Goal: Task Accomplishment & Management: Manage account settings

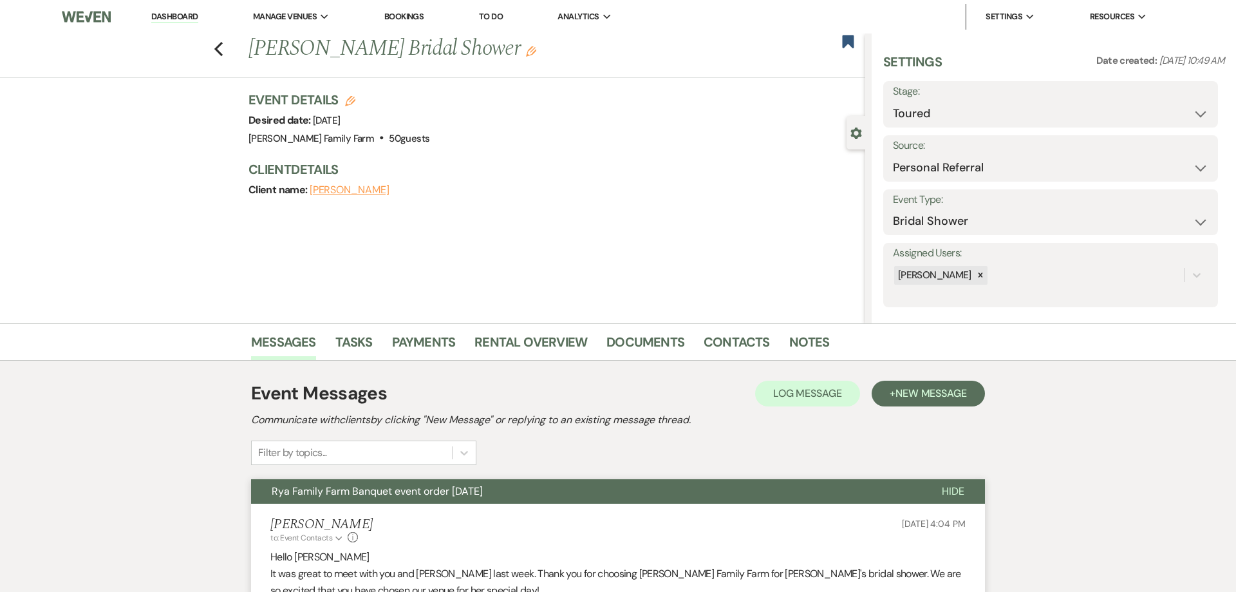
scroll to position [53, 0]
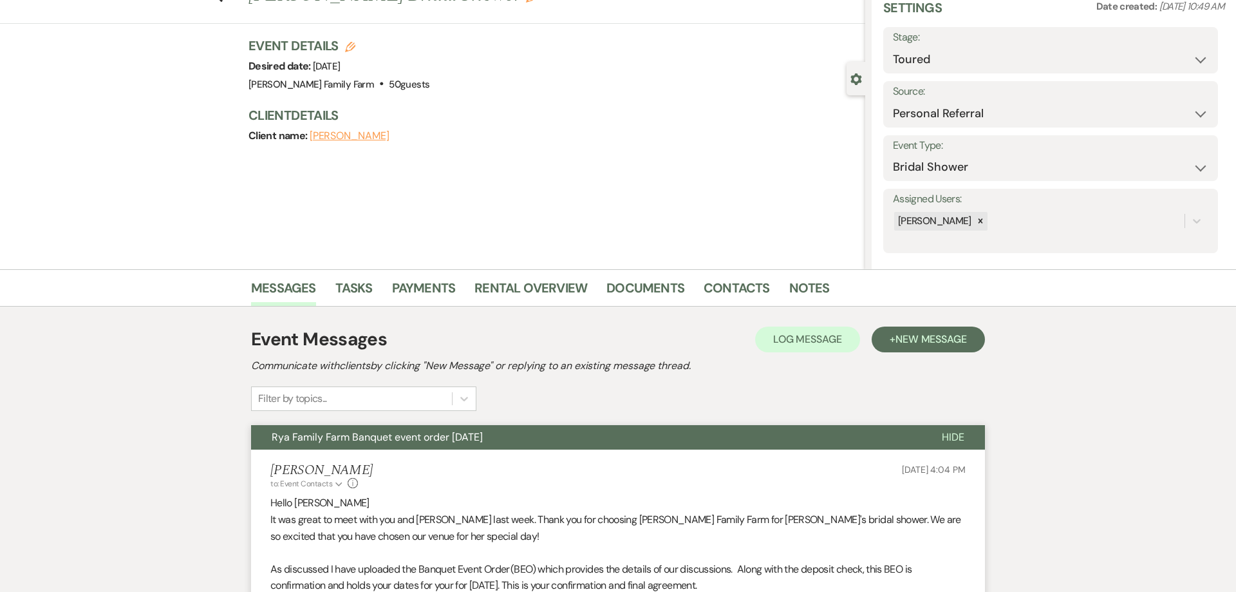
click at [501, 175] on div "Previous [PERSON_NAME] Bridal Shower Edit Bookmark Gear Settings Settings Date …" at bounding box center [432, 125] width 865 height 290
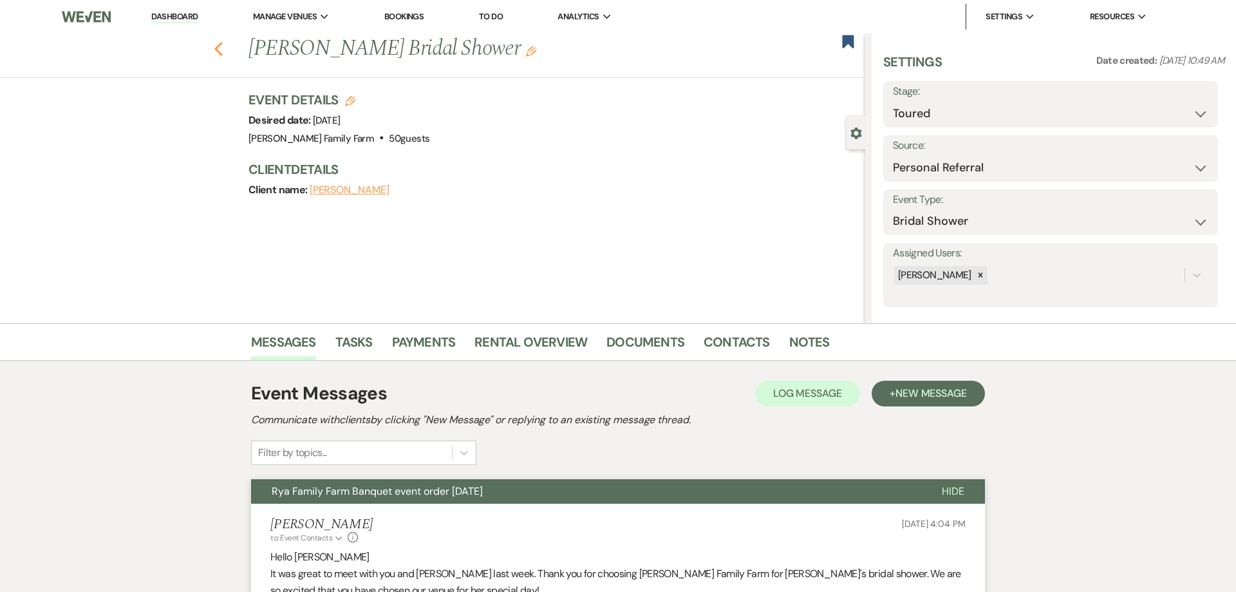
click at [221, 52] on icon "Previous" at bounding box center [219, 48] width 10 height 15
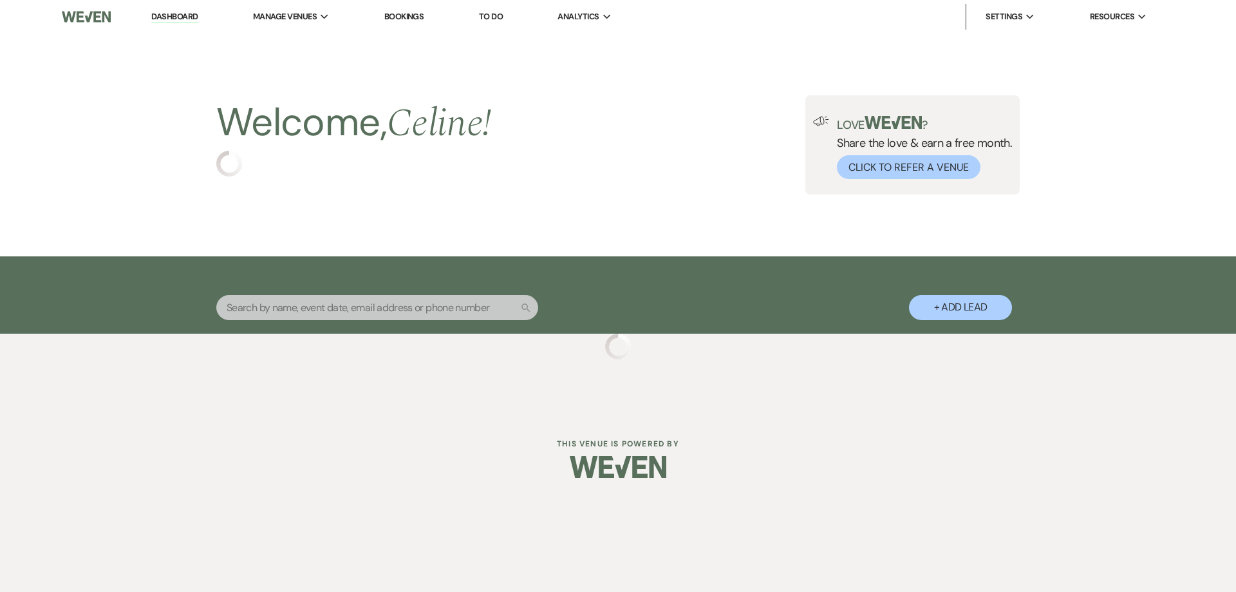
select select "5"
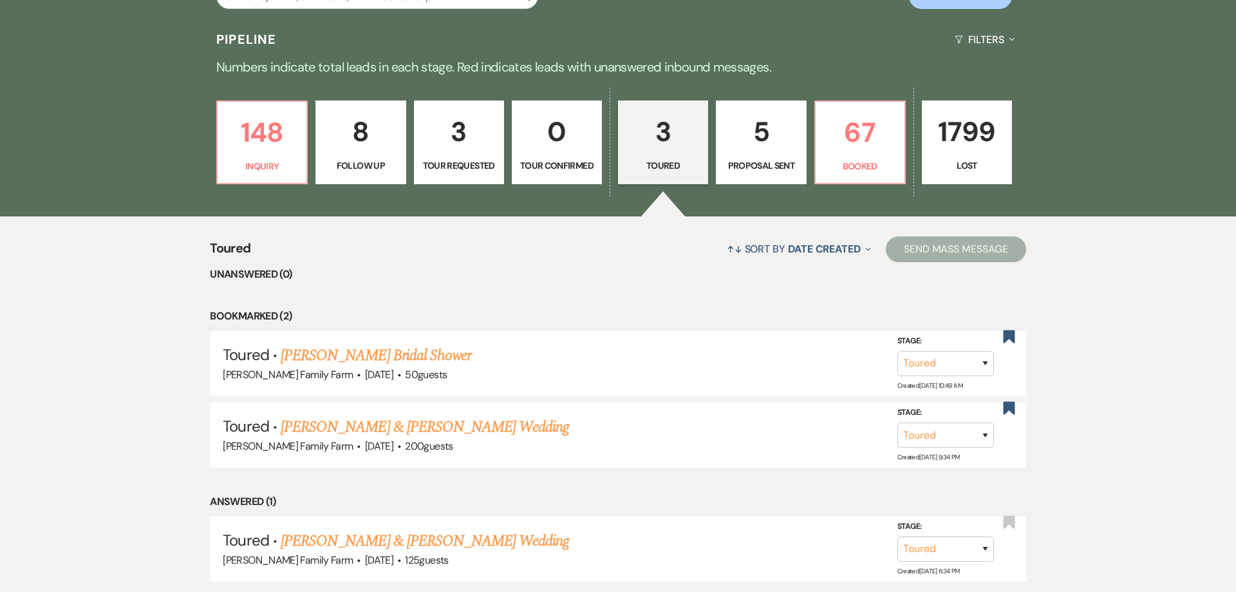
scroll to position [312, 0]
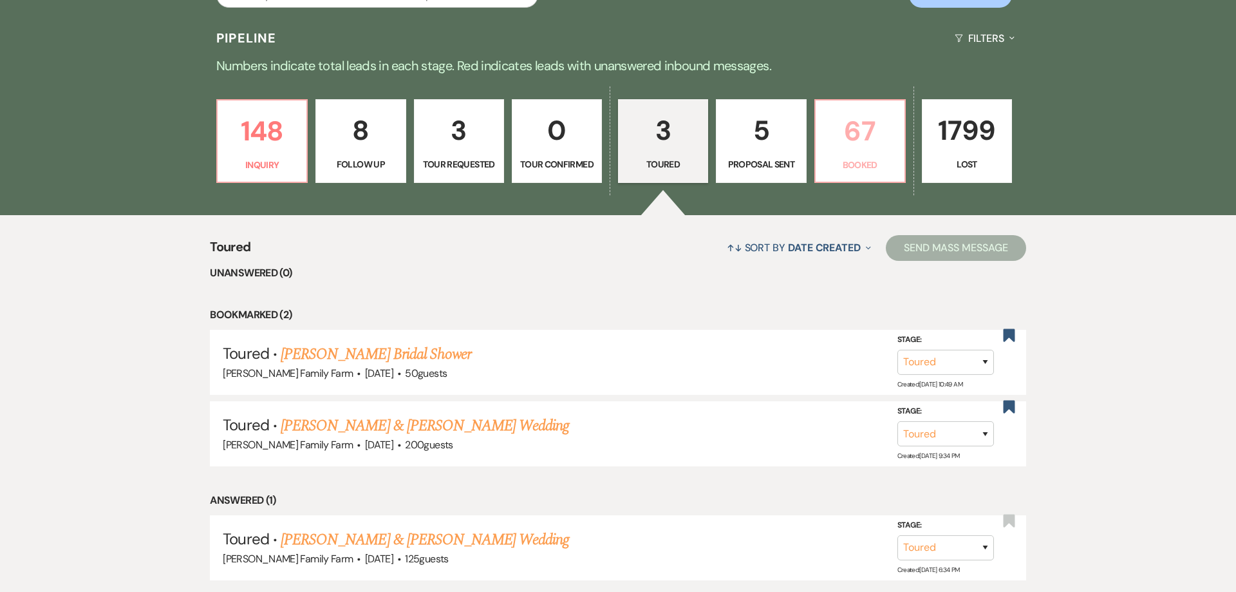
click at [867, 174] on link "67 Booked" at bounding box center [859, 141] width 91 height 84
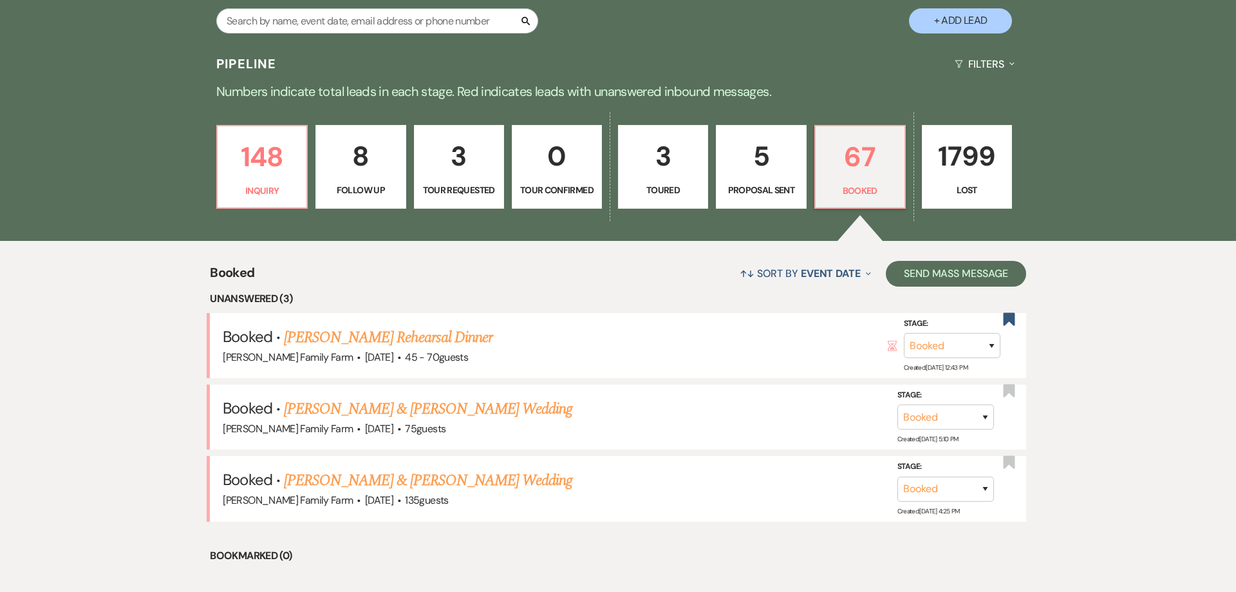
scroll to position [354, 0]
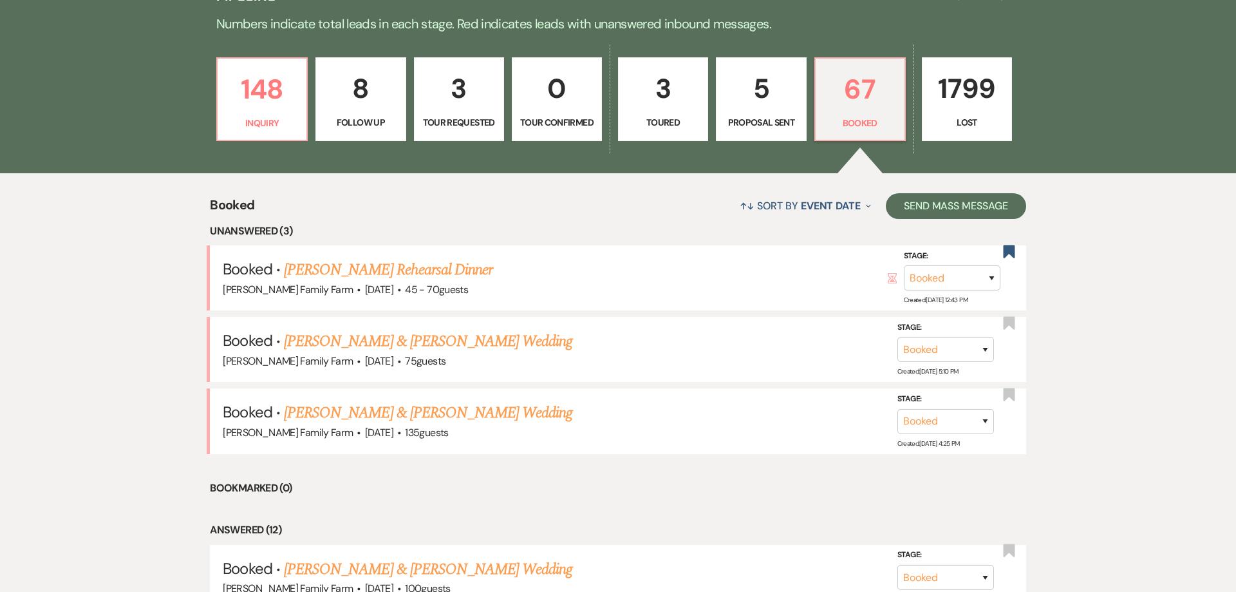
click at [646, 127] on p "Toured" at bounding box center [662, 122] width 73 height 14
select select "5"
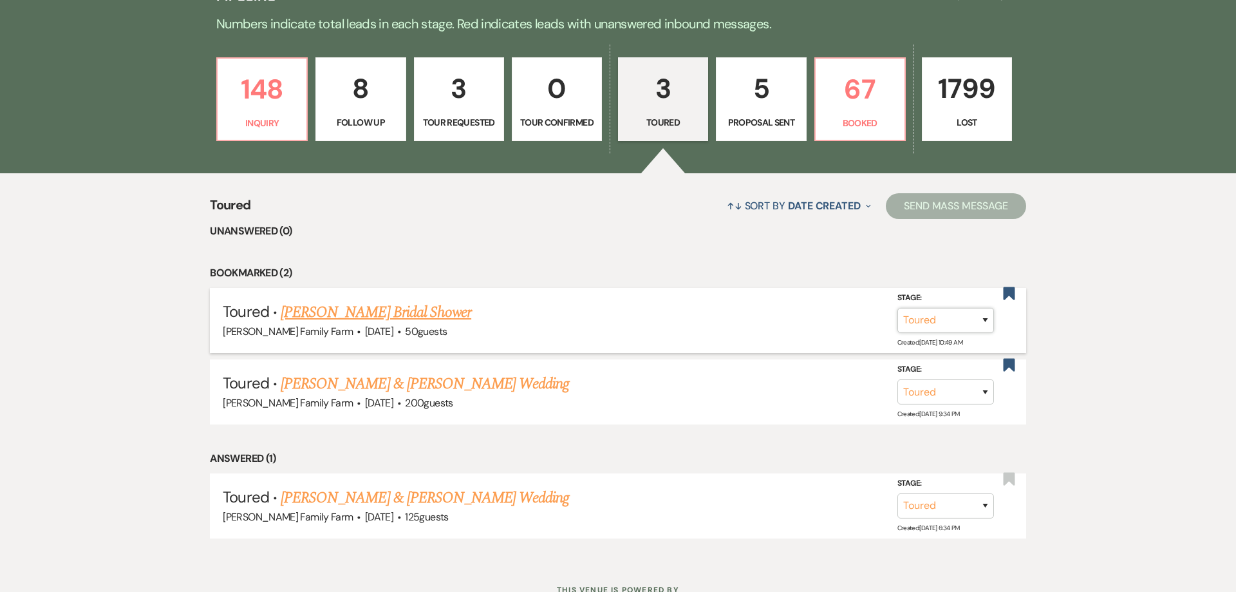
click at [897, 308] on select "Inquiry Follow Up Tour Requested Tour Confirmed Toured Proposal Sent Booked Lost" at bounding box center [945, 320] width 97 height 25
select select "6"
click option "Proposal Sent" at bounding box center [0, 0] width 0 height 0
click at [957, 333] on button "Save" at bounding box center [968, 321] width 64 height 26
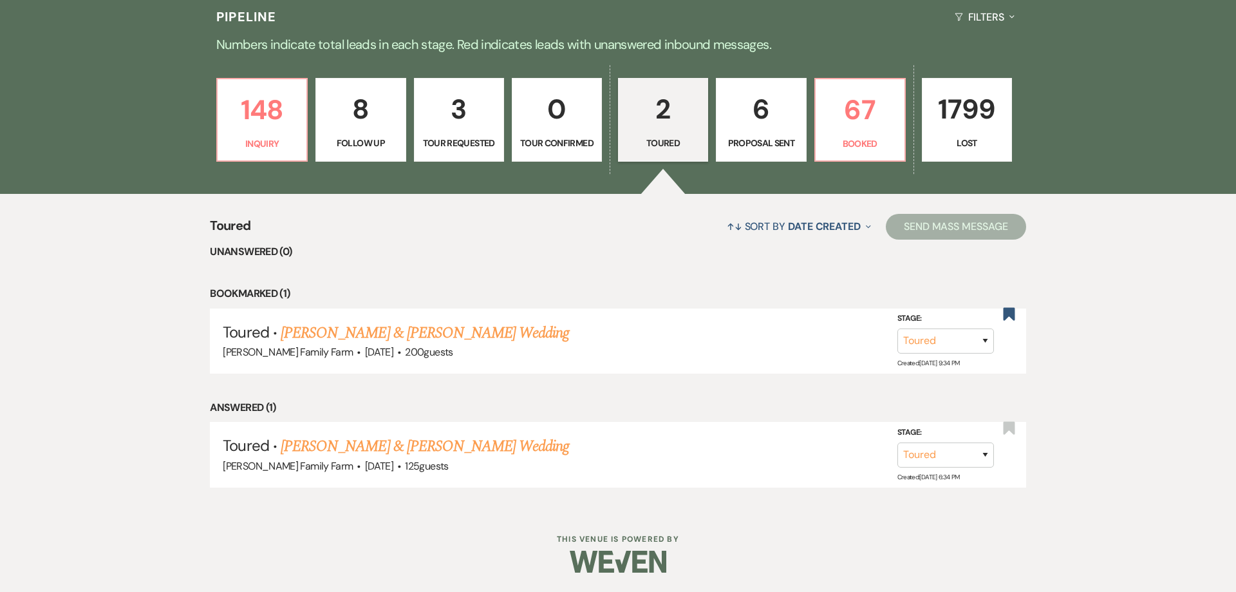
click at [749, 139] on link "6 Proposal Sent" at bounding box center [761, 120] width 90 height 84
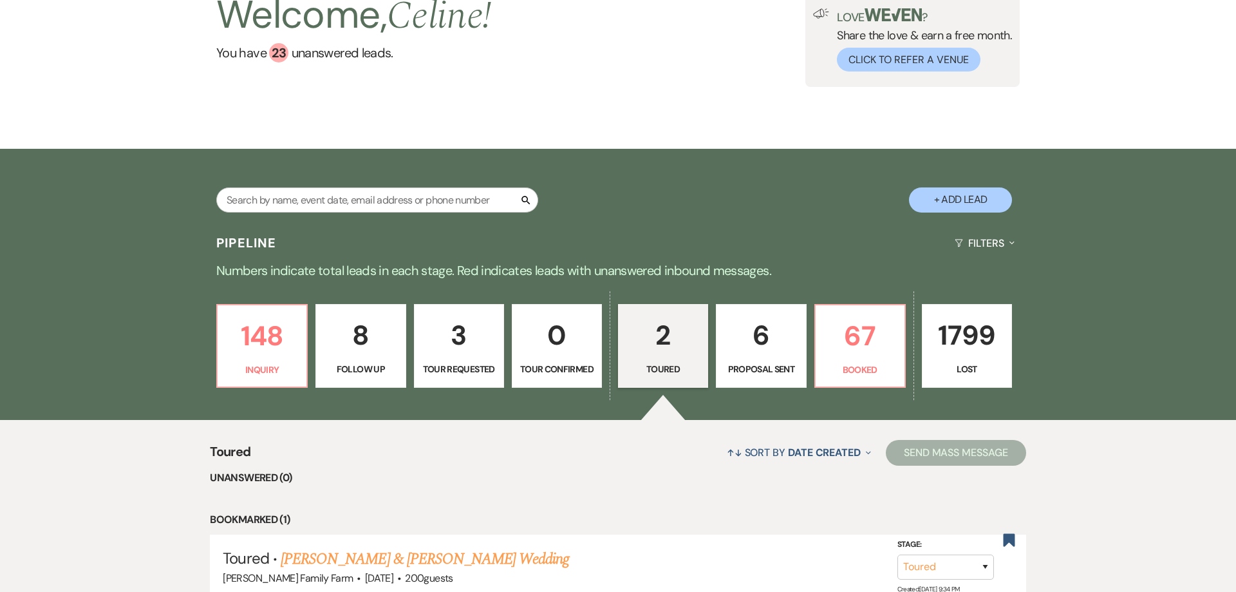
select select "6"
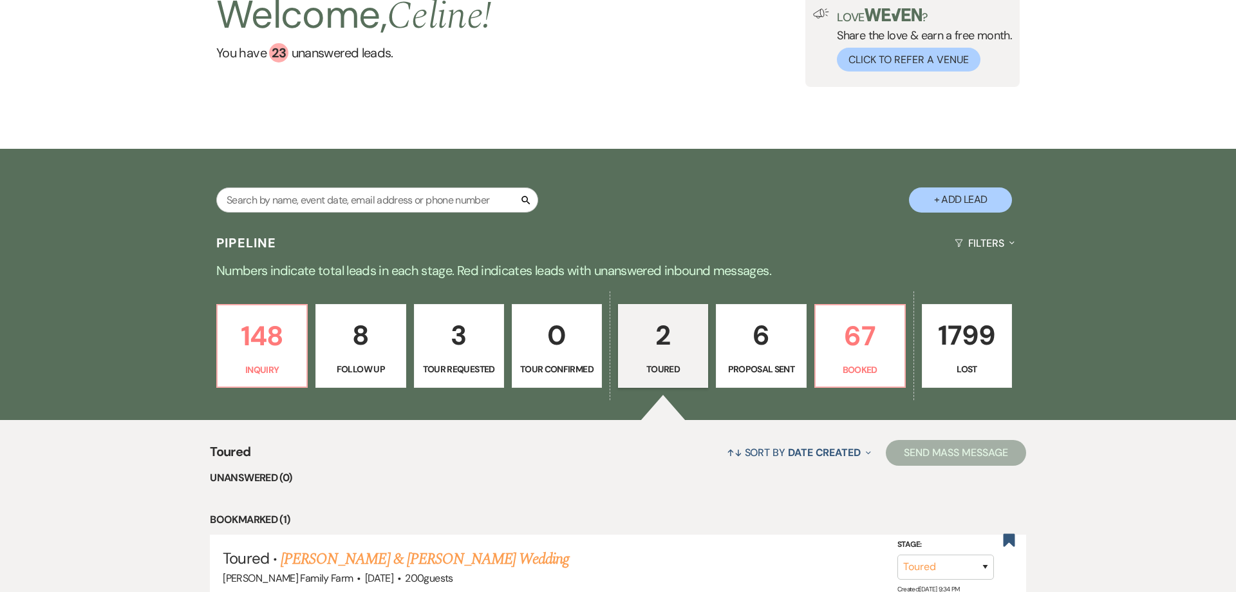
select select "6"
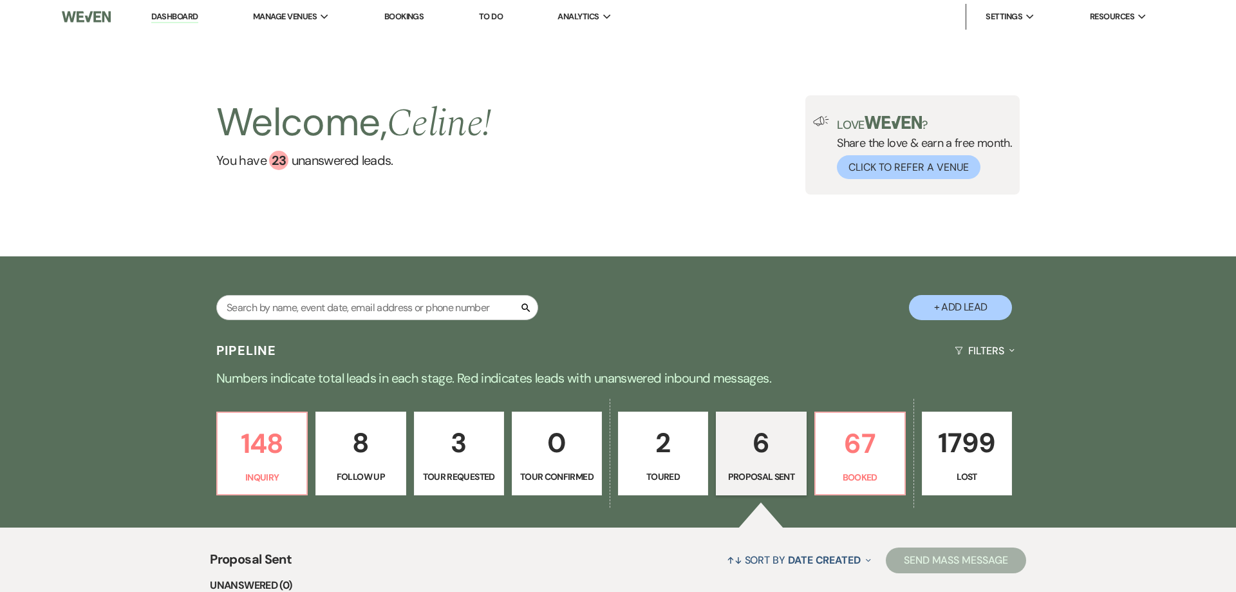
scroll to position [214, 0]
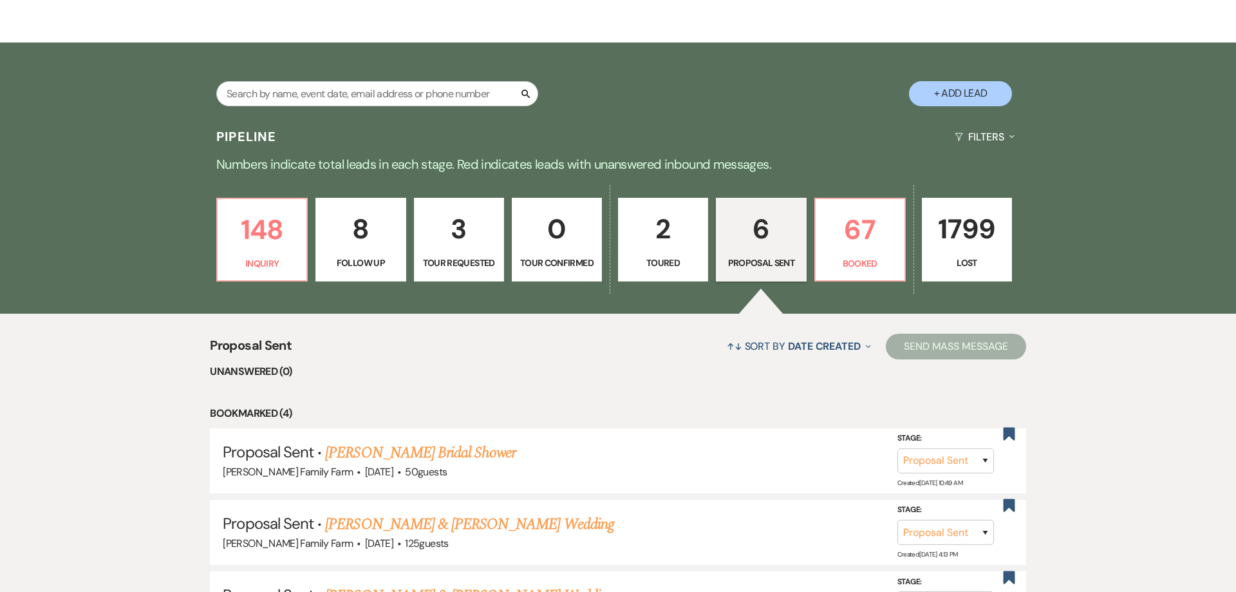
click at [475, 276] on link "3 Tour Requested" at bounding box center [459, 240] width 90 height 84
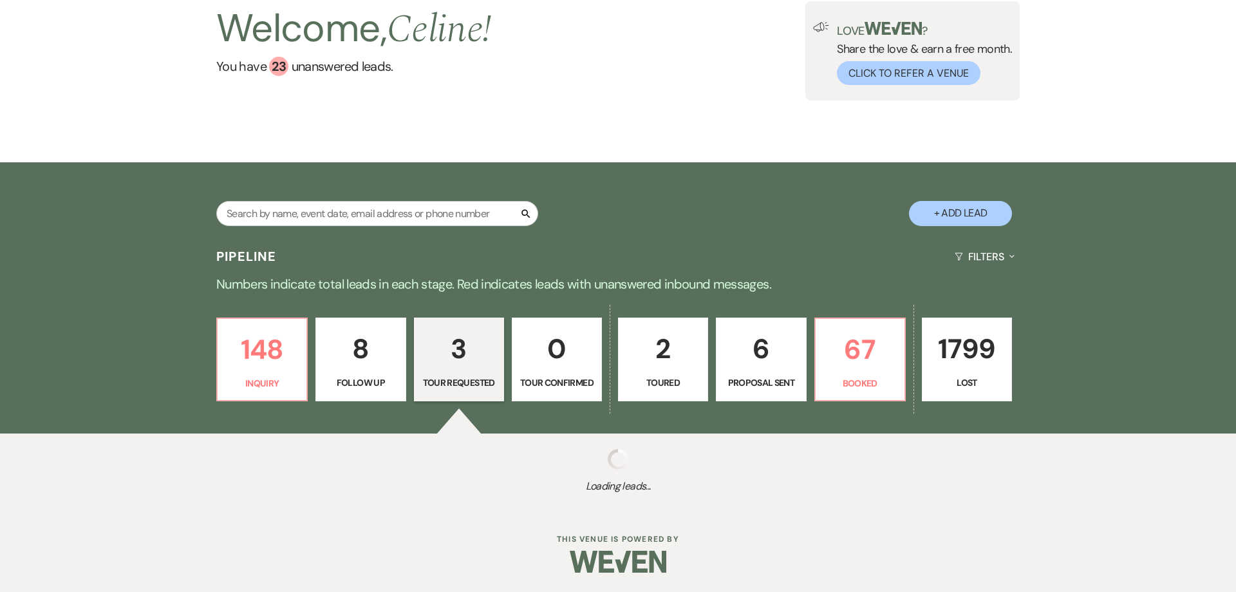
select select "2"
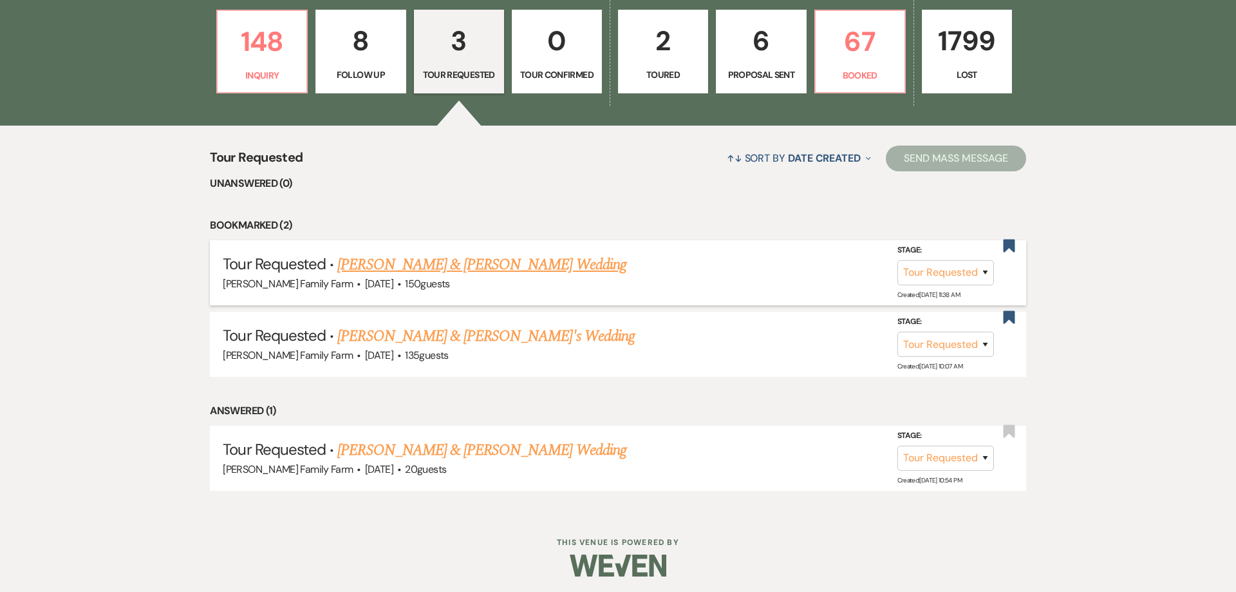
scroll to position [401, 0]
click at [550, 460] on link "[PERSON_NAME] & [PERSON_NAME] Wedding" at bounding box center [481, 450] width 288 height 23
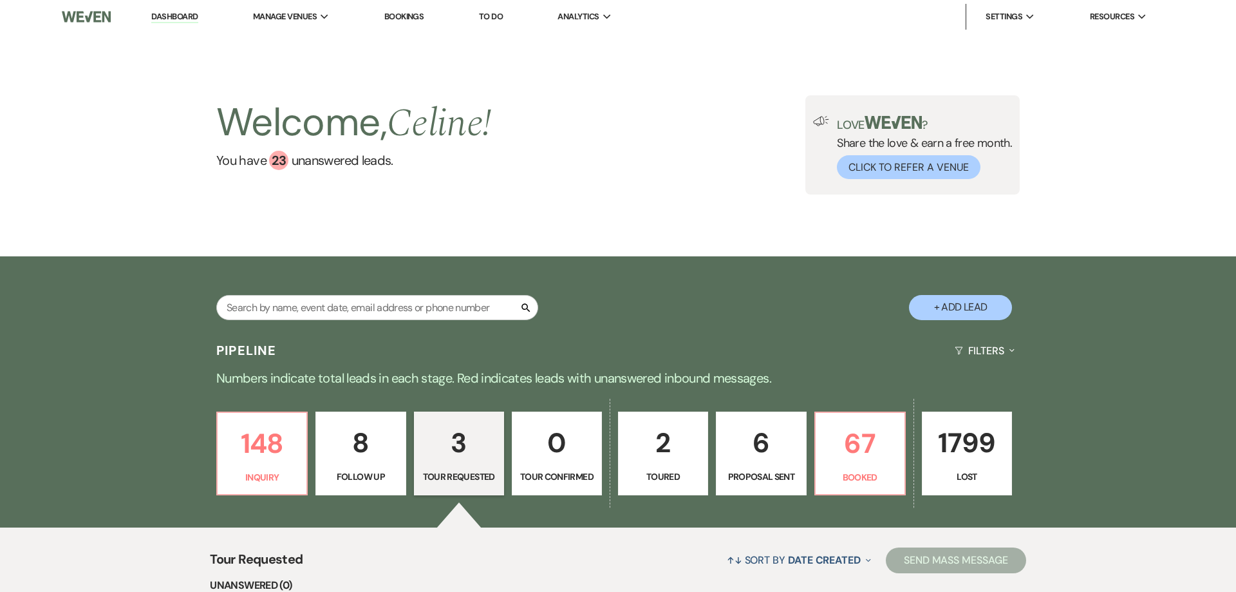
select select "2"
select select "5"
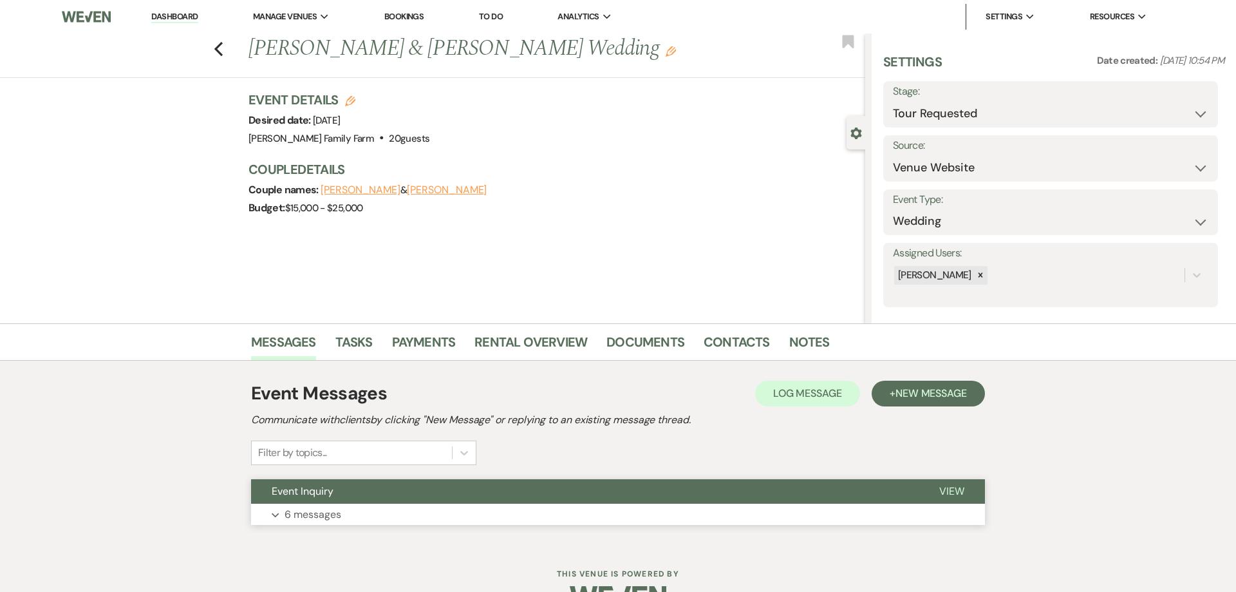
click at [312, 517] on p "6 messages" at bounding box center [313, 514] width 57 height 17
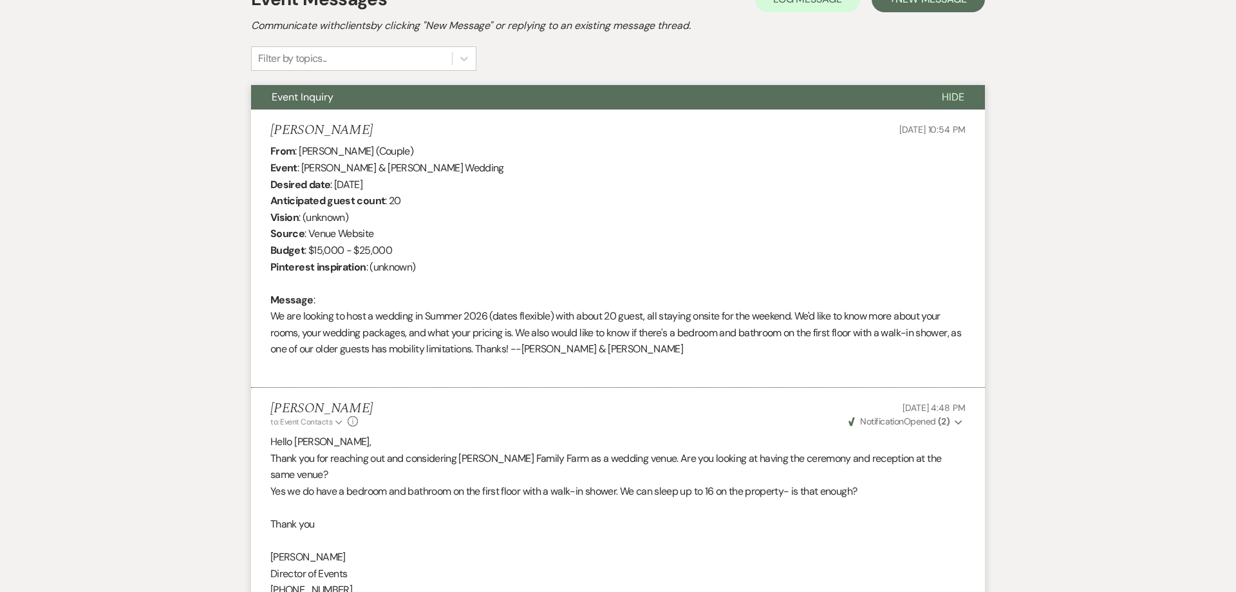
scroll to position [197, 0]
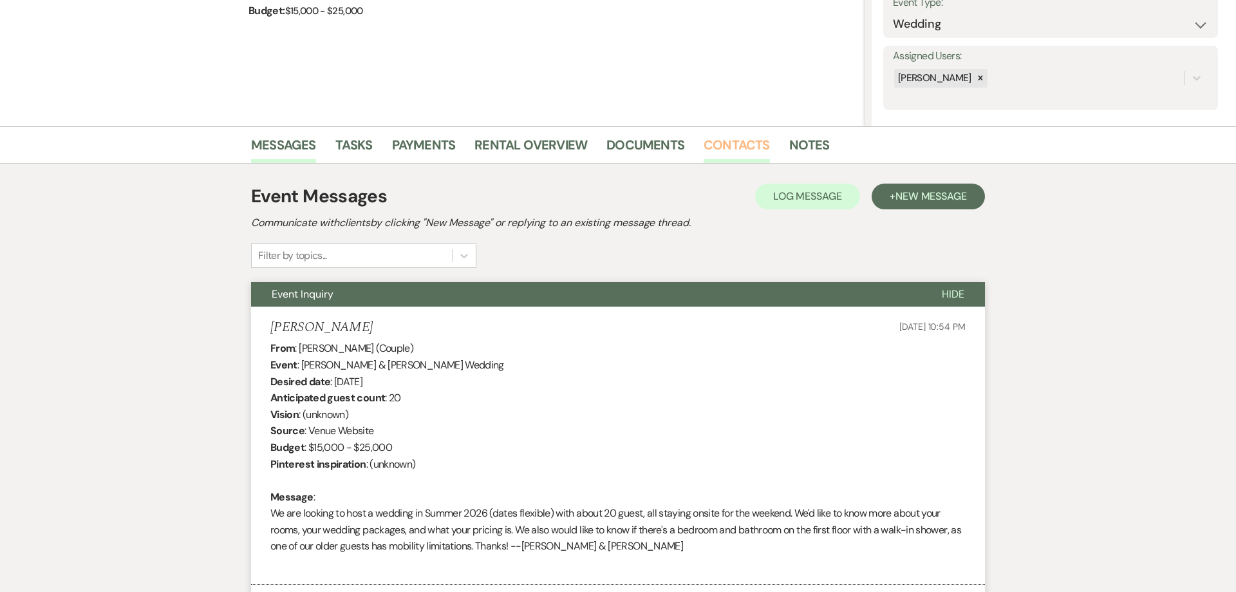
click at [745, 144] on link "Contacts" at bounding box center [737, 149] width 66 height 28
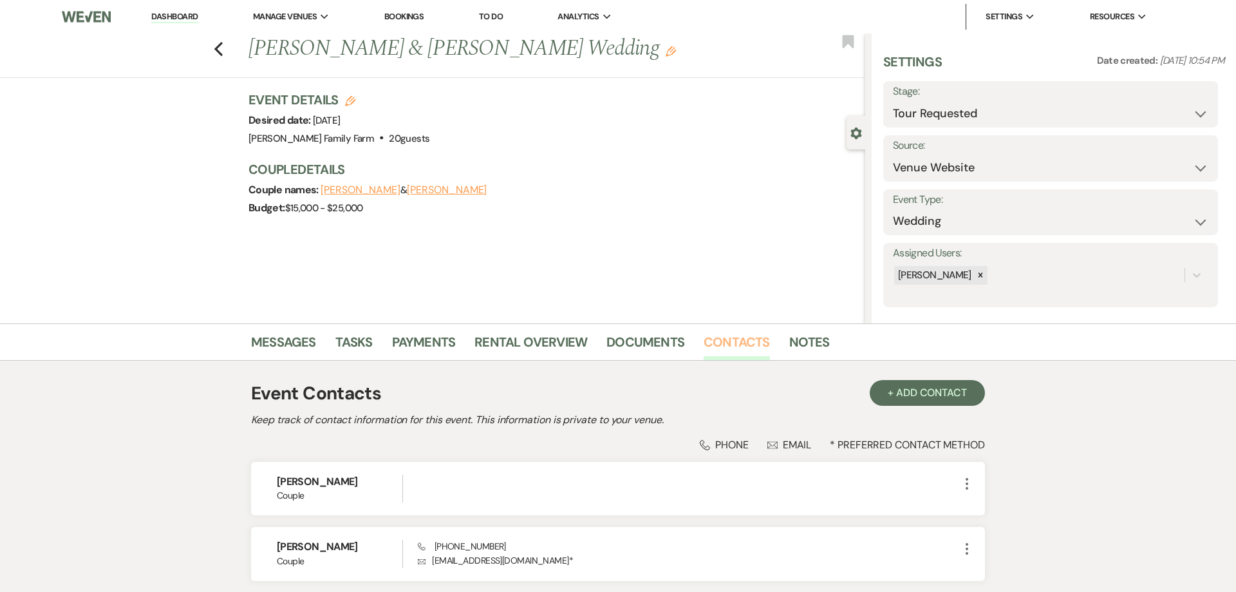
select select "2"
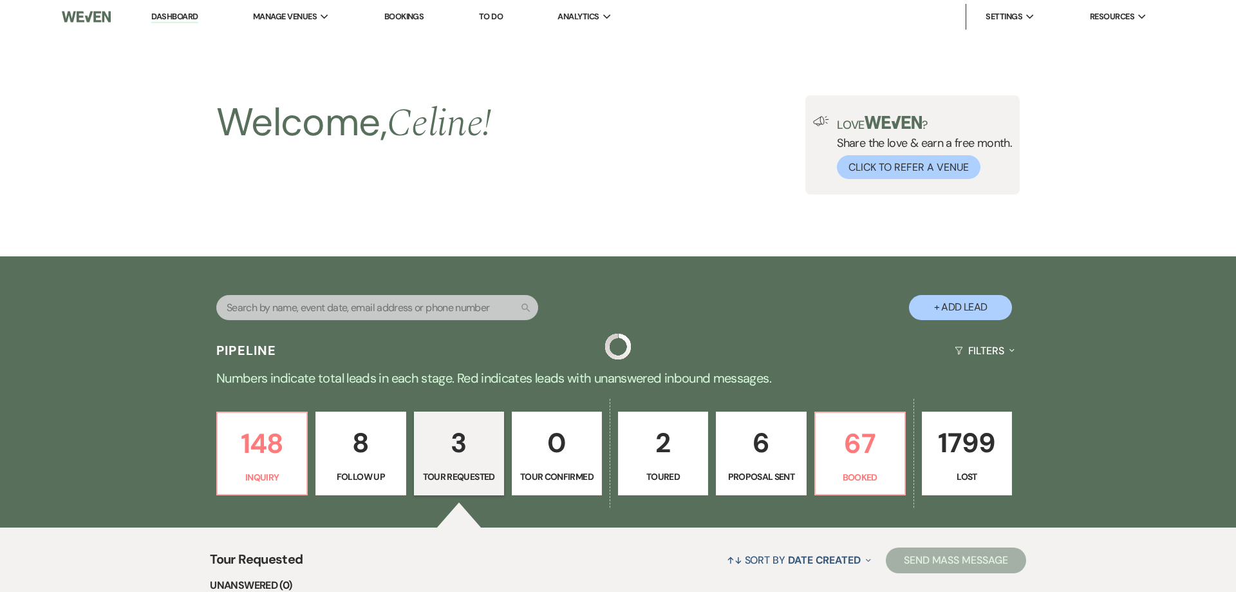
scroll to position [401, 0]
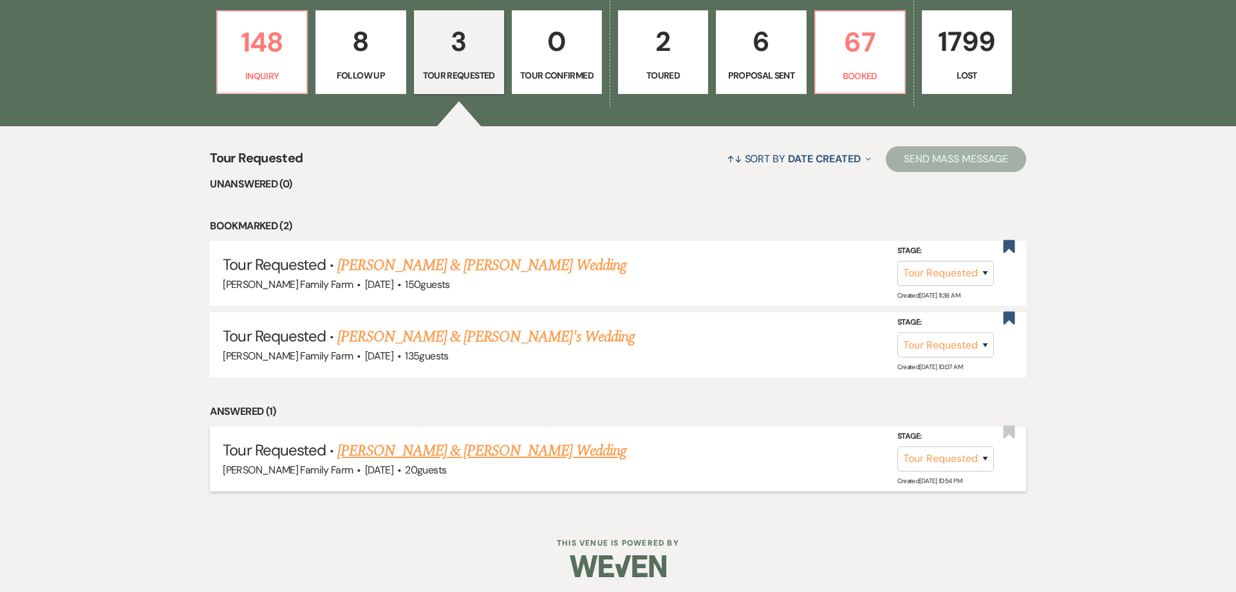
click at [502, 462] on link "[PERSON_NAME] & [PERSON_NAME] Wedding" at bounding box center [481, 450] width 288 height 23
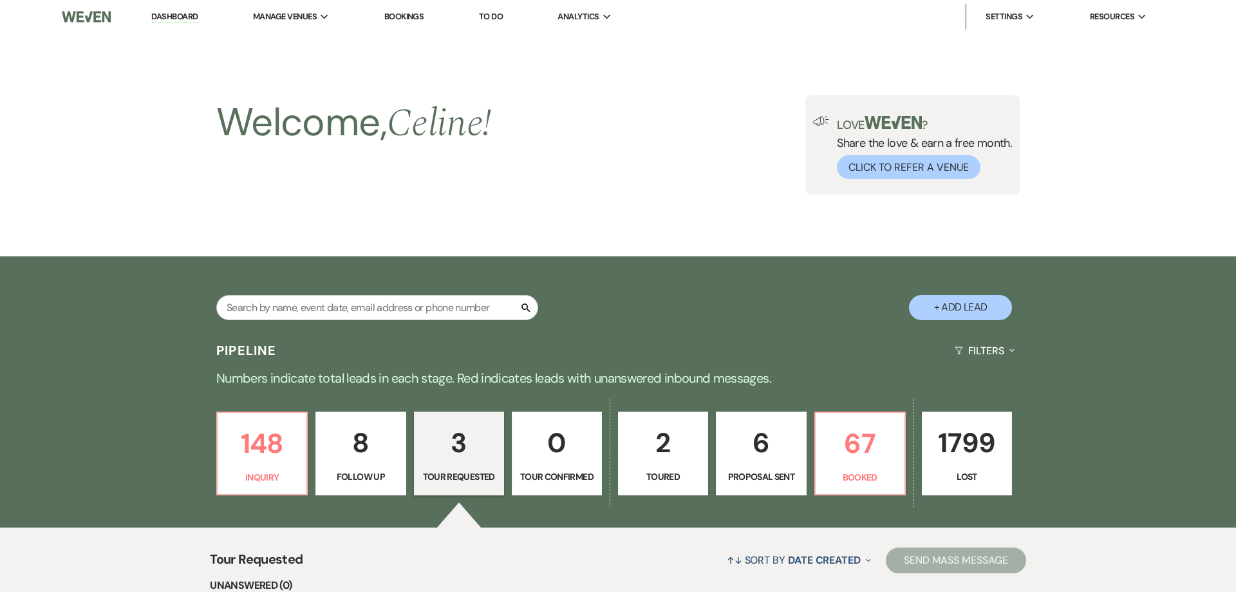
select select "2"
select select "5"
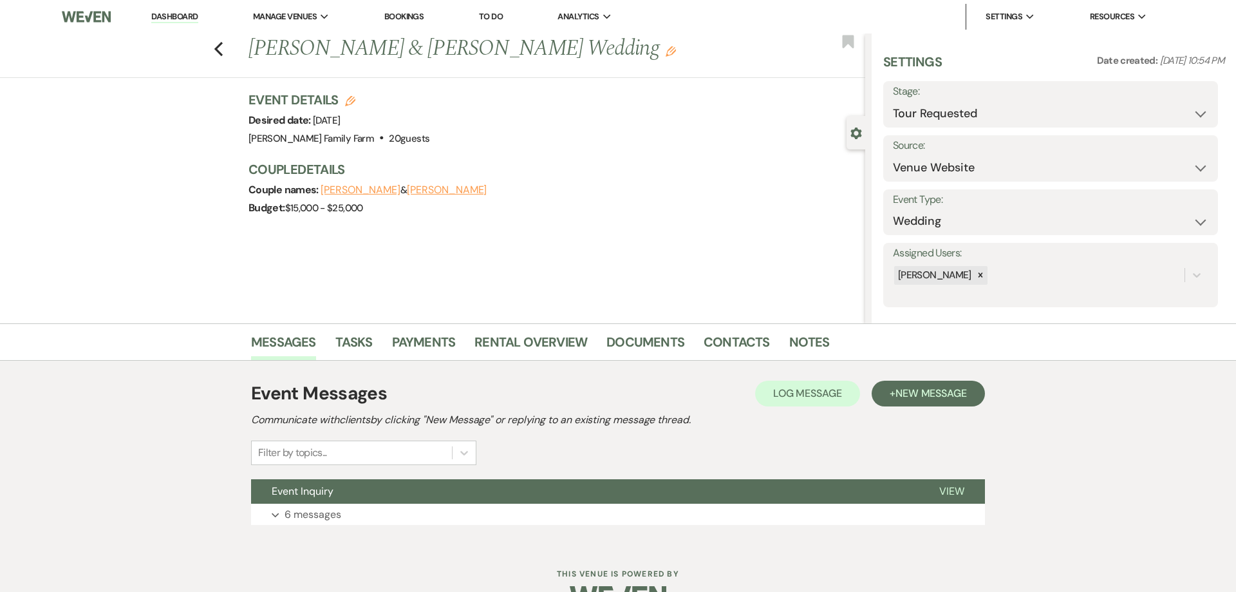
scroll to position [35, 0]
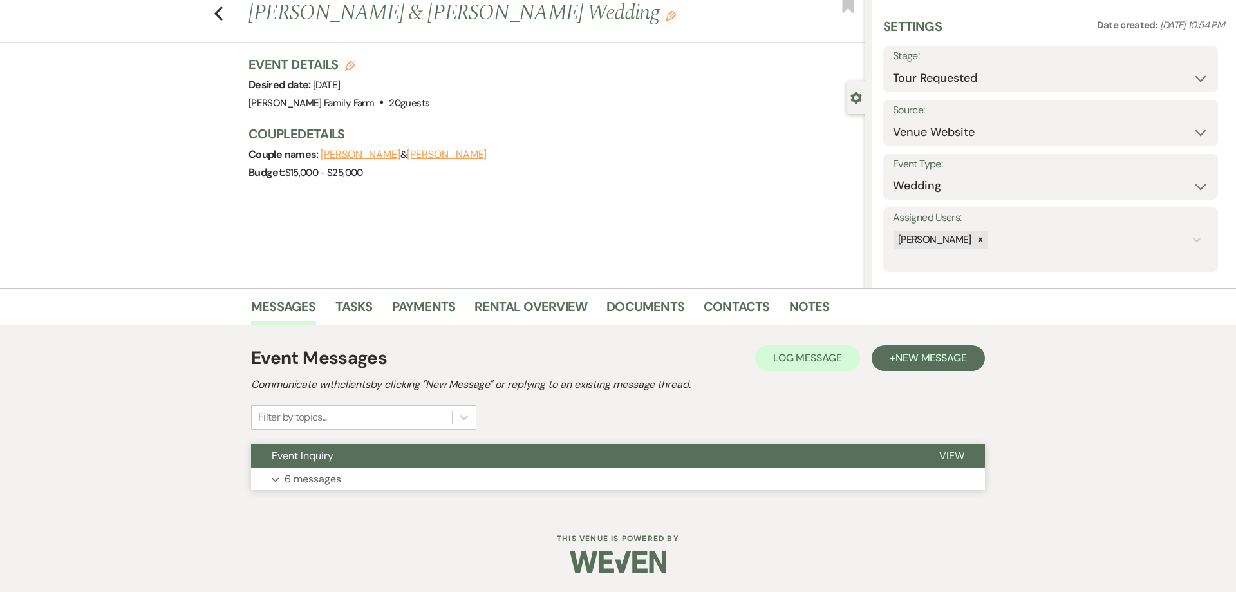
click at [340, 482] on p "6 messages" at bounding box center [313, 479] width 57 height 17
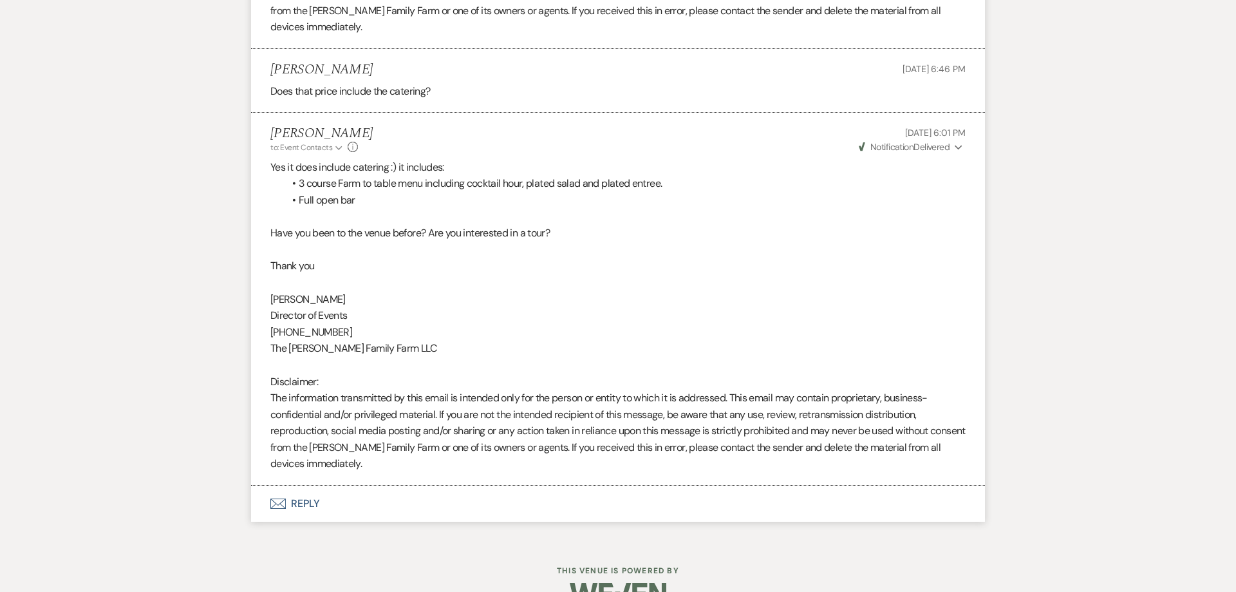
scroll to position [1755, 0]
click at [940, 142] on span "Weven Check Notification Delivered" at bounding box center [904, 148] width 91 height 12
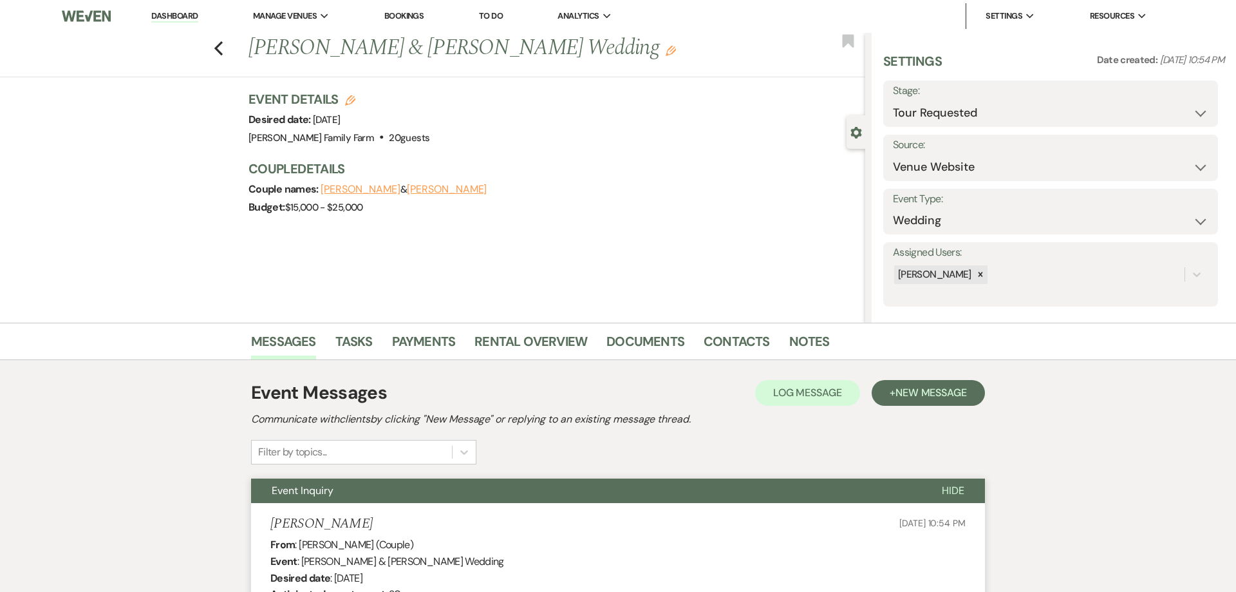
scroll to position [0, 0]
select select "2"
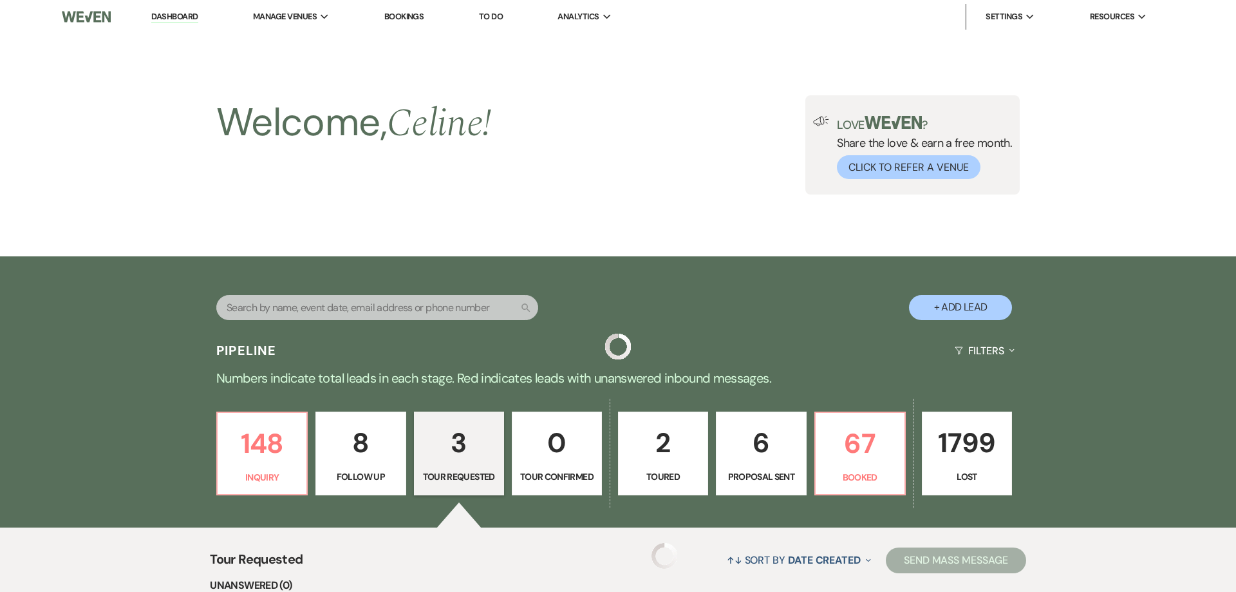
scroll to position [401, 0]
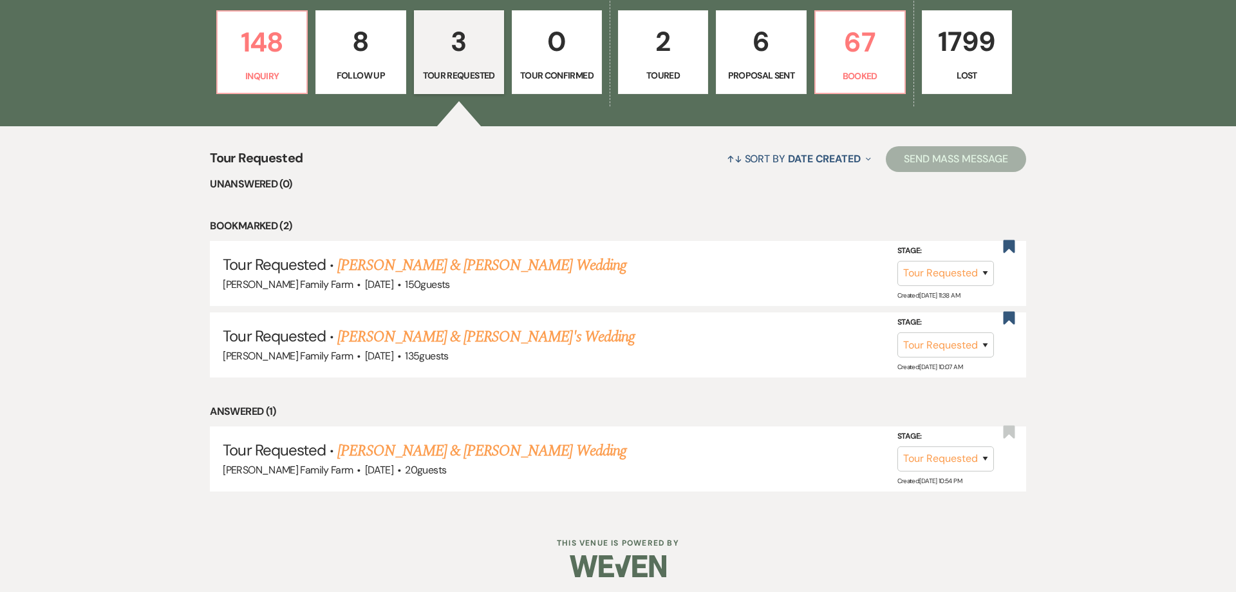
click at [753, 68] on p "Proposal Sent" at bounding box center [760, 75] width 73 height 14
select select "6"
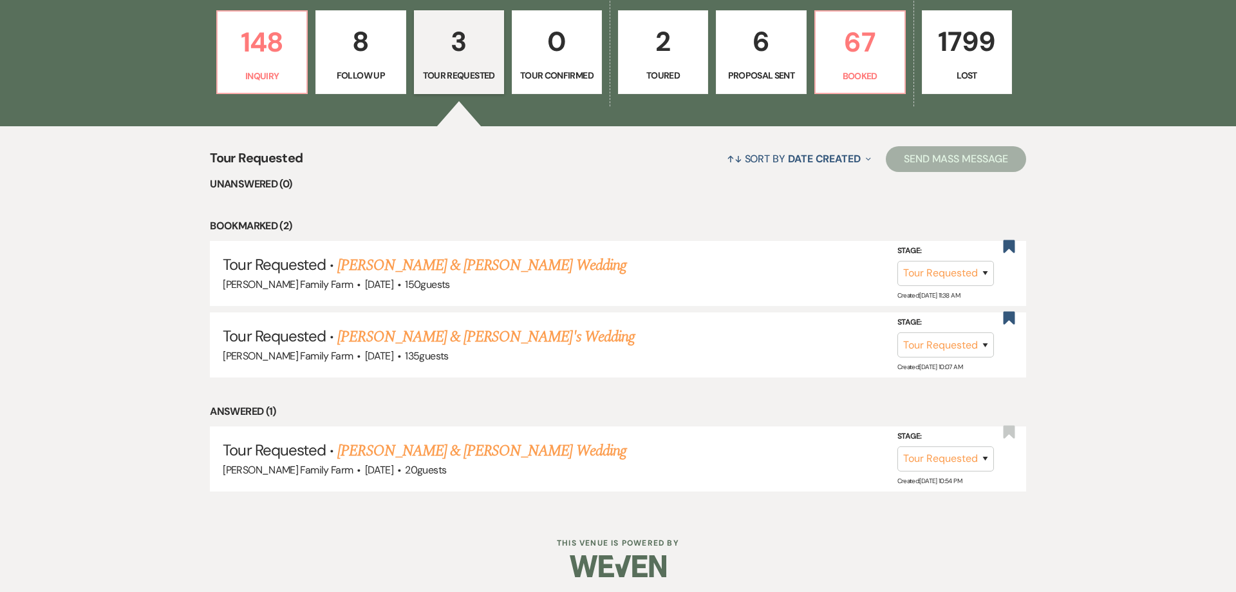
select select "6"
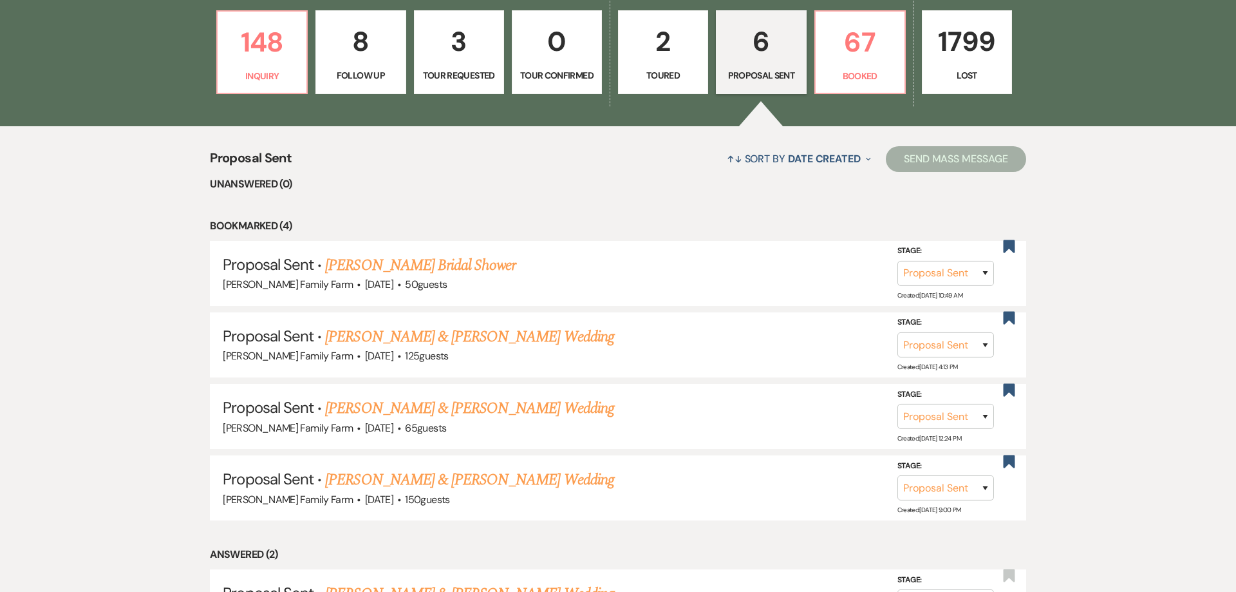
click at [671, 80] on p "Toured" at bounding box center [662, 75] width 73 height 14
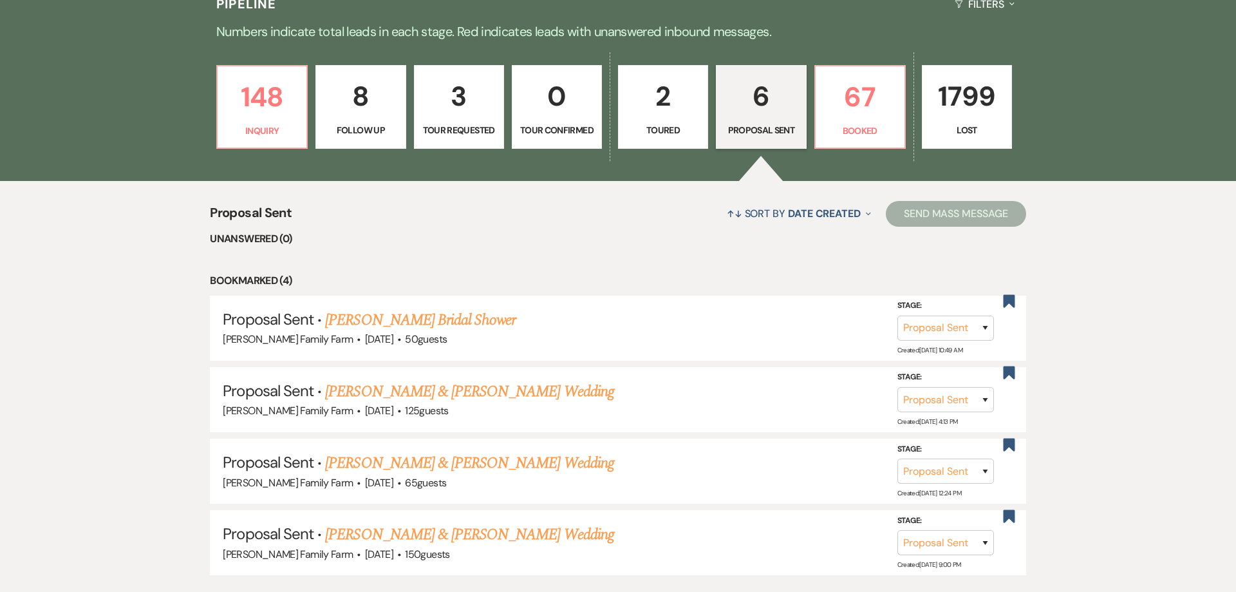
select select "5"
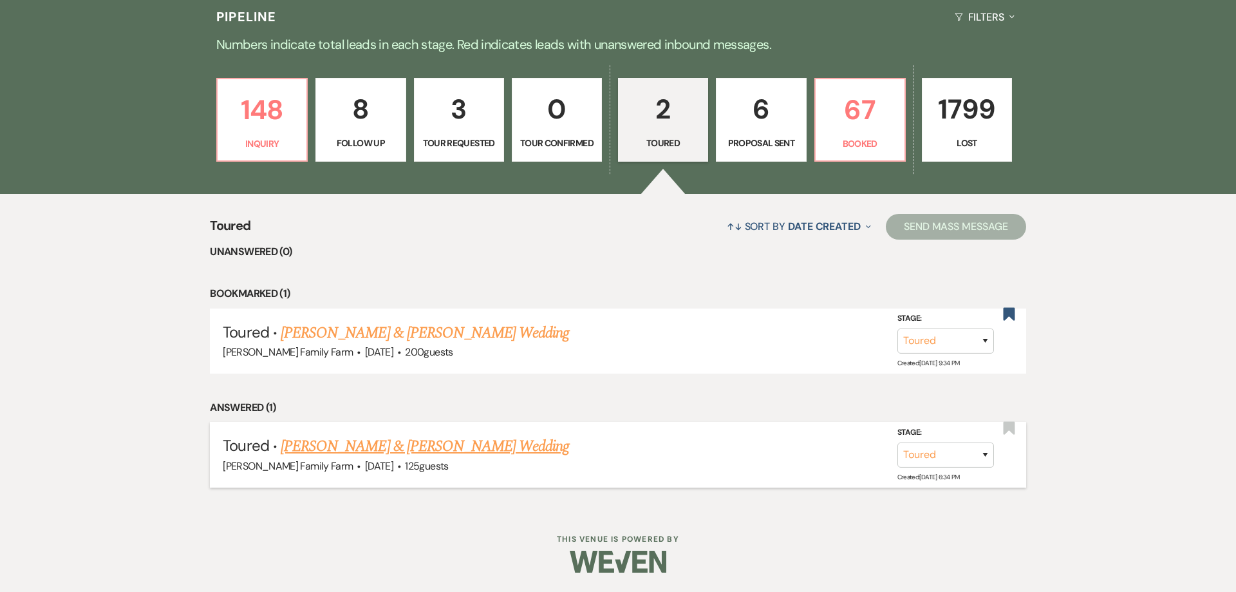
click at [438, 447] on link "Heidi Simpfenderfer & Billy Biegun's Wedding" at bounding box center [425, 446] width 288 height 23
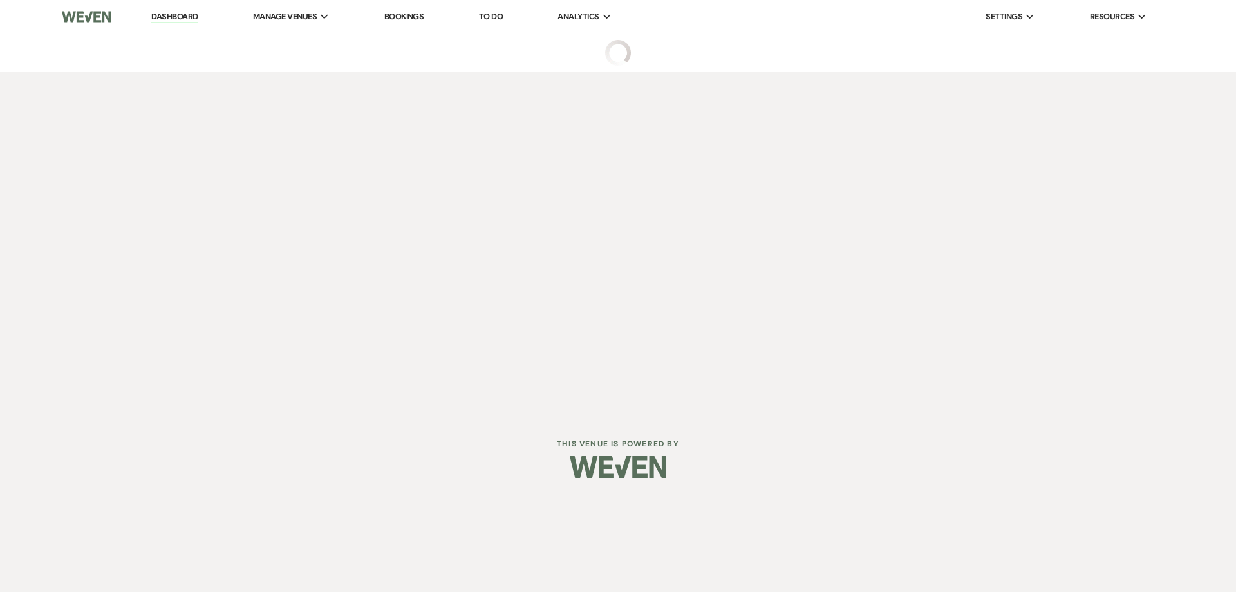
select select "5"
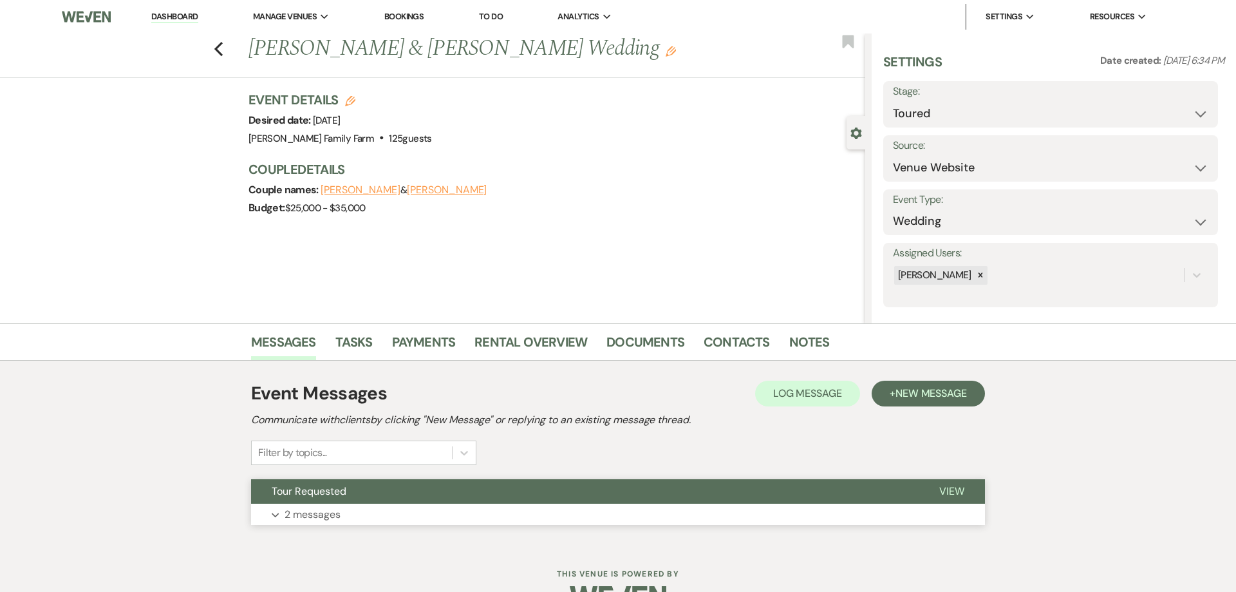
click at [327, 519] on p "2 messages" at bounding box center [313, 514] width 56 height 17
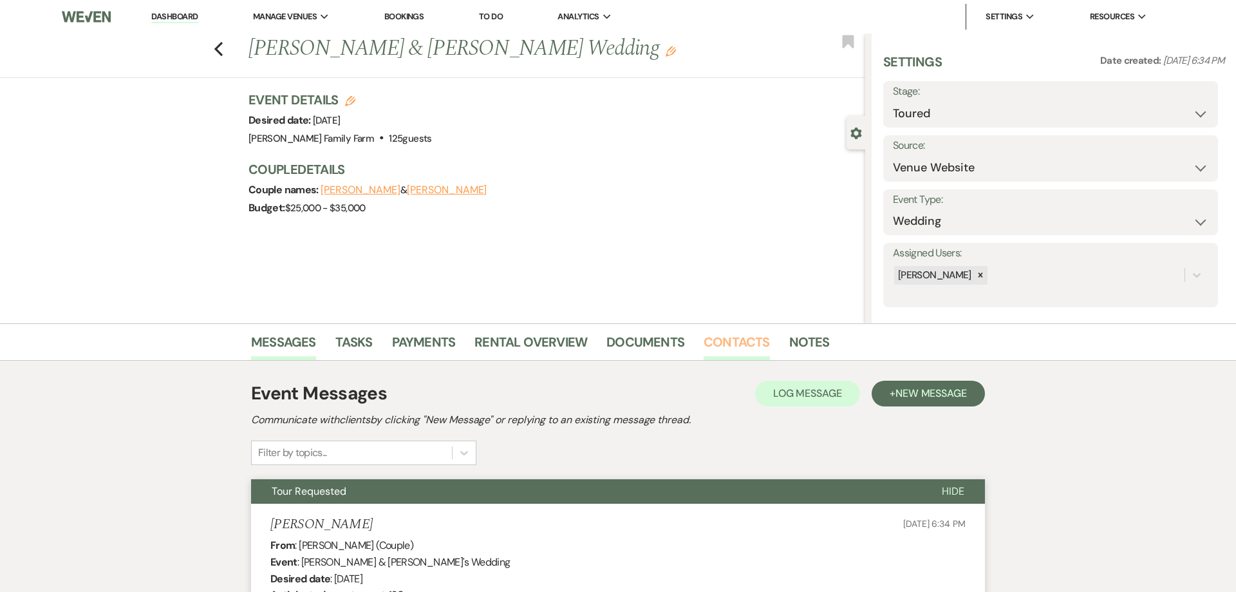
click at [718, 342] on link "Contacts" at bounding box center [737, 346] width 66 height 28
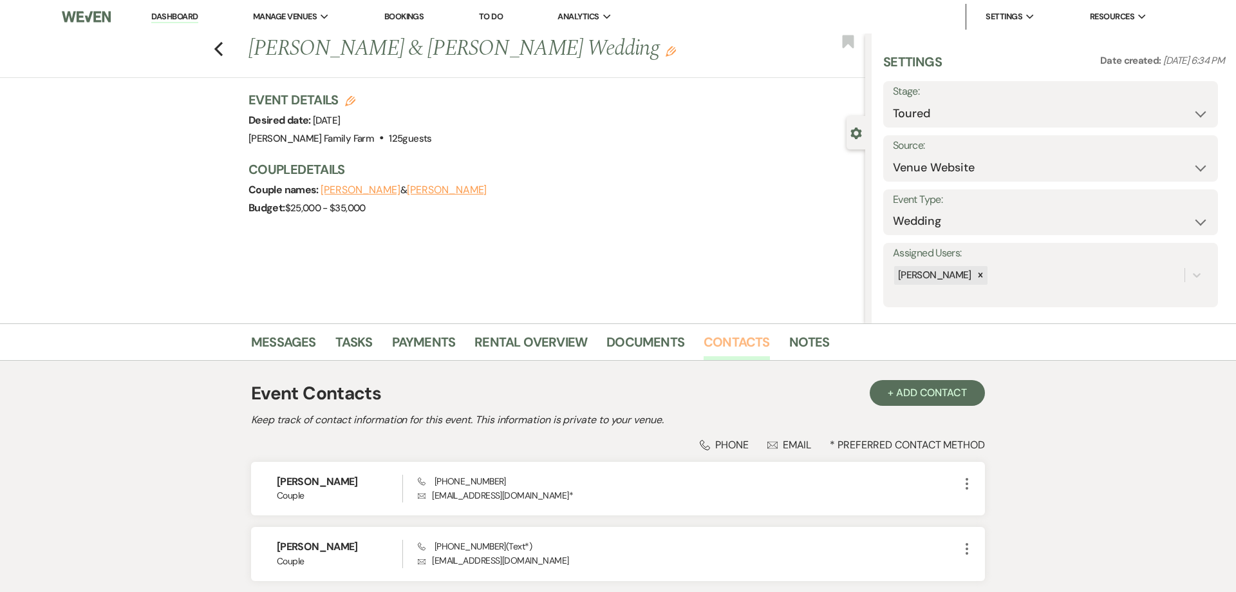
scroll to position [103, 0]
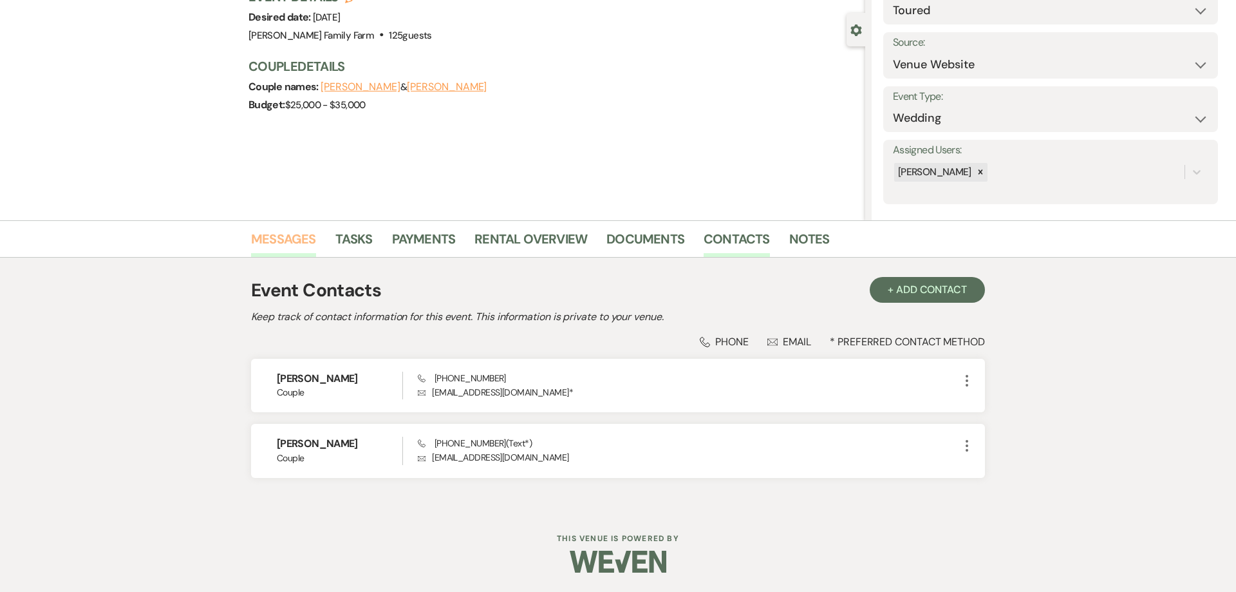
click at [302, 239] on link "Messages" at bounding box center [283, 243] width 65 height 28
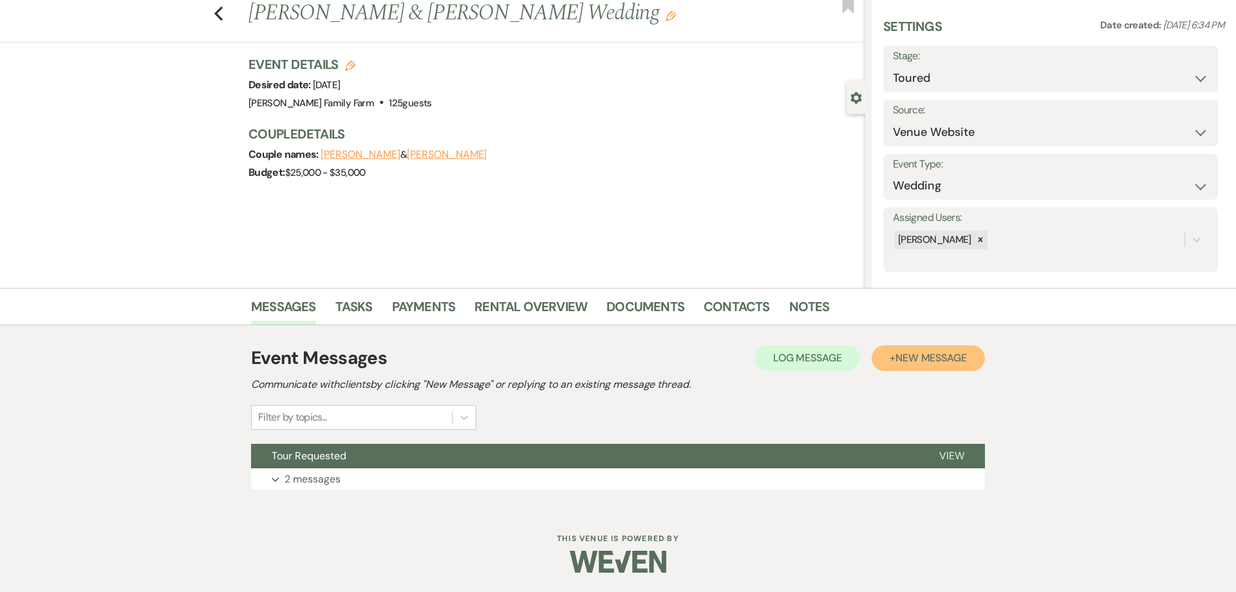
click at [917, 356] on span "New Message" at bounding box center [931, 358] width 71 height 14
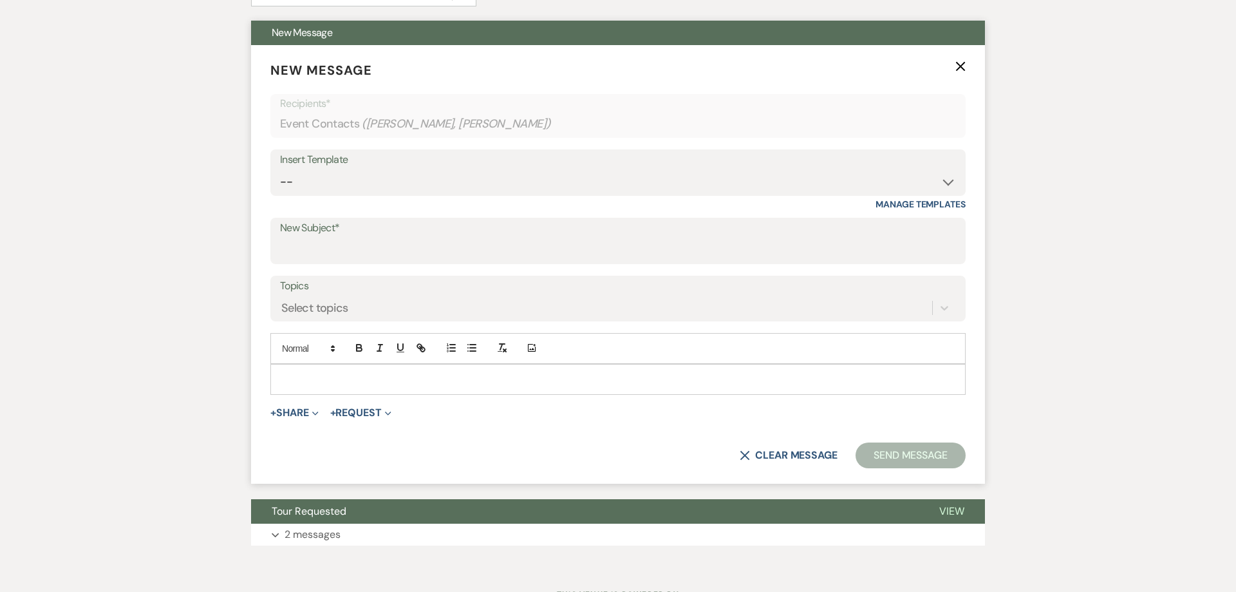
scroll to position [429, 0]
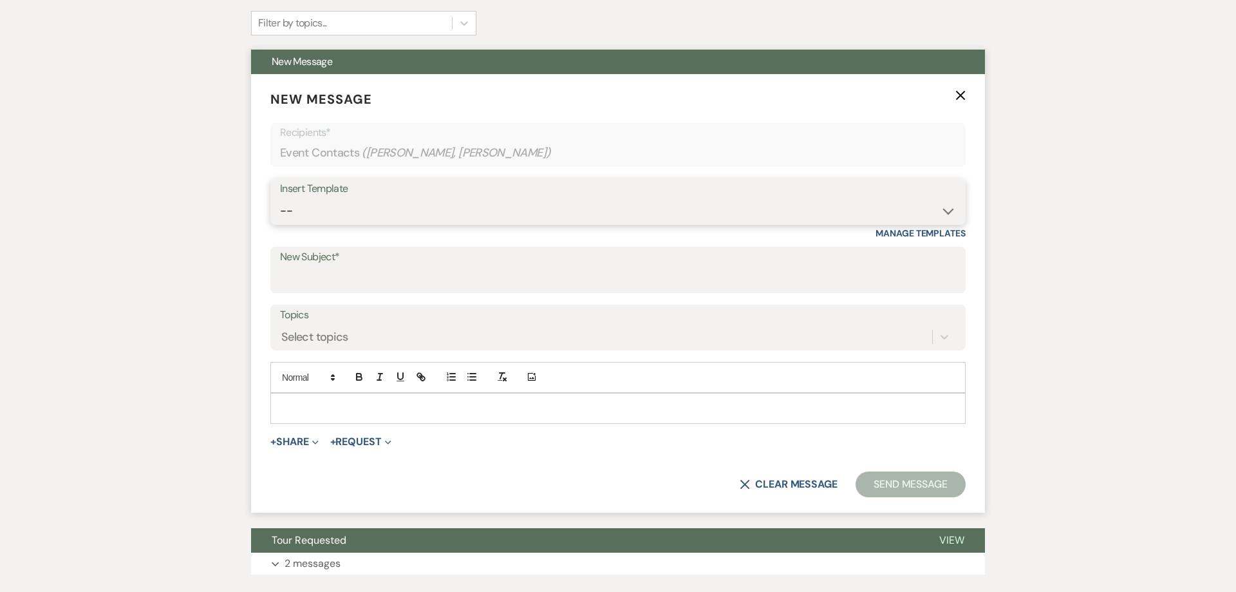
click at [280, 198] on select "-- Follow Up 1a. Non wedding request for info (Barn) 8. Proposal email Follow u…" at bounding box center [618, 210] width 676 height 25
select select "351"
click option "8. Proposal email Follow up after Tour" at bounding box center [0, 0] width 0 height 0
type input "[PERSON_NAME] Family Farm proposal"
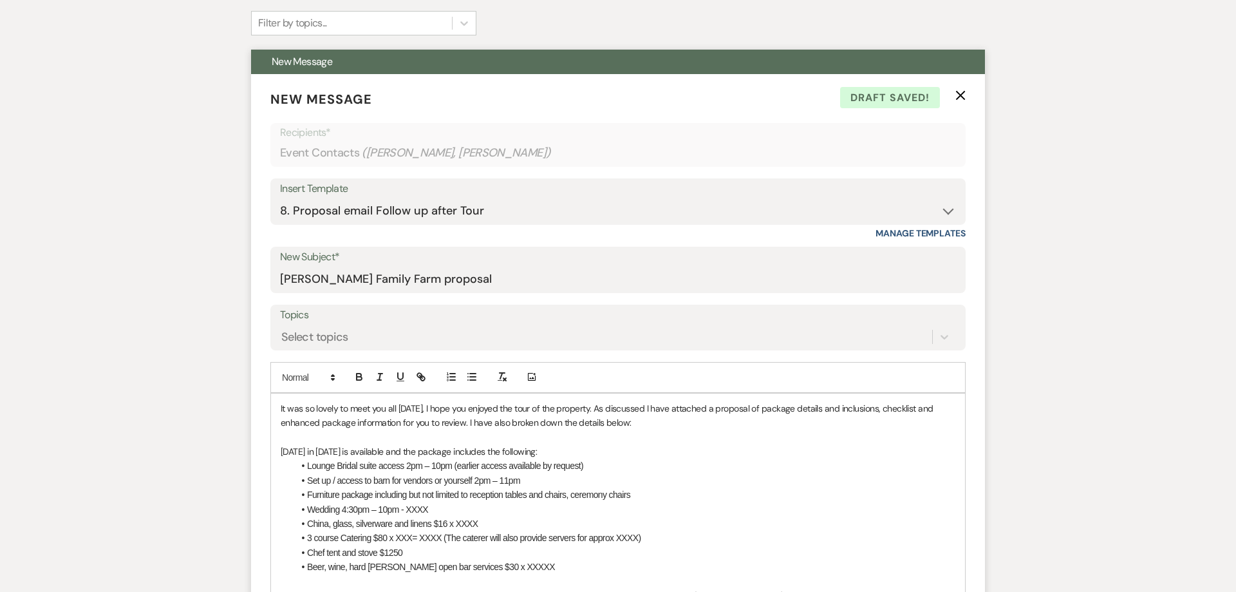
click at [387, 409] on p "It was so lovely to meet you all on Saturday, I hope you enjoyed the tour of th…" at bounding box center [618, 415] width 675 height 29
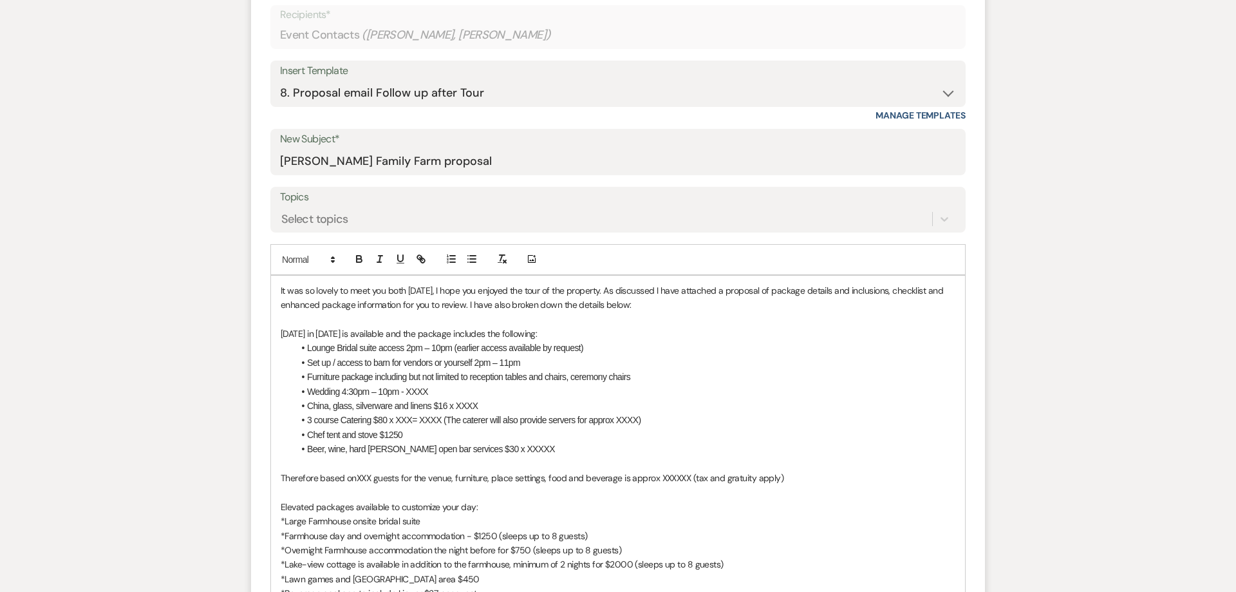
scroll to position [608, 0]
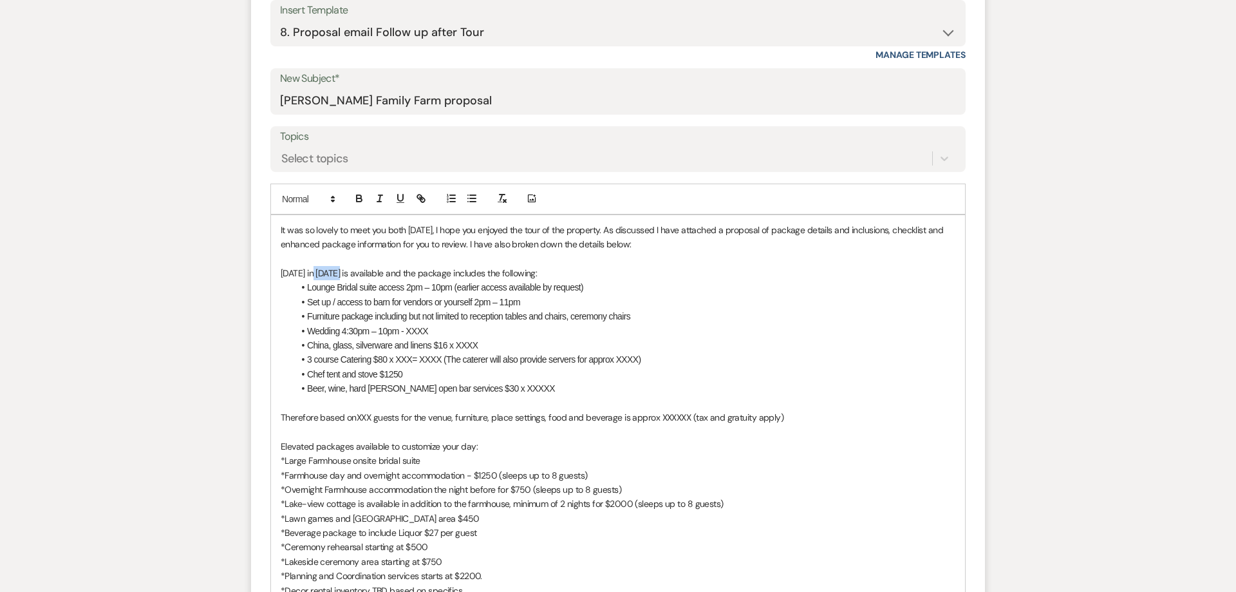
drag, startPoint x: 317, startPoint y: 276, endPoint x: 341, endPoint y: 276, distance: 23.8
click at [341, 276] on p "Saturday in July 2025 is available and the package includes the following:" at bounding box center [618, 273] width 675 height 14
click at [411, 288] on li "Lounge Bridal suite access 2pm – 10pm (earlier access available by request)" at bounding box center [625, 287] width 662 height 14
click at [480, 306] on li "Set up / access to barn for vendors or yourself 2pm – 11pm" at bounding box center [625, 302] width 662 height 14
click at [597, 283] on li "Lounge Bridal suite access 1pm – 10pm (earlier access available by request)" at bounding box center [625, 287] width 662 height 14
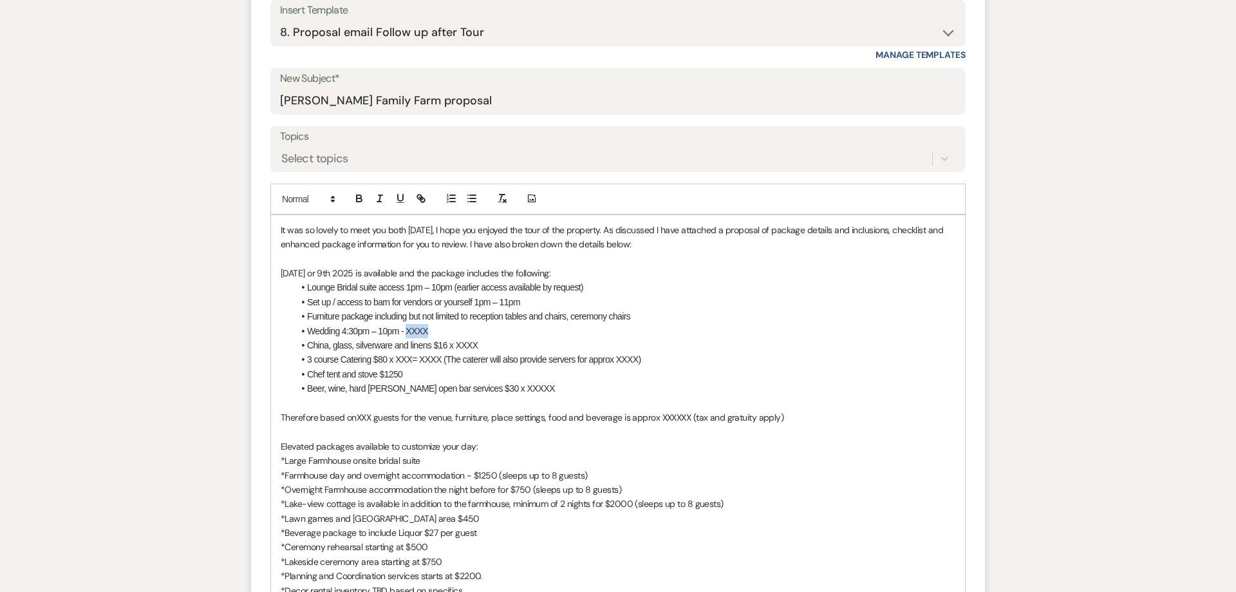
drag, startPoint x: 439, startPoint y: 330, endPoint x: 407, endPoint y: 332, distance: 32.2
click at [407, 332] on li "Wedding 4:30pm – 10pm - XXXX" at bounding box center [625, 331] width 662 height 14
drag, startPoint x: 482, startPoint y: 346, endPoint x: 434, endPoint y: 347, distance: 48.3
click at [434, 347] on li "China, glass, silverware and linens $16 x XXXX" at bounding box center [625, 345] width 662 height 14
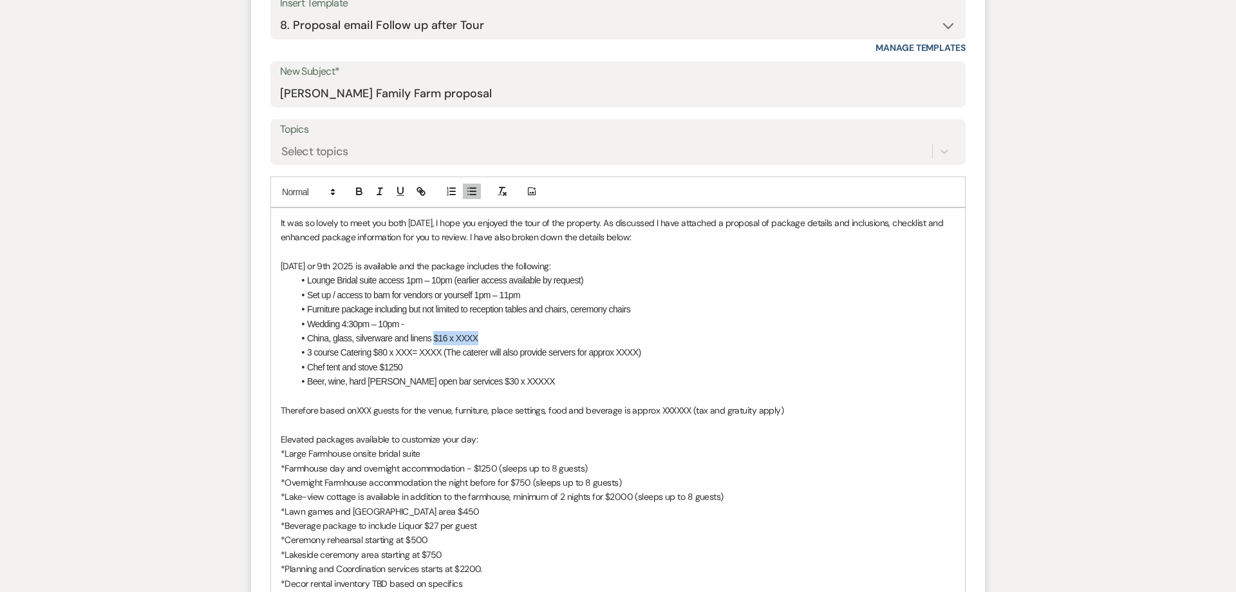
scroll to position [624, 0]
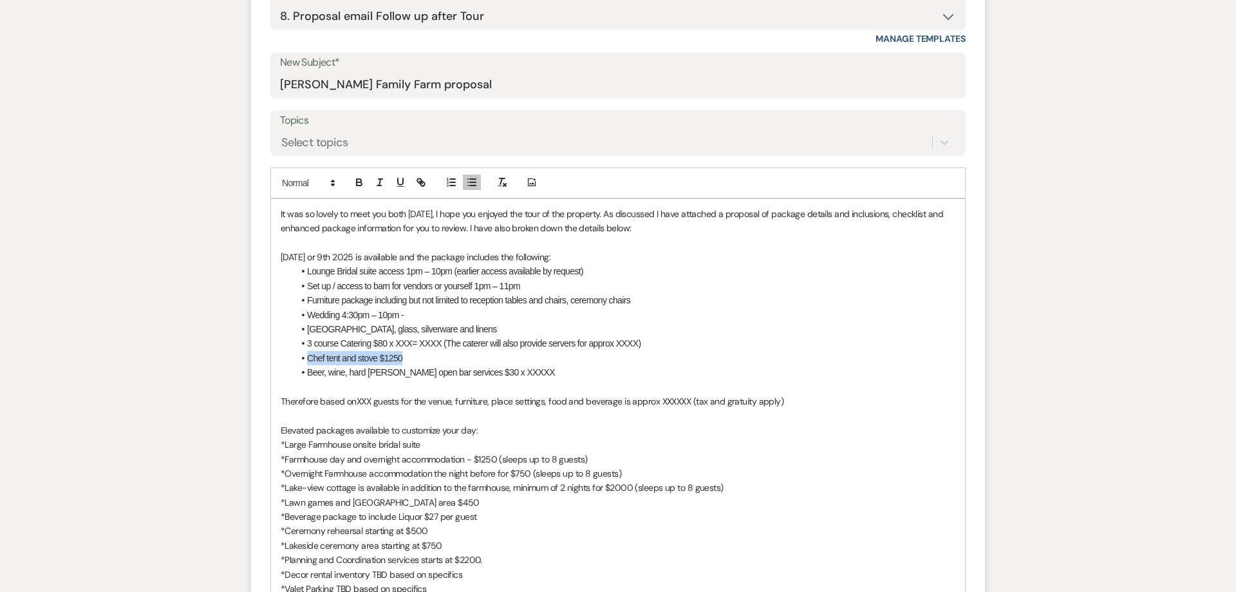
drag, startPoint x: 408, startPoint y: 357, endPoint x: 295, endPoint y: 354, distance: 112.7
click at [295, 354] on li "Chef tent and stove $1250" at bounding box center [625, 358] width 662 height 14
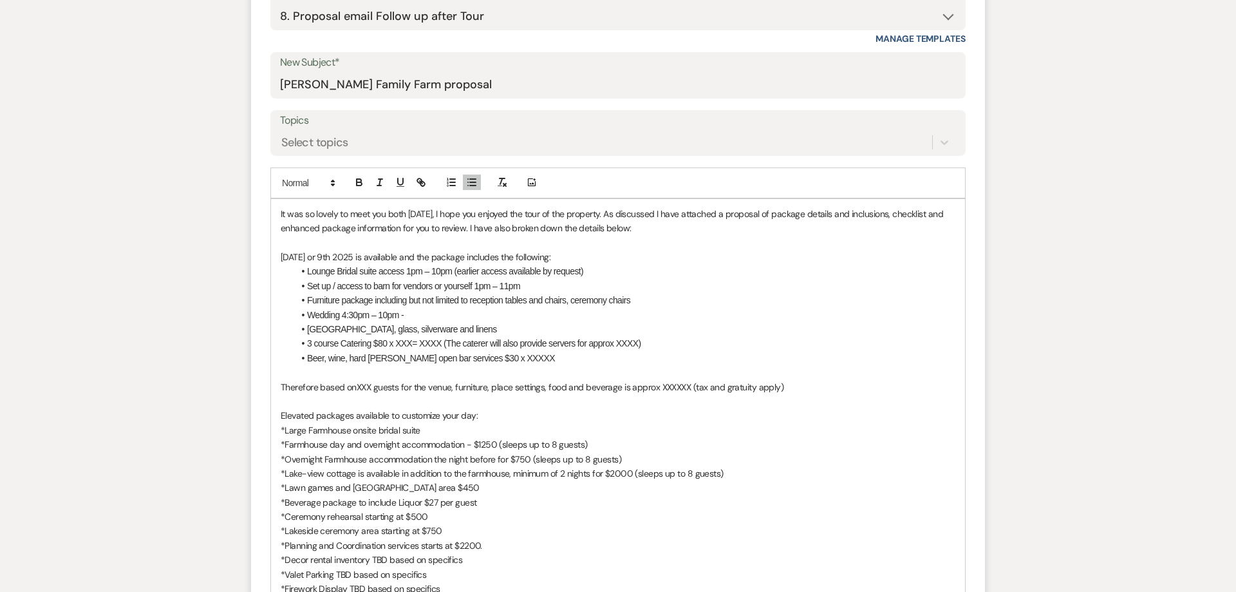
click at [437, 328] on li "China, glass, silverware and linens" at bounding box center [625, 329] width 662 height 14
click at [385, 342] on li "3 course Catering $80 x XXX= XXXX (The caterer will also provide servers for ap…" at bounding box center [625, 343] width 662 height 14
drag, startPoint x: 440, startPoint y: 342, endPoint x: 410, endPoint y: 345, distance: 29.7
click at [410, 345] on li "3 course Catering $85 x 125= XXXX (The caterer will also provide servers for ap…" at bounding box center [625, 343] width 662 height 14
drag, startPoint x: 607, startPoint y: 344, endPoint x: 411, endPoint y: 342, distance: 195.7
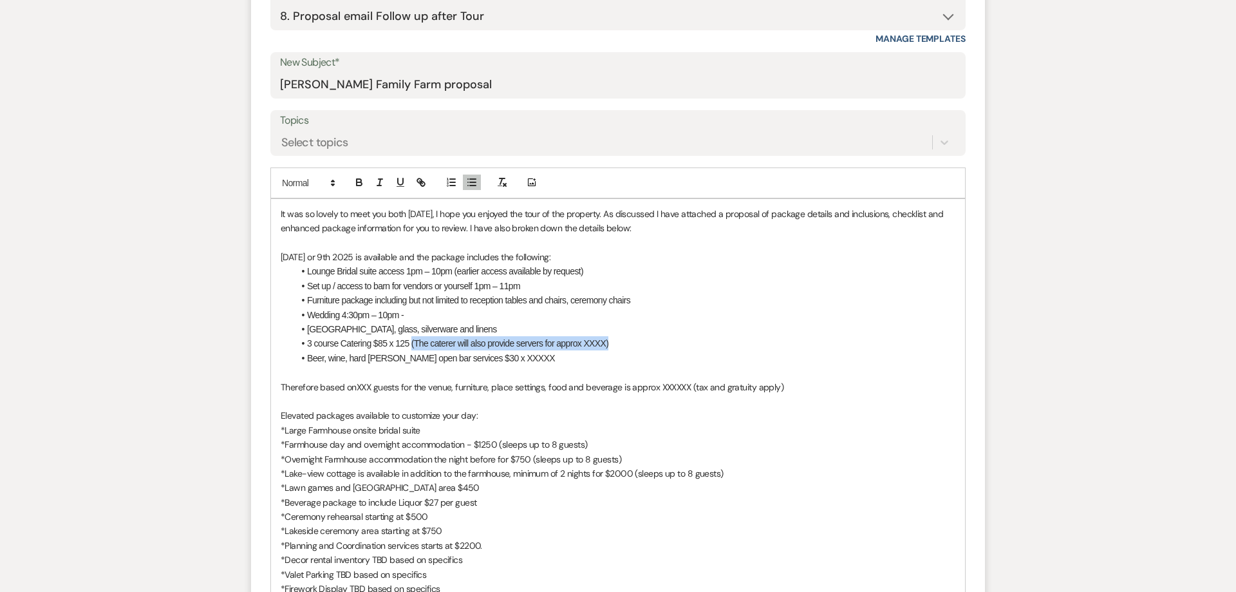
click at [411, 342] on li "3 course Catering $85 x 125 (The caterer will also provide servers for approx X…" at bounding box center [625, 343] width 662 height 14
click at [444, 327] on li "China, glass, silverware and linens" at bounding box center [625, 329] width 662 height 14
drag, startPoint x: 307, startPoint y: 330, endPoint x: 431, endPoint y: 330, distance: 124.3
click at [431, 330] on li "China, glass, silverware and linens $30" at bounding box center [625, 329] width 662 height 14
click at [432, 326] on li "Place setting rental items $30" at bounding box center [625, 329] width 662 height 14
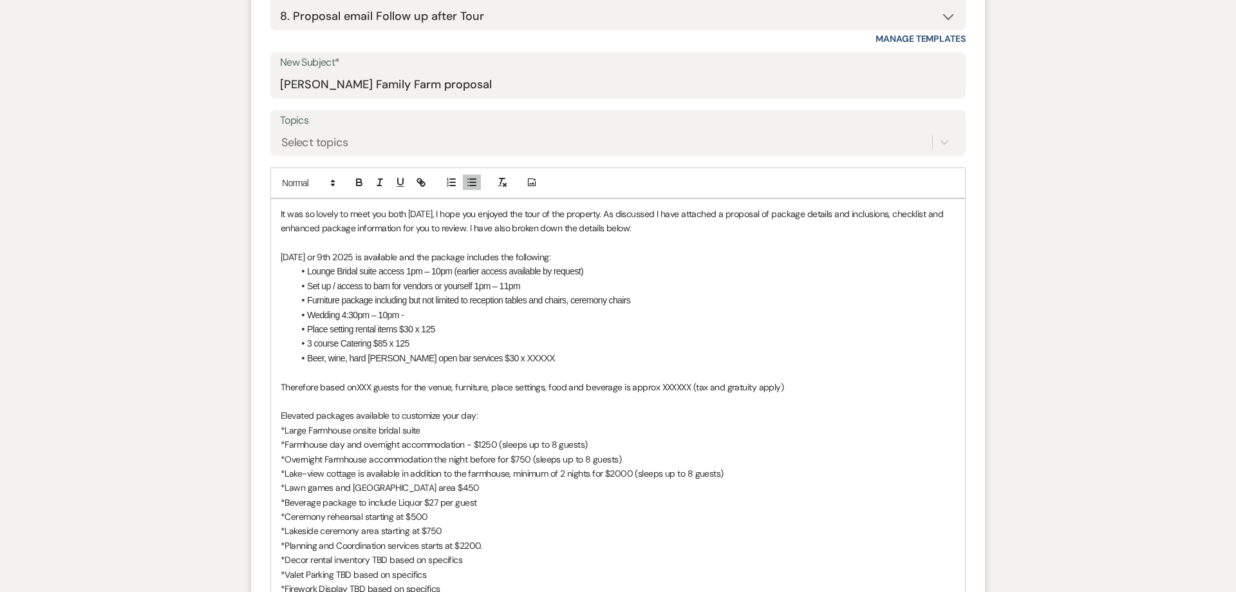
click at [474, 359] on li "Beer, wine, hard seltzer open bar services $30 x XXXXX" at bounding box center [625, 358] width 662 height 14
drag, startPoint x: 516, startPoint y: 359, endPoint x: 484, endPoint y: 360, distance: 32.2
click at [484, 360] on li "Beer, wine, hard seltzer open bar services $55 x XXXXX" at bounding box center [625, 358] width 662 height 14
drag, startPoint x: 306, startPoint y: 362, endPoint x: 394, endPoint y: 361, distance: 87.6
click at [394, 361] on li "Beer, wine, hard seltzer open bar services $55 x 125" at bounding box center [625, 358] width 662 height 14
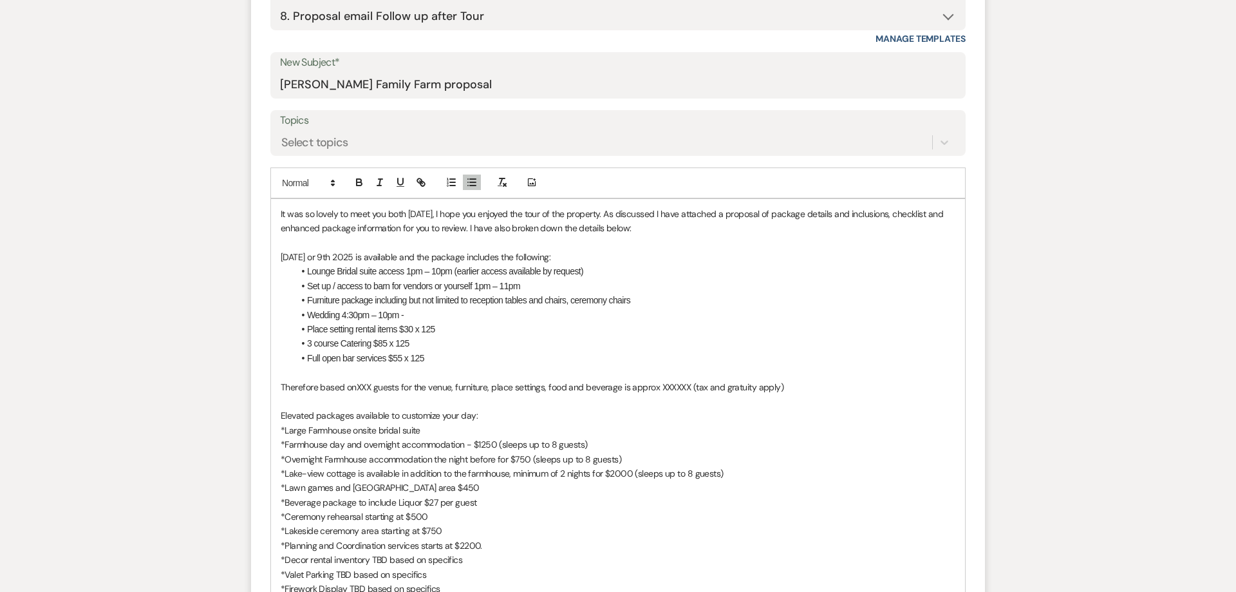
click at [371, 389] on p "Therefore based onXXX guests for the venue, furniture, place settings, food and…" at bounding box center [618, 387] width 675 height 14
drag, startPoint x: 657, startPoint y: 385, endPoint x: 688, endPoint y: 388, distance: 30.4
click at [688, 388] on p "Therefore based on 125 guests for the venue, furniture, place settings, food an…" at bounding box center [618, 387] width 675 height 14
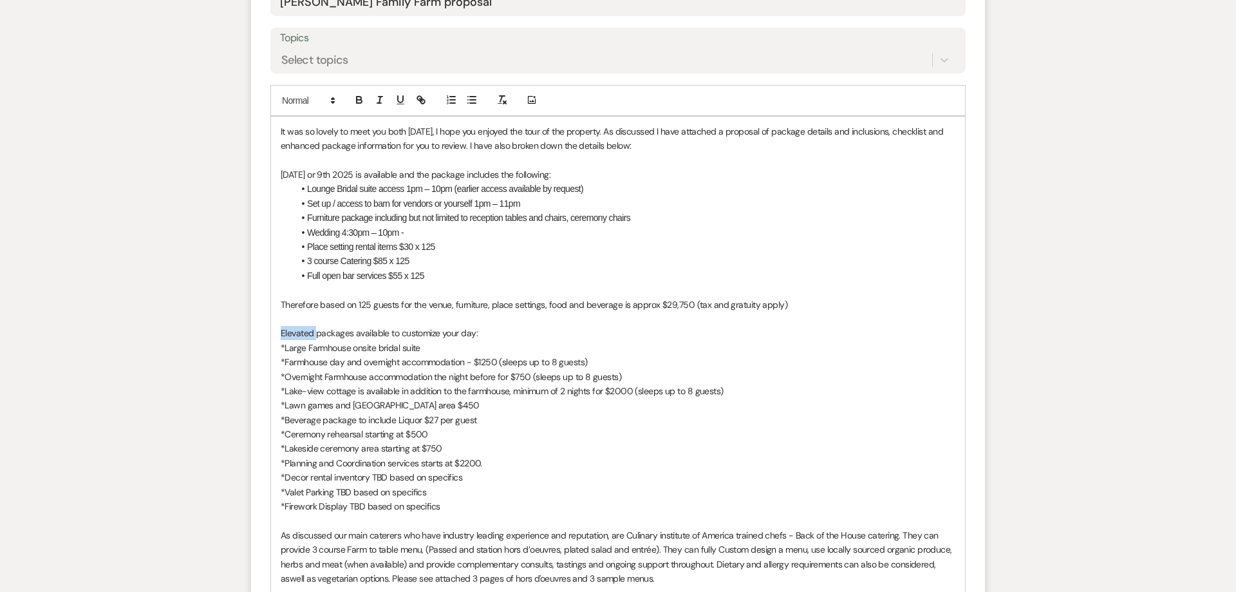
drag, startPoint x: 315, startPoint y: 335, endPoint x: 282, endPoint y: 334, distance: 33.5
click at [282, 334] on p "Elevated packages available to customize your day:" at bounding box center [618, 333] width 675 height 14
drag, startPoint x: 380, startPoint y: 456, endPoint x: 407, endPoint y: 397, distance: 65.4
click at [381, 456] on p "*Planning and Coordination services starts at $2200." at bounding box center [618, 463] width 675 height 14
drag, startPoint x: 436, startPoint y: 336, endPoint x: 389, endPoint y: 335, distance: 47.0
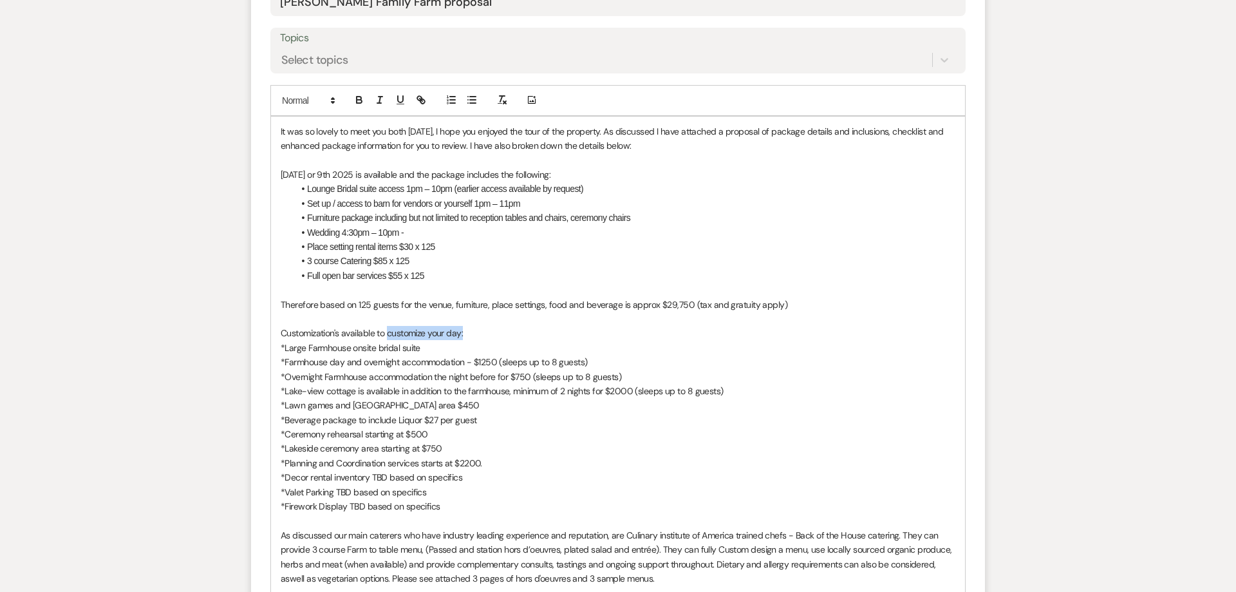
click at [389, 335] on p "Customization's available to customize your day:" at bounding box center [618, 333] width 675 height 14
drag, startPoint x: 473, startPoint y: 363, endPoint x: 495, endPoint y: 365, distance: 22.0
click at [495, 365] on p "*Farmhouse day and overnight accommodation - $1250 (sleeps up to 8 guests)" at bounding box center [618, 362] width 675 height 14
click at [462, 349] on p "*Large Farmhouse onsite bridal suite" at bounding box center [618, 348] width 675 height 14
drag, startPoint x: 285, startPoint y: 379, endPoint x: 432, endPoint y: 379, distance: 146.8
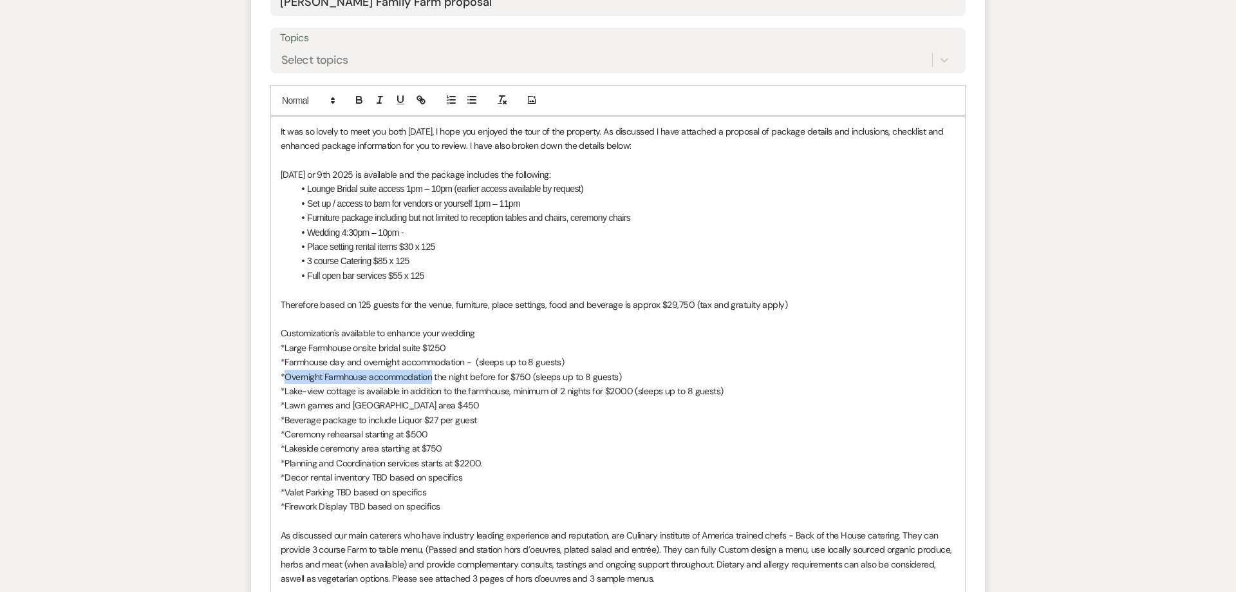
click at [432, 379] on p "*Overnight Farmhouse accommodation the night before for $750 (sleeps up to 8 gu…" at bounding box center [618, 377] width 675 height 14
drag, startPoint x: 285, startPoint y: 364, endPoint x: 464, endPoint y: 366, distance: 178.3
click at [464, 366] on p "*Farmhouse day and overnight accommodation - (sleeps up to 8 guests)" at bounding box center [618, 362] width 675 height 14
click at [440, 364] on p "*Overnight Farmhouse accommodation - (sleeps up to 8 guests)" at bounding box center [618, 362] width 675 height 14
drag, startPoint x: 482, startPoint y: 376, endPoint x: 275, endPoint y: 375, distance: 207.3
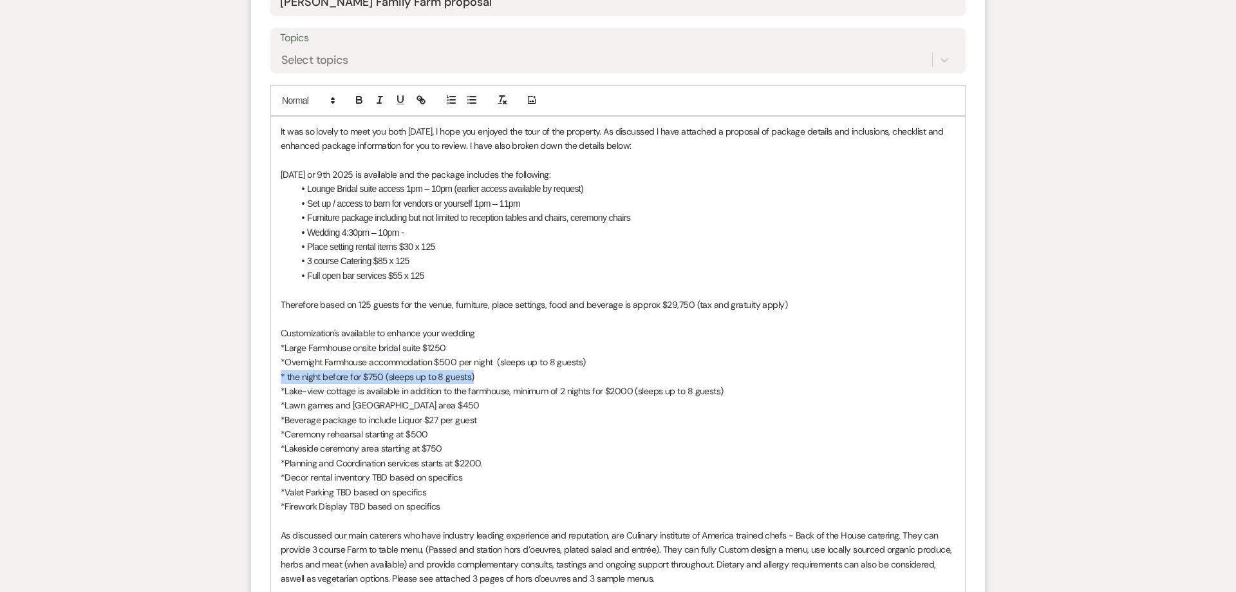
click at [276, 375] on div "It was so lovely to meet you both on Saturday, I hope you enjoyed the tour of t…" at bounding box center [618, 521] width 694 height 808
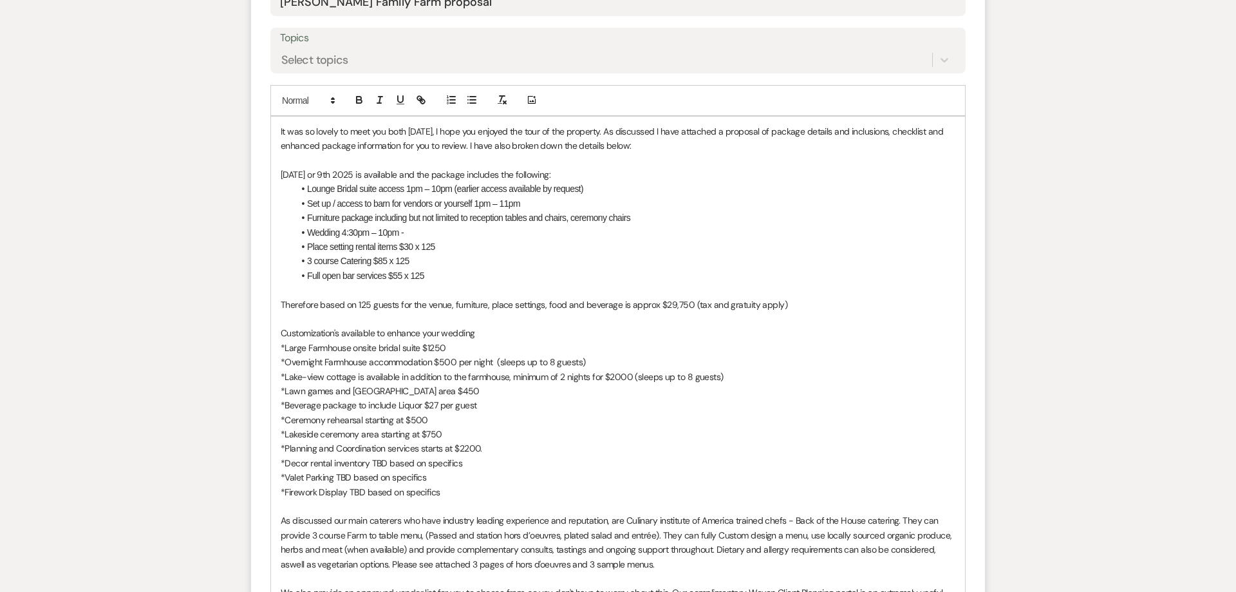
scroll to position [706, 0]
click at [422, 348] on p "*Large Farmhouse onsite bridal suite $1250" at bounding box center [618, 348] width 675 height 14
click at [617, 377] on p "*Lake-view cottage is available in addition to the farmhouse, minimum of 2 nigh…" at bounding box center [618, 377] width 675 height 14
click at [415, 393] on p "*Lawn games and Cigar area $450" at bounding box center [618, 391] width 675 height 14
drag, startPoint x: 489, startPoint y: 407, endPoint x: 277, endPoint y: 409, distance: 211.2
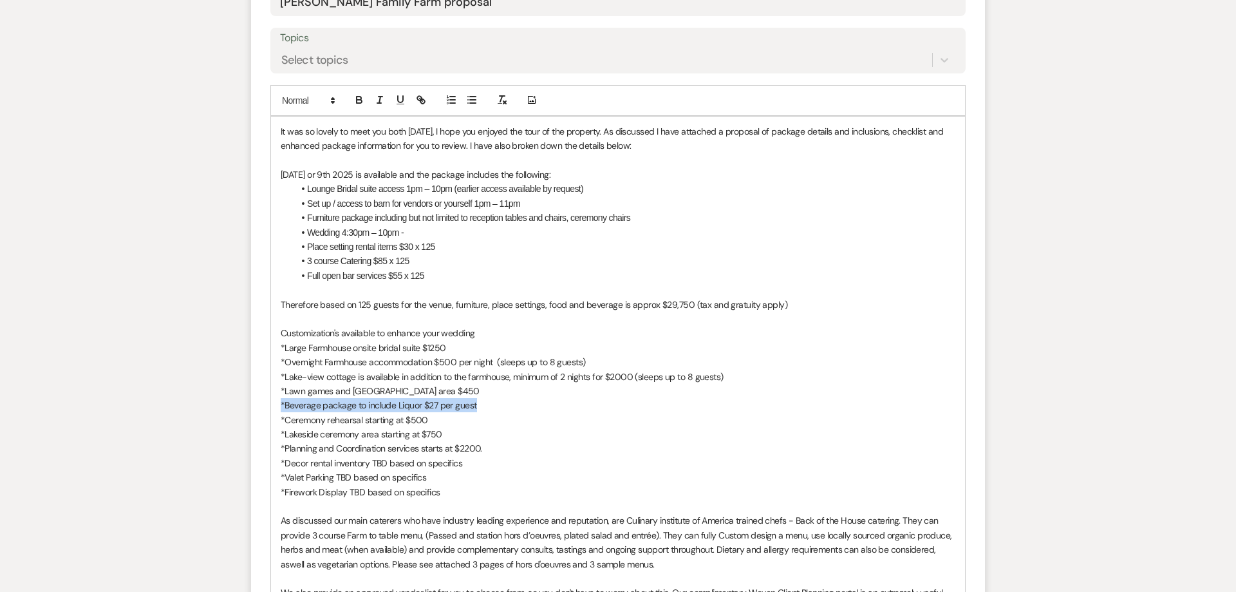
click at [277, 409] on div "It was so lovely to meet you both on Saturday, I hope you enjoyed the tour of t…" at bounding box center [618, 514] width 694 height 794
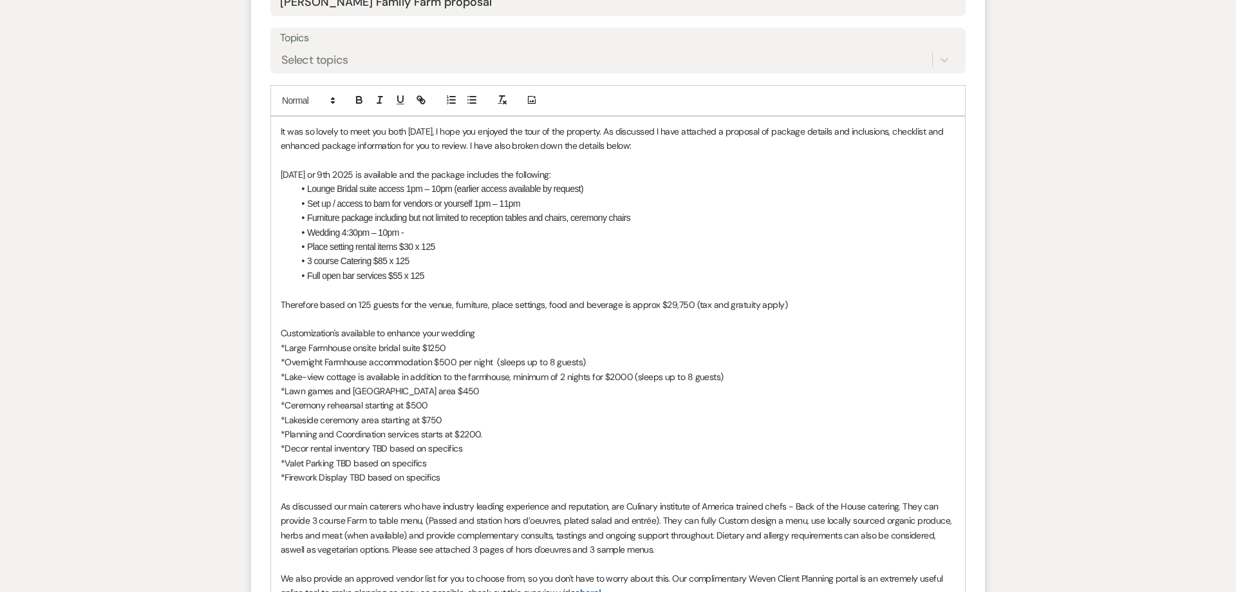
click at [442, 406] on p "*Ceremony rehearsal starting at $500" at bounding box center [618, 406] width 675 height 14
drag, startPoint x: 448, startPoint y: 423, endPoint x: 427, endPoint y: 425, distance: 20.7
click at [427, 425] on p "*Lakeside ceremony area starting at $750" at bounding box center [618, 420] width 675 height 14
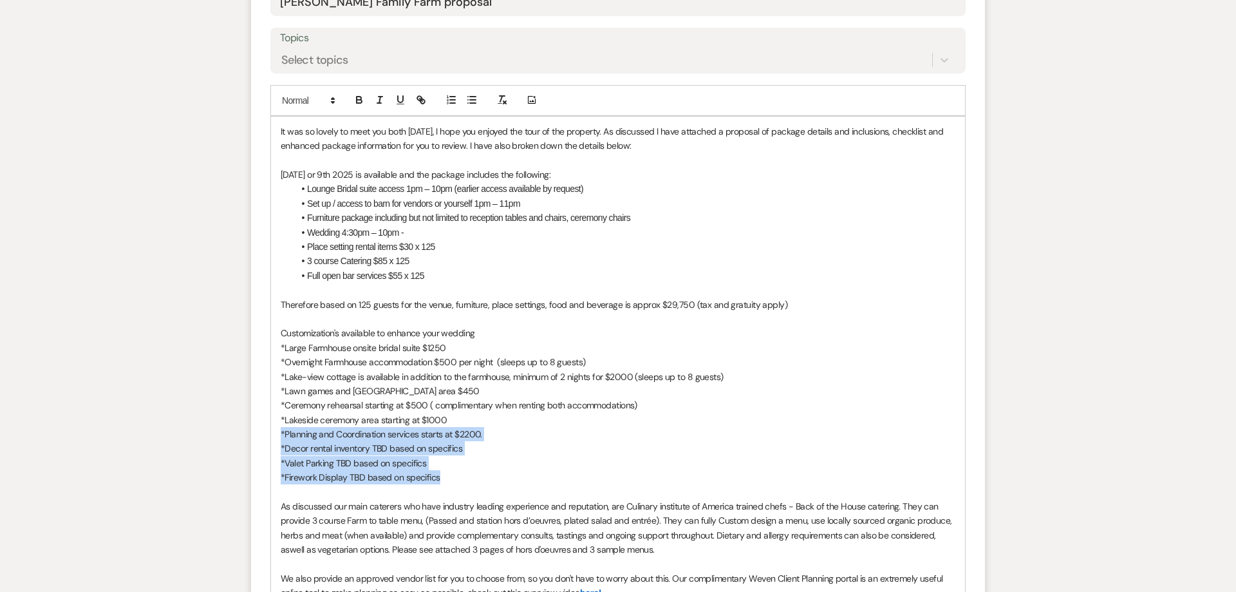
drag, startPoint x: 450, startPoint y: 480, endPoint x: 278, endPoint y: 438, distance: 176.9
click at [278, 438] on div "It was so lovely to meet you both on Saturday, I hope you enjoyed the tour of t…" at bounding box center [618, 507] width 694 height 780
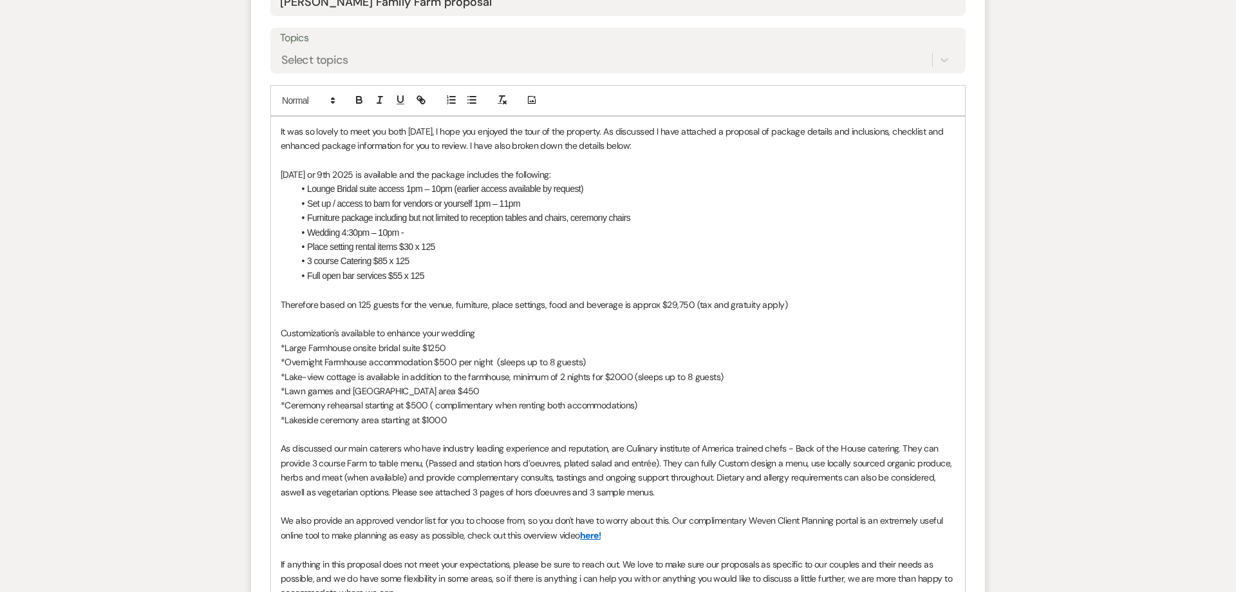
click at [398, 178] on p "Saturday May 2nd or 9th 2025 is available and the package includes the followin…" at bounding box center [618, 174] width 675 height 14
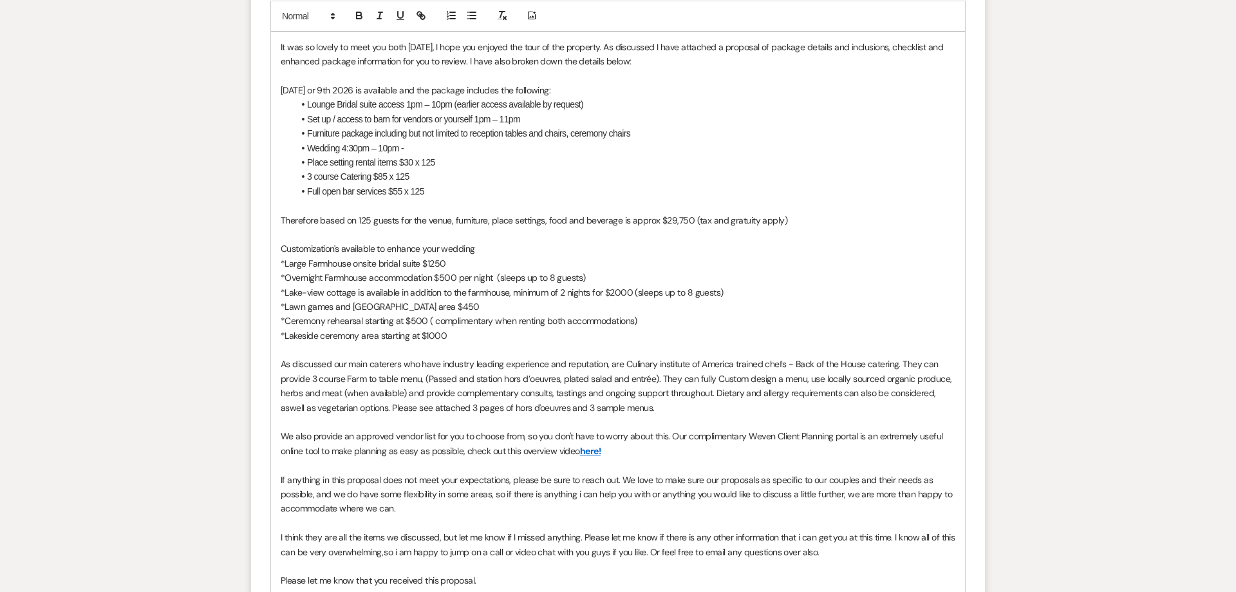
scroll to position [805, 0]
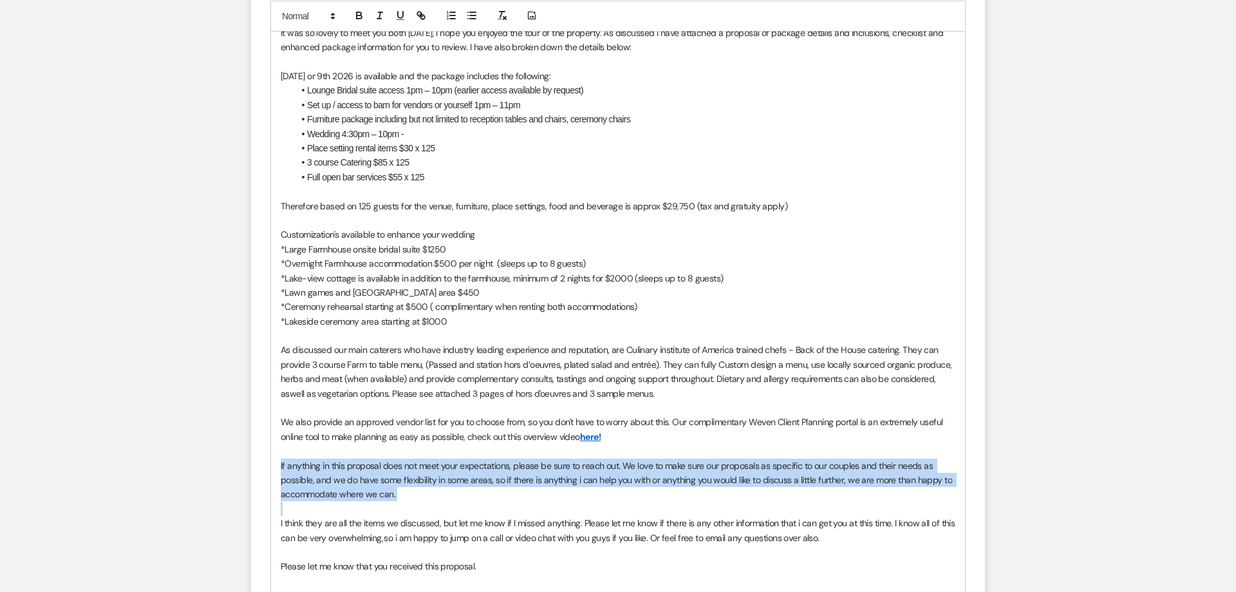
drag, startPoint x: 422, startPoint y: 509, endPoint x: 260, endPoint y: 459, distance: 169.6
click at [271, 459] on div "It was so lovely to meet you both on Saturday, I hope you enjoyed the tour of t…" at bounding box center [618, 379] width 694 height 722
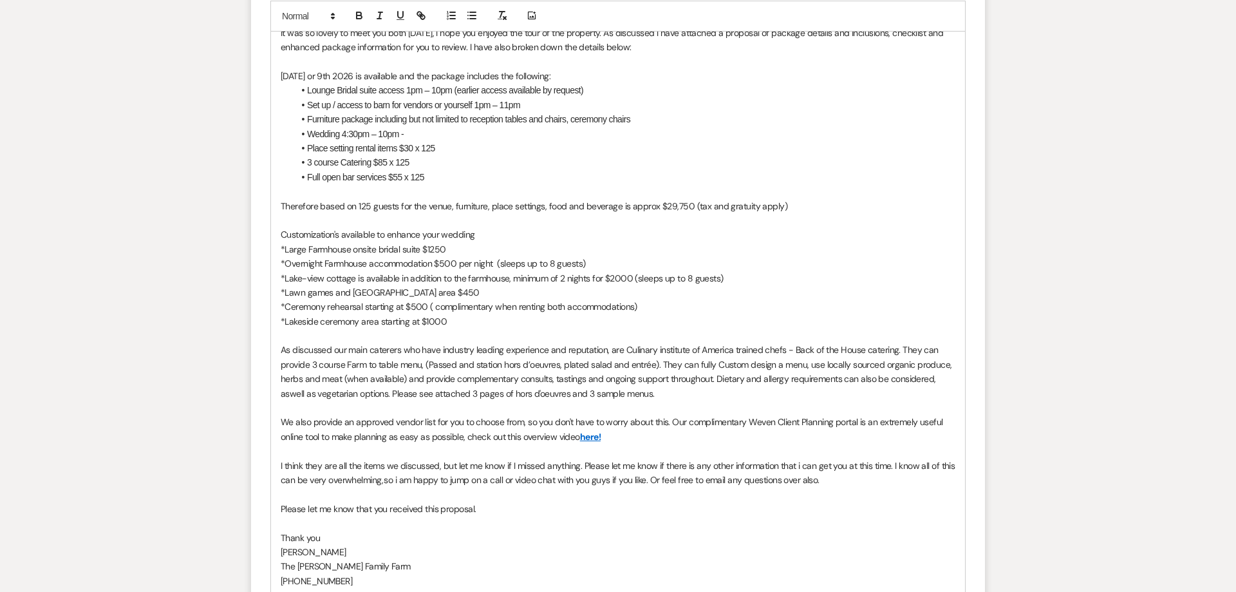
scroll to position [804, 0]
drag, startPoint x: 673, startPoint y: 423, endPoint x: 675, endPoint y: 436, distance: 13.0
click at [675, 436] on p "We also provide an approved vendor list for you to choose from, so you don't ha…" at bounding box center [618, 429] width 675 height 29
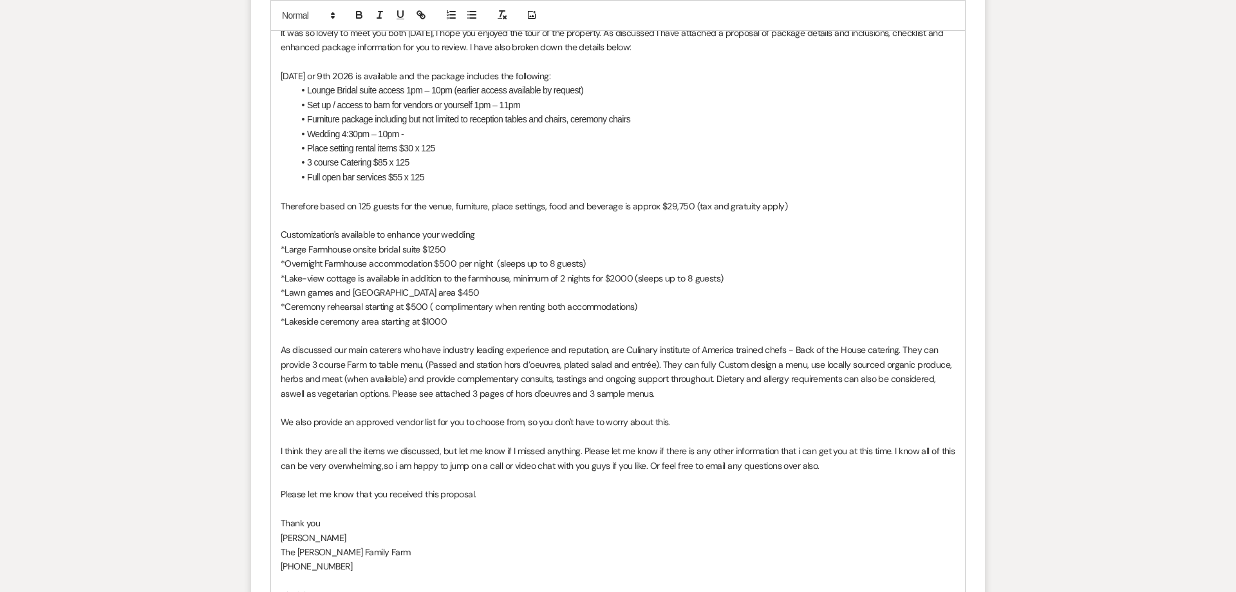
scroll to position [805, 0]
drag, startPoint x: 673, startPoint y: 424, endPoint x: 554, endPoint y: 422, distance: 119.1
click at [554, 422] on p "We also provide an approved vendor list for you to choose from, so you don't ha…" at bounding box center [618, 422] width 675 height 14
click at [395, 423] on p "We also provide an approved vendor list for you to choose from, so you ha" at bounding box center [618, 422] width 675 height 14
drag, startPoint x: 684, startPoint y: 419, endPoint x: 641, endPoint y: 424, distance: 44.0
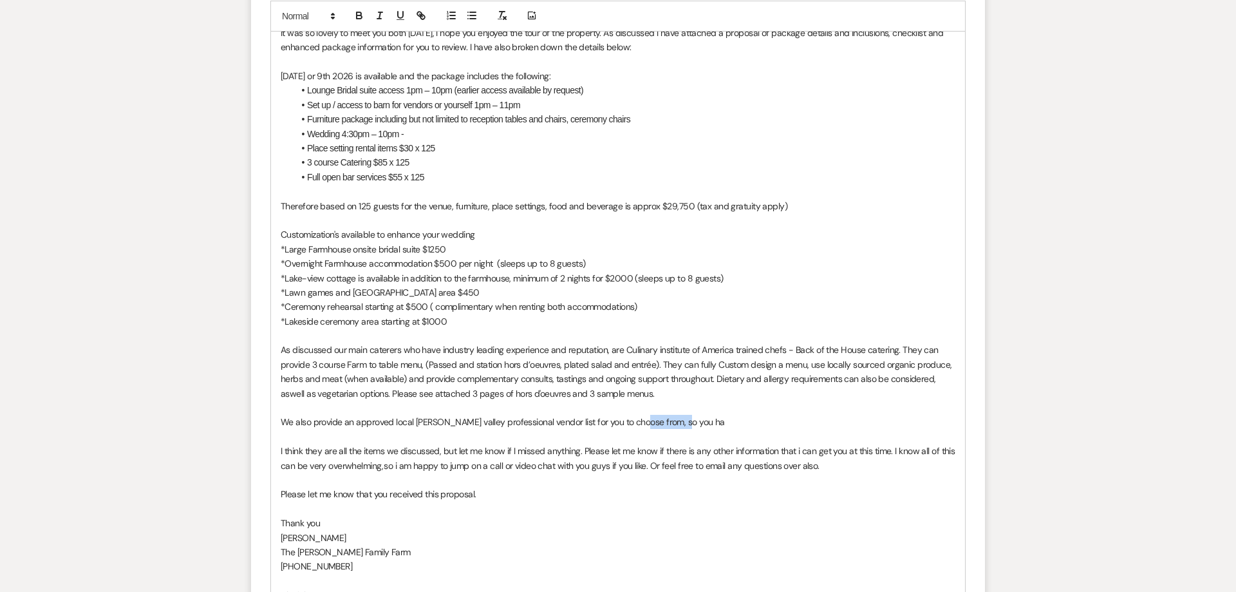
click at [641, 424] on p "We also provide an approved local hudon valley professional vendor list for you…" at bounding box center [618, 422] width 675 height 14
drag, startPoint x: 825, startPoint y: 468, endPoint x: 209, endPoint y: 443, distance: 617.3
click at [271, 443] on div "It was so lovely to meet you both on Saturday, I hope you enjoyed the tour of t…" at bounding box center [618, 343] width 694 height 650
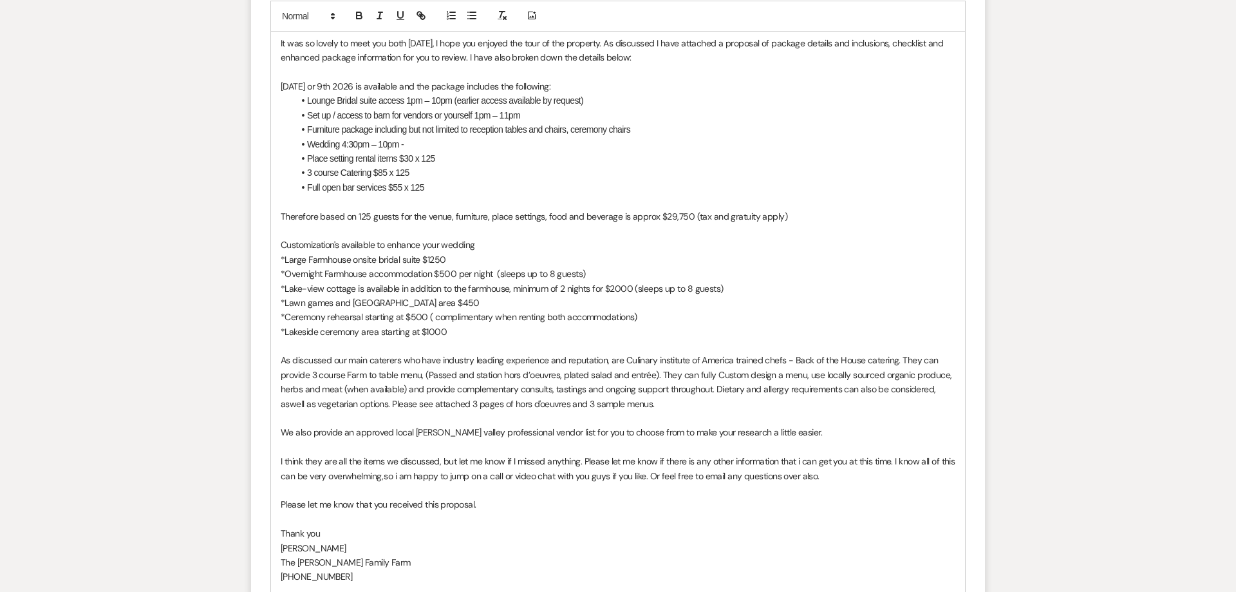
scroll to position [788, 0]
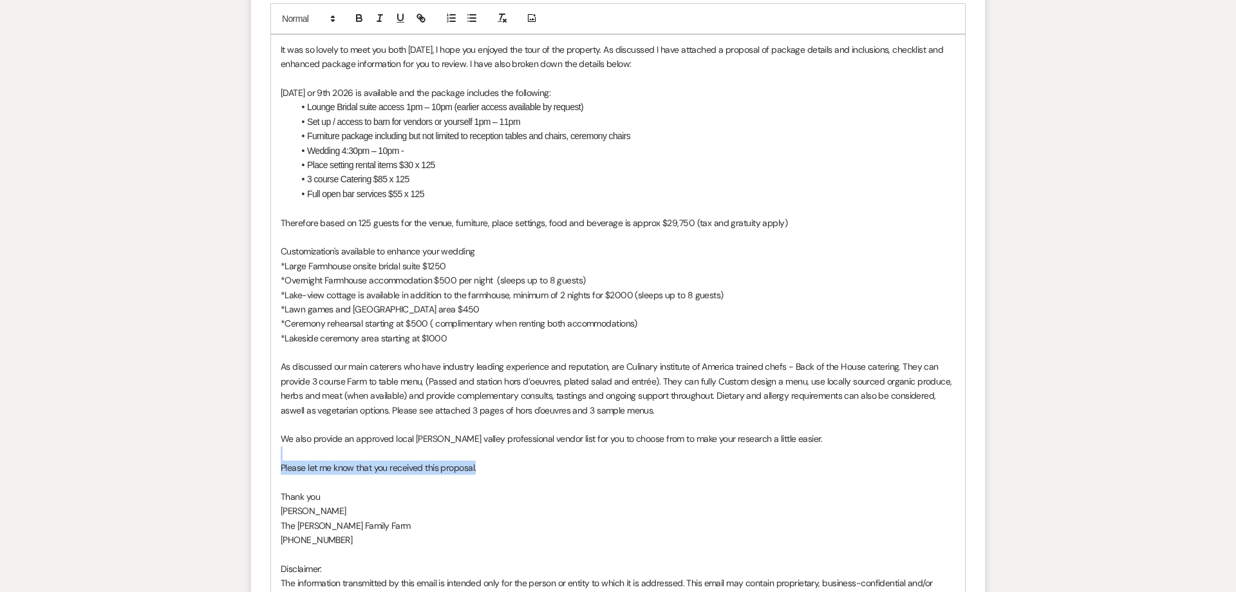
drag, startPoint x: 315, startPoint y: 454, endPoint x: 270, endPoint y: 458, distance: 45.3
click at [271, 458] on div "It was so lovely to meet you both on Saturday, I hope you enjoyed the tour of t…" at bounding box center [618, 338] width 694 height 606
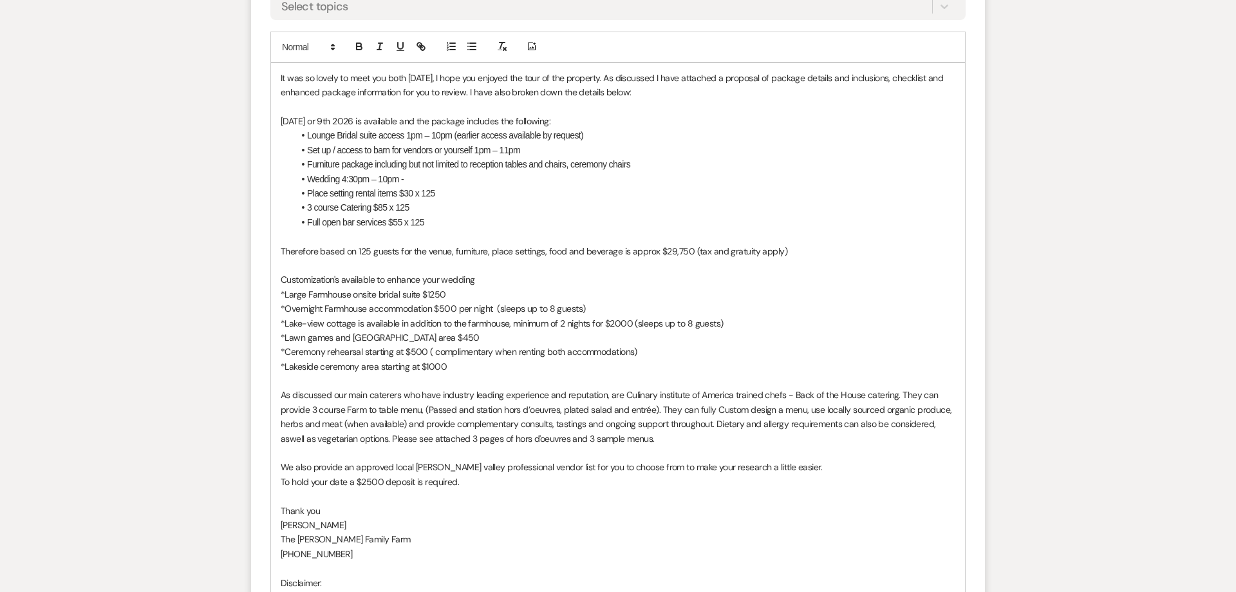
scroll to position [755, 0]
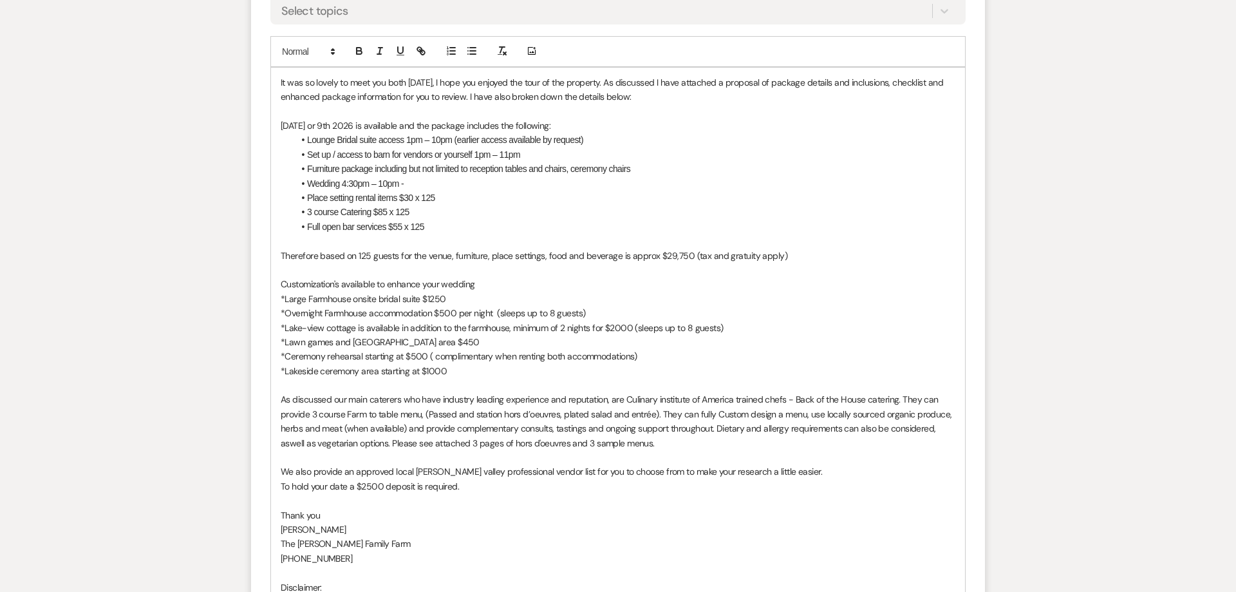
drag, startPoint x: 434, startPoint y: 488, endPoint x: 431, endPoint y: 474, distance: 14.5
click at [434, 489] on p "To hold your date a $2500 deposit is required." at bounding box center [618, 486] width 675 height 14
click at [418, 471] on p "We also provide an approved local hudon valley professional vendor list for you…" at bounding box center [618, 471] width 675 height 14
click at [430, 474] on p "We also provide an approved local Hudon valley professional vendor list for you…" at bounding box center [618, 471] width 675 height 14
click at [480, 487] on p "To hold your date a $2500 deposit is required." at bounding box center [618, 486] width 675 height 14
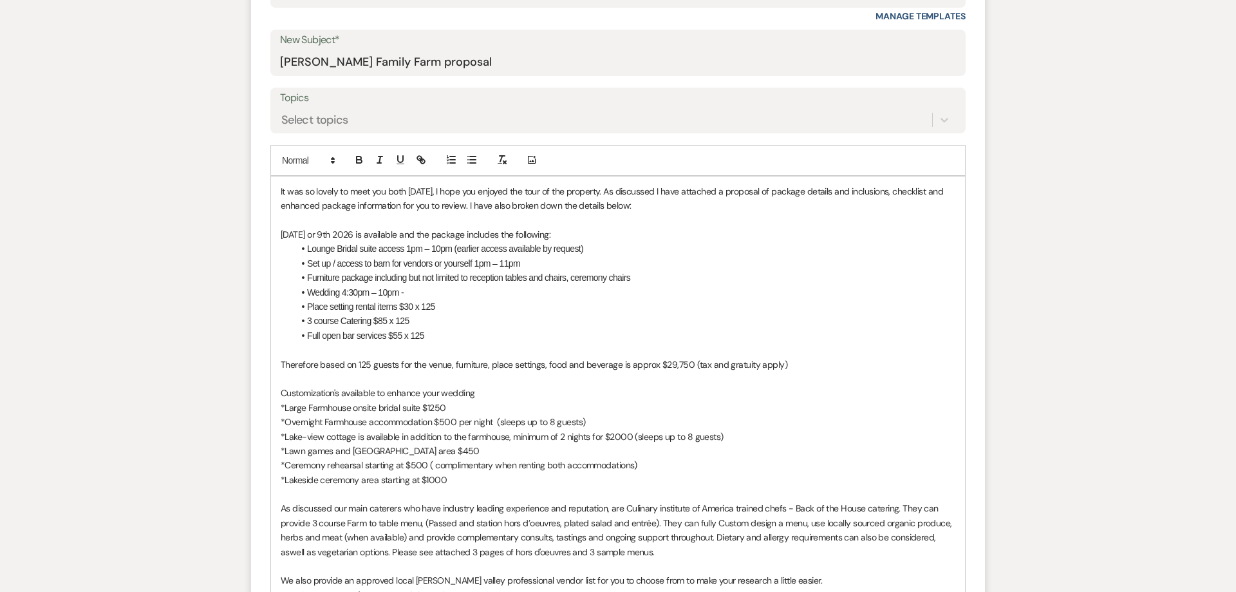
scroll to position [640, 0]
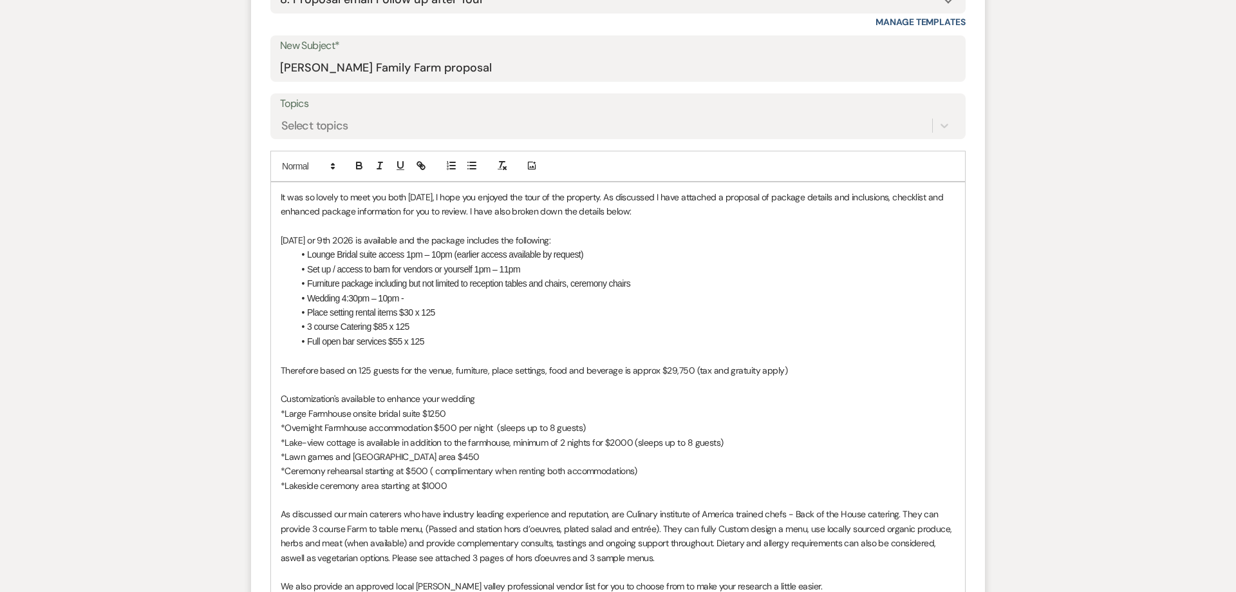
click at [277, 196] on div "It was so lovely to meet you both on Saturday, I hope you enjoyed the tour of t…" at bounding box center [618, 479] width 694 height 592
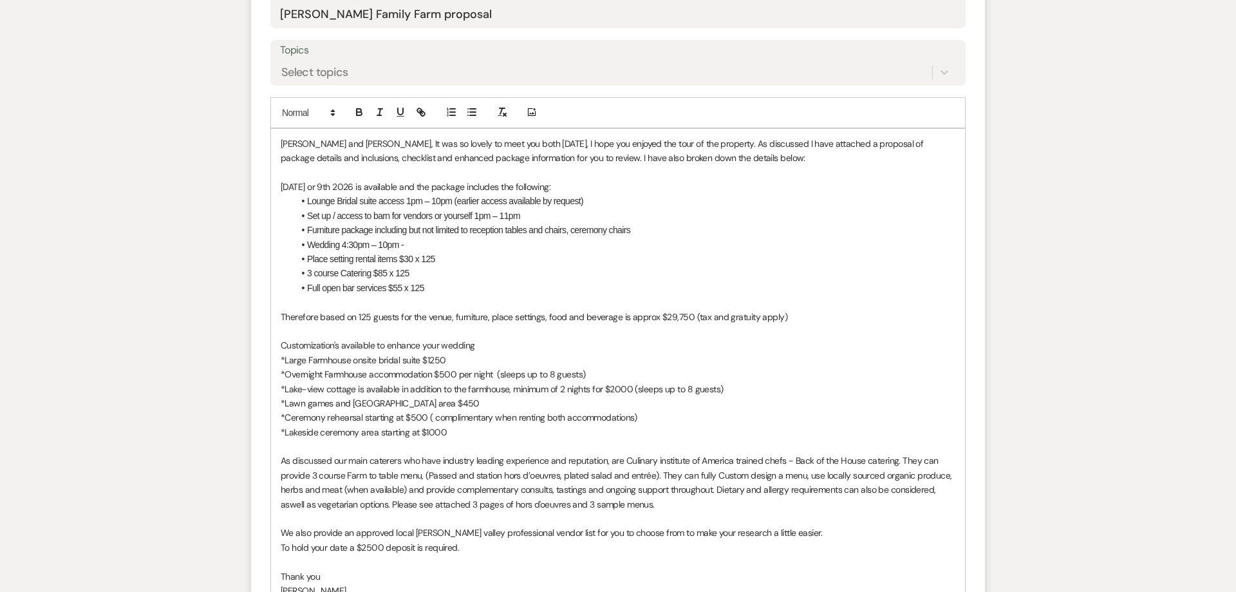
scroll to position [706, 0]
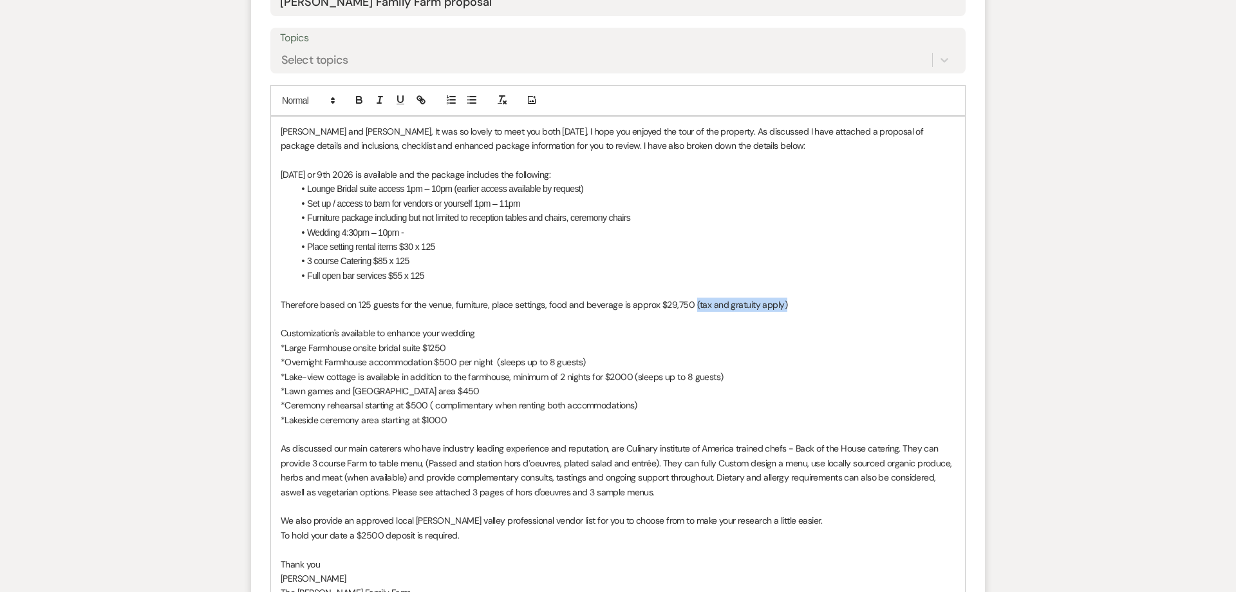
drag, startPoint x: 793, startPoint y: 305, endPoint x: 691, endPoint y: 303, distance: 102.4
click at [691, 303] on p "Therefore based on 125 guests for the venue, furniture, place settings, food an…" at bounding box center [618, 305] width 675 height 14
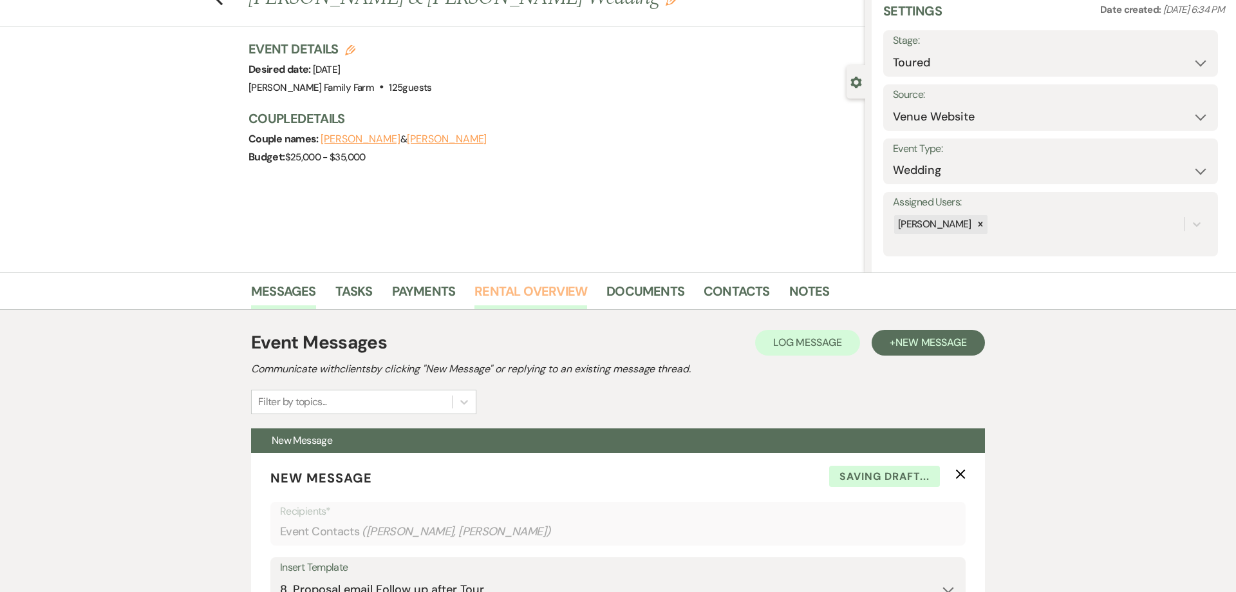
scroll to position [0, 0]
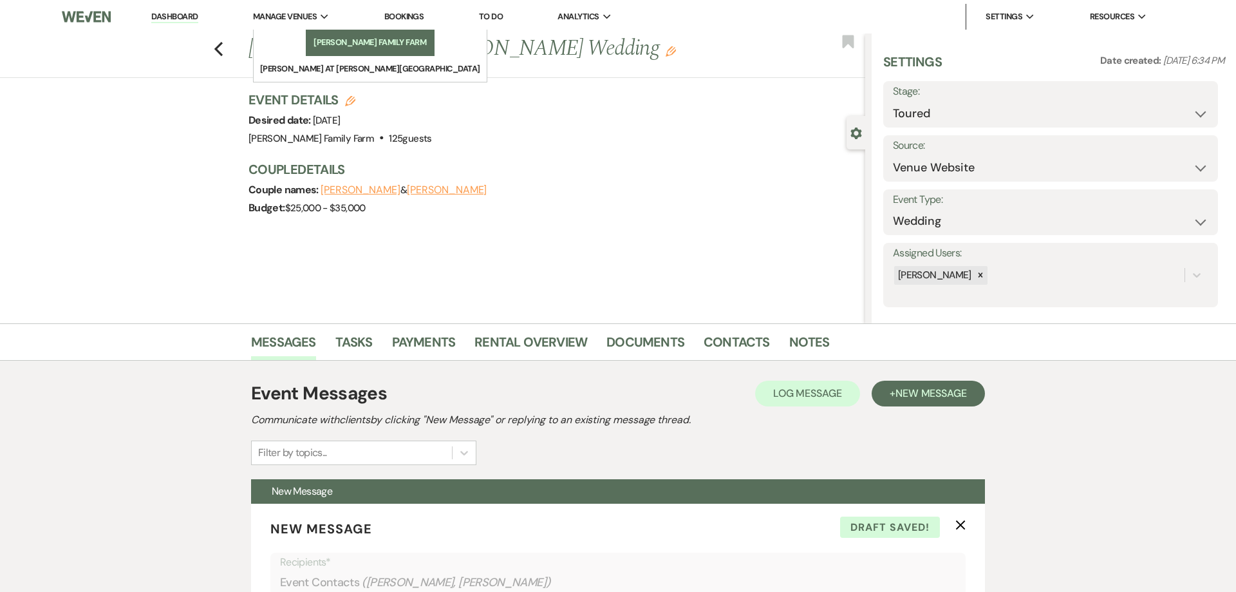
click at [312, 37] on li "[PERSON_NAME] Family Farm" at bounding box center [370, 42] width 116 height 13
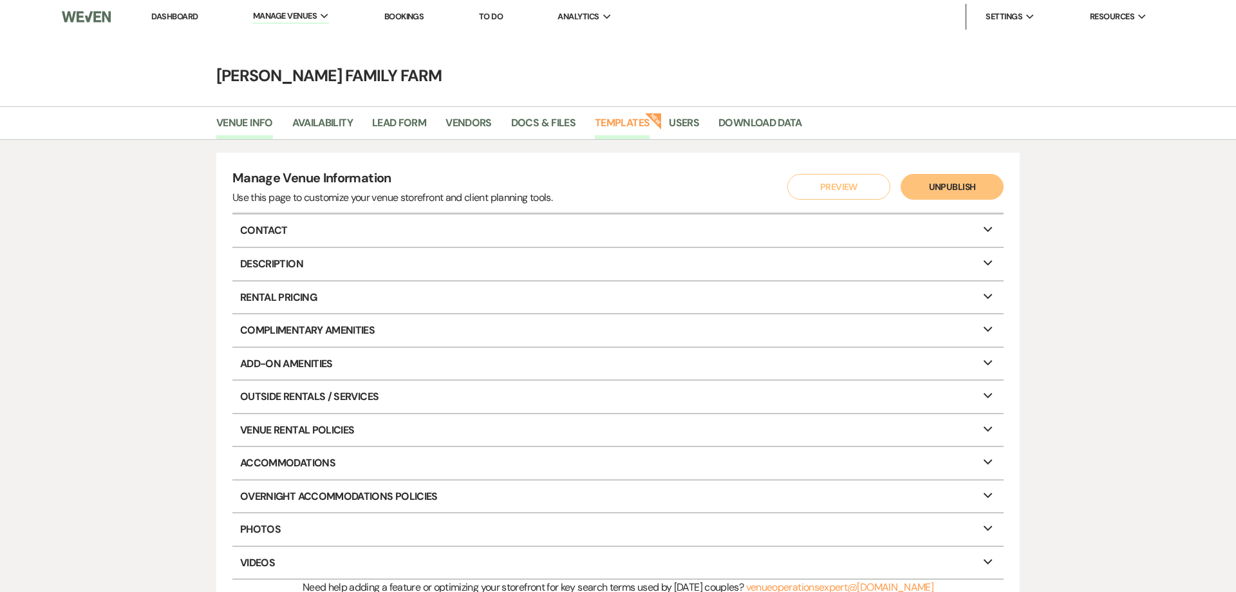
click at [624, 130] on link "Templates" at bounding box center [622, 127] width 55 height 24
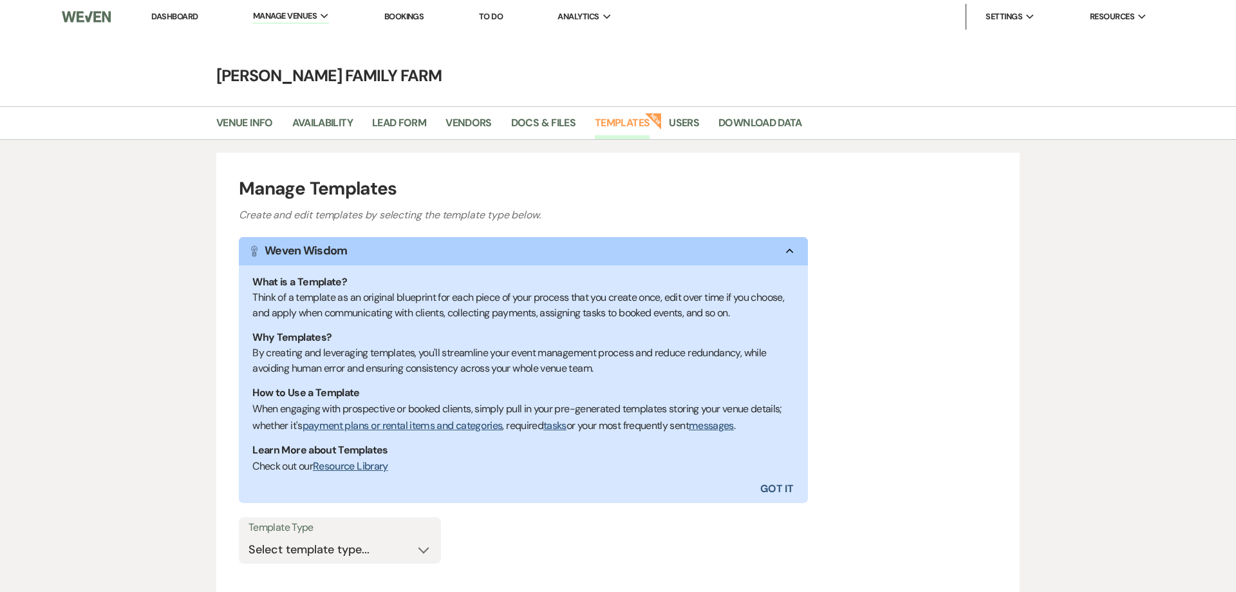
scroll to position [102, 0]
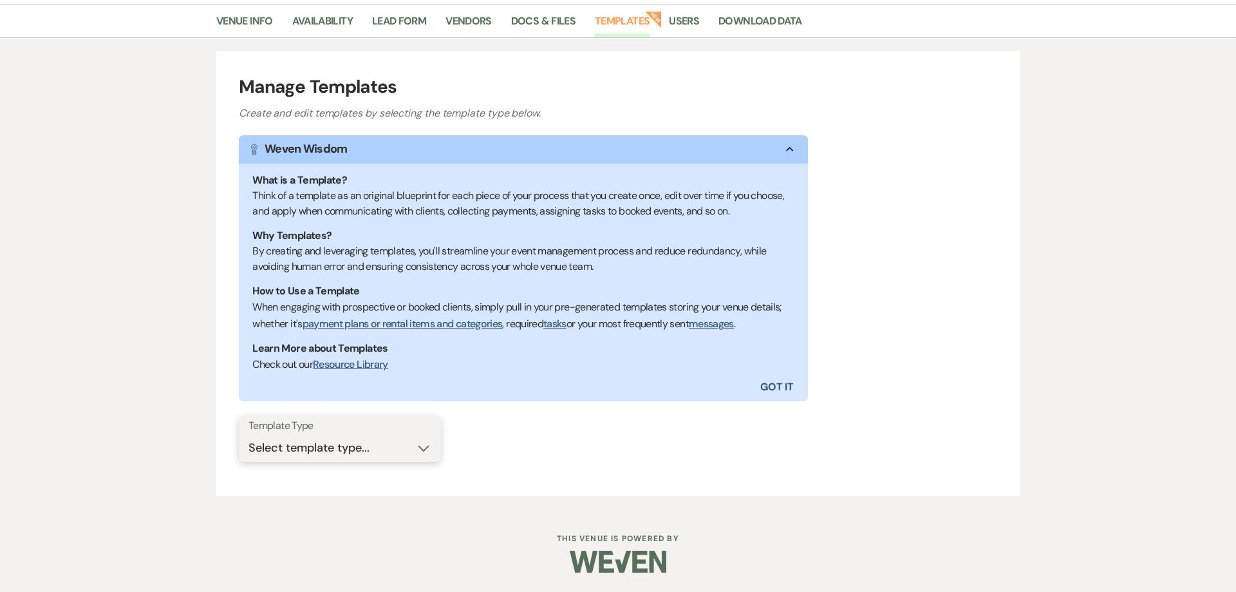
click at [249, 435] on select "Select template type... Task List Message Templates Payment Plan Inventory Item…" at bounding box center [340, 447] width 183 height 25
select select "Message Templates"
click option "Message Templates" at bounding box center [0, 0] width 0 height 0
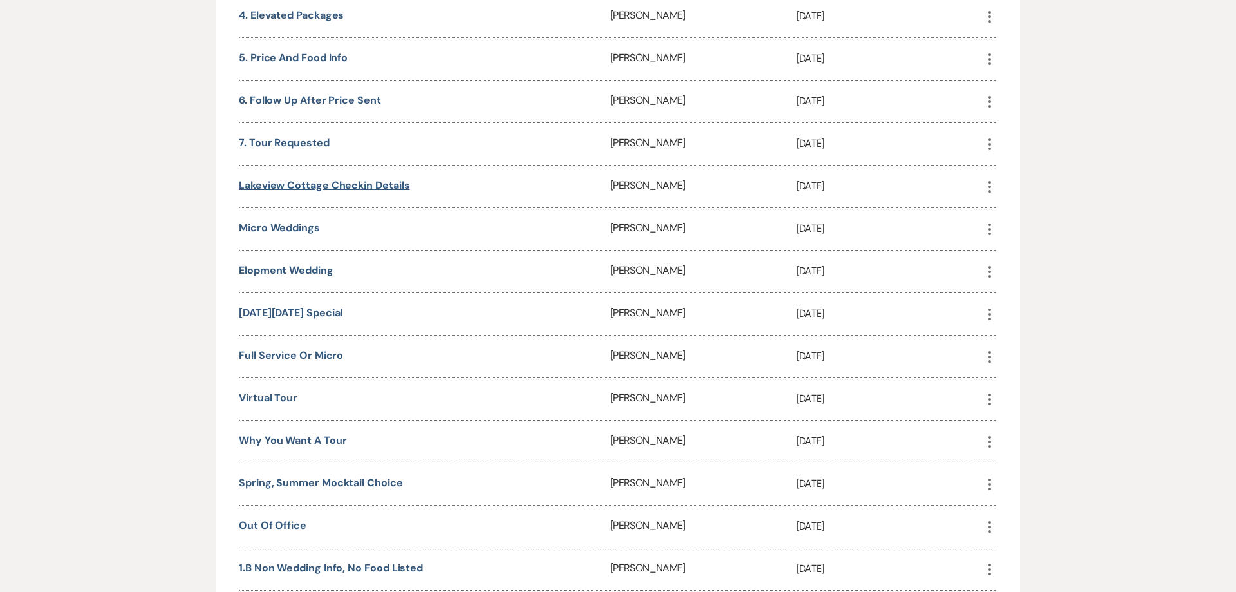
scroll to position [2027, 0]
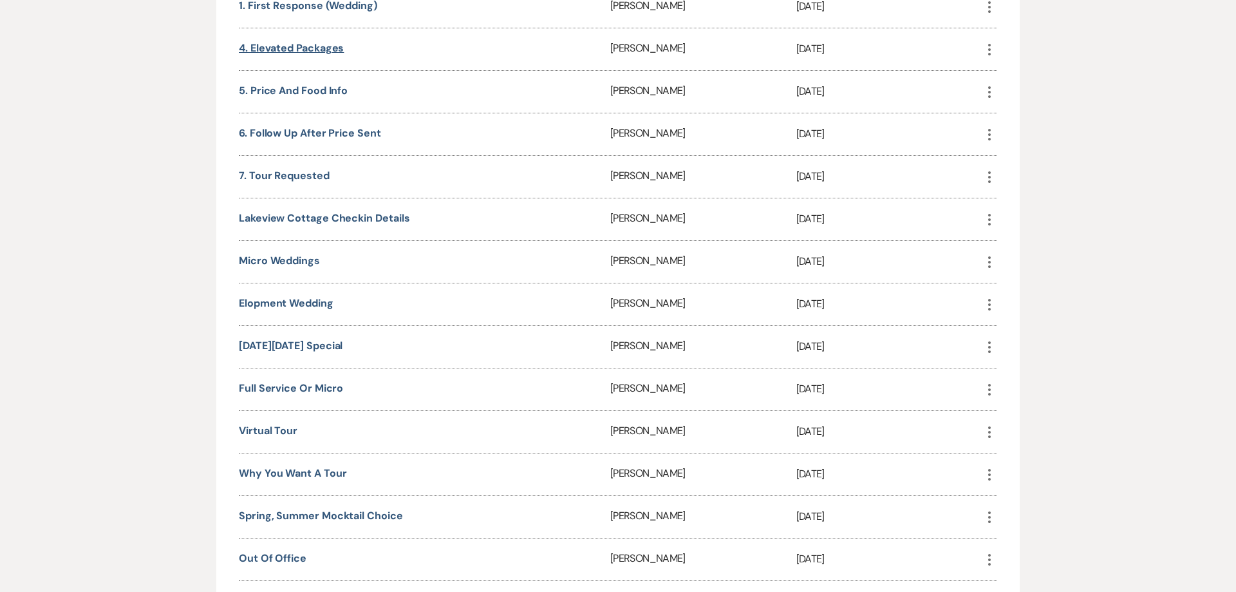
click at [281, 50] on link "4. Elevated packages" at bounding box center [291, 48] width 105 height 14
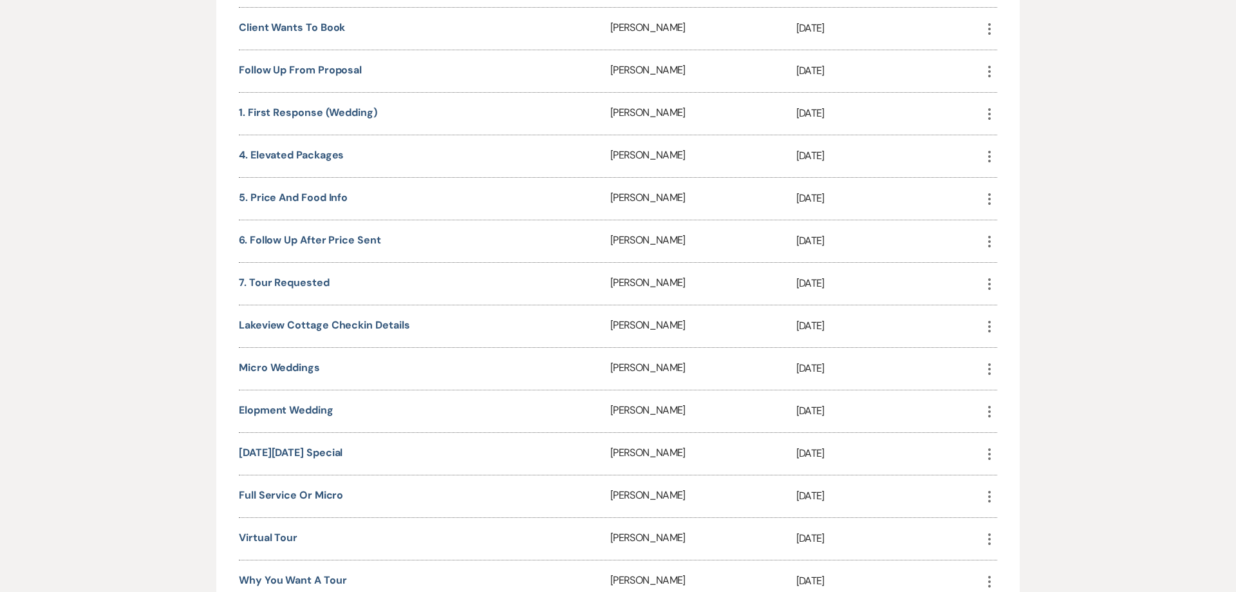
scroll to position [1929, 0]
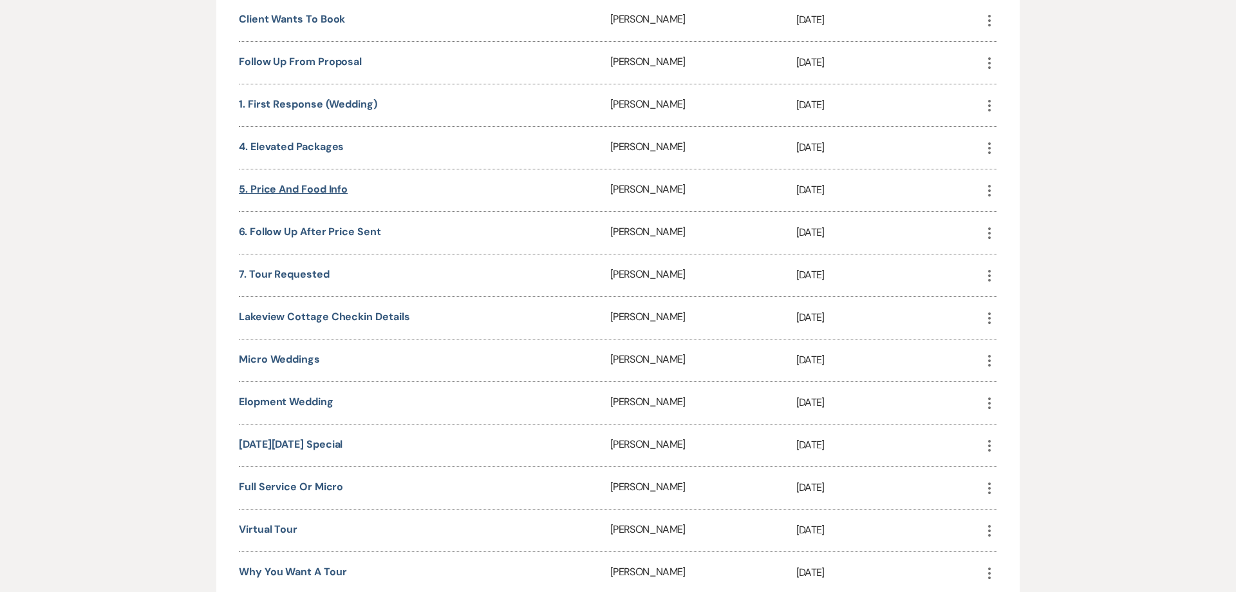
click at [315, 185] on link "5. Price and food info" at bounding box center [293, 189] width 109 height 14
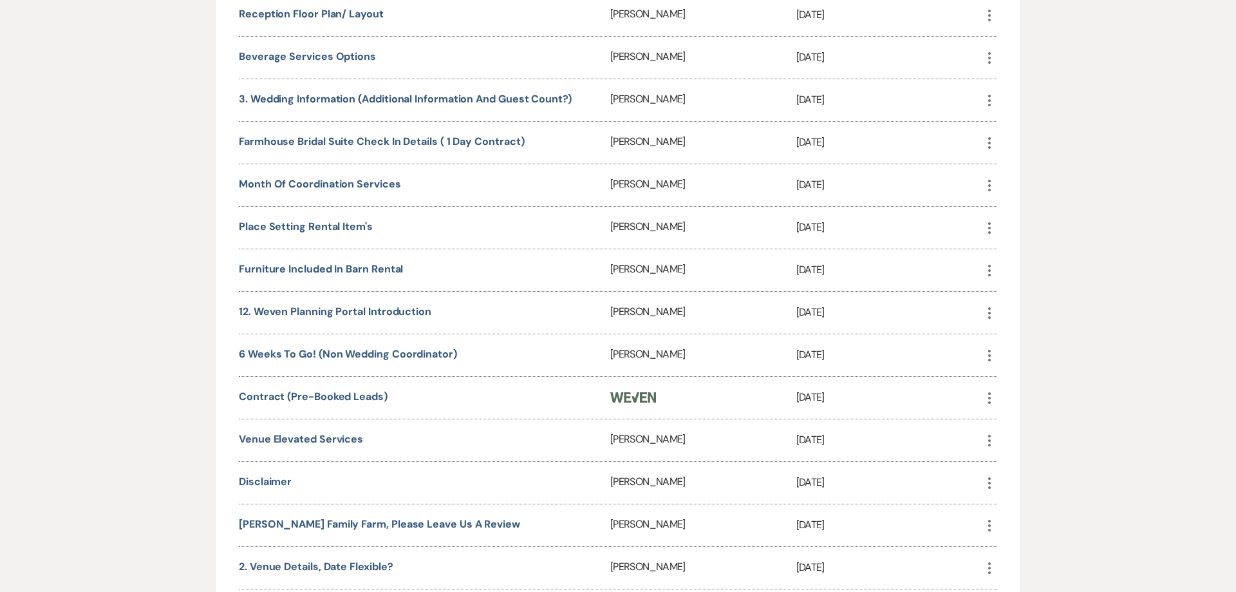
scroll to position [977, 0]
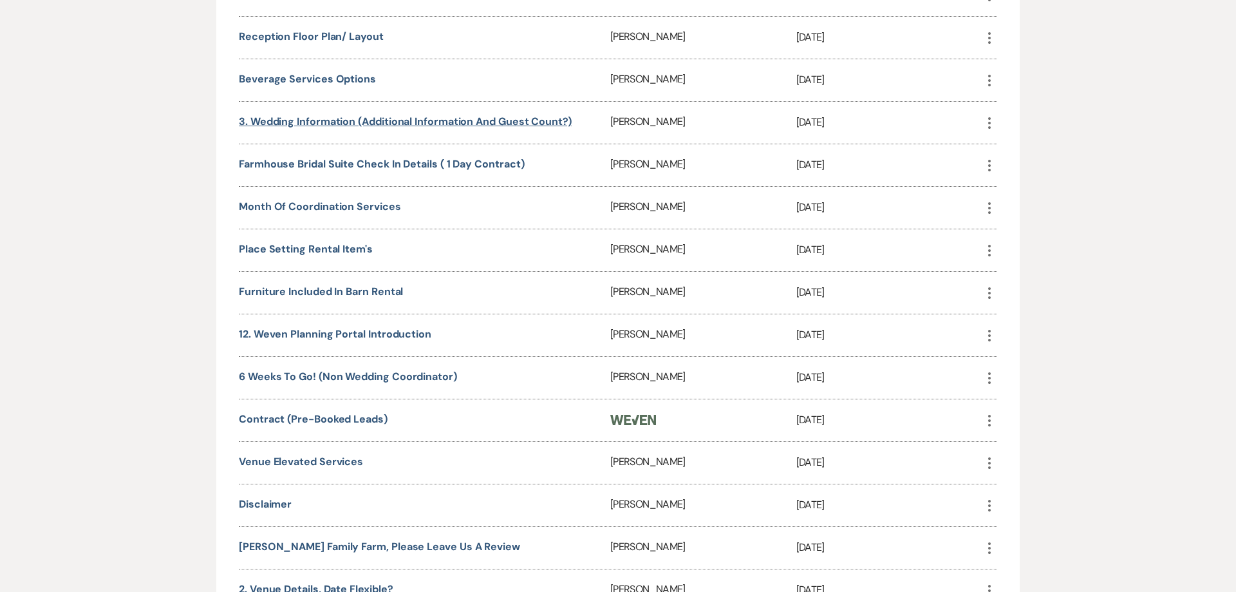
click at [291, 118] on link "3. Wedding information (additional information and guest count?)" at bounding box center [405, 122] width 333 height 14
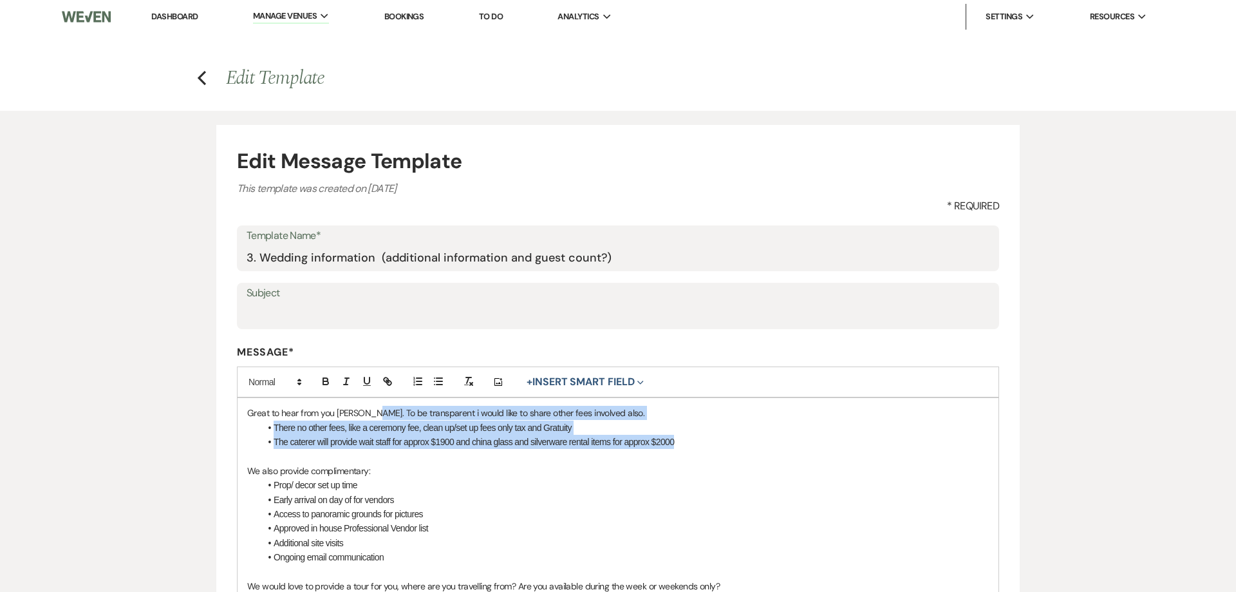
drag, startPoint x: 370, startPoint y: 413, endPoint x: 691, endPoint y: 444, distance: 323.4
click at [691, 444] on div "Great to hear from you [PERSON_NAME]. To be transparent i would like to share o…" at bounding box center [618, 600] width 761 height 405
copy div "To be transparent i would like to share other fees involved also. There no othe…"
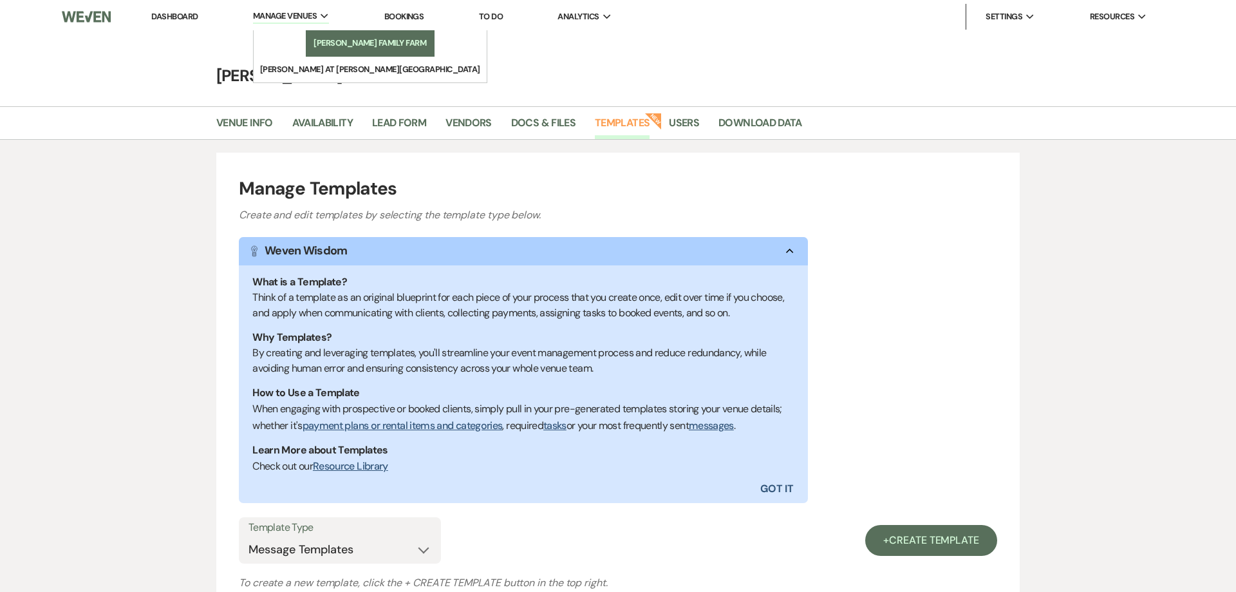
click at [312, 38] on li "[PERSON_NAME] Family Farm" at bounding box center [370, 43] width 116 height 13
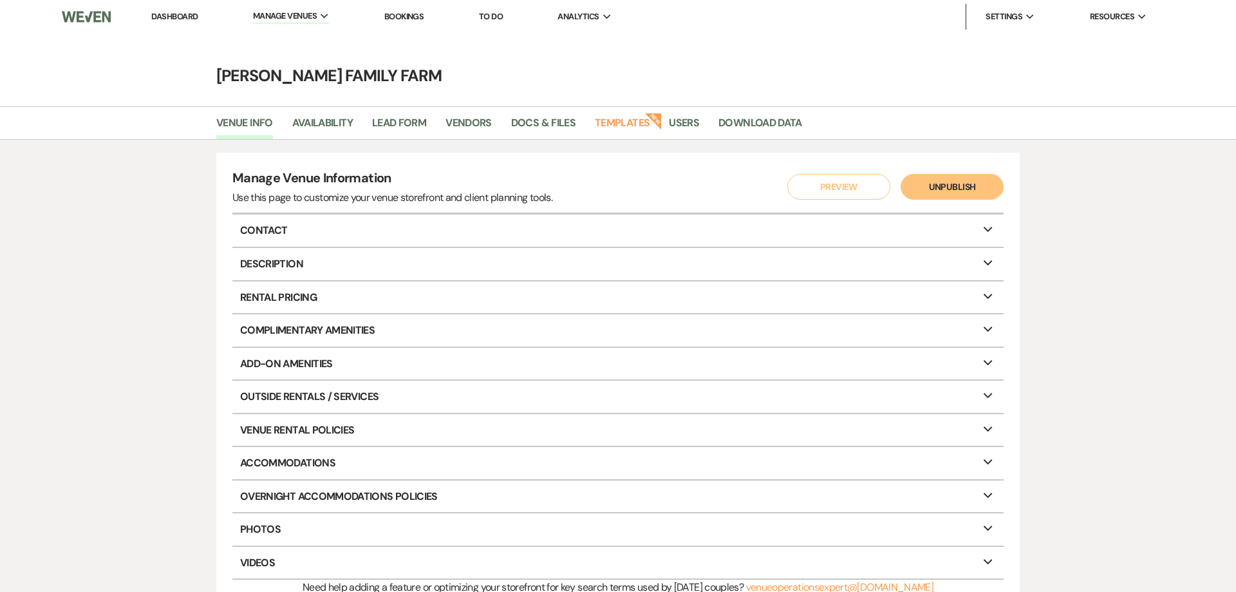
drag, startPoint x: 172, startPoint y: 5, endPoint x: 171, endPoint y: 16, distance: 11.0
click at [171, 6] on li "Dashboard" at bounding box center [174, 17] width 59 height 26
click at [171, 16] on link "Dashboard" at bounding box center [174, 16] width 46 height 11
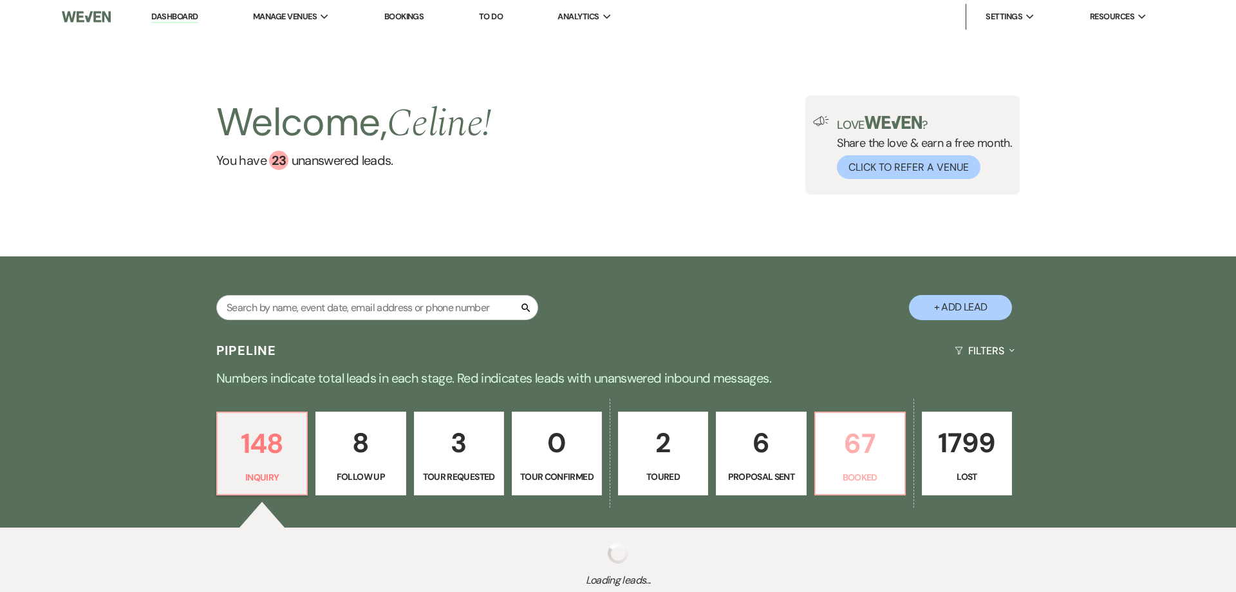
click at [850, 453] on p "67" at bounding box center [859, 443] width 73 height 43
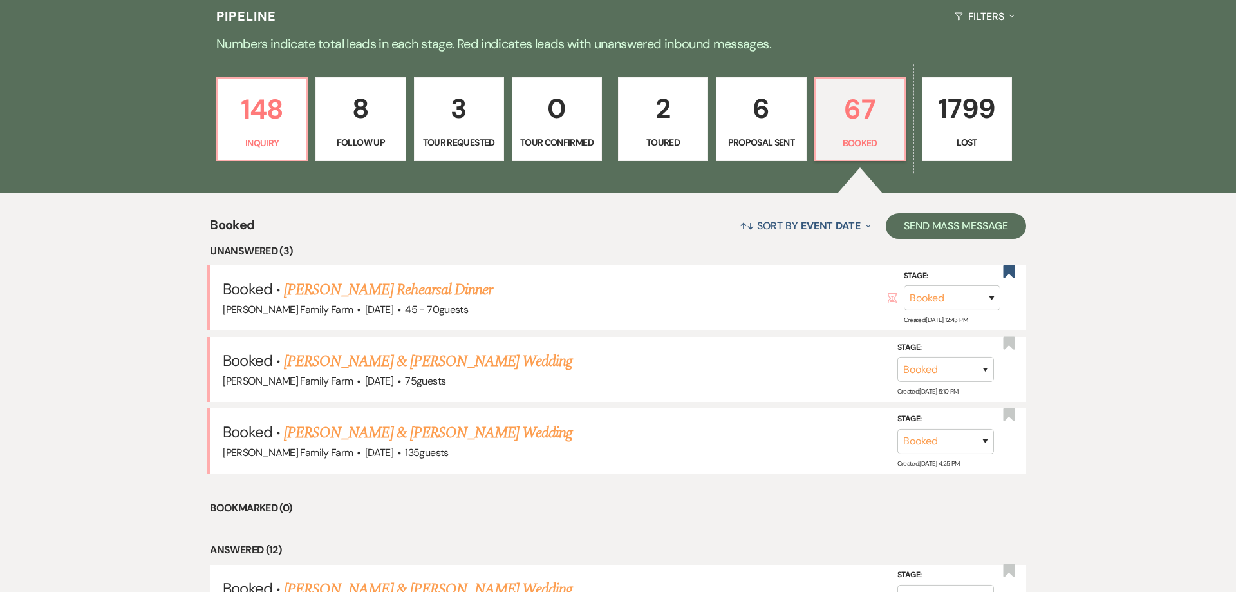
scroll to position [321, 0]
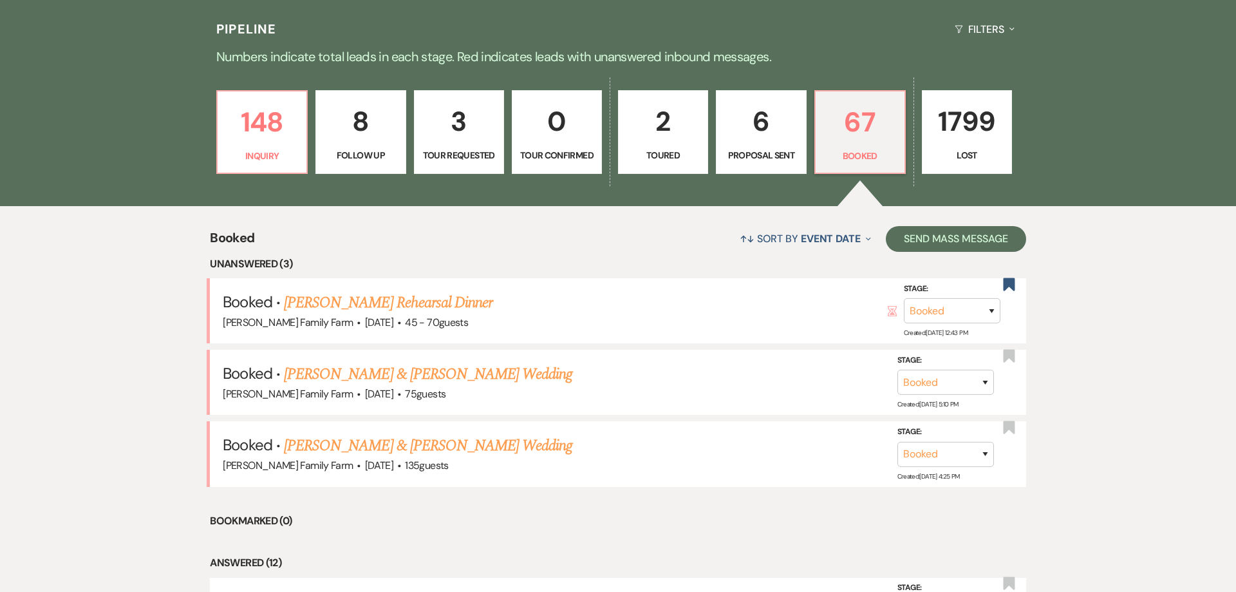
click at [666, 160] on p "Toured" at bounding box center [662, 156] width 73 height 14
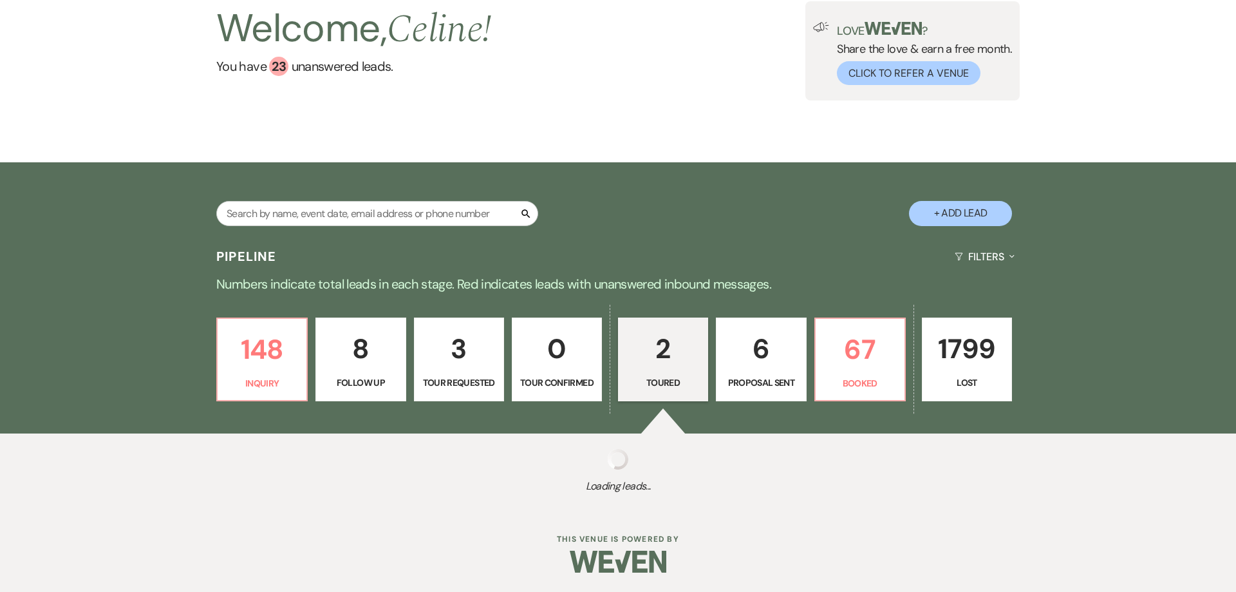
select select "5"
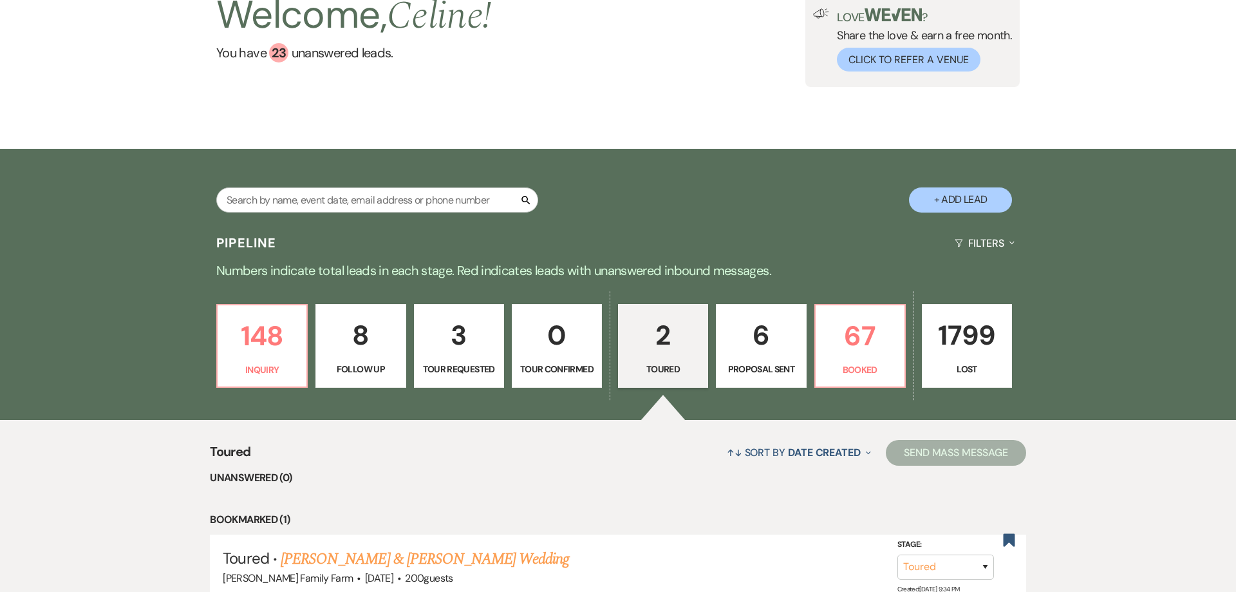
scroll to position [346, 0]
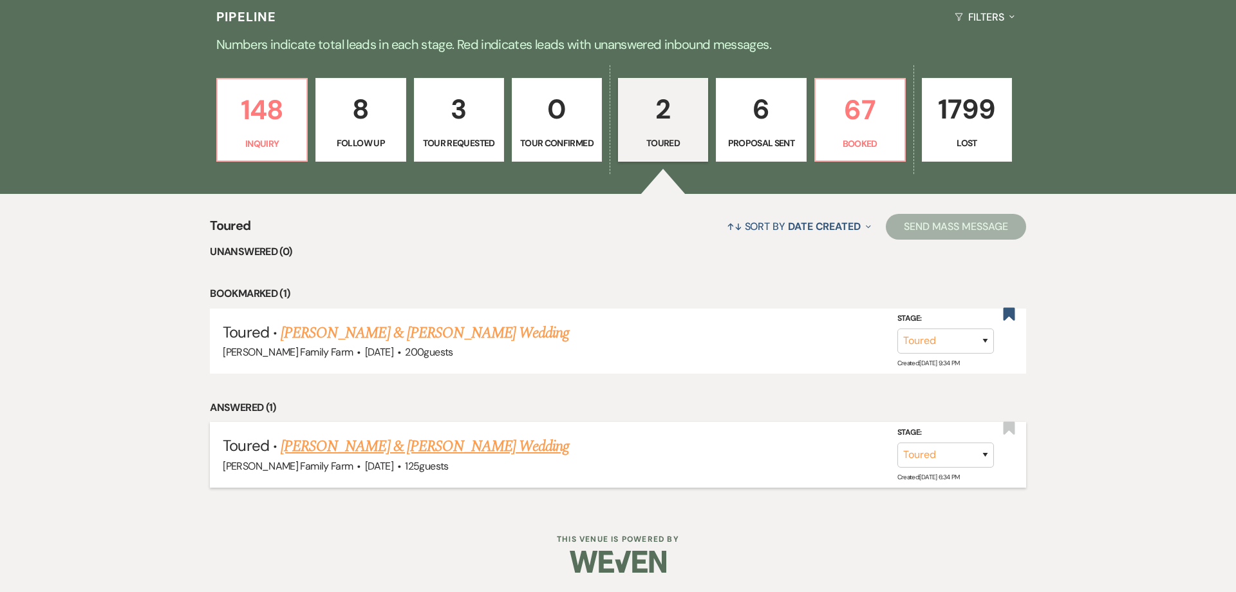
click at [445, 445] on link "Heidi Simpfenderfer & Billy Biegun's Wedding" at bounding box center [425, 446] width 288 height 23
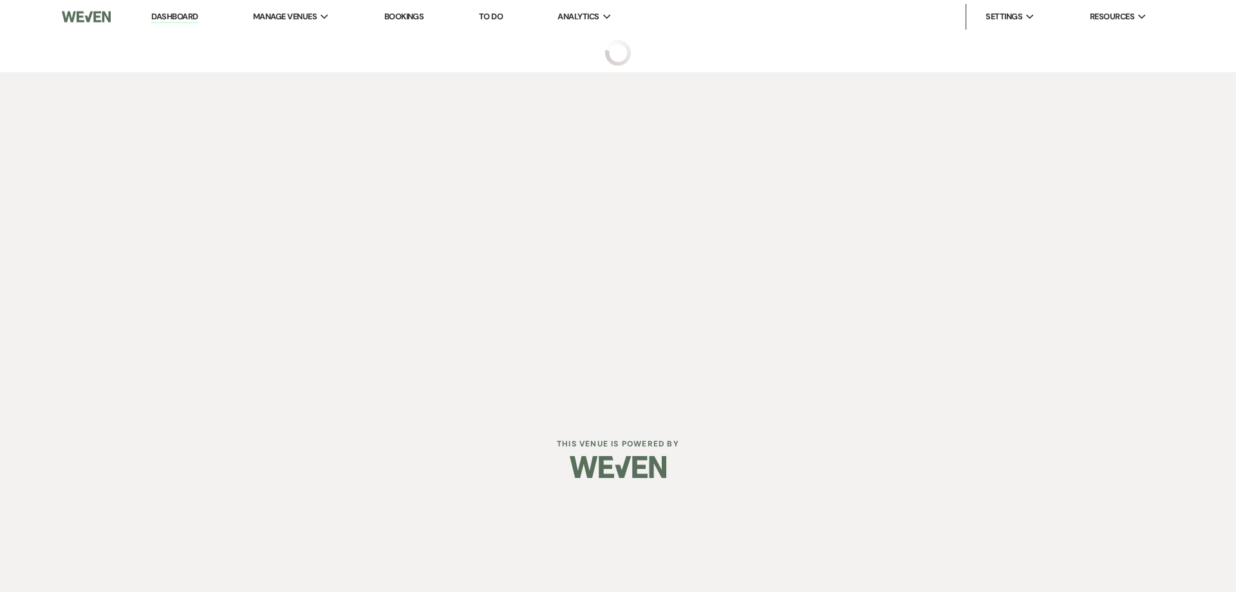
select select "5"
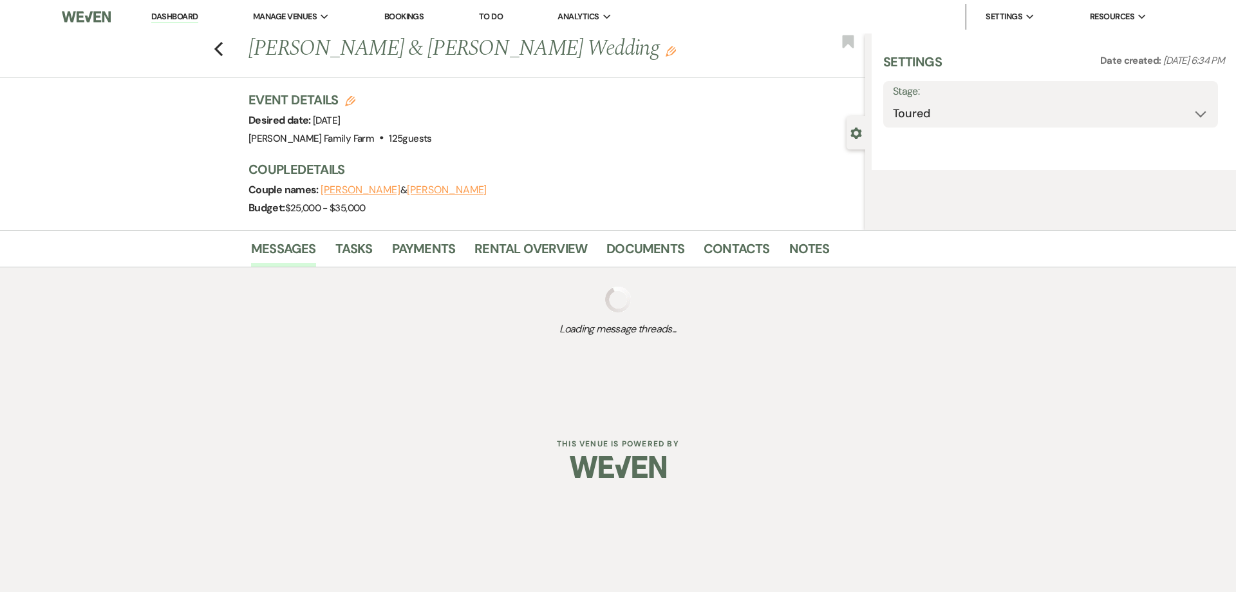
select select "5"
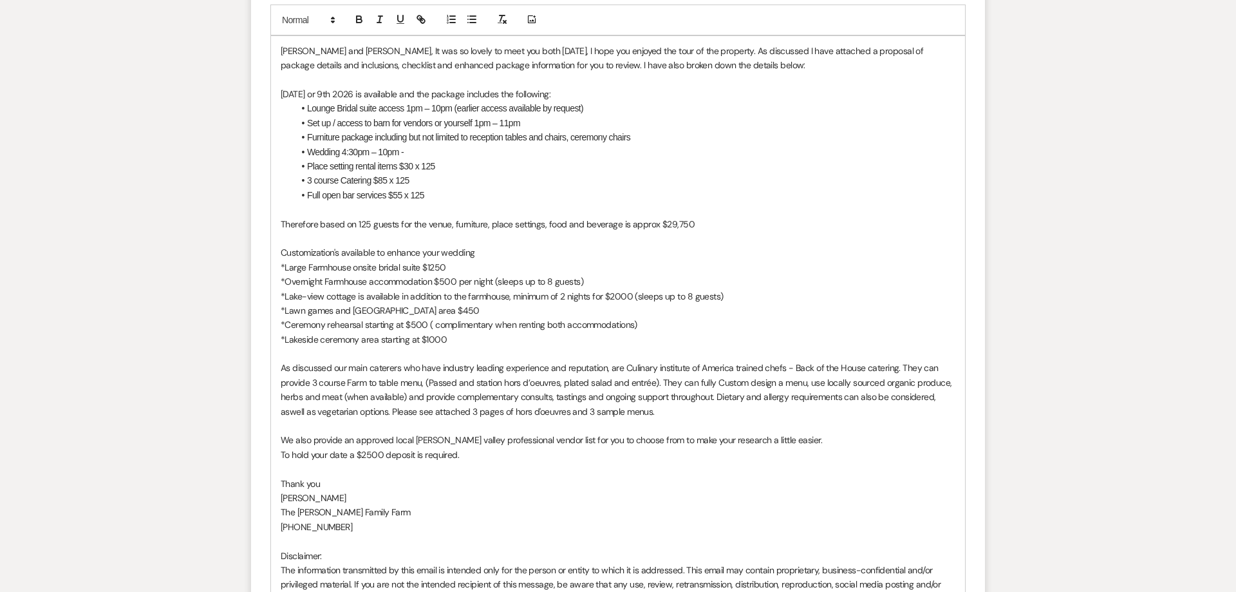
scroll to position [798, 0]
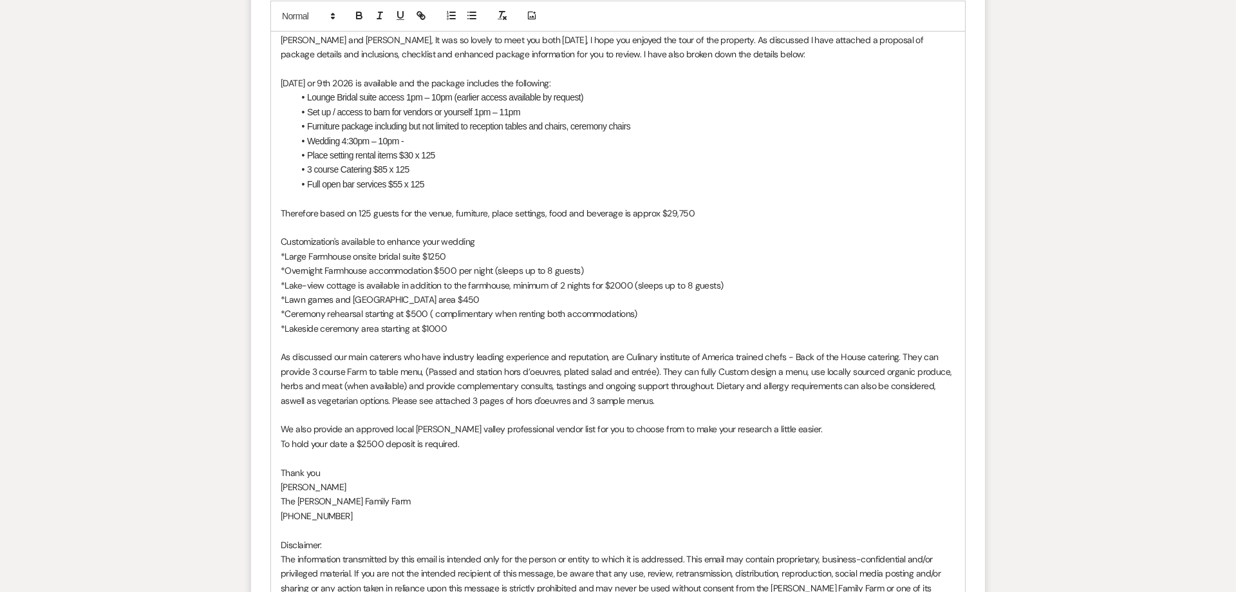
click at [717, 212] on p "Therefore based on 125 guests for the venue, furniture, place settings, food an…" at bounding box center [618, 213] width 675 height 14
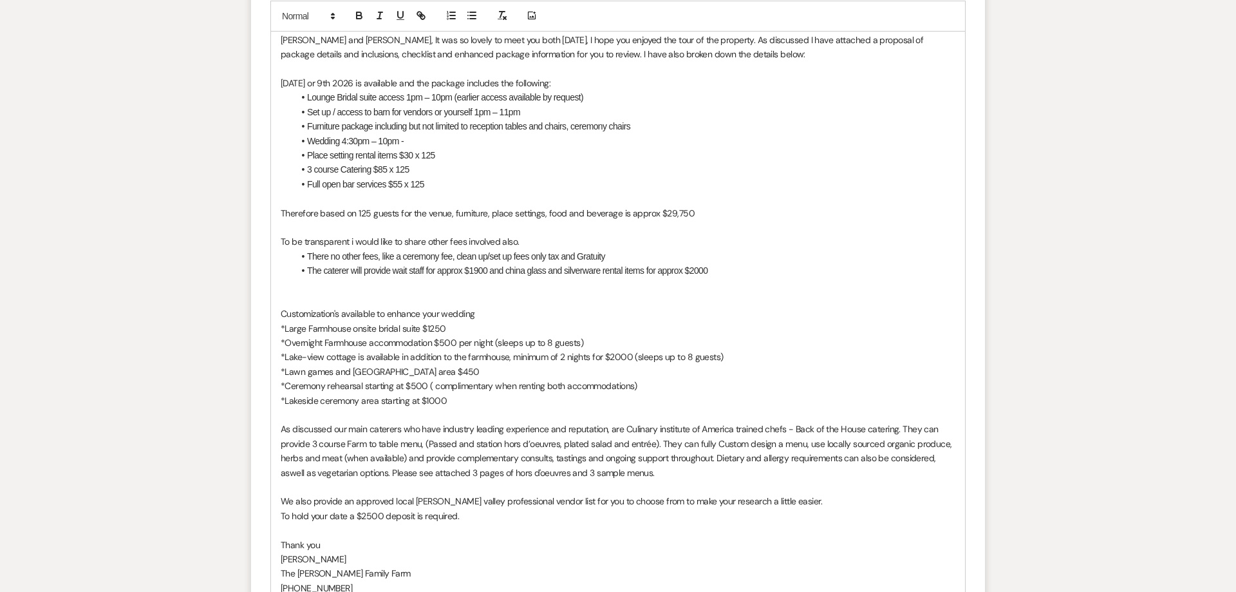
scroll to position [797, 0]
click at [433, 294] on p at bounding box center [618, 300] width 675 height 14
drag, startPoint x: 730, startPoint y: 270, endPoint x: 491, endPoint y: 273, distance: 239.5
click at [491, 273] on li "The caterer will provide wait staff for approx $1900 and china glass and silver…" at bounding box center [625, 271] width 662 height 14
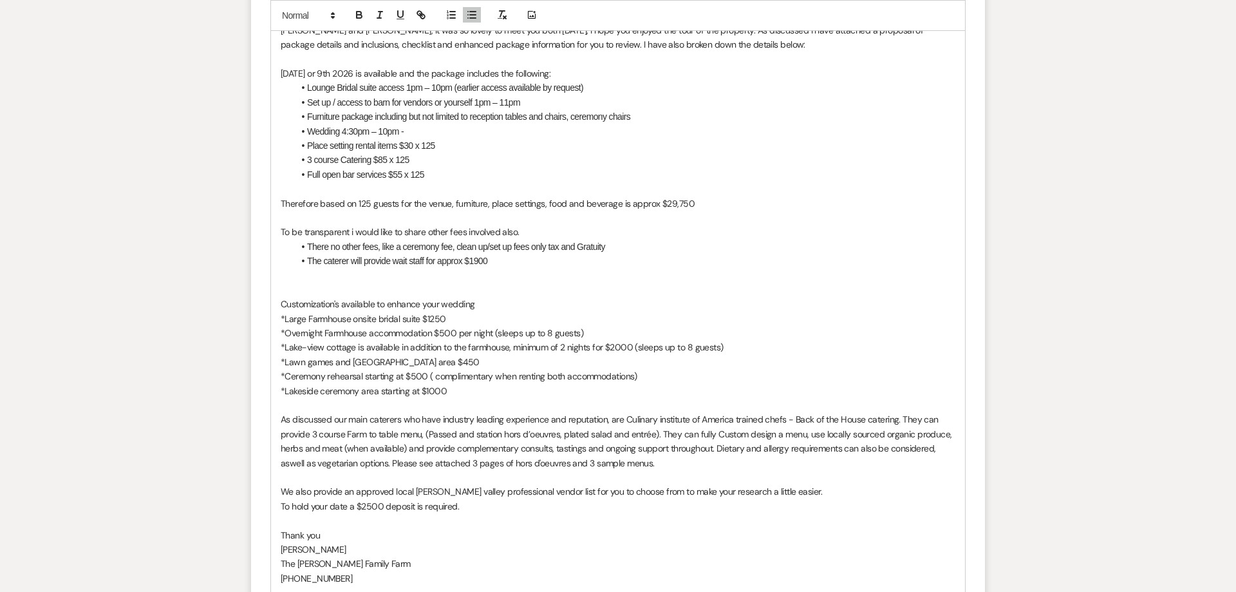
scroll to position [814, 0]
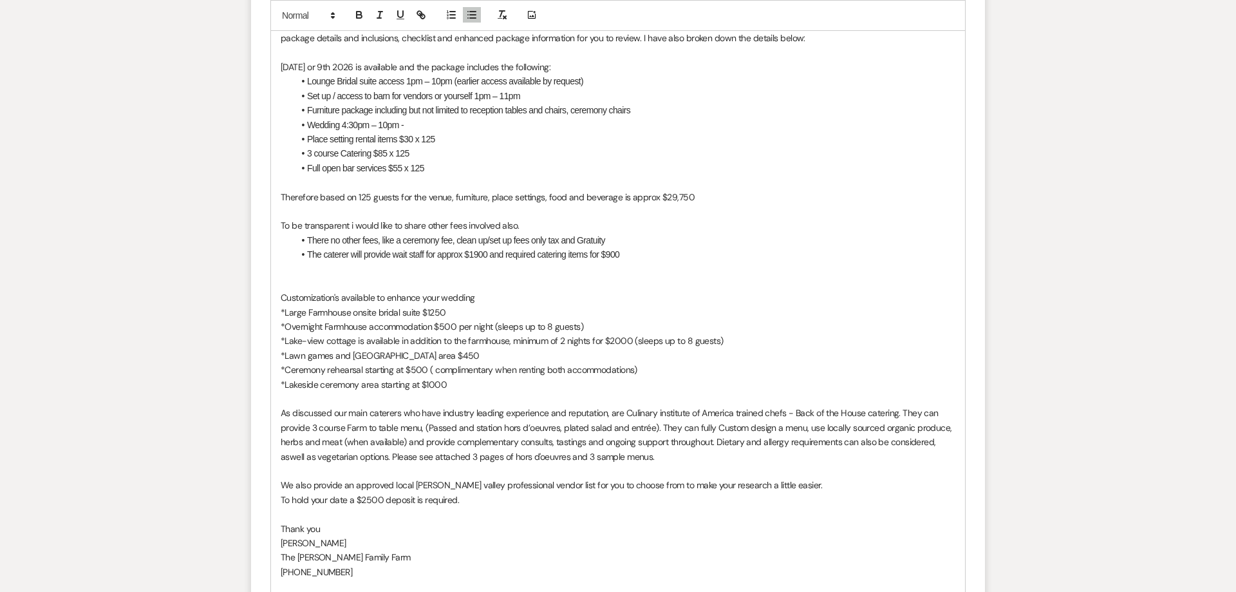
click at [487, 250] on span "The caterer will provide wait staff for approx $1900 and required catering item…" at bounding box center [463, 254] width 312 height 10
click at [415, 286] on p at bounding box center [618, 283] width 675 height 14
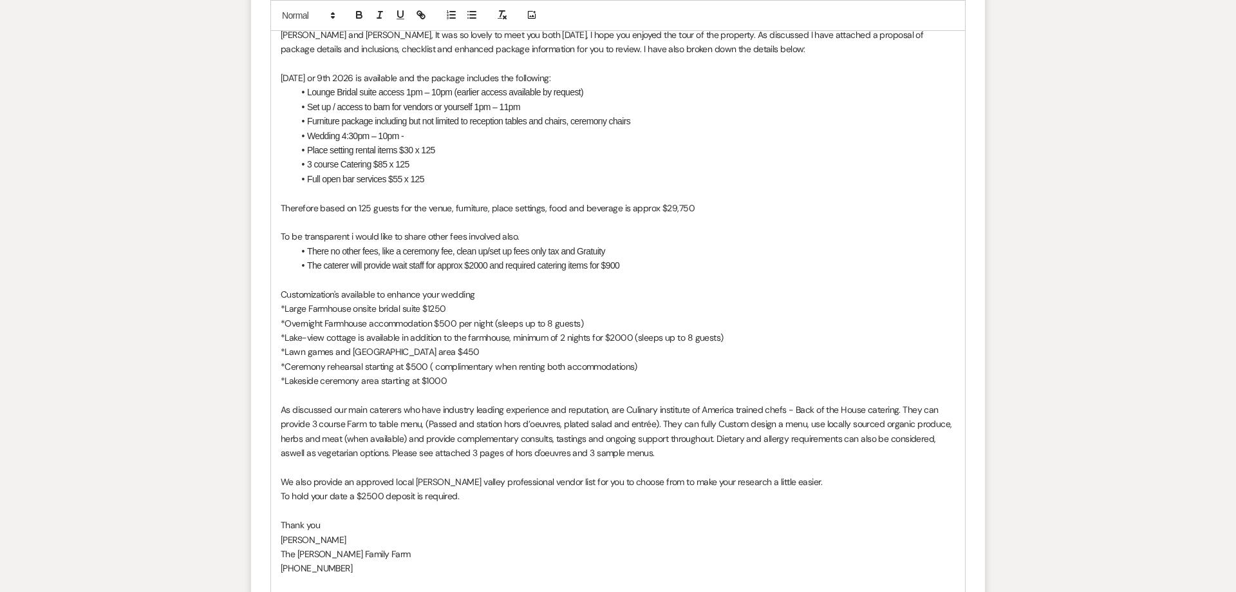
scroll to position [797, 0]
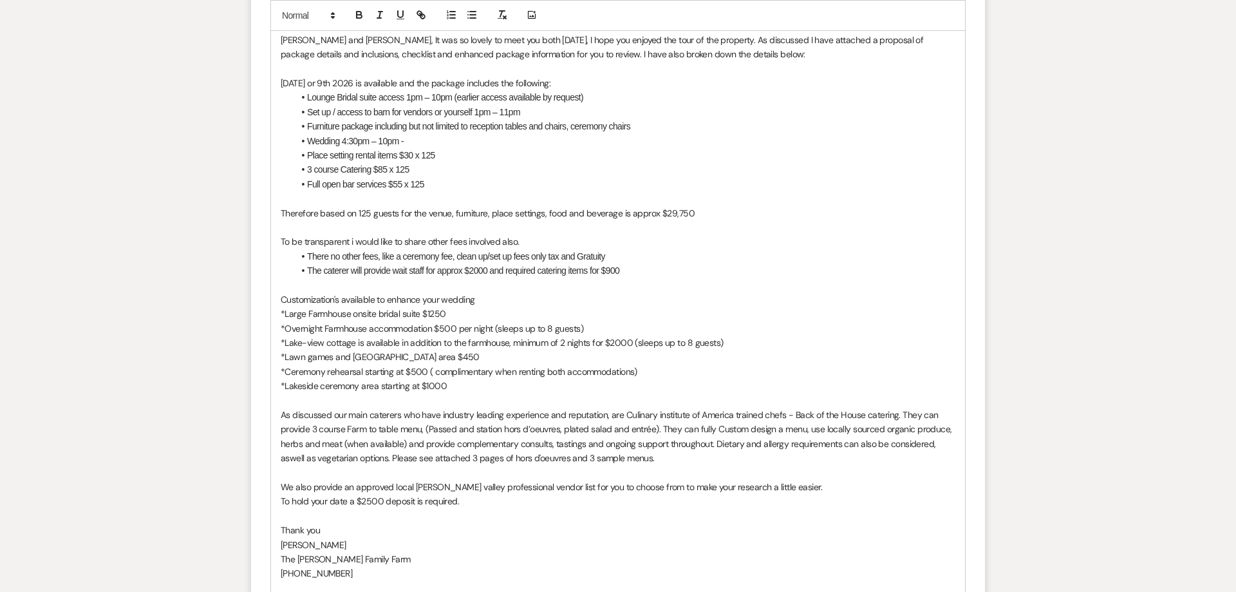
click at [480, 290] on p at bounding box center [618, 286] width 675 height 14
click at [474, 320] on p "*Large Farmhouse onsite bridal suite $1250" at bounding box center [618, 314] width 675 height 14
click at [467, 339] on p "*Lake-view cottage is available in addition to the farmhouse, minimum of 2 nigh…" at bounding box center [618, 343] width 675 height 14
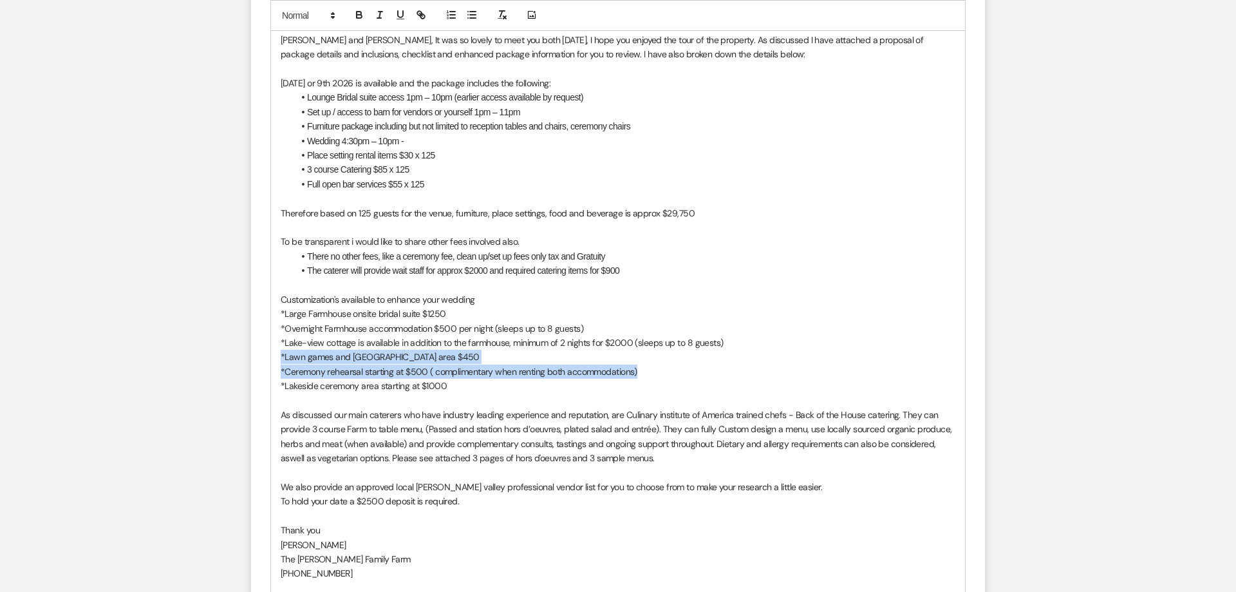
drag, startPoint x: 650, startPoint y: 372, endPoint x: 272, endPoint y: 357, distance: 377.5
click at [274, 362] on div "Heidi and Billy, It was so lovely to meet you both on Saturday, I hope you enjo…" at bounding box center [618, 351] width 694 height 650
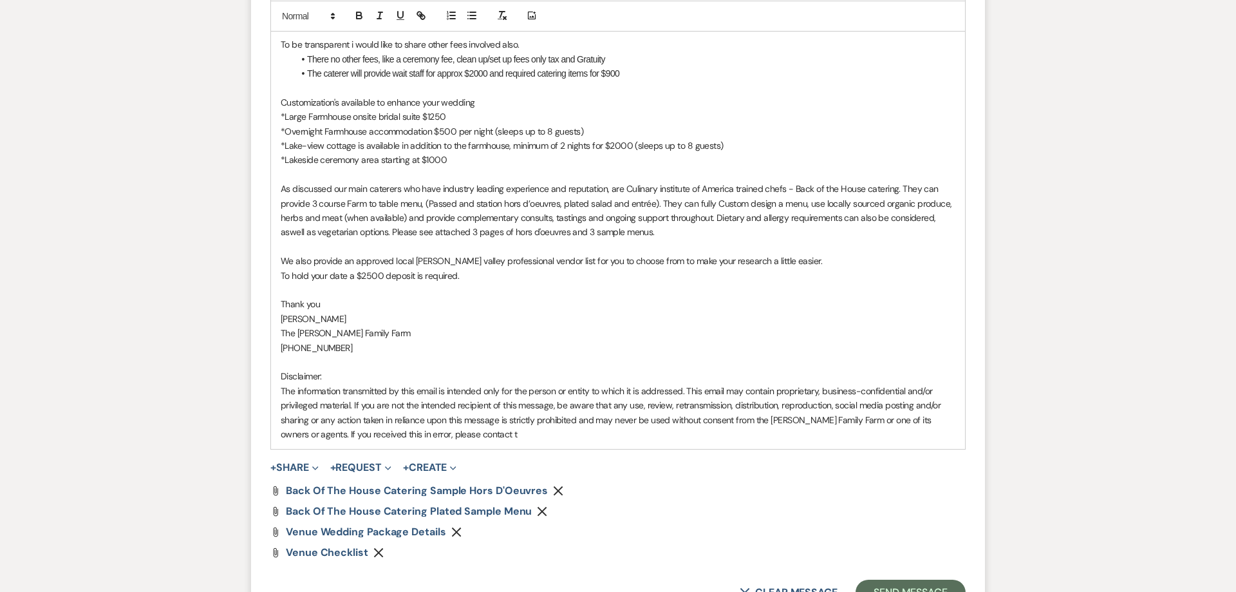
scroll to position [994, 0]
click at [791, 260] on p "We also provide an approved local Hudson valley professional vendor list for yo…" at bounding box center [618, 261] width 675 height 14
click at [596, 272] on p "To hold your date a $2500 deposit is required." at bounding box center [618, 276] width 675 height 14
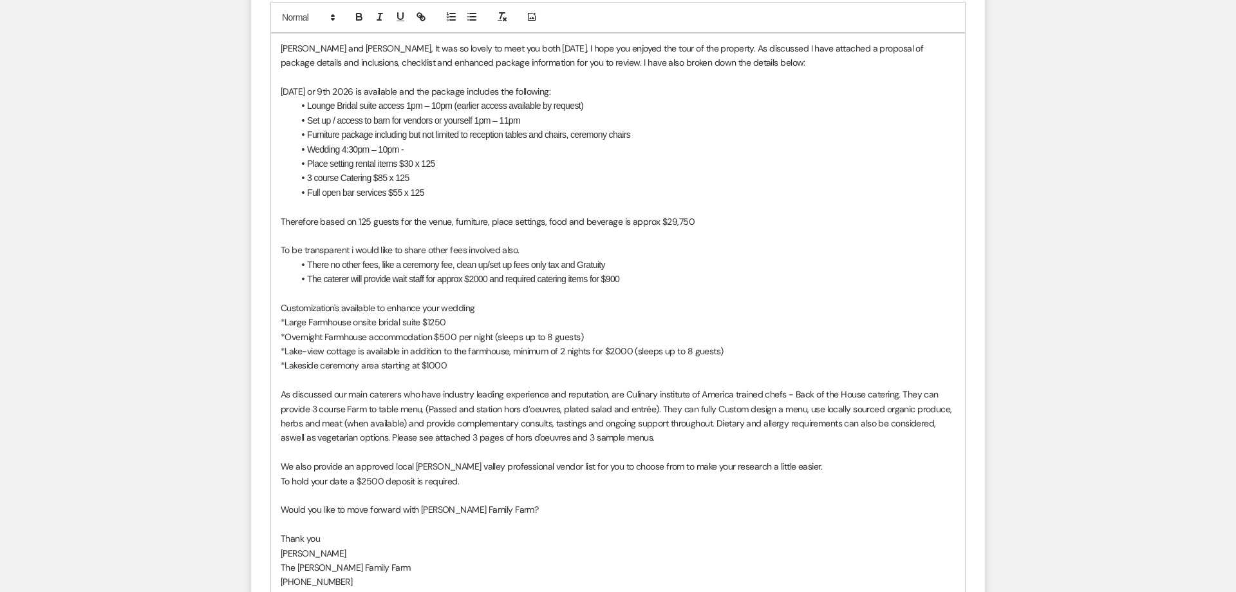
scroll to position [781, 0]
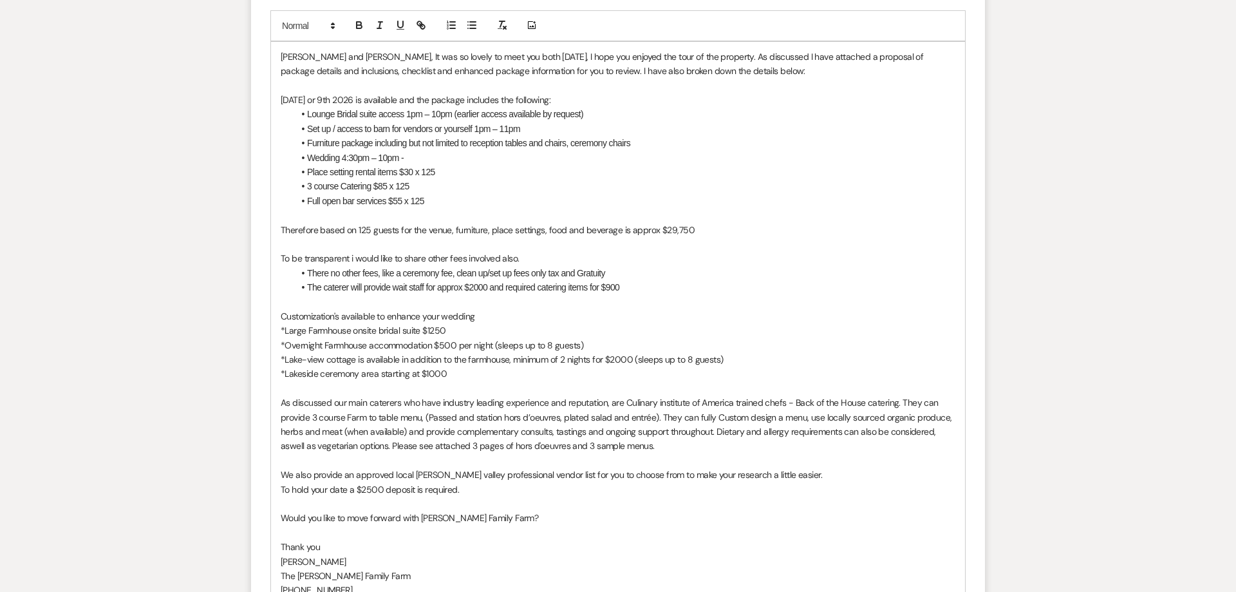
click at [289, 218] on p at bounding box center [618, 215] width 675 height 14
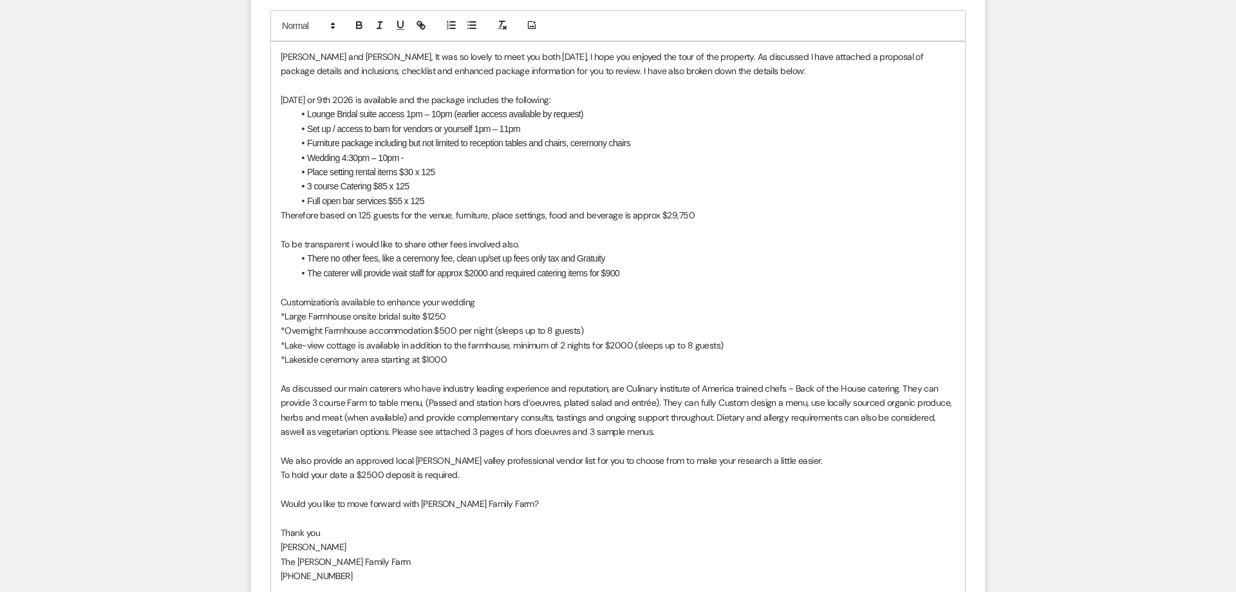
click at [413, 158] on li "Wedding 4:30pm – 10pm -" at bounding box center [625, 158] width 662 height 14
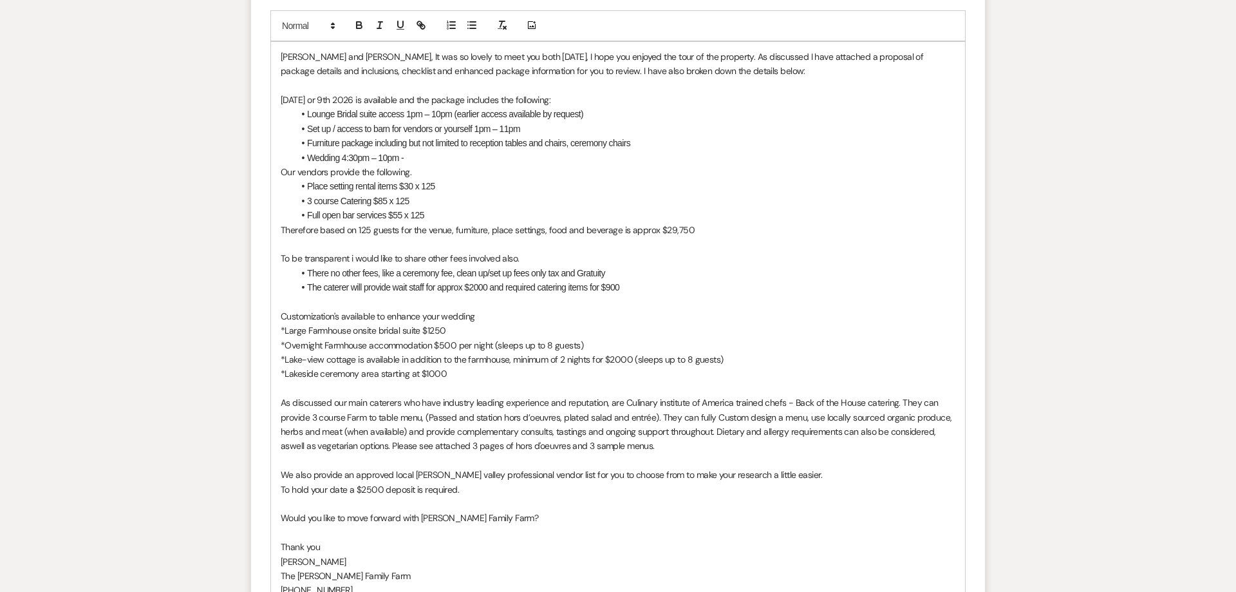
click at [592, 102] on p "Saturday May 2nd or 9th 2026 is available and the package includes the followin…" at bounding box center [618, 100] width 675 height 14
drag, startPoint x: 441, startPoint y: 191, endPoint x: 417, endPoint y: 189, distance: 24.5
click at [417, 189] on li "Place setting rental items $30 x 125" at bounding box center [625, 186] width 662 height 14
copy li "per guest"
click at [704, 232] on p "Therefore based on 125 guests for the venue, furniture, place settings, food an…" at bounding box center [618, 230] width 675 height 14
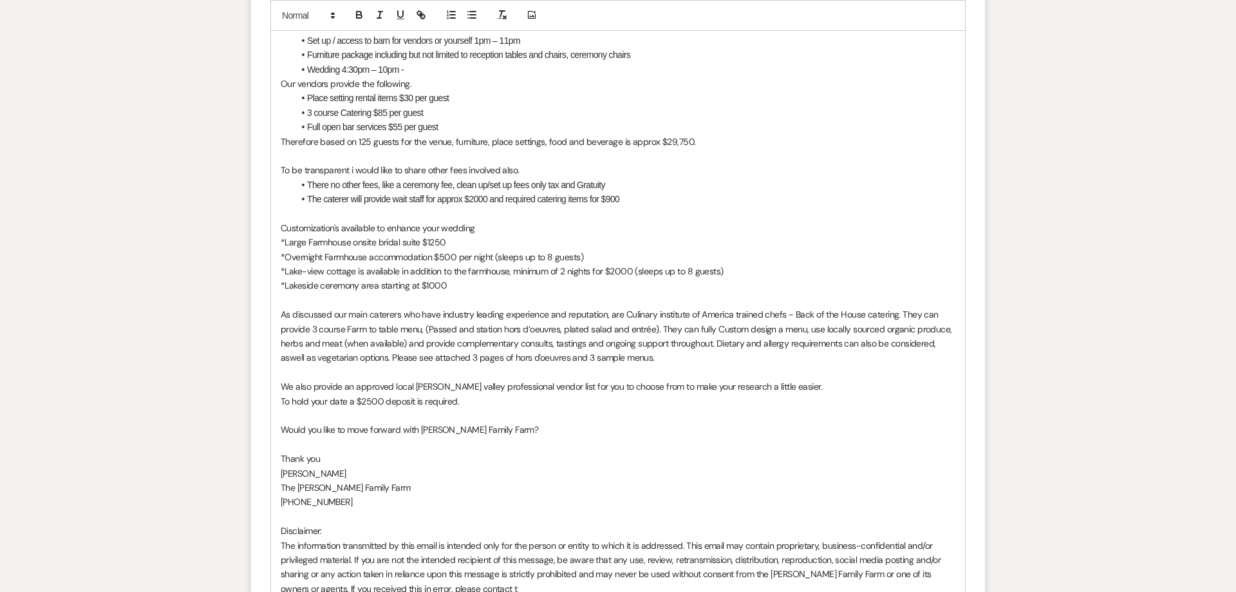
scroll to position [863, 0]
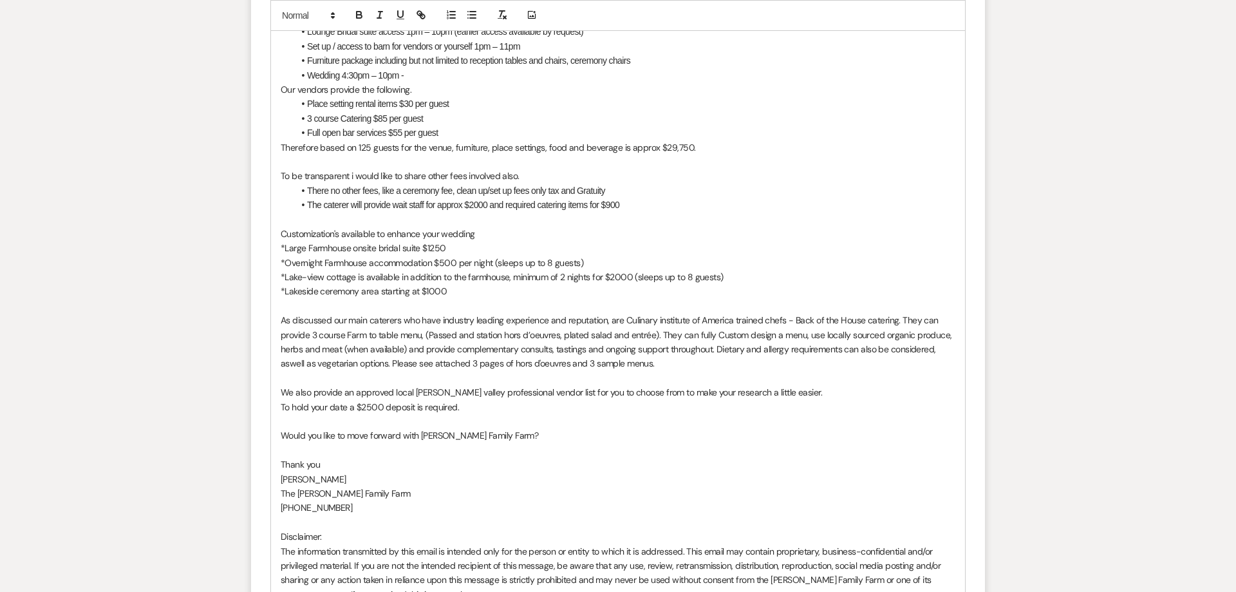
click at [282, 439] on p "Would you like to move forward with Ryan Family Farm?" at bounding box center [618, 436] width 675 height 14
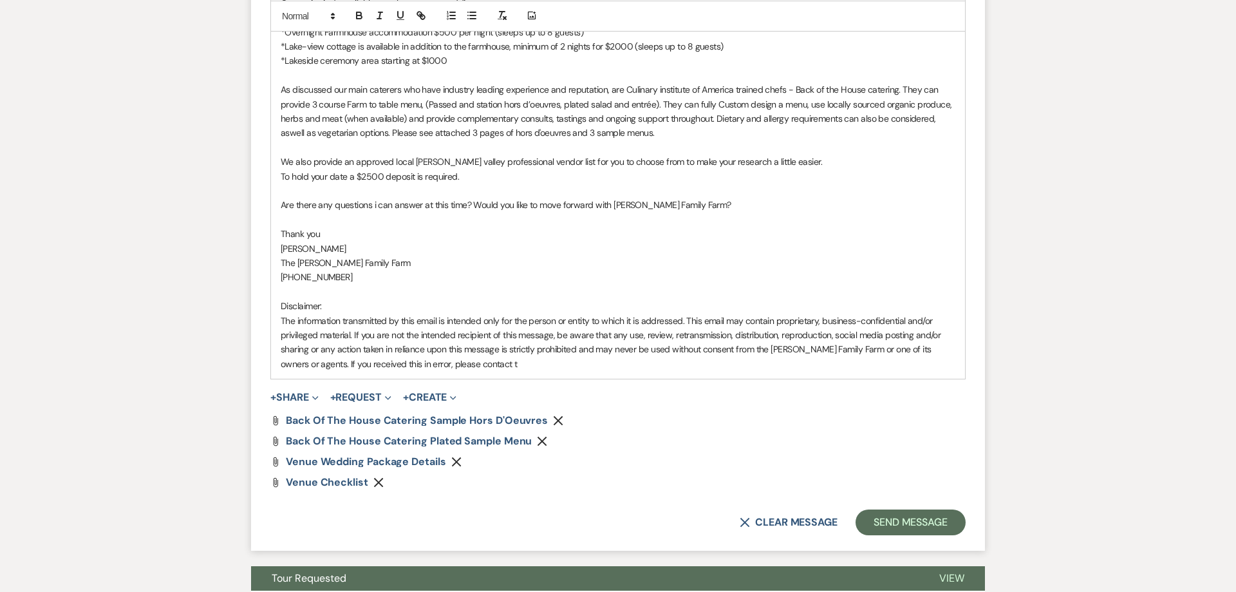
scroll to position [1109, 0]
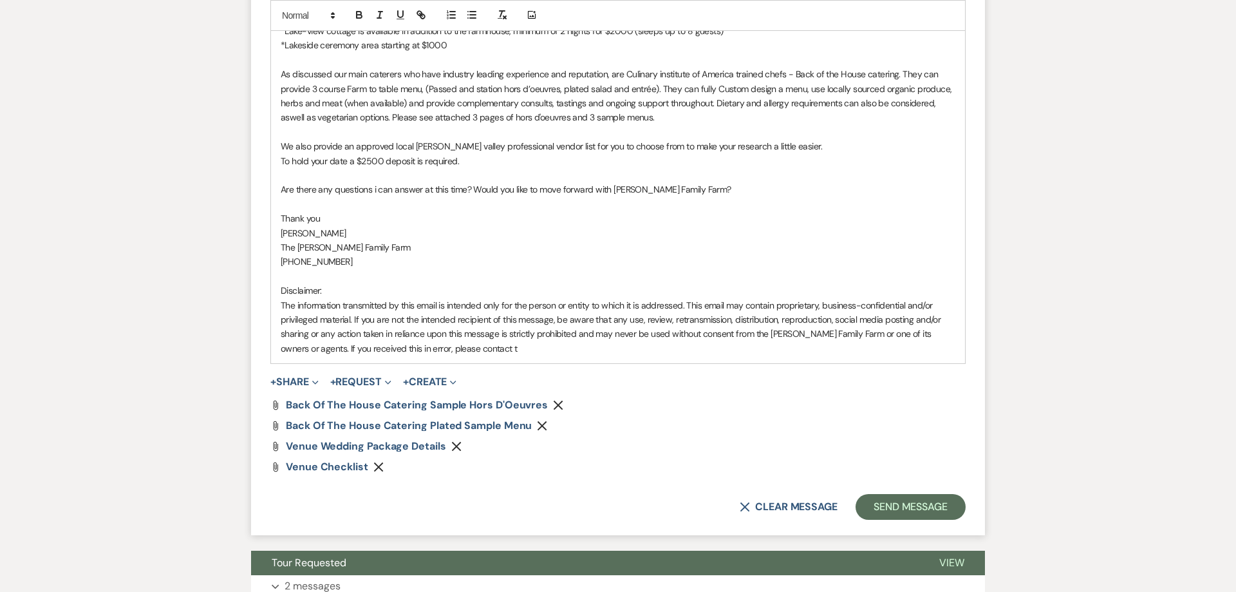
click at [460, 445] on icon "Remove" at bounding box center [456, 446] width 10 height 10
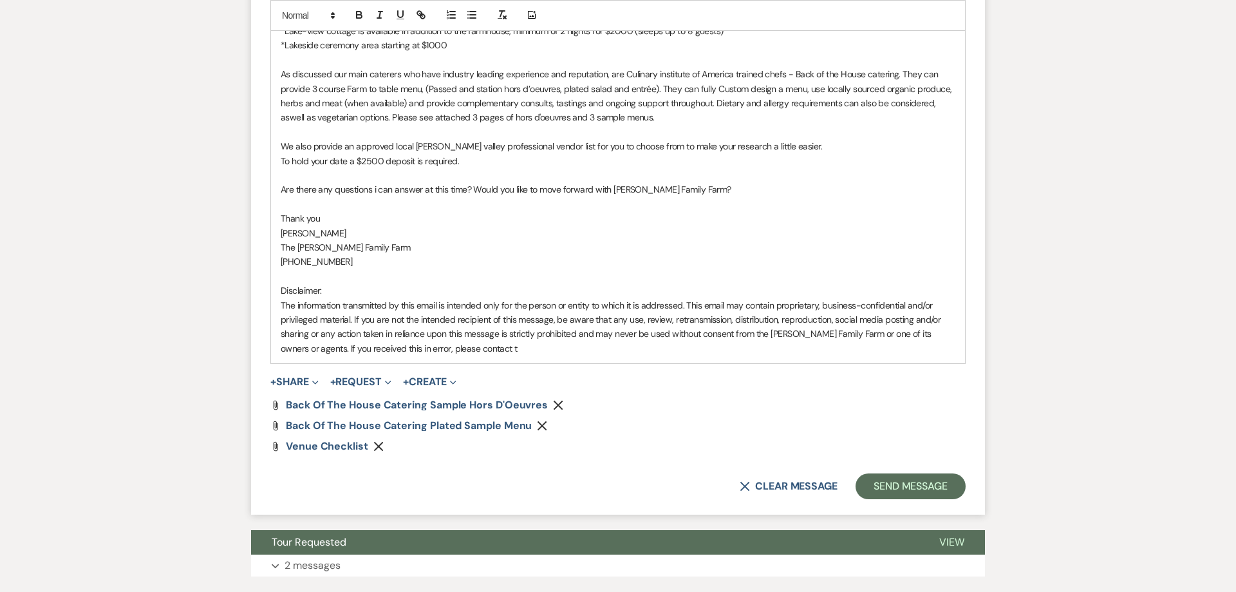
click at [373, 444] on icon "Remove" at bounding box center [378, 446] width 10 height 10
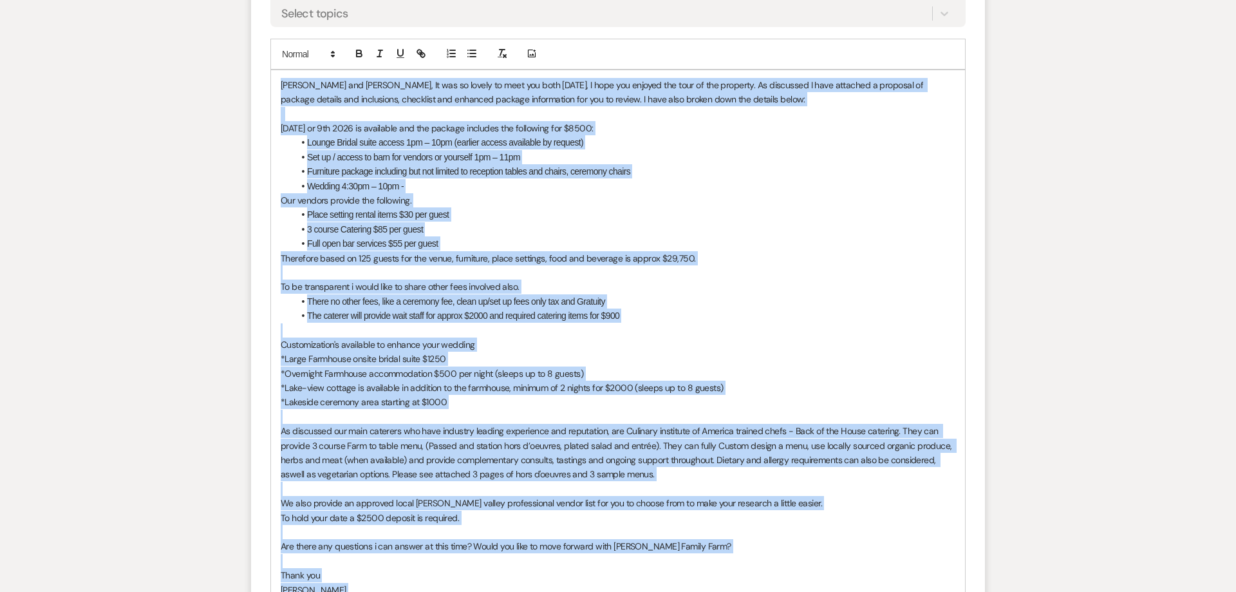
scroll to position [678, 0]
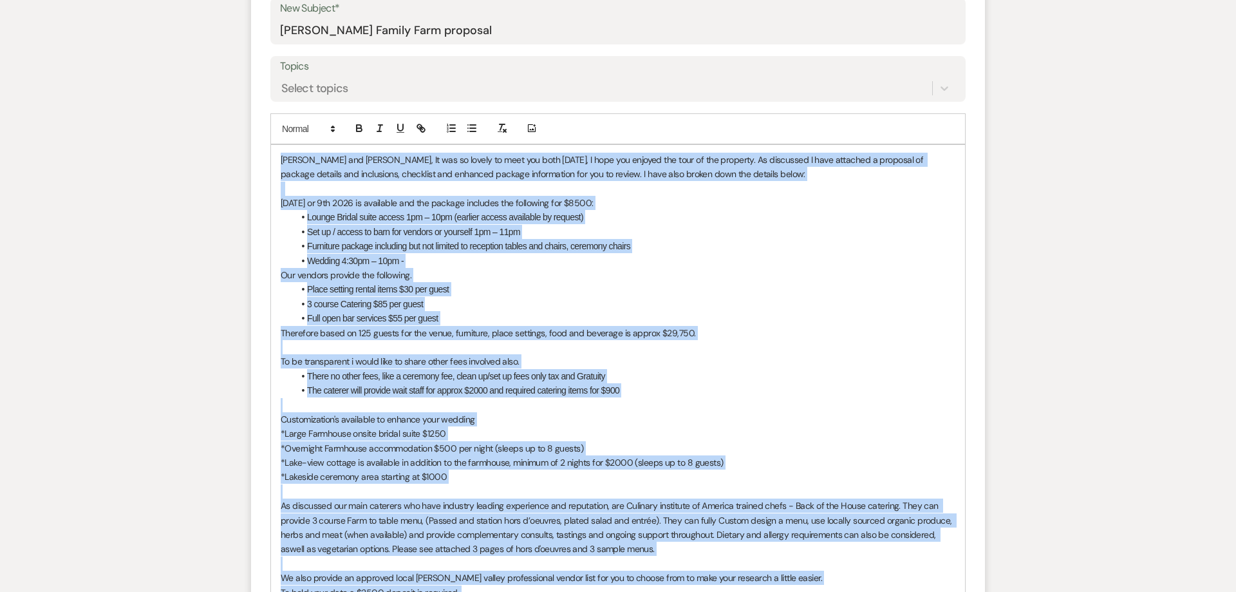
drag, startPoint x: 496, startPoint y: 400, endPoint x: 269, endPoint y: 158, distance: 332.0
click at [271, 158] on div "Heidi and Billy, It was so lovely to meet you both on Saturday, I hope you enjo…" at bounding box center [618, 470] width 694 height 650
copy div "Heidi and Billy, It was so lovely to meet you both on Saturday, I hope you enjo…"
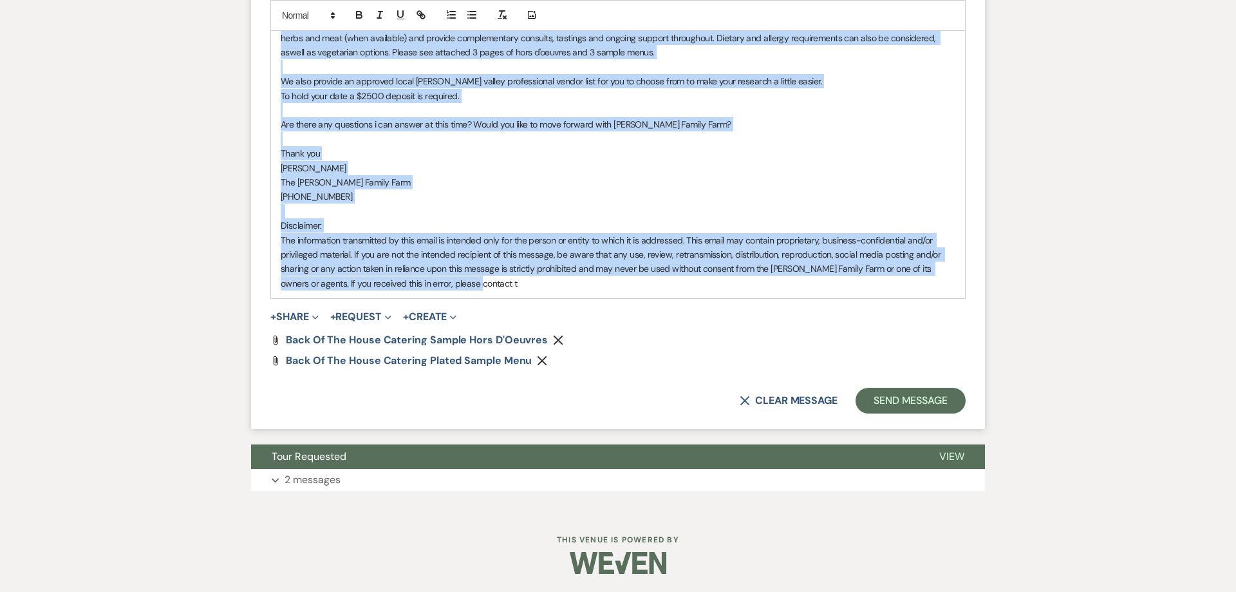
scroll to position [1176, 0]
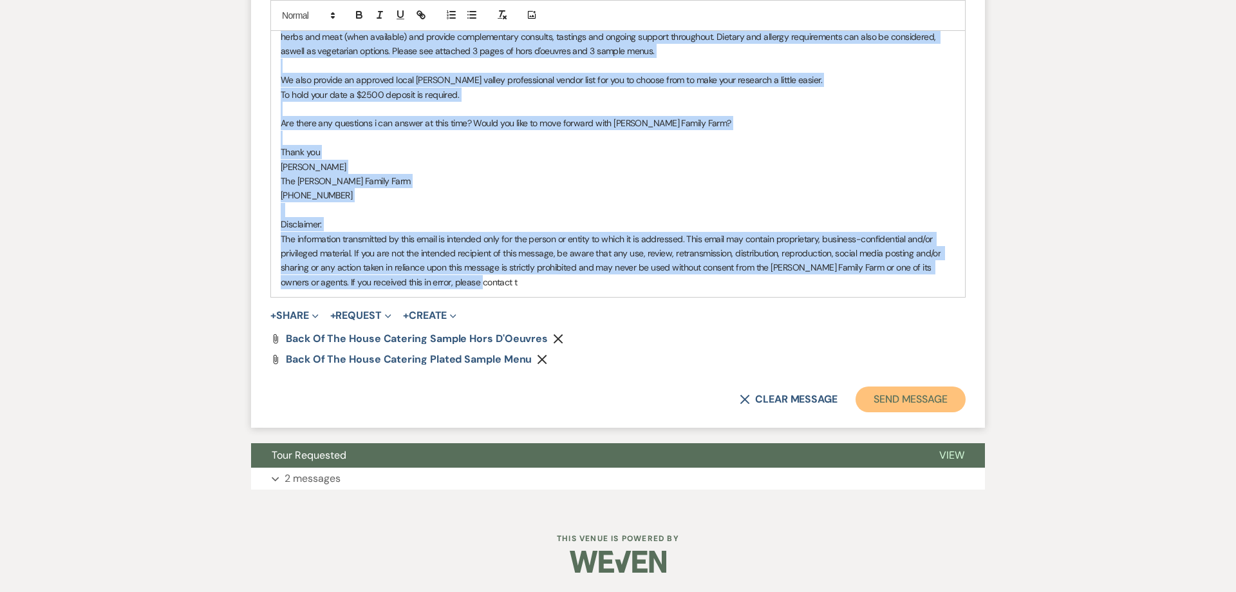
click at [899, 397] on button "Send Message" at bounding box center [911, 399] width 110 height 26
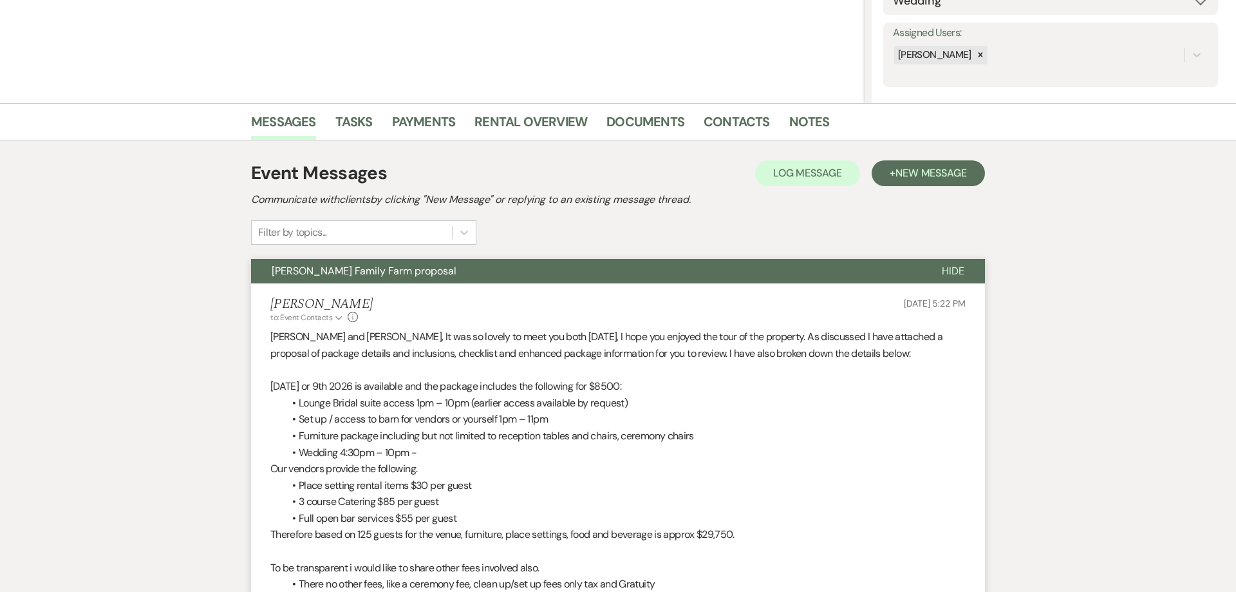
scroll to position [0, 0]
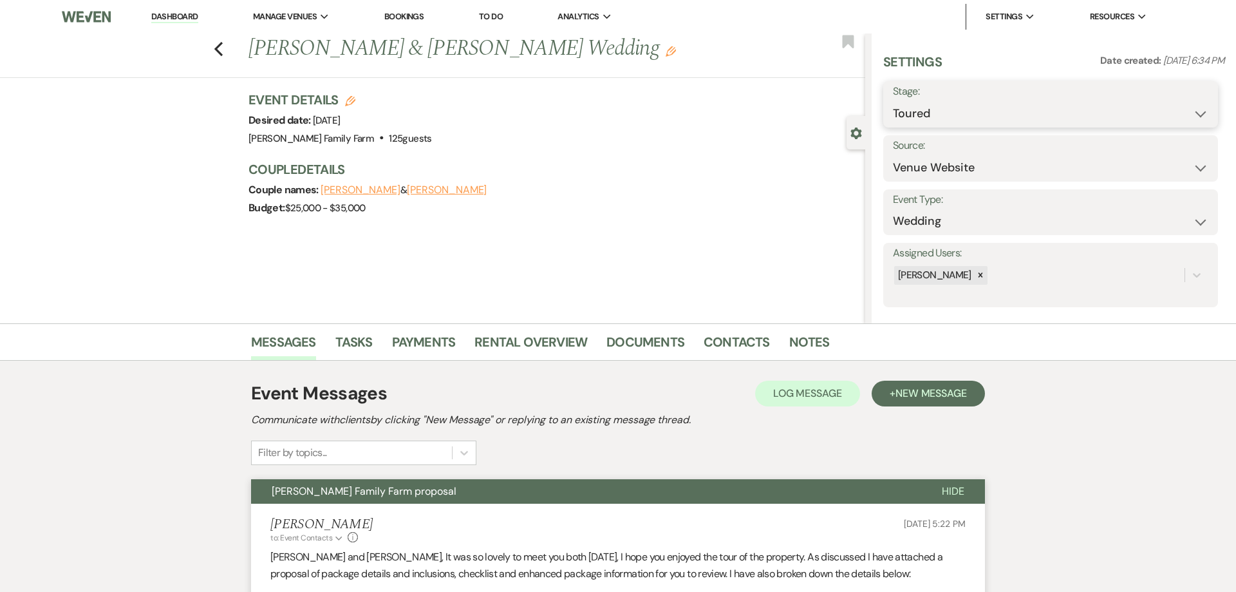
click at [893, 101] on select "Inquiry Follow Up Tour Requested Tour Confirmed Toured Proposal Sent Booked Lost" at bounding box center [1050, 113] width 315 height 25
select select "6"
click option "Proposal Sent" at bounding box center [0, 0] width 0 height 0
click at [1183, 105] on button "Save" at bounding box center [1182, 104] width 73 height 26
click at [850, 43] on use "button" at bounding box center [849, 41] width 12 height 13
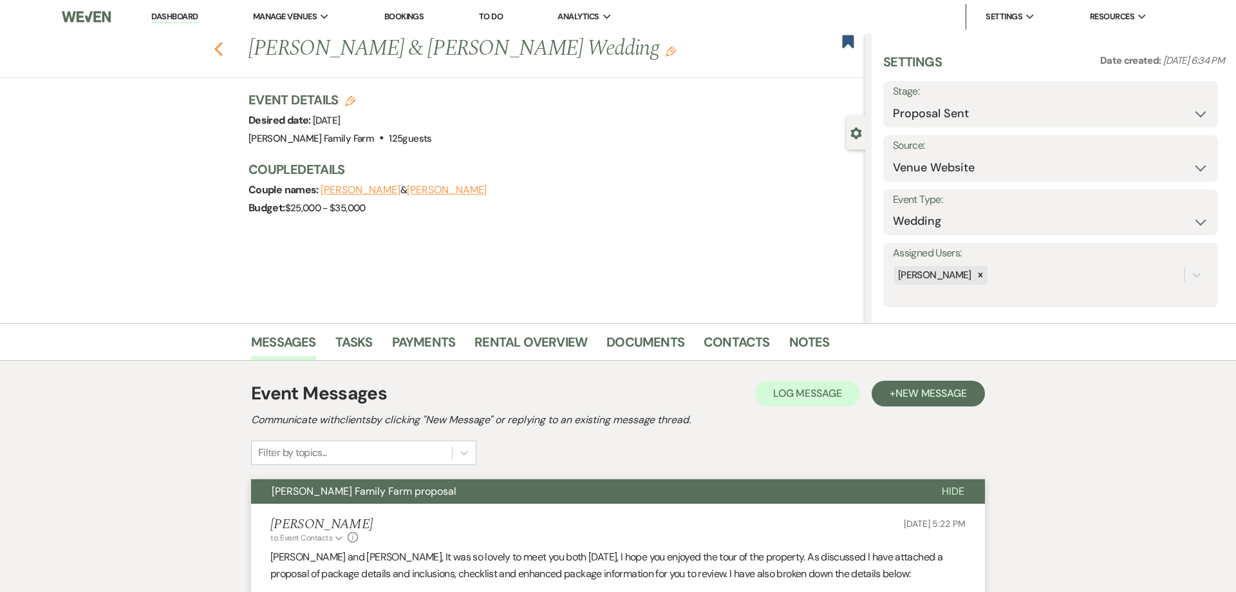
click at [216, 47] on use "button" at bounding box center [218, 49] width 8 height 14
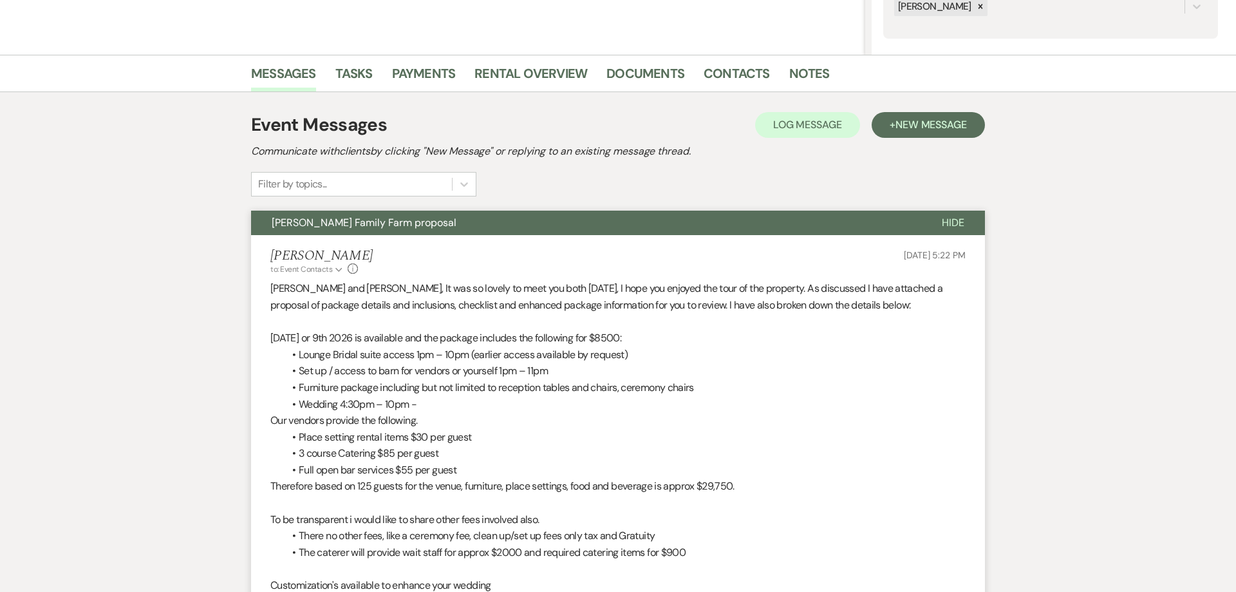
select select "5"
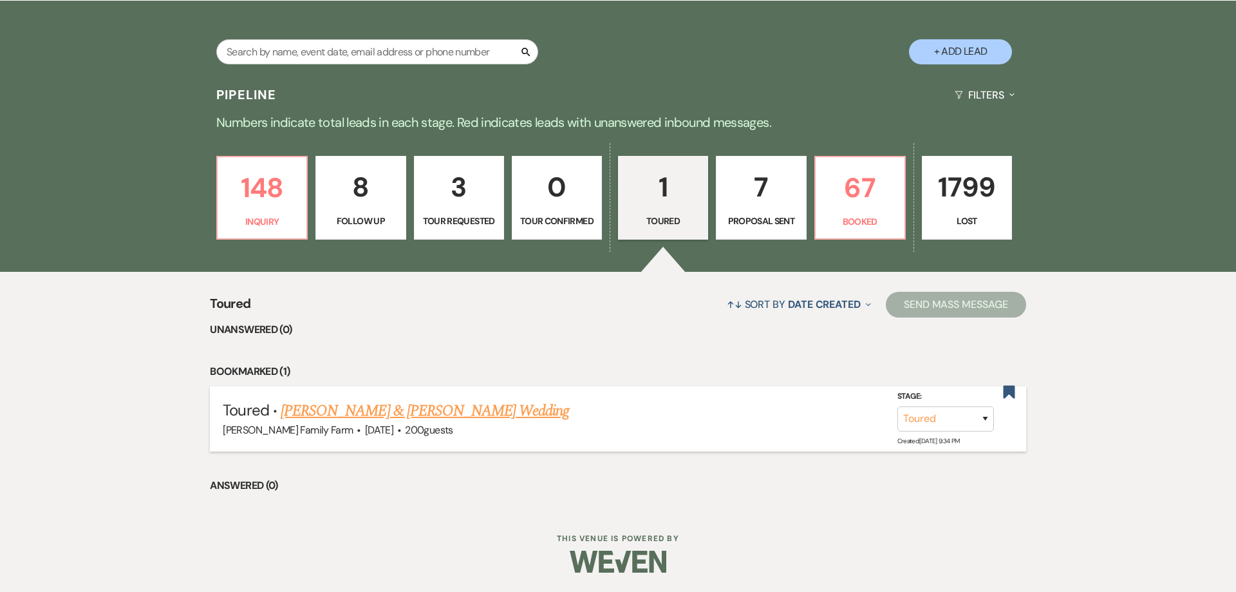
click at [469, 411] on link "Brendan Cook & Sophia Carpiniello's Wedding" at bounding box center [425, 410] width 288 height 23
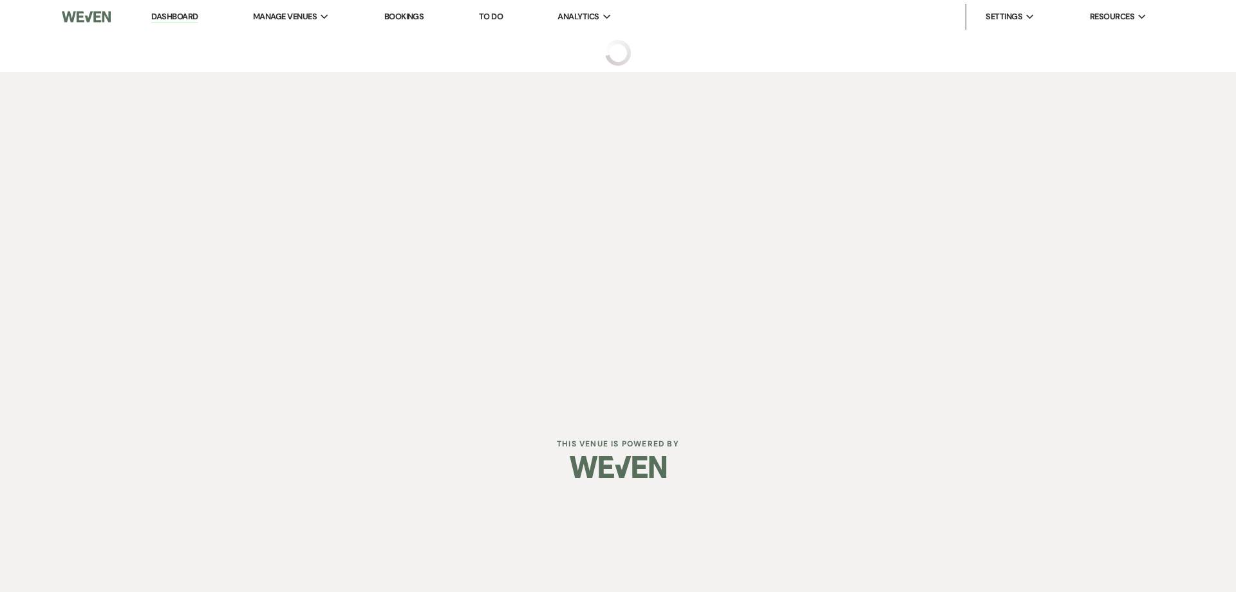
select select "5"
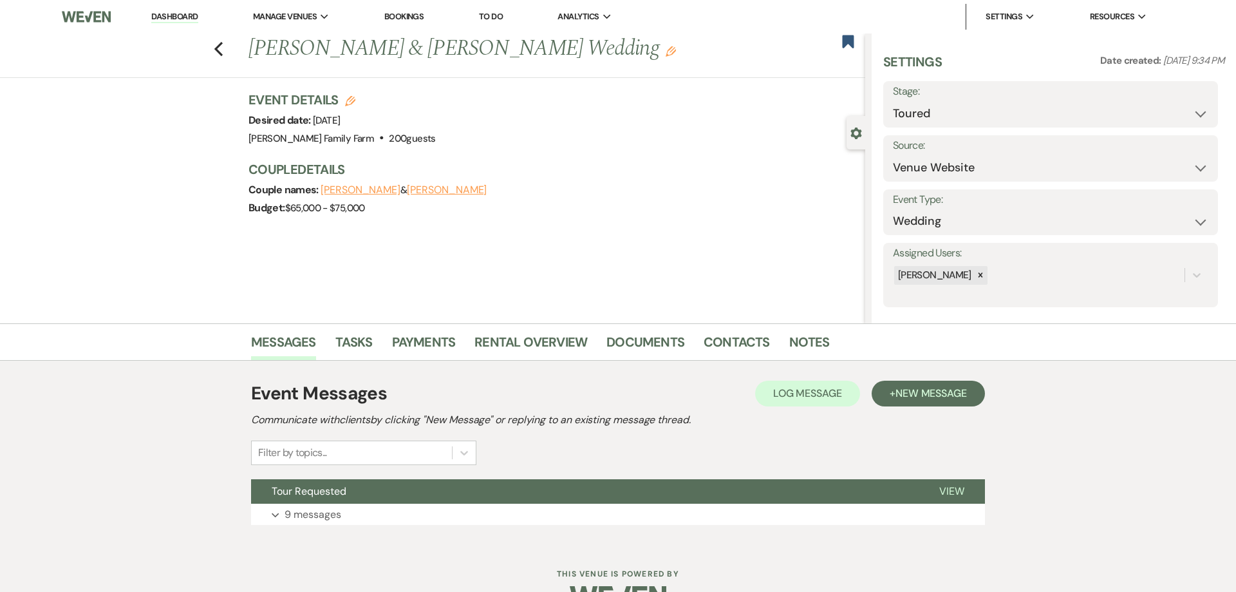
scroll to position [35, 0]
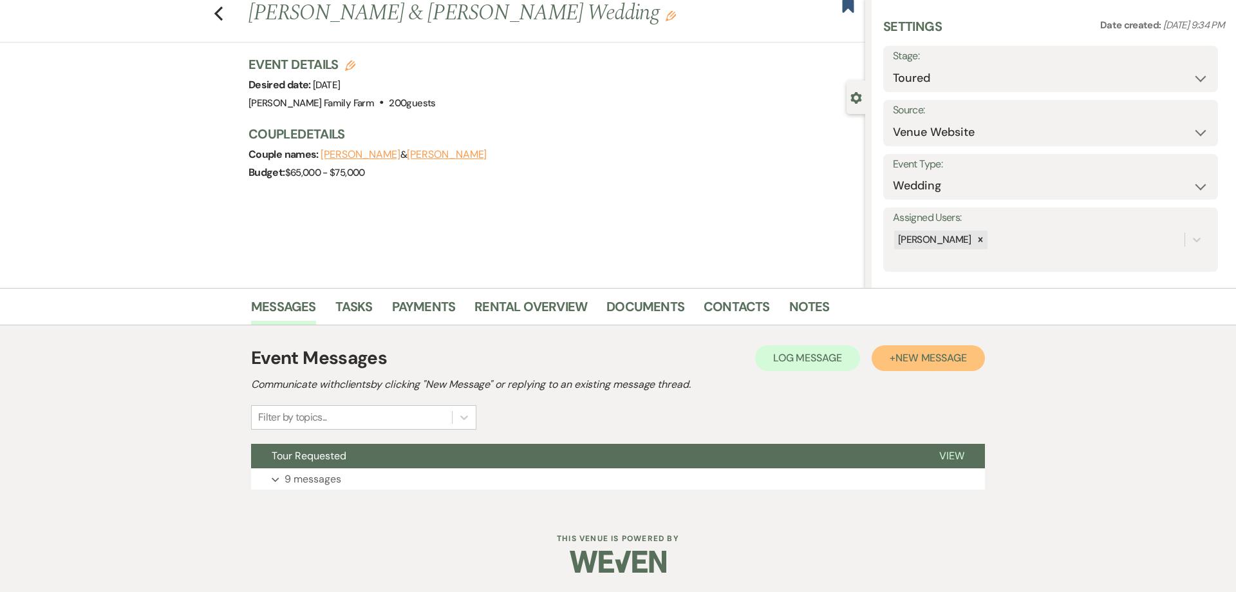
click at [906, 361] on span "New Message" at bounding box center [931, 358] width 71 height 14
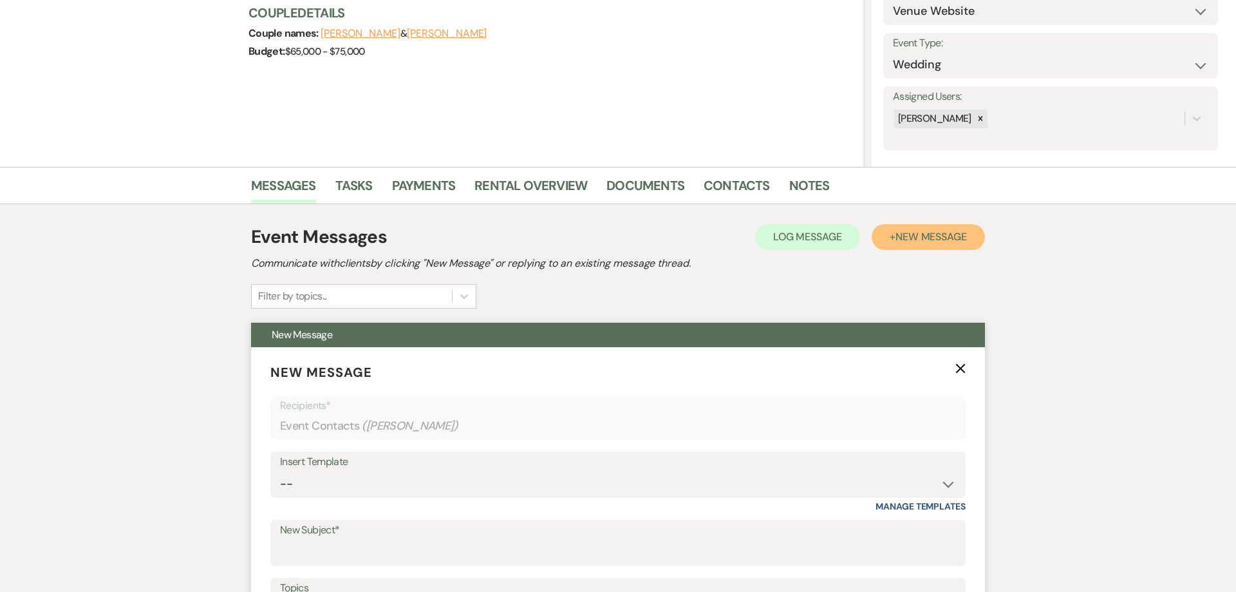
scroll to position [331, 0]
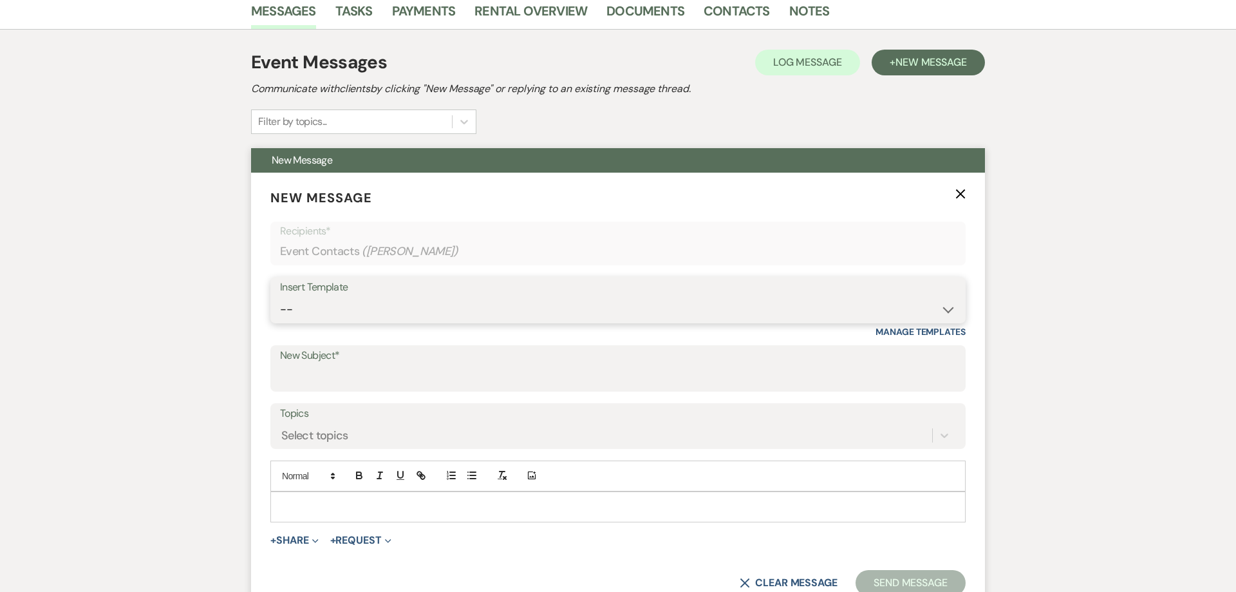
click at [280, 297] on select "-- Follow Up 1a. Non wedding request for info (Barn) 8. Proposal email Follow u…" at bounding box center [618, 309] width 676 height 25
select select "351"
click option "8. Proposal email Follow up after Tour" at bounding box center [0, 0] width 0 height 0
type input "[PERSON_NAME] Family Farm proposal"
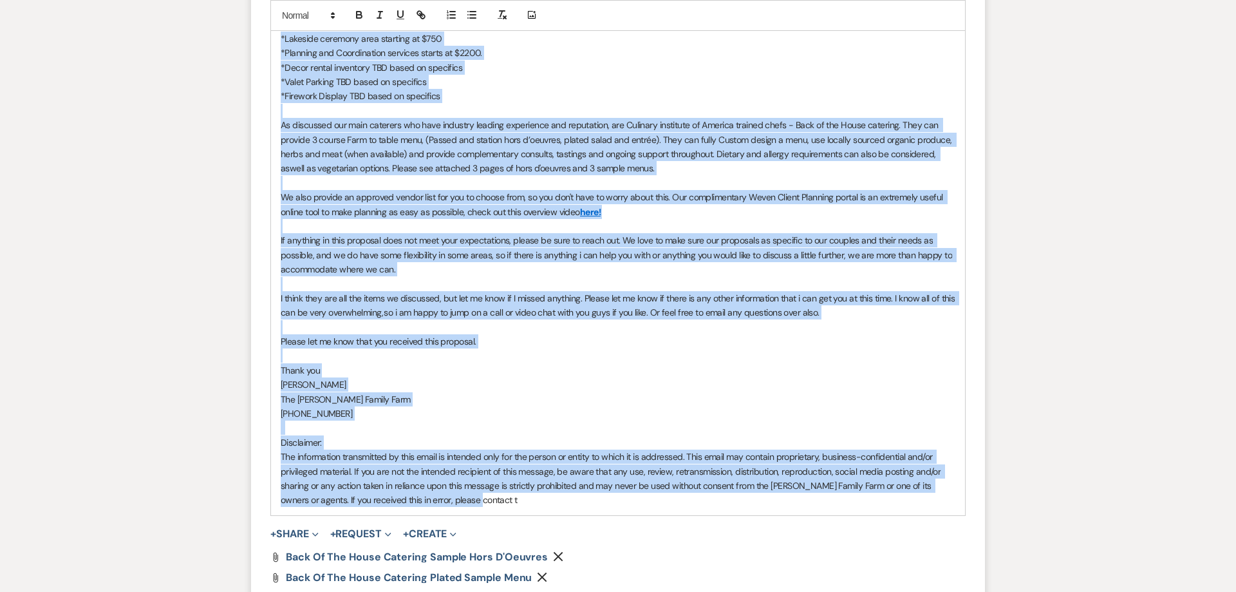
scroll to position [1142, 0]
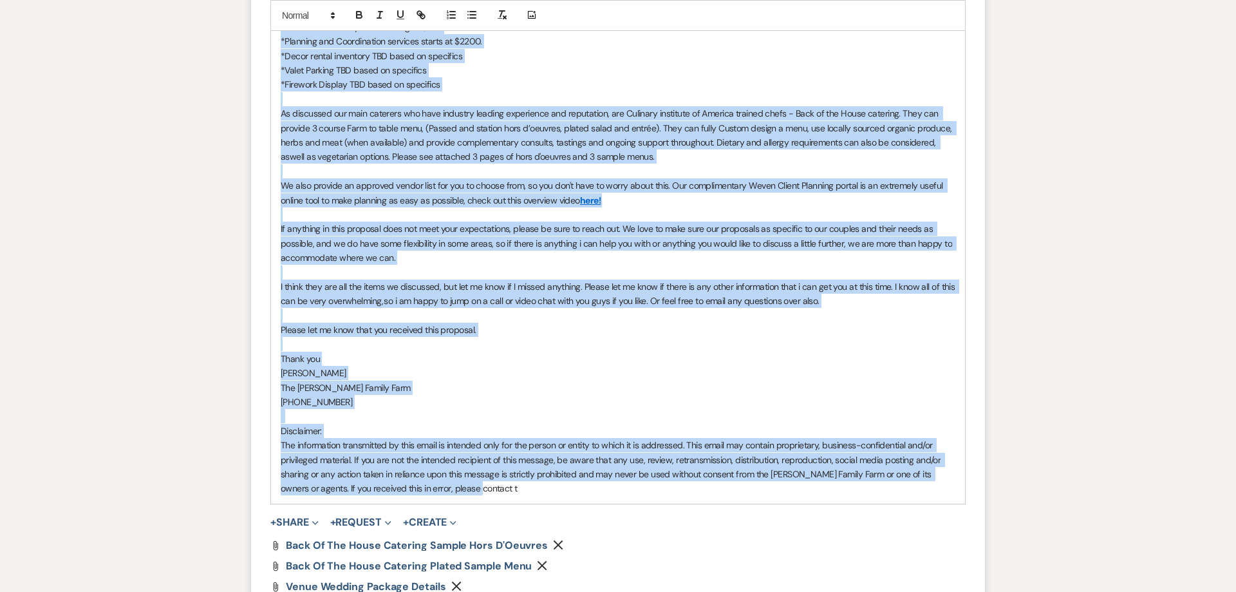
drag, startPoint x: 278, startPoint y: 245, endPoint x: 677, endPoint y: 511, distance: 479.1
click at [677, 503] on div "It was so lovely to meet you all on Saturday, I hope you enjoyed the tour of th…" at bounding box center [618, 92] width 694 height 823
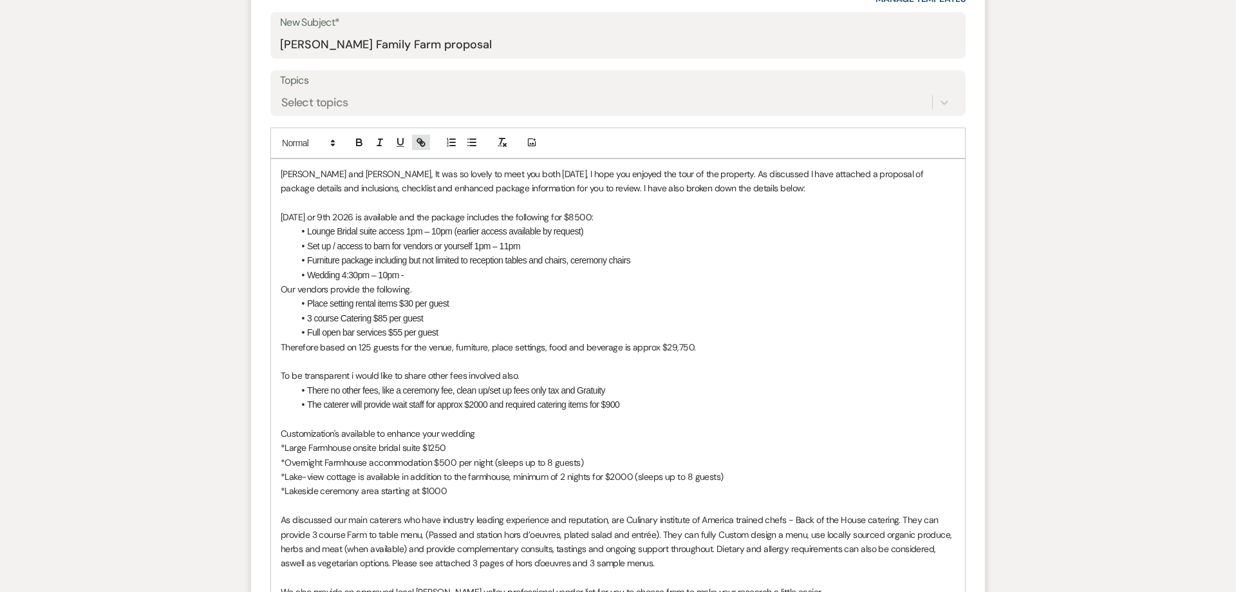
scroll to position [640, 0]
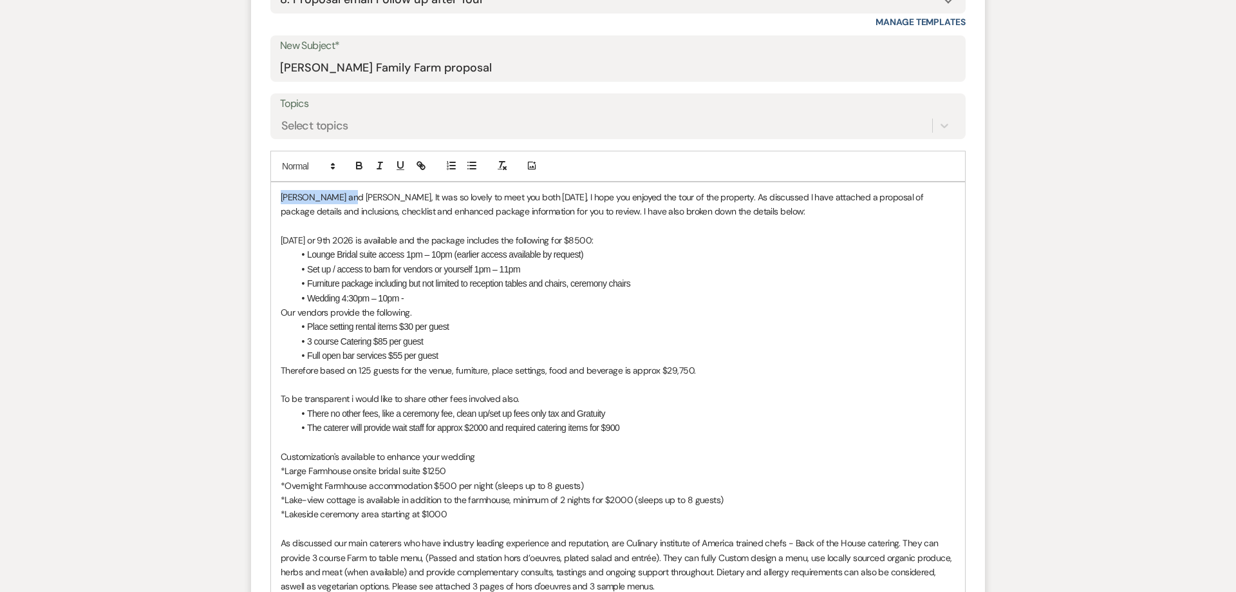
drag, startPoint x: 334, startPoint y: 197, endPoint x: 282, endPoint y: 194, distance: 52.2
click at [282, 194] on p "Heidi and Billy, It was so lovely to meet you both on Saturday, I hope you enjo…" at bounding box center [618, 205] width 675 height 29
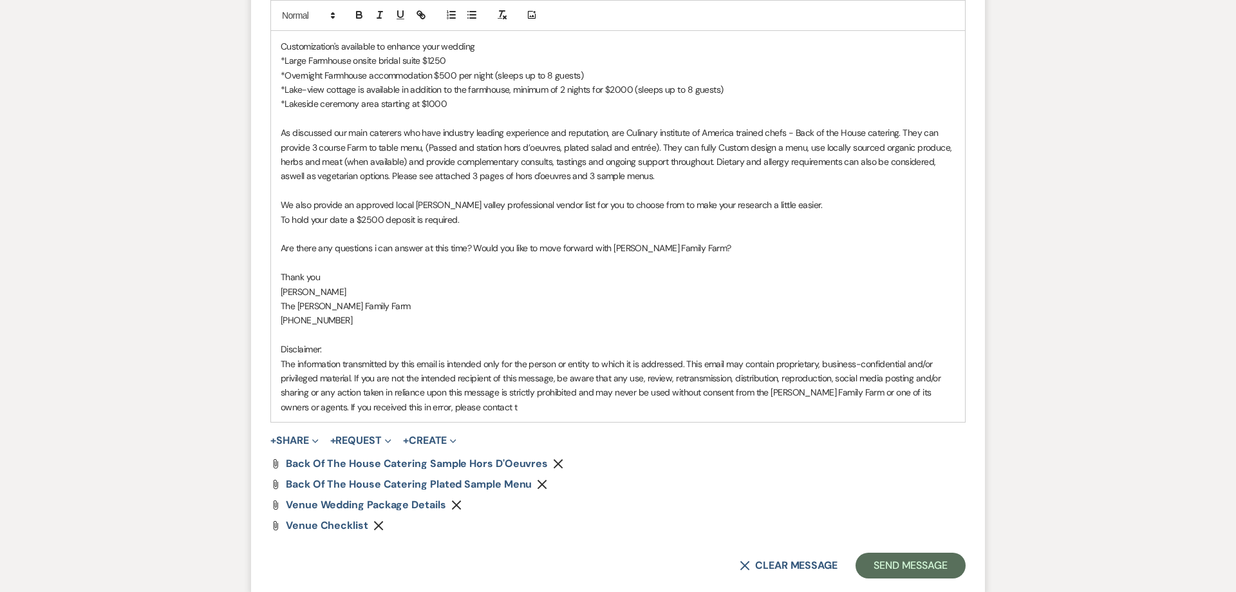
scroll to position [1217, 0]
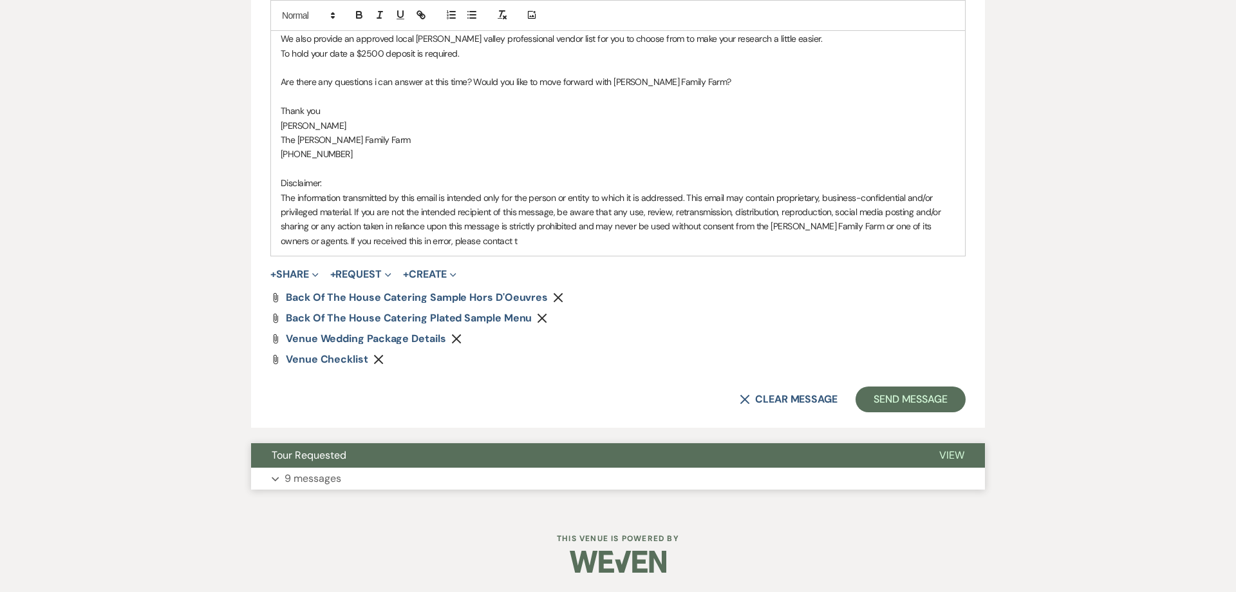
click at [315, 467] on button "Tour Requested" at bounding box center [585, 455] width 668 height 24
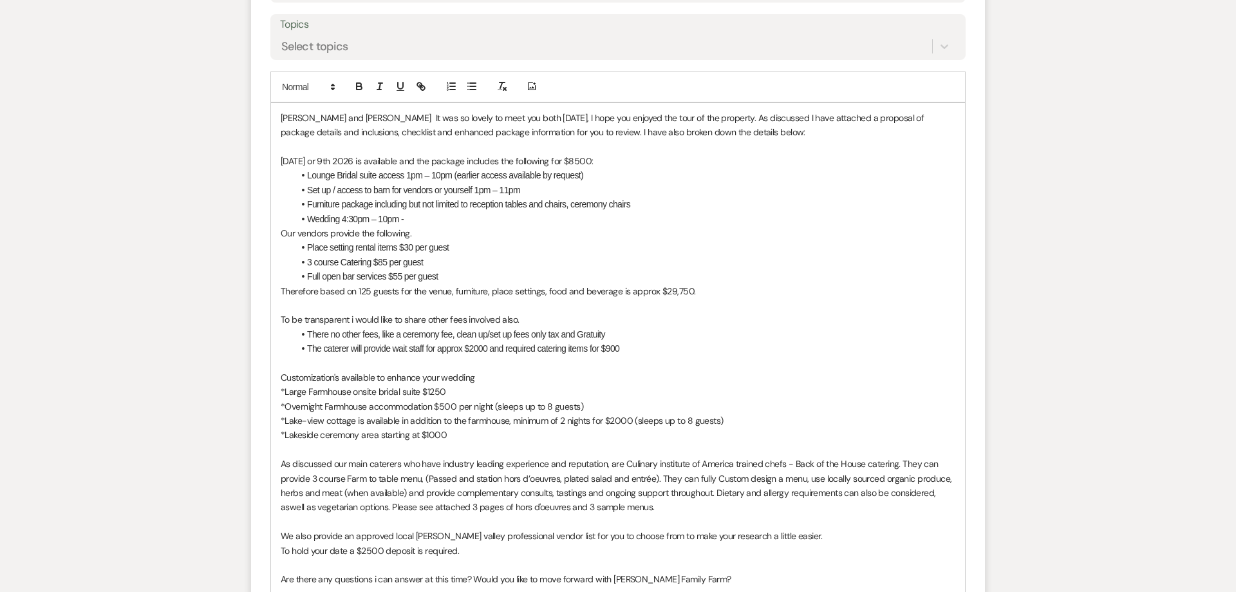
scroll to position [558, 0]
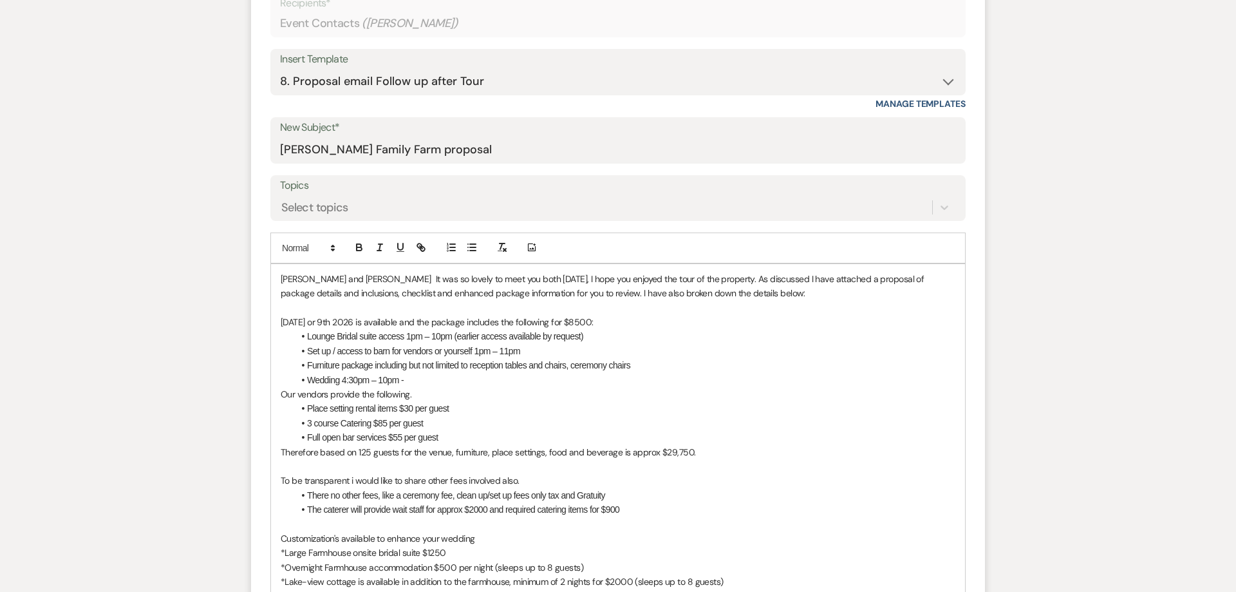
click at [368, 453] on p "Therefore based on 125 guests for the venue, furniture, place settings, food an…" at bounding box center [618, 452] width 675 height 14
drag, startPoint x: 688, startPoint y: 454, endPoint x: 664, endPoint y: 453, distance: 23.2
click at [664, 453] on p "Therefore based on 150 guests for the venue, furniture, place settings, food an…" at bounding box center [618, 452] width 675 height 14
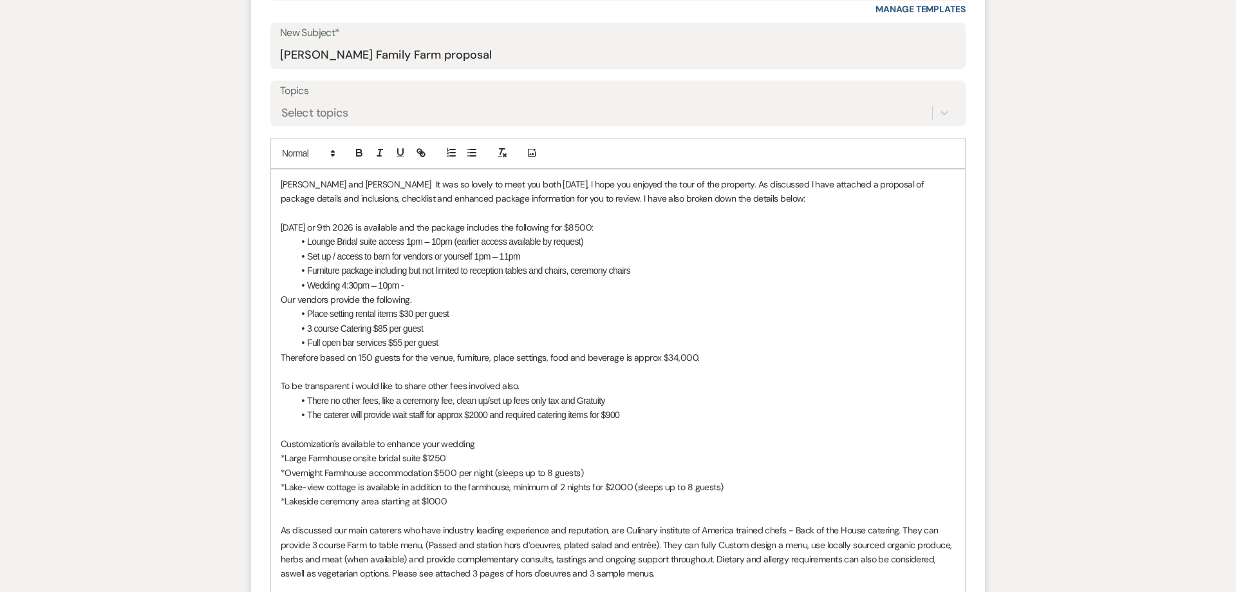
scroll to position [657, 0]
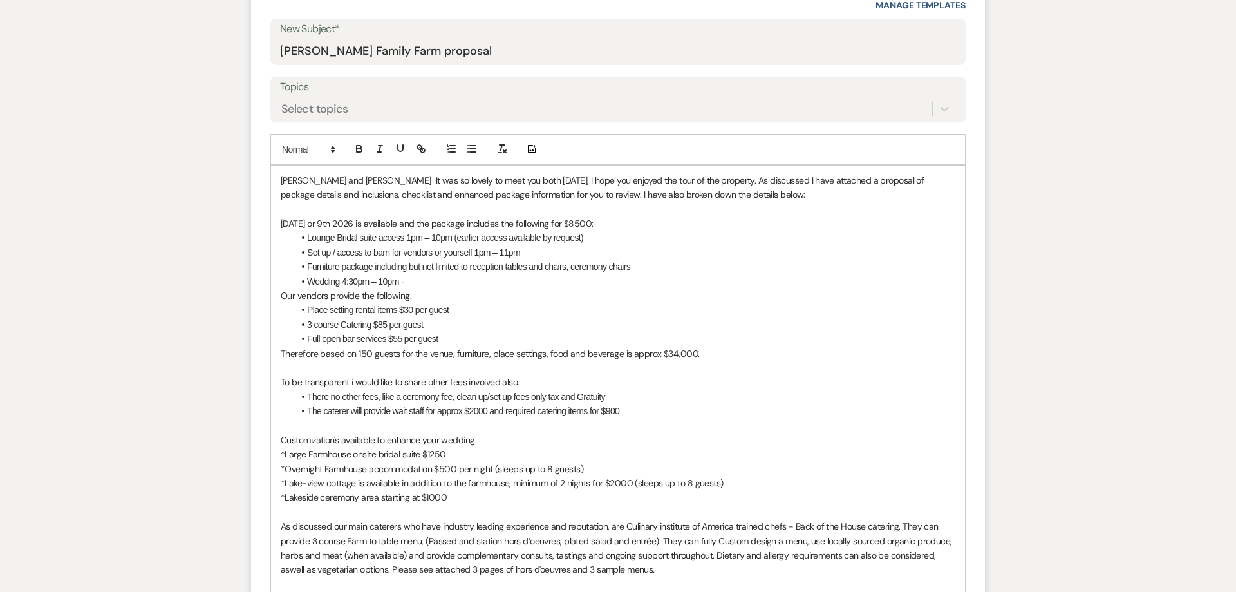
click at [486, 413] on span "The caterer will provide wait staff for approx $2000 and required catering item…" at bounding box center [463, 411] width 312 height 10
click at [629, 410] on li "The caterer will provide wait staff for approx $2250 and required catering item…" at bounding box center [625, 411] width 662 height 14
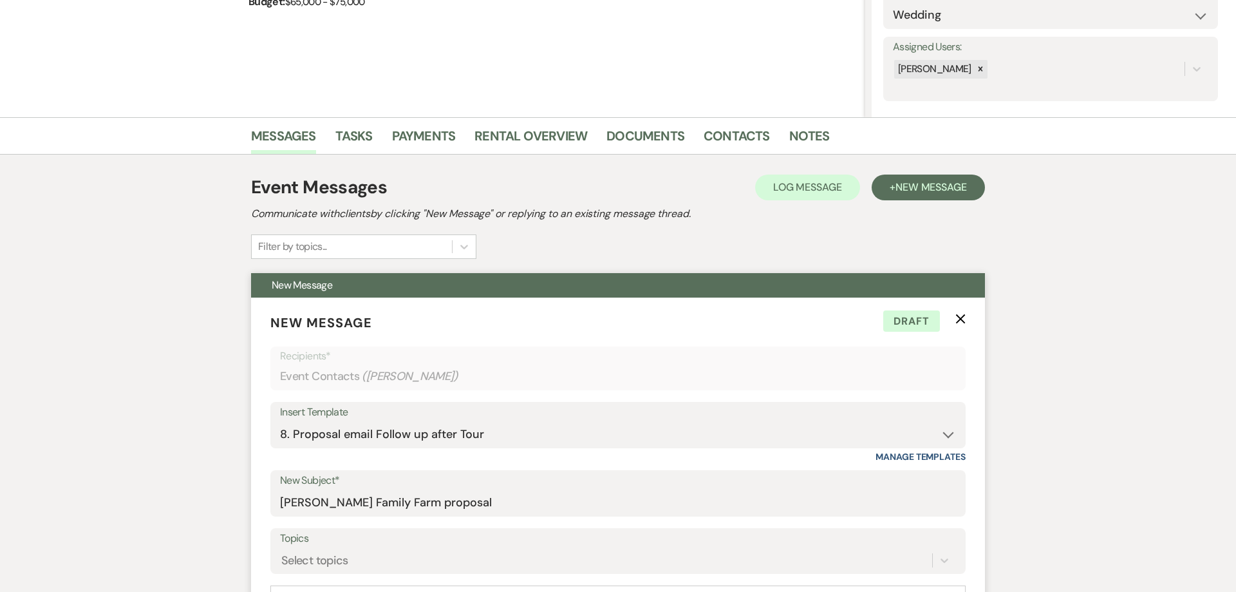
scroll to position [509, 0]
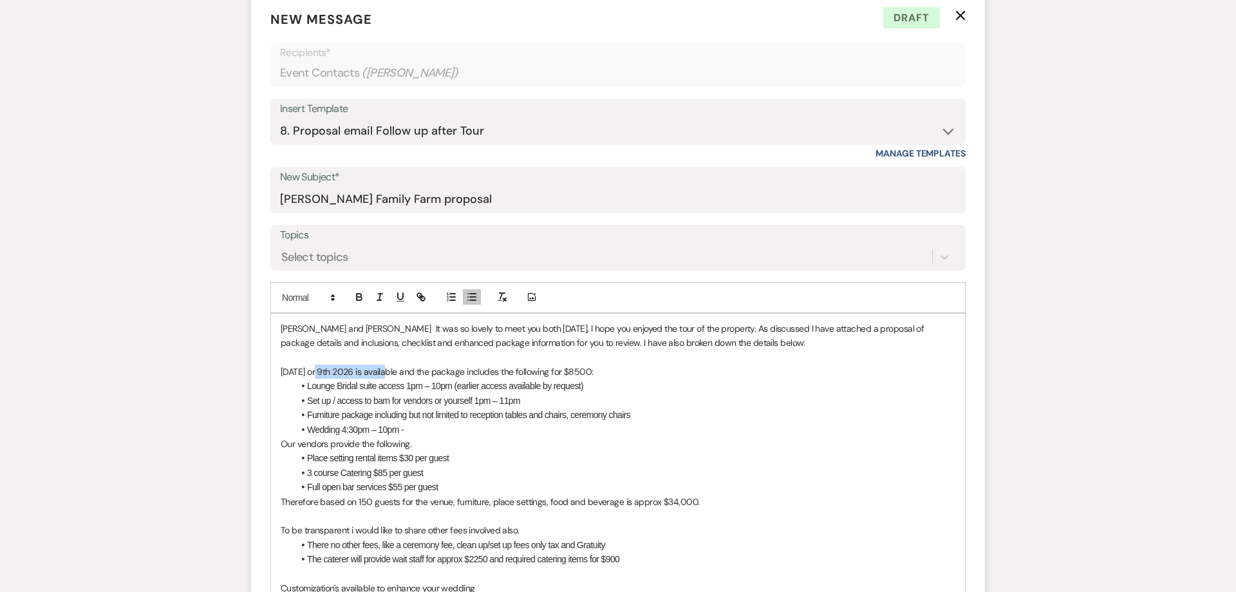
drag, startPoint x: 397, startPoint y: 373, endPoint x: 320, endPoint y: 371, distance: 77.3
click at [320, 371] on p "Saturday May 2nd or 9th 2026 is available and the package includes the followin…" at bounding box center [618, 371] width 675 height 14
click at [339, 373] on p "Saturday July 11th, is available and the package includes the following for $85…" at bounding box center [618, 371] width 675 height 14
click at [348, 375] on p "Saturday July 18th, is available and the package includes the following for $85…" at bounding box center [618, 371] width 675 height 14
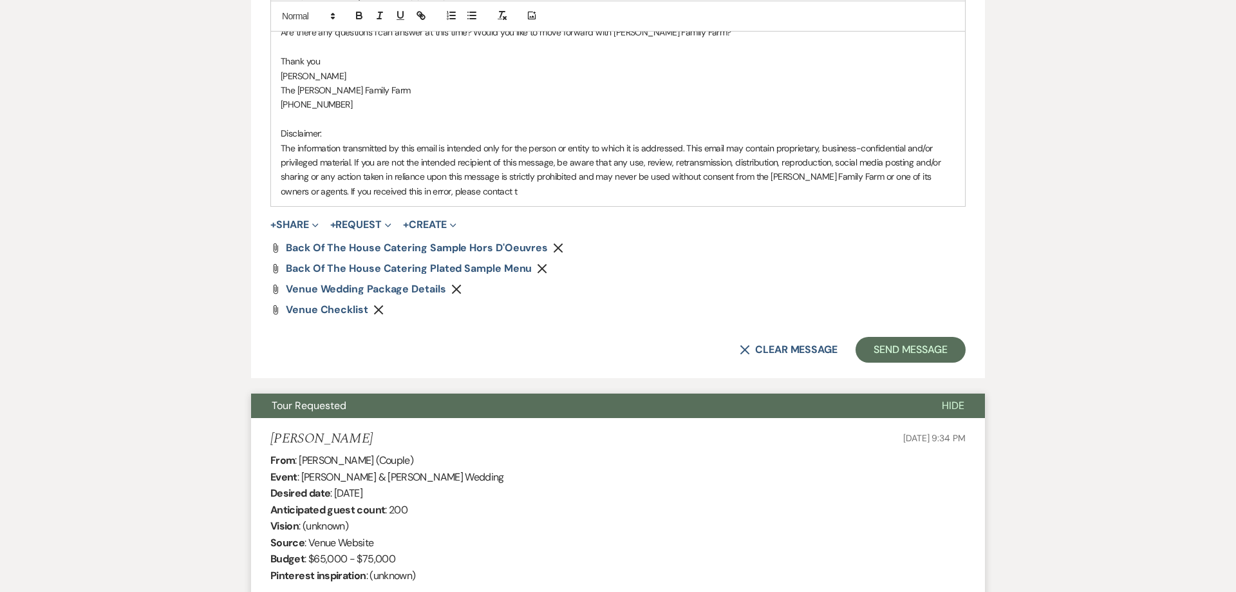
scroll to position [1346, 0]
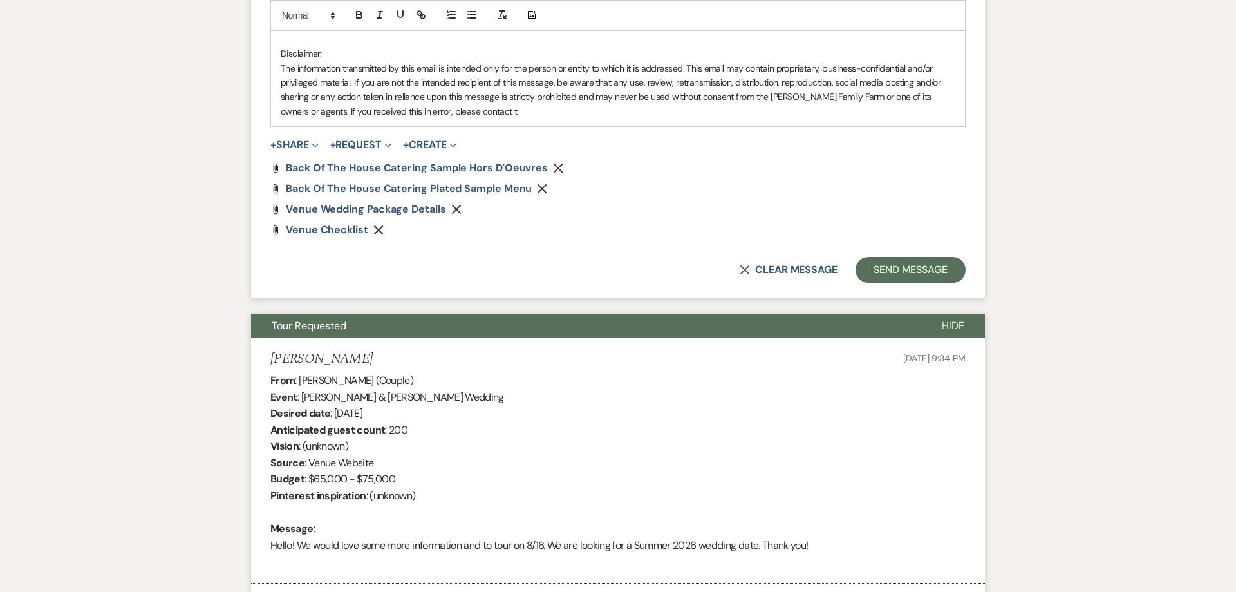
click at [373, 230] on icon "Remove" at bounding box center [378, 230] width 10 height 10
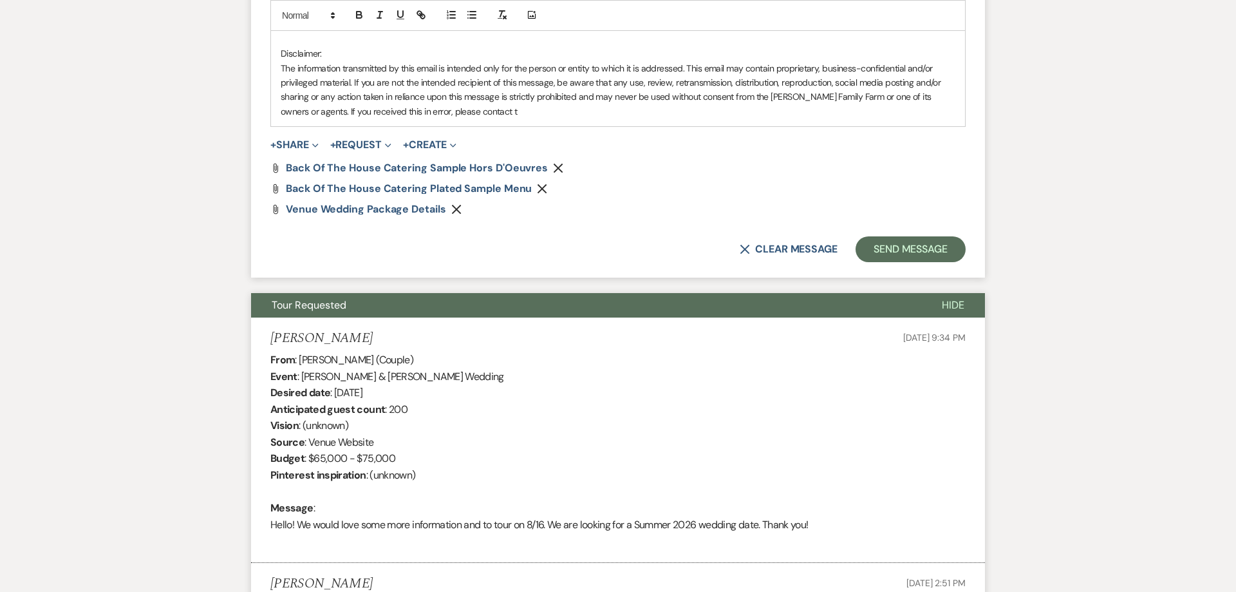
drag, startPoint x: 456, startPoint y: 210, endPoint x: 465, endPoint y: 213, distance: 9.6
click at [458, 211] on use "button" at bounding box center [457, 209] width 10 height 10
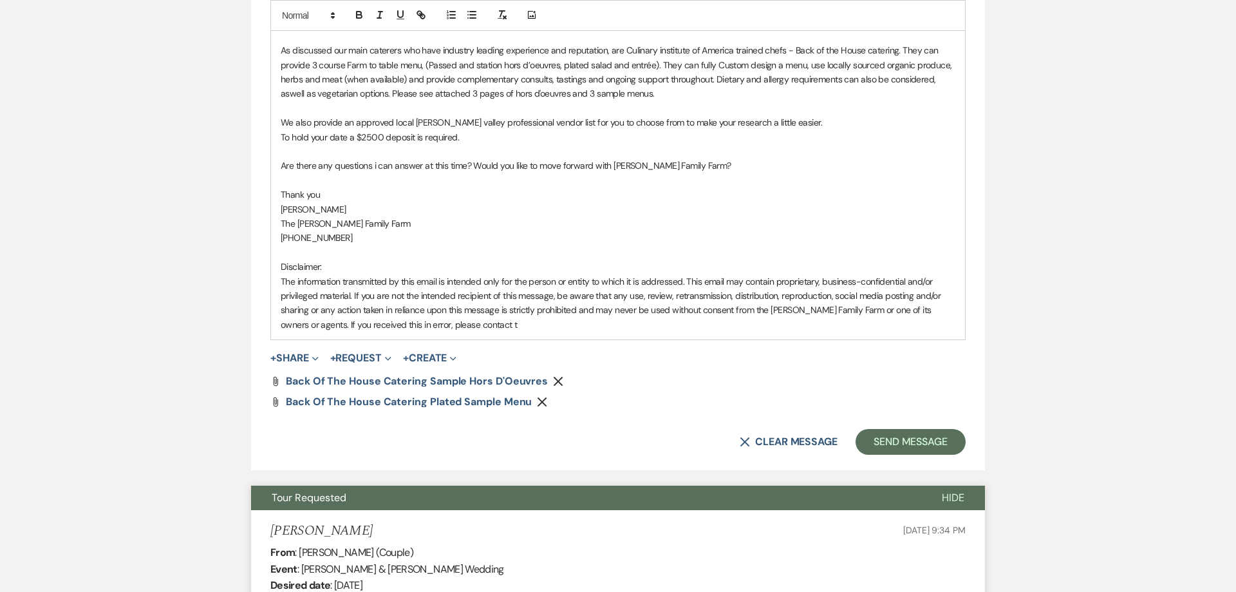
scroll to position [1313, 0]
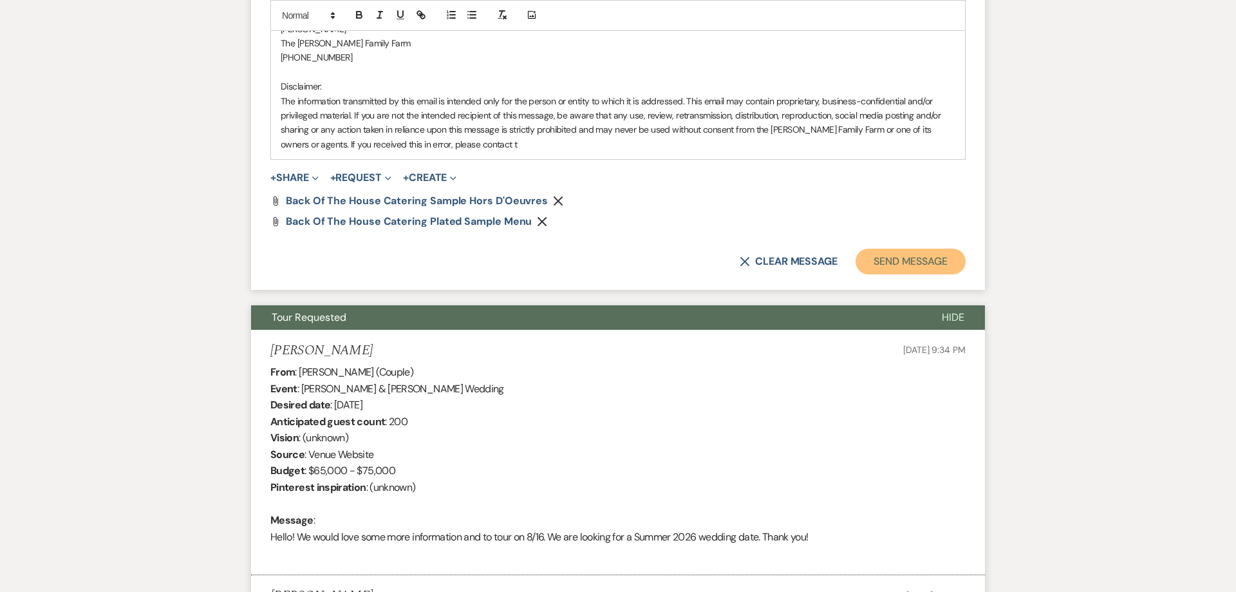
click at [934, 259] on button "Send Message" at bounding box center [911, 262] width 110 height 26
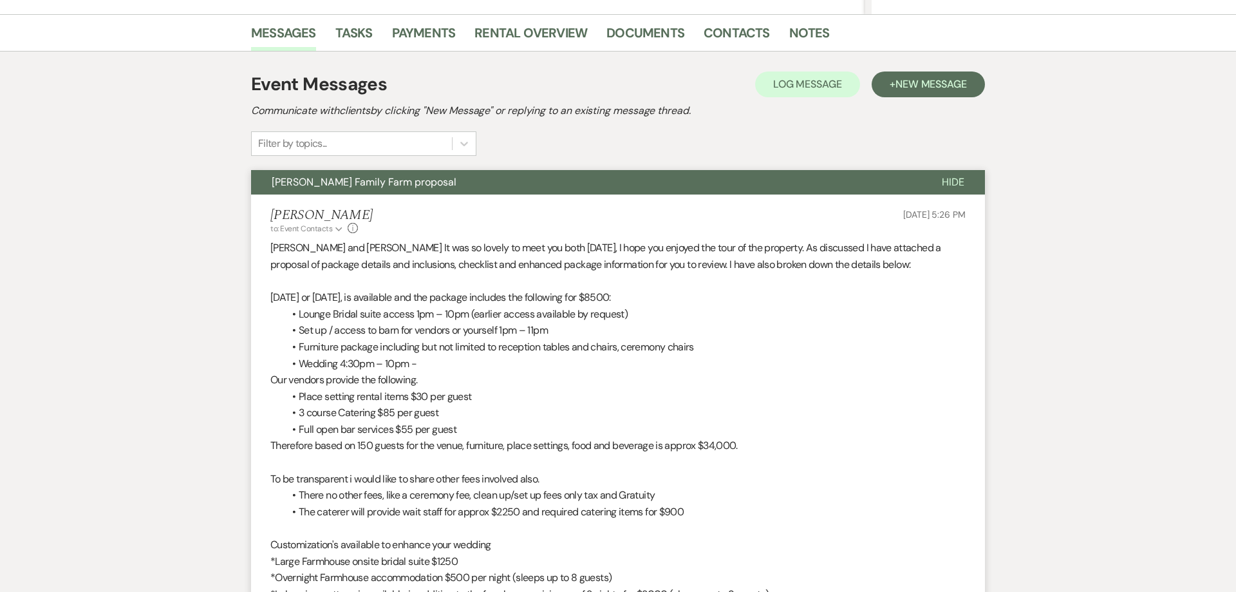
scroll to position [0, 0]
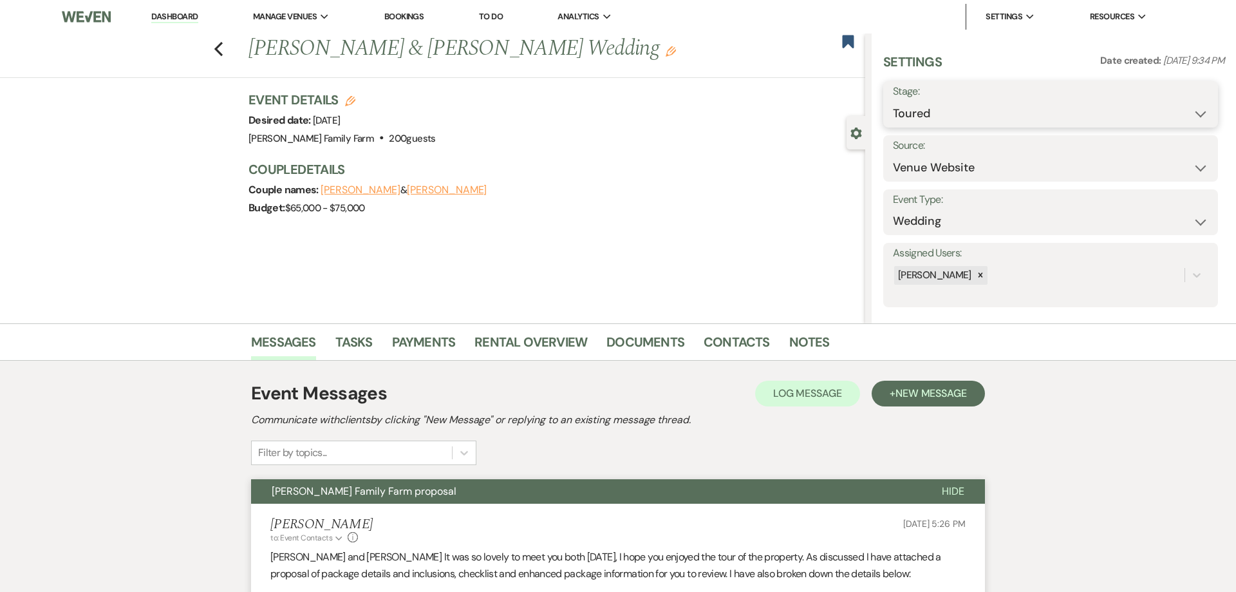
click at [893, 101] on select "Inquiry Follow Up Tour Requested Tour Confirmed Toured Proposal Sent Booked Lost" at bounding box center [1050, 113] width 315 height 25
select select "6"
click option "Proposal Sent" at bounding box center [0, 0] width 0 height 0
click at [1163, 106] on button "Save" at bounding box center [1182, 104] width 73 height 26
click at [219, 48] on icon "Previous" at bounding box center [219, 48] width 10 height 15
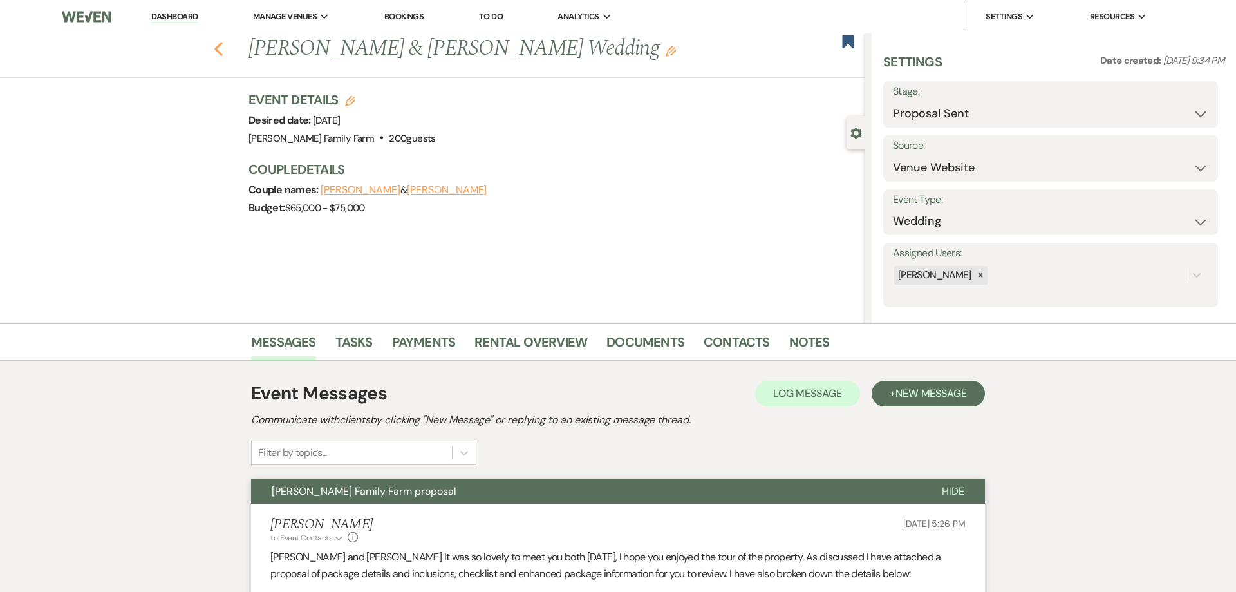
select select "6"
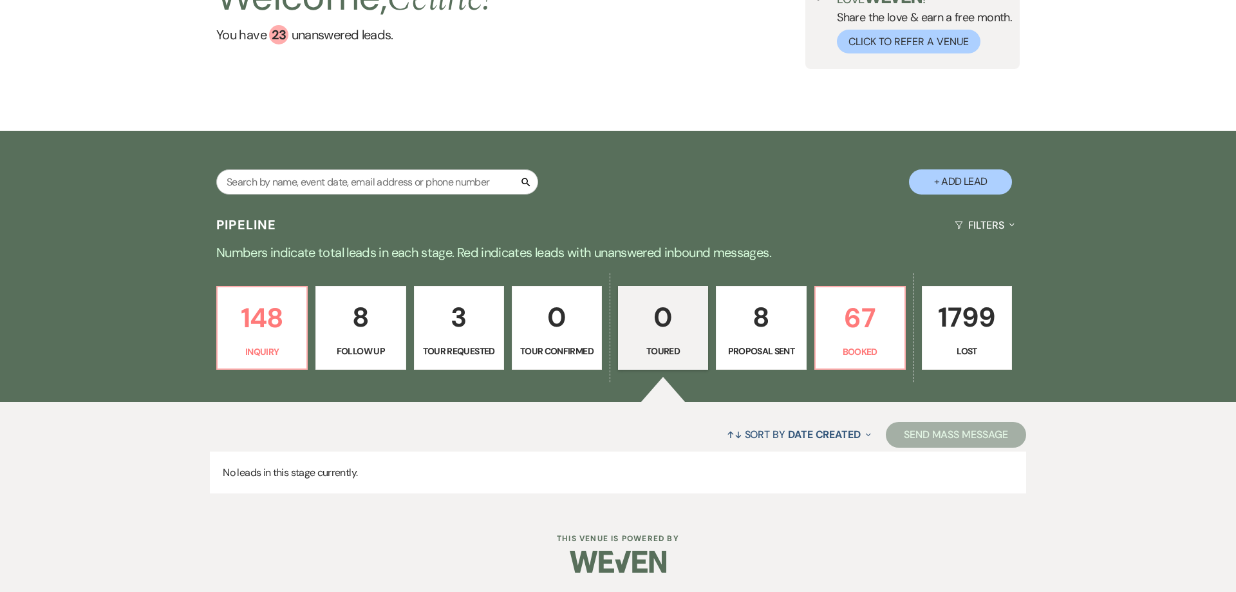
scroll to position [138, 0]
click at [853, 315] on p "67" at bounding box center [859, 317] width 73 height 43
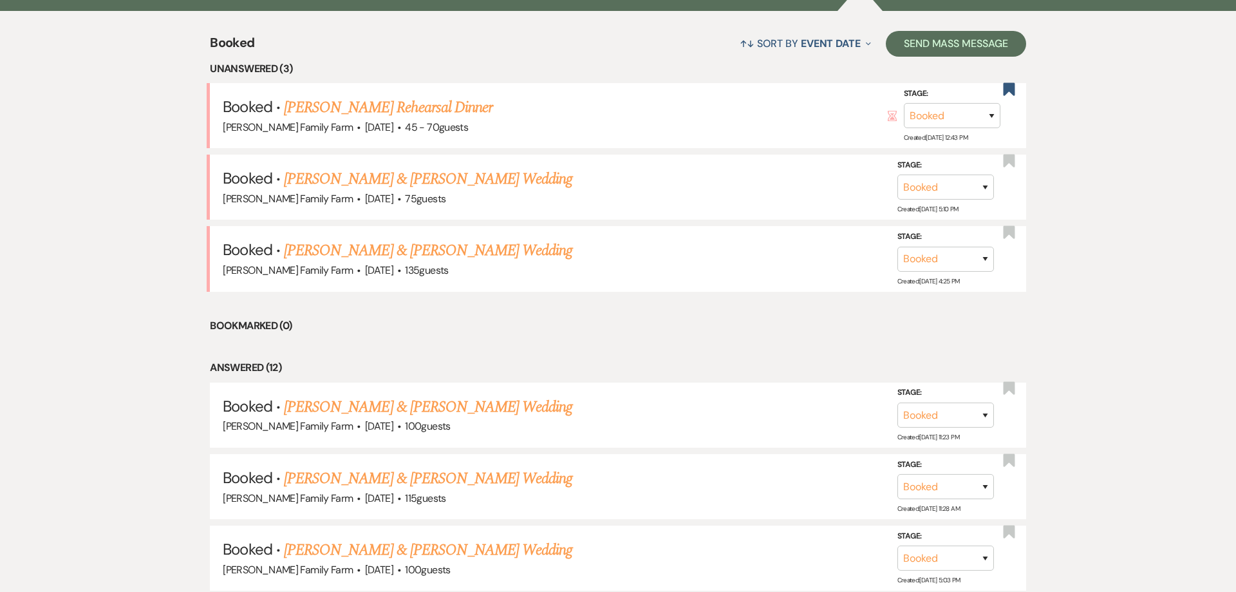
scroll to position [89, 0]
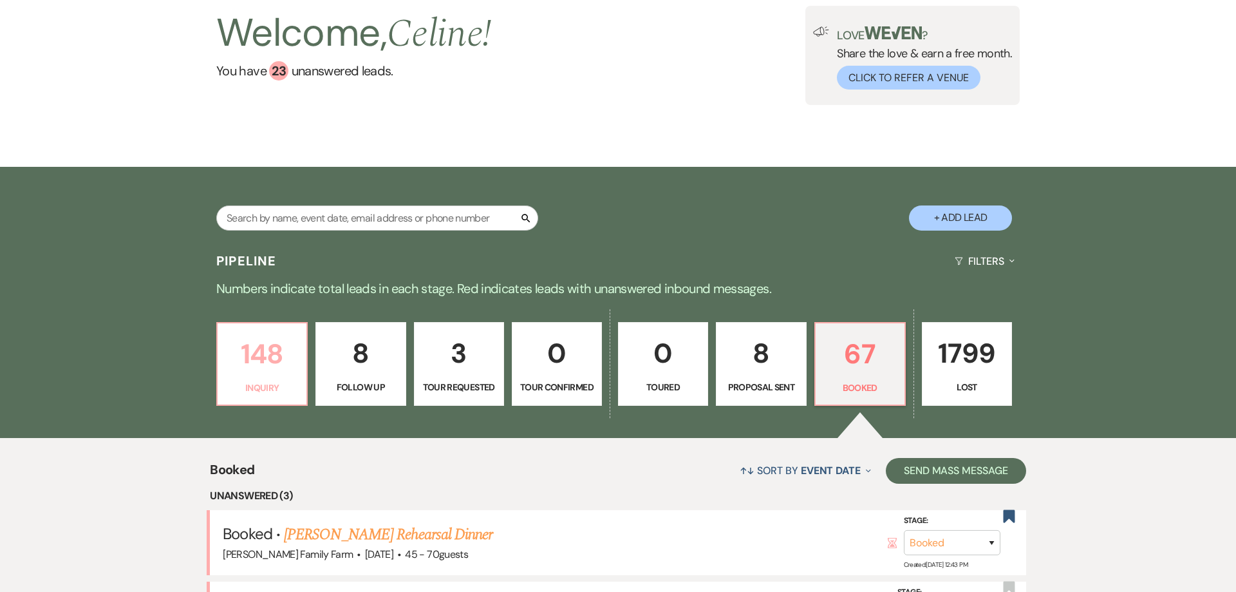
click at [274, 356] on p "148" at bounding box center [261, 354] width 73 height 43
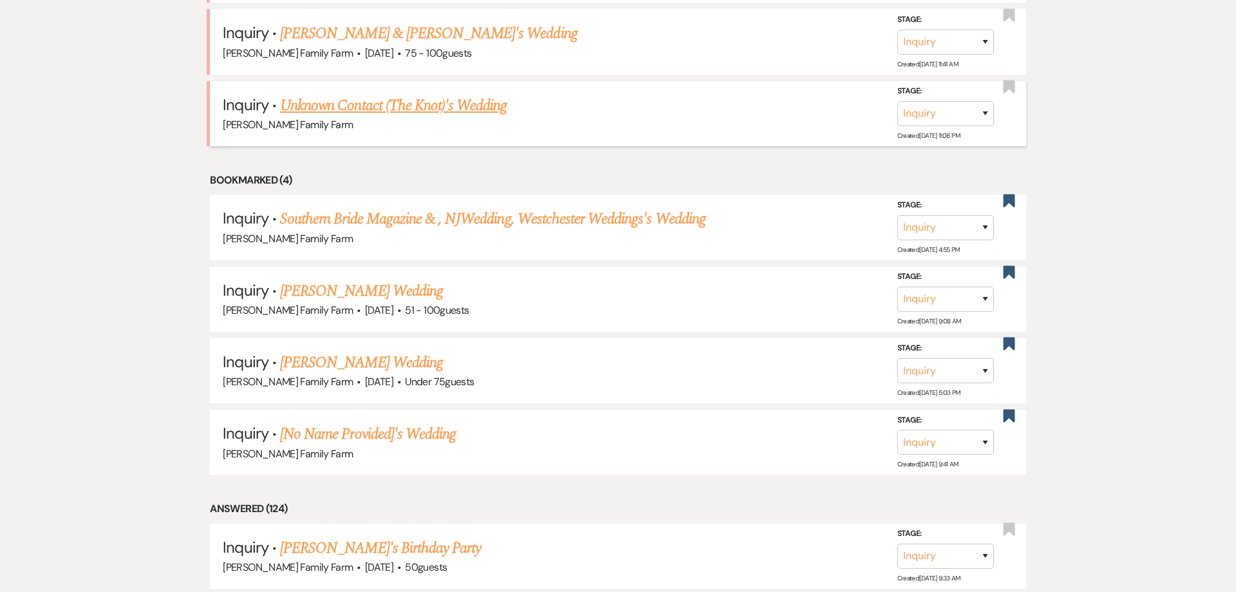
scroll to position [1714, 0]
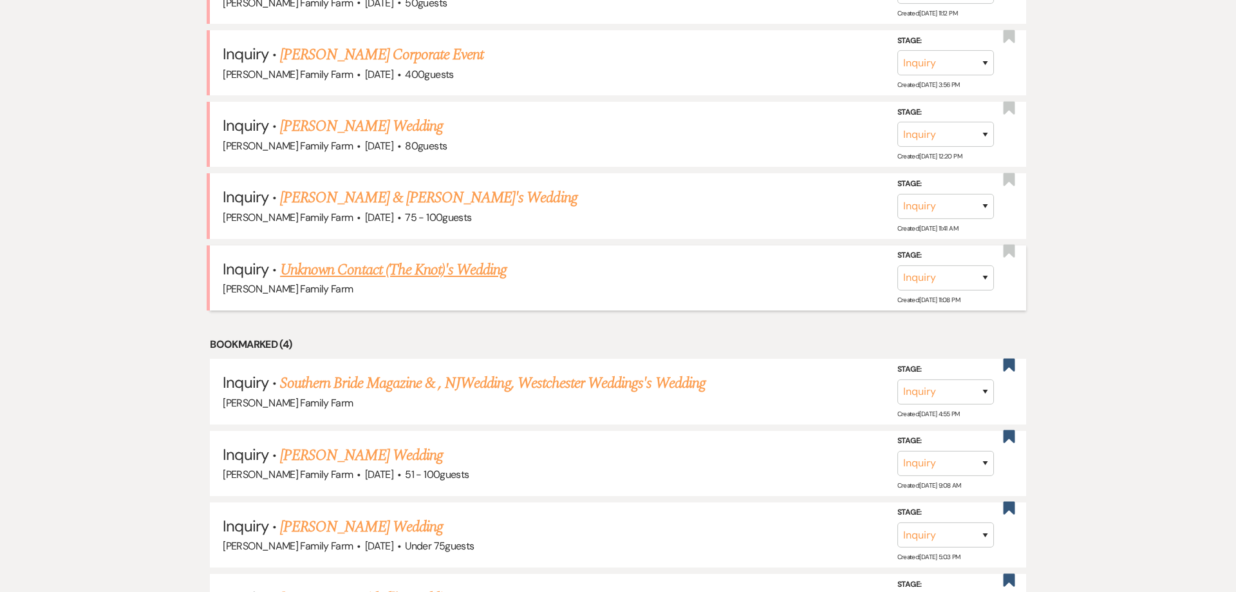
click at [421, 277] on link "Unknown Contact (The Knot)'s Wedding" at bounding box center [393, 269] width 227 height 23
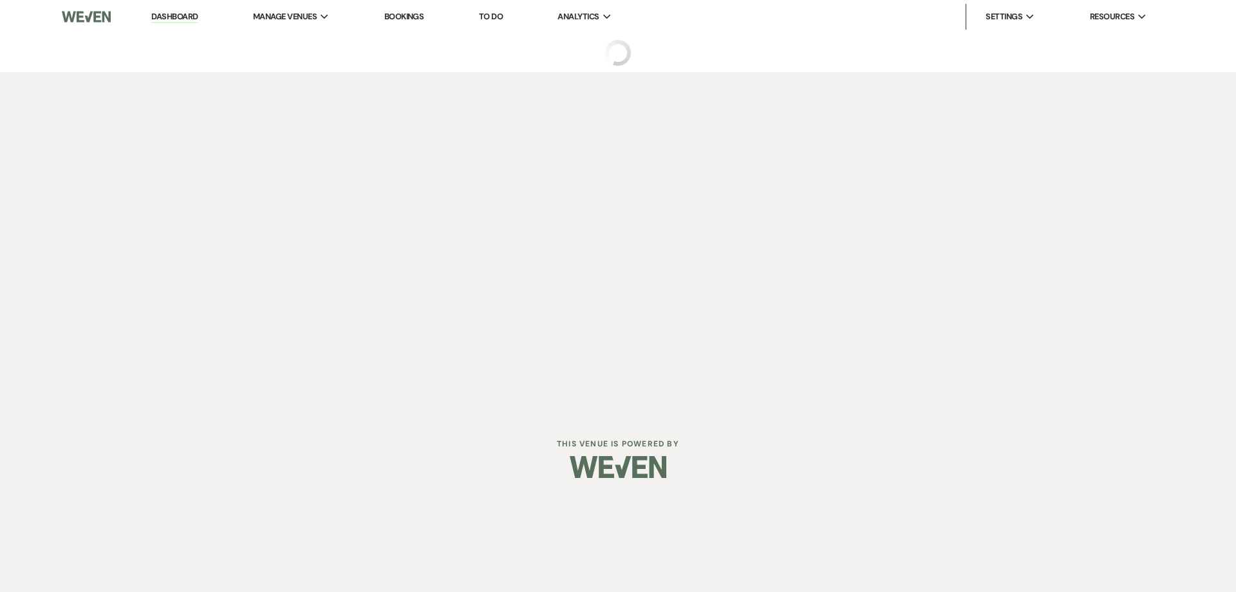
select select "2"
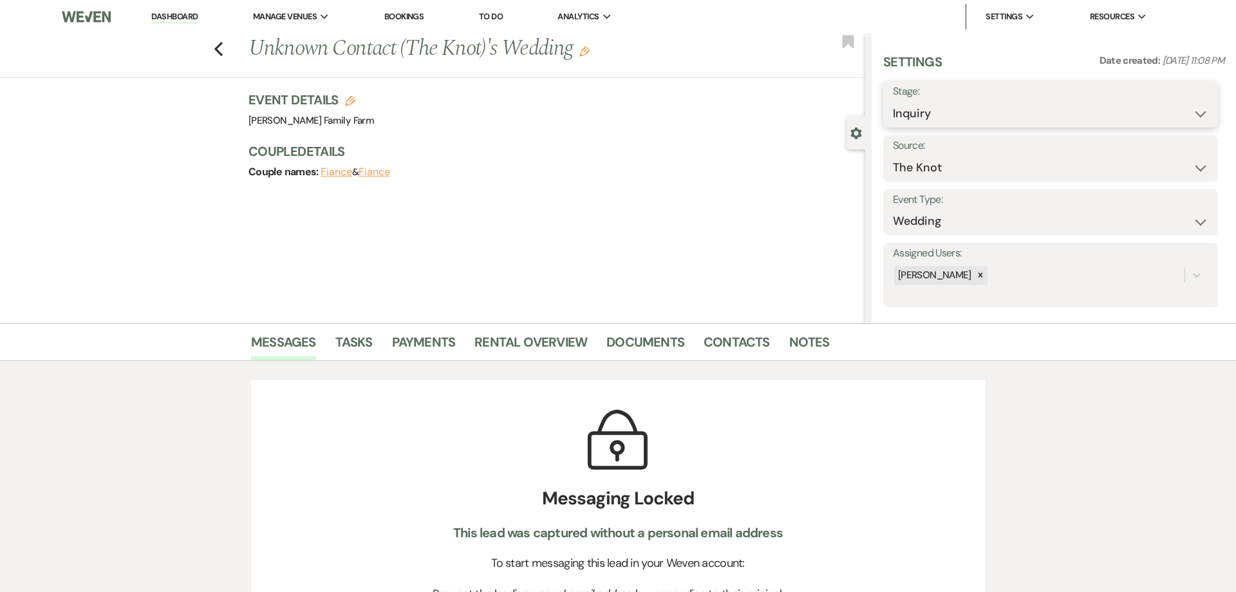
click at [893, 101] on select "Inquiry Follow Up Tour Requested Tour Confirmed Toured Proposal Sent Booked Lost" at bounding box center [1050, 113] width 315 height 25
drag, startPoint x: 921, startPoint y: 114, endPoint x: 931, endPoint y: 457, distance: 343.3
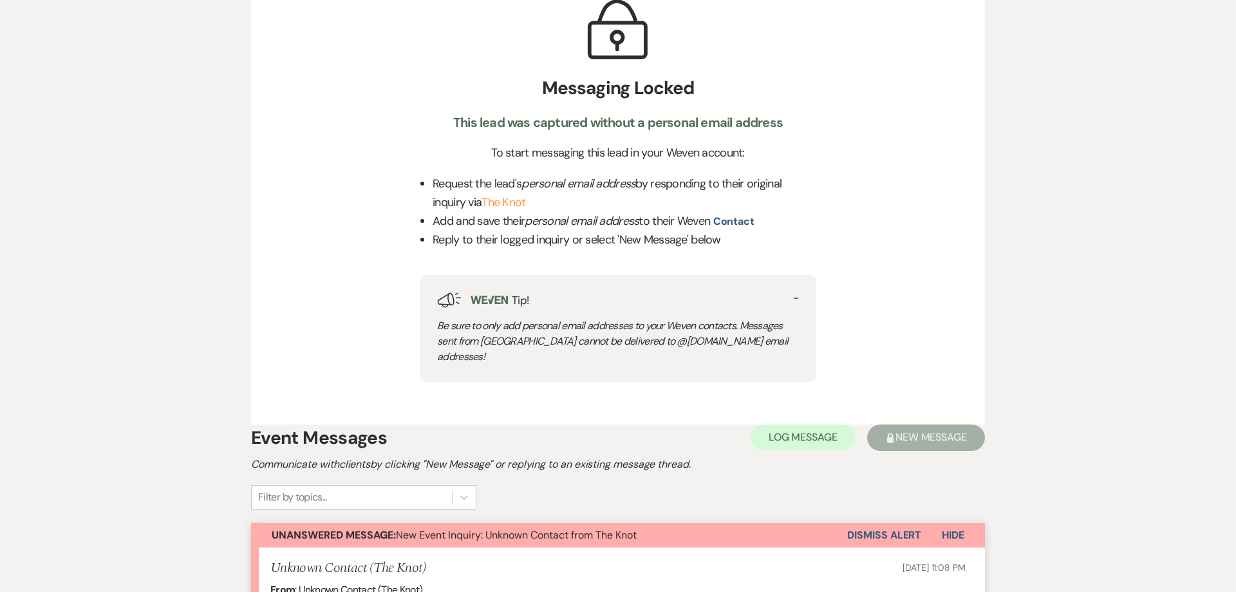
scroll to position [460, 0]
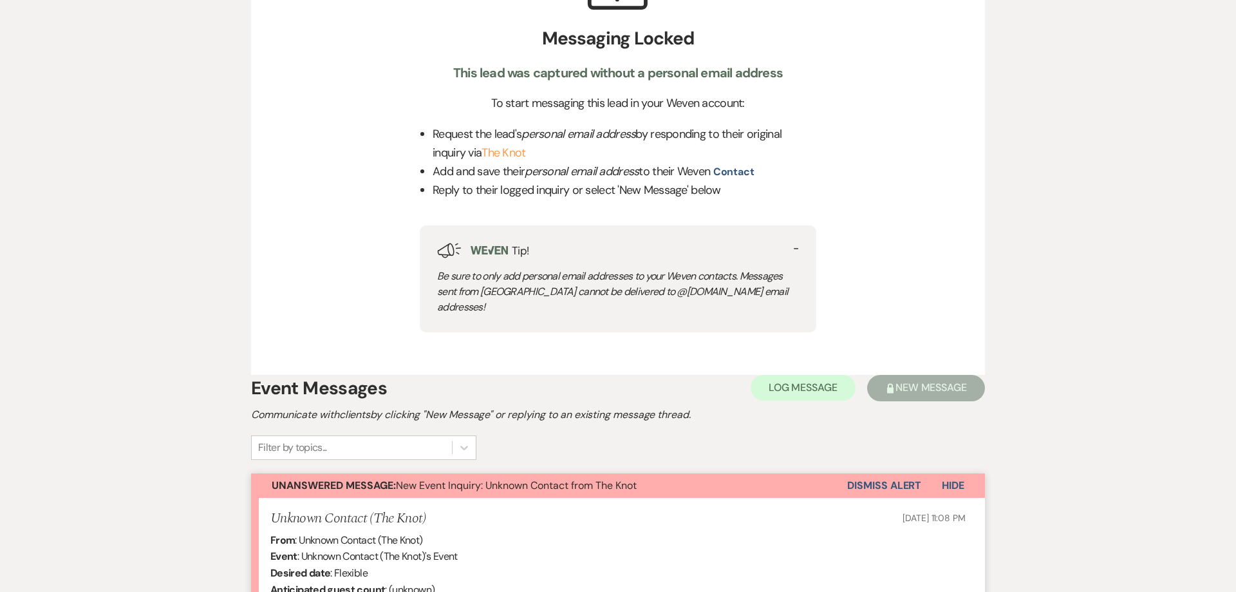
click at [888, 473] on button "Dismiss Alert" at bounding box center [884, 485] width 74 height 24
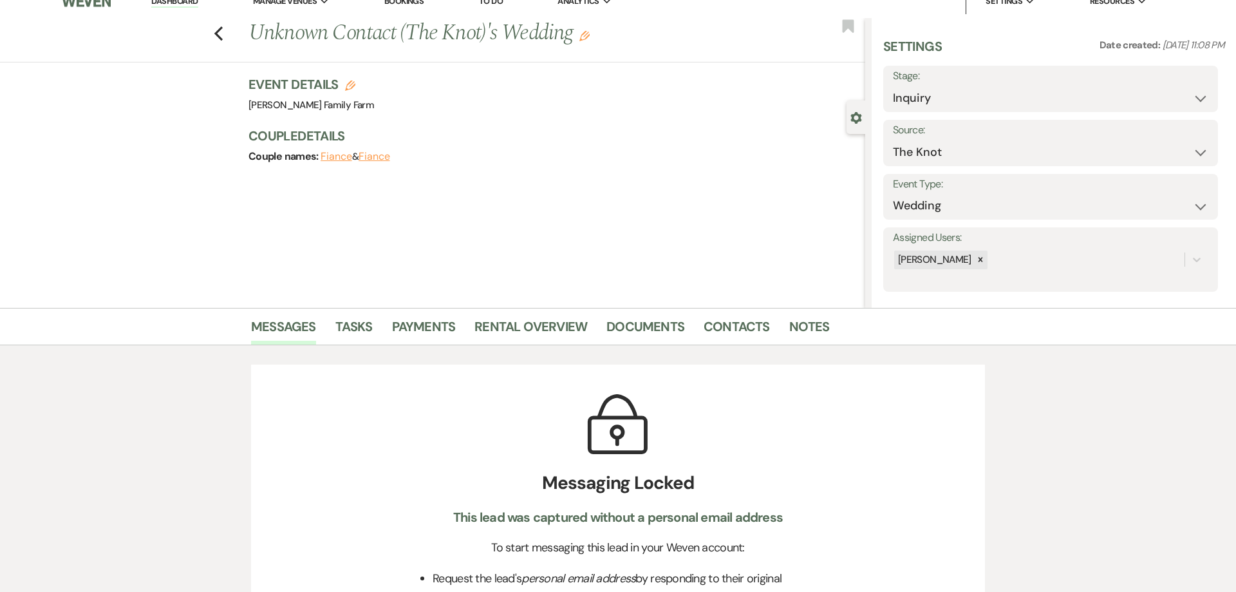
scroll to position [0, 0]
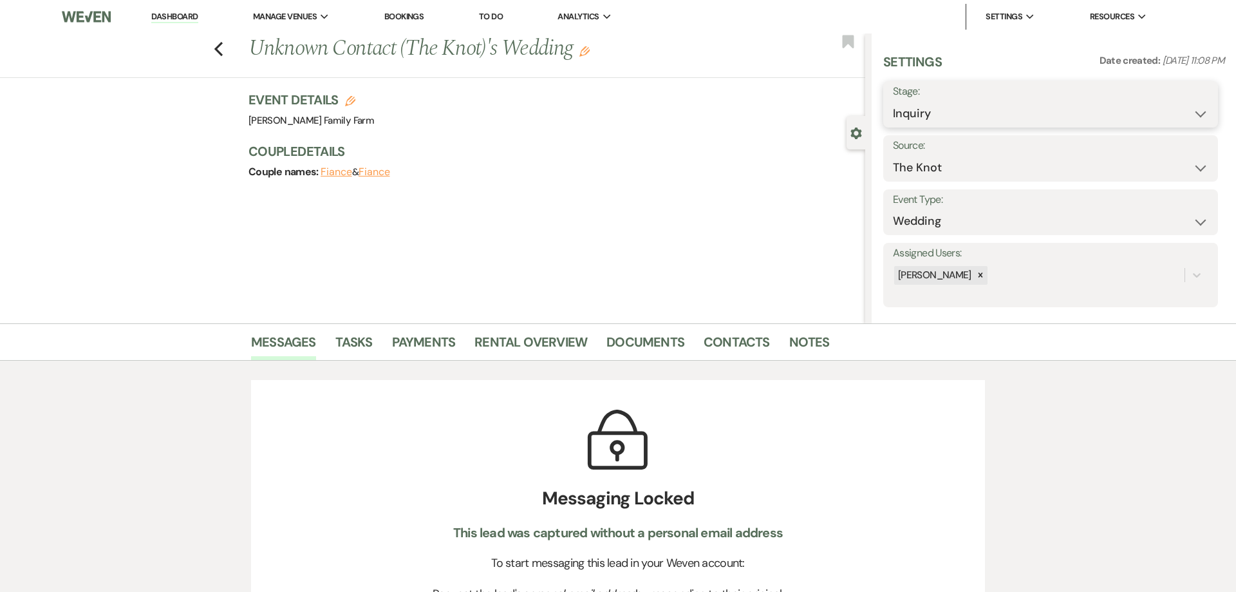
click at [893, 101] on select "Inquiry Follow Up Tour Requested Tour Confirmed Toured Proposal Sent Booked Lost" at bounding box center [1050, 113] width 315 height 25
select select "8"
click option "Lost" at bounding box center [0, 0] width 0 height 0
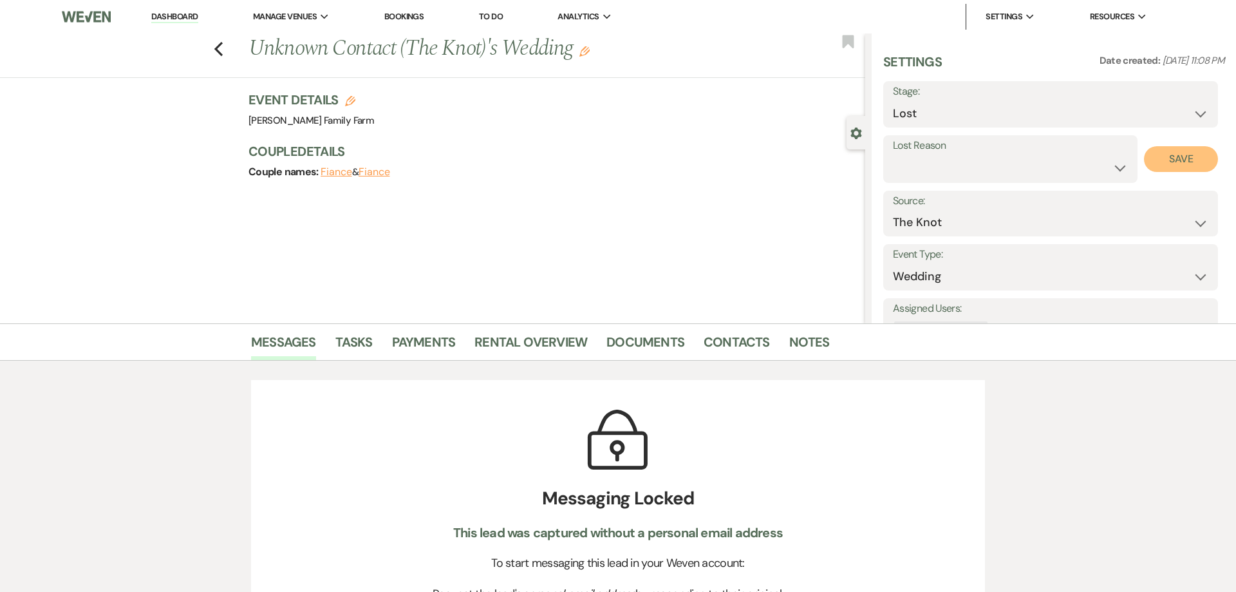
click at [1173, 162] on button "Save" at bounding box center [1181, 159] width 74 height 26
click at [220, 51] on icon "Previous" at bounding box center [219, 48] width 10 height 15
select select "8"
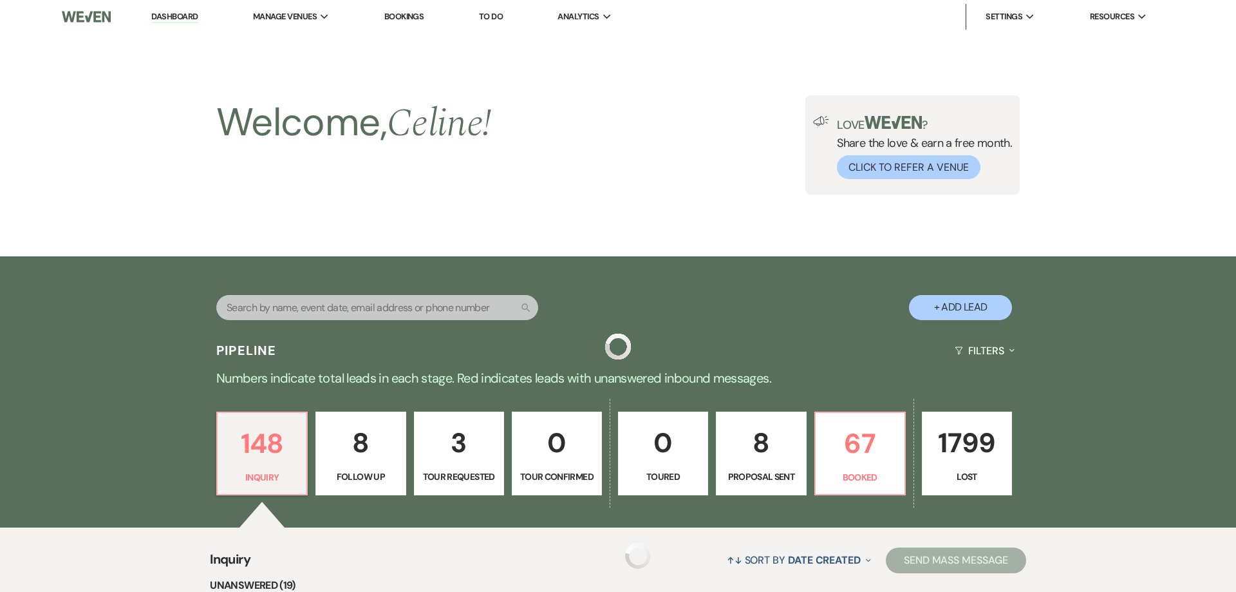
scroll to position [1714, 0]
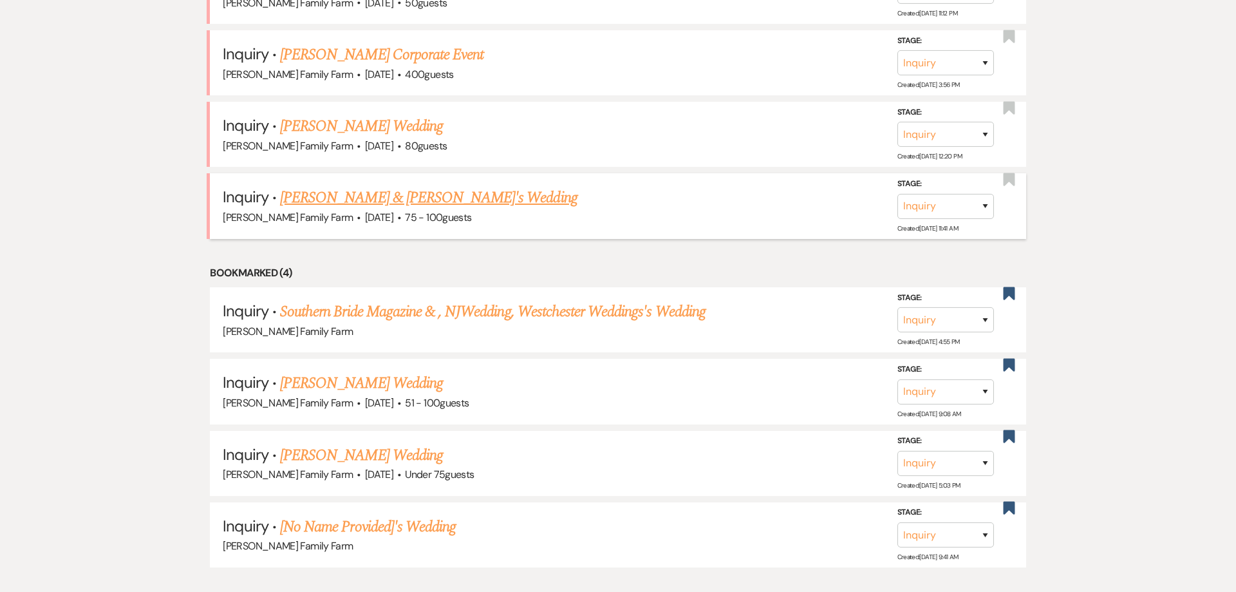
click at [396, 209] on link "[PERSON_NAME] & [PERSON_NAME]'s Wedding" at bounding box center [428, 197] width 297 height 23
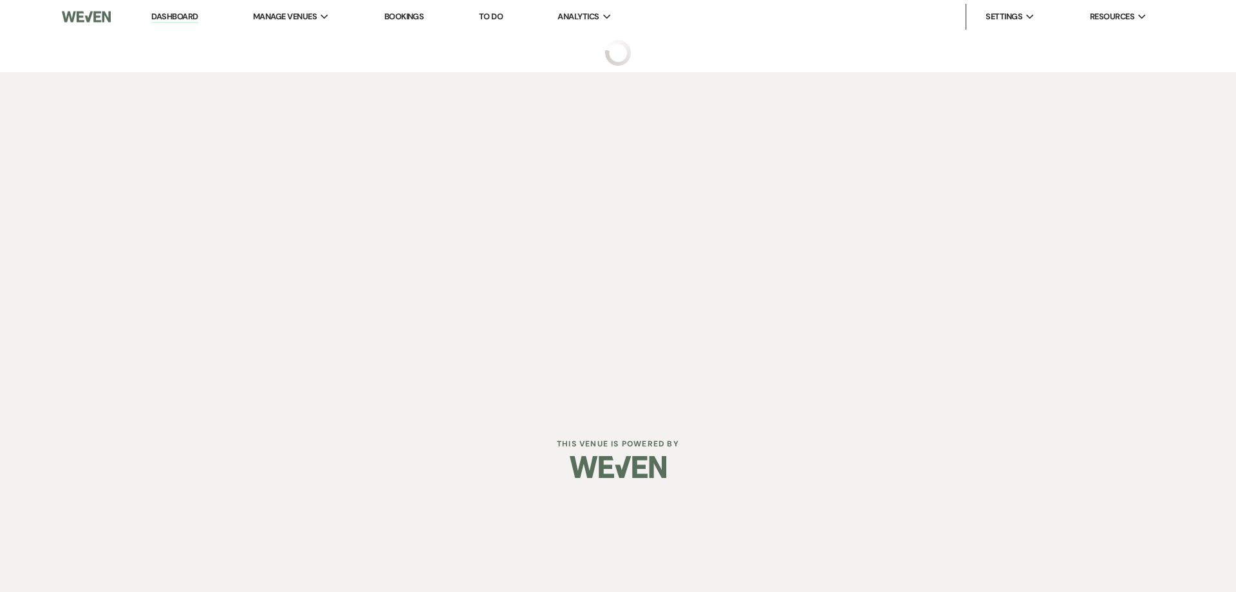
select select "5"
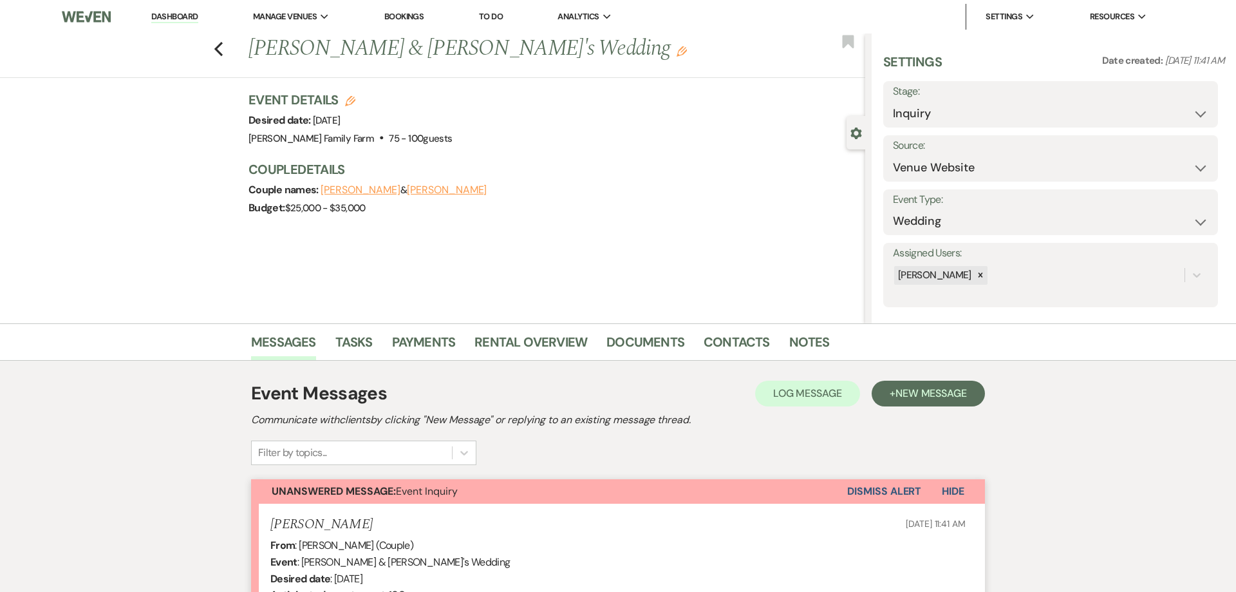
scroll to position [295, 0]
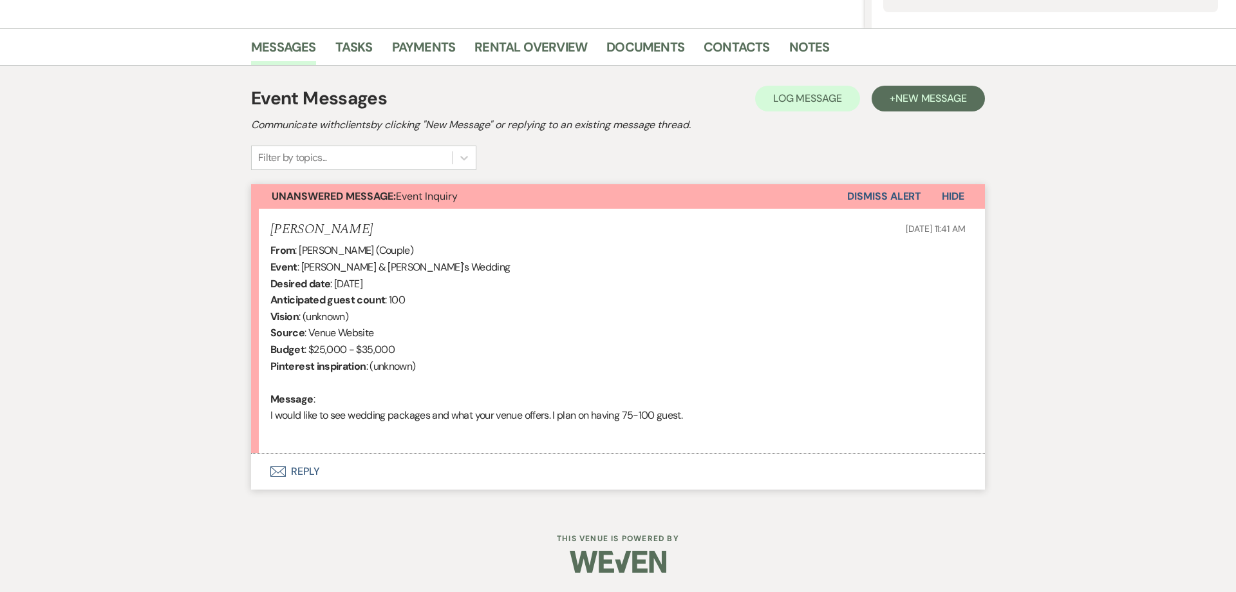
click at [312, 471] on button "Envelope Reply" at bounding box center [618, 471] width 734 height 36
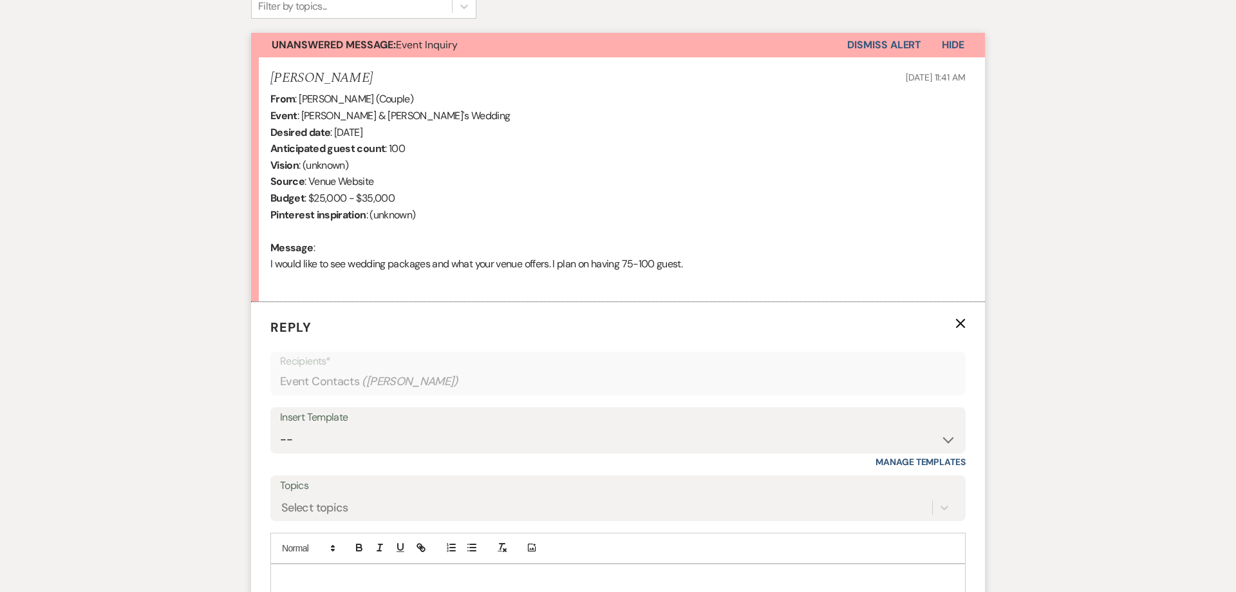
scroll to position [577, 0]
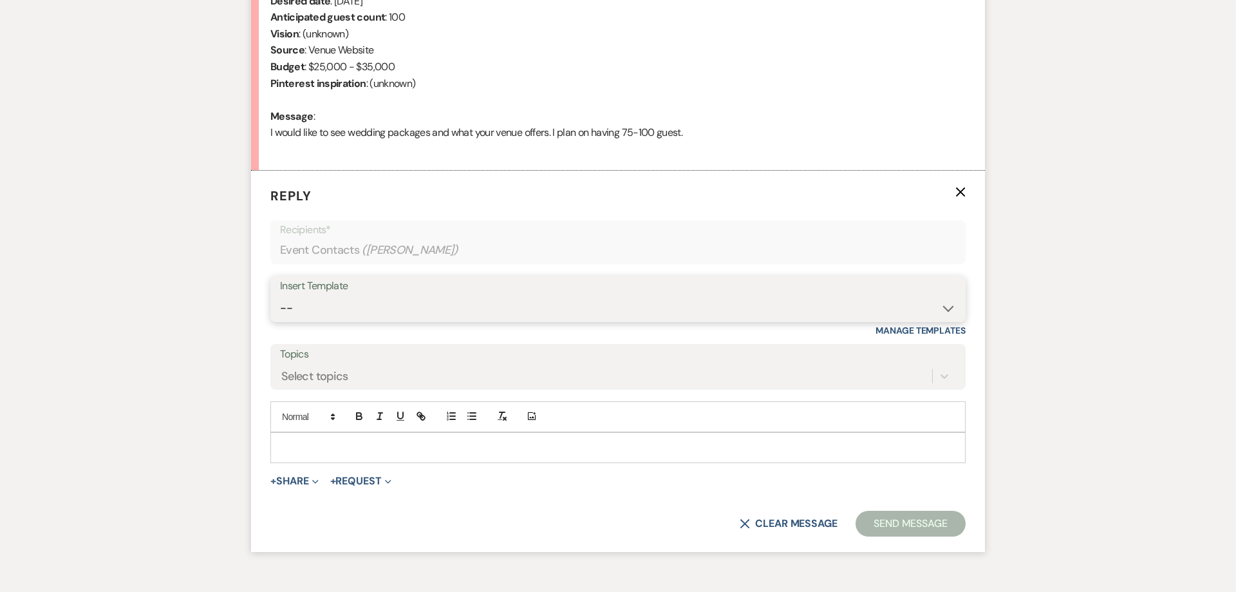
click at [280, 295] on select "-- Follow Up 1a. Non wedding request for info (Barn) 8. Proposal email Follow u…" at bounding box center [618, 307] width 676 height 25
click option "1a. Non wedding request for info (Barn)" at bounding box center [0, 0] width 0 height 0
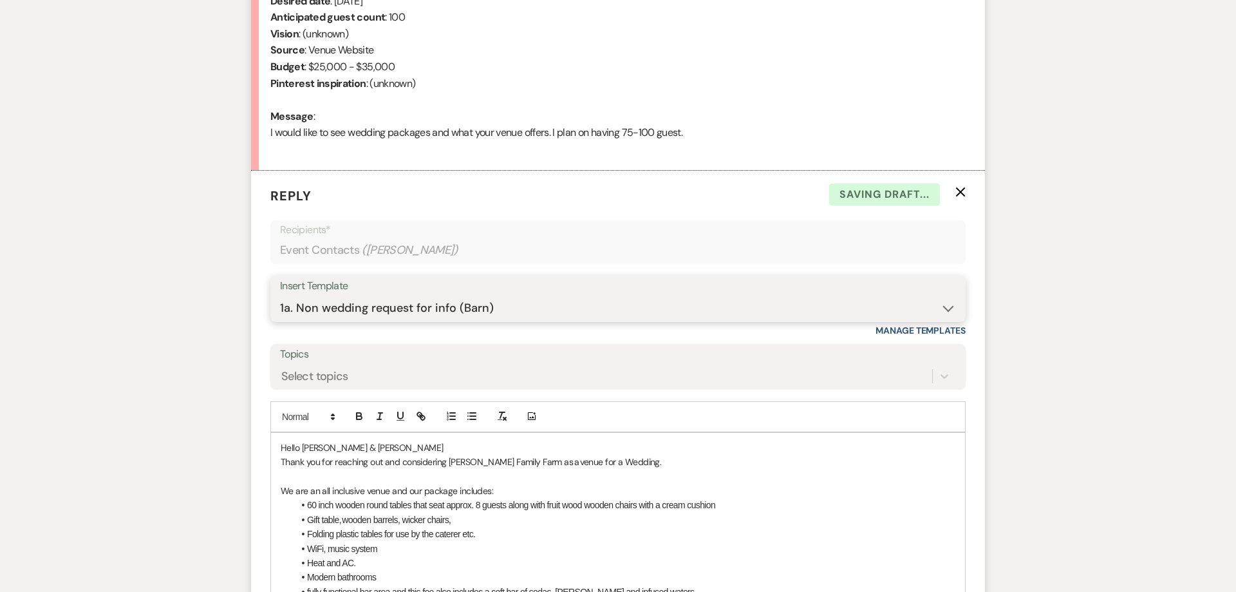
click at [280, 295] on select "-- Follow Up 1a. Non wedding request for info (Barn) 8. Proposal email Follow u…" at bounding box center [618, 307] width 676 height 25
click option "2. Venue details, date flexible?" at bounding box center [0, 0] width 0 height 0
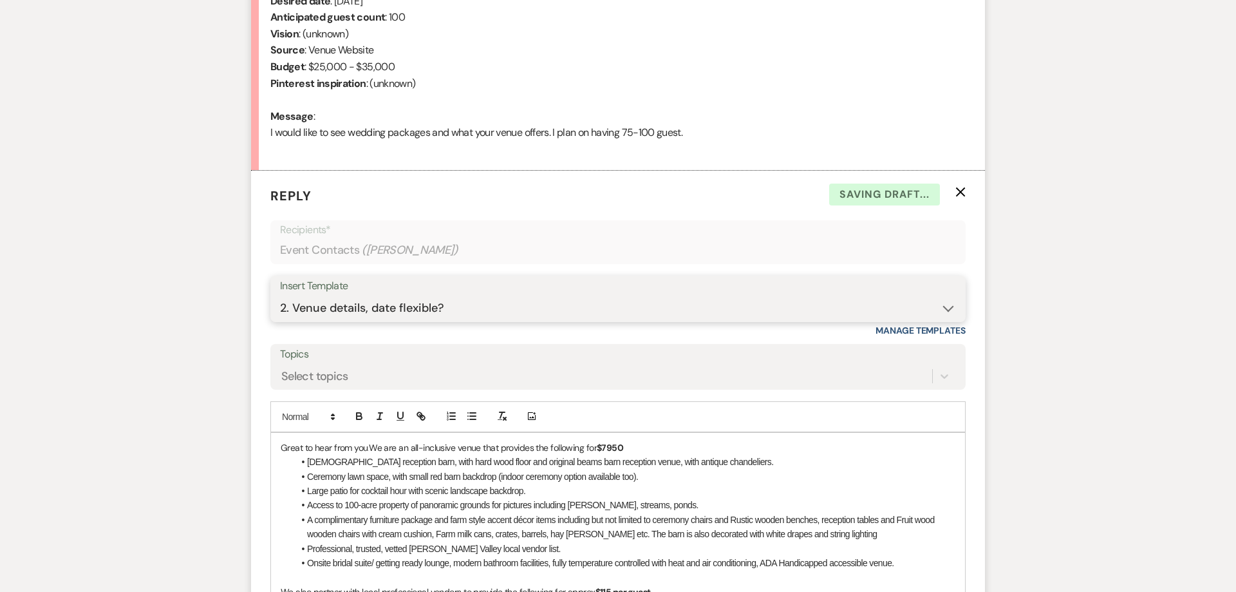
click at [280, 295] on select "-- Follow Up 1a. Non wedding request for info (Barn) 8. Proposal email Follow u…" at bounding box center [618, 307] width 676 height 25
click option "1. First response (Wedding)" at bounding box center [0, 0] width 0 height 0
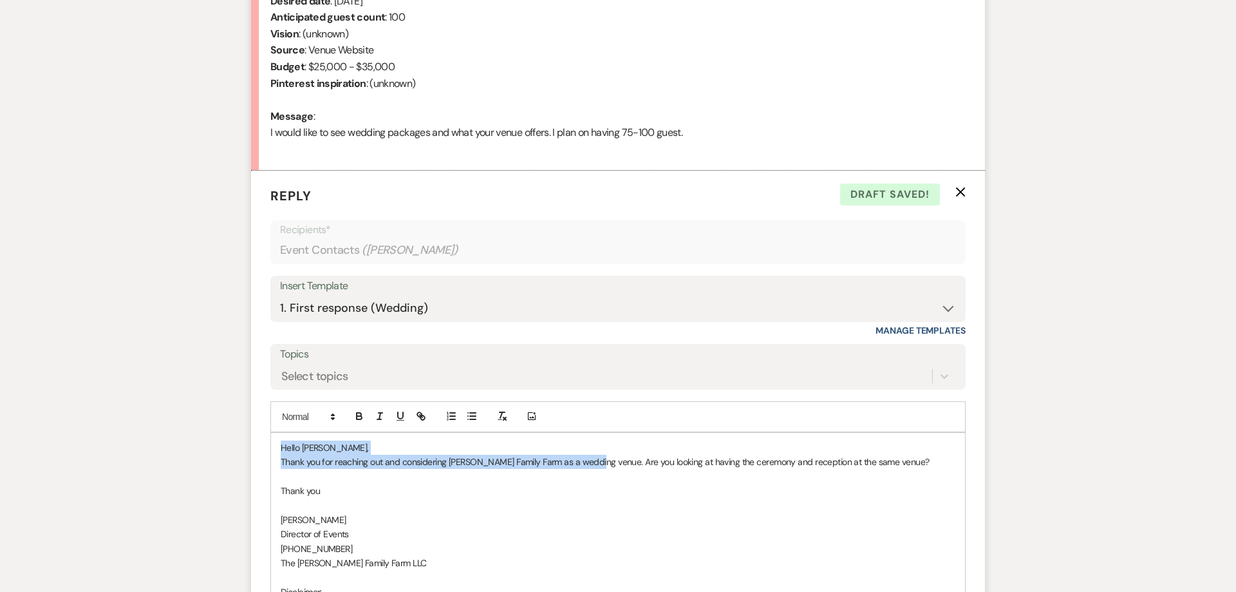
drag, startPoint x: 594, startPoint y: 464, endPoint x: 270, endPoint y: 442, distance: 325.2
click at [271, 442] on div "Hello Louise, Thank you for reaching out and considering Ryan Family Farm as a …" at bounding box center [618, 549] width 694 height 232
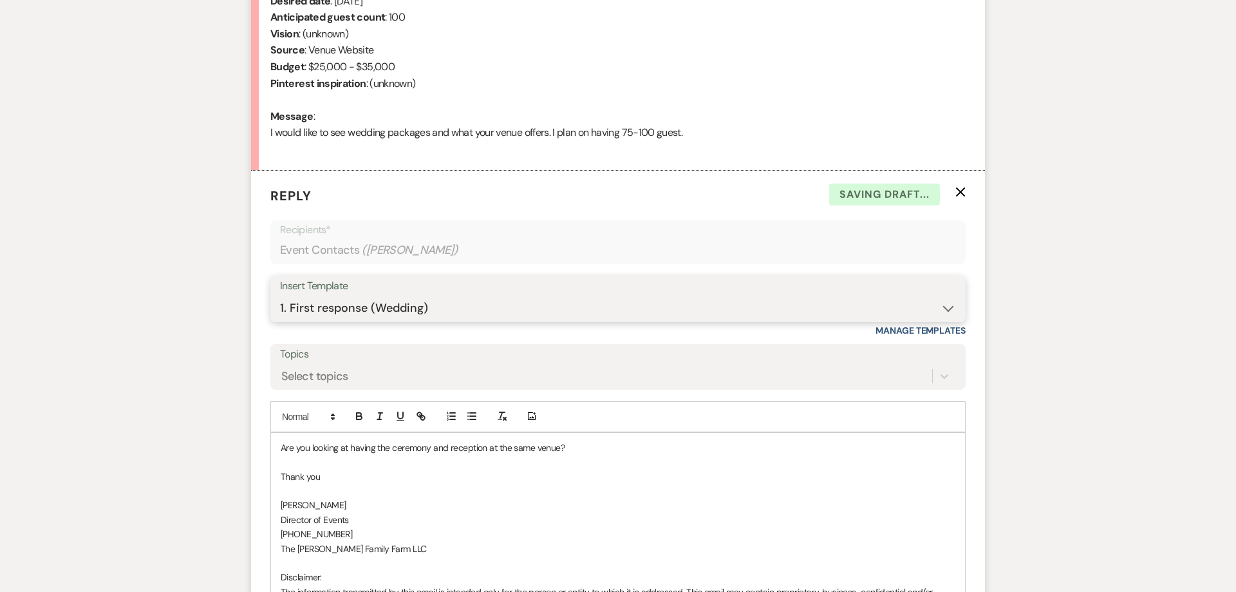
click at [280, 295] on select "-- Follow Up 1a. Non wedding request for info (Barn) 8. Proposal email Follow u…" at bounding box center [618, 307] width 676 height 25
select select "1316"
click option "2. Venue details, date flexible?" at bounding box center [0, 0] width 0 height 0
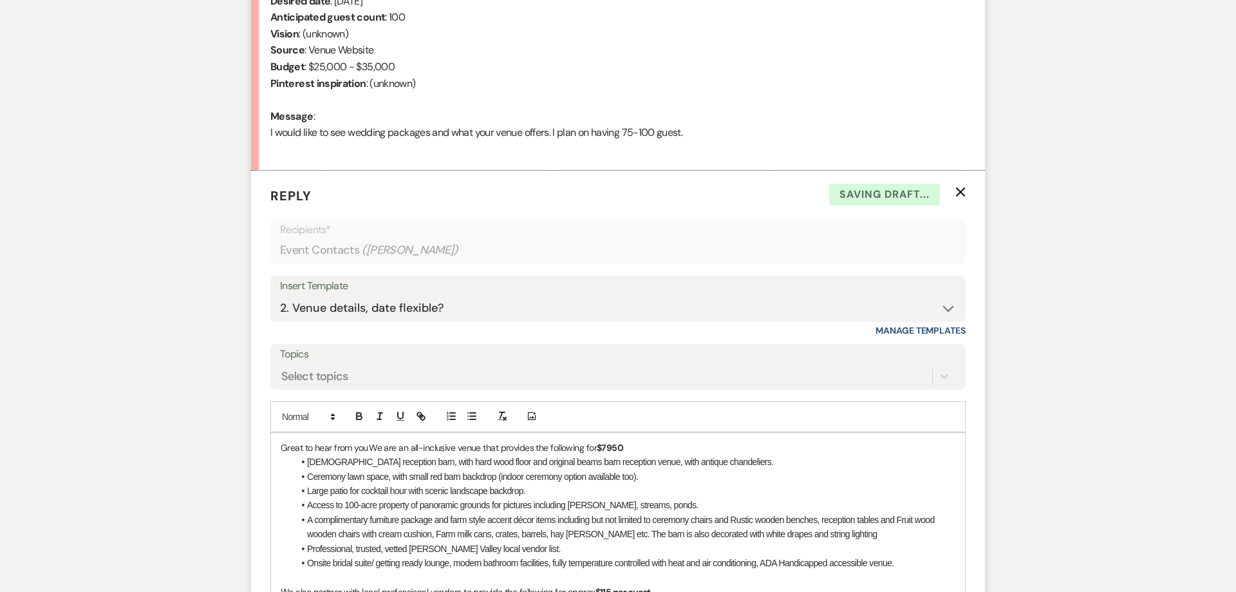
paste div
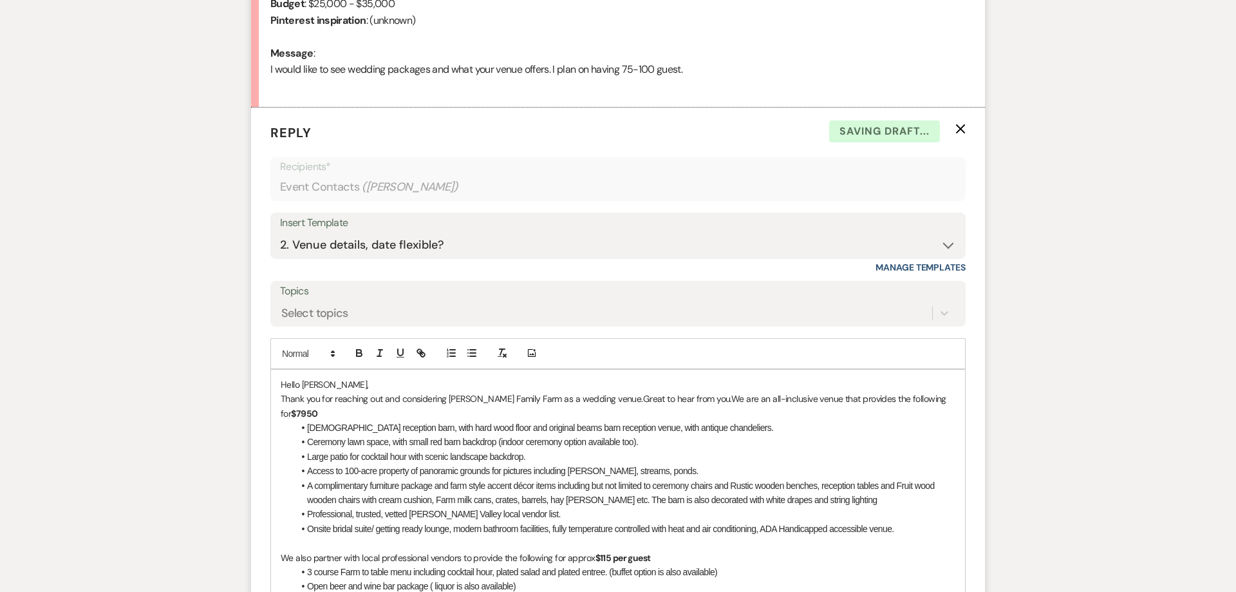
scroll to position [643, 0]
drag, startPoint x: 606, startPoint y: 397, endPoint x: 686, endPoint y: 400, distance: 79.2
click at [686, 400] on p "Thank you for reaching out and considering Ryan Family Farm as a wedding venue.…" at bounding box center [618, 403] width 675 height 29
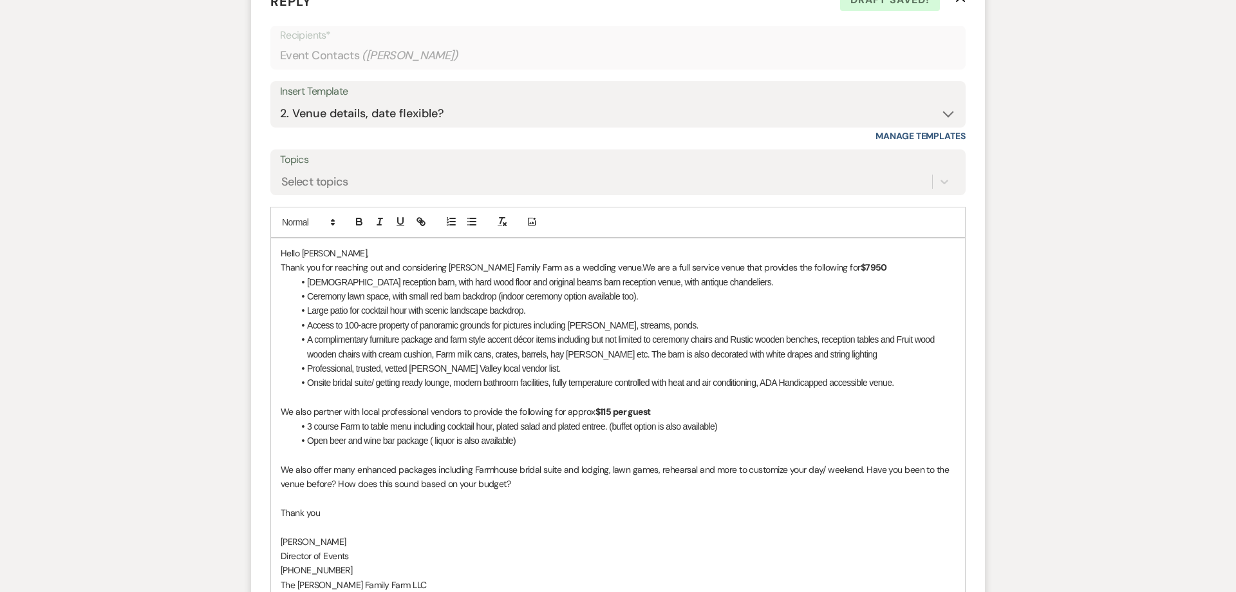
scroll to position [774, 0]
drag, startPoint x: 846, startPoint y: 265, endPoint x: 752, endPoint y: 265, distance: 94.0
click at [752, 265] on p "Thank you for reaching out and considering Ryan Family Farm as a wedding venue.…" at bounding box center [618, 265] width 675 height 14
drag, startPoint x: 656, startPoint y: 410, endPoint x: 597, endPoint y: 411, distance: 59.2
click at [597, 411] on p "We also partner with local professional vendors to provide the following for ap…" at bounding box center [618, 409] width 675 height 14
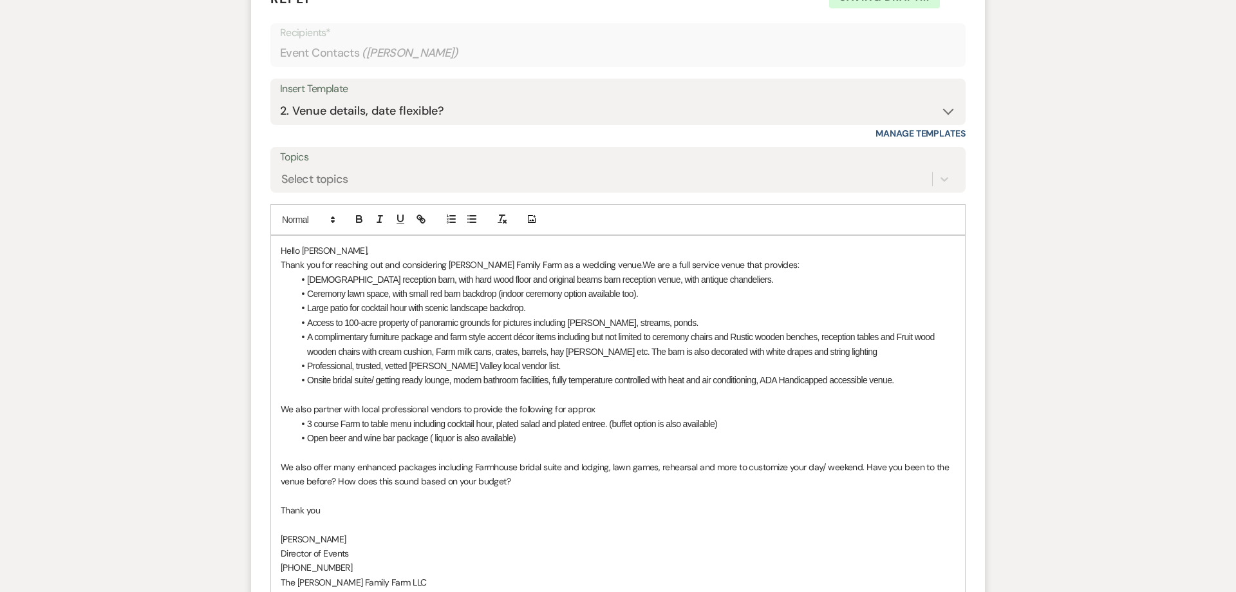
click at [542, 438] on li "Open beer and wine bar package ( liquor is also available)" at bounding box center [625, 438] width 662 height 14
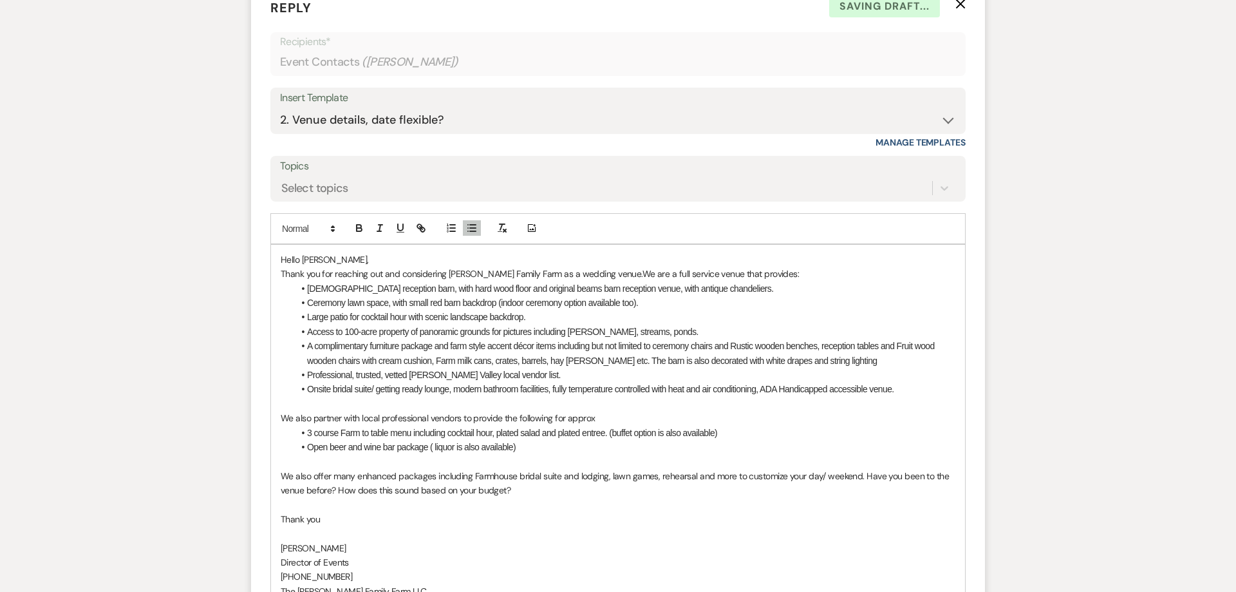
scroll to position [758, 0]
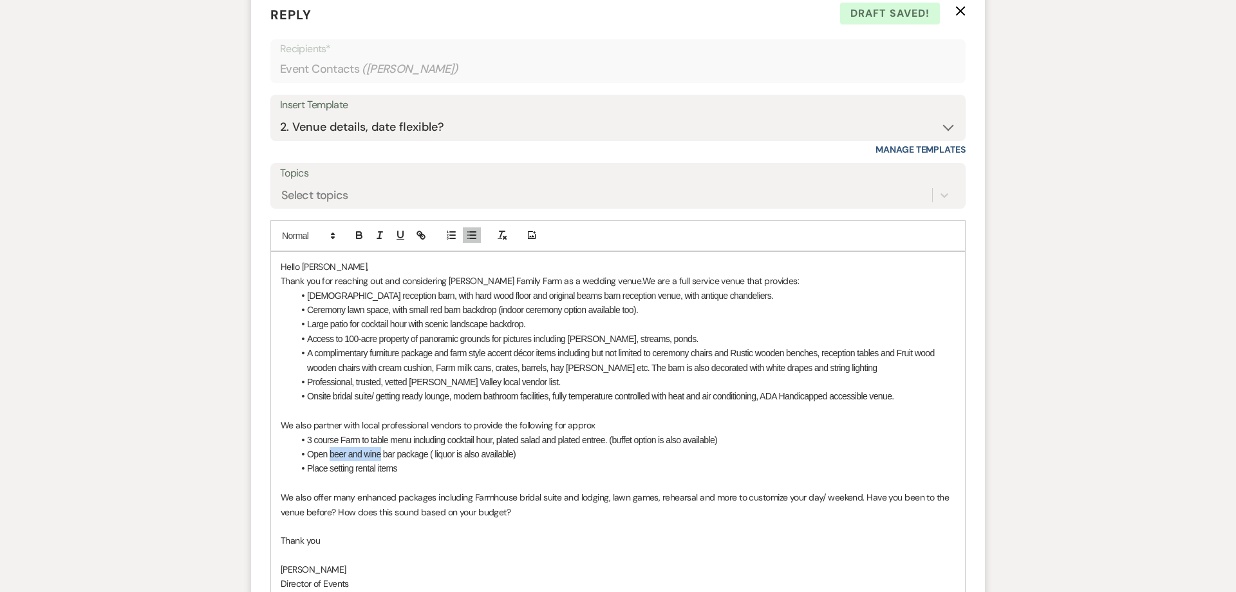
drag, startPoint x: 347, startPoint y: 457, endPoint x: 380, endPoint y: 455, distance: 33.6
click at [380, 455] on span "Open beer and wine bar package ( liquor is also available)" at bounding box center [411, 454] width 209 height 10
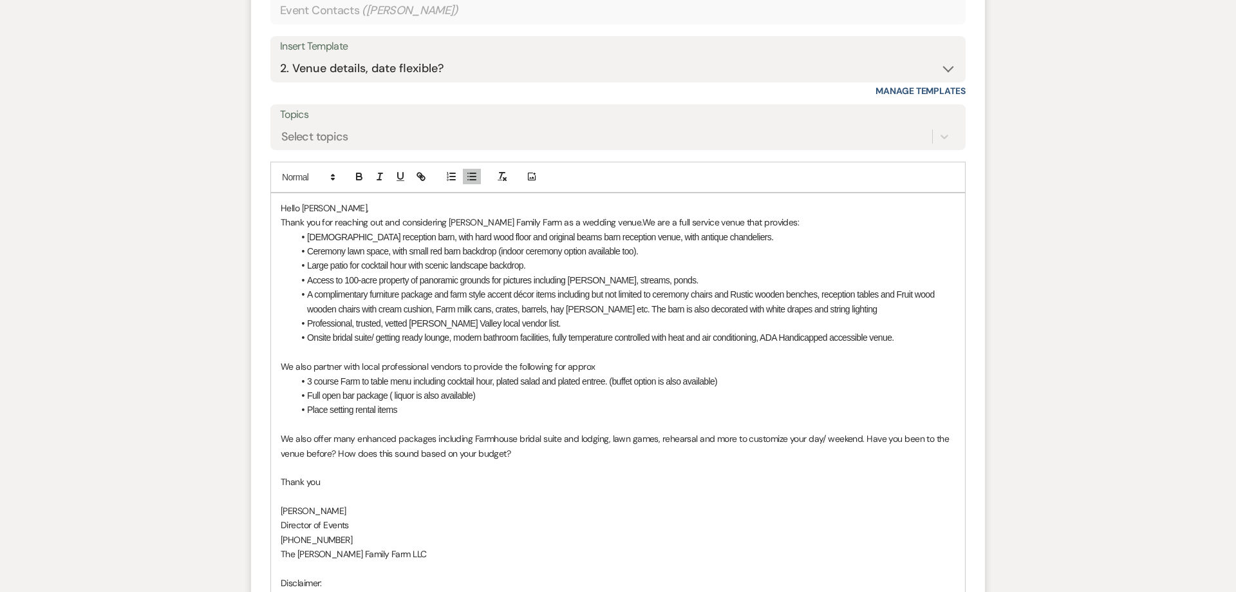
scroll to position [824, 0]
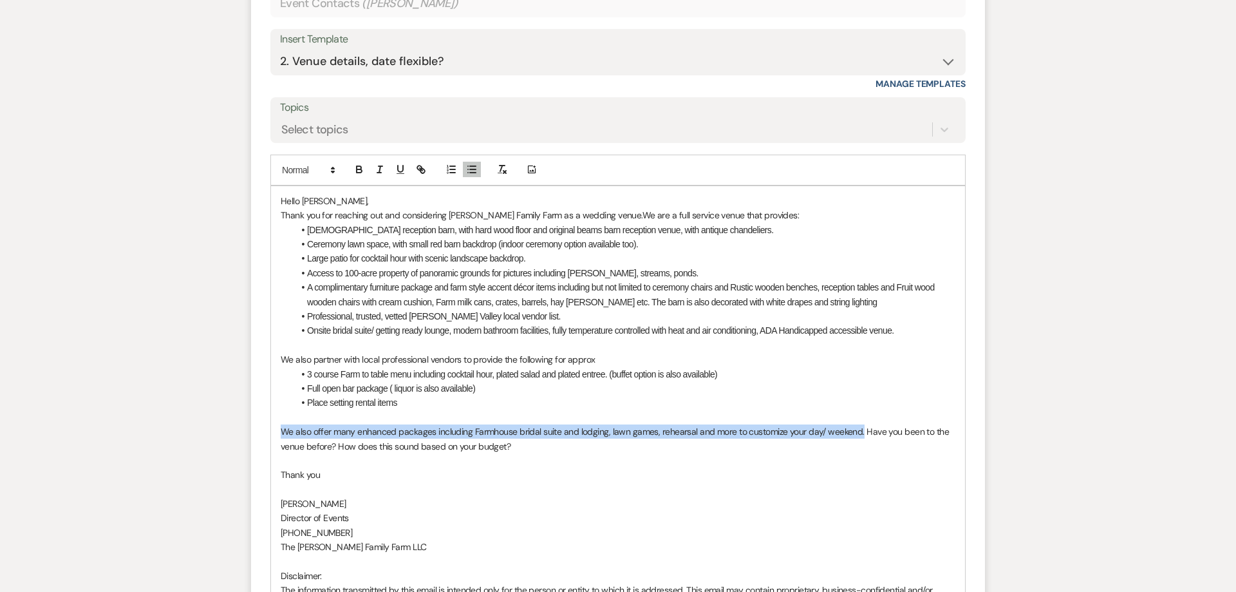
drag, startPoint x: 859, startPoint y: 433, endPoint x: 240, endPoint y: 437, distance: 619.3
click at [271, 437] on div "Hello Louise, Thank you for reaching out and considering Ryan Family Farm as a …" at bounding box center [618, 417] width 694 height 462
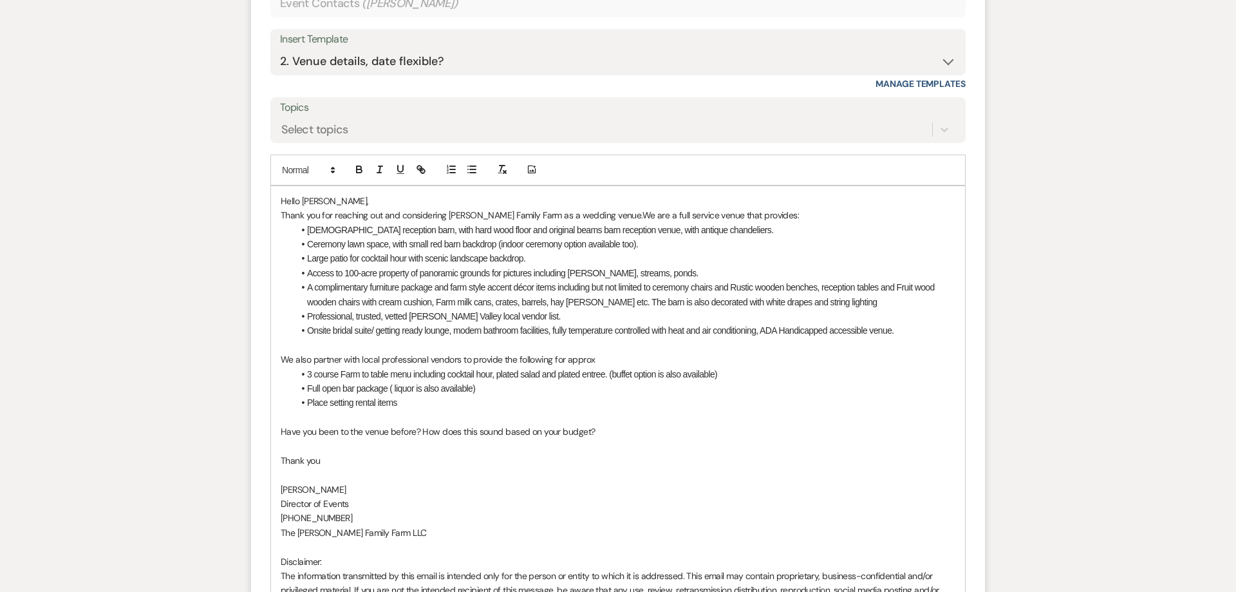
click at [764, 214] on p "Thank you for reaching out and considering Ryan Family Farm as a wedding venue.…" at bounding box center [618, 215] width 675 height 14
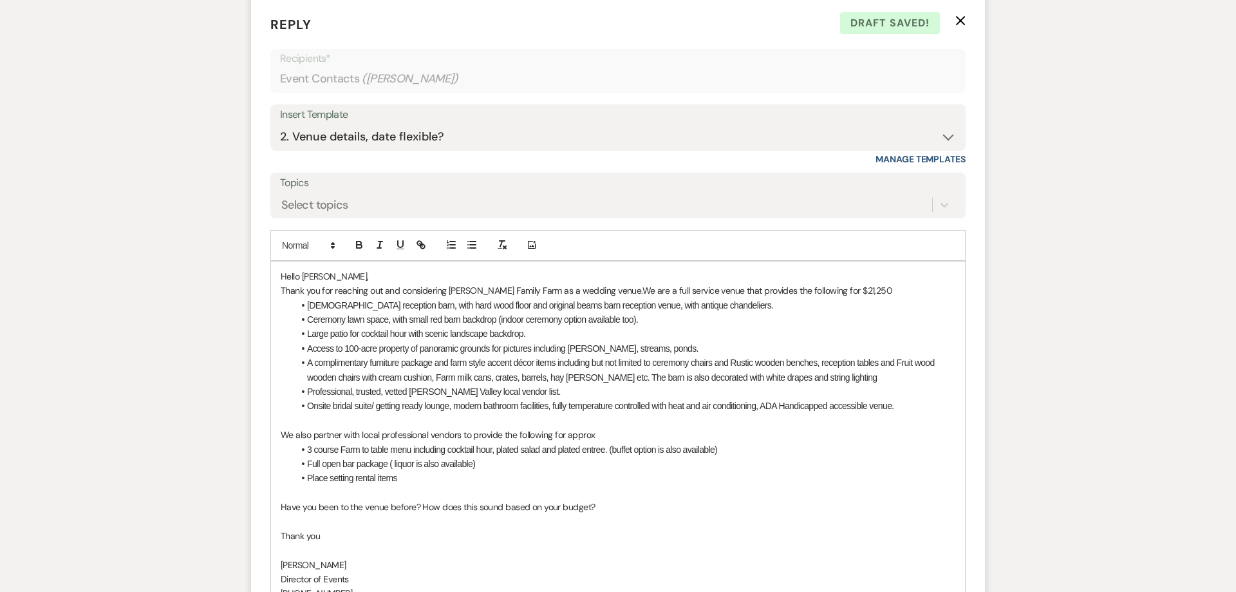
scroll to position [840, 0]
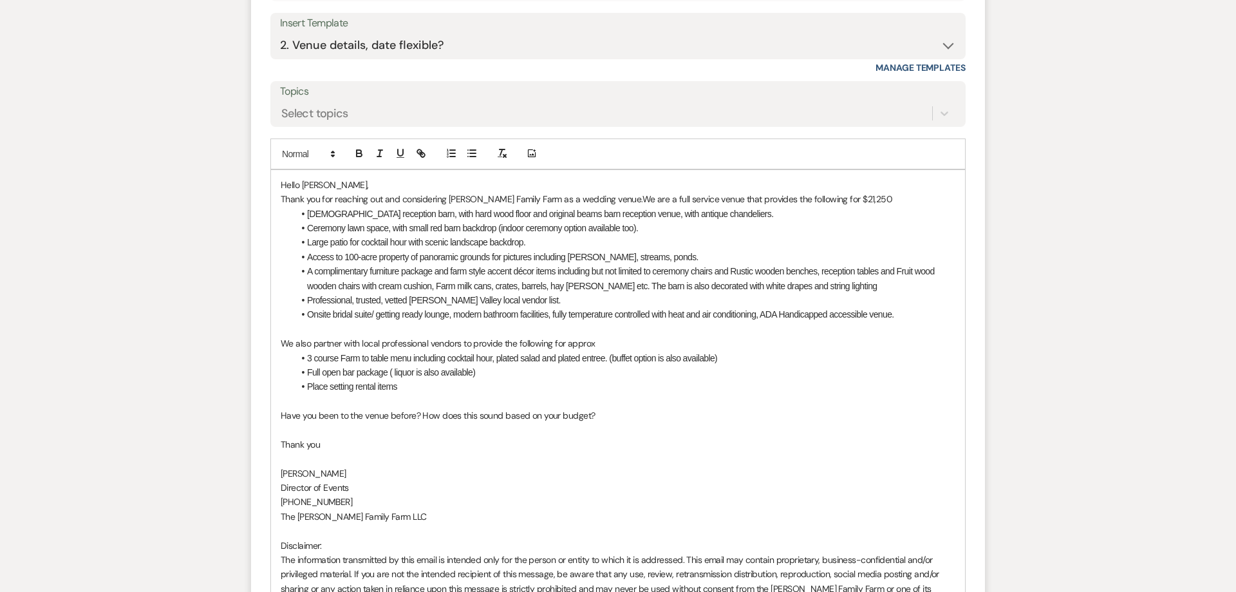
click at [287, 323] on p at bounding box center [618, 329] width 675 height 14
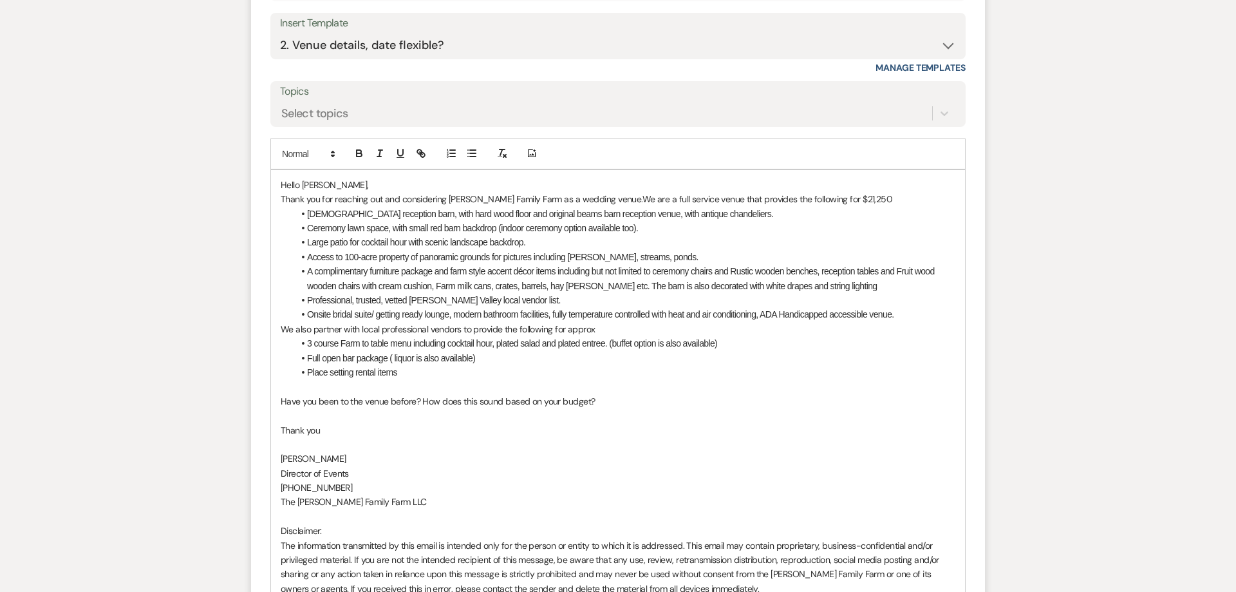
drag, startPoint x: 603, startPoint y: 328, endPoint x: 278, endPoint y: 327, distance: 325.1
click at [278, 327] on div "Hello Louise, Thank you for reaching out and considering Ryan Family Farm as a …" at bounding box center [618, 386] width 694 height 433
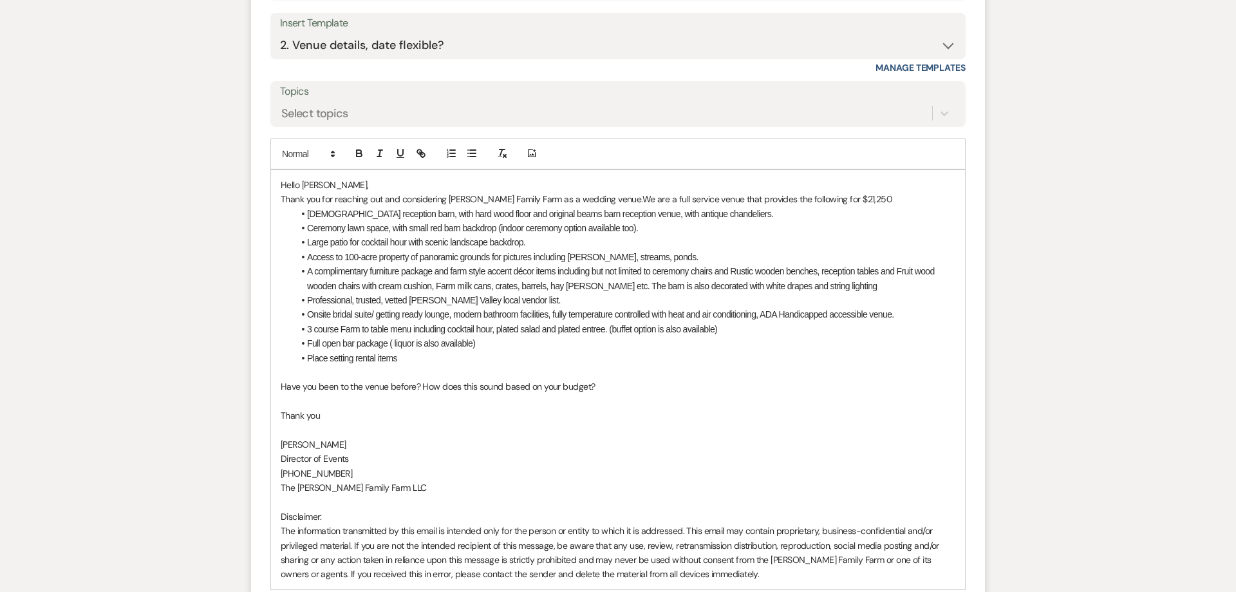
drag, startPoint x: 738, startPoint y: 330, endPoint x: 610, endPoint y: 330, distance: 128.1
click at [610, 330] on li "3 course Farm to table menu including cocktail hour, plated salad and plated en…" at bounding box center [625, 329] width 662 height 14
drag, startPoint x: 659, startPoint y: 334, endPoint x: 610, endPoint y: 332, distance: 49.6
click at [610, 332] on li "3 course Farm to table menu including cocktail hour, plated salad and plated en…" at bounding box center [625, 329] width 662 height 14
copy span "(provided by local vendor)"
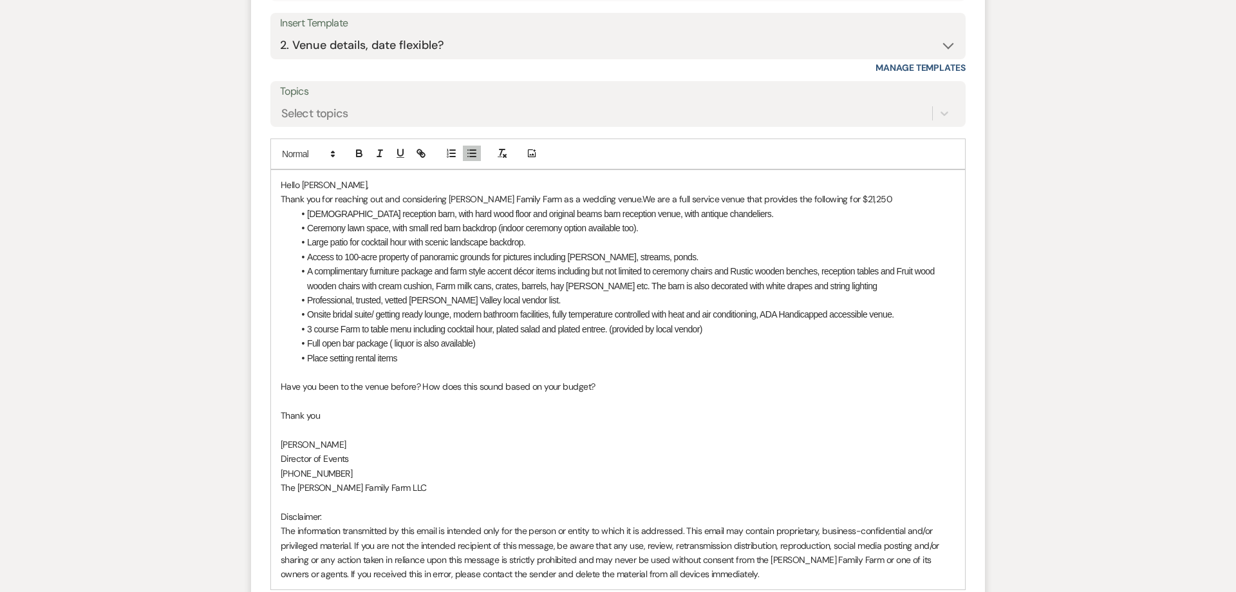
click at [549, 342] on li "Full open bar package ( liquor is also available)" at bounding box center [625, 343] width 662 height 14
drag, startPoint x: 491, startPoint y: 344, endPoint x: 391, endPoint y: 343, distance: 99.1
click at [391, 343] on li "Full open bar package ( liquor is also available)" at bounding box center [625, 343] width 662 height 14
drag, startPoint x: 395, startPoint y: 343, endPoint x: 427, endPoint y: 352, distance: 33.4
click at [395, 344] on span "Full open bar package ((provided by local vendor)" at bounding box center [396, 343] width 178 height 10
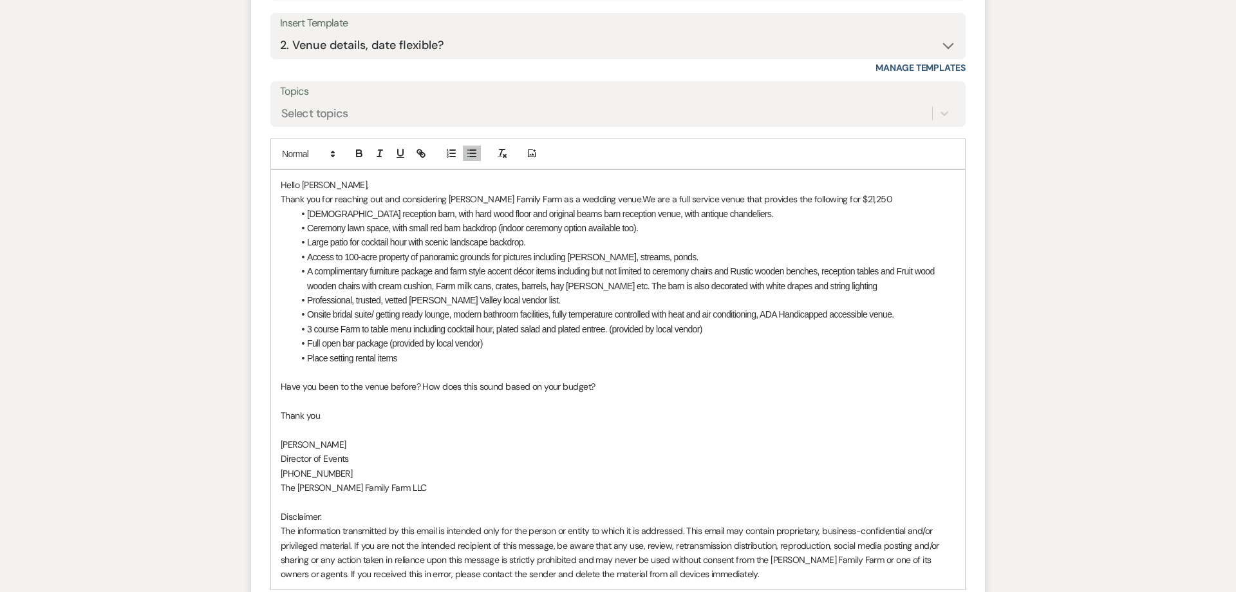
click at [434, 360] on li "Place setting rental items" at bounding box center [625, 358] width 662 height 14
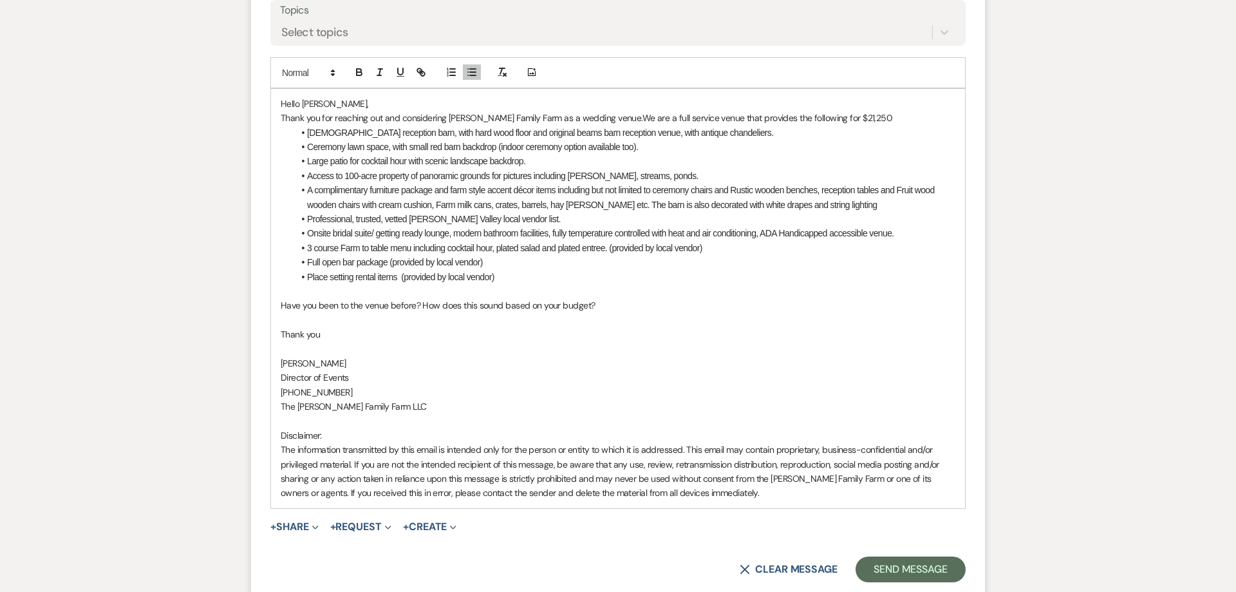
scroll to position [955, 0]
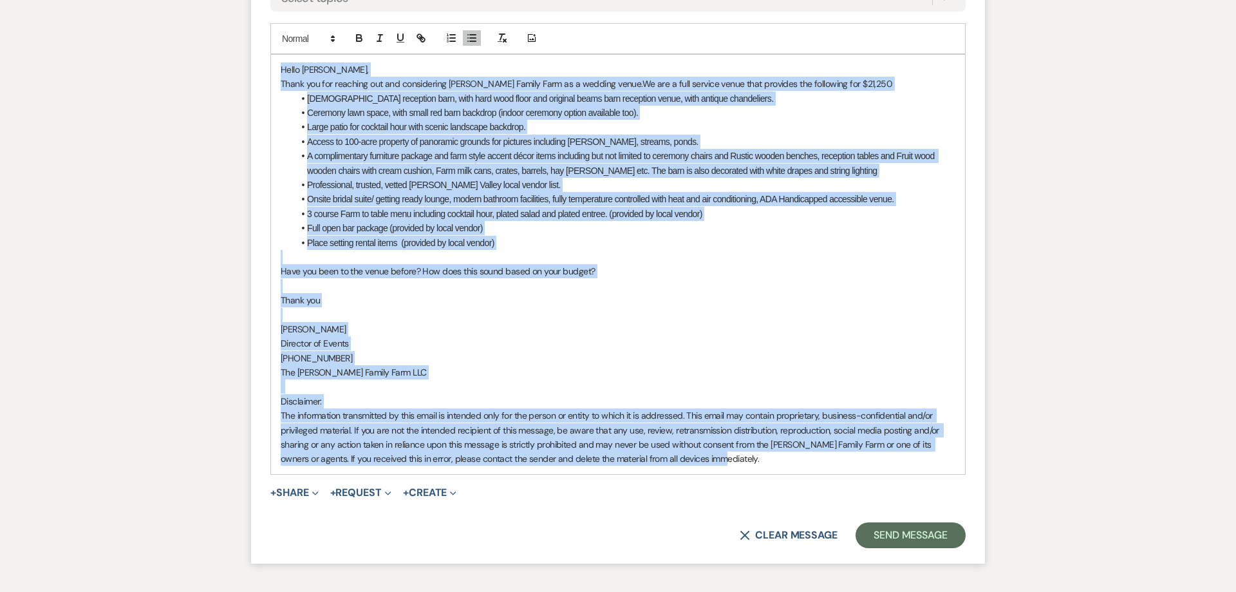
drag, startPoint x: 489, startPoint y: 368, endPoint x: 277, endPoint y: 69, distance: 367.1
click at [277, 69] on div "Hello Louise, Thank you for reaching out and considering Ryan Family Farm as a …" at bounding box center [618, 264] width 694 height 419
copy div "Hello Louise, Thank you for reaching out and considering Ryan Family Farm as a …"
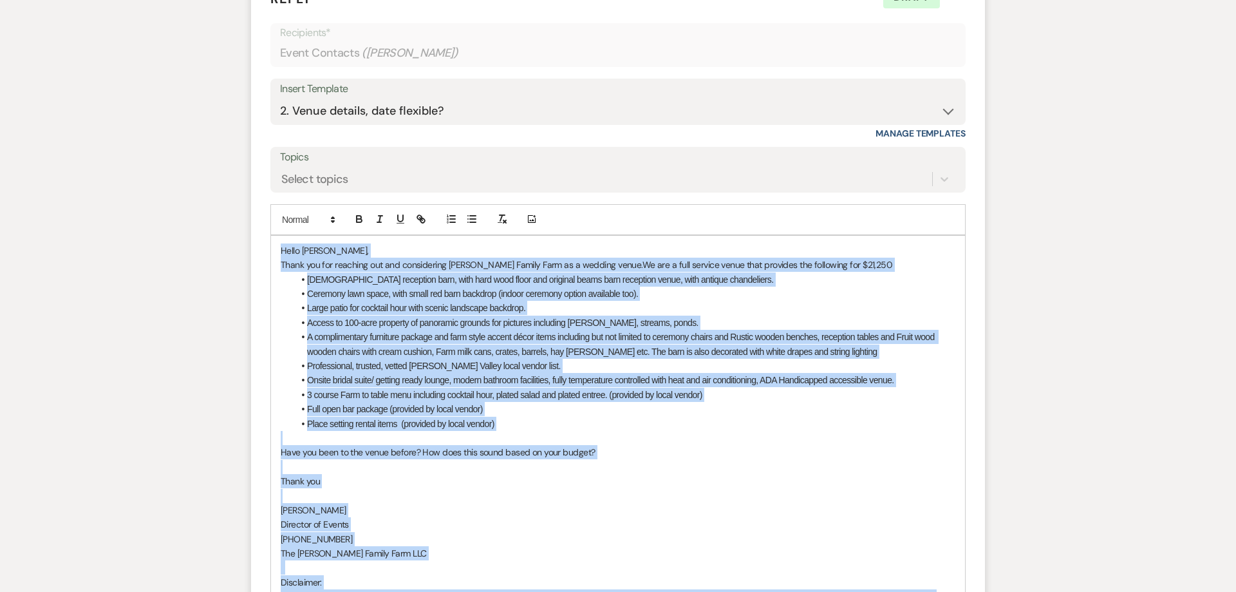
scroll to position [791, 0]
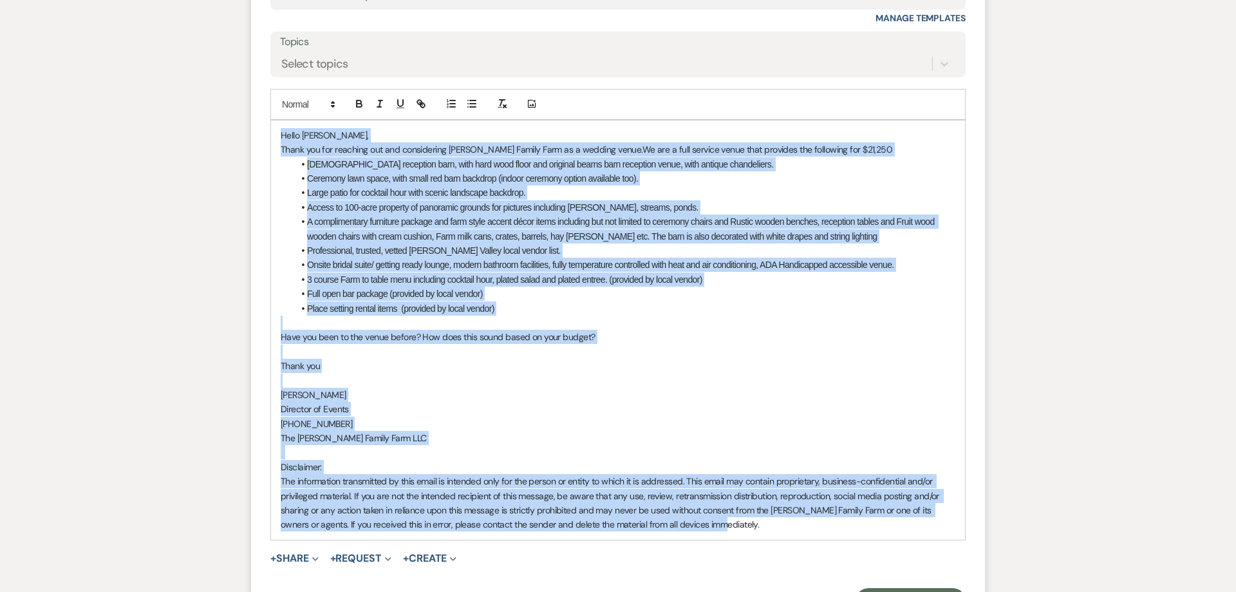
click at [541, 306] on li "Place setting rental items (provided by local vendor)" at bounding box center [625, 308] width 662 height 14
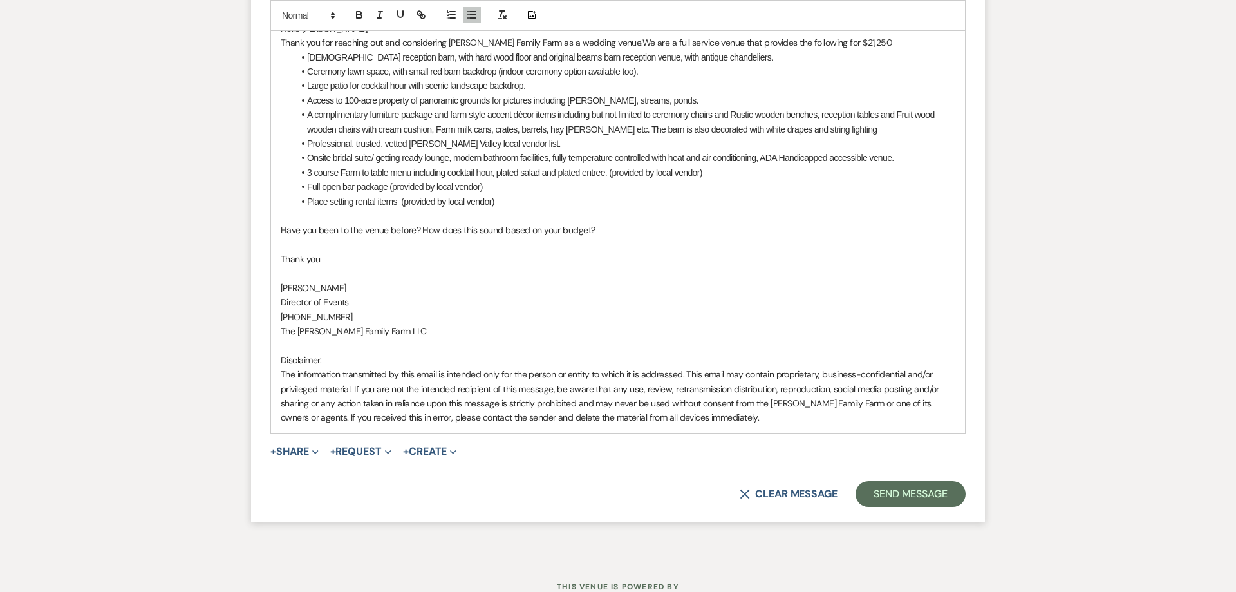
scroll to position [1037, 0]
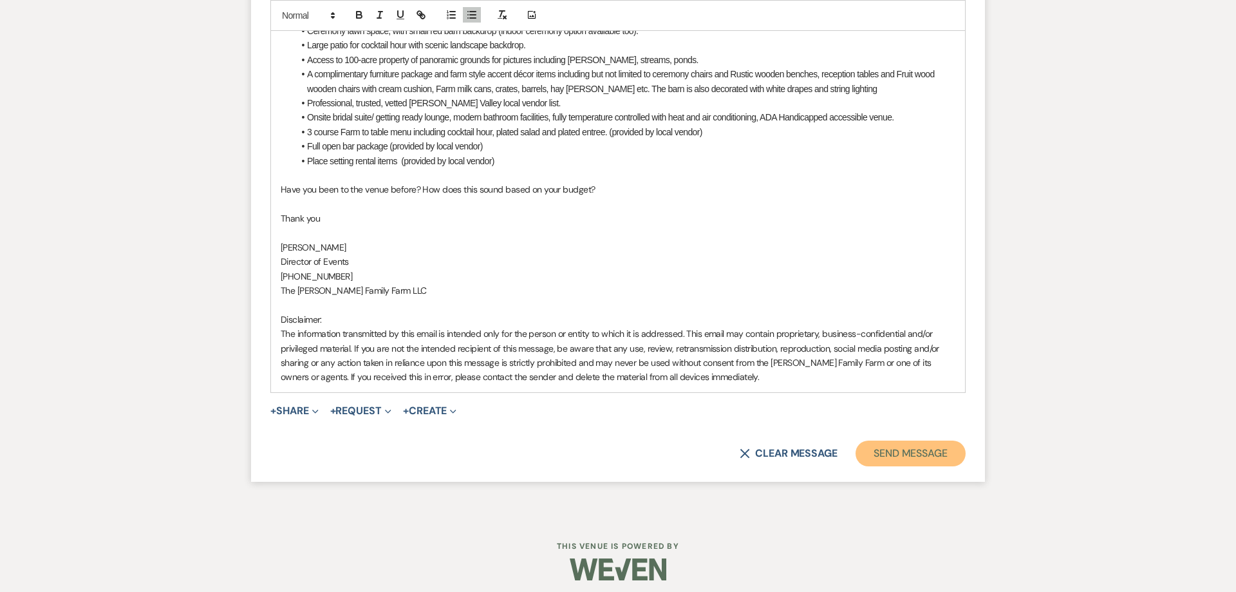
click at [908, 448] on button "Send Message" at bounding box center [911, 453] width 110 height 26
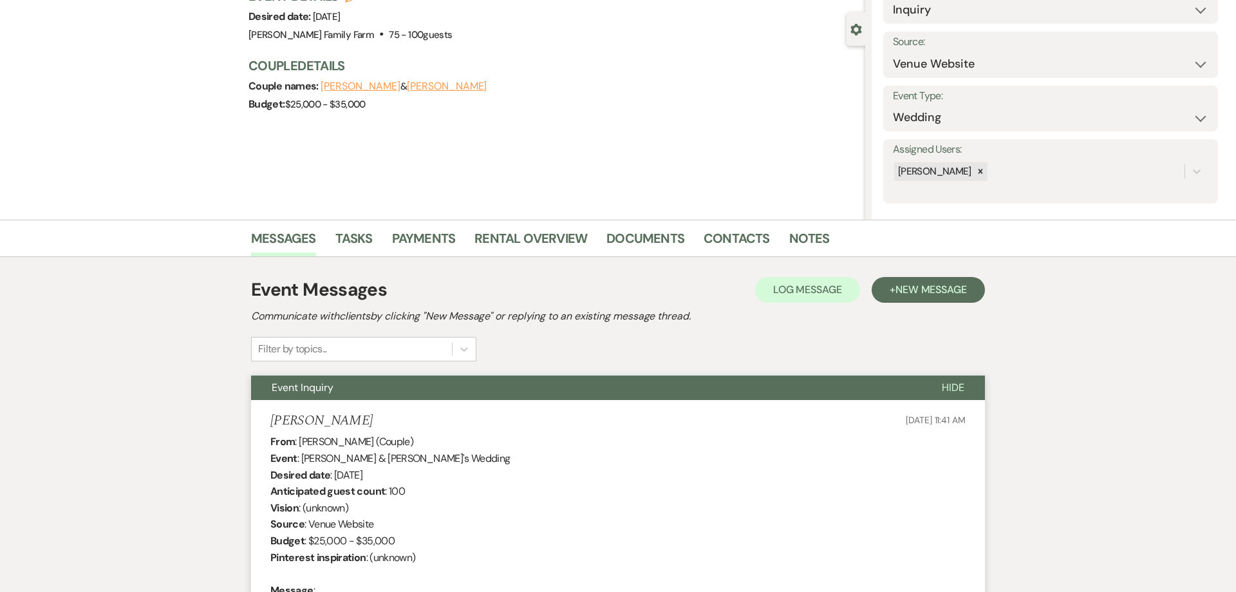
scroll to position [0, 0]
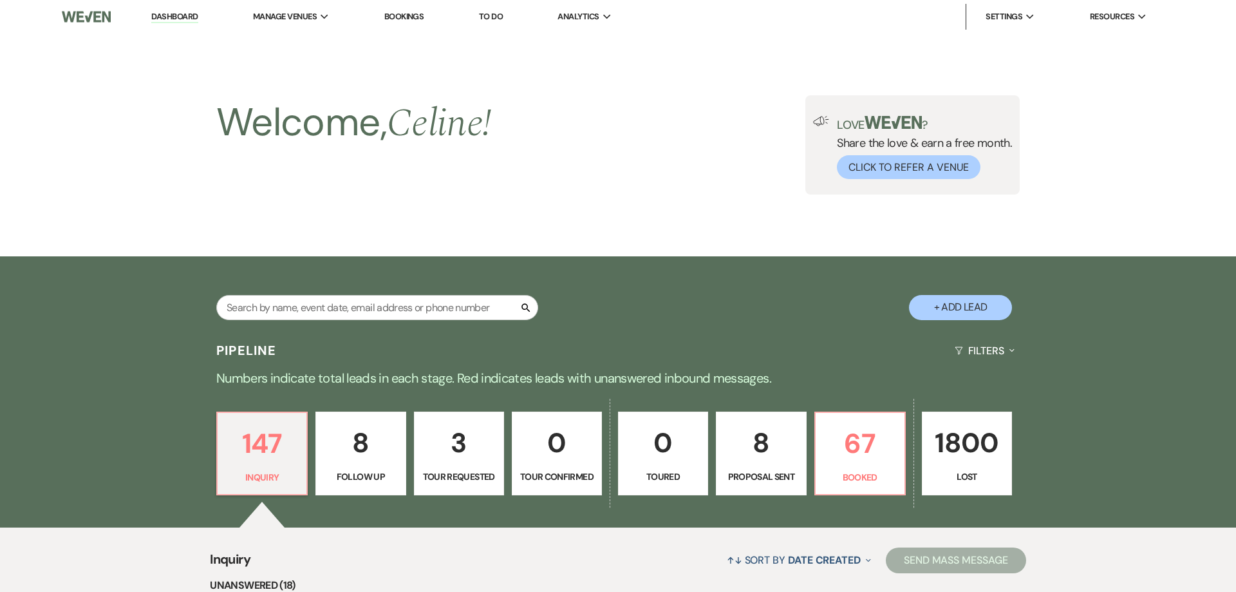
scroll to position [1698, 0]
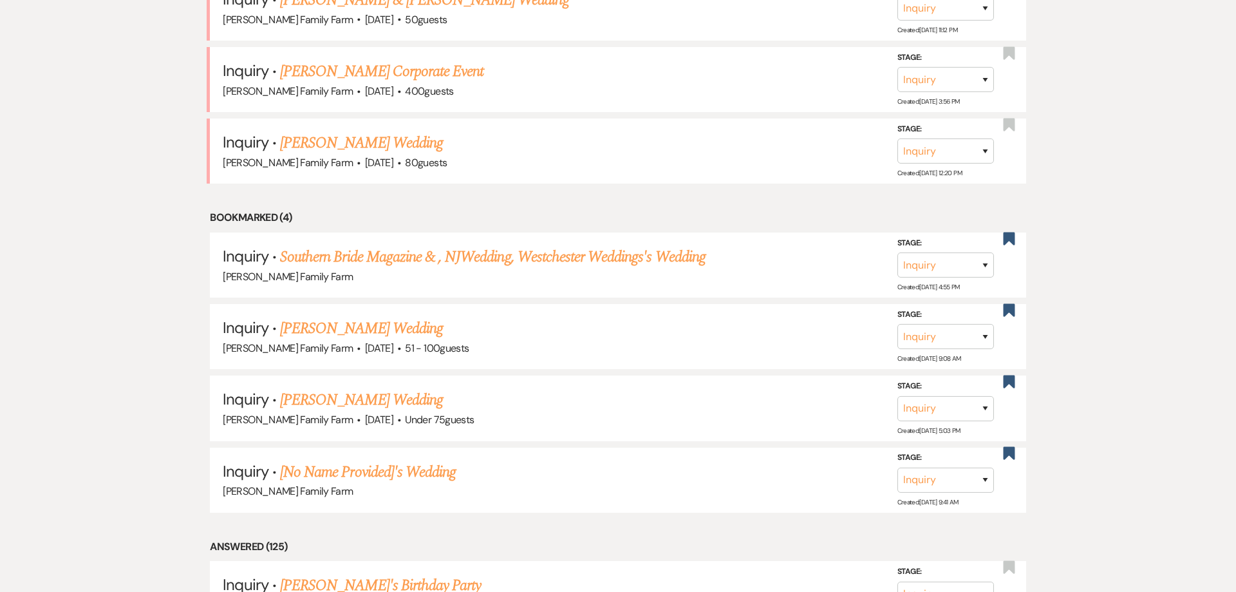
click at [388, 155] on link "[PERSON_NAME] Wedding" at bounding box center [361, 142] width 163 height 23
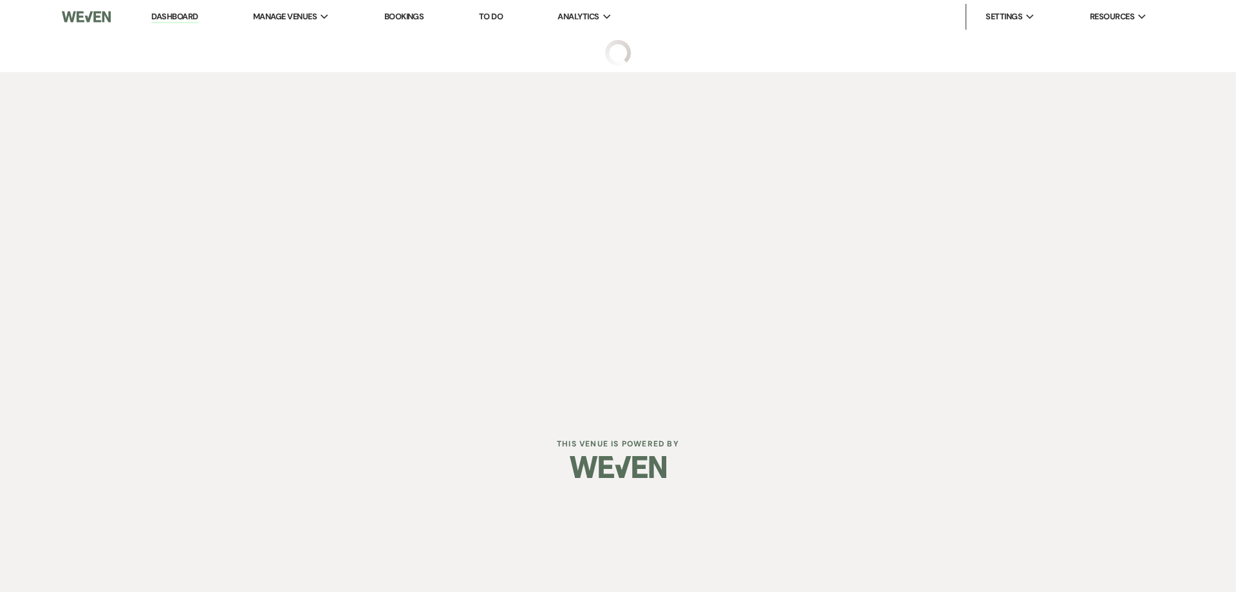
select select "3"
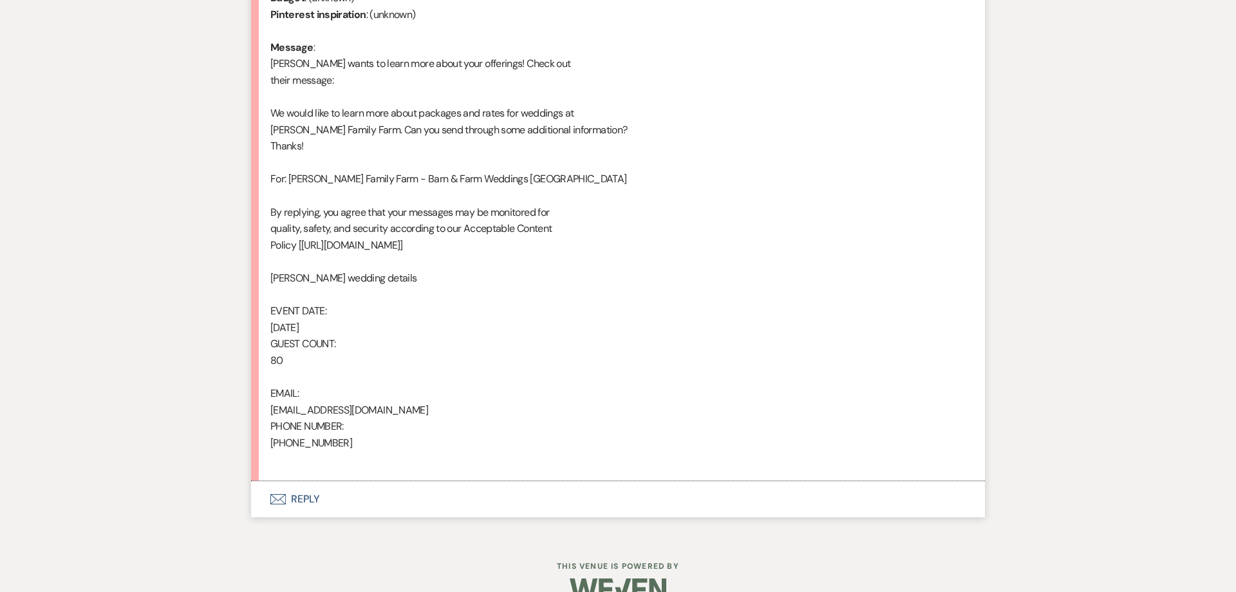
scroll to position [674, 0]
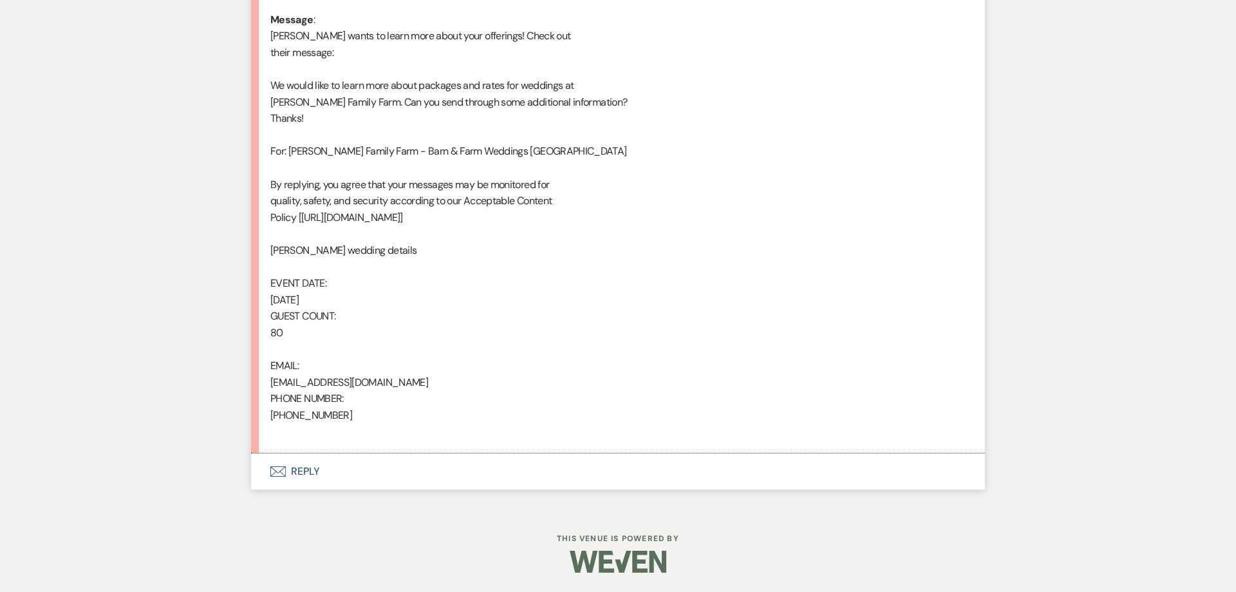
click at [312, 473] on button "Envelope Reply" at bounding box center [618, 471] width 734 height 36
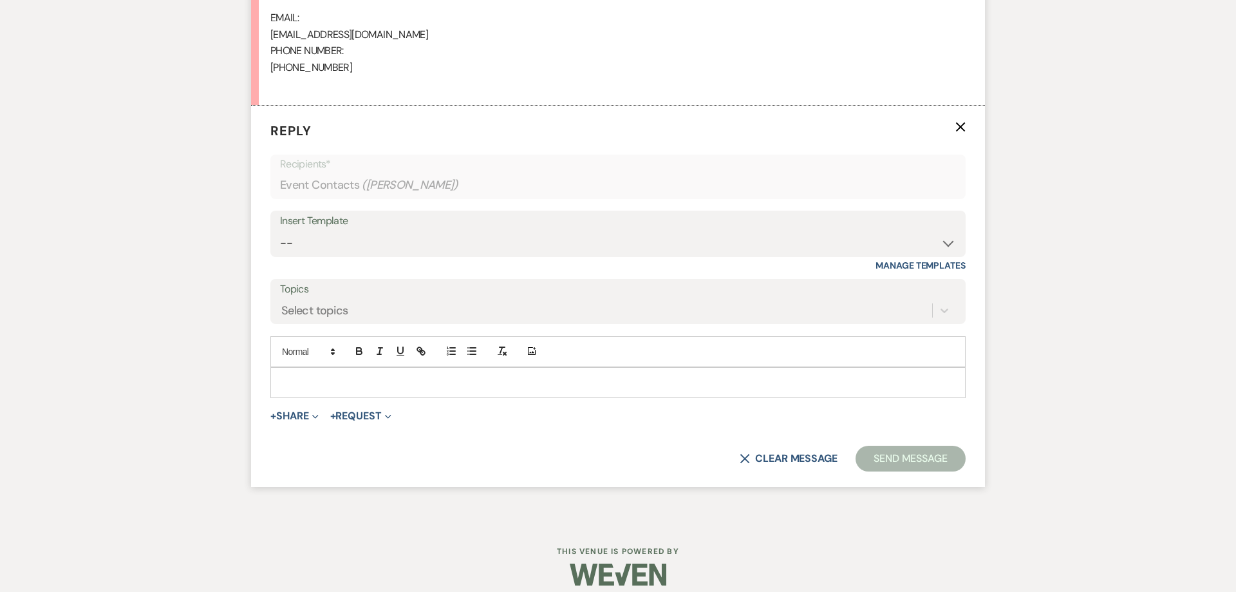
scroll to position [1022, 0]
click at [280, 230] on select "-- Follow Up 1a. Non wedding request for info (Barn) 8. Proposal email Follow u…" at bounding box center [618, 242] width 676 height 25
select select "3857"
click option "1. First response (Wedding)" at bounding box center [0, 0] width 0 height 0
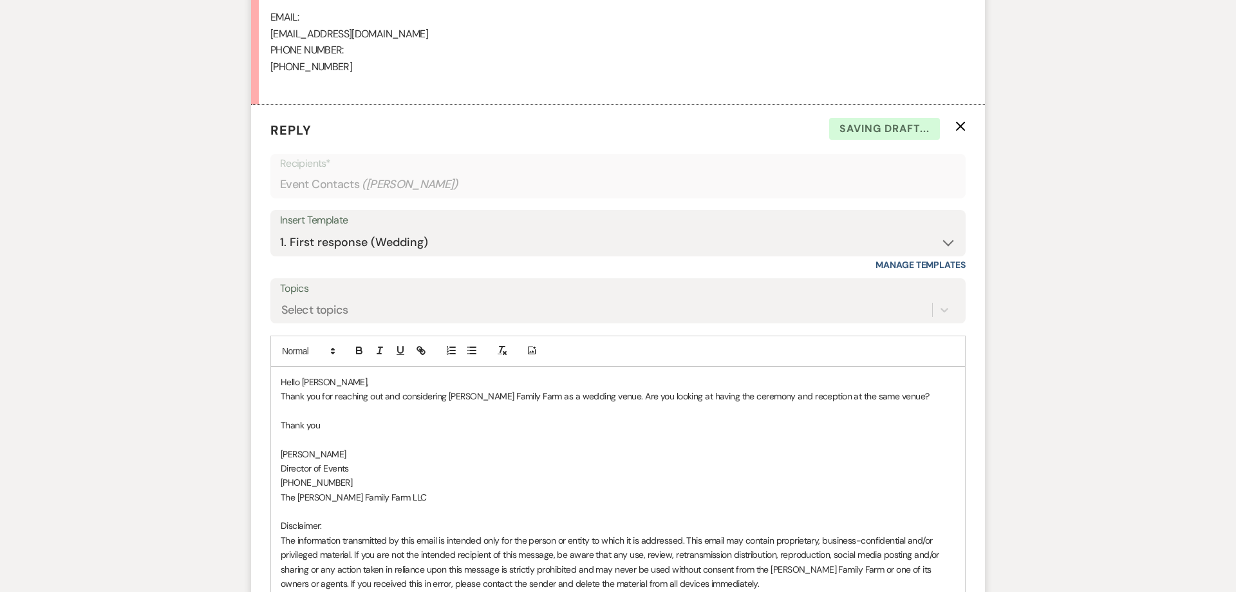
click at [918, 393] on p "Thank you for reaching out and considering [PERSON_NAME] Family Farm as a weddi…" at bounding box center [618, 396] width 675 height 14
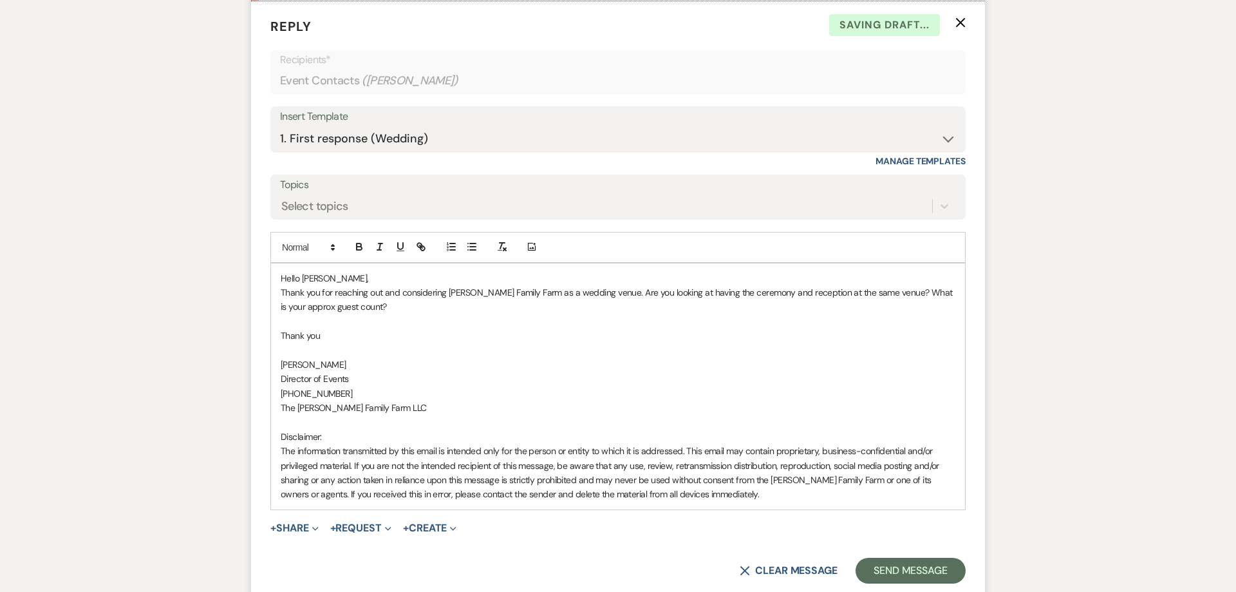
scroll to position [1203, 0]
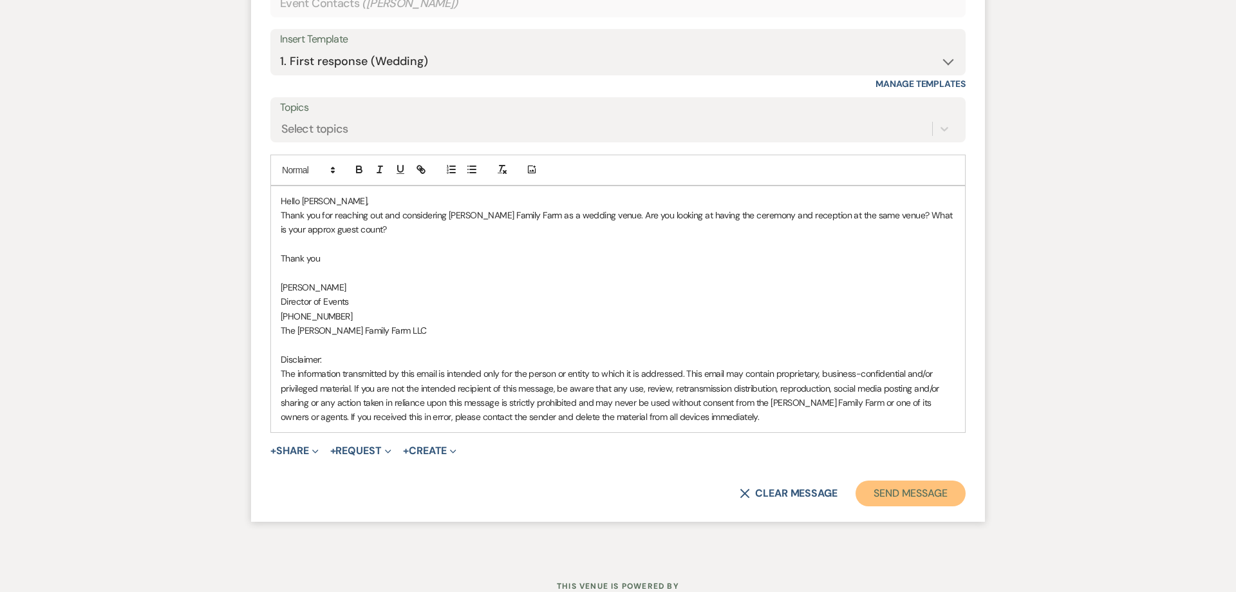
click at [921, 495] on button "Send Message" at bounding box center [911, 493] width 110 height 26
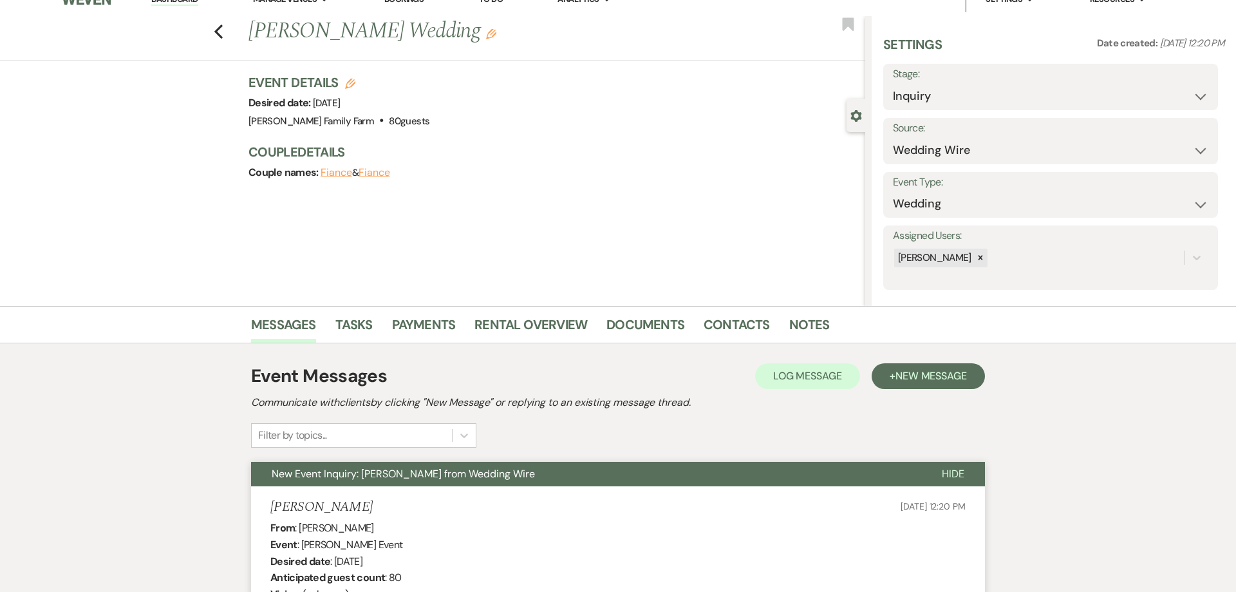
scroll to position [0, 0]
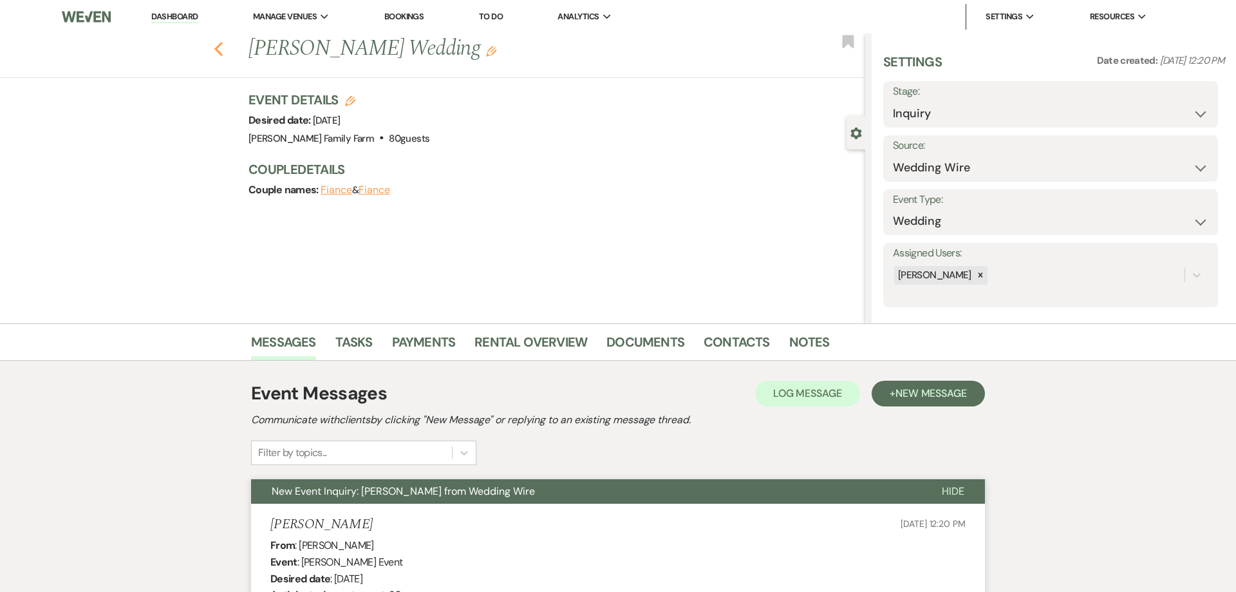
click at [219, 52] on use "button" at bounding box center [218, 49] width 8 height 14
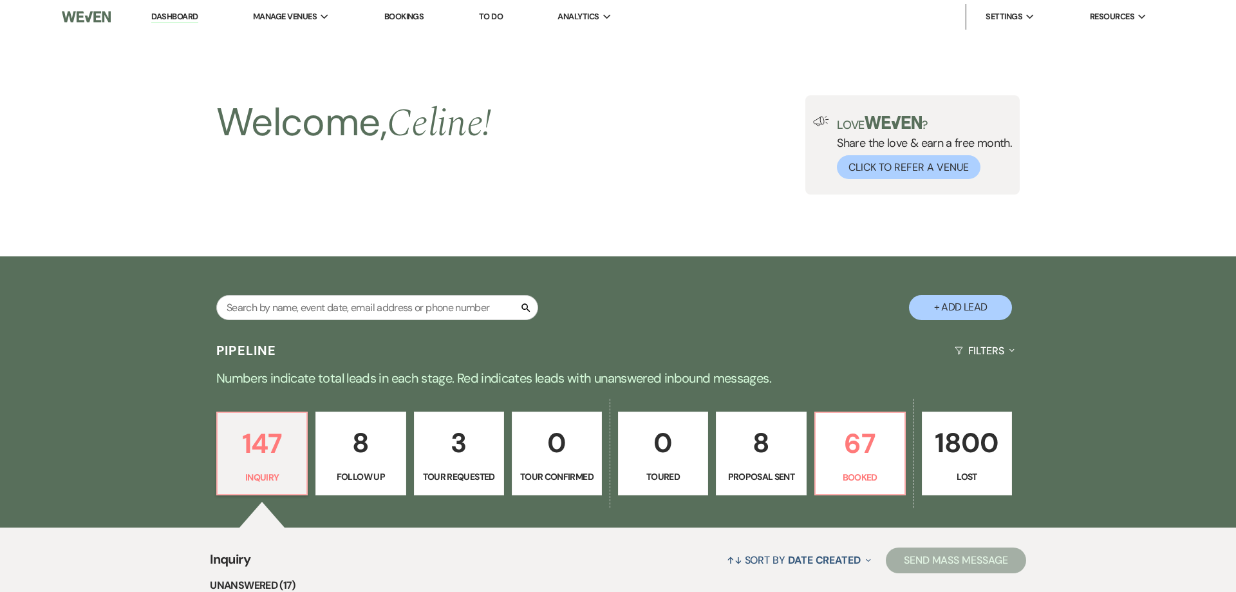
scroll to position [1533, 0]
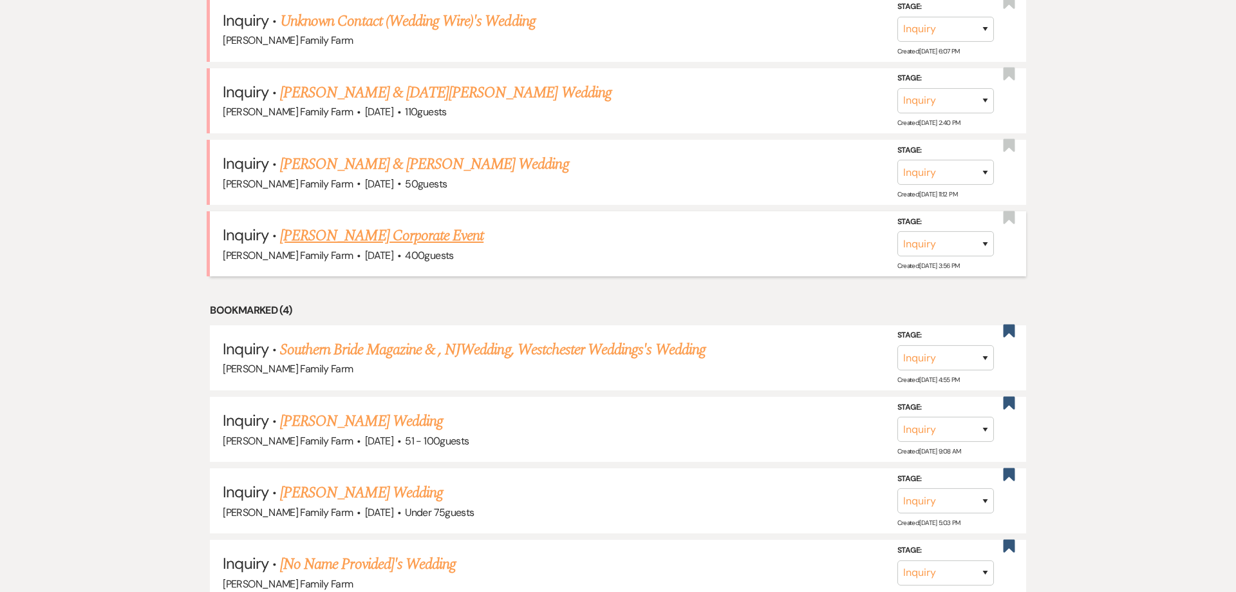
click at [397, 244] on link "[PERSON_NAME] Corporate Event" at bounding box center [381, 235] width 203 height 23
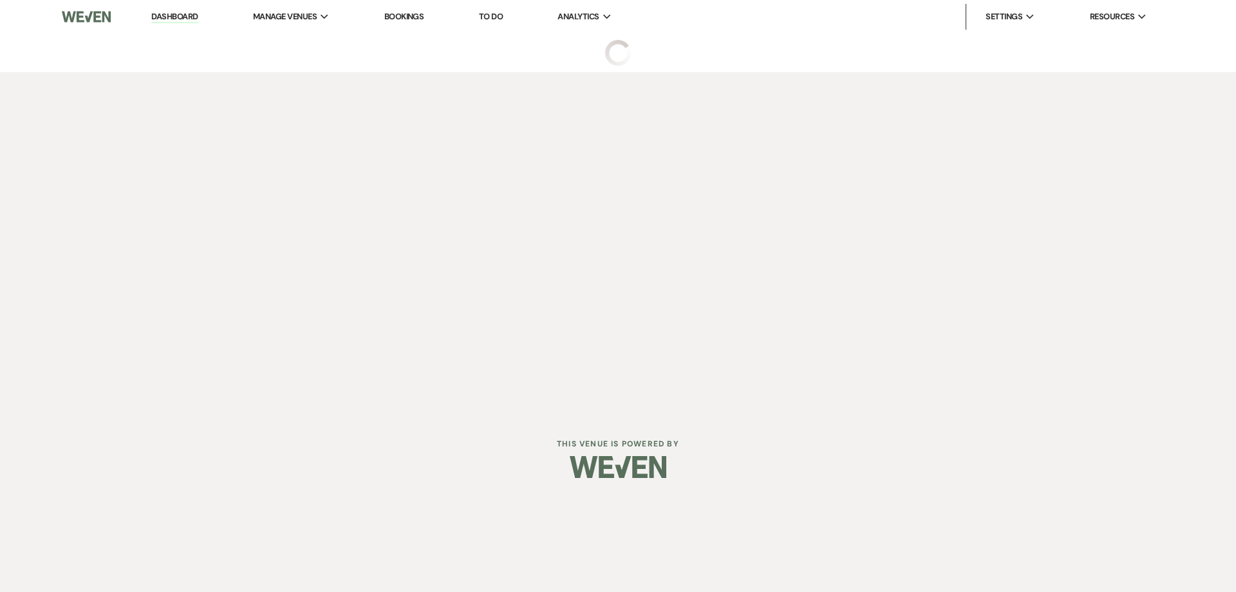
select select "5"
select select "9"
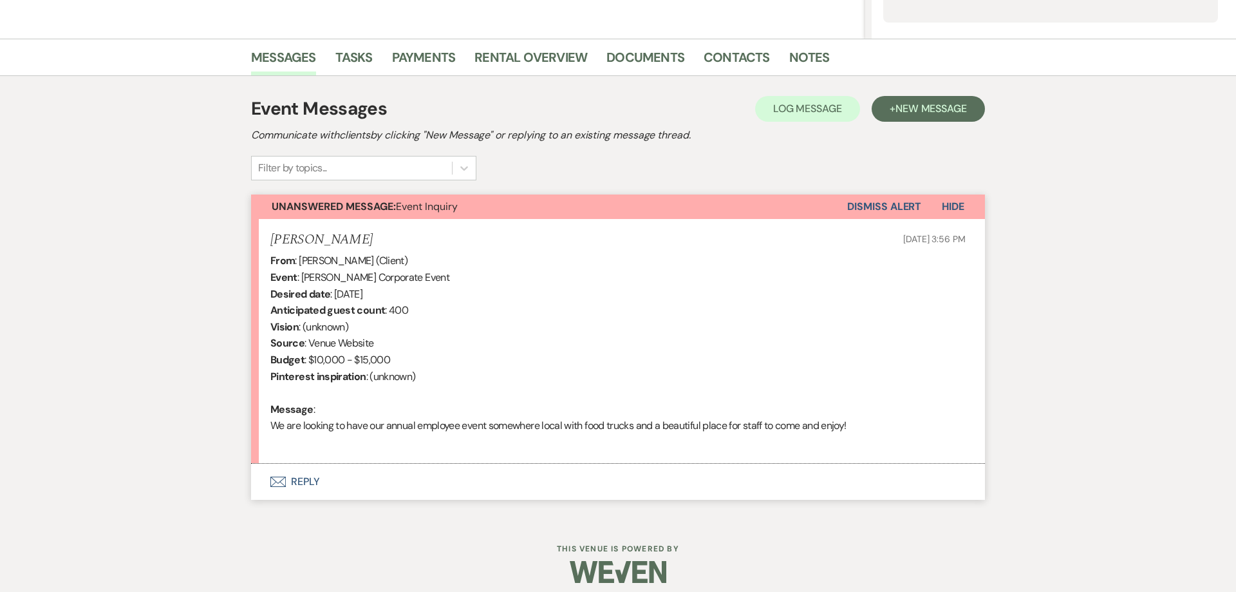
scroll to position [295, 0]
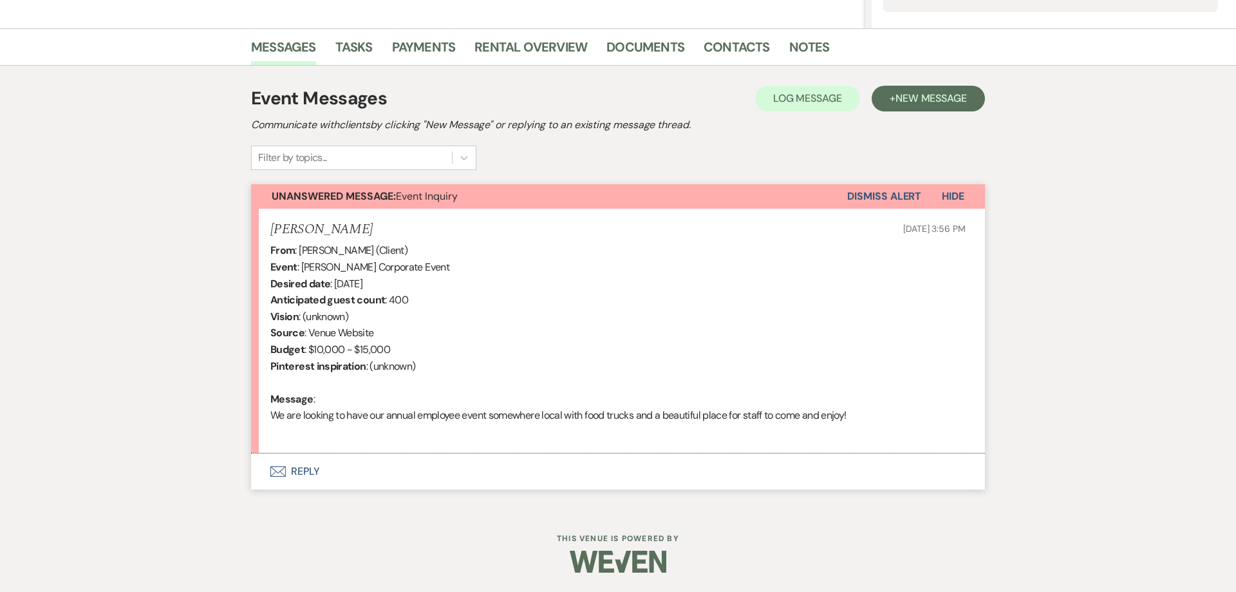
click at [305, 471] on button "Envelope Reply" at bounding box center [618, 471] width 734 height 36
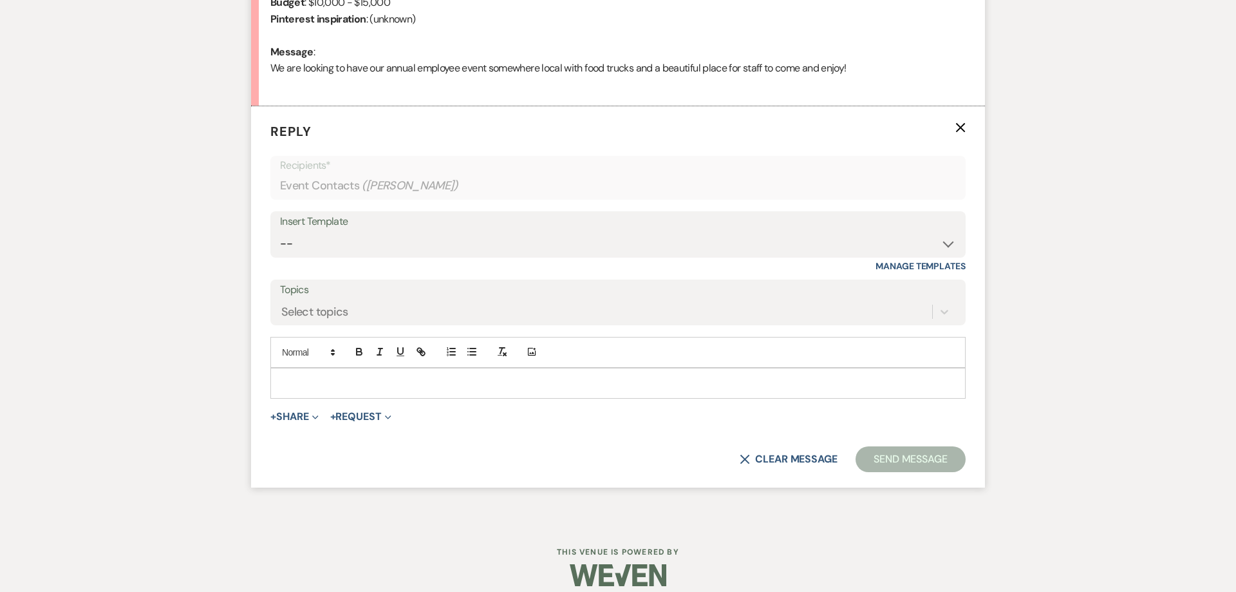
scroll to position [643, 0]
click at [312, 384] on p at bounding box center [618, 382] width 675 height 14
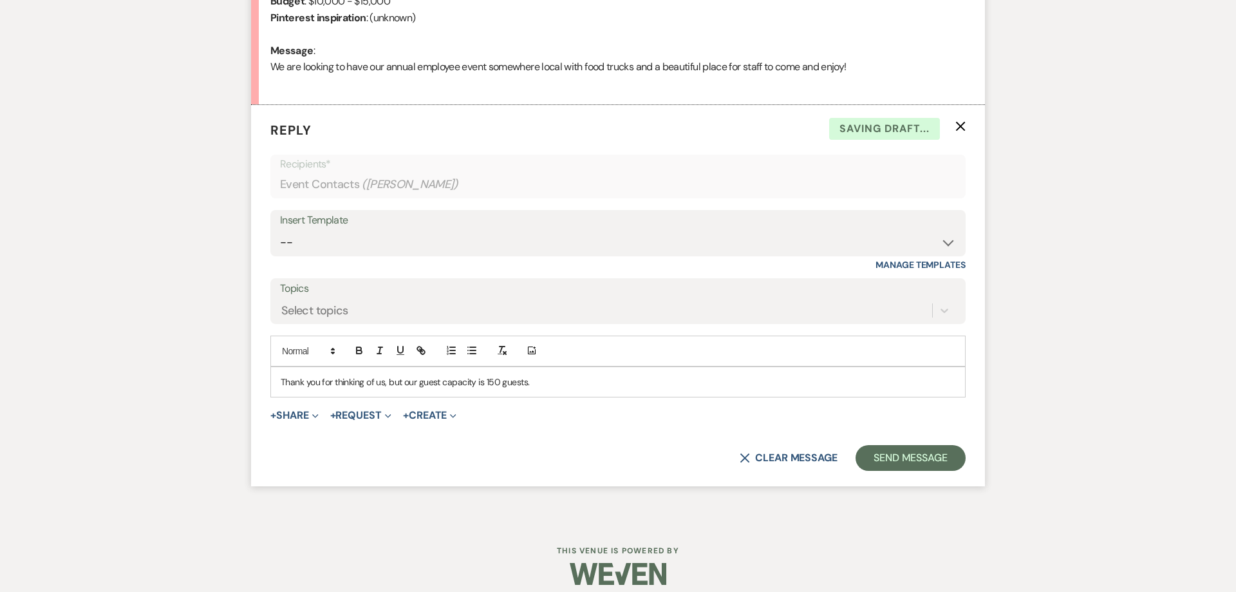
click at [404, 385] on p "Thank you for thinking of us, but our guest capacity is 150 guests." at bounding box center [618, 382] width 675 height 14
click at [592, 386] on p "Thank you for thinking of us, but unfortunatly our guest capacity is 150 guests." at bounding box center [618, 382] width 675 height 14
click at [618, 383] on p "Thank you for thinking of us, but unfortunately our guest capacity is 150 guest…" at bounding box center [618, 382] width 675 height 14
click at [886, 455] on button "Send Message" at bounding box center [911, 458] width 110 height 26
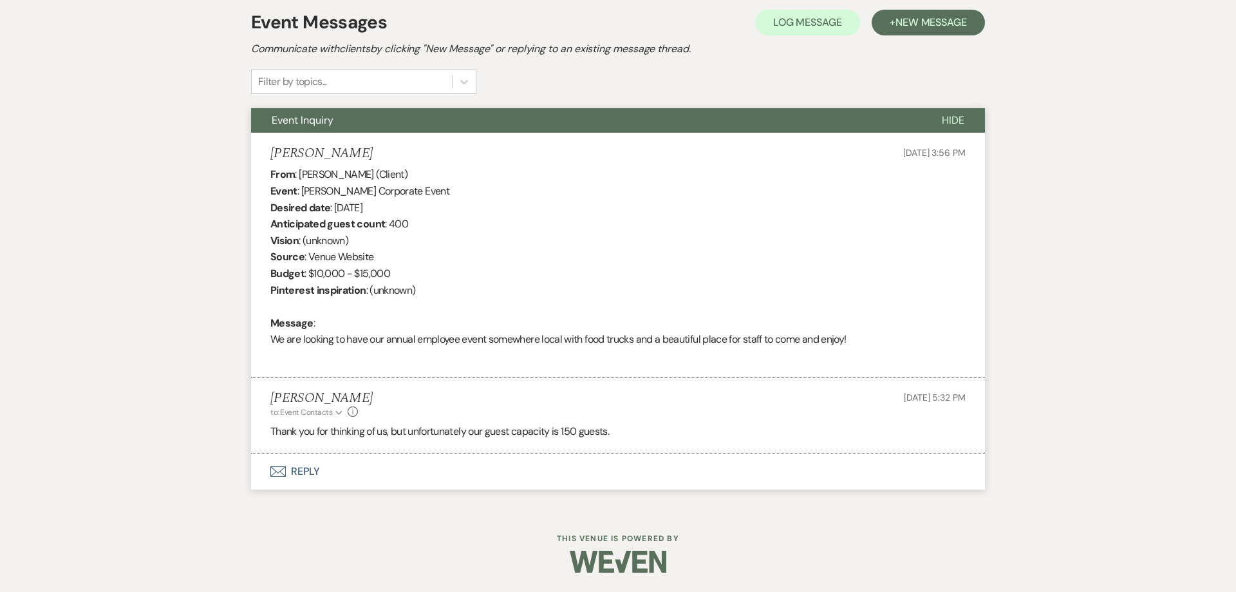
scroll to position [0, 0]
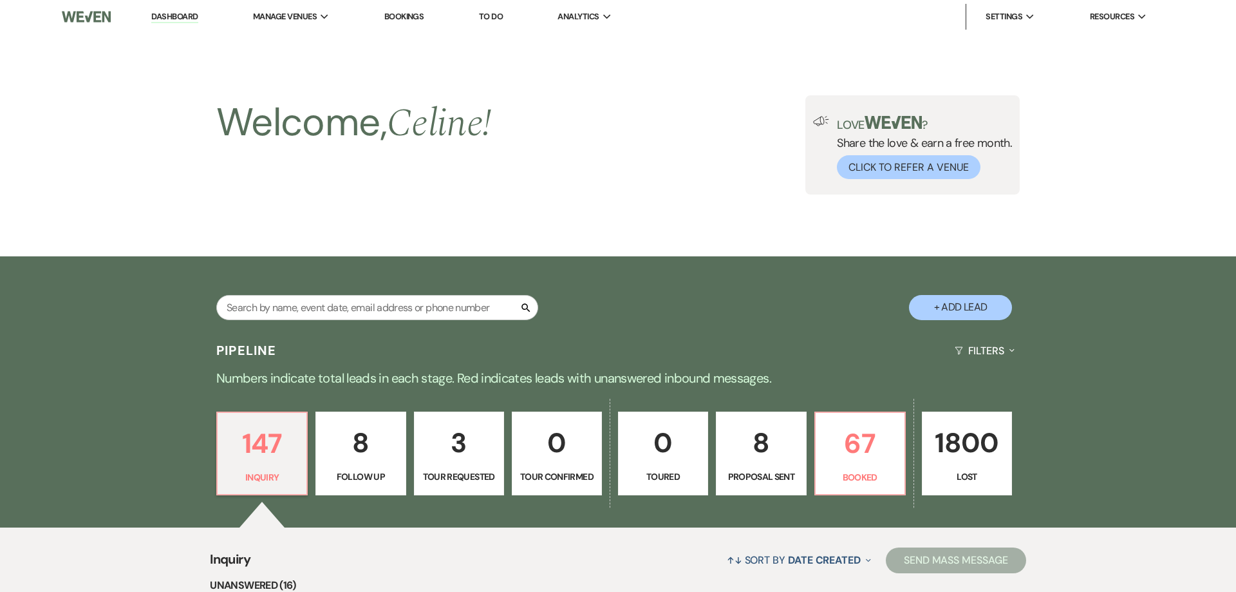
scroll to position [1533, 0]
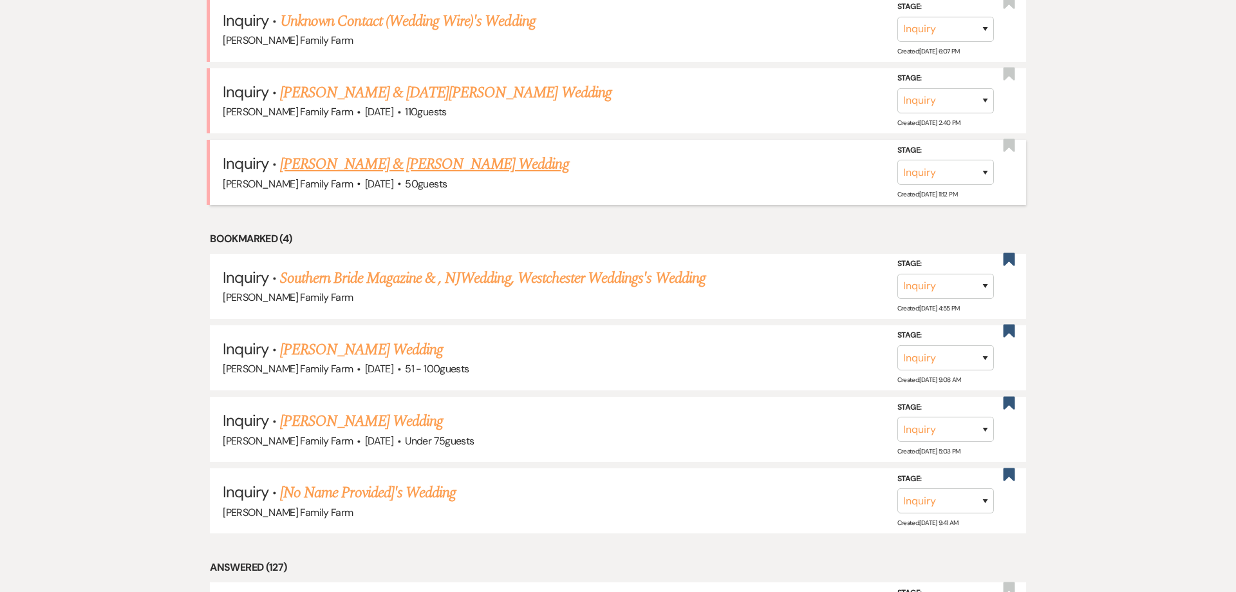
click at [359, 171] on link "[PERSON_NAME] & [PERSON_NAME] Wedding" at bounding box center [424, 164] width 288 height 23
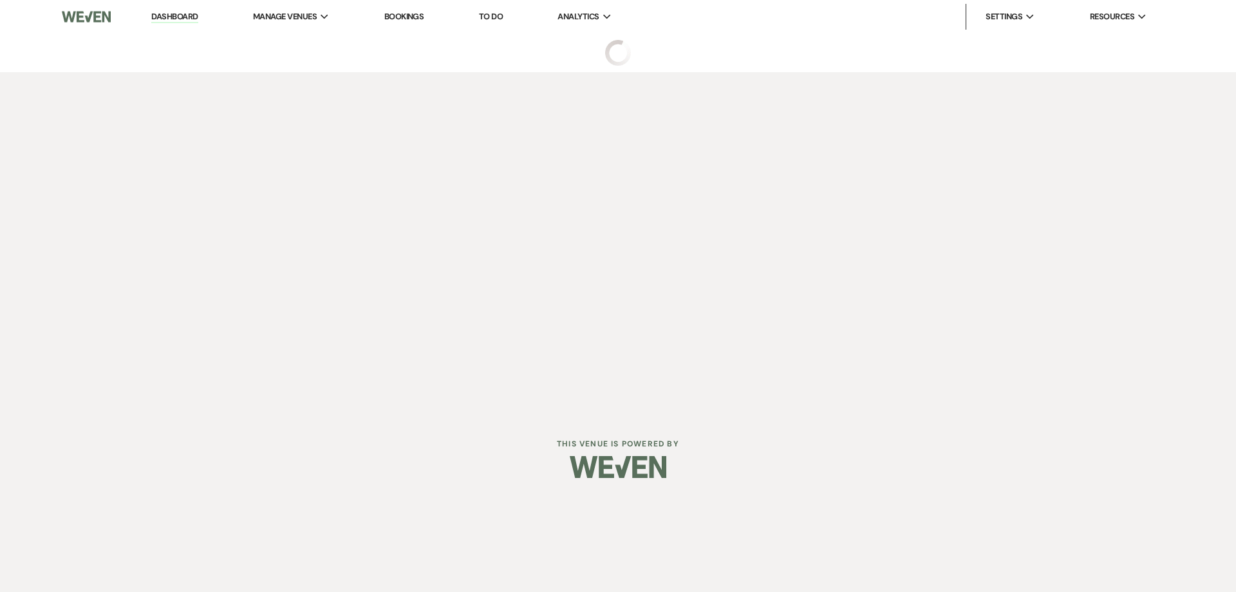
select select "5"
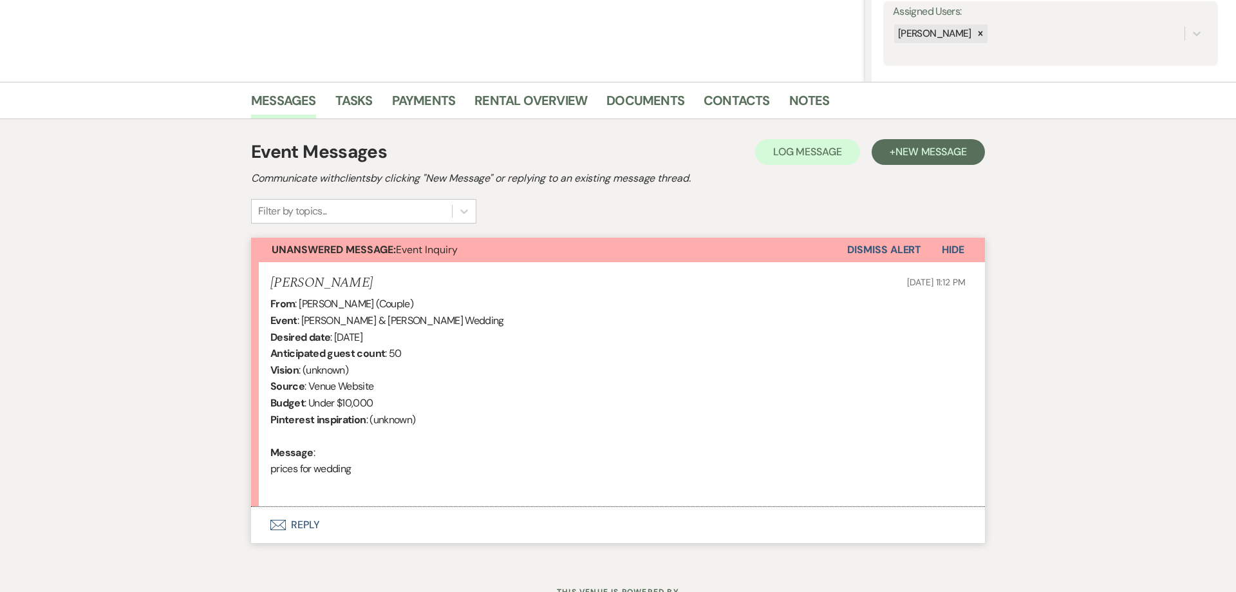
scroll to position [295, 0]
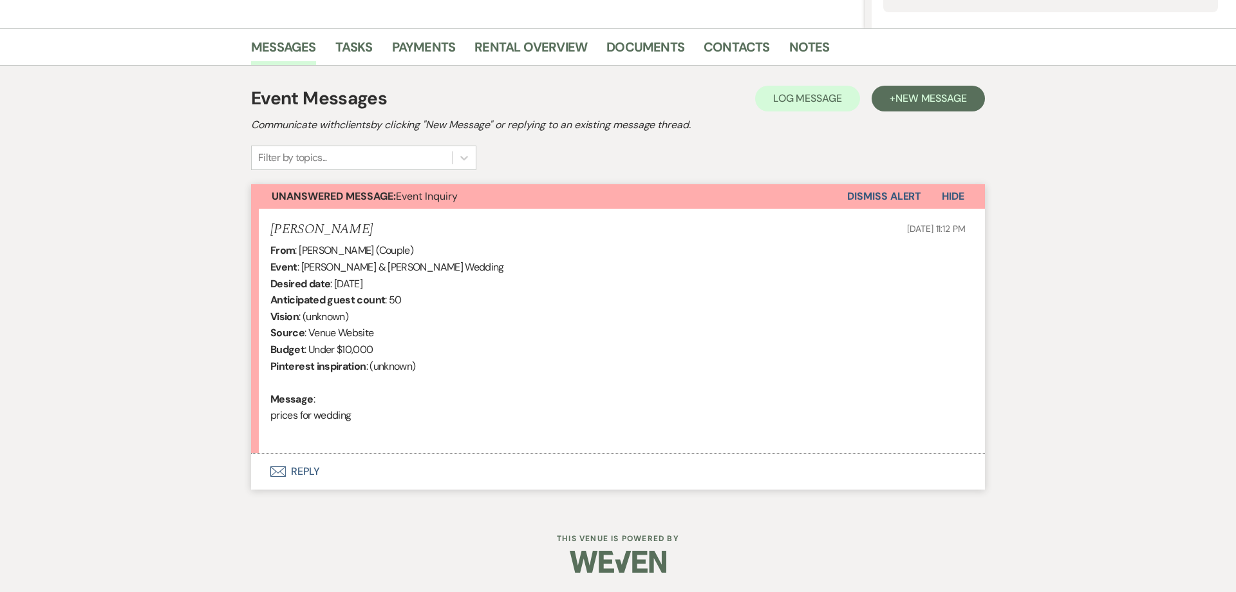
click at [308, 474] on button "Envelope Reply" at bounding box center [618, 471] width 734 height 36
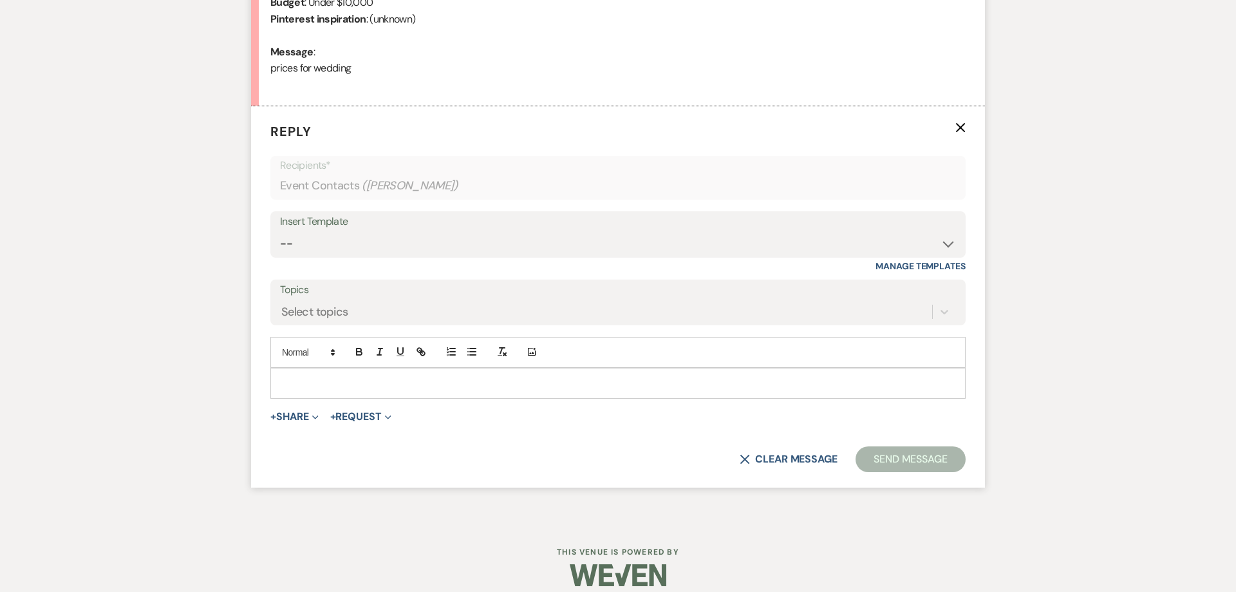
scroll to position [643, 0]
click at [280, 230] on select "-- Follow Up 1a. Non wedding request for info (Barn) 8. Proposal email Follow u…" at bounding box center [618, 242] width 676 height 25
select select "3857"
click option "1. First response (Wedding)" at bounding box center [0, 0] width 0 height 0
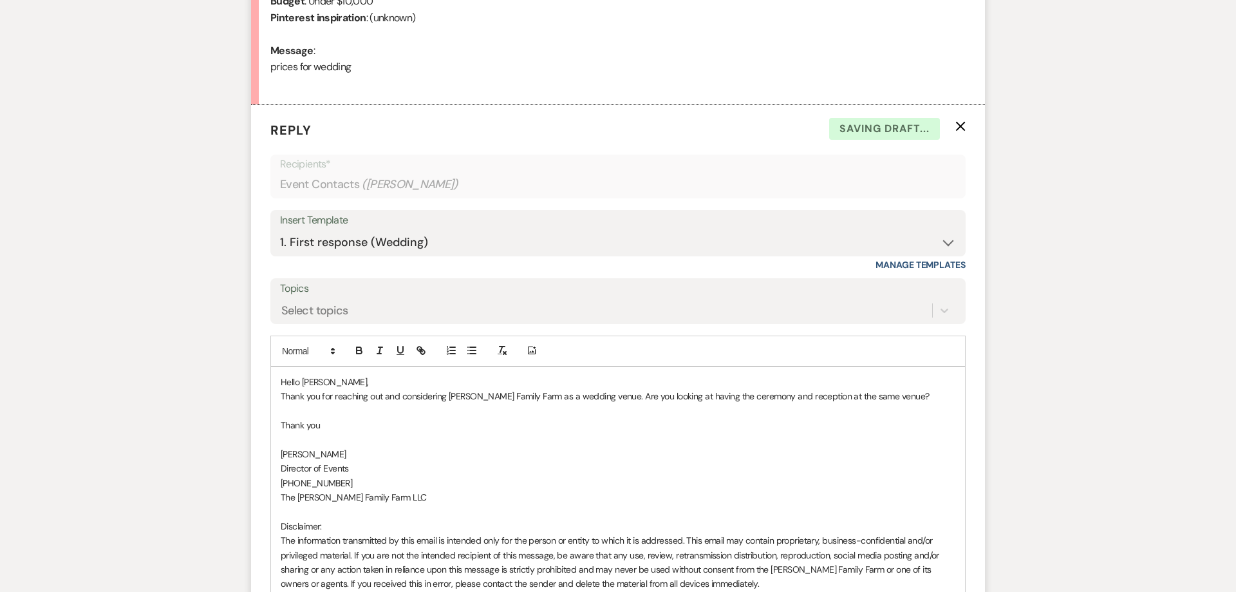
click at [887, 397] on p "Thank you for reaching out and considering [PERSON_NAME] Family Farm as a weddi…" at bounding box center [618, 396] width 675 height 14
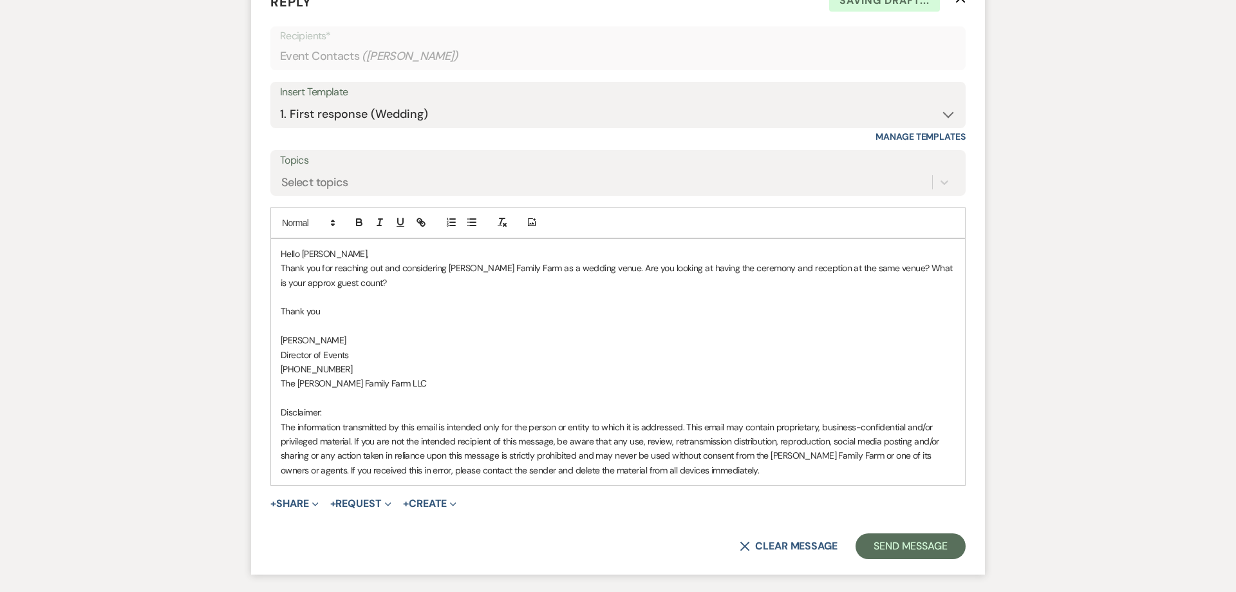
scroll to position [791, 0]
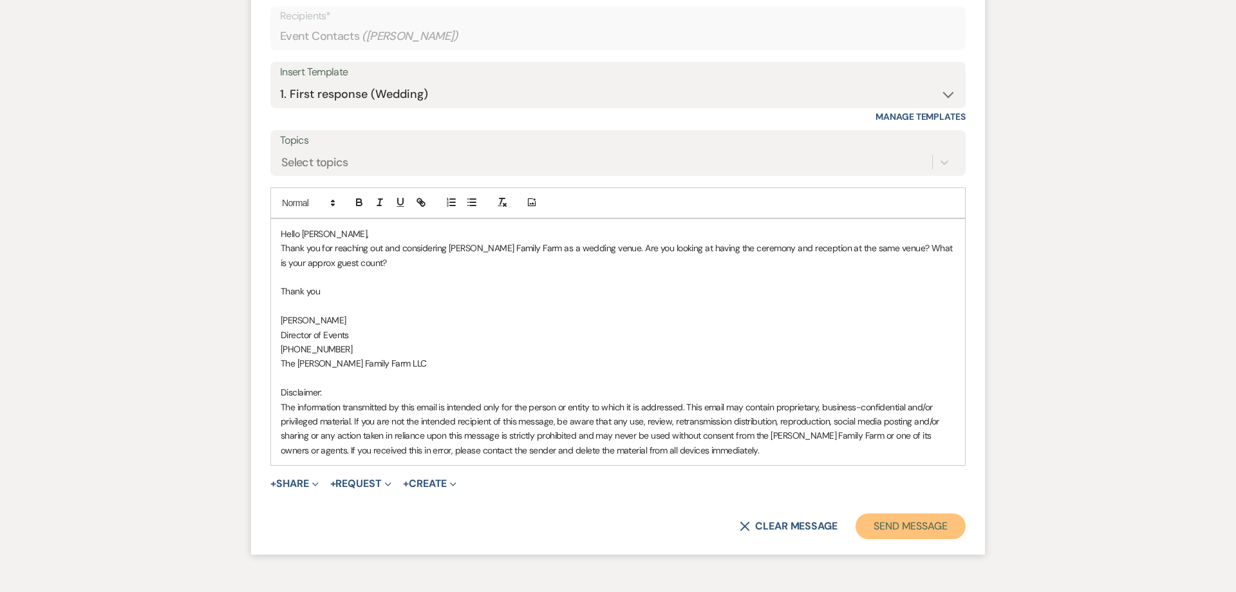
click at [910, 519] on button "Send Message" at bounding box center [911, 526] width 110 height 26
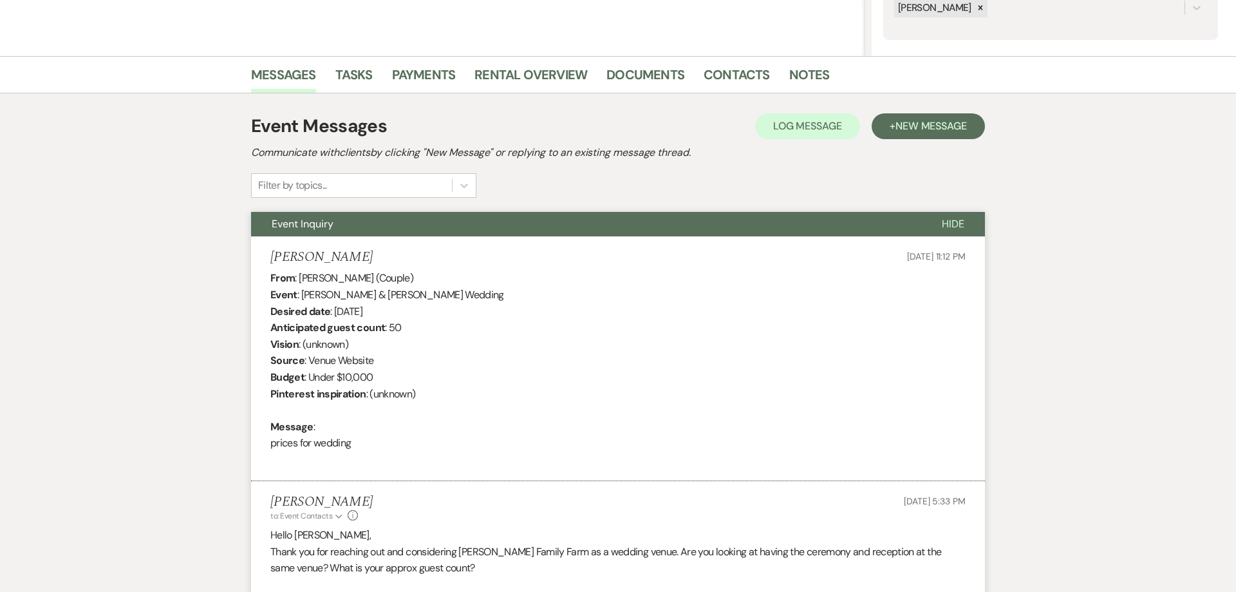
scroll to position [0, 0]
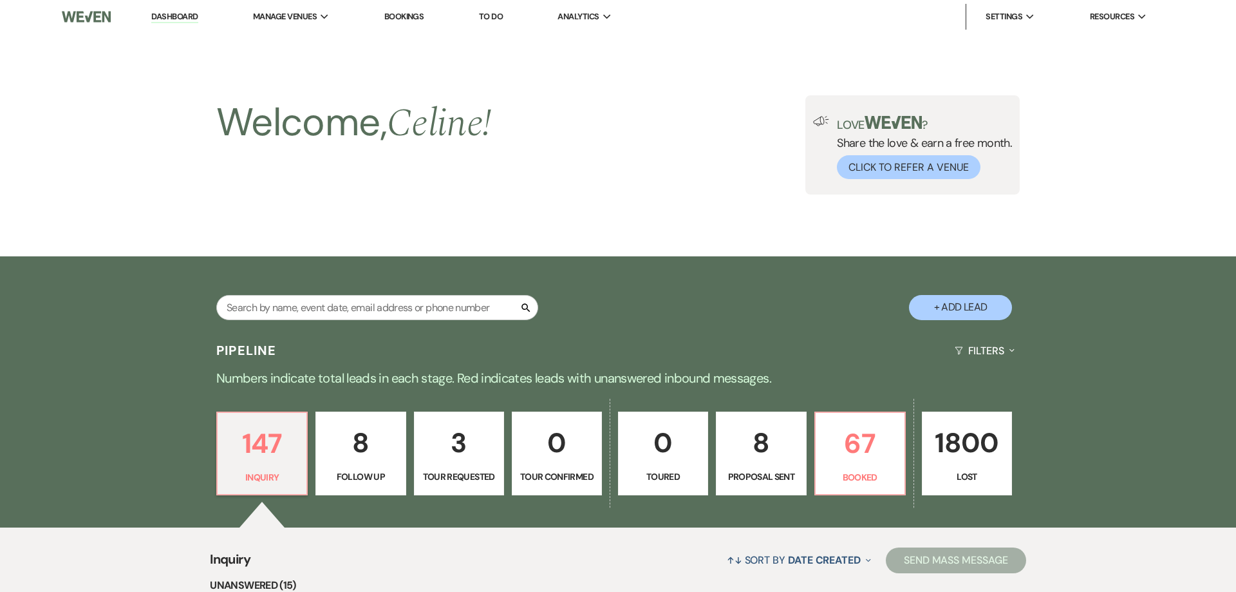
scroll to position [1533, 0]
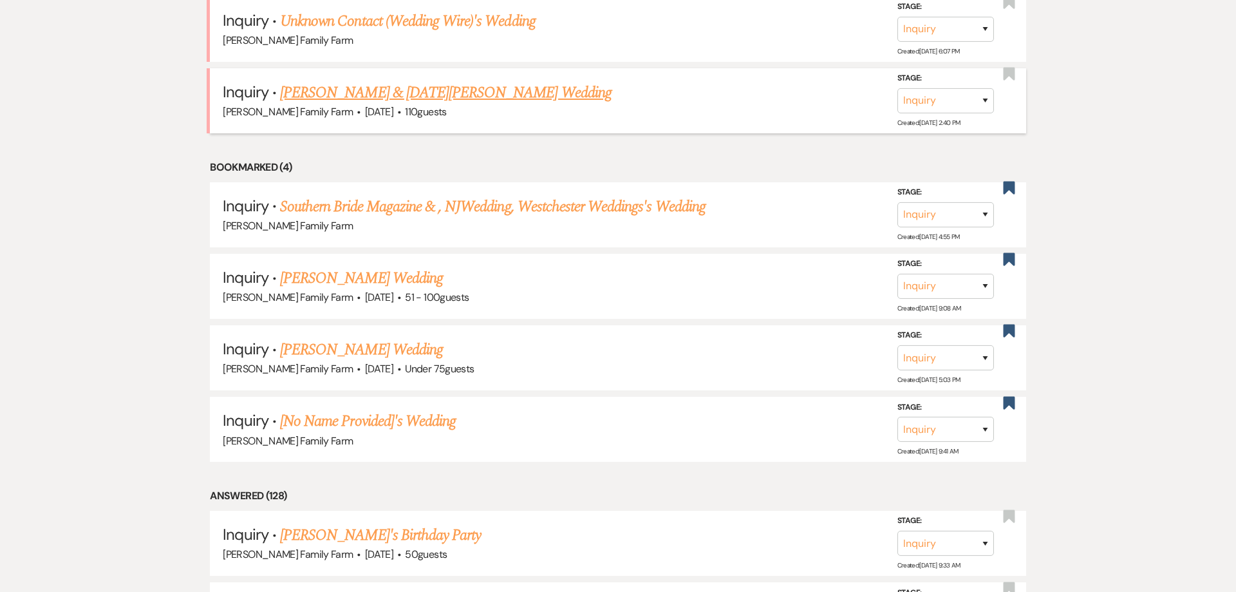
click at [337, 104] on link "[PERSON_NAME] & [DATE][PERSON_NAME] Wedding" at bounding box center [446, 92] width 332 height 23
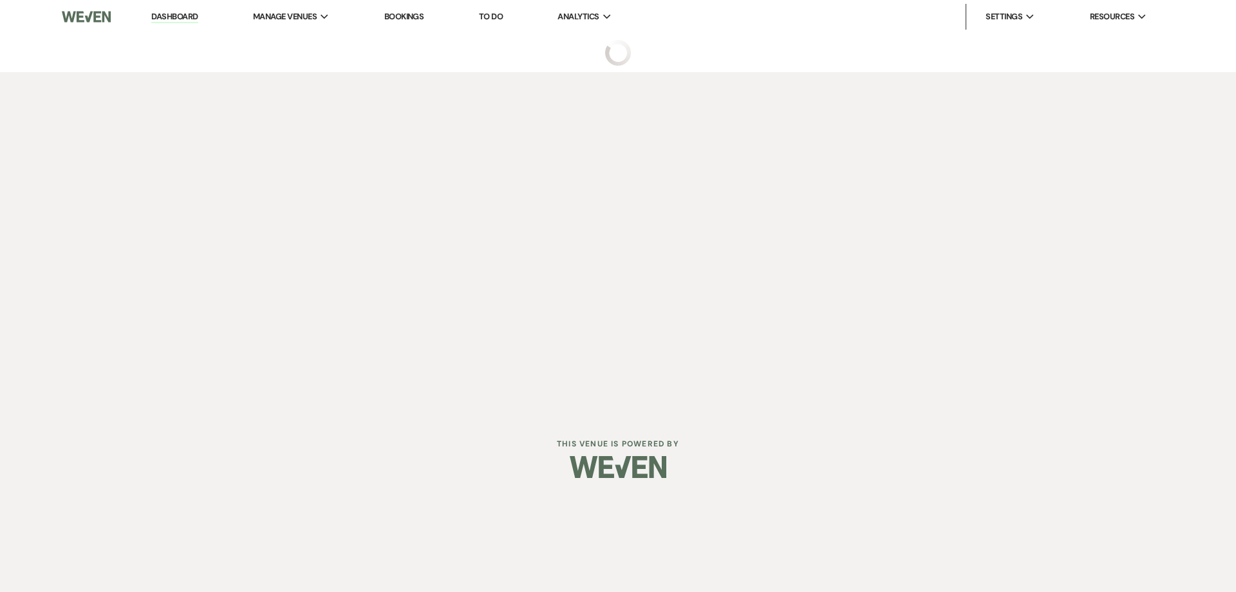
select select "5"
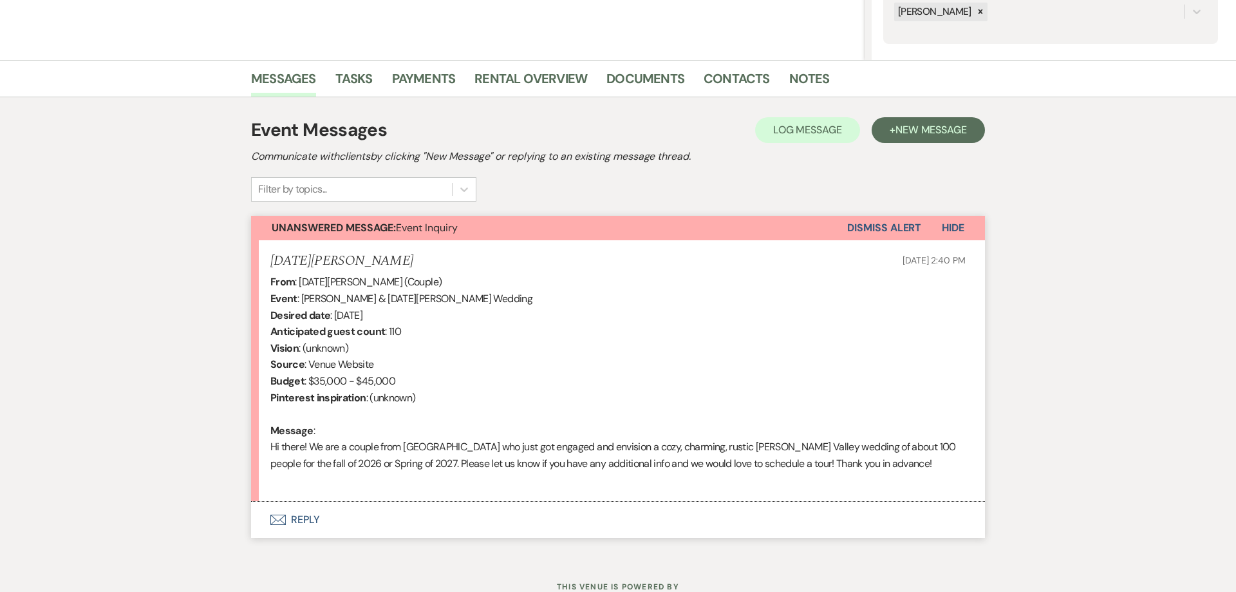
scroll to position [312, 0]
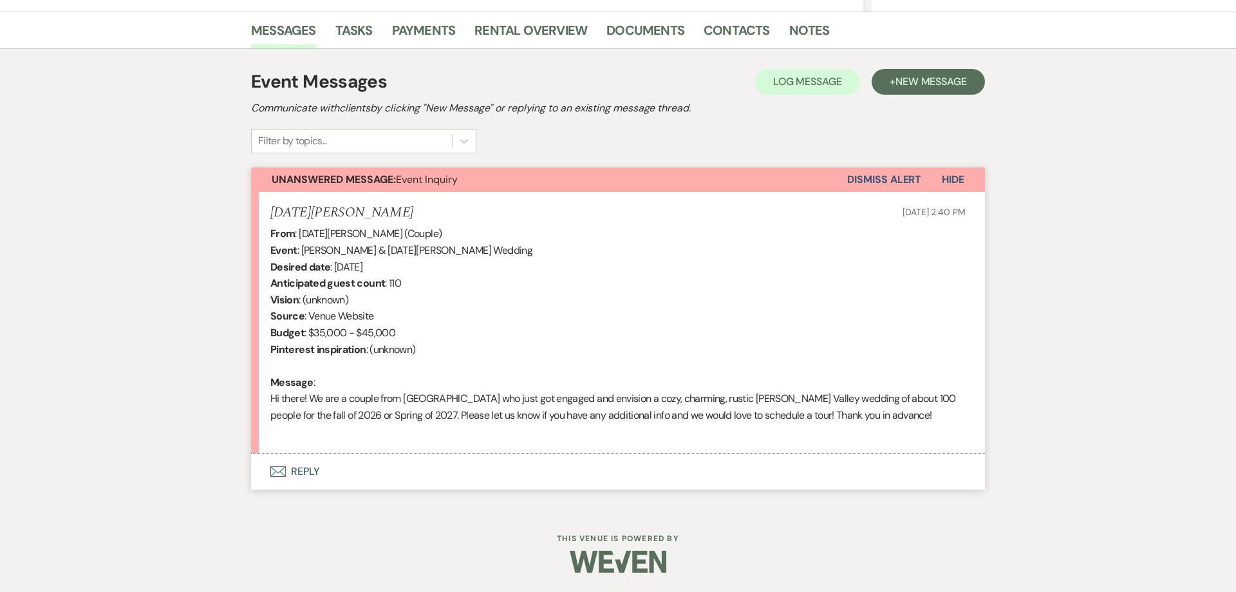
click at [305, 473] on button "Envelope Reply" at bounding box center [618, 471] width 734 height 36
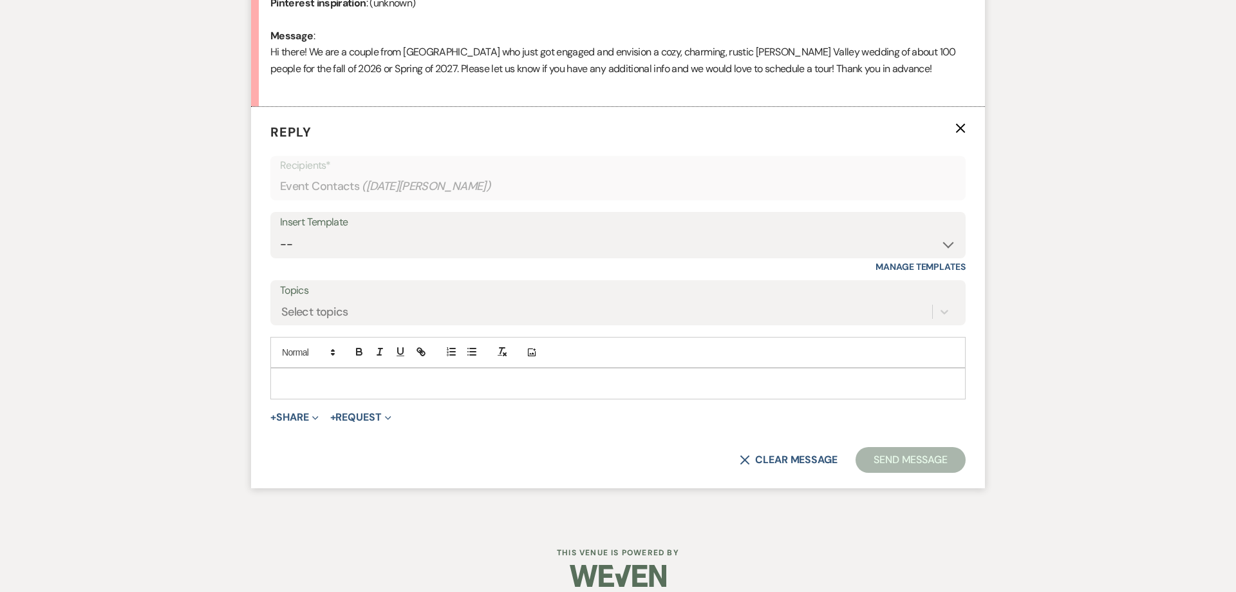
scroll to position [660, 0]
click at [317, 381] on p at bounding box center [618, 381] width 675 height 14
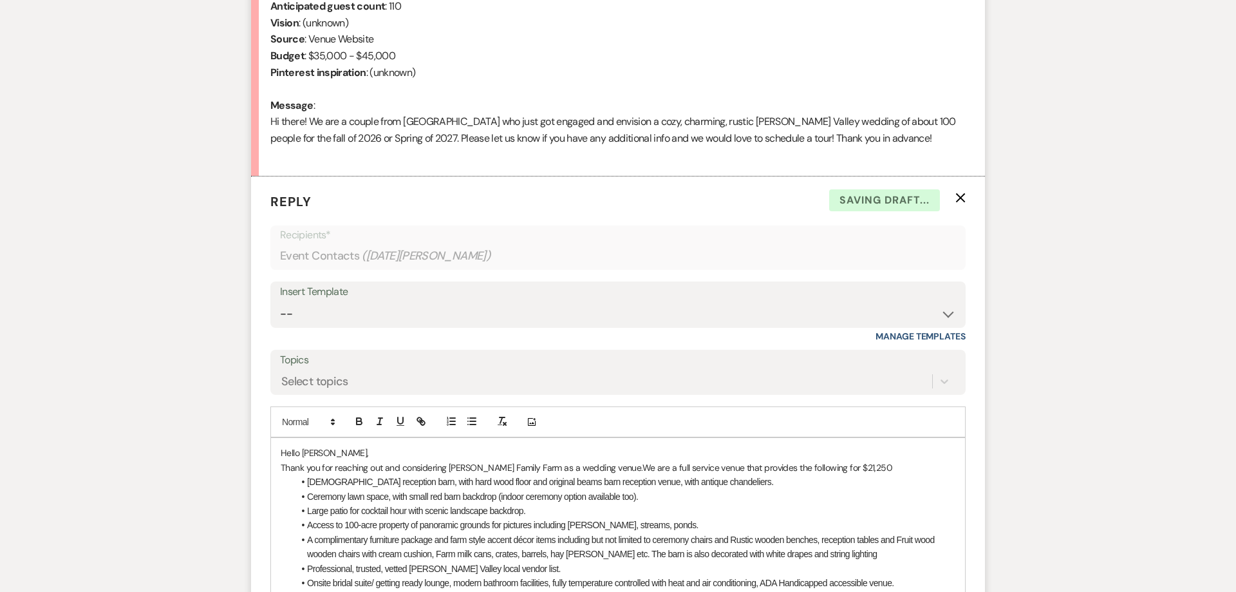
scroll to position [594, 0]
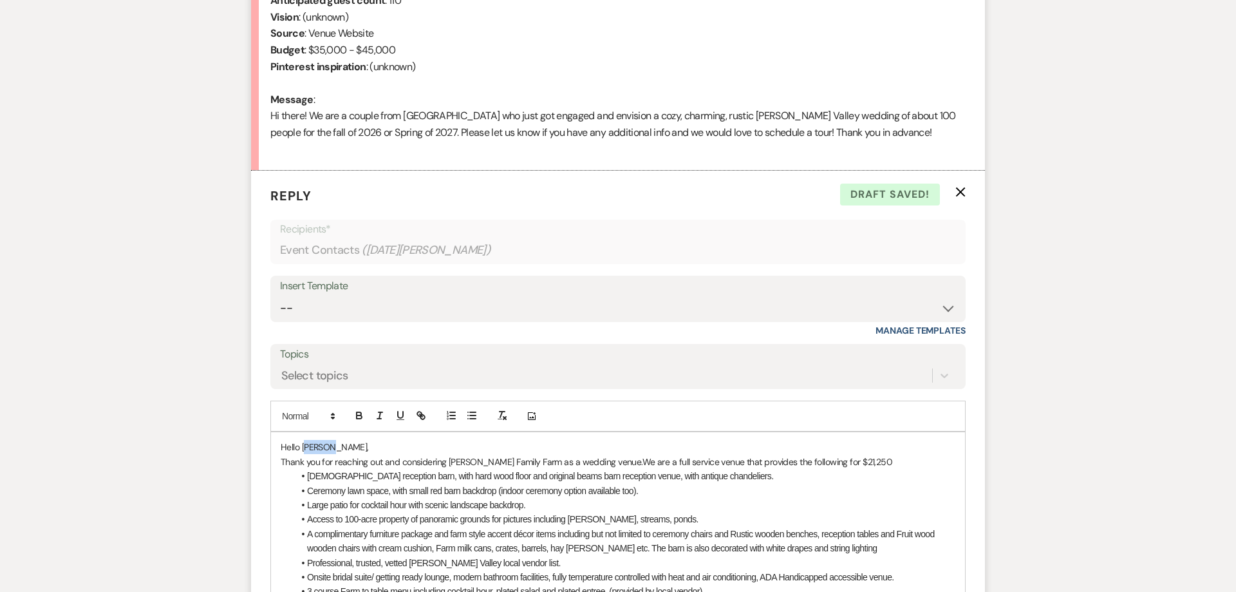
drag, startPoint x: 331, startPoint y: 446, endPoint x: 308, endPoint y: 449, distance: 23.3
click at [308, 449] on p "Hello Louise," at bounding box center [618, 447] width 675 height 14
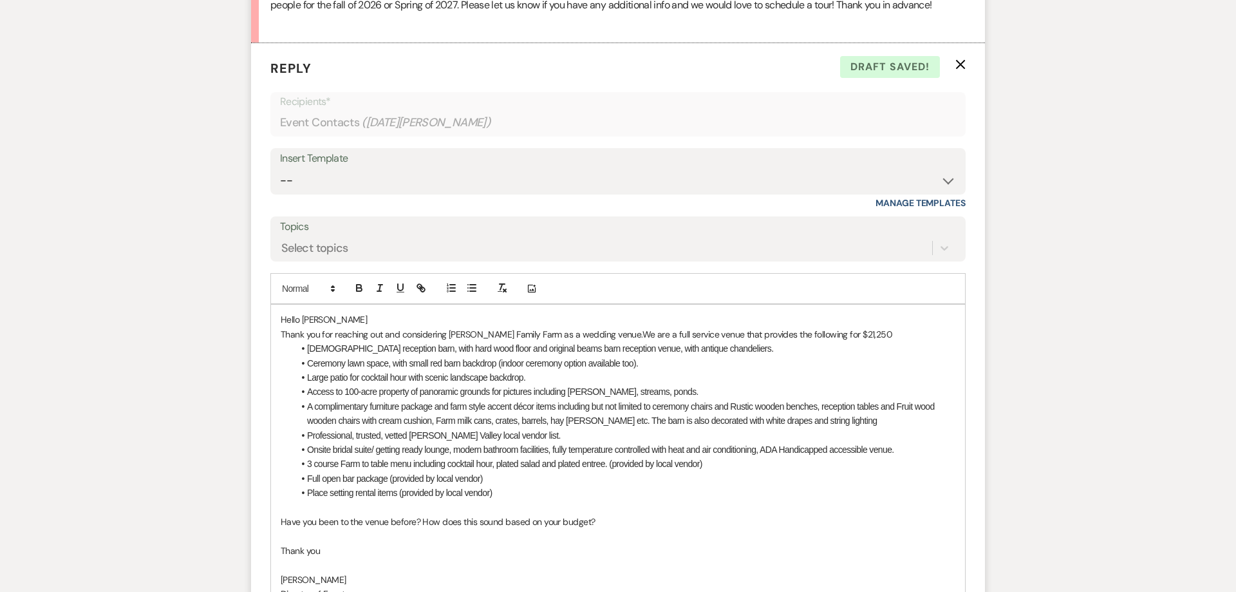
scroll to position [742, 0]
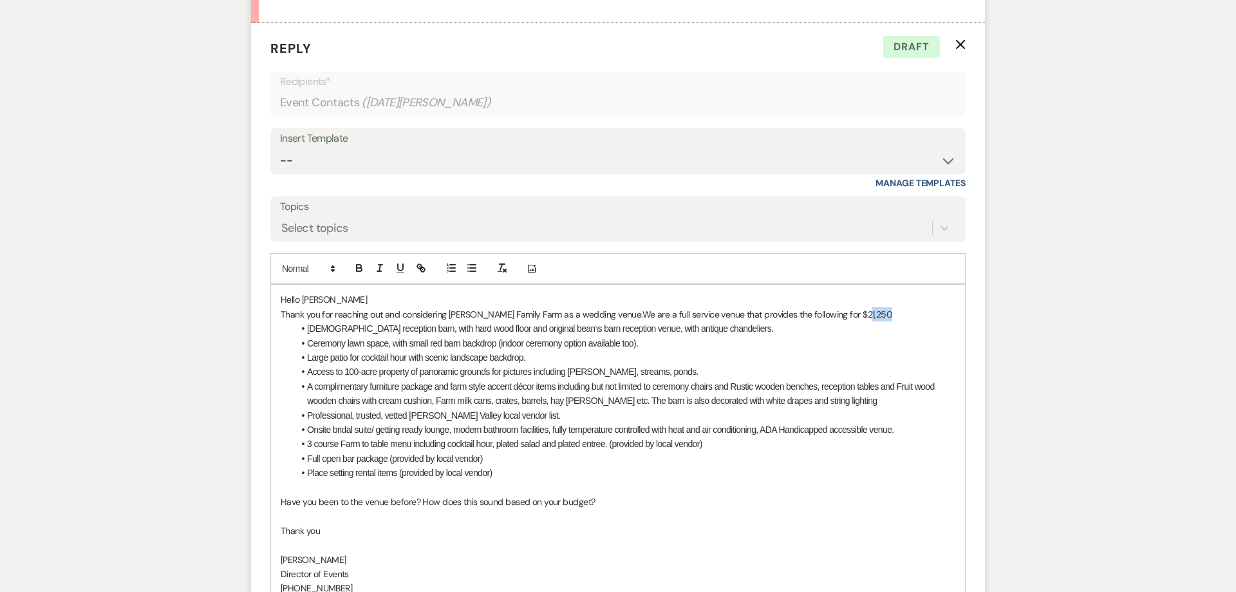
drag, startPoint x: 846, startPoint y: 314, endPoint x: 823, endPoint y: 315, distance: 22.5
click at [823, 315] on p "Thank you for reaching out and considering Ryan Family Farm as a wedding venue.…" at bounding box center [618, 314] width 675 height 14
click at [501, 516] on p at bounding box center [618, 516] width 675 height 14
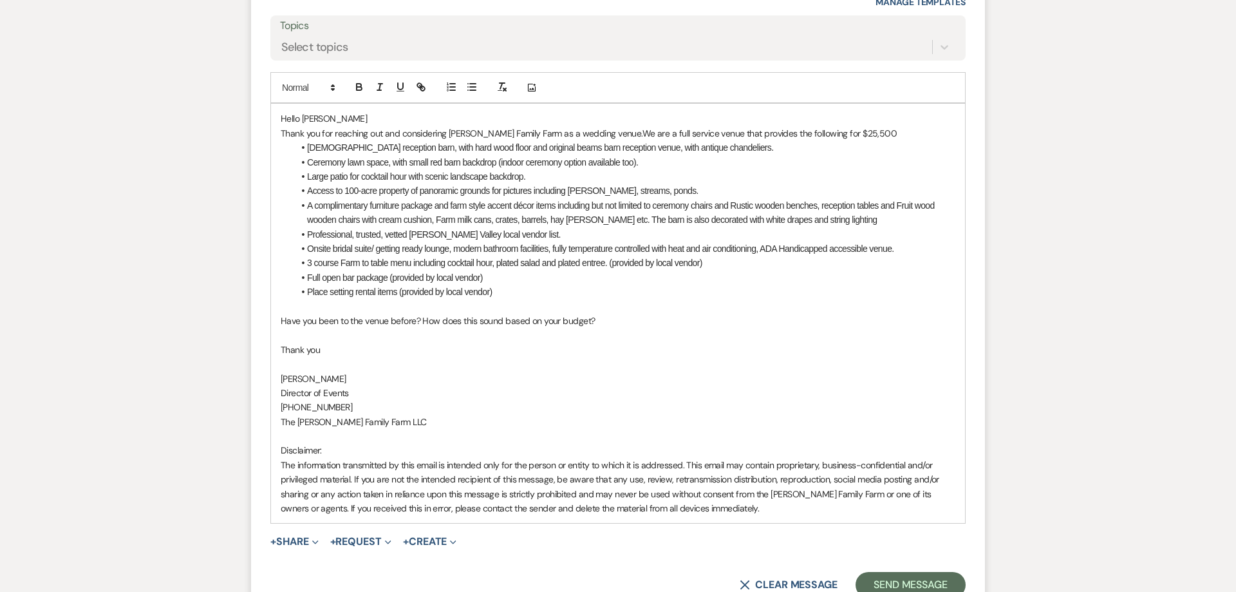
scroll to position [1061, 0]
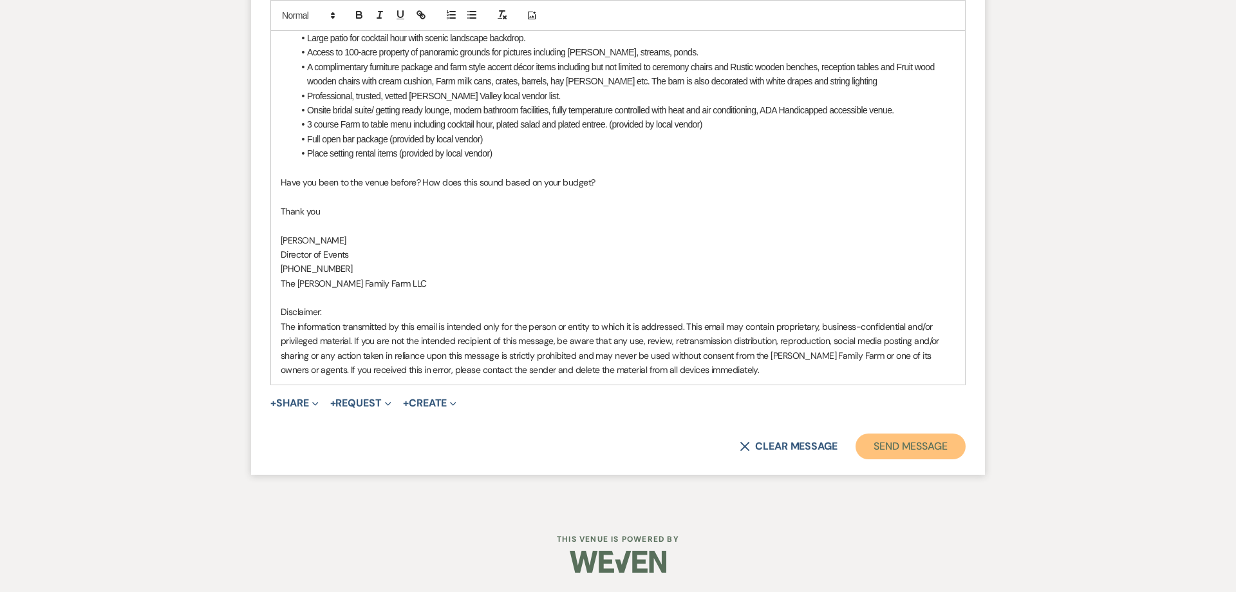
click at [904, 452] on button "Send Message" at bounding box center [911, 446] width 110 height 26
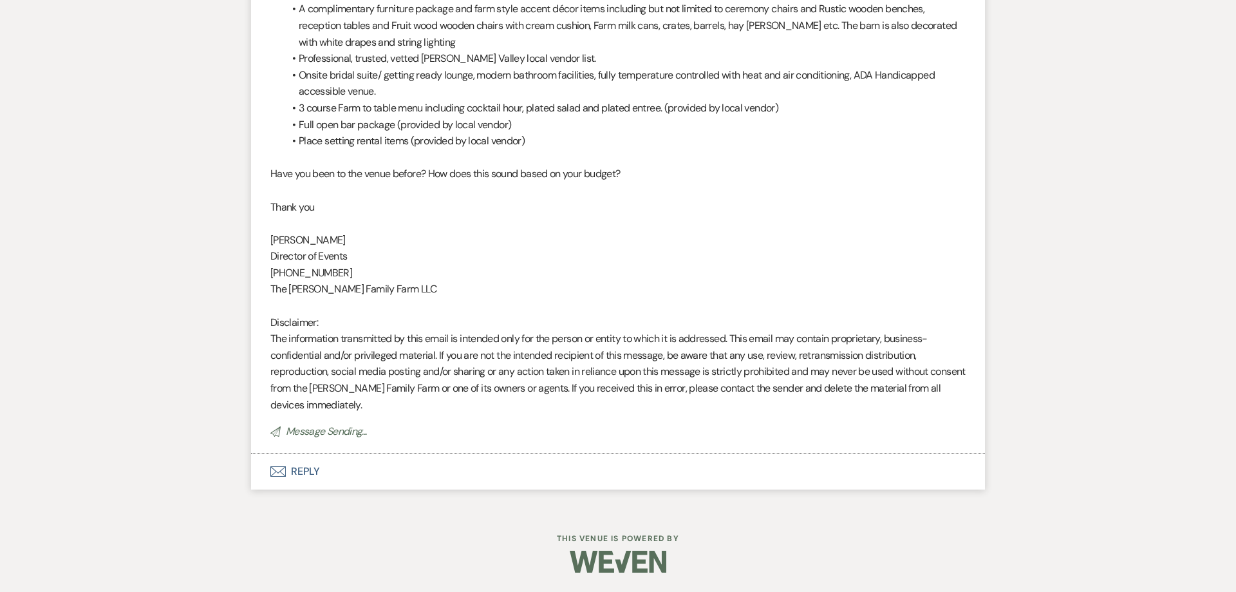
scroll to position [908, 0]
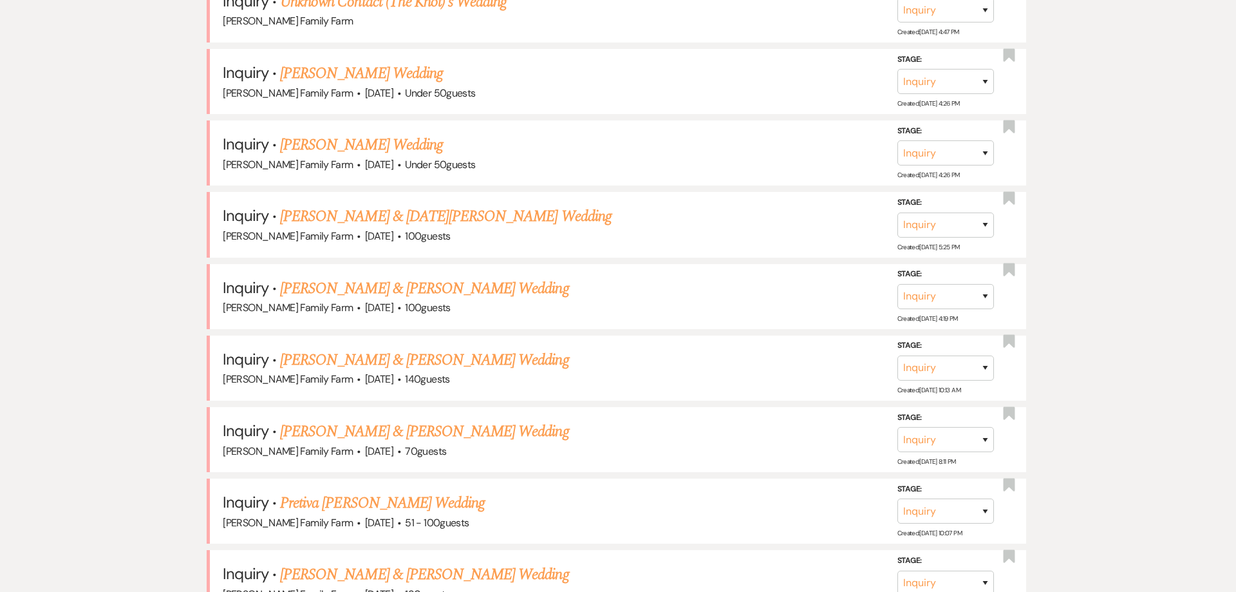
scroll to position [1418, 0]
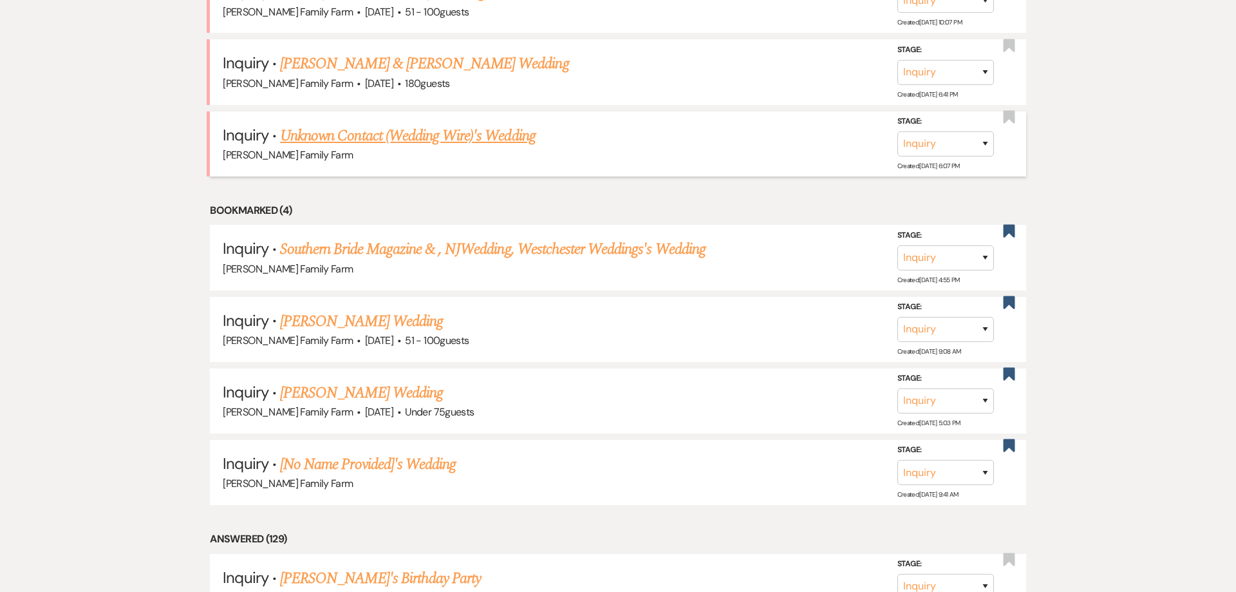
click at [389, 145] on link "Unknown Contact (Wedding Wire)'s Wedding" at bounding box center [408, 136] width 256 height 23
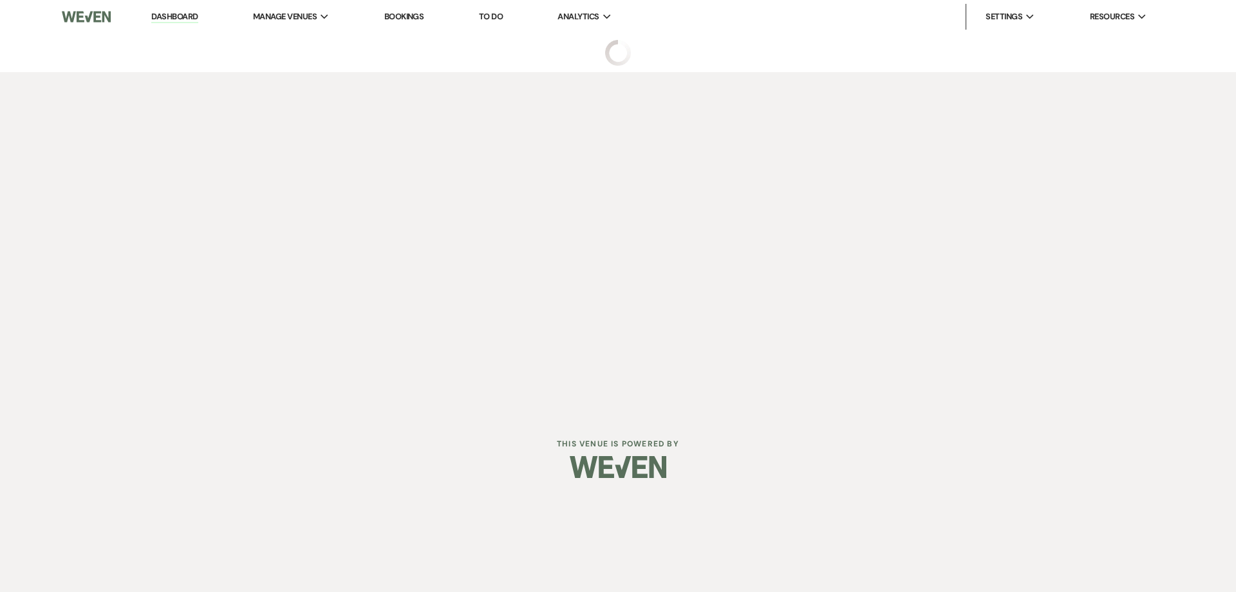
select select "3"
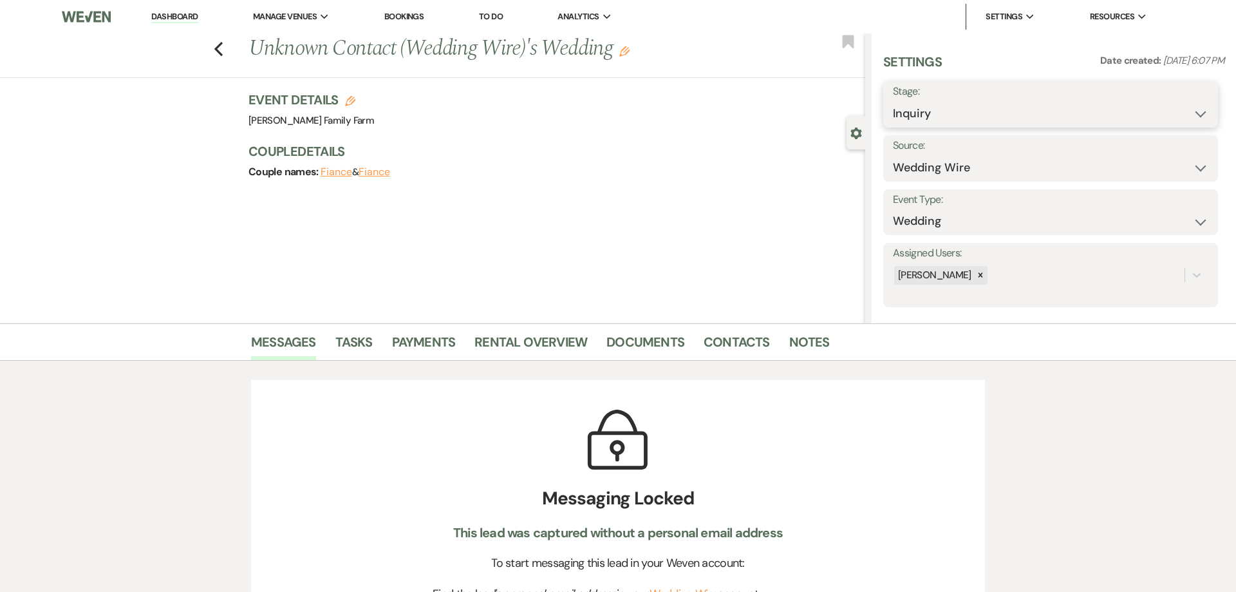
click at [893, 101] on select "Inquiry Follow Up Tour Requested Tour Confirmed Toured Proposal Sent Booked Lost" at bounding box center [1050, 113] width 315 height 25
select select "8"
click option "Lost" at bounding box center [0, 0] width 0 height 0
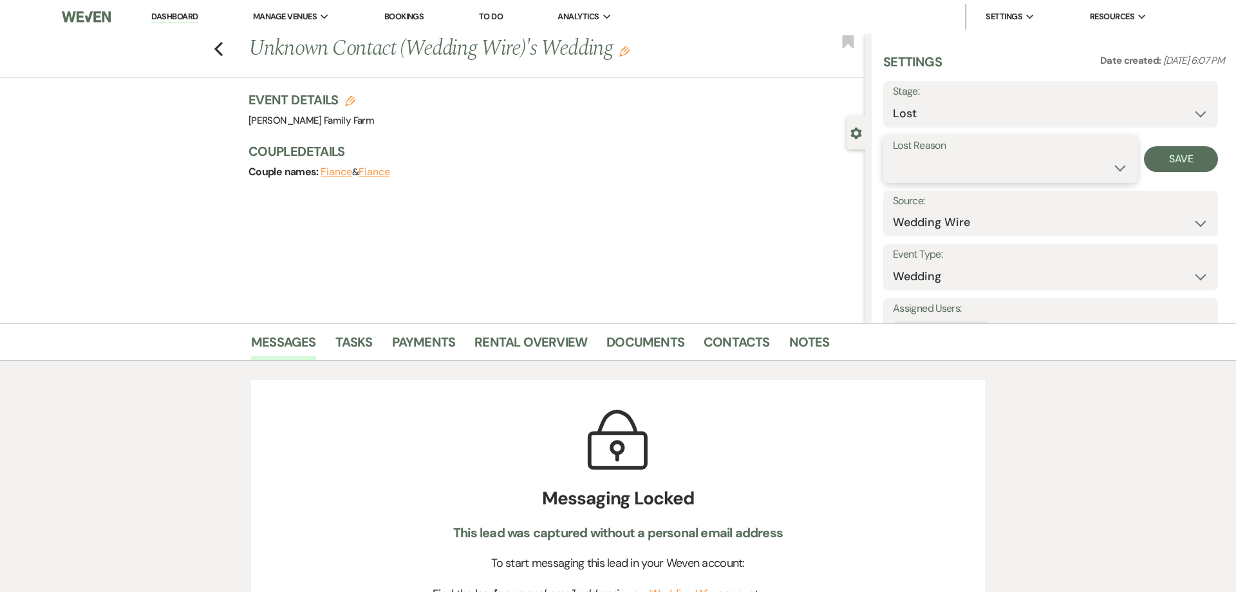
click at [893, 155] on select "Booked Elsewhere Budget Date Unavailable No Response Not a Good Match Capacity …" at bounding box center [1010, 167] width 235 height 25
select select "3"
click option "Spam (hidden)" at bounding box center [0, 0] width 0 height 0
click at [1185, 156] on button "Save" at bounding box center [1181, 159] width 74 height 26
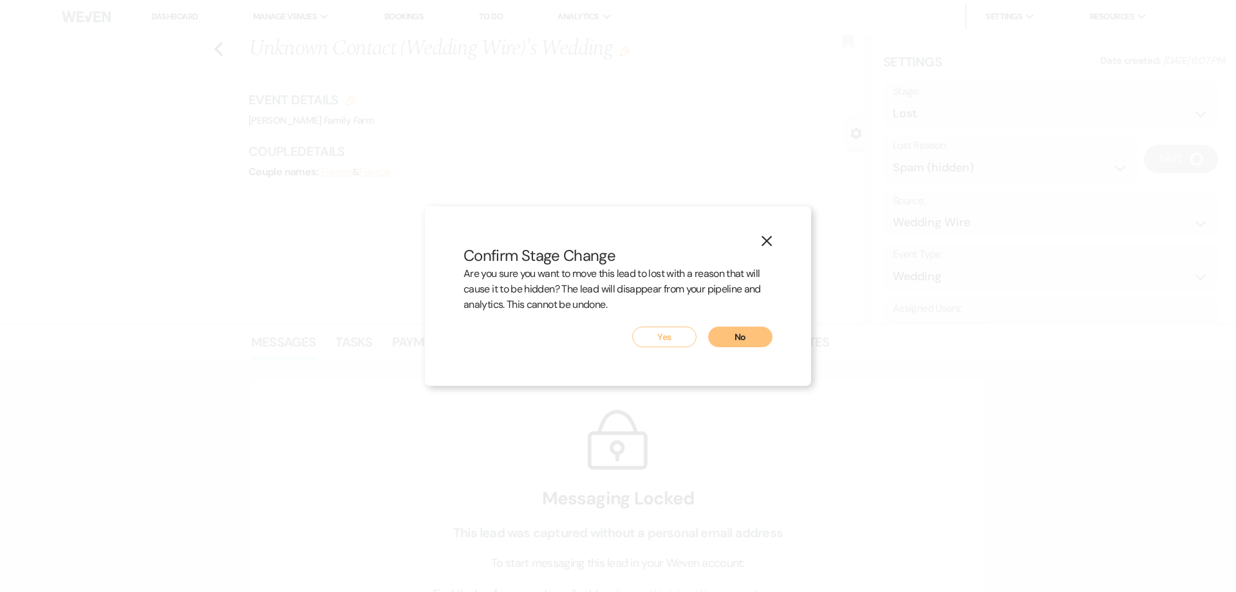
click at [661, 341] on button "Yes" at bounding box center [664, 336] width 64 height 21
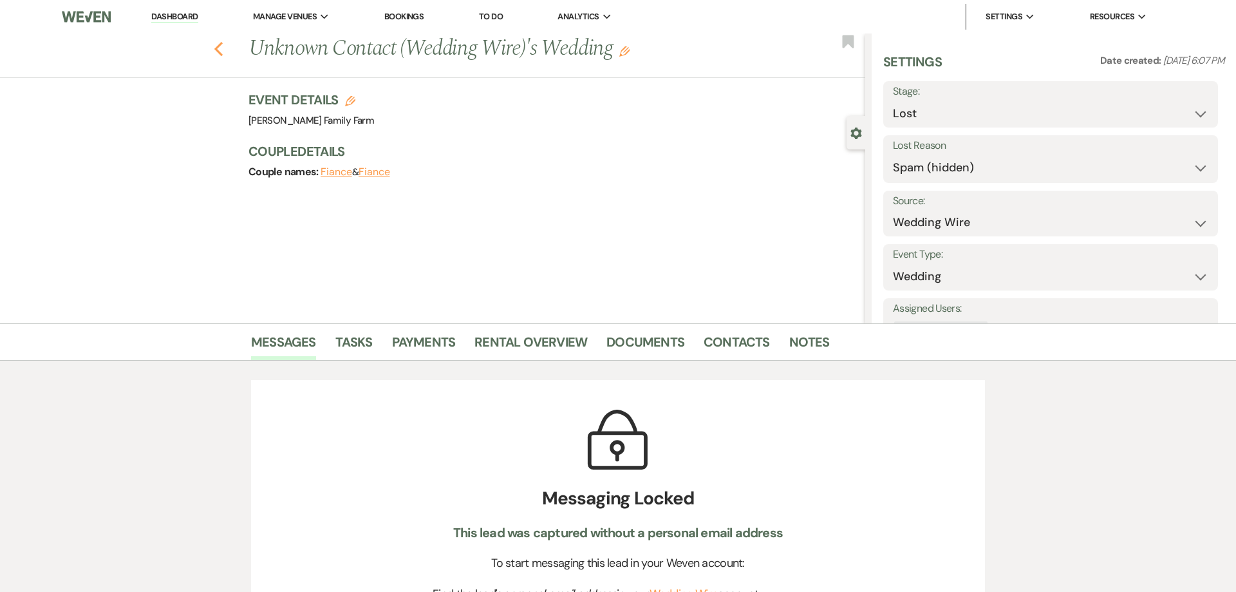
click at [216, 50] on use "button" at bounding box center [218, 49] width 8 height 14
select select "8"
select select "3"
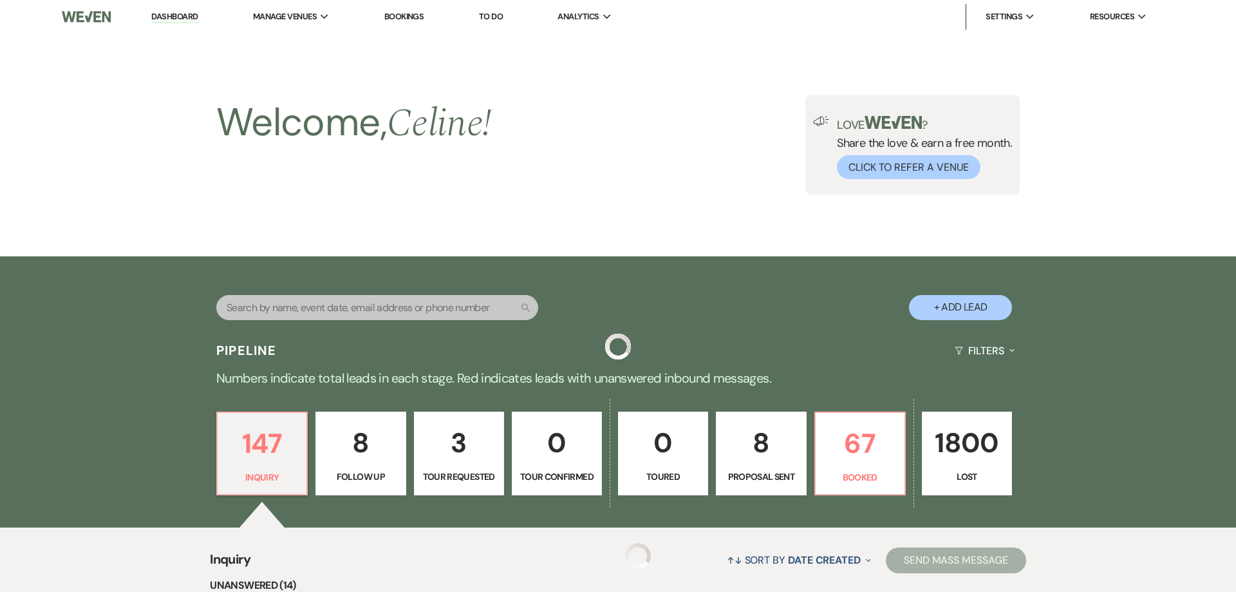
scroll to position [1419, 0]
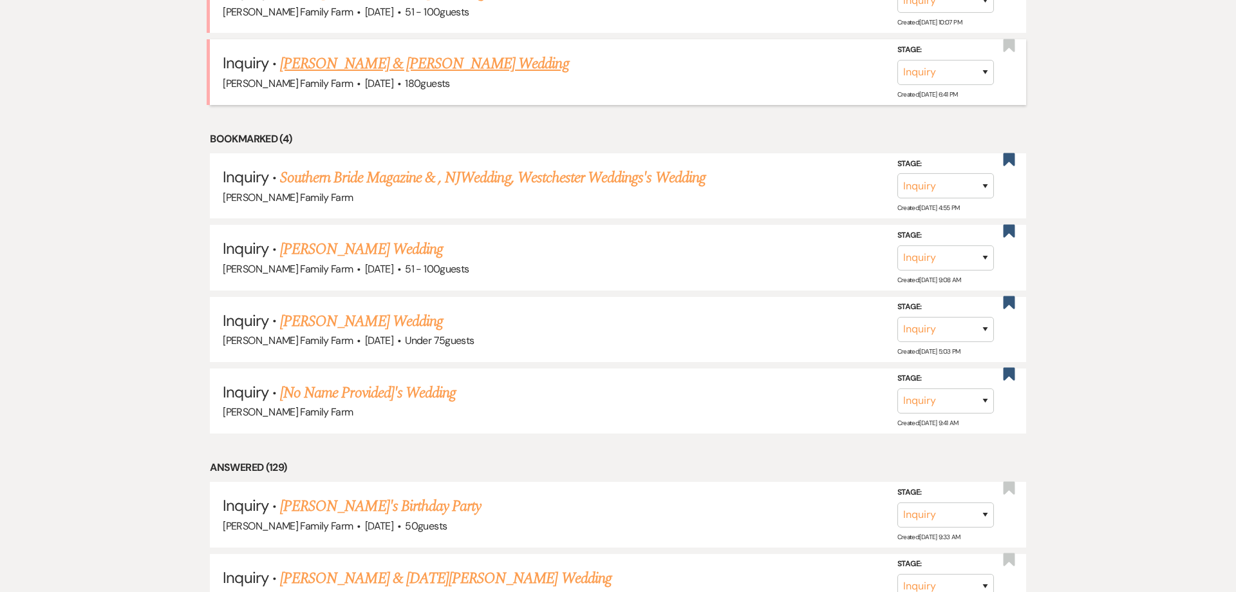
click at [359, 75] on link "[PERSON_NAME] & [PERSON_NAME] Wedding" at bounding box center [424, 63] width 288 height 23
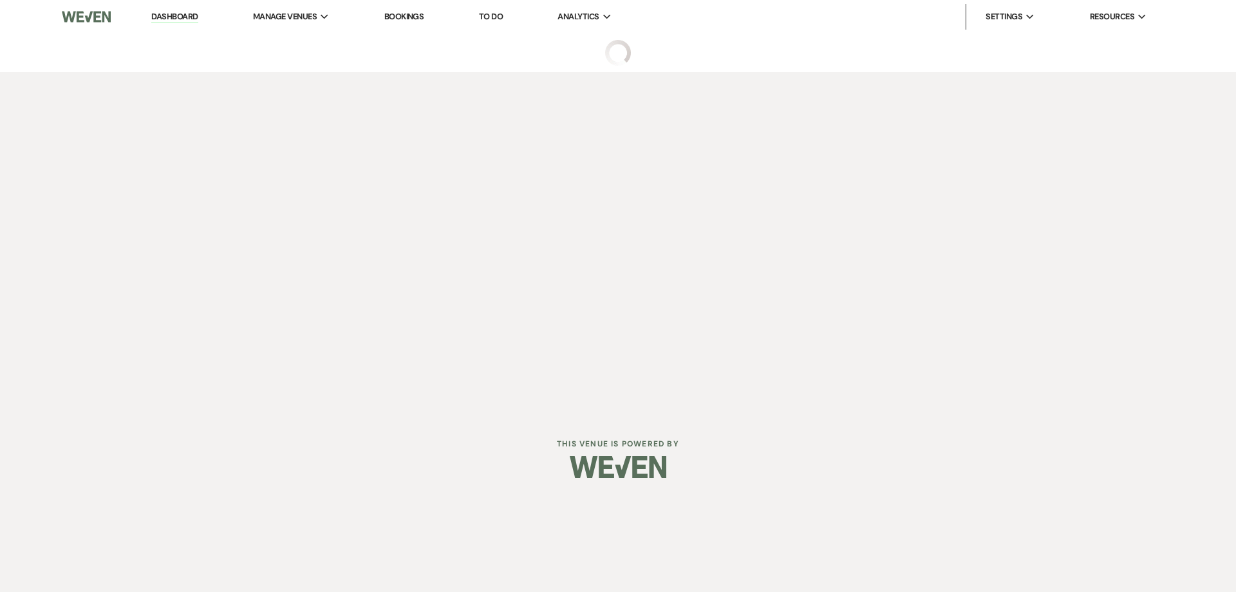
select select "5"
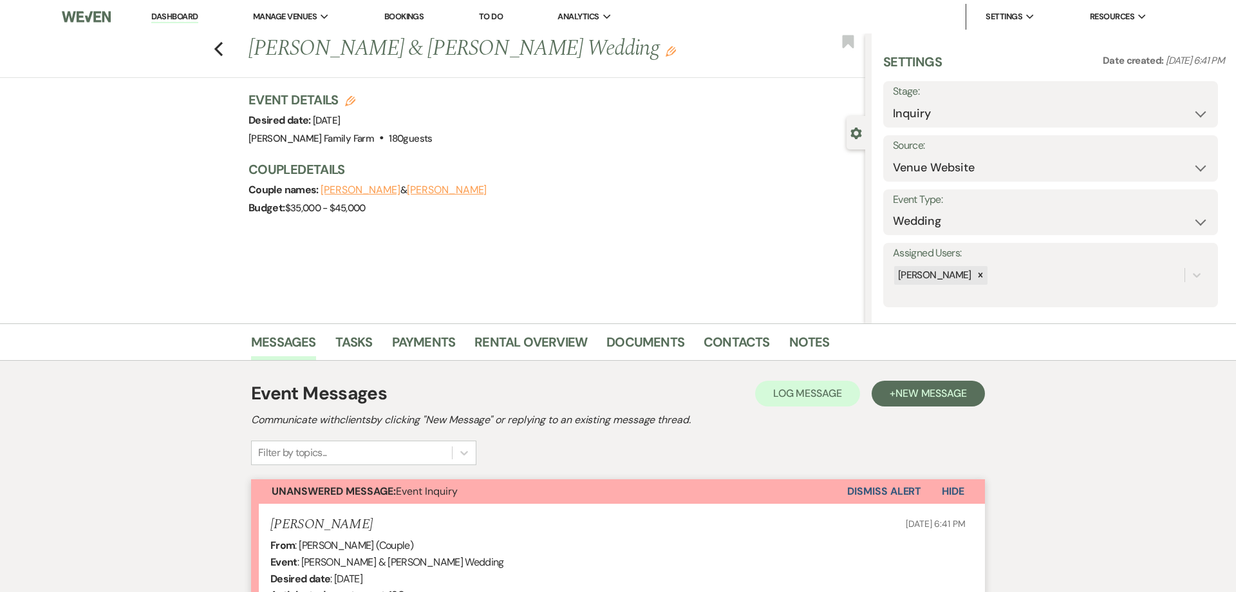
scroll to position [295, 0]
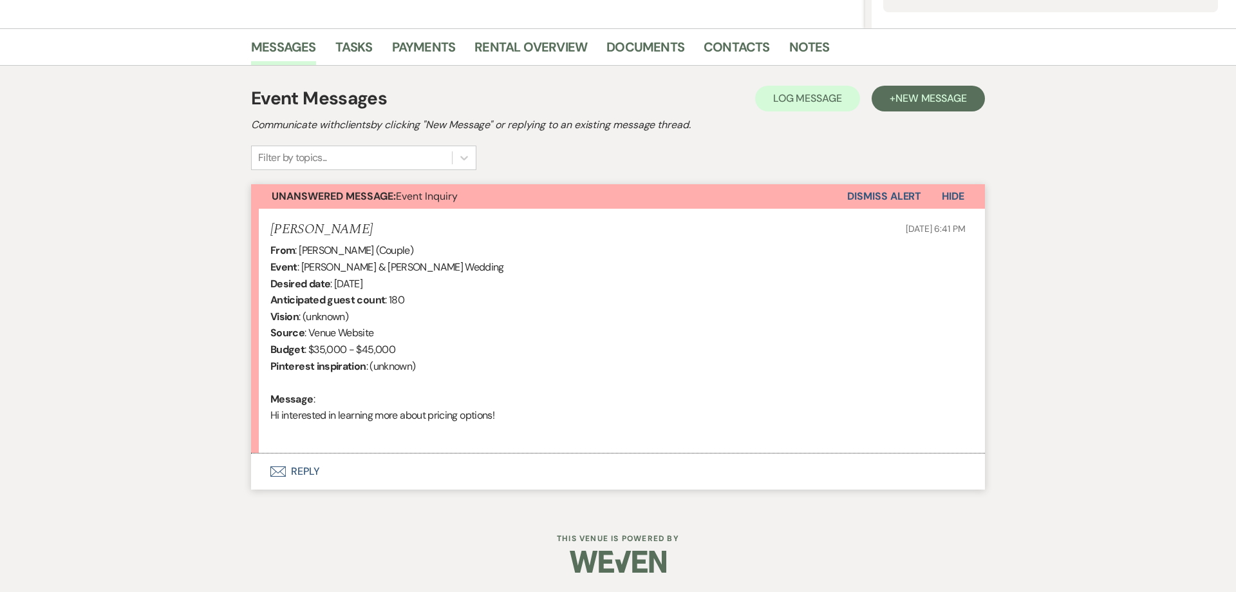
click at [308, 471] on button "Envelope Reply" at bounding box center [618, 471] width 734 height 36
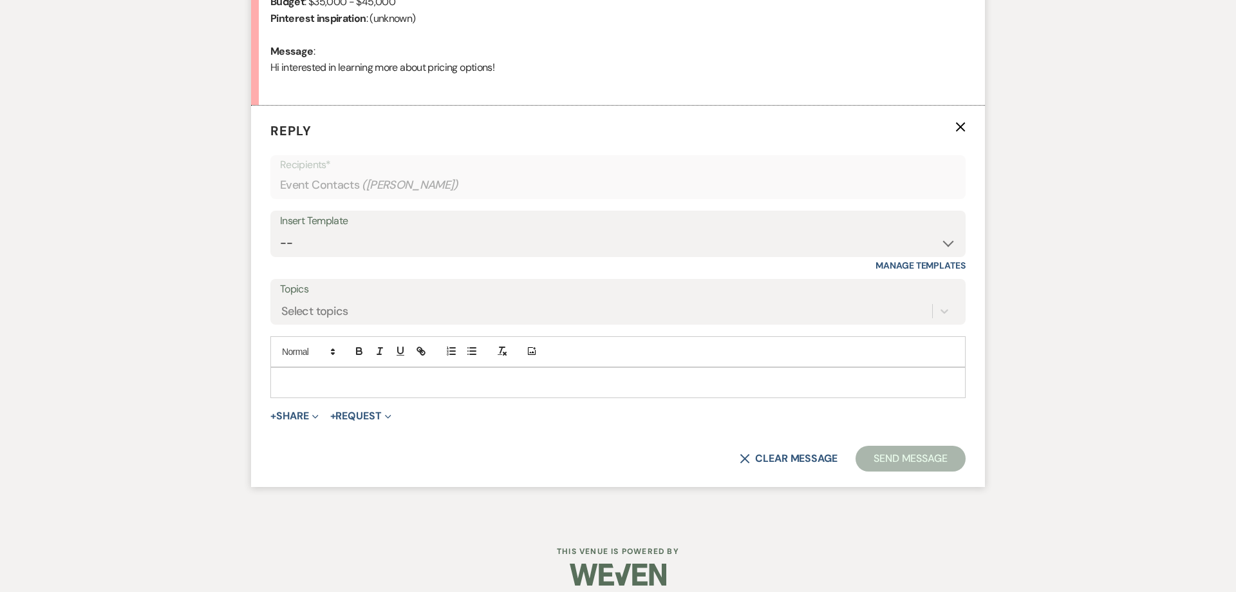
scroll to position [643, 0]
click at [280, 230] on select "-- Follow Up 1a. Non wedding request for info (Barn) 8. Proposal email Follow u…" at bounding box center [618, 242] width 676 height 25
select select "3857"
click option "1. First response (Wedding)" at bounding box center [0, 0] width 0 height 0
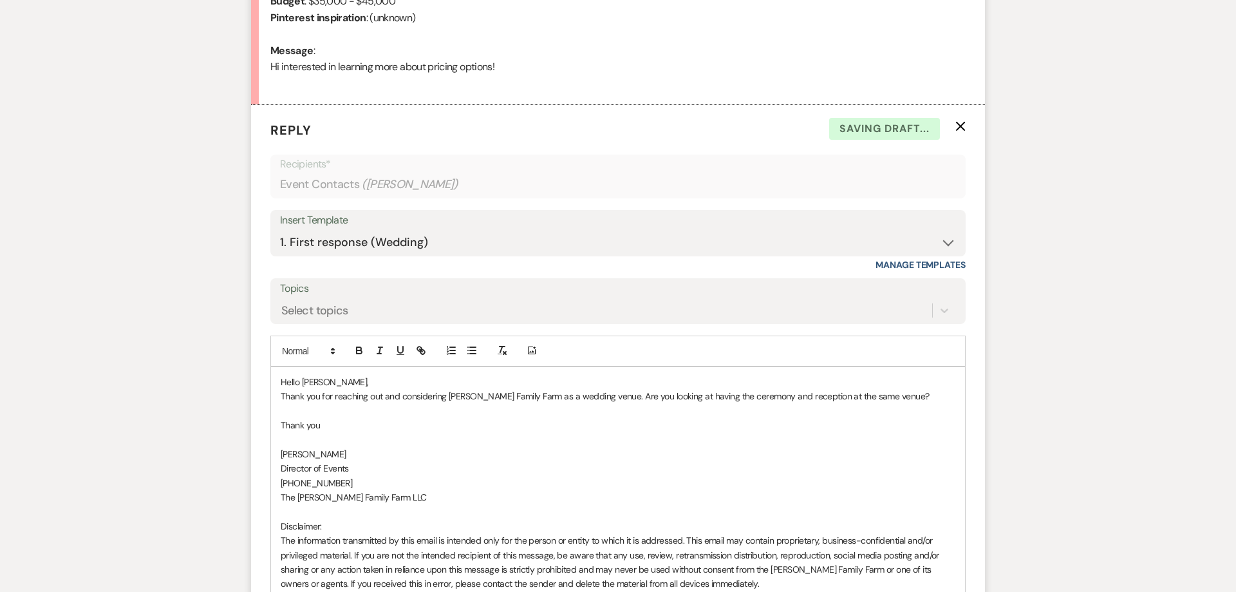
click at [891, 399] on p "Thank you for reaching out and considering [PERSON_NAME] Family Farm as a weddi…" at bounding box center [618, 396] width 675 height 14
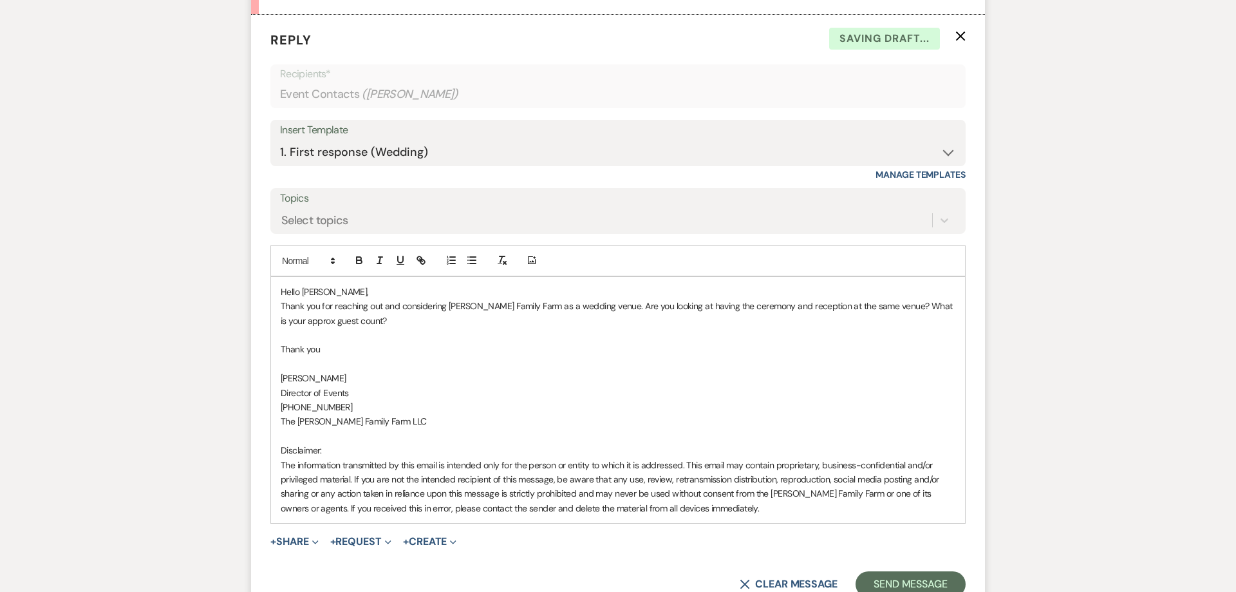
scroll to position [774, 0]
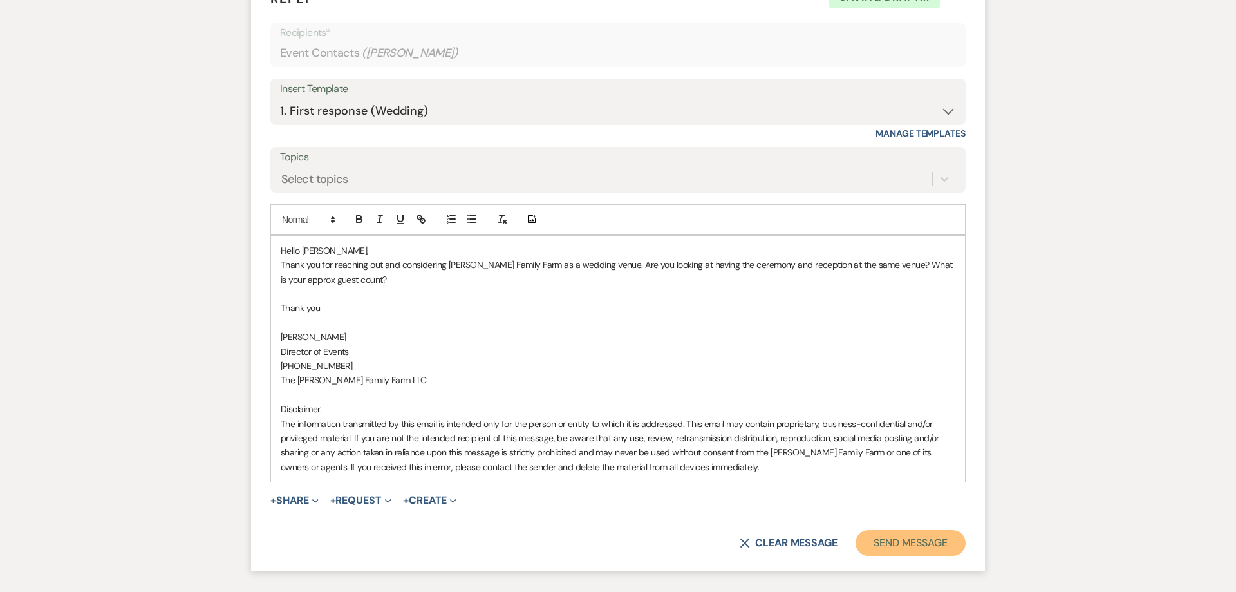
click at [916, 540] on button "Send Message" at bounding box center [911, 543] width 110 height 26
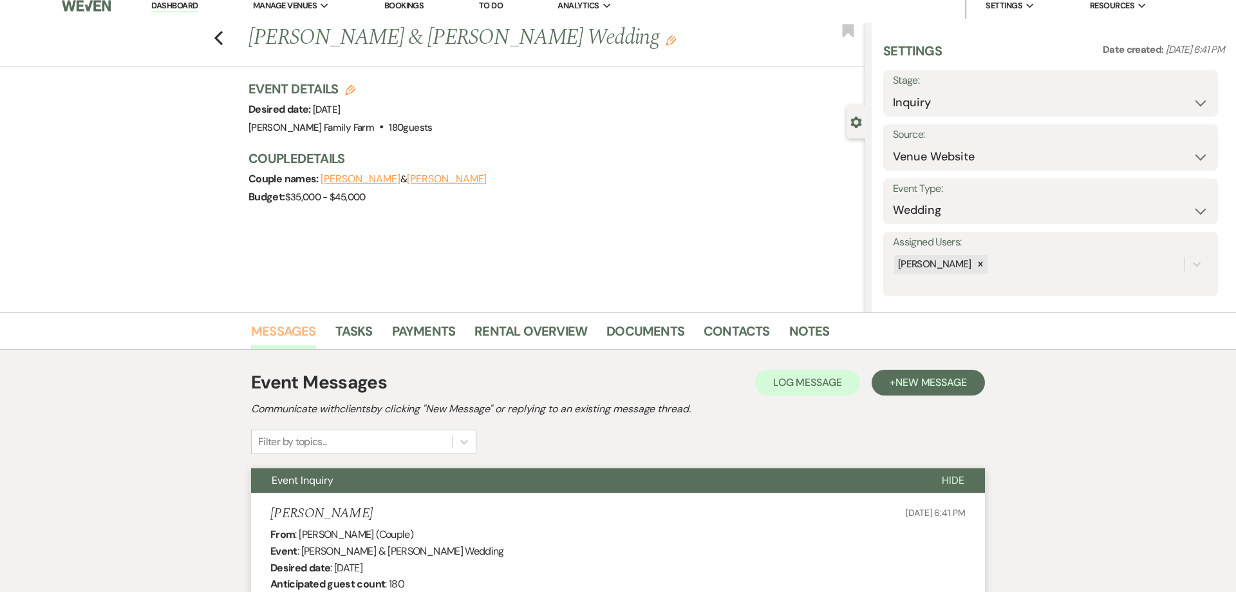
scroll to position [0, 0]
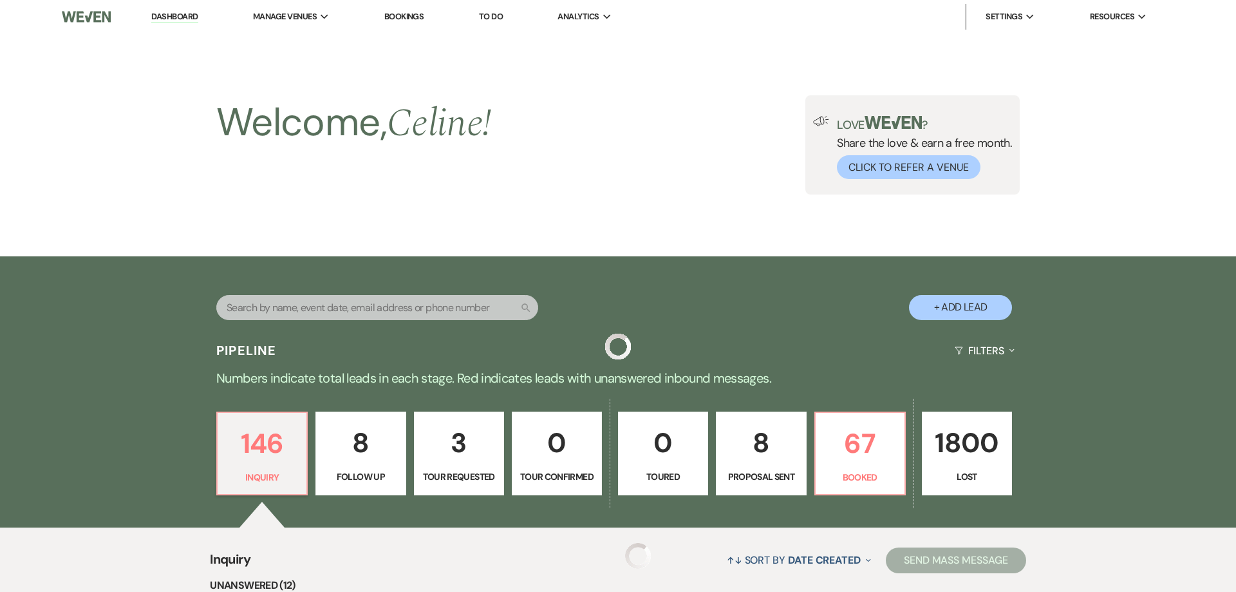
scroll to position [1222, 0]
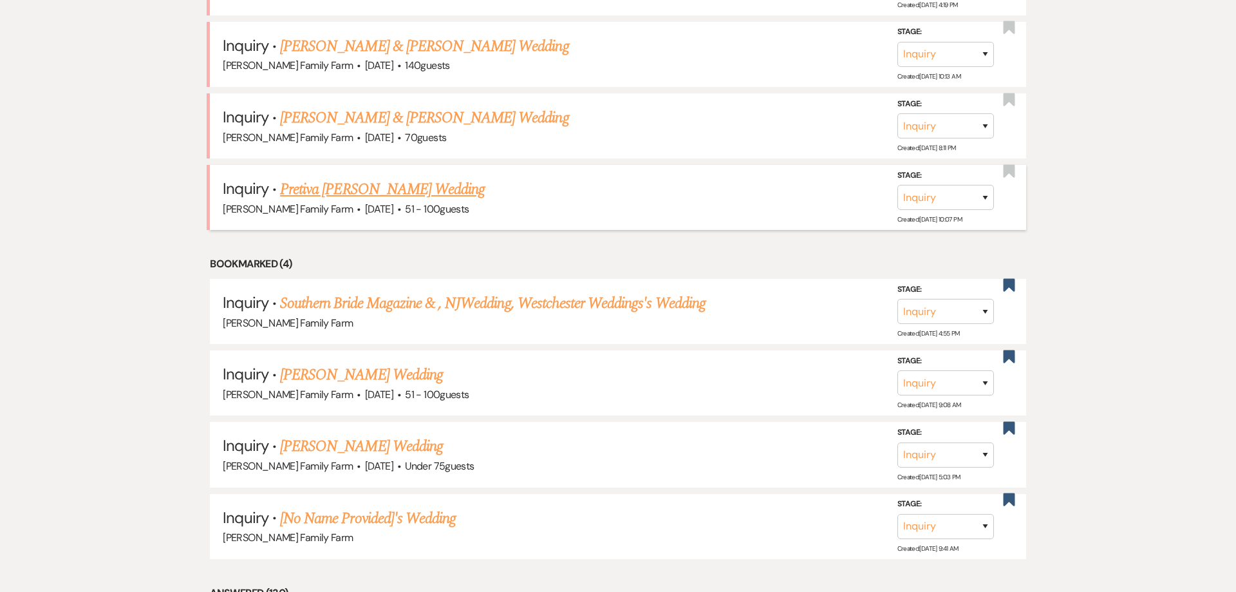
click at [372, 201] on link "Pretiva [PERSON_NAME] Wedding" at bounding box center [382, 189] width 205 height 23
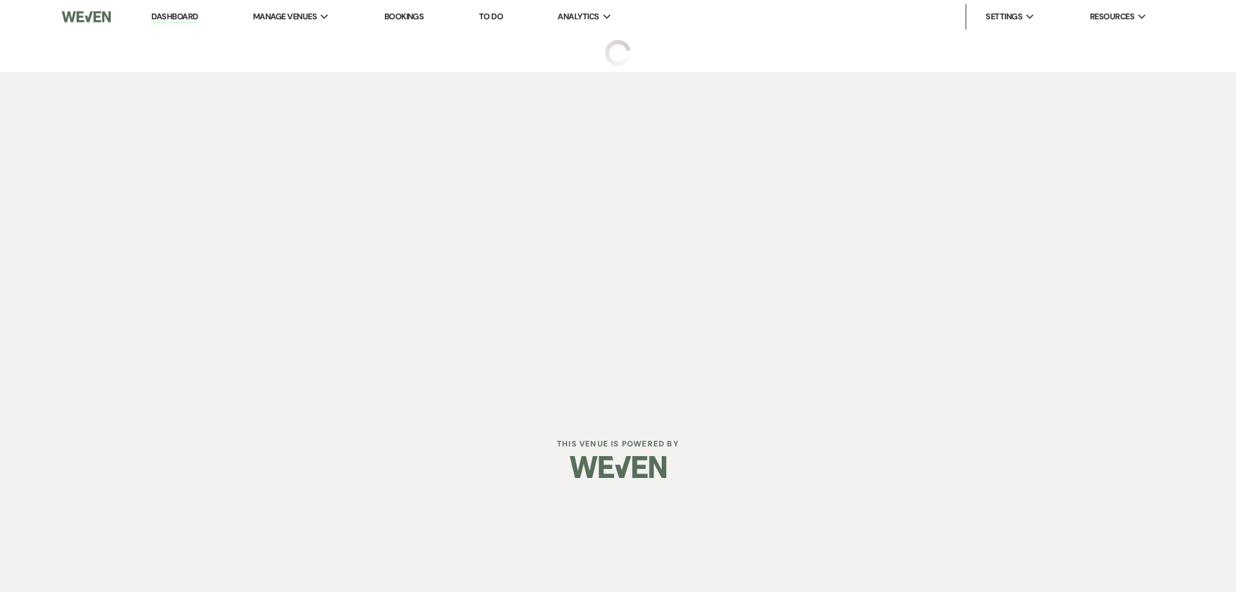
select select "2"
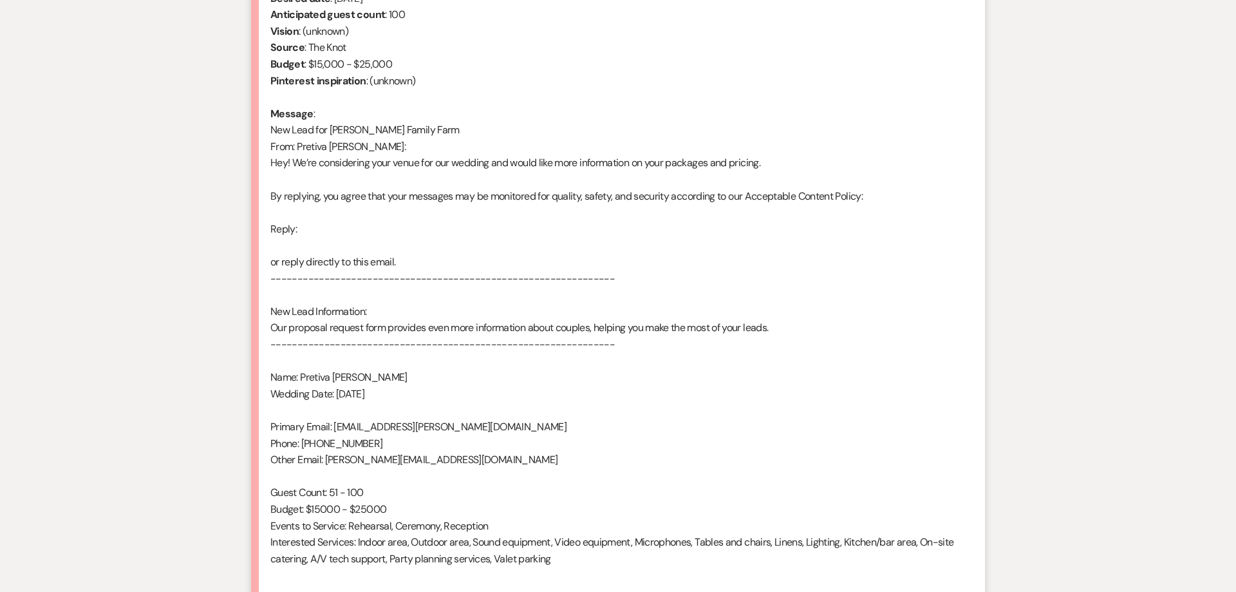
scroll to position [724, 0]
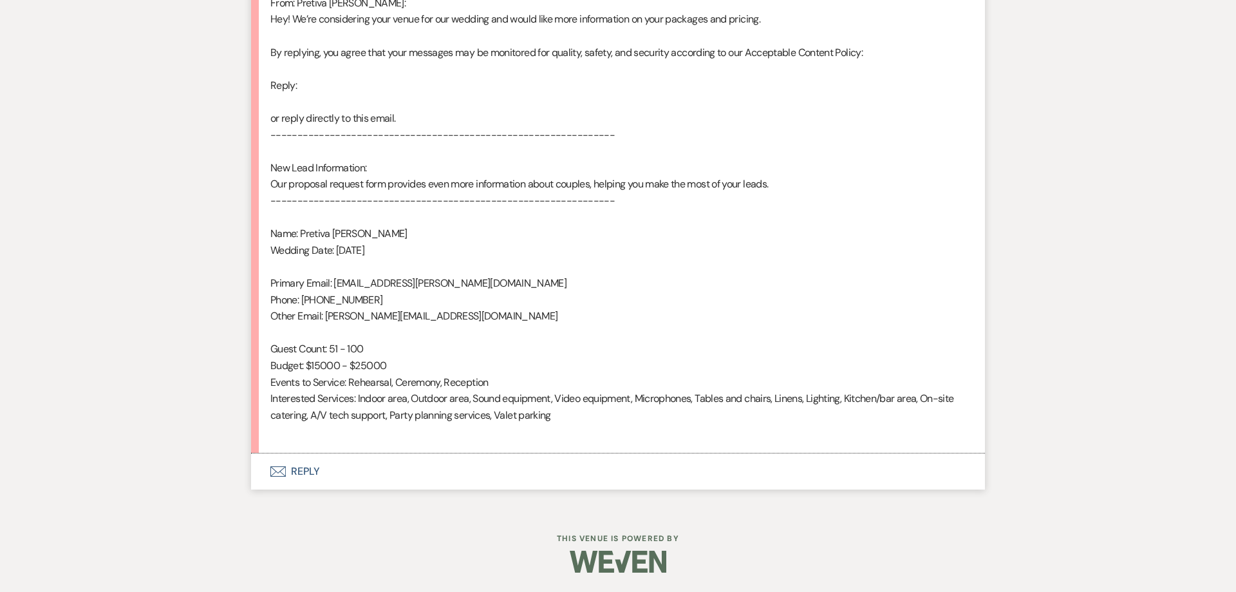
click at [304, 465] on button "Envelope Reply" at bounding box center [618, 471] width 734 height 36
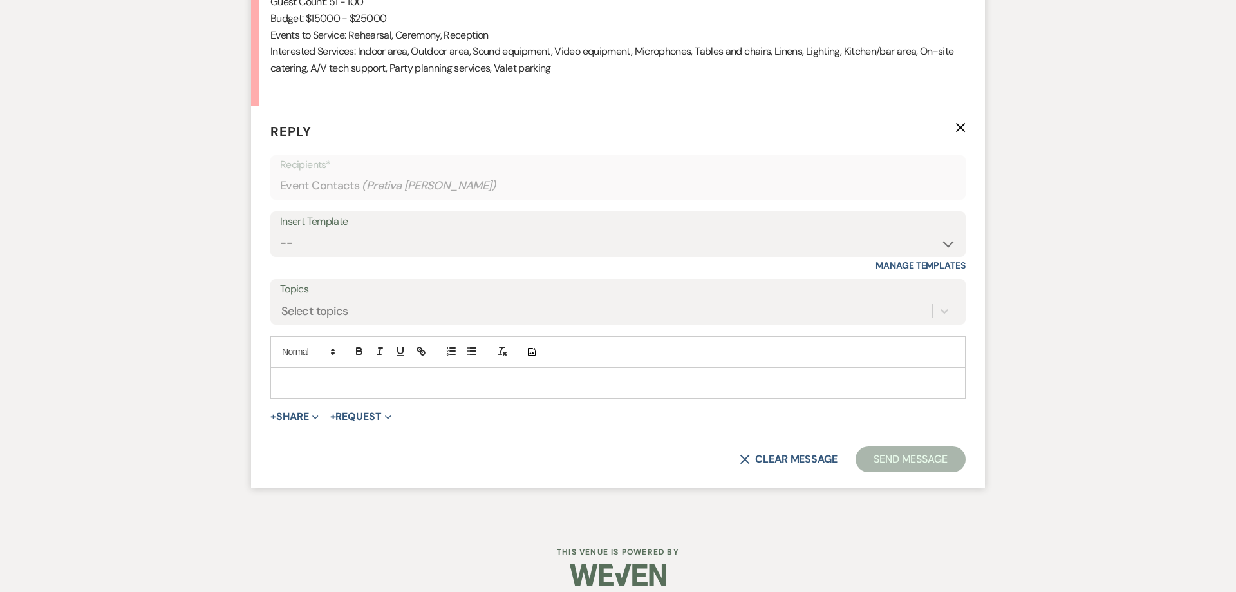
scroll to position [1072, 0]
select select "3857"
click option "1. First response (Wedding)" at bounding box center [0, 0] width 0 height 0
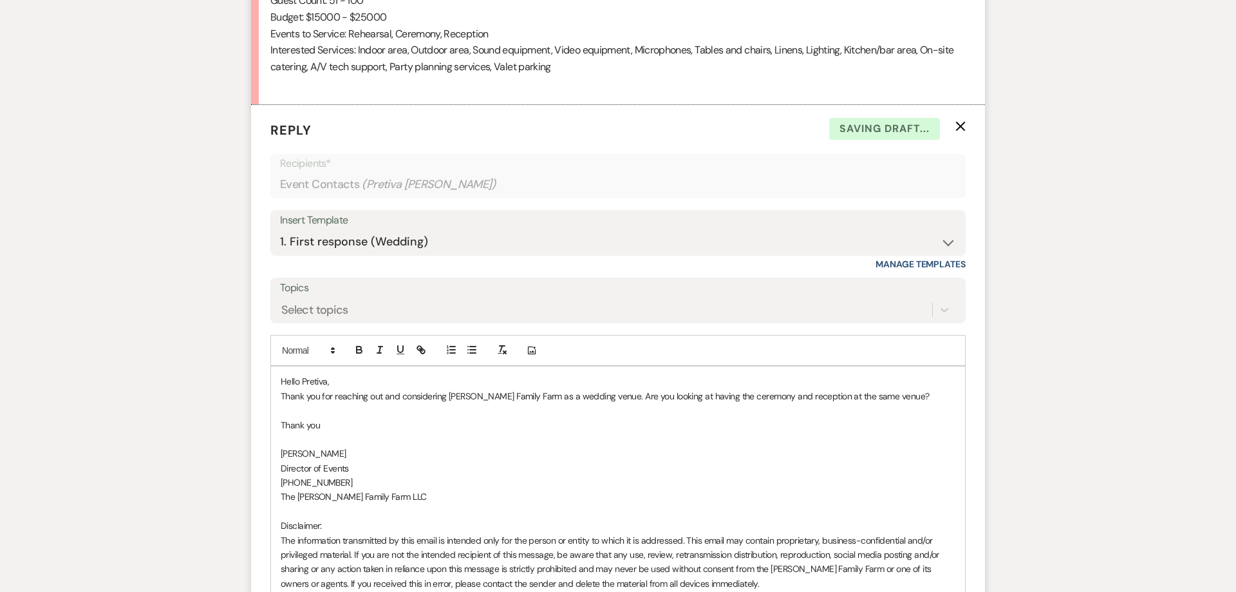
click at [885, 399] on p "Thank you for reaching out and considering [PERSON_NAME] Family Farm as a weddi…" at bounding box center [618, 396] width 675 height 14
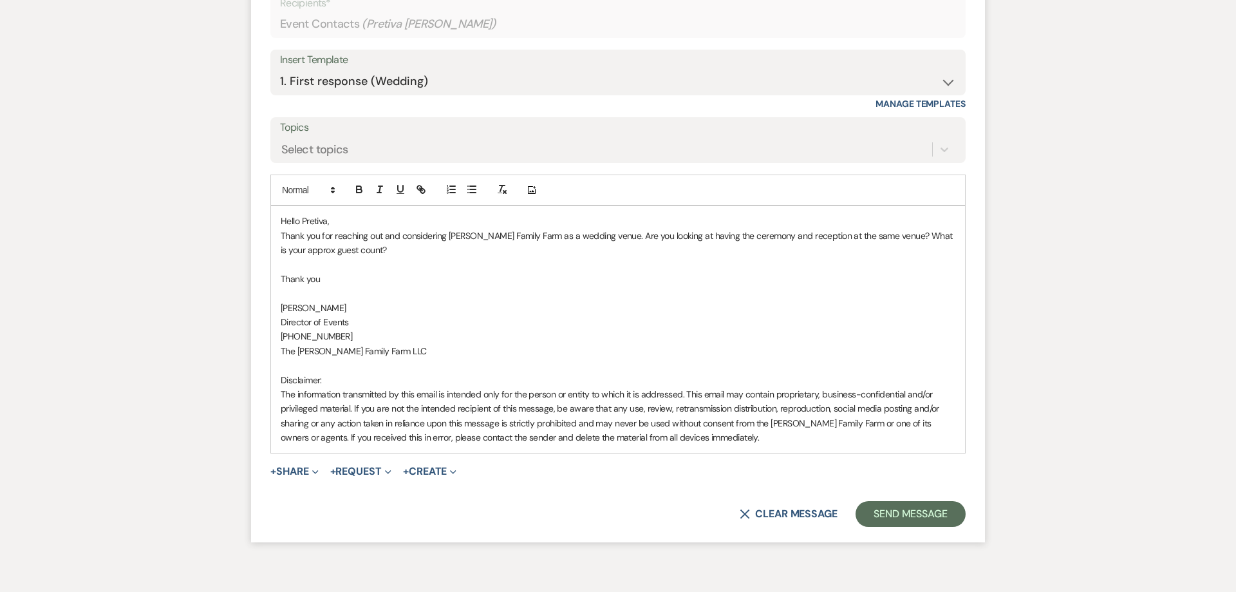
scroll to position [1300, 0]
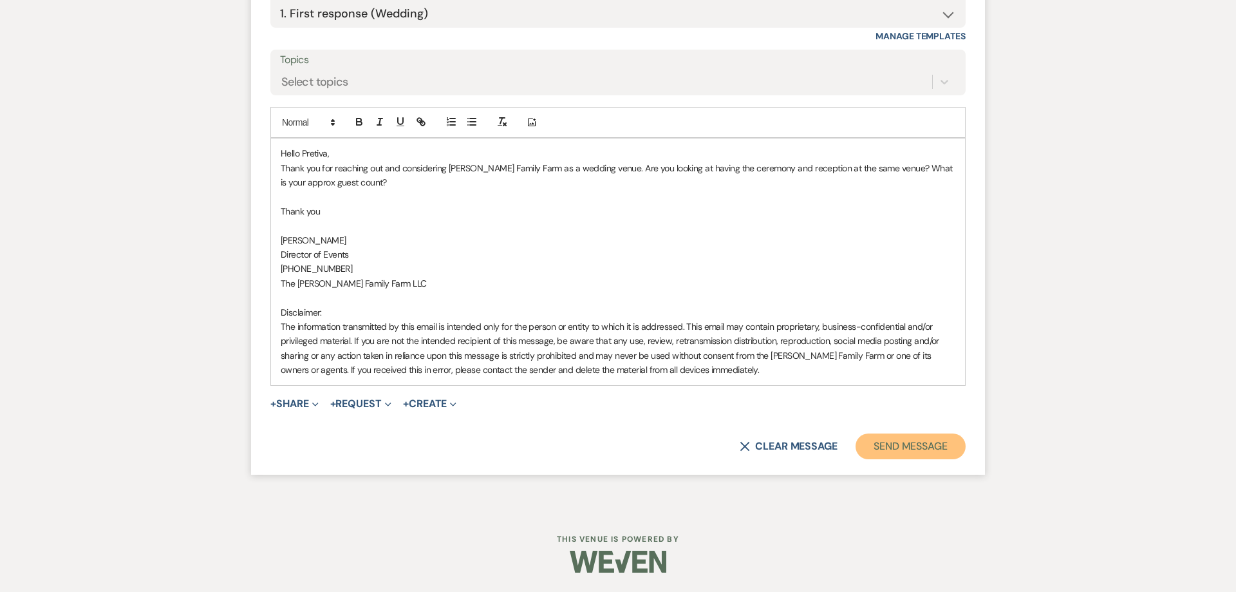
click at [935, 439] on button "Send Message" at bounding box center [911, 446] width 110 height 26
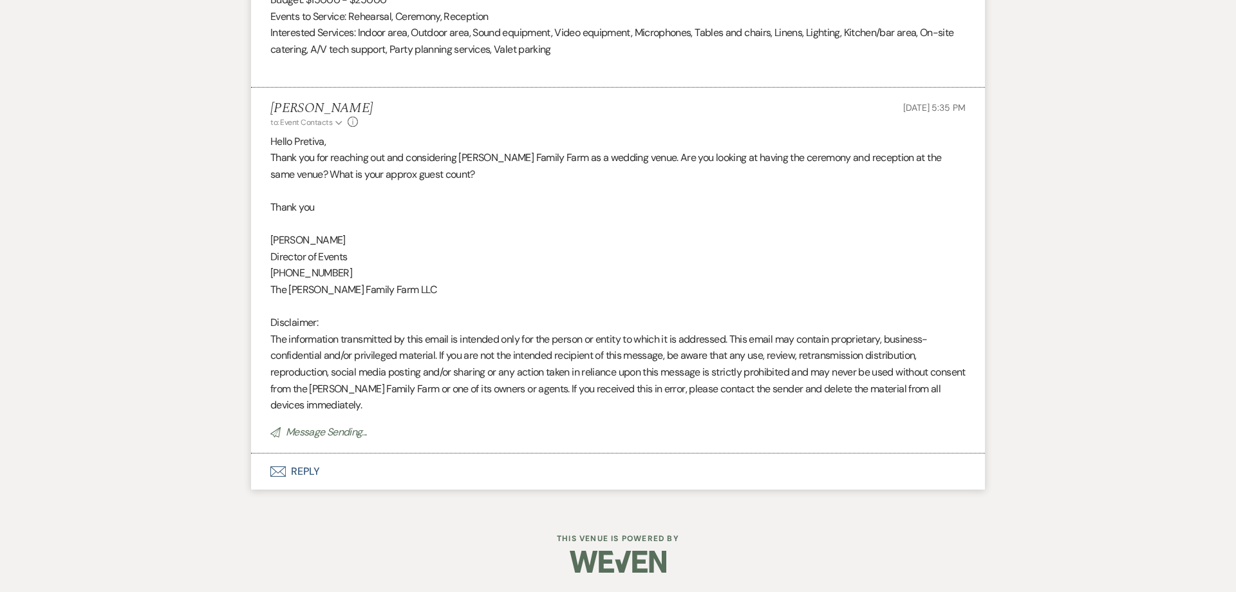
scroll to position [1090, 0]
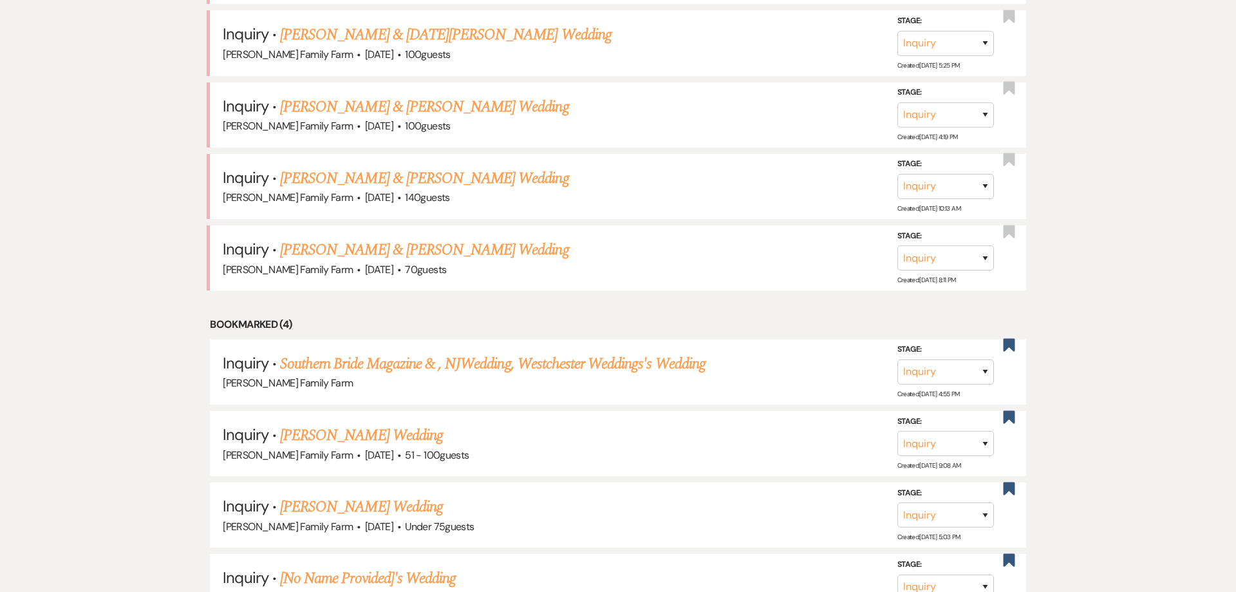
scroll to position [1222, 0]
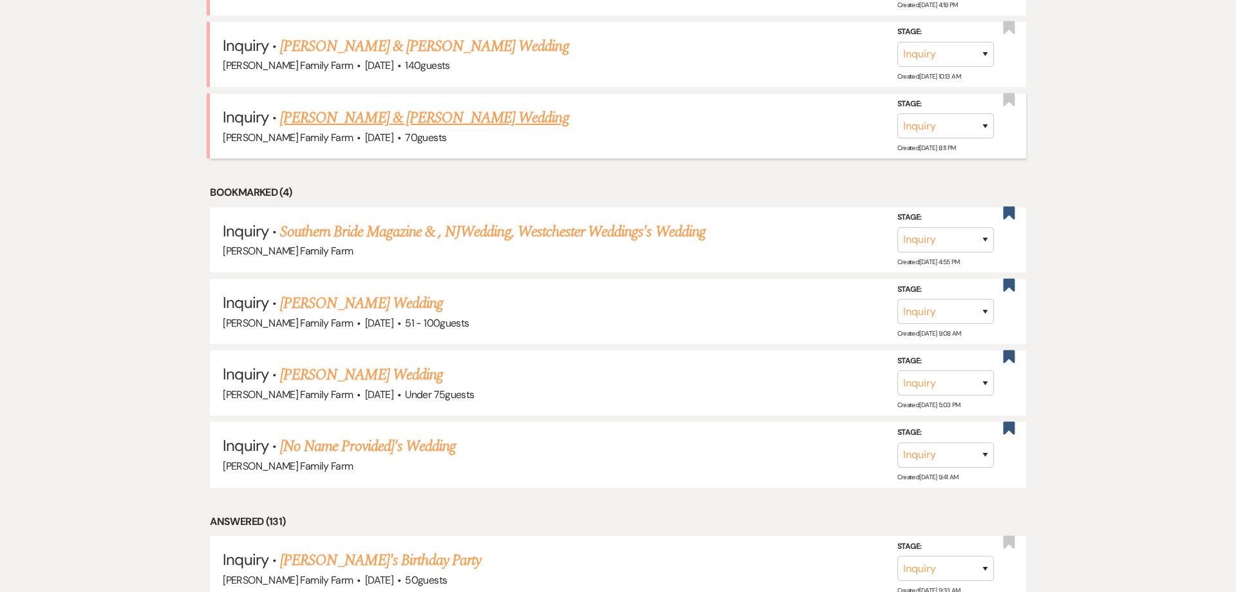
click at [344, 129] on link "[PERSON_NAME] & [PERSON_NAME] Wedding" at bounding box center [424, 117] width 288 height 23
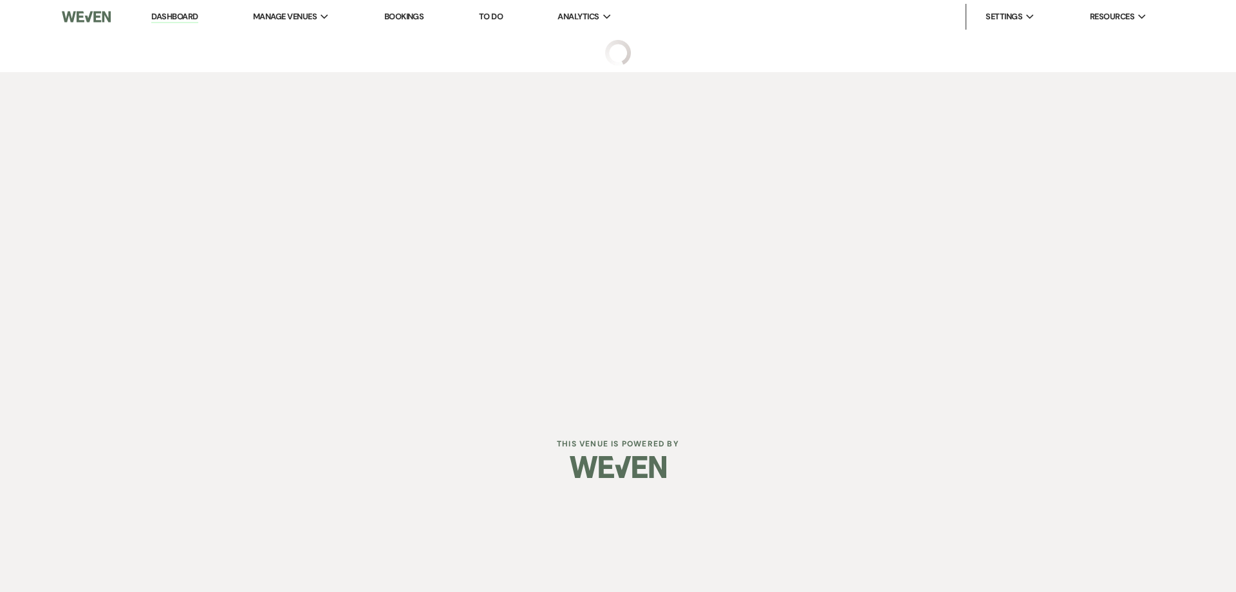
select select "5"
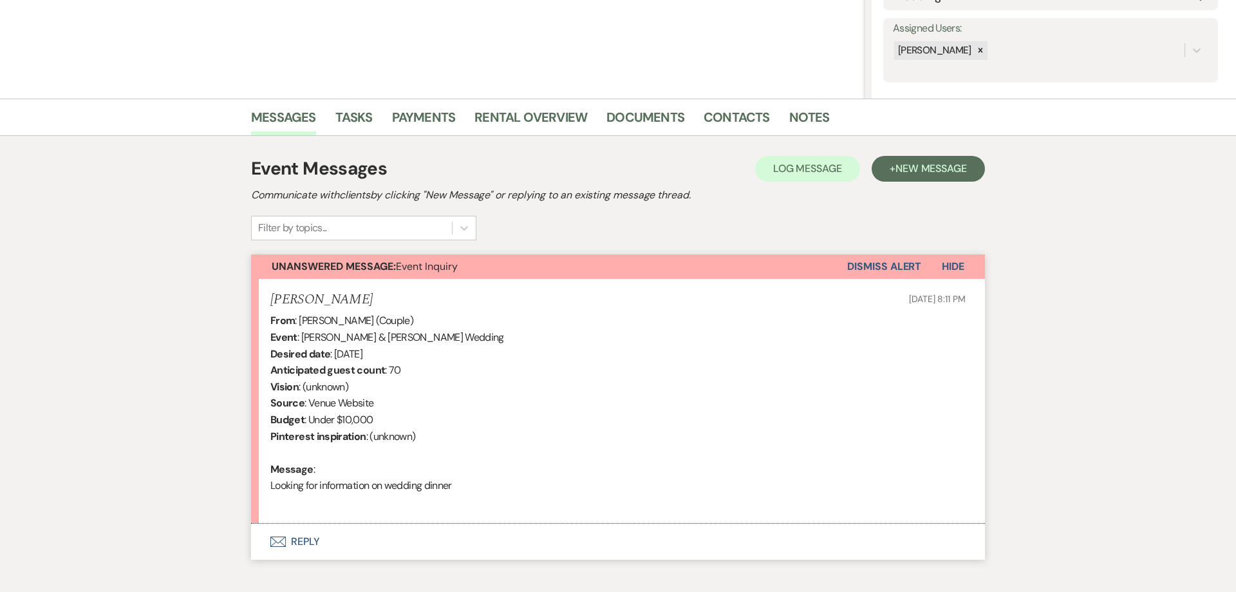
scroll to position [263, 0]
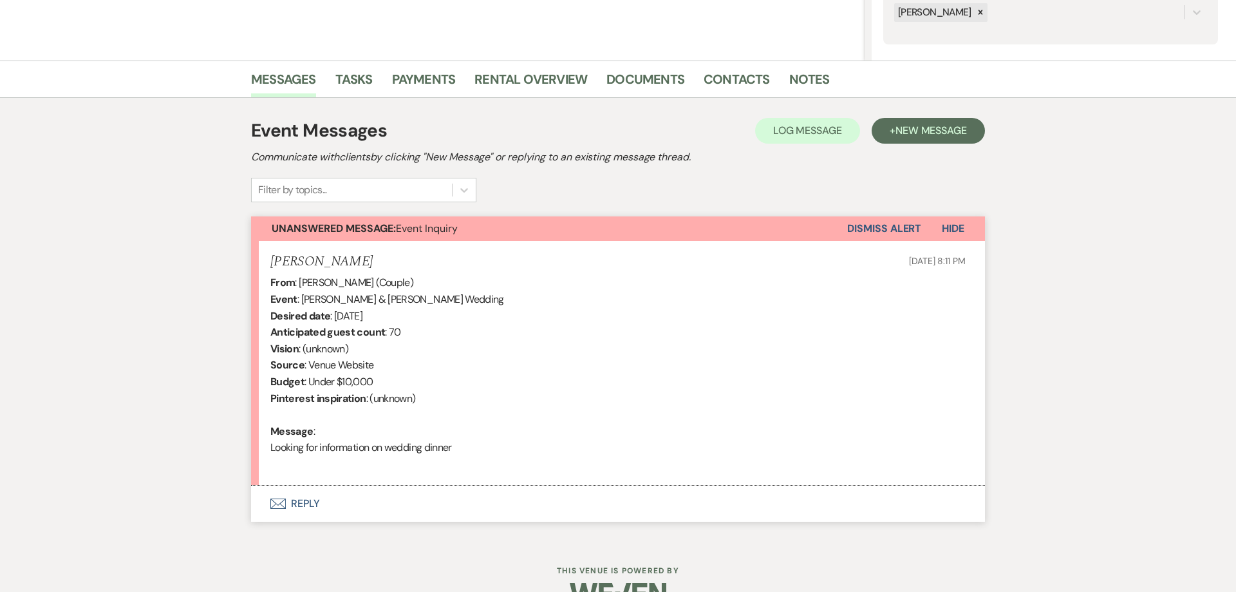
click at [301, 503] on button "Envelope Reply" at bounding box center [618, 503] width 734 height 36
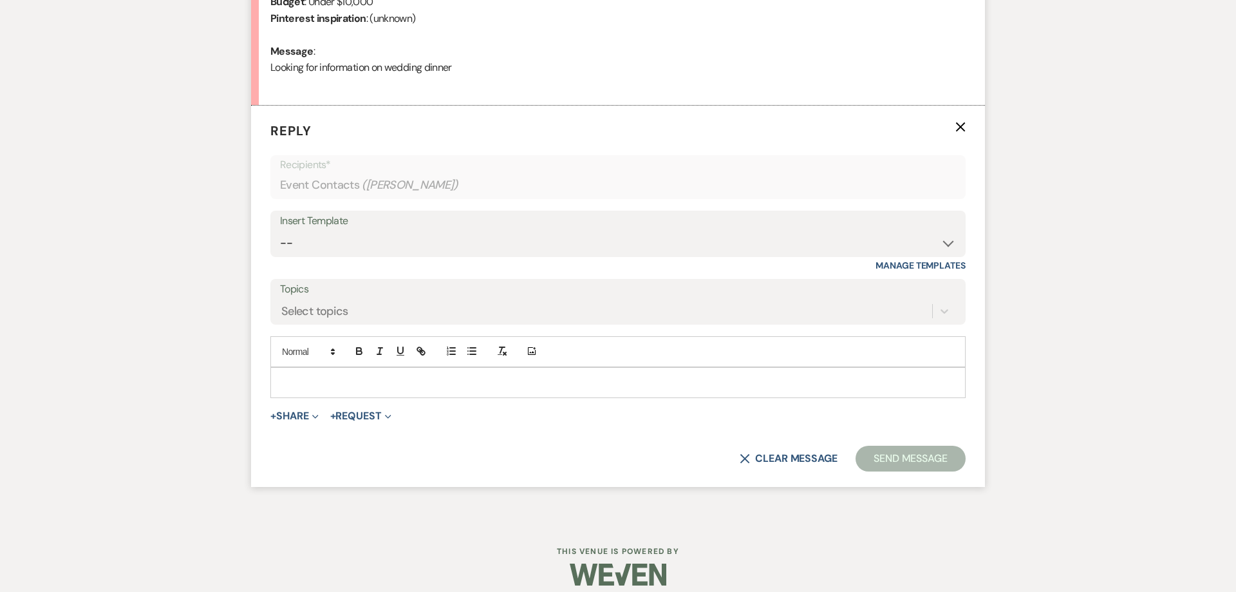
scroll to position [643, 0]
click at [280, 230] on select "-- Follow Up 1a. Non wedding request for info (Barn) 8. Proposal email Follow u…" at bounding box center [618, 242] width 676 height 25
select select "5985"
click option "What would you like event to look like?" at bounding box center [0, 0] width 0 height 0
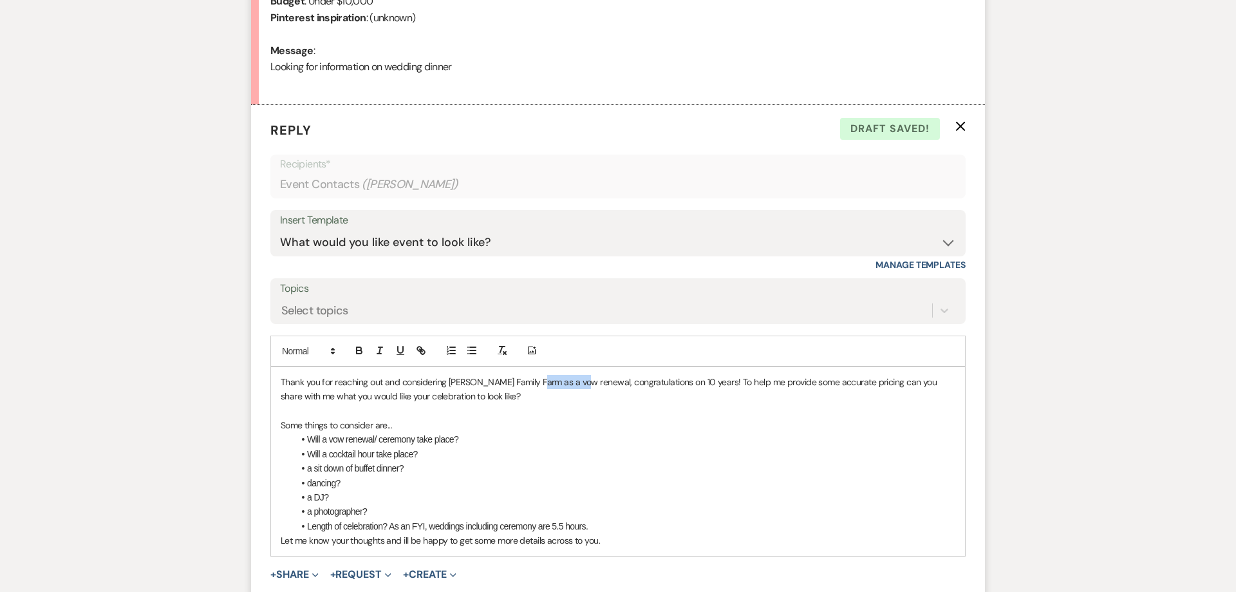
drag, startPoint x: 534, startPoint y: 382, endPoint x: 581, endPoint y: 382, distance: 47.0
click at [581, 382] on p "Thank you for reaching out and considering [PERSON_NAME] Family Farm as a vow r…" at bounding box center [618, 389] width 675 height 29
drag, startPoint x: 378, startPoint y: 441, endPoint x: 330, endPoint y: 440, distance: 47.7
click at [330, 440] on li "Will a vow renewal/ ceremony take place?" at bounding box center [625, 439] width 662 height 14
click at [368, 483] on li "dancing?" at bounding box center [625, 483] width 662 height 14
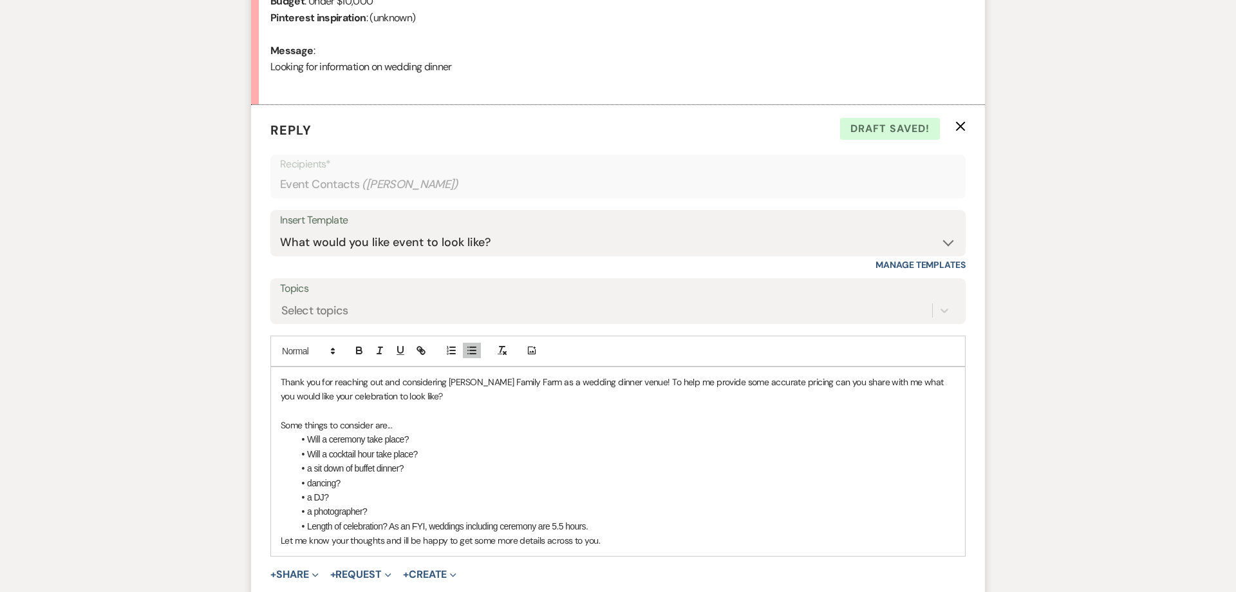
click at [307, 472] on li "a sit down of buffet dinner?" at bounding box center [625, 468] width 662 height 14
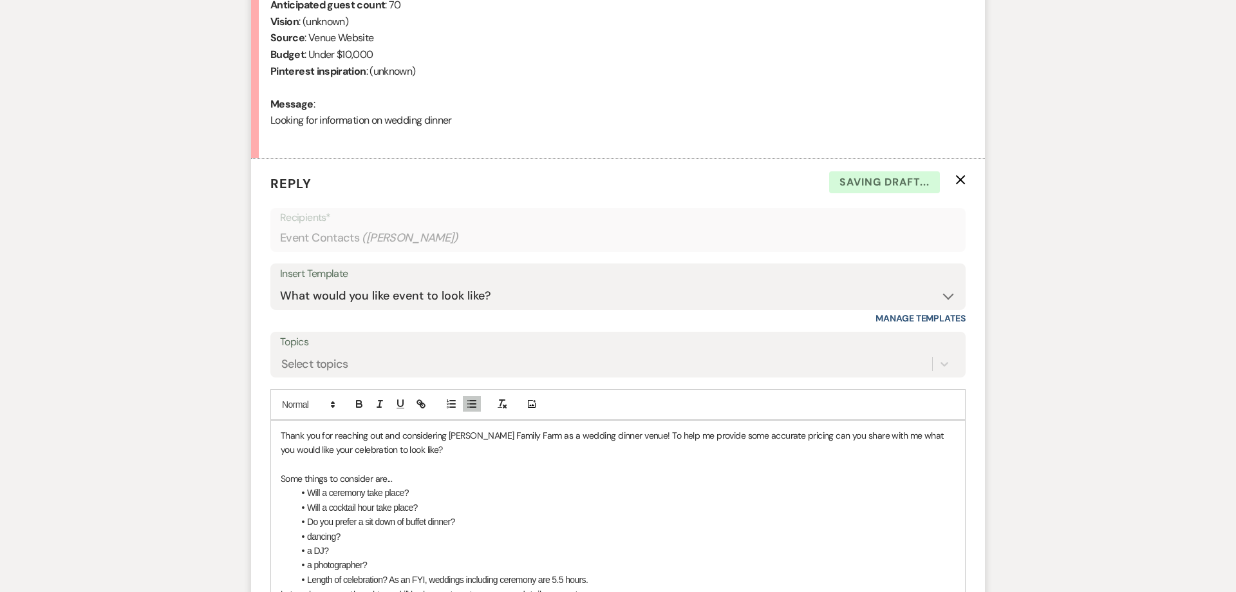
scroll to position [660, 0]
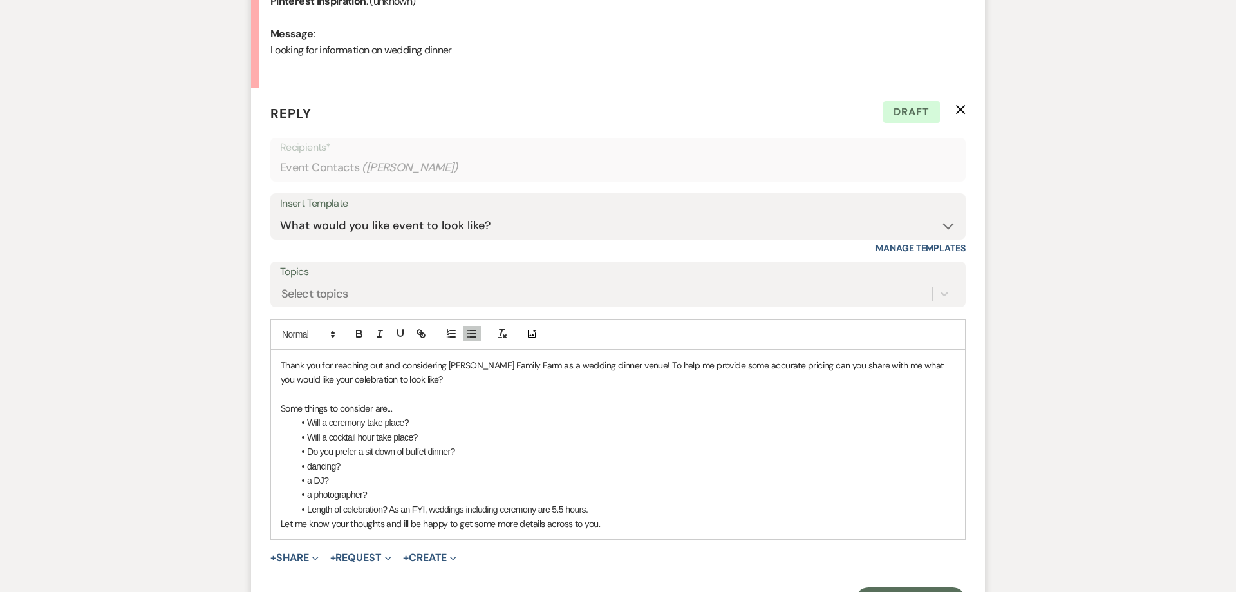
click at [610, 525] on p "Let me know your thoughts and ill be happy to get some more details across to y…" at bounding box center [618, 523] width 675 height 14
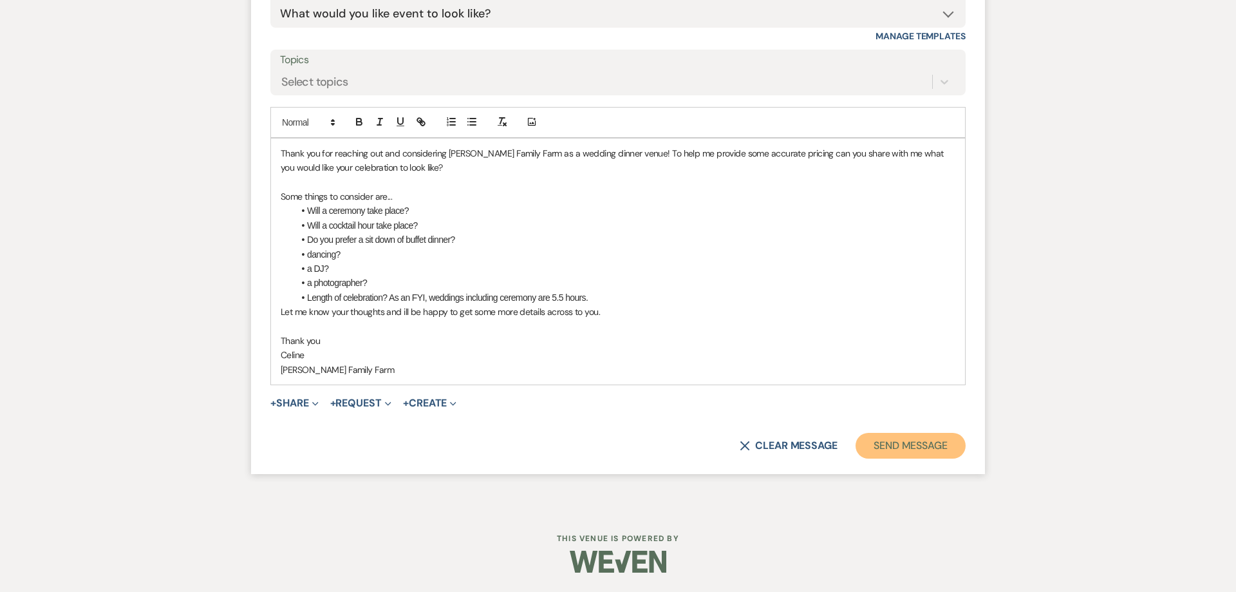
drag, startPoint x: 880, startPoint y: 452, endPoint x: 713, endPoint y: 388, distance: 178.5
click at [881, 453] on button "Send Message" at bounding box center [911, 446] width 110 height 26
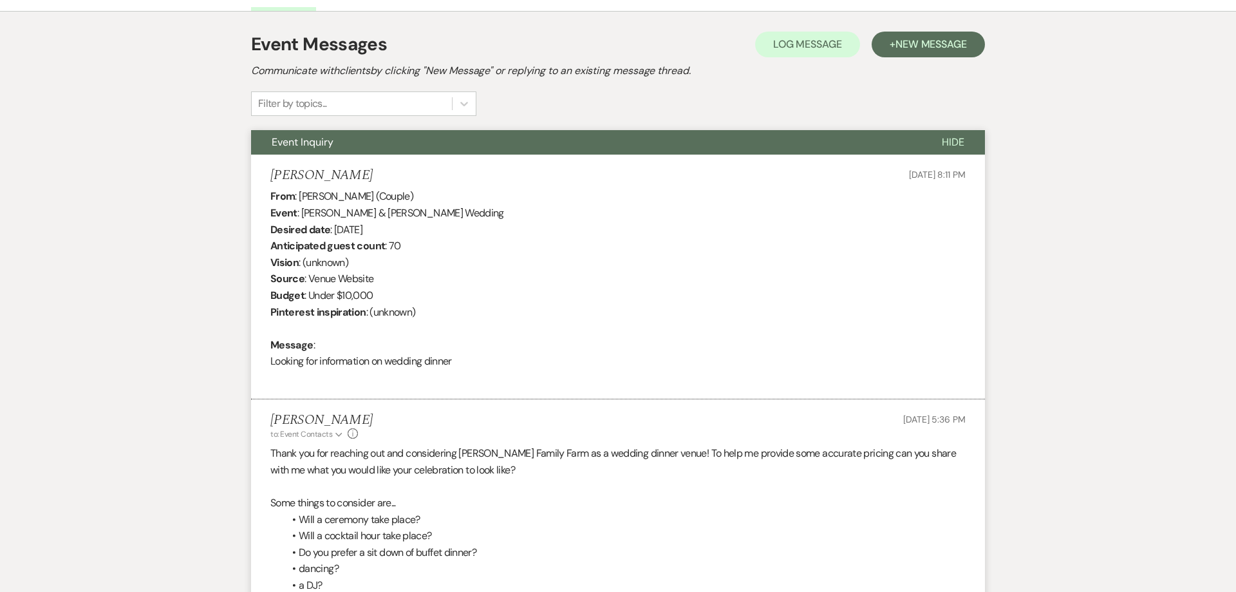
scroll to position [135, 0]
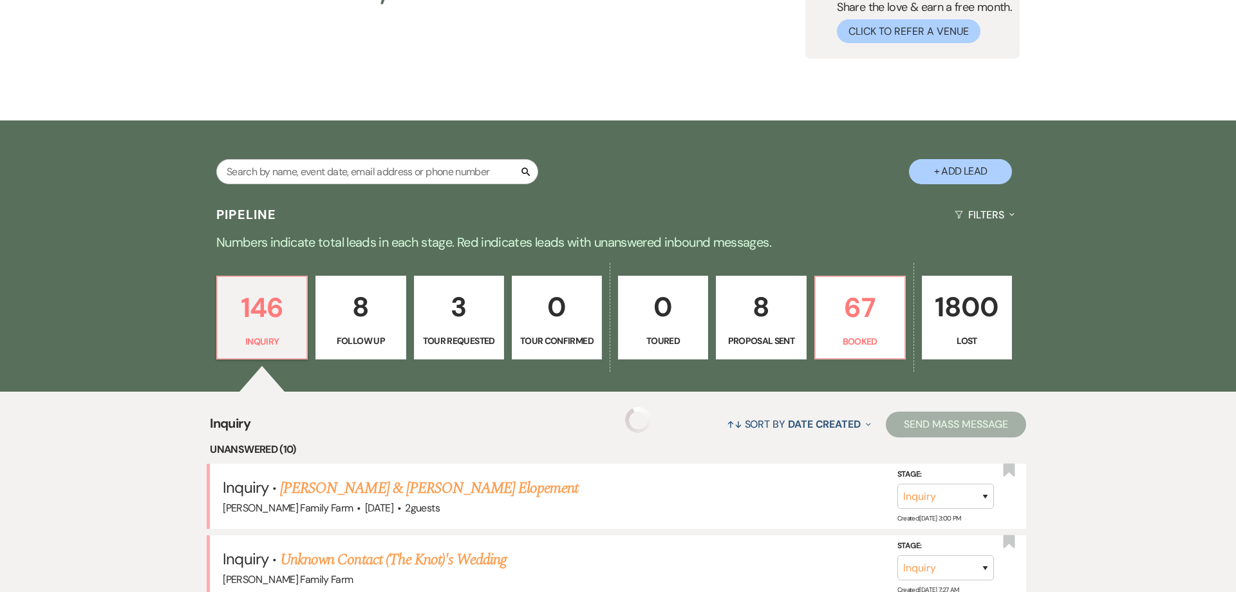
scroll to position [1221, 0]
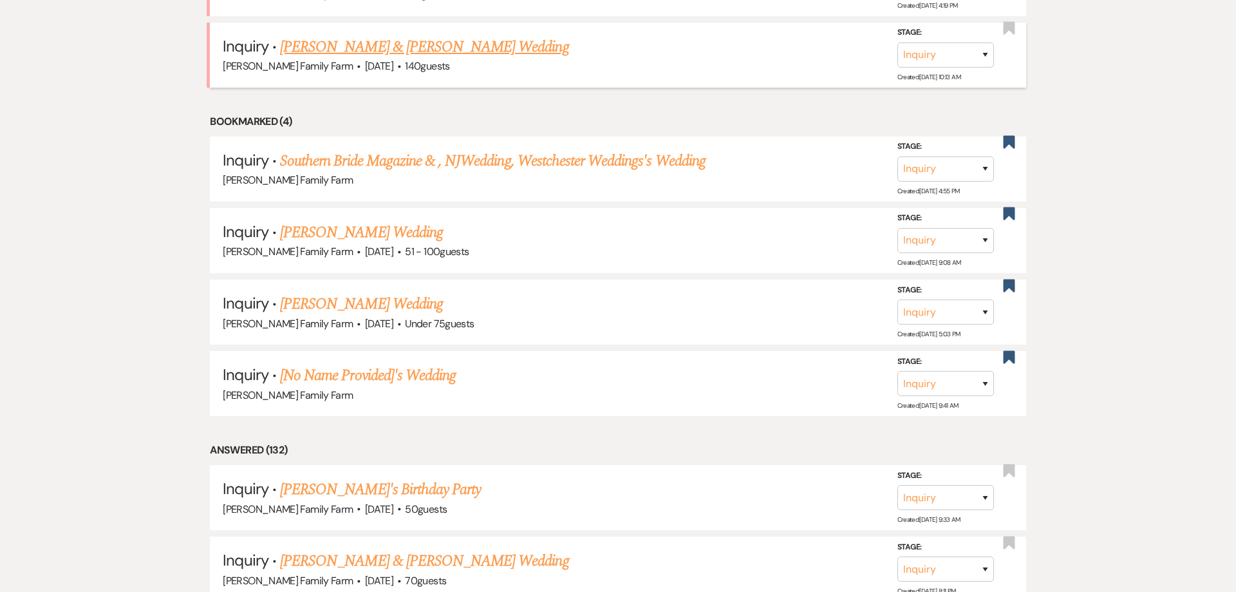
click at [371, 59] on link "[PERSON_NAME] & [PERSON_NAME] Wedding" at bounding box center [424, 46] width 288 height 23
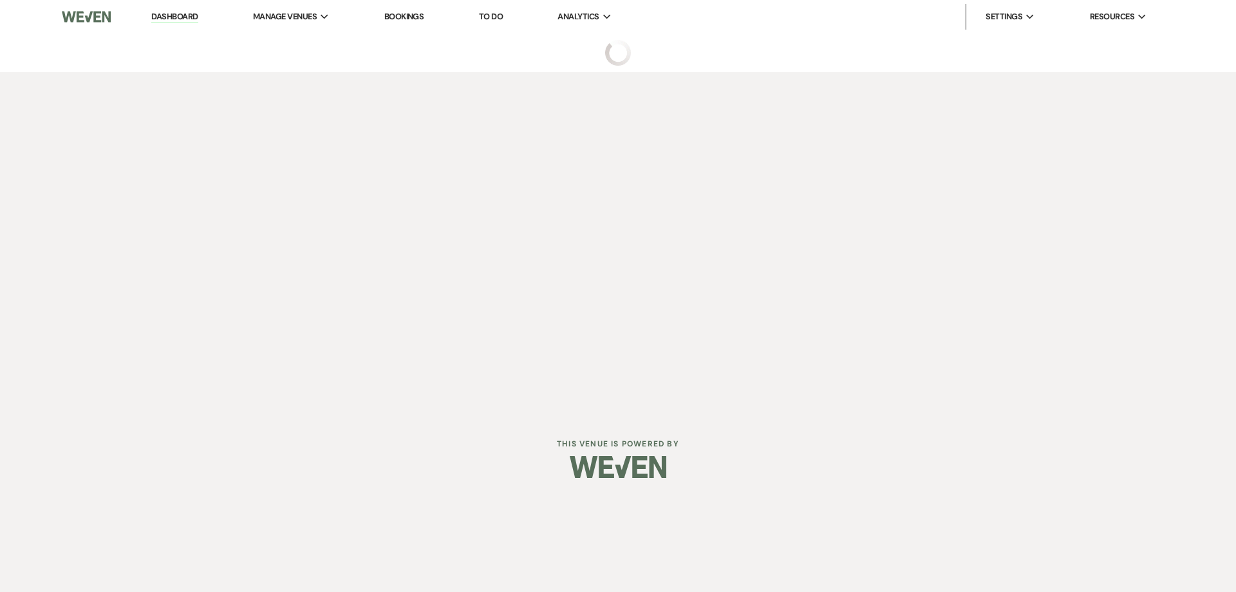
select select "5"
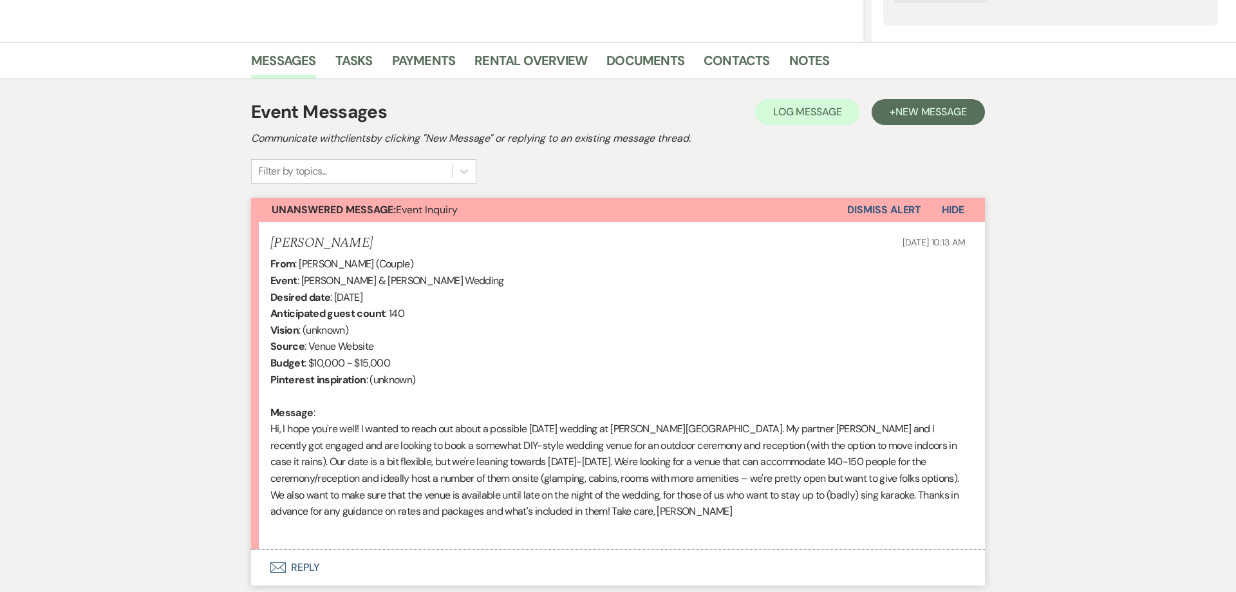
scroll to position [377, 0]
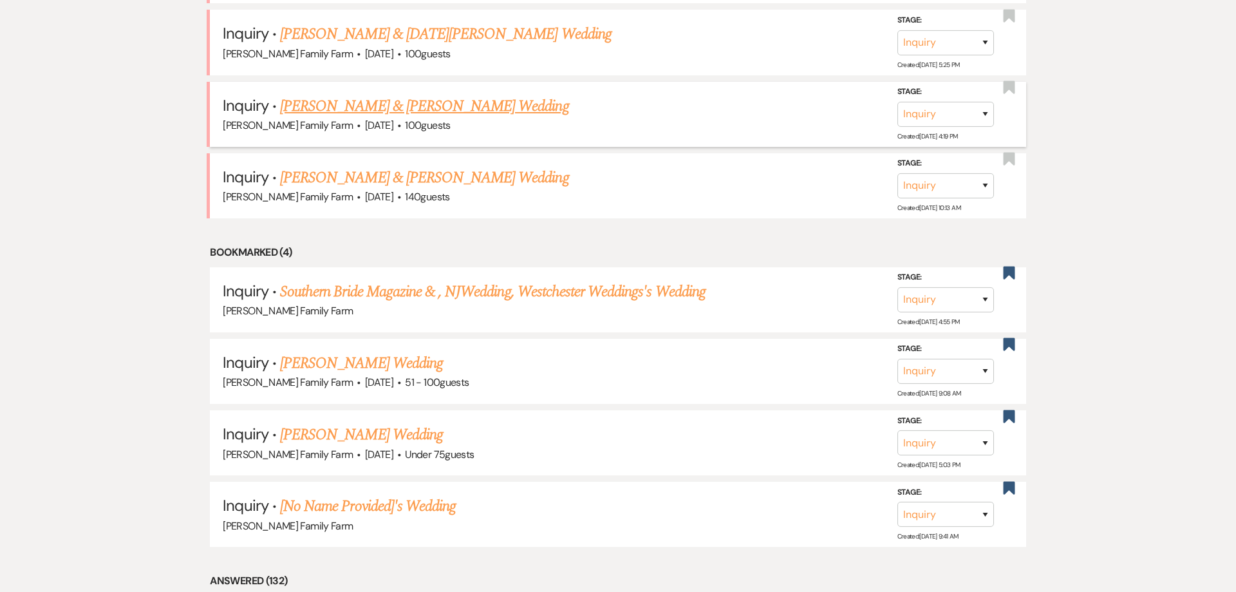
scroll to position [959, 0]
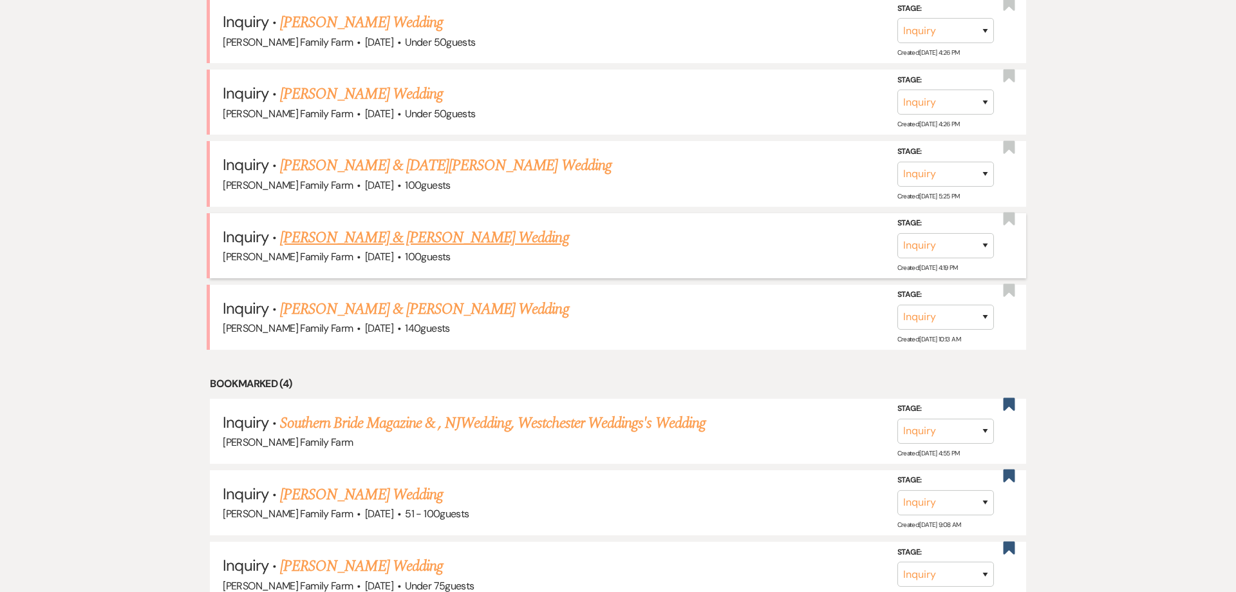
click at [379, 245] on link "[PERSON_NAME] & [PERSON_NAME] Wedding" at bounding box center [424, 237] width 288 height 23
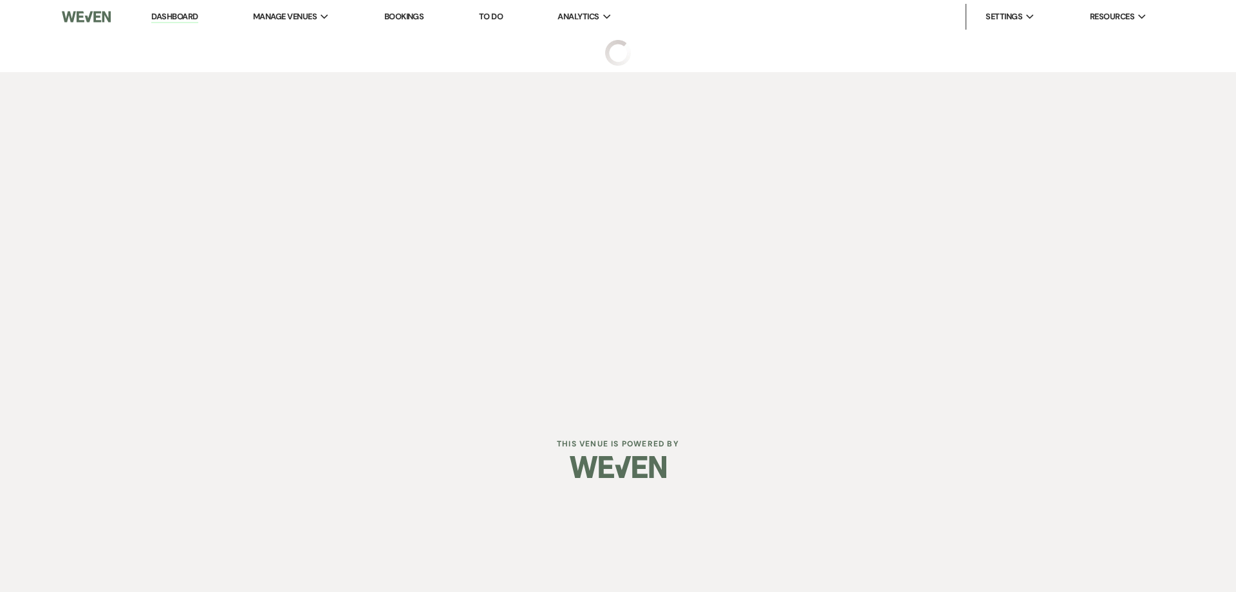
select select "5"
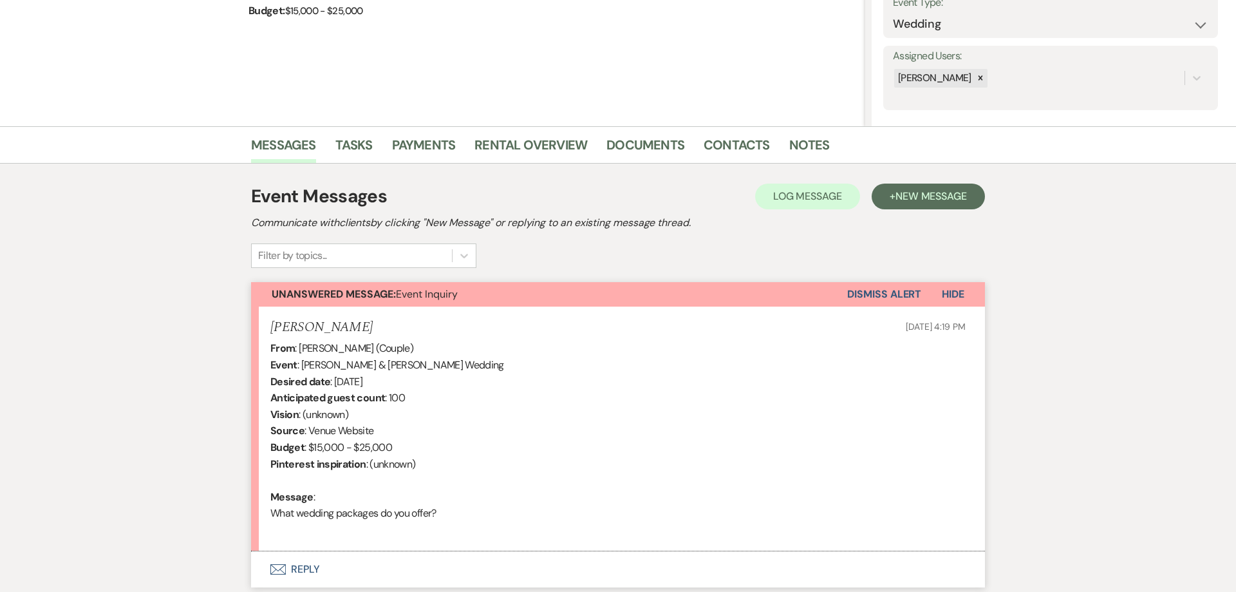
scroll to position [295, 0]
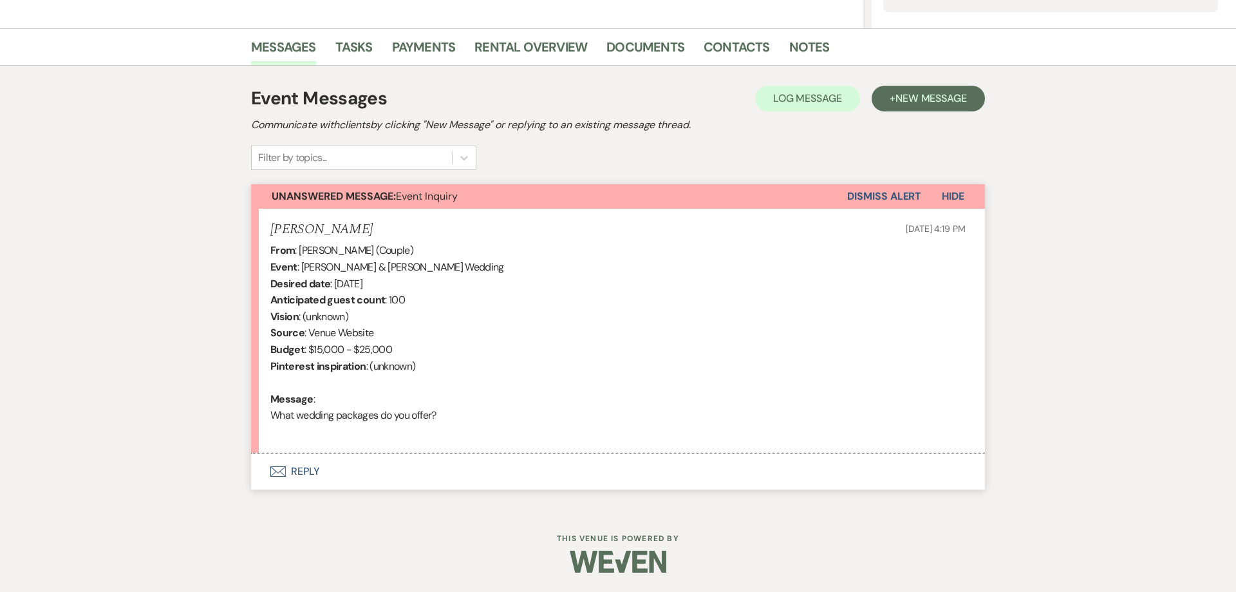
click at [303, 469] on button "Envelope Reply" at bounding box center [618, 471] width 734 height 36
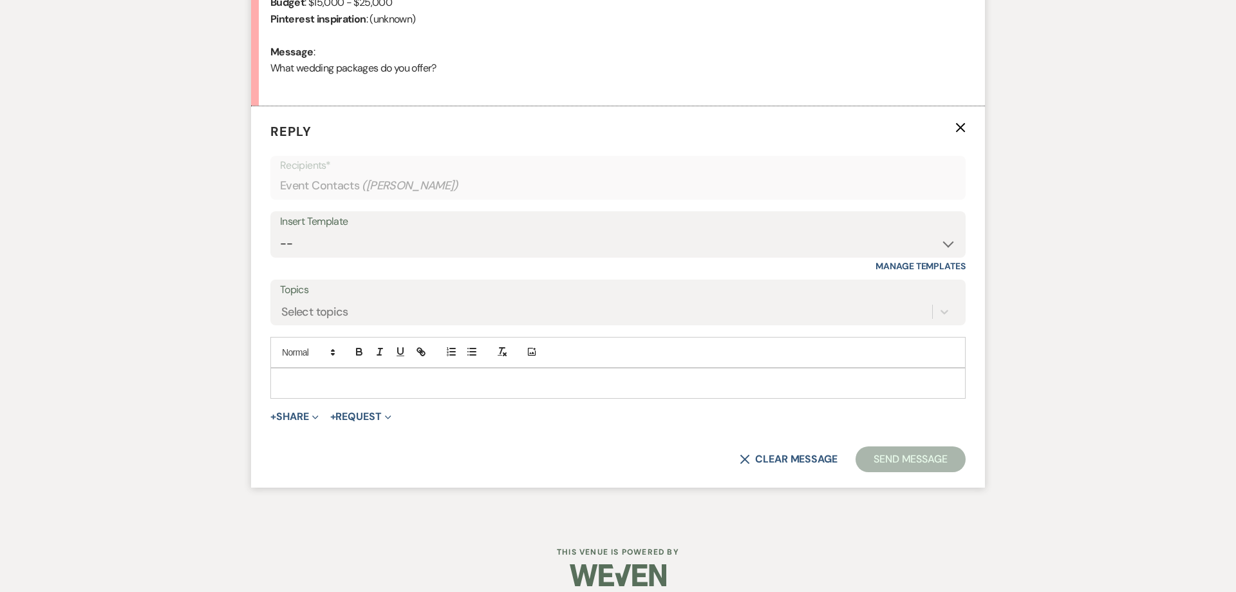
scroll to position [643, 0]
click at [321, 382] on p at bounding box center [618, 382] width 675 height 14
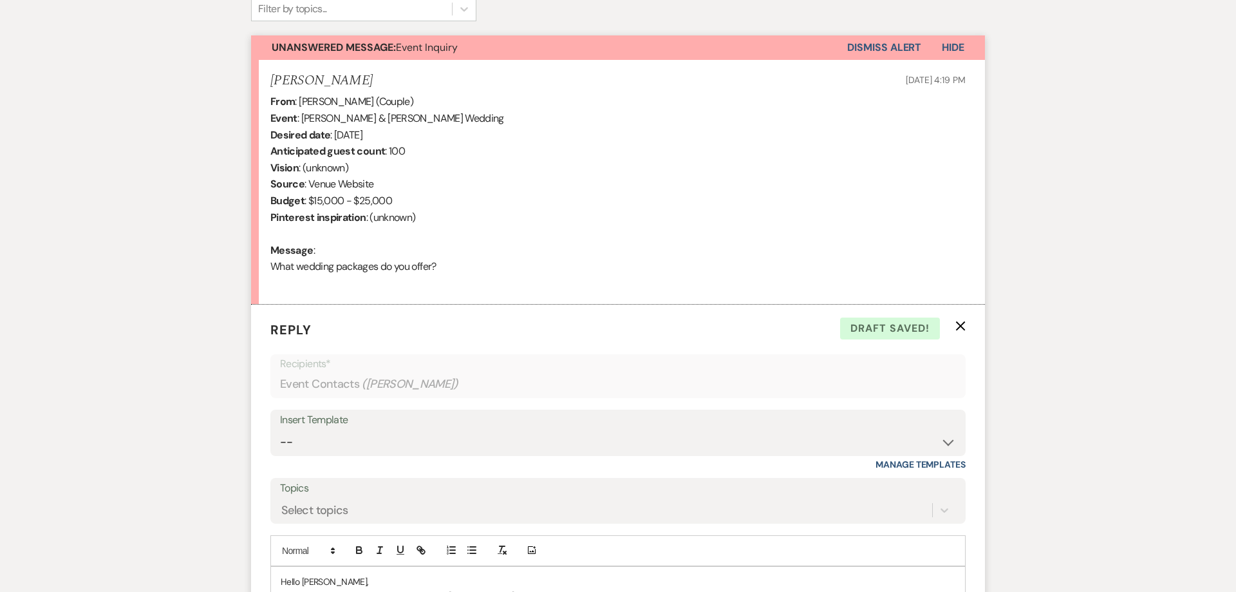
scroll to position [755, 0]
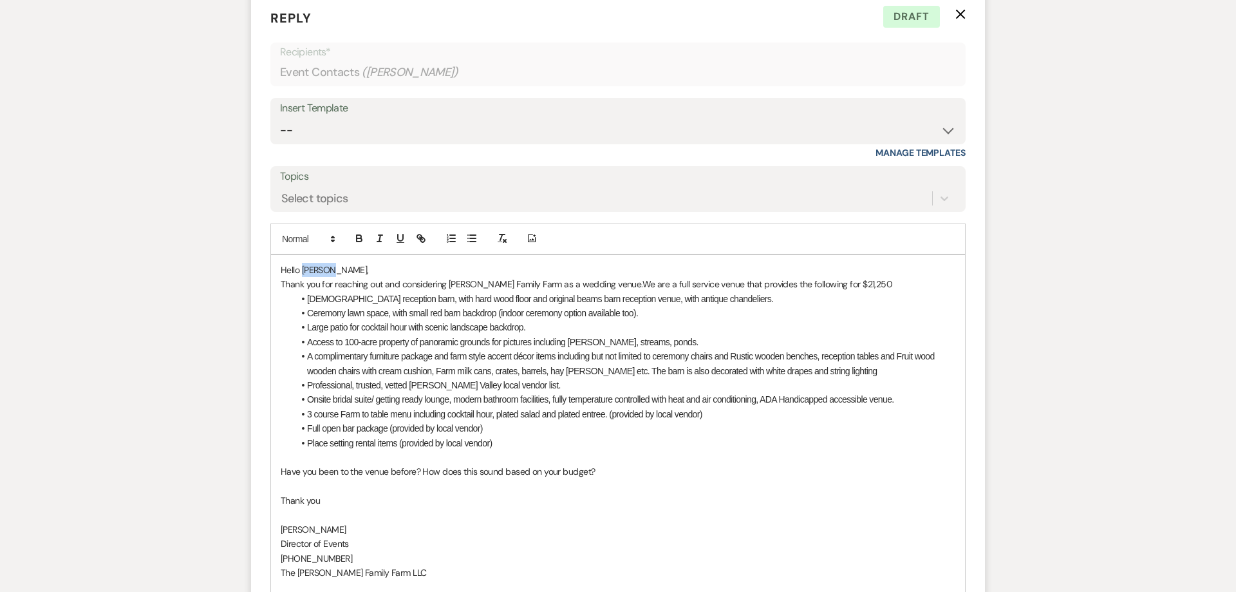
drag, startPoint x: 340, startPoint y: 269, endPoint x: 303, endPoint y: 270, distance: 37.3
click at [303, 270] on p "Hello Louise," at bounding box center [618, 270] width 675 height 14
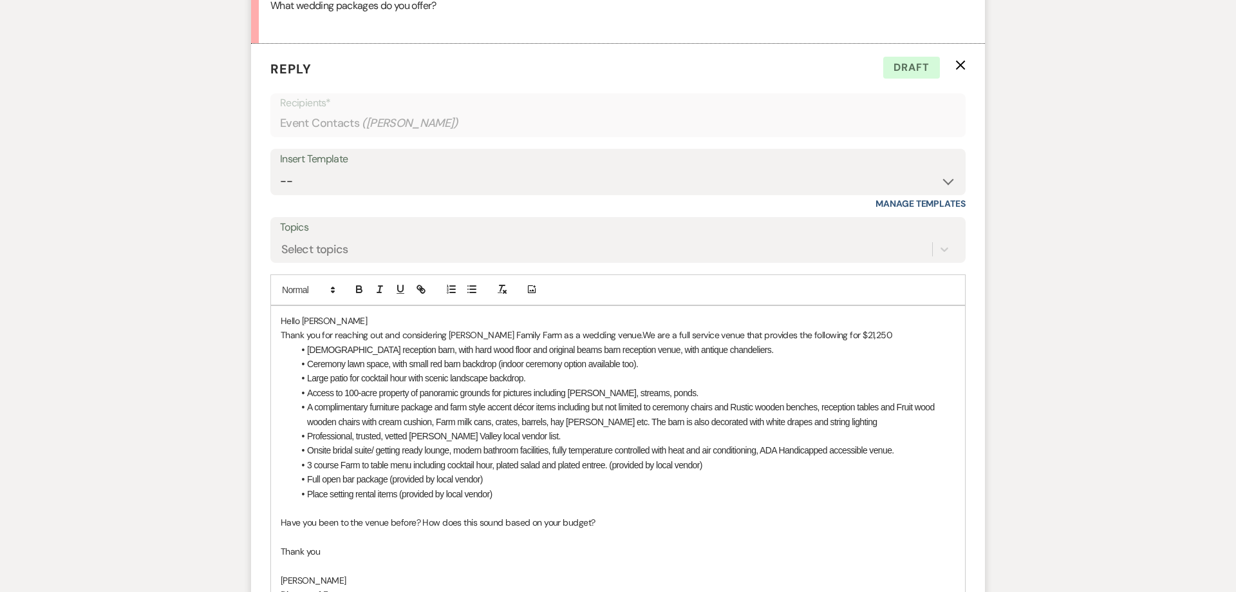
scroll to position [805, 0]
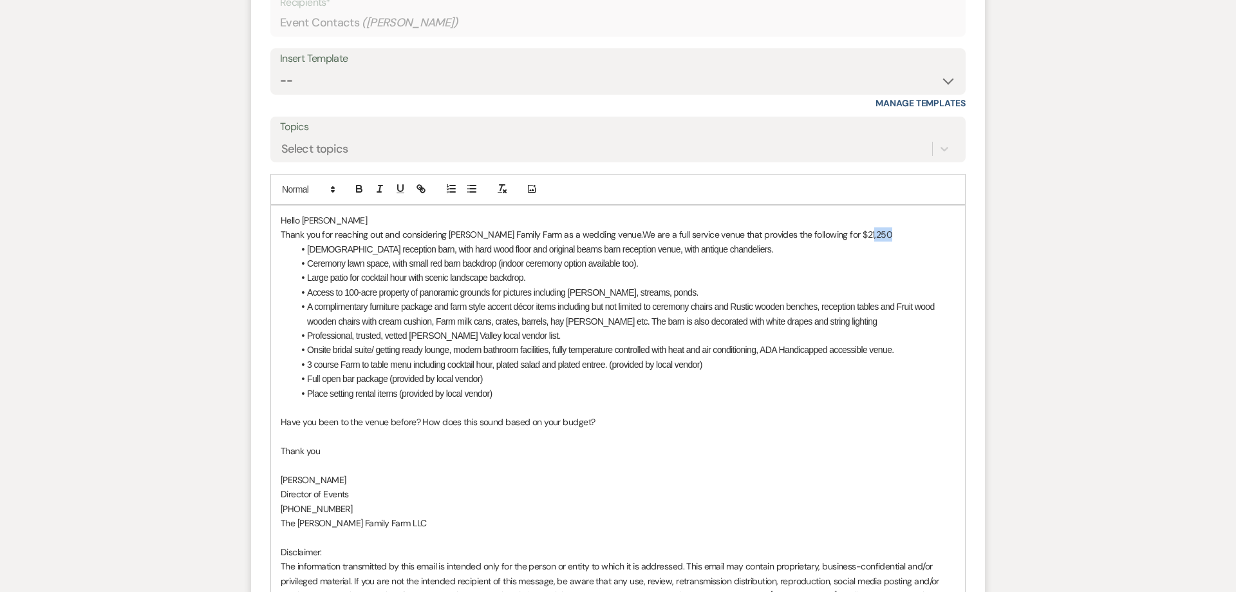
drag, startPoint x: 861, startPoint y: 238, endPoint x: 826, endPoint y: 241, distance: 34.9
click at [826, 241] on p "Thank you for reaching out and considering Ryan Family Farm as a wedding venue.…" at bounding box center [618, 234] width 675 height 14
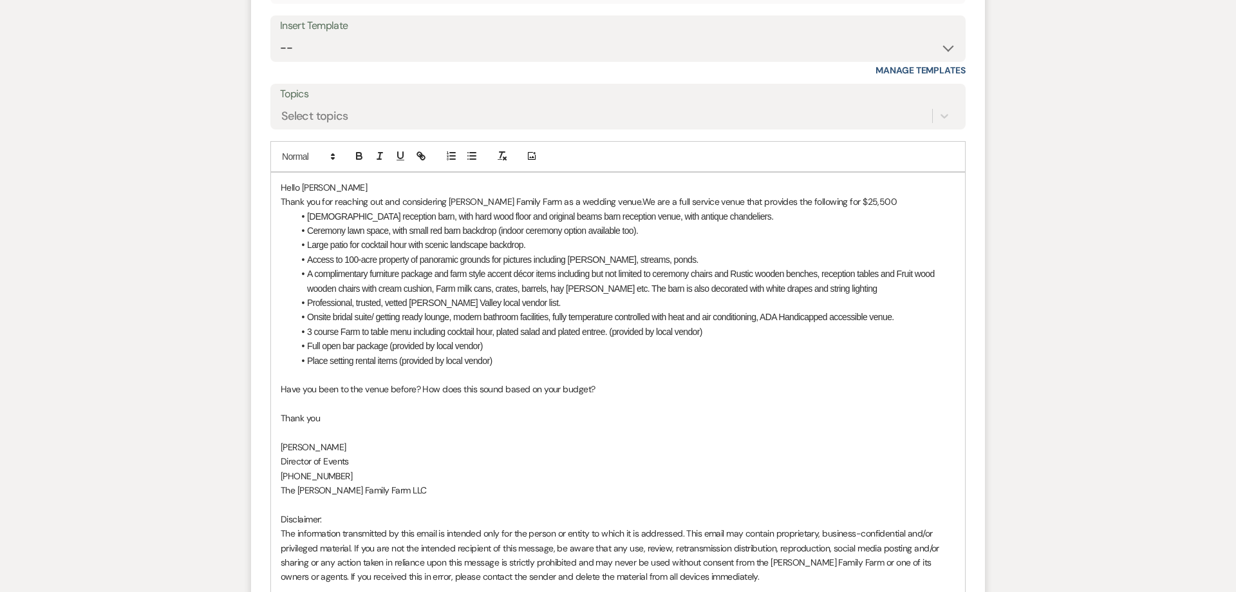
scroll to position [1045, 0]
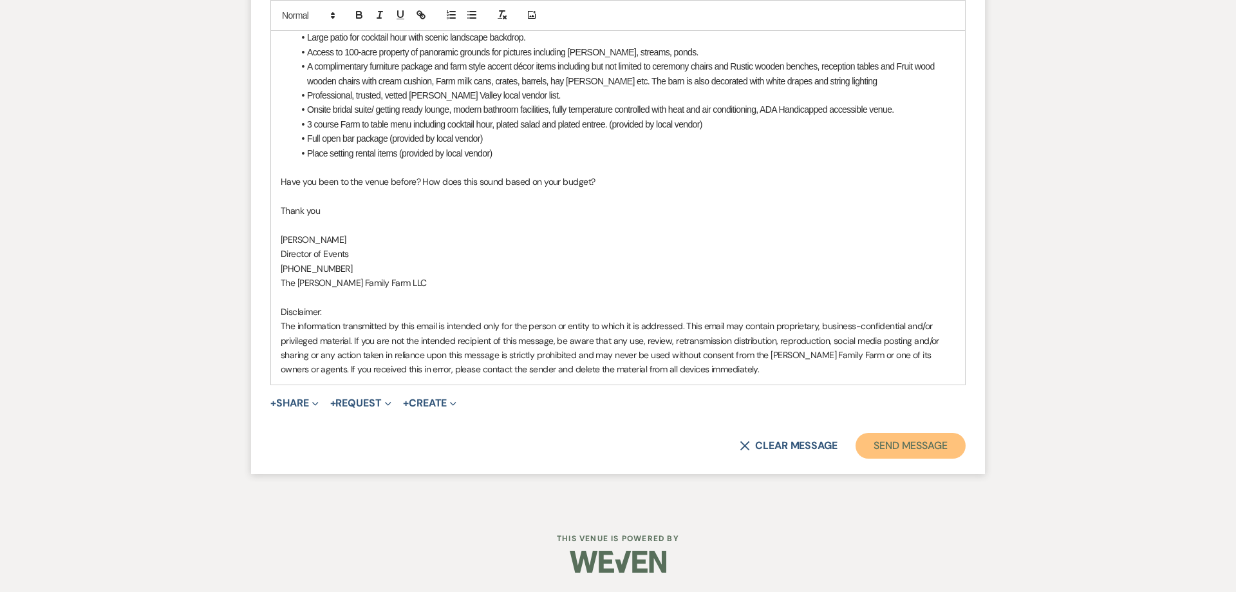
click at [887, 440] on button "Send Message" at bounding box center [911, 446] width 110 height 26
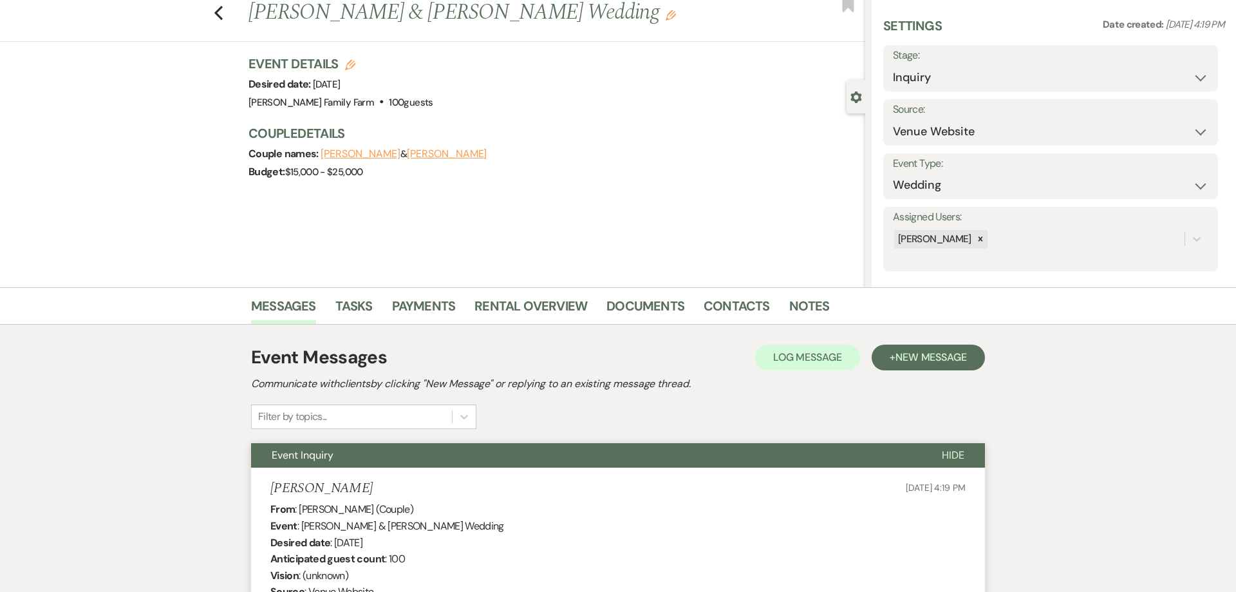
scroll to position [0, 0]
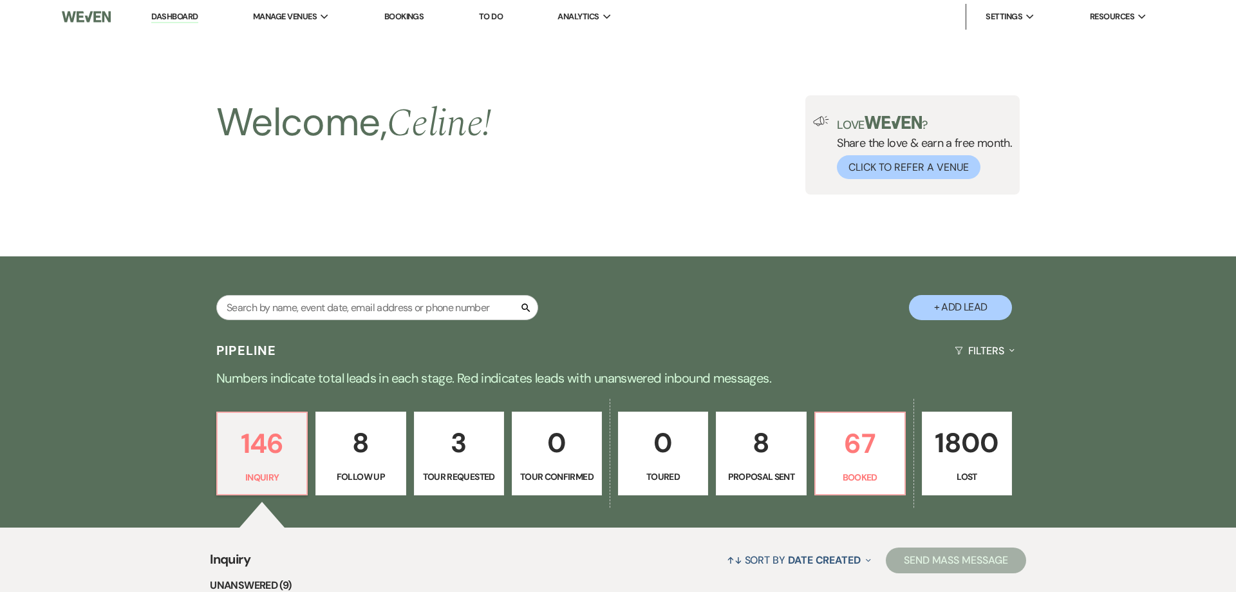
scroll to position [959, 0]
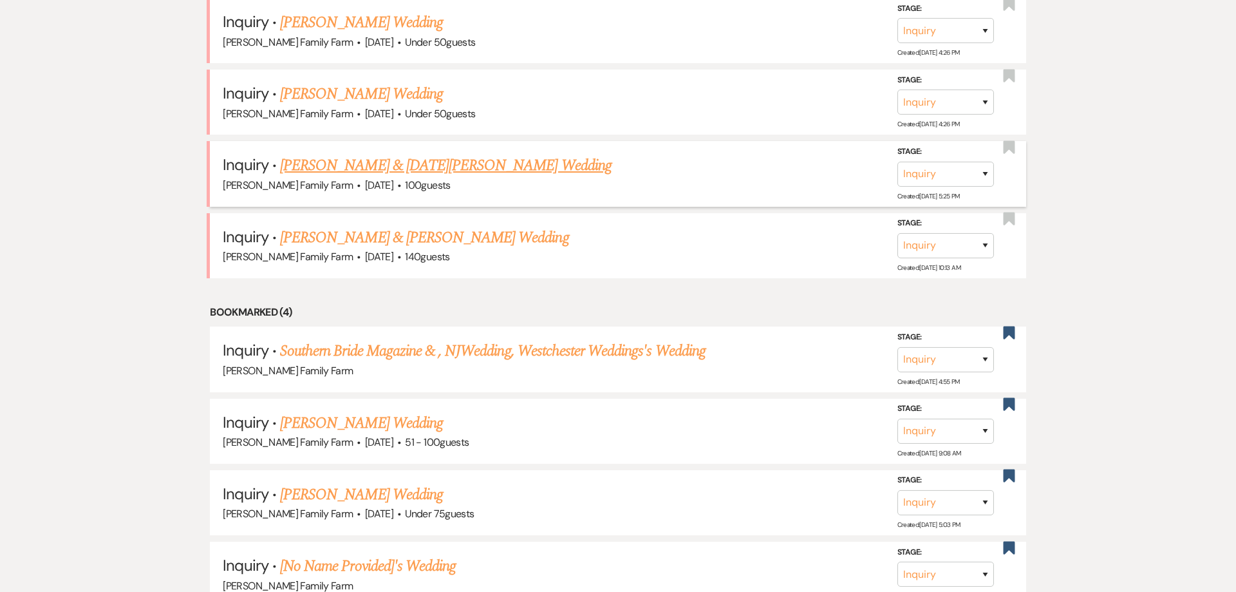
click at [353, 177] on link "[PERSON_NAME] & [DATE][PERSON_NAME] Wedding" at bounding box center [446, 165] width 332 height 23
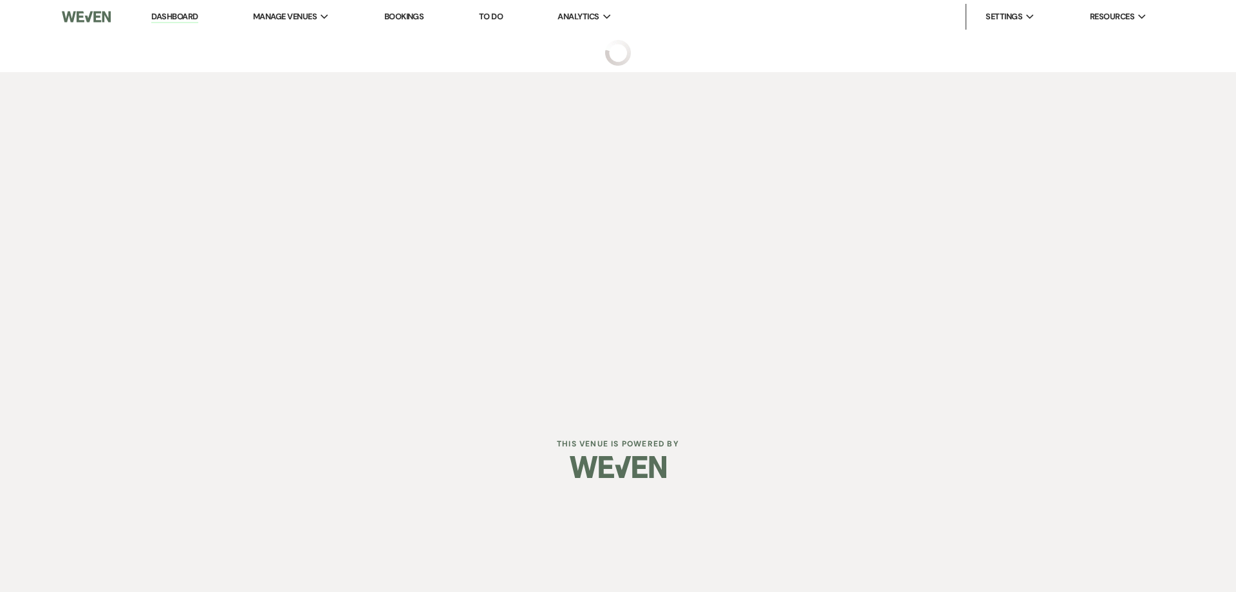
select select "5"
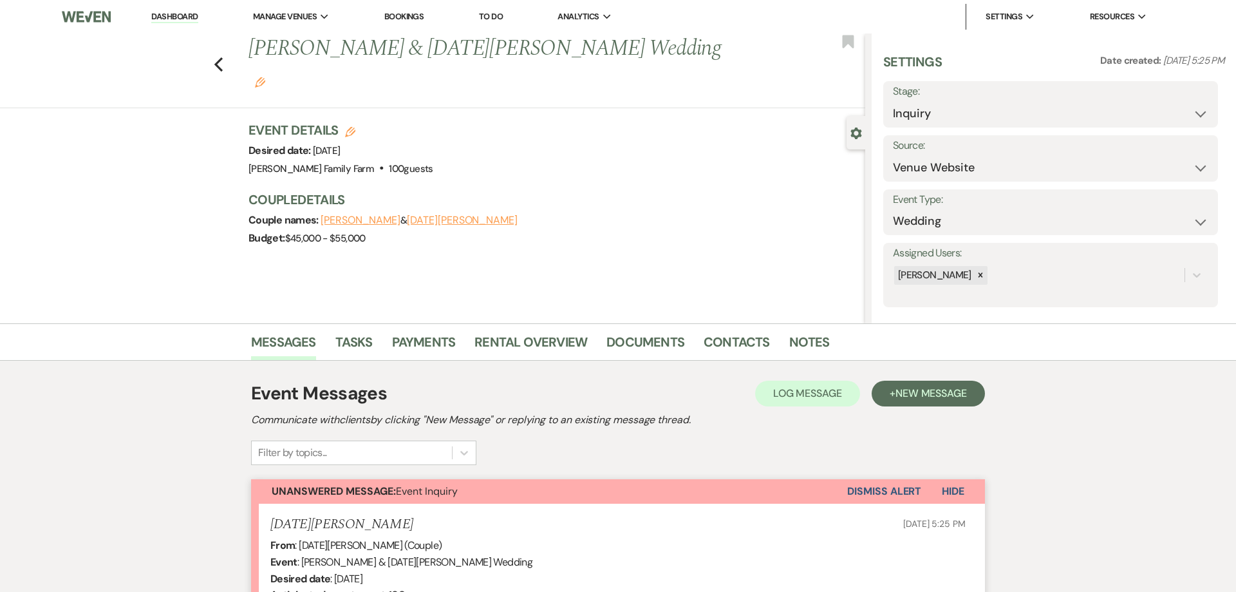
scroll to position [312, 0]
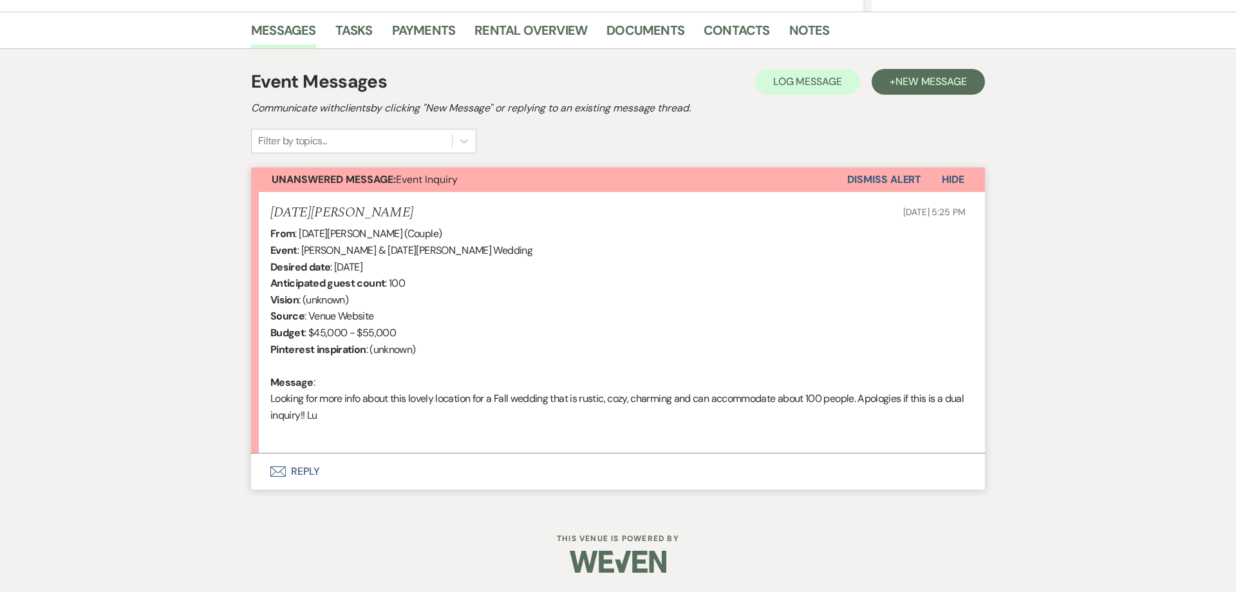
click at [304, 472] on button "Envelope Reply" at bounding box center [618, 471] width 734 height 36
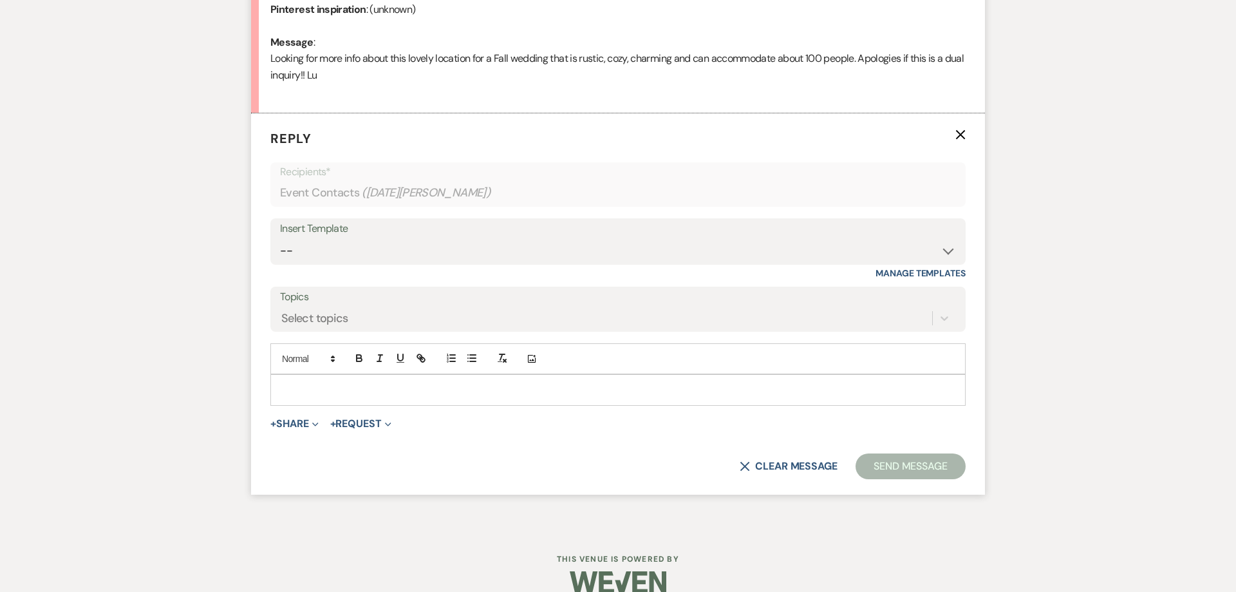
scroll to position [671, 0]
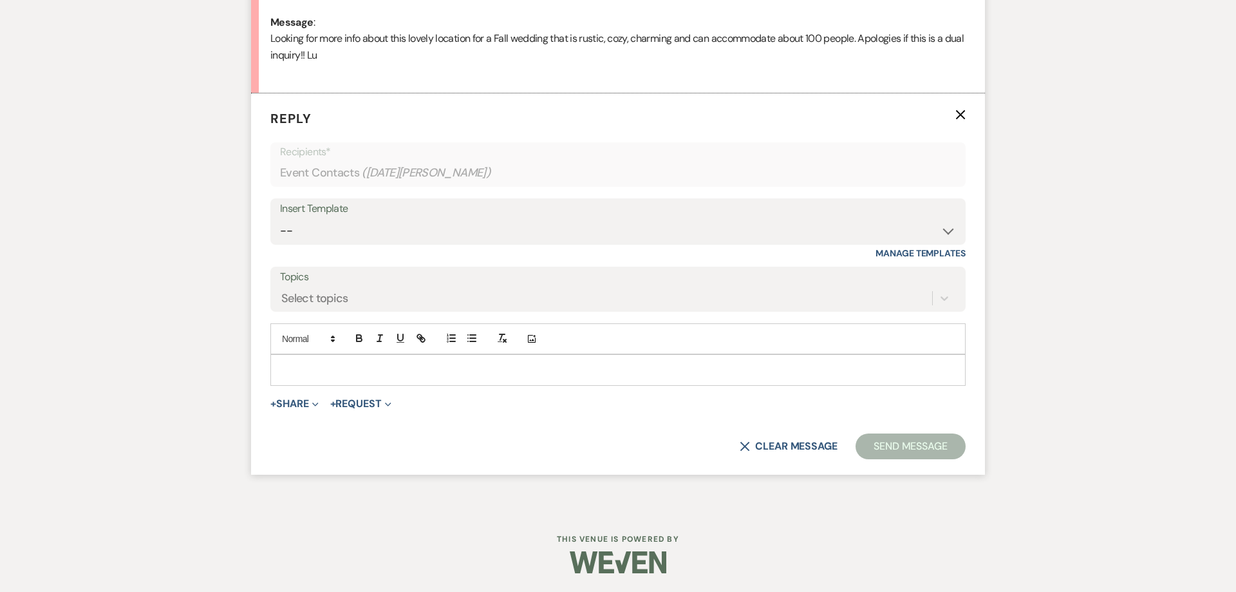
click at [297, 365] on p at bounding box center [618, 369] width 675 height 14
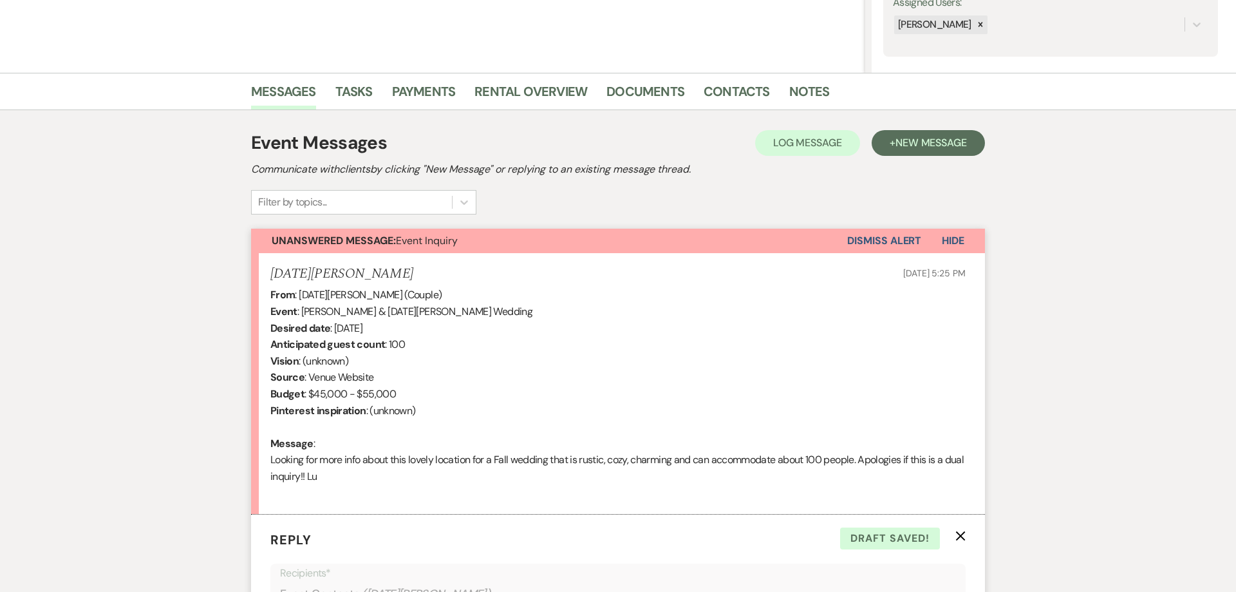
scroll to position [179, 0]
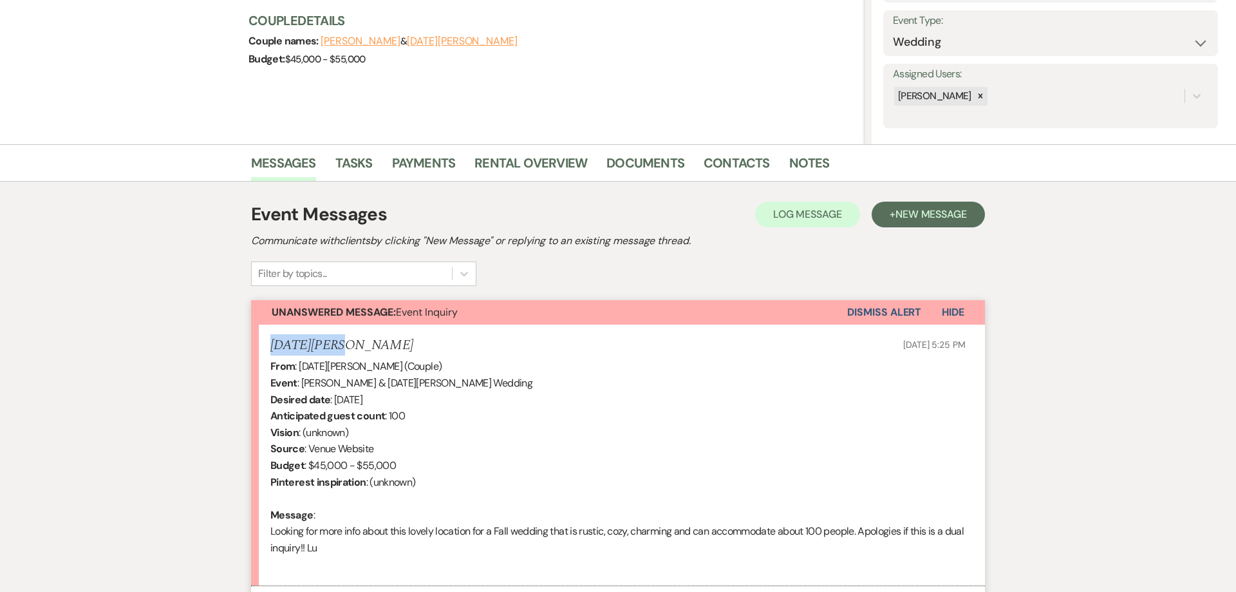
drag, startPoint x: 335, startPoint y: 343, endPoint x: 262, endPoint y: 337, distance: 73.0
click at [262, 337] on li "Lucia Kello Aug 17, 2025, 5:25 PM From : Lucia Kello (Couple) Event : Jesse Sch…" at bounding box center [618, 454] width 734 height 261
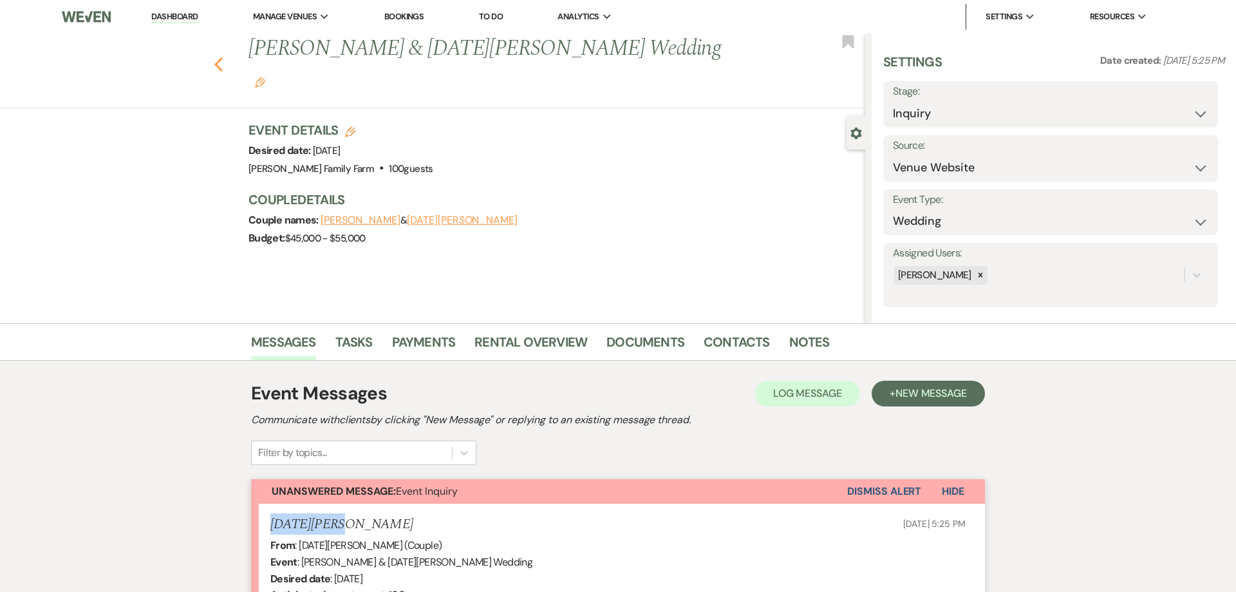
click at [219, 57] on icon "Previous" at bounding box center [219, 64] width 10 height 15
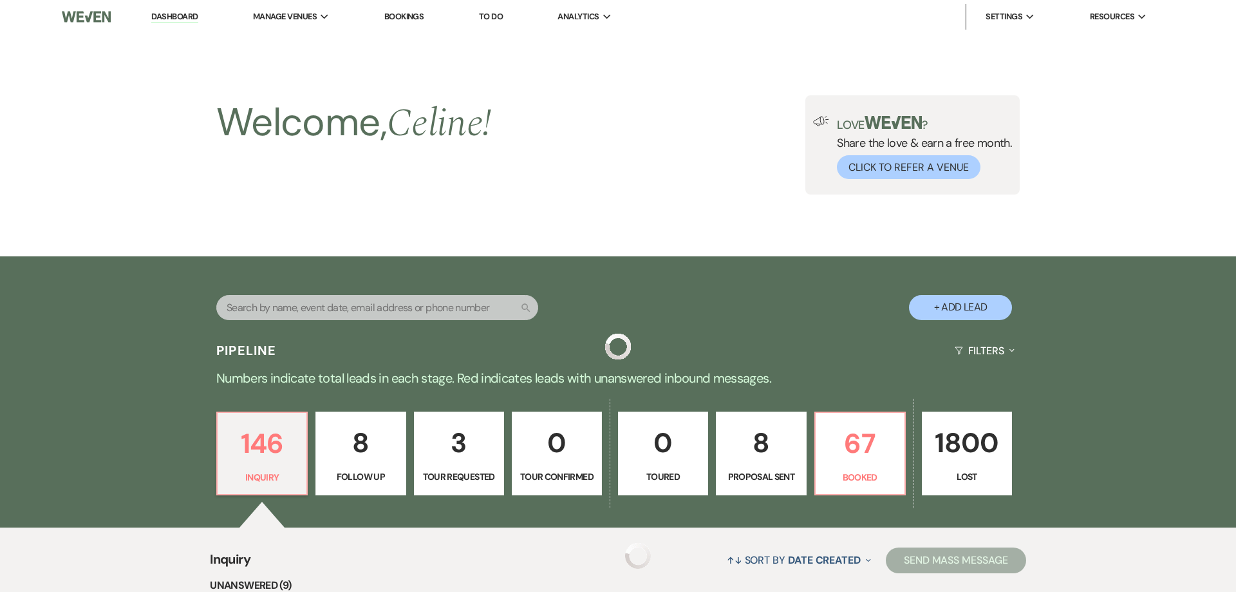
scroll to position [794, 0]
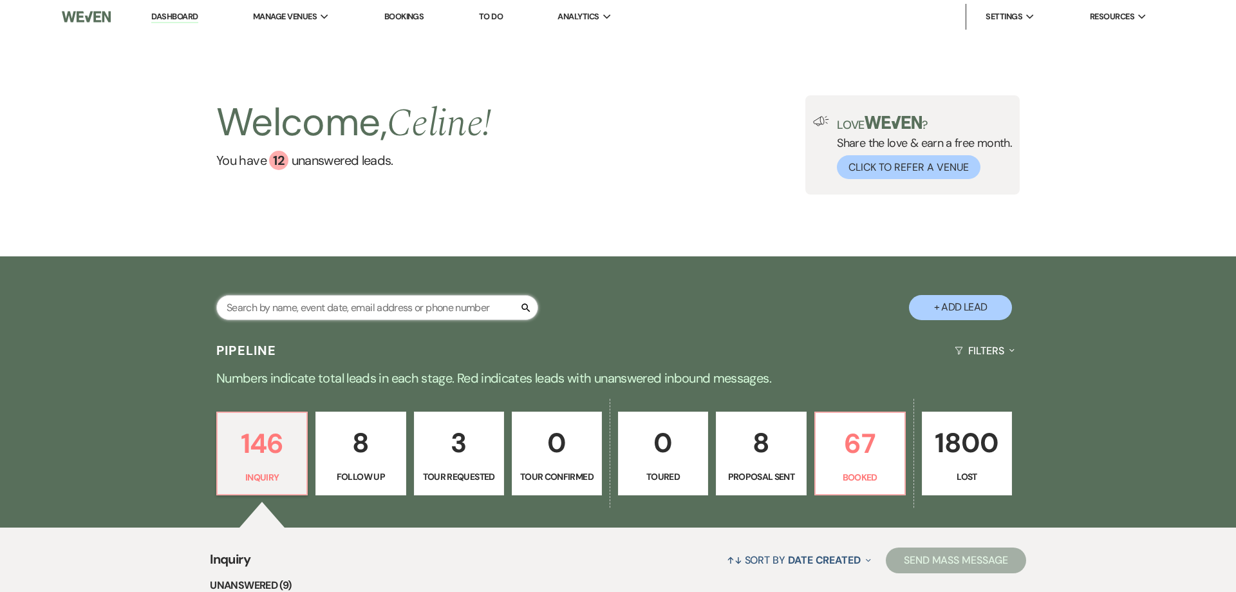
click at [310, 306] on input "text" at bounding box center [377, 307] width 322 height 25
type input "luci"
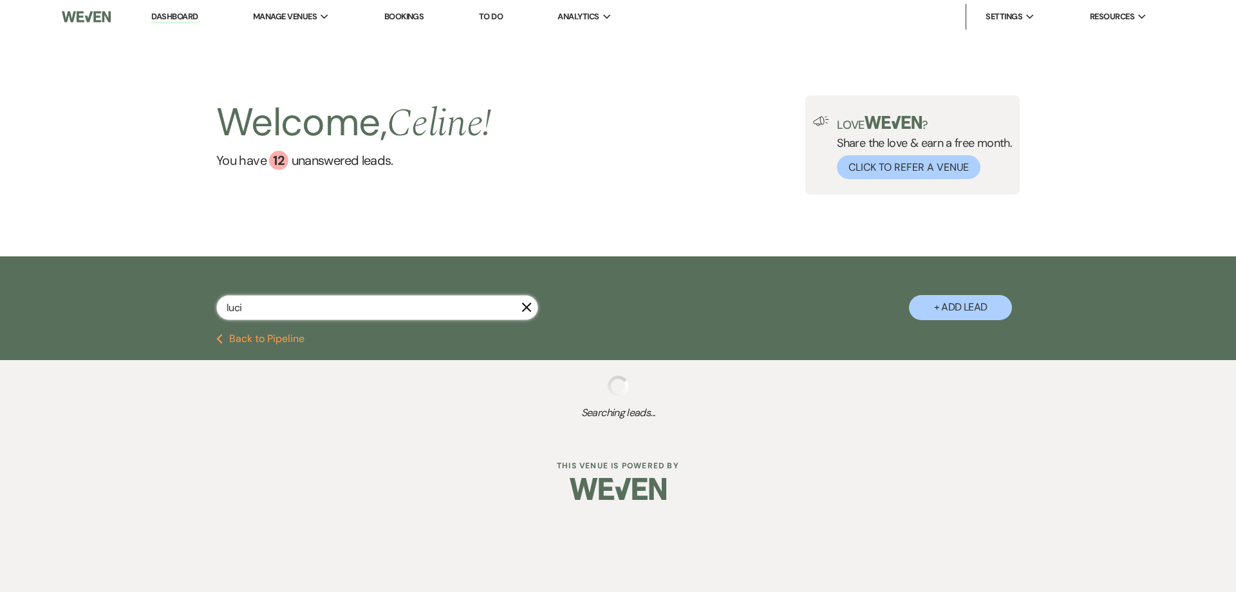
select select "8"
select select "5"
select select "8"
select select "5"
select select "8"
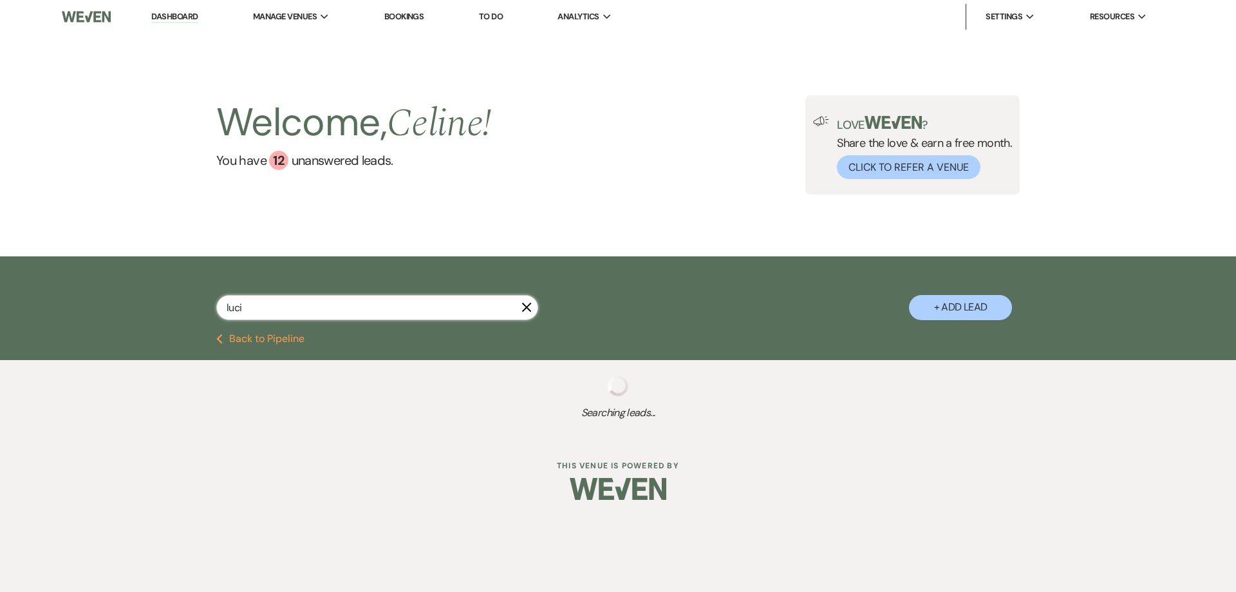
select select "5"
select select "8"
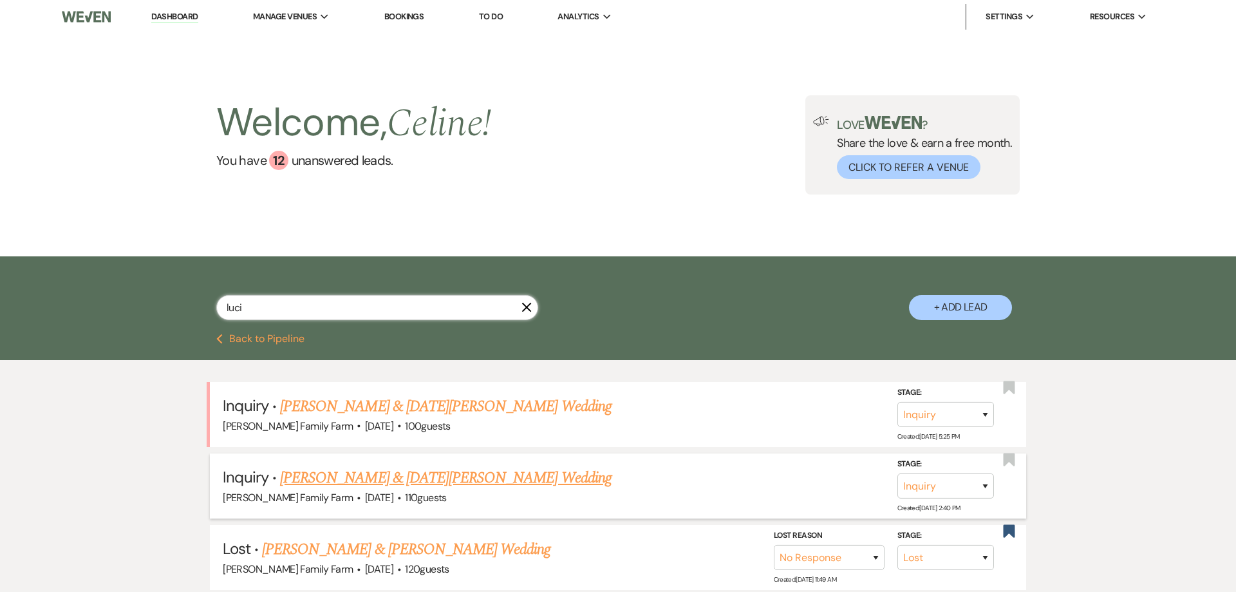
type input "luci"
click at [438, 478] on link "[PERSON_NAME] & [DATE][PERSON_NAME] Wedding" at bounding box center [446, 477] width 332 height 23
select select "5"
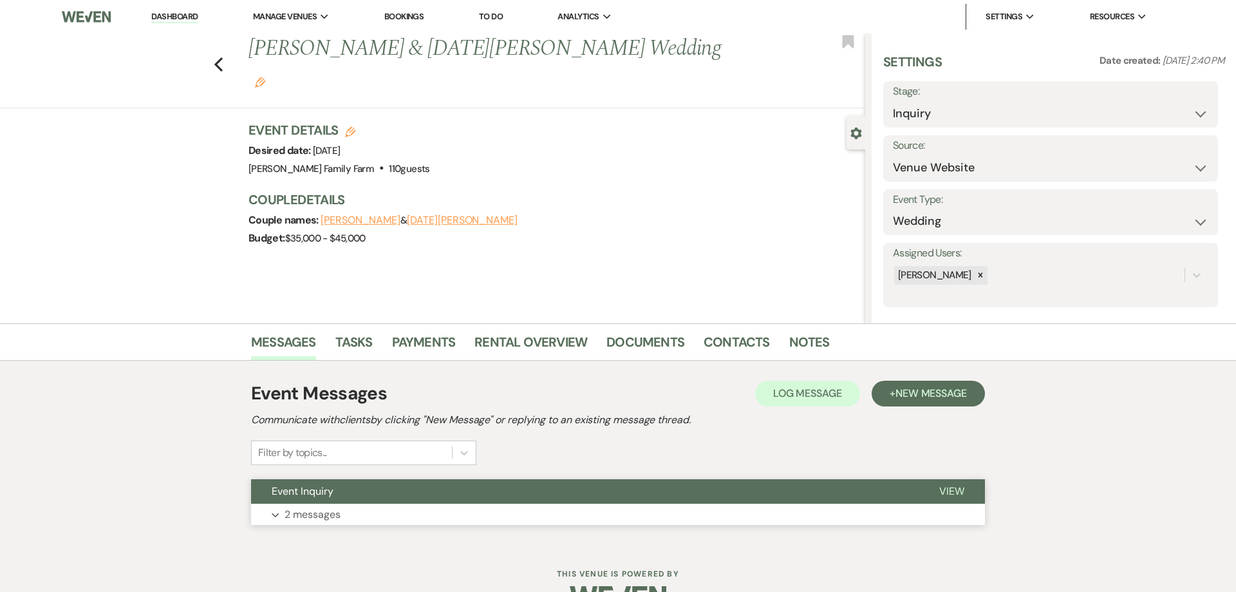
click at [336, 511] on p "2 messages" at bounding box center [313, 514] width 56 height 17
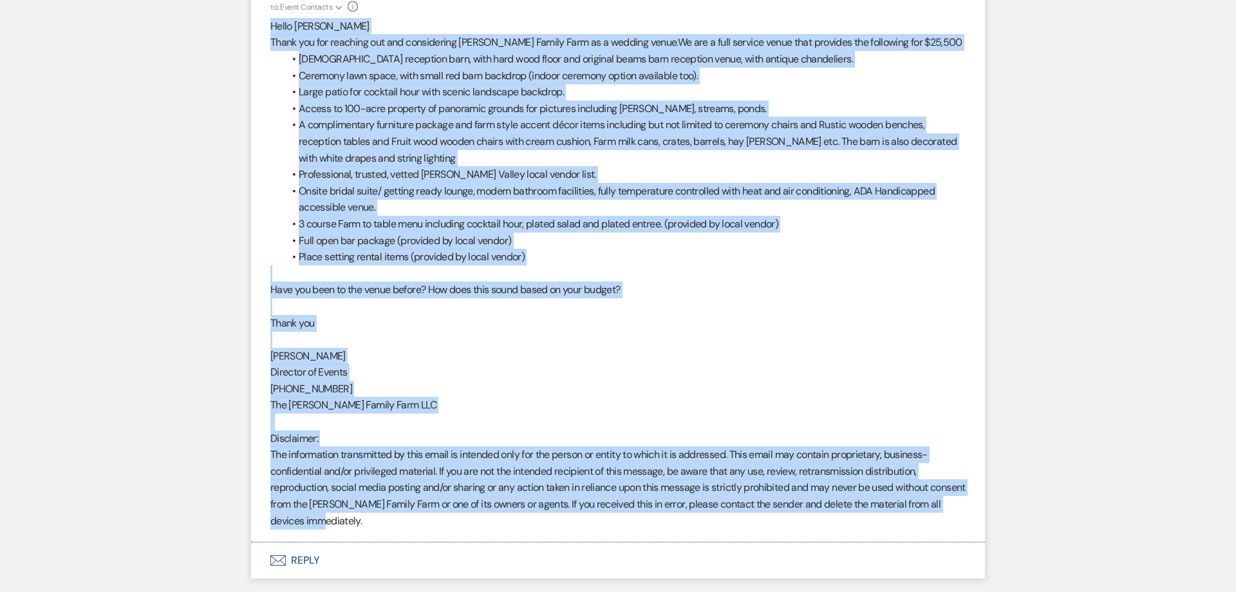
scroll to position [816, 0]
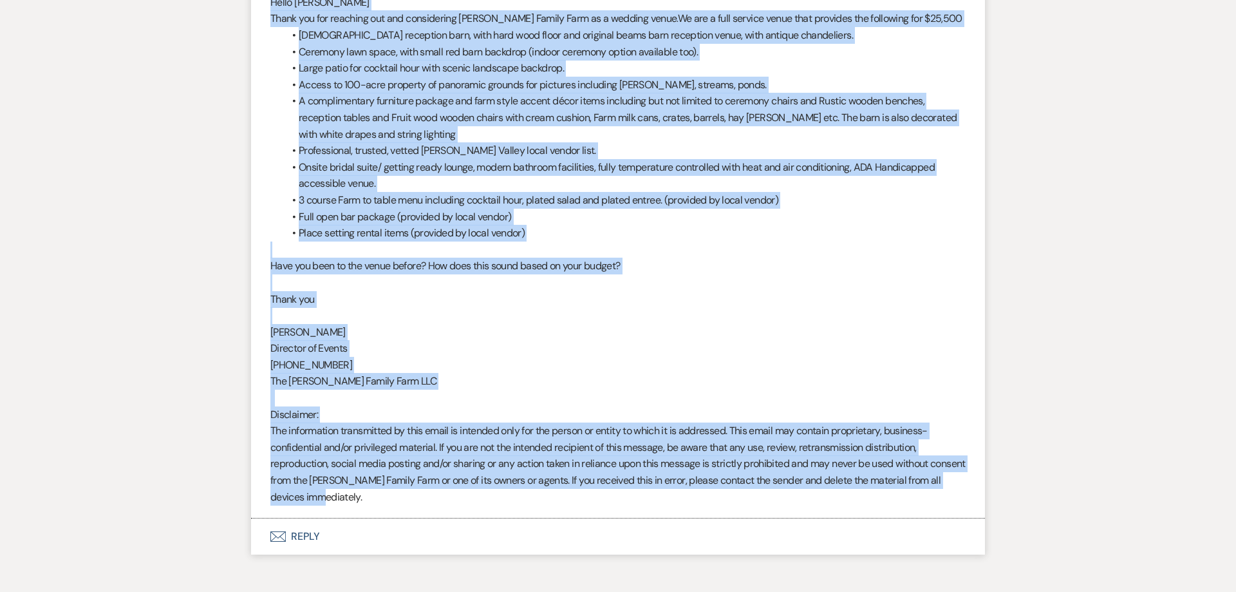
drag, startPoint x: 270, startPoint y: 460, endPoint x: 397, endPoint y: 494, distance: 131.3
click at [397, 494] on div "Hello Lucia Thank you for reaching out and considering Ryan Family Farm as a we…" at bounding box center [617, 249] width 695 height 511
copy div "Hello Lucia Thank you for reaching out and considering Ryan Family Farm as a we…"
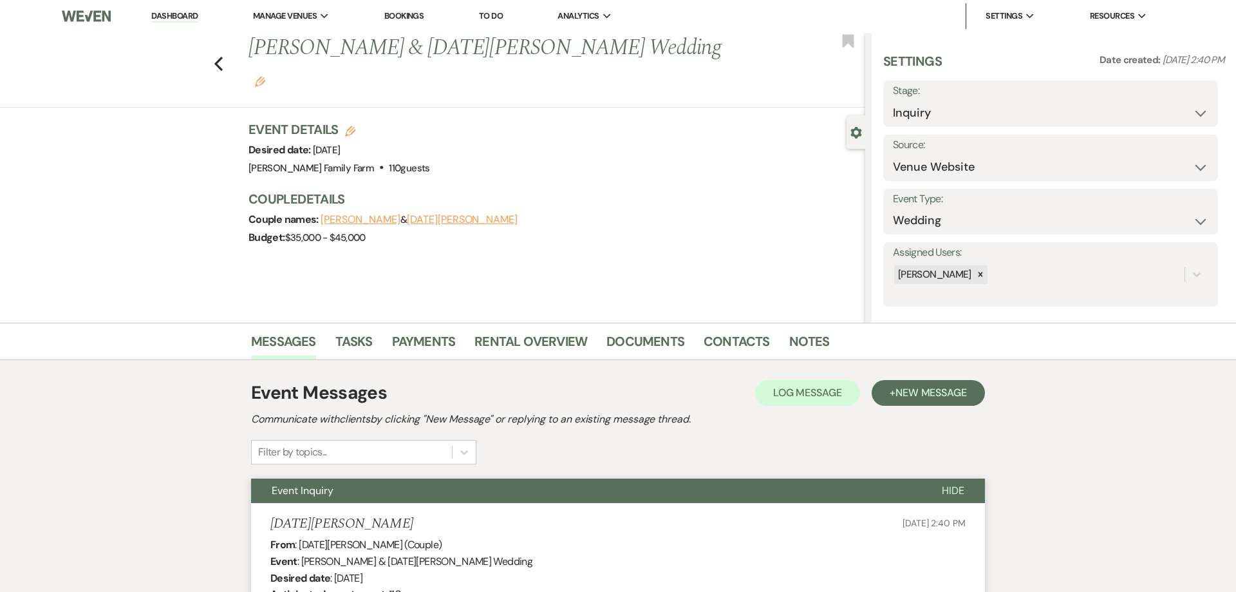
scroll to position [0, 0]
click at [216, 57] on use "button" at bounding box center [218, 64] width 8 height 14
select select "8"
select select "5"
select select "8"
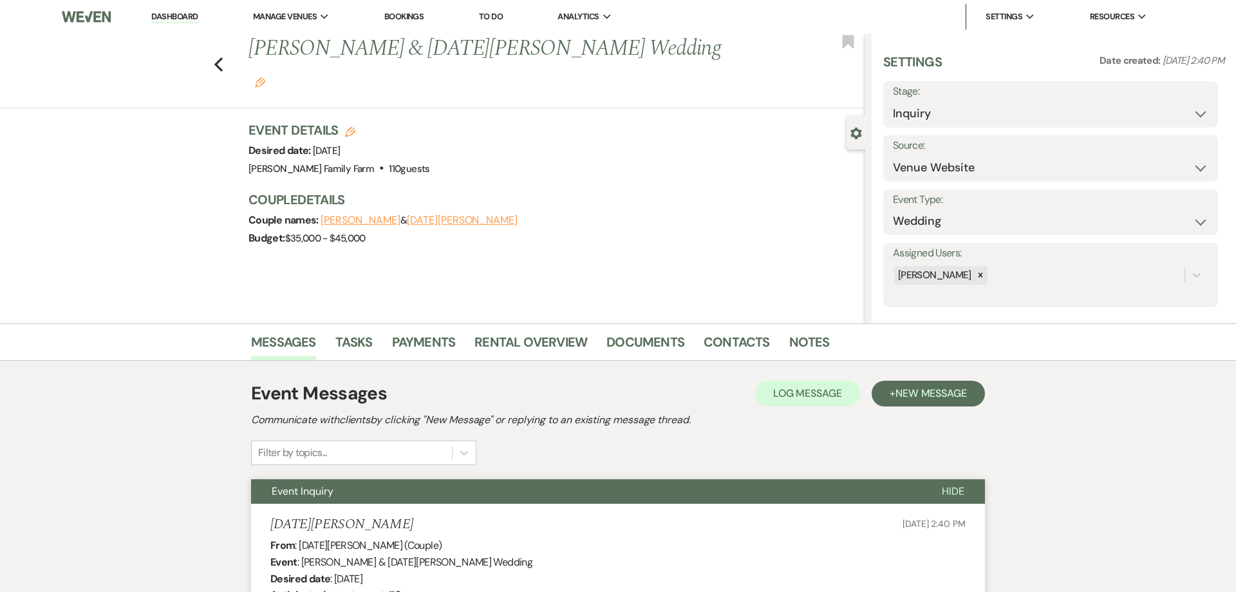
select select "5"
select select "8"
select select "5"
select select "8"
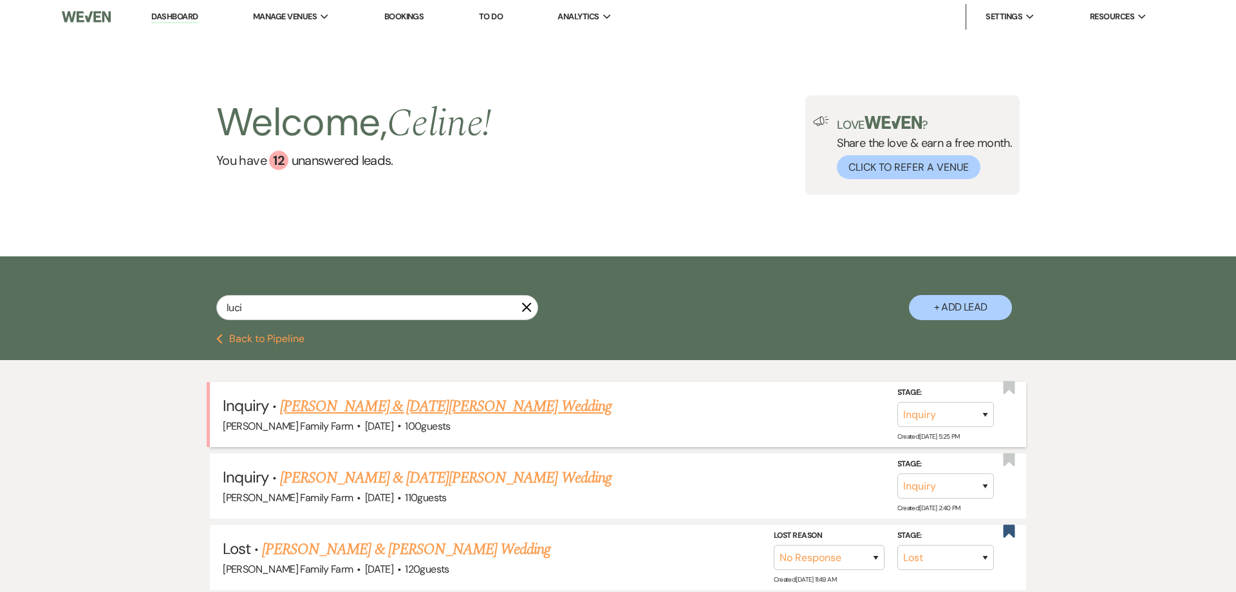
click at [354, 406] on link "[PERSON_NAME] & [DATE][PERSON_NAME] Wedding" at bounding box center [446, 406] width 332 height 23
select select "5"
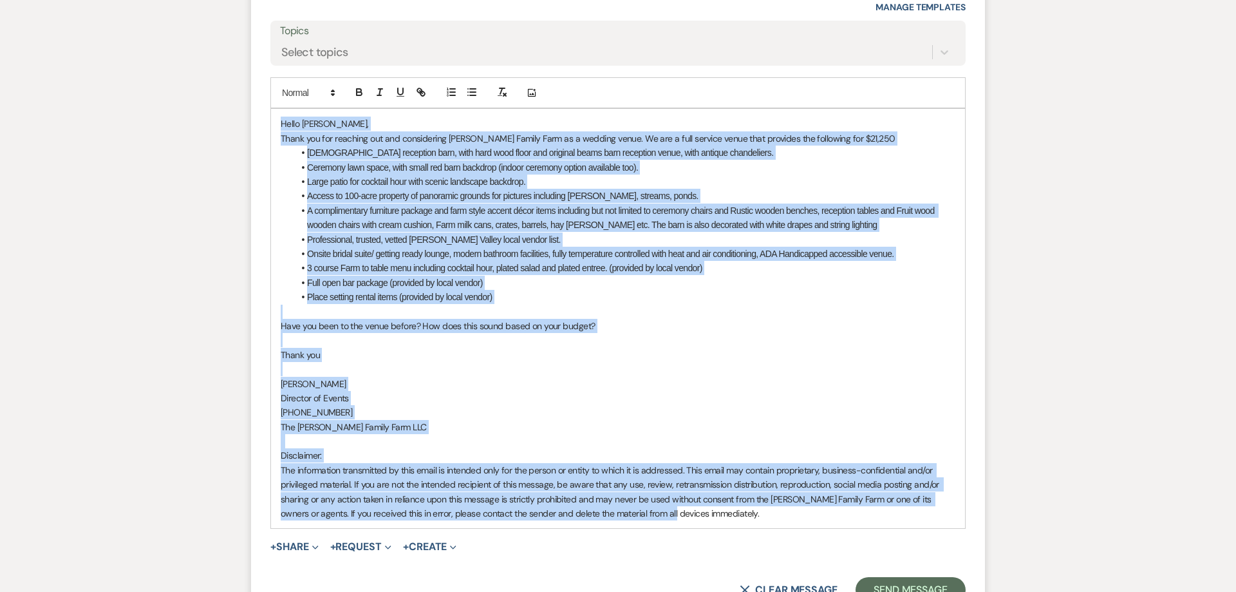
scroll to position [1061, 0]
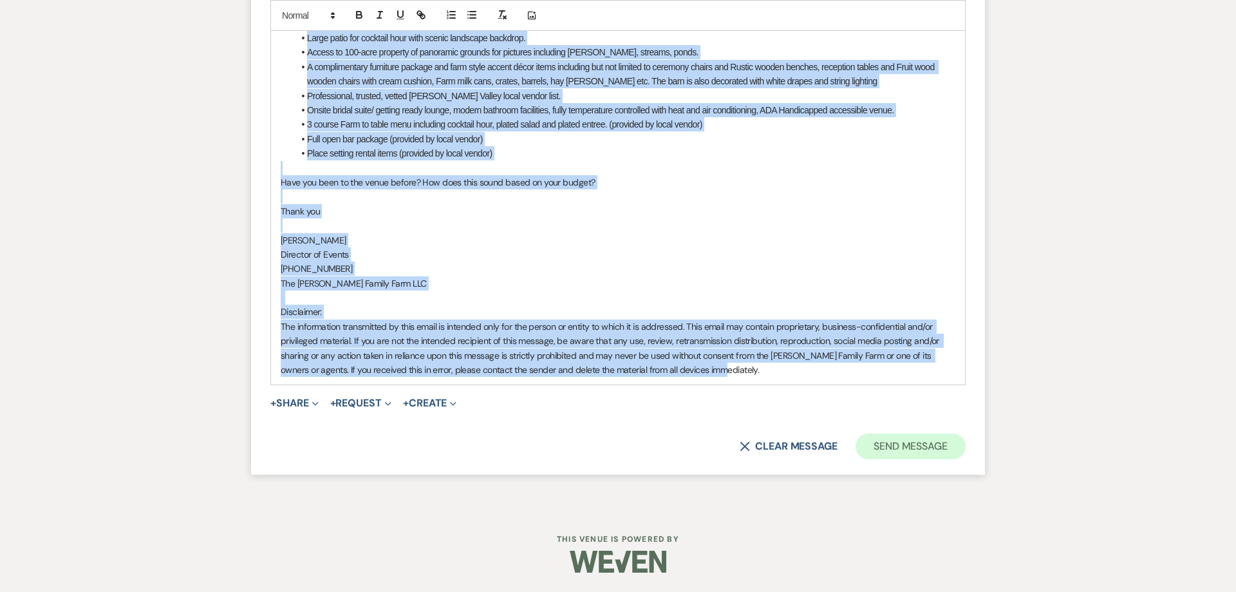
drag, startPoint x: 281, startPoint y: 187, endPoint x: 898, endPoint y: 446, distance: 669.4
click at [897, 384] on div "Hello Louise, Thank you for reaching out and considering Ryan Family Farm as a …" at bounding box center [618, 174] width 694 height 419
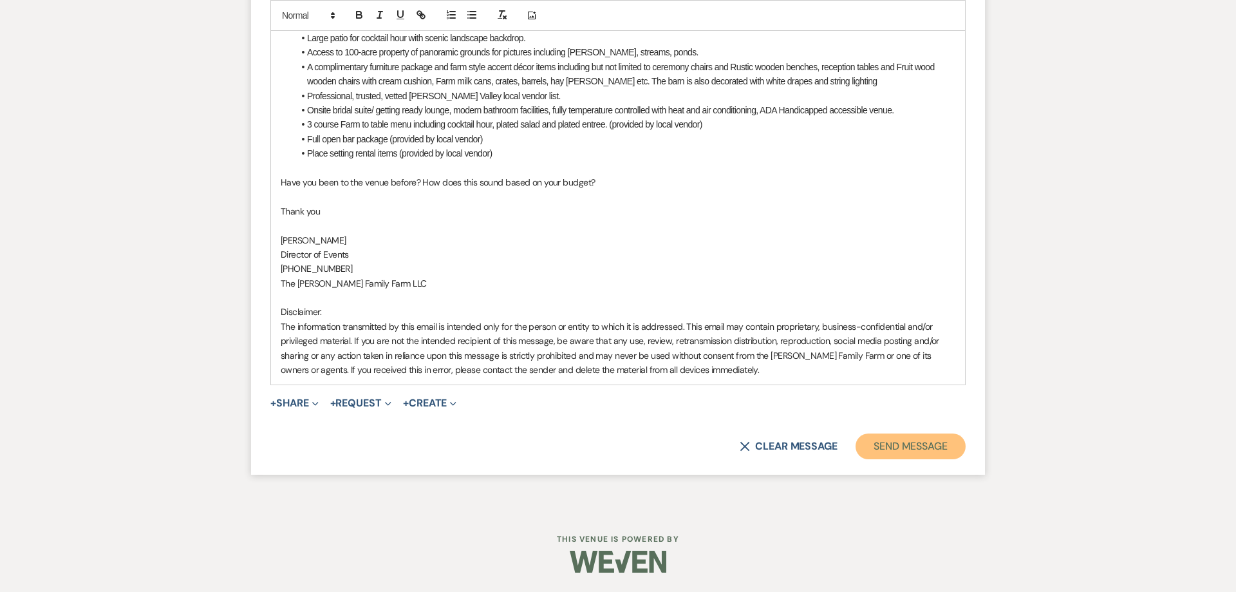
click at [905, 445] on button "Send Message" at bounding box center [911, 446] width 110 height 26
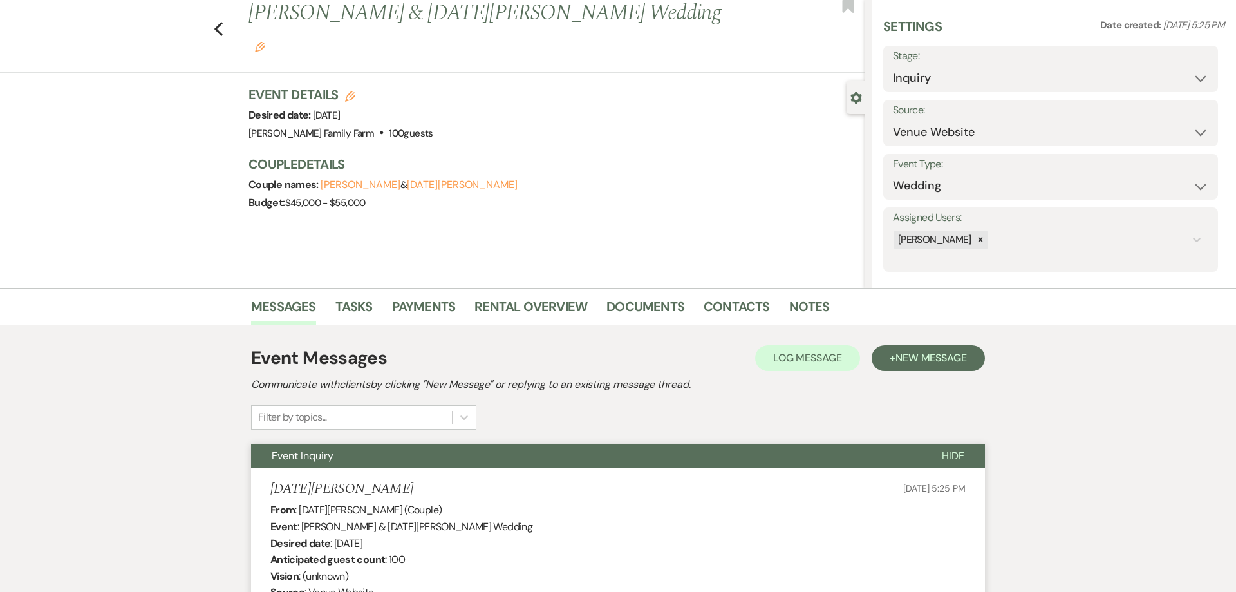
scroll to position [0, 0]
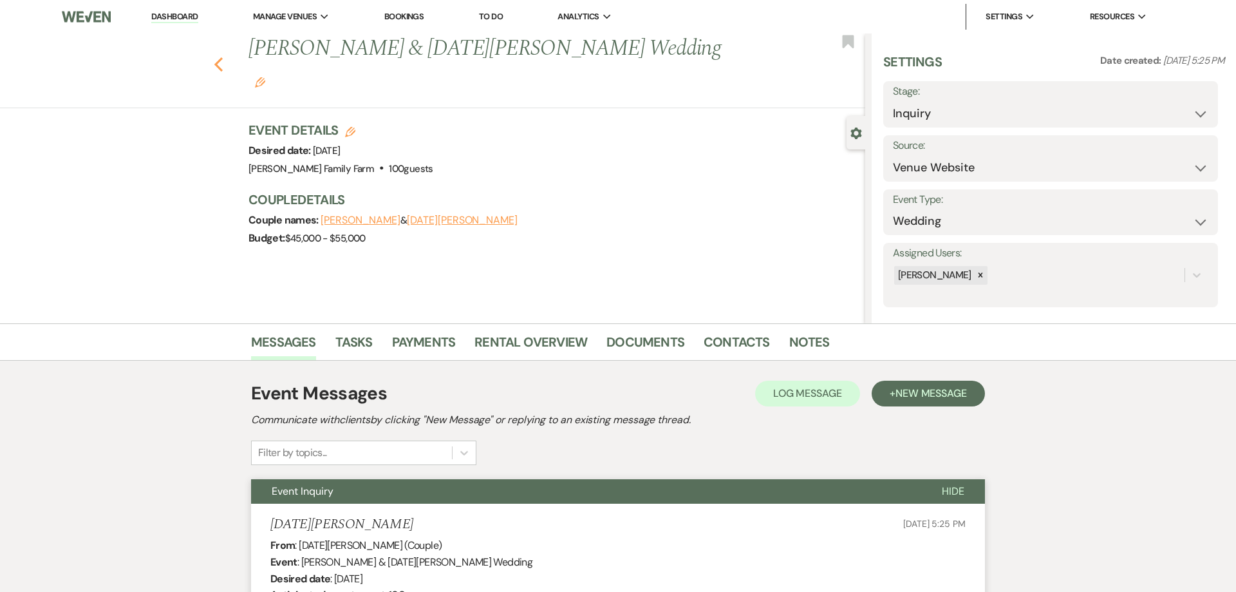
click at [219, 57] on use "button" at bounding box center [218, 64] width 8 height 14
select select "8"
select select "5"
select select "8"
select select "5"
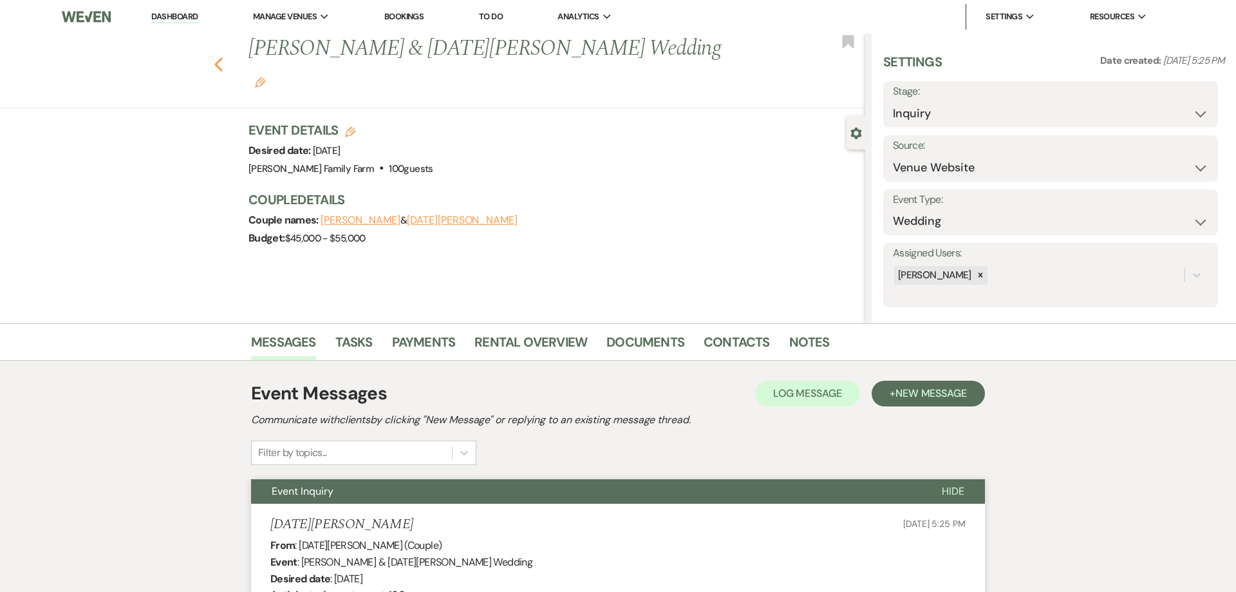
select select "8"
select select "5"
select select "8"
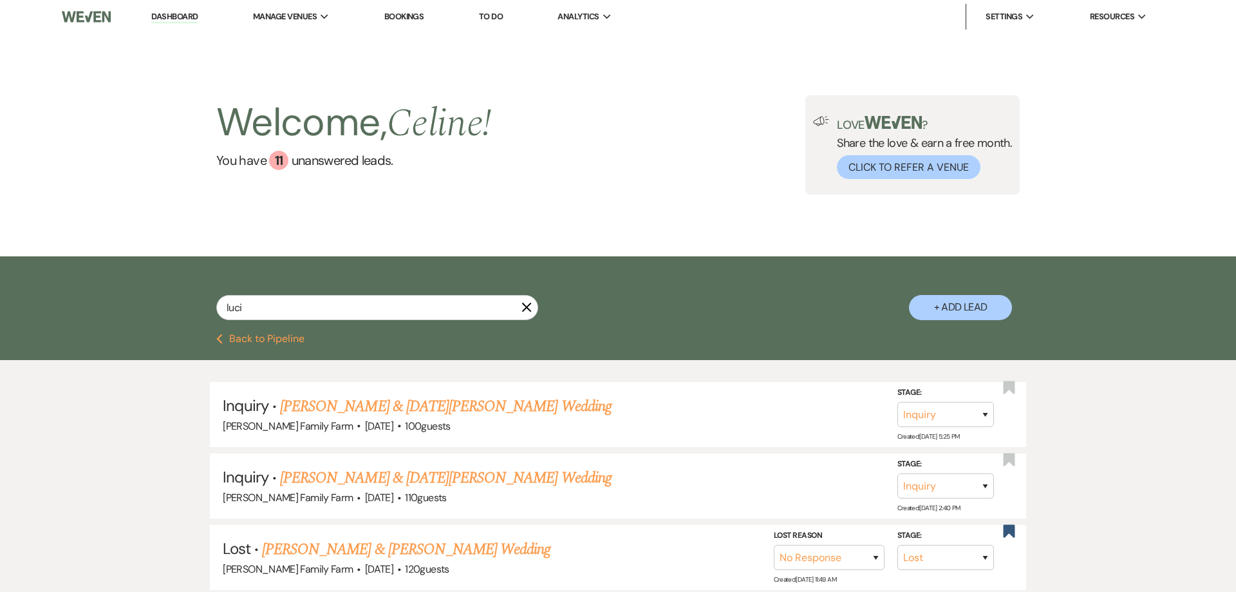
click at [527, 307] on use "button" at bounding box center [527, 308] width 10 height 10
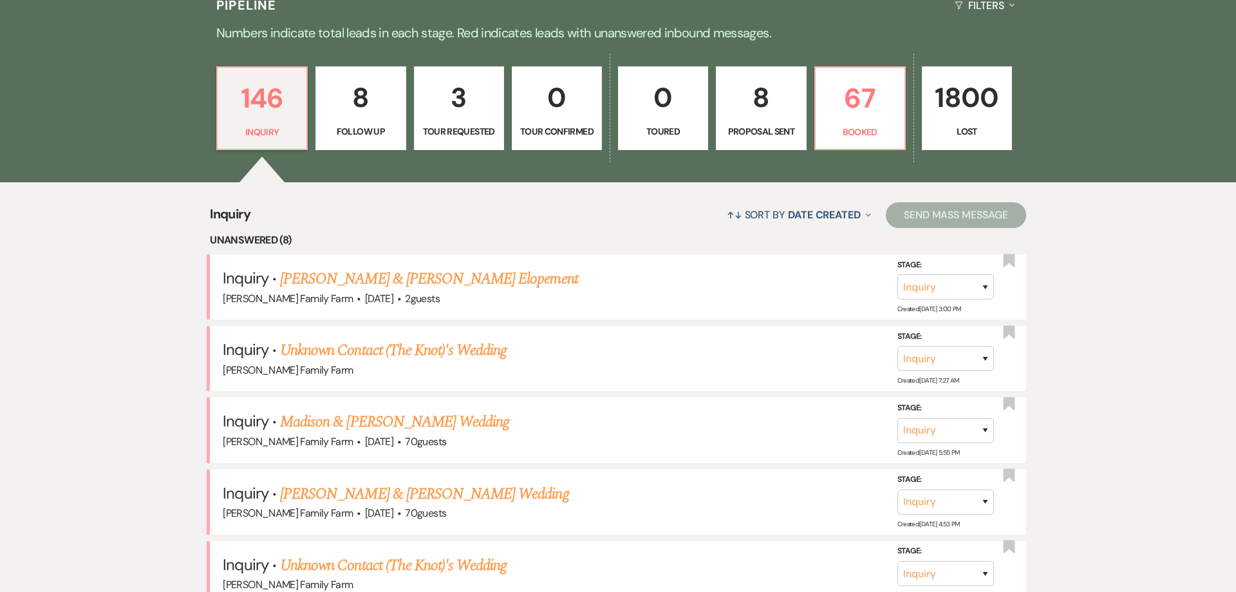
scroll to position [739, 0]
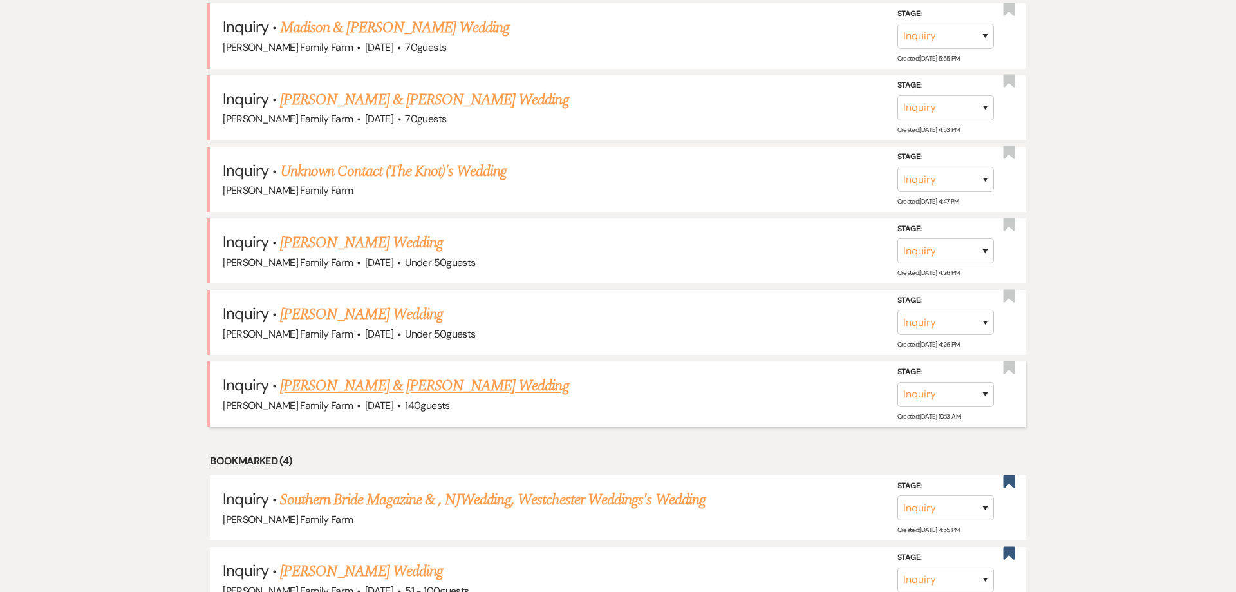
click at [369, 397] on link "[PERSON_NAME] & [PERSON_NAME] Wedding" at bounding box center [424, 385] width 288 height 23
select select "5"
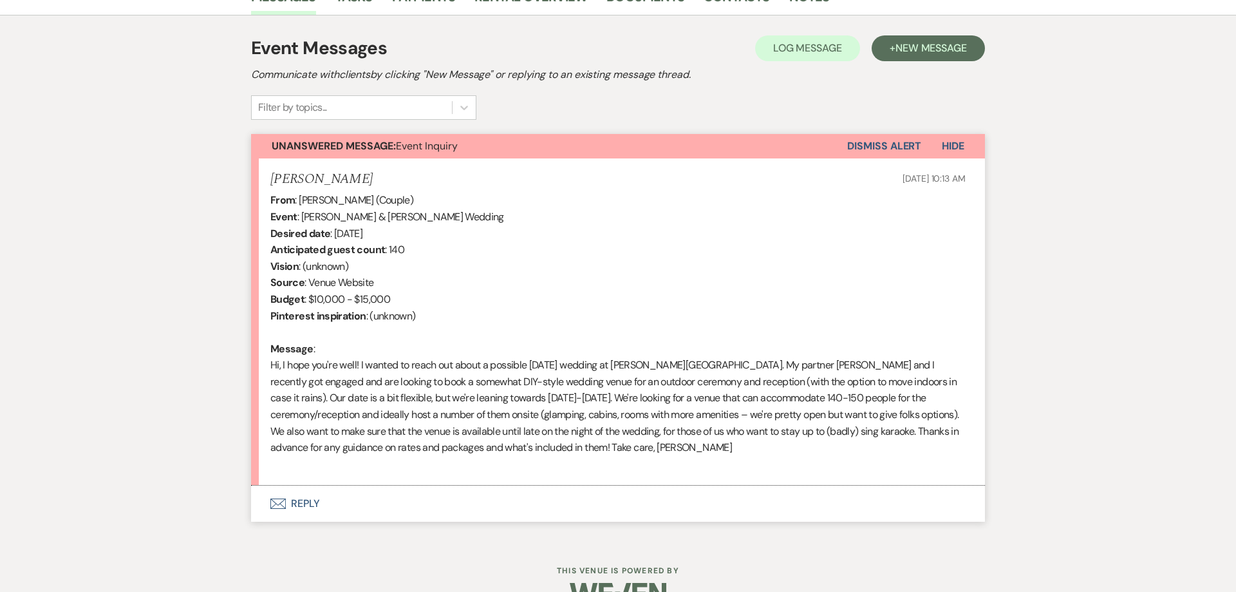
scroll to position [377, 0]
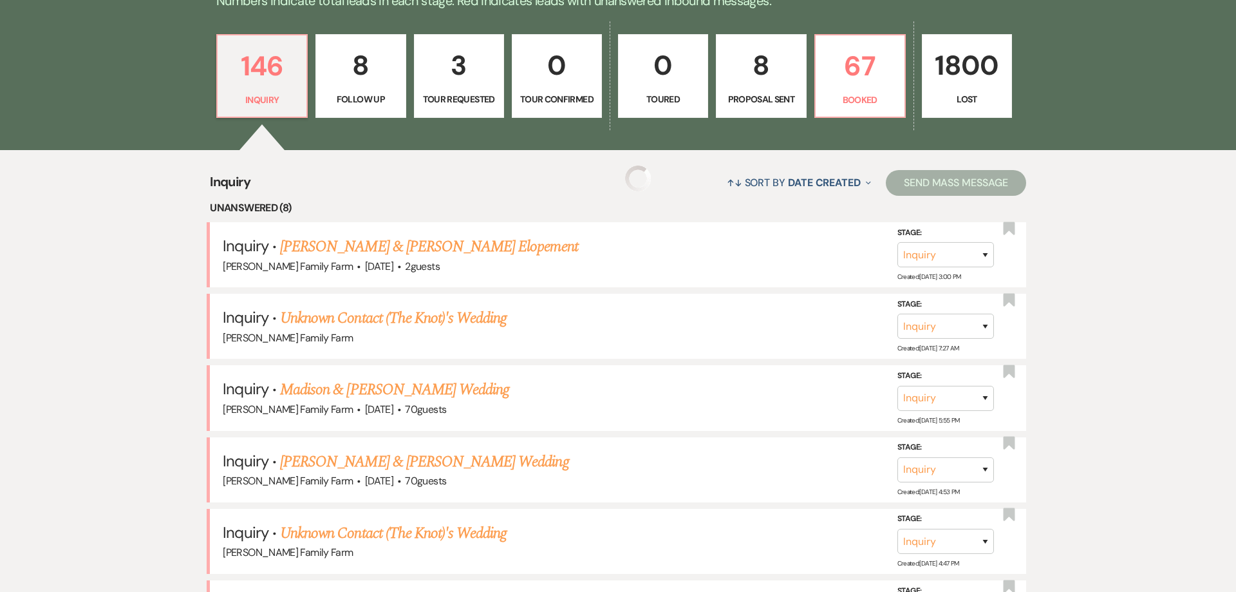
scroll to position [738, 0]
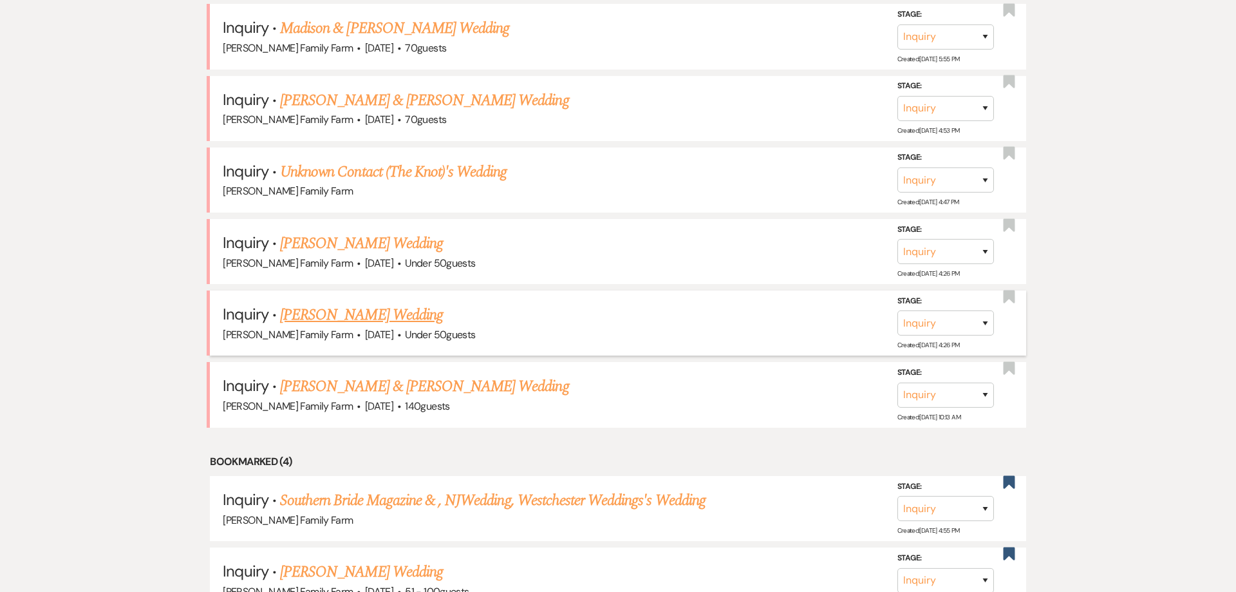
click at [331, 324] on link "[PERSON_NAME] Wedding" at bounding box center [361, 314] width 163 height 23
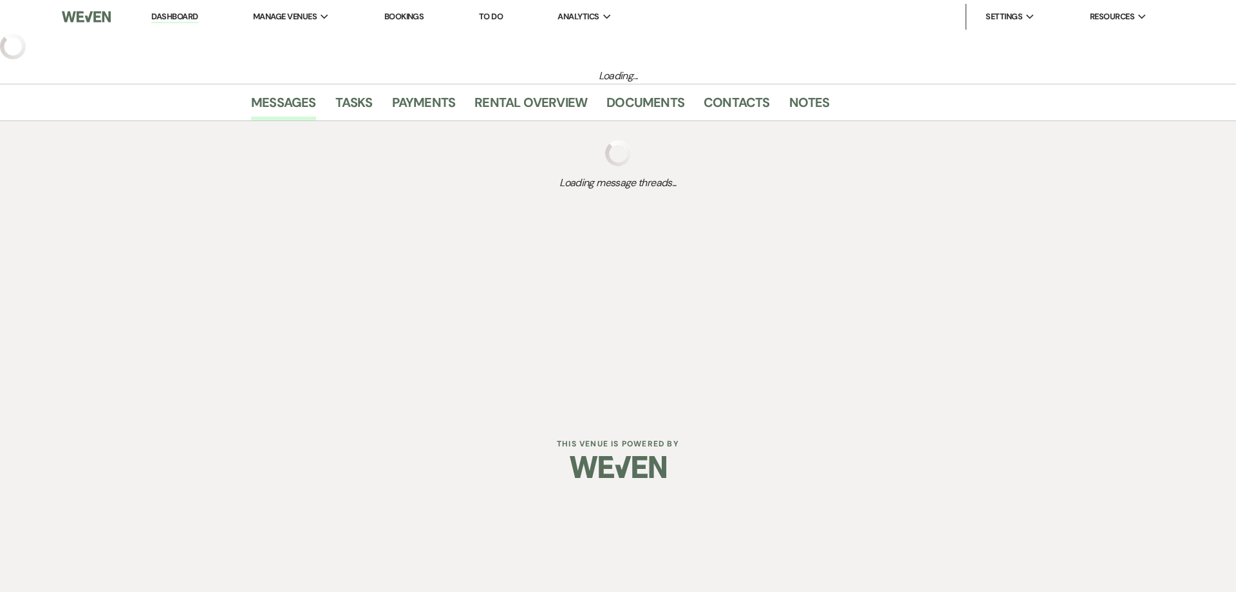
select select "2"
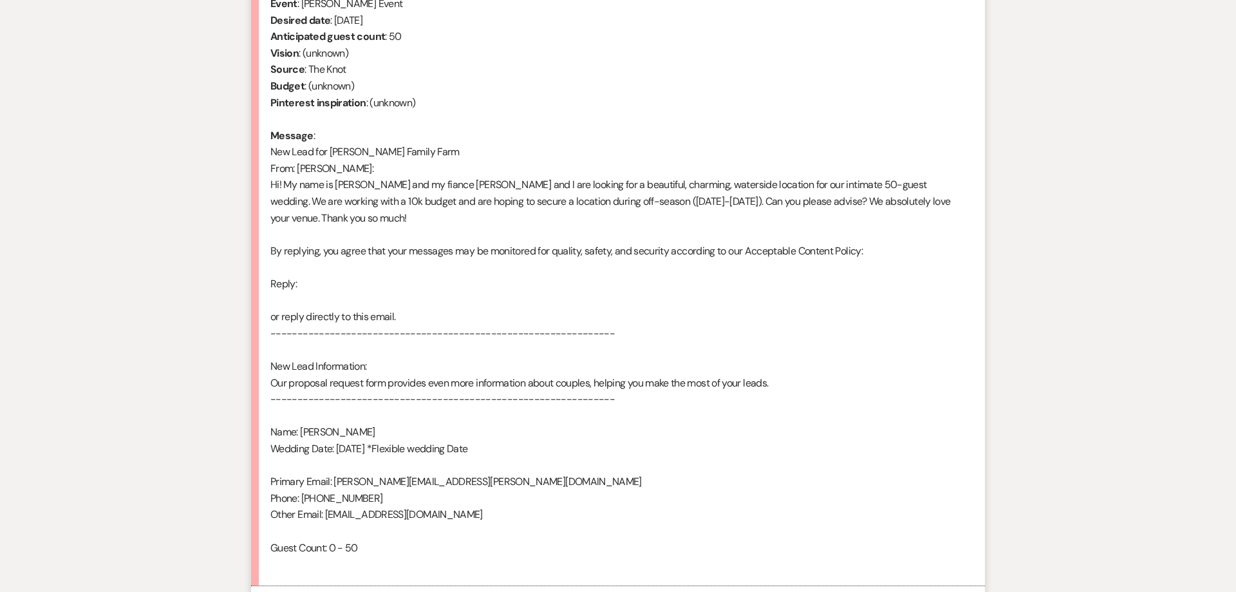
scroll to position [691, 0]
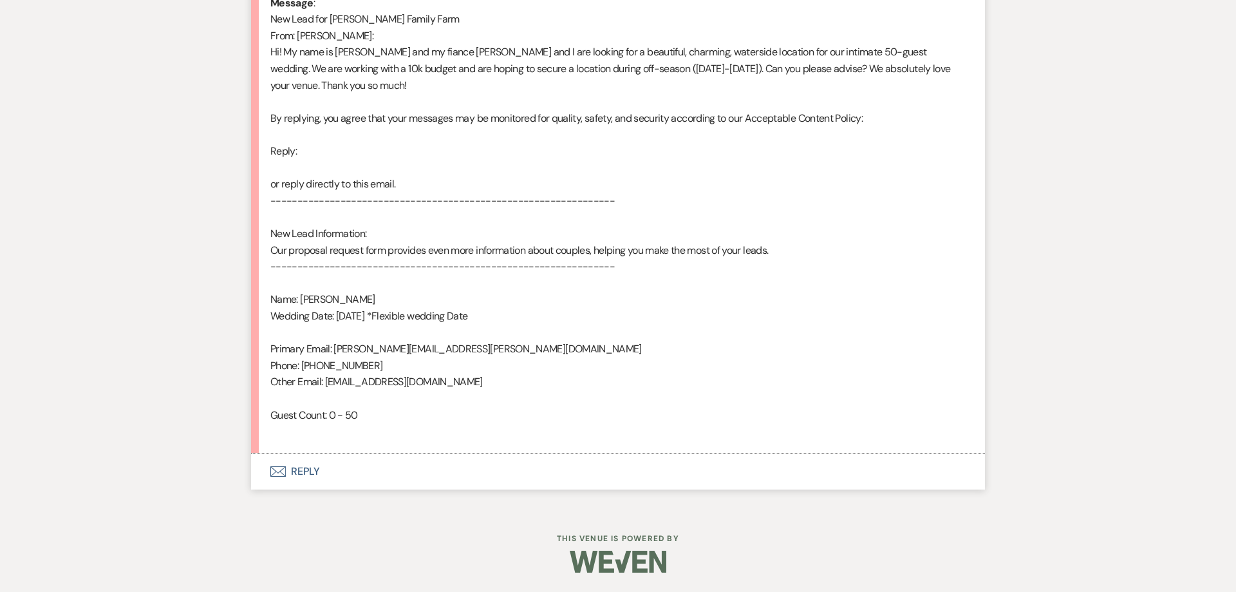
click at [294, 470] on button "Envelope Reply" at bounding box center [618, 471] width 734 height 36
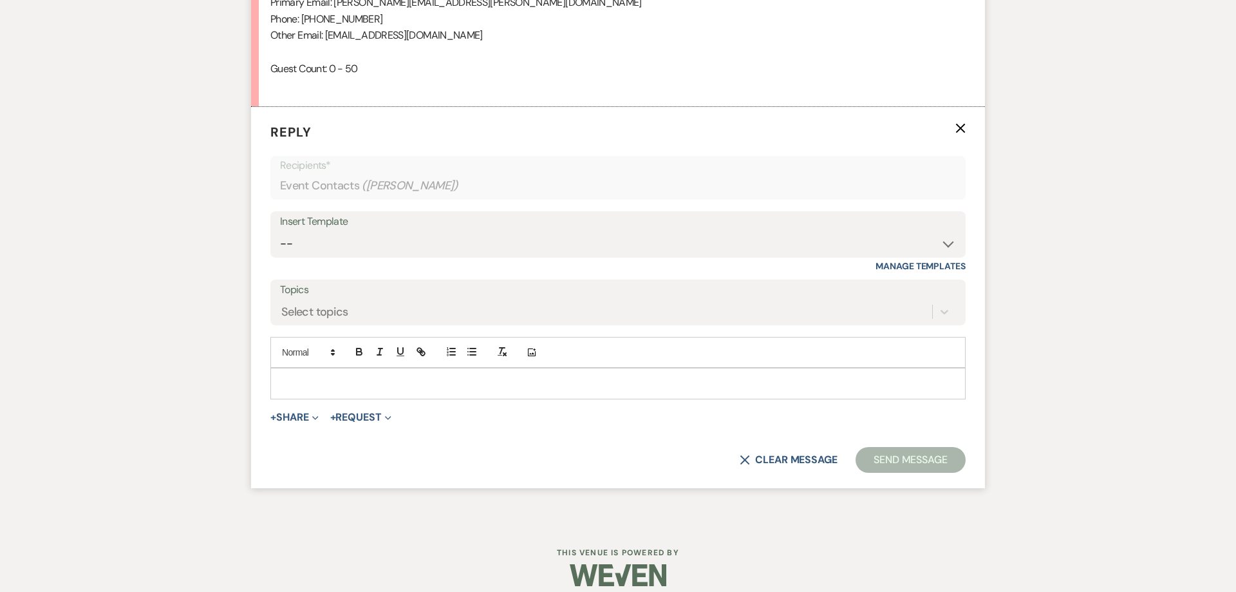
scroll to position [1039, 0]
click at [308, 377] on p at bounding box center [618, 381] width 675 height 14
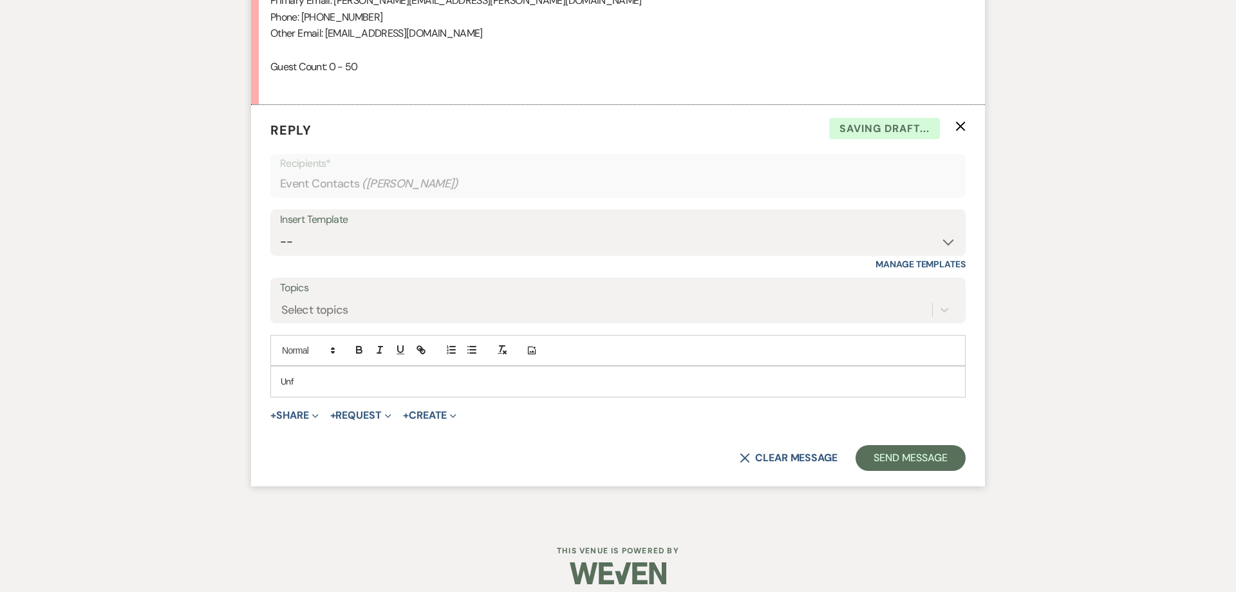
scroll to position [1022, 0]
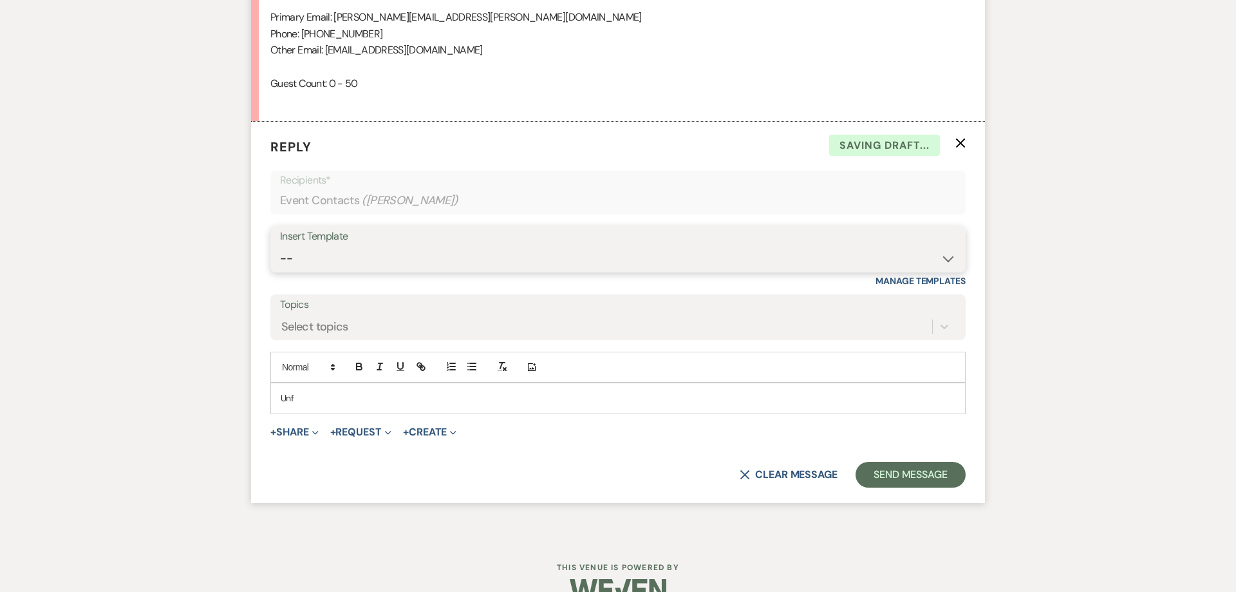
click at [342, 253] on select "-- Follow Up 1a. Non wedding request for info (Barn) 8. Proposal email Follow u…" at bounding box center [618, 258] width 676 height 25
select select "3857"
click option "1. First response (Wedding)" at bounding box center [0, 0] width 0 height 0
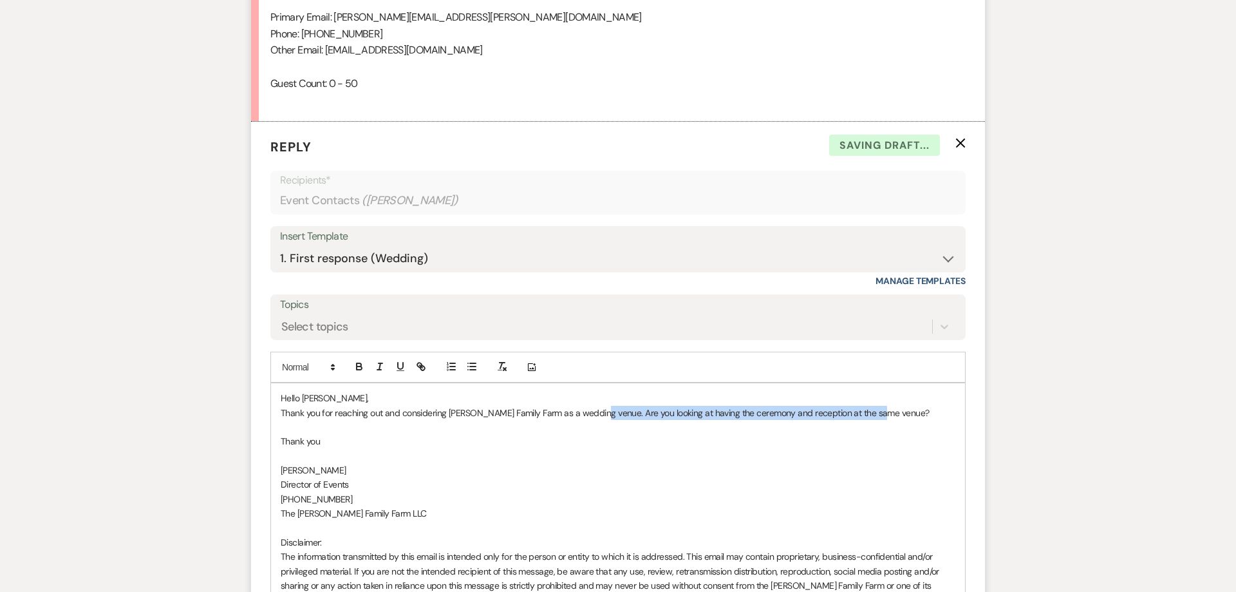
drag, startPoint x: 892, startPoint y: 414, endPoint x: 596, endPoint y: 414, distance: 296.1
click at [596, 414] on p "Thank you for reaching out and considering [PERSON_NAME] Family Farm as a weddi…" at bounding box center [618, 413] width 675 height 14
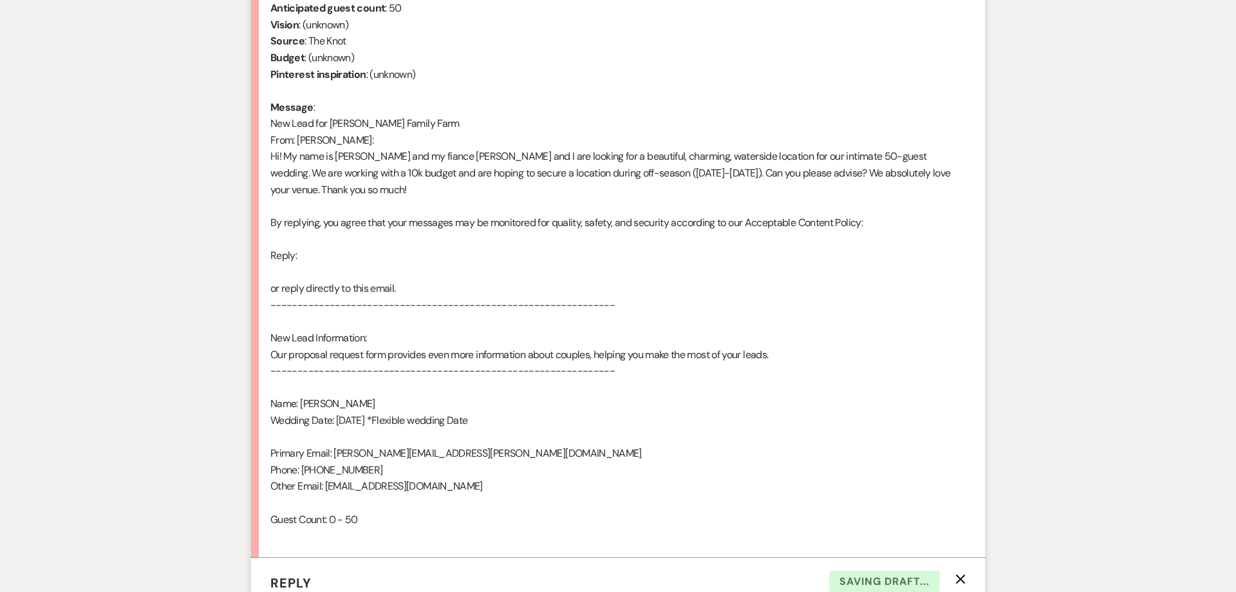
scroll to position [514, 0]
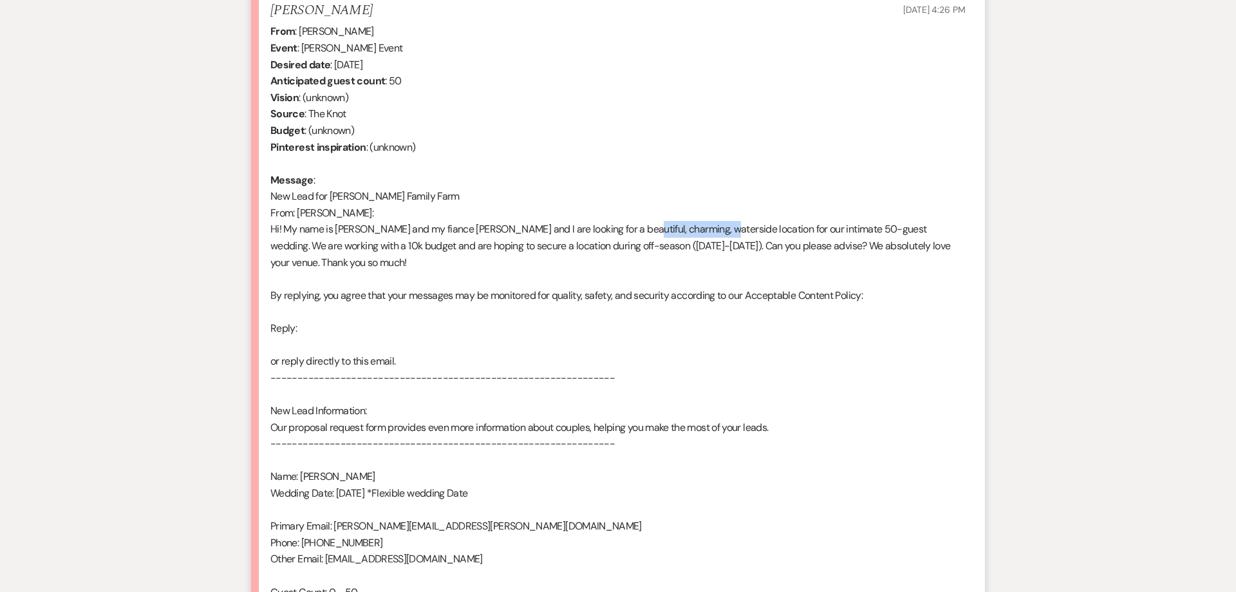
drag, startPoint x: 630, startPoint y: 230, endPoint x: 713, endPoint y: 230, distance: 82.4
click at [713, 230] on div "From : Tanya Vazirani Event : Tanya Vazirani's Event Desired date : October 18t…" at bounding box center [617, 319] width 695 height 593
copy div "waterside location"
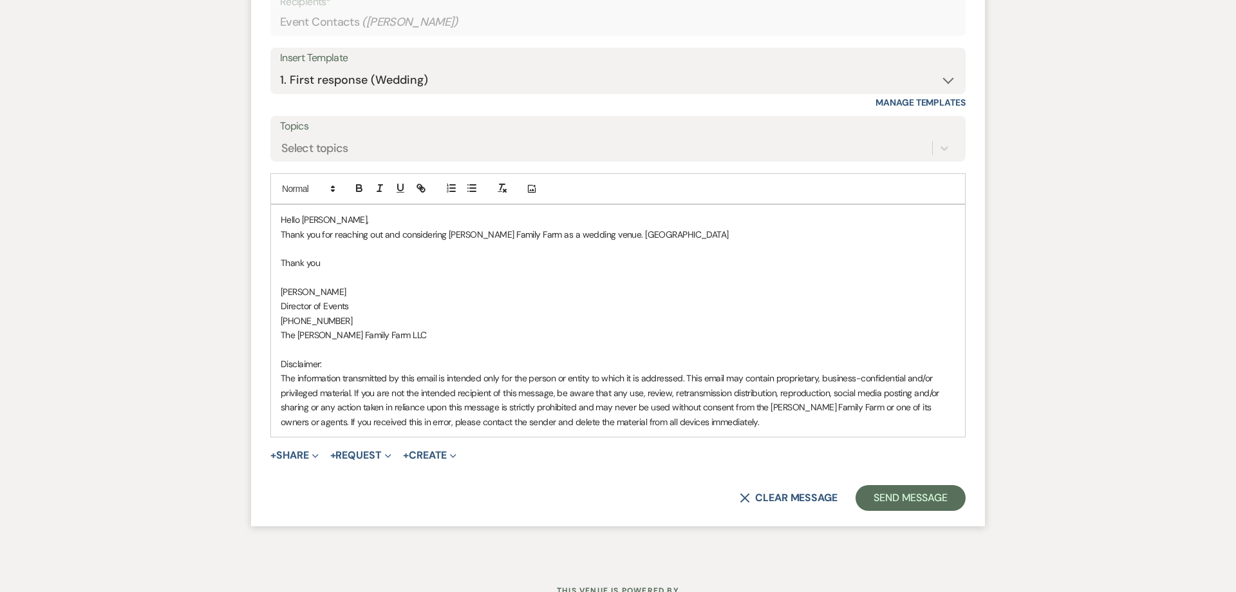
scroll to position [1252, 0]
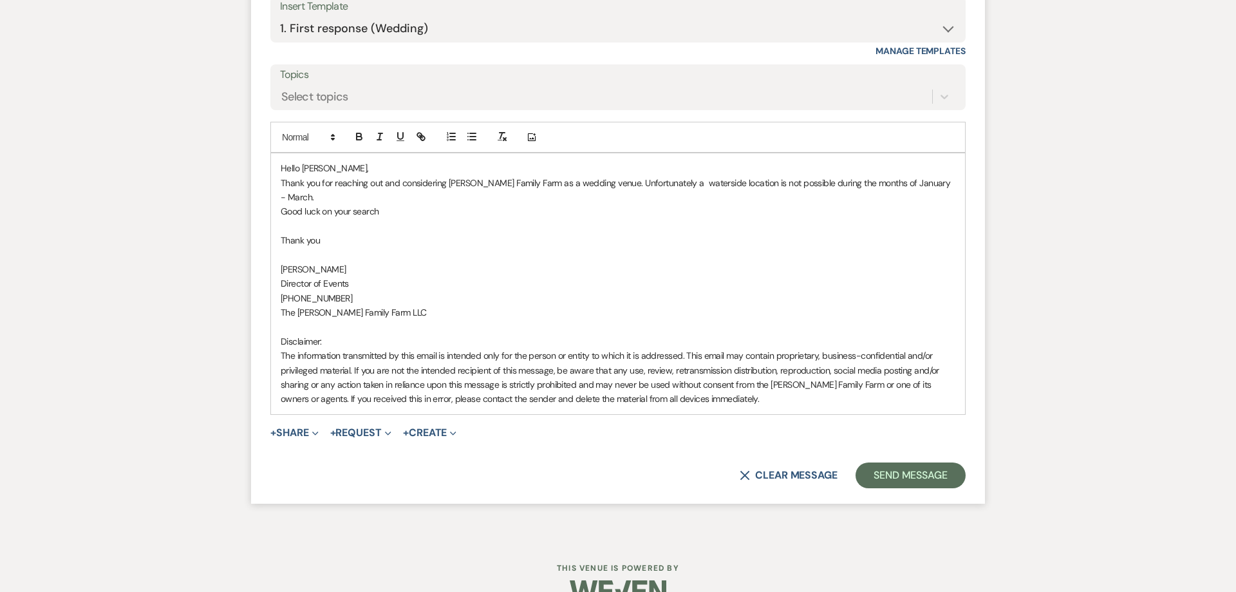
click at [367, 219] on p at bounding box center [618, 226] width 675 height 14
click at [889, 462] on button "Send Message" at bounding box center [911, 475] width 110 height 26
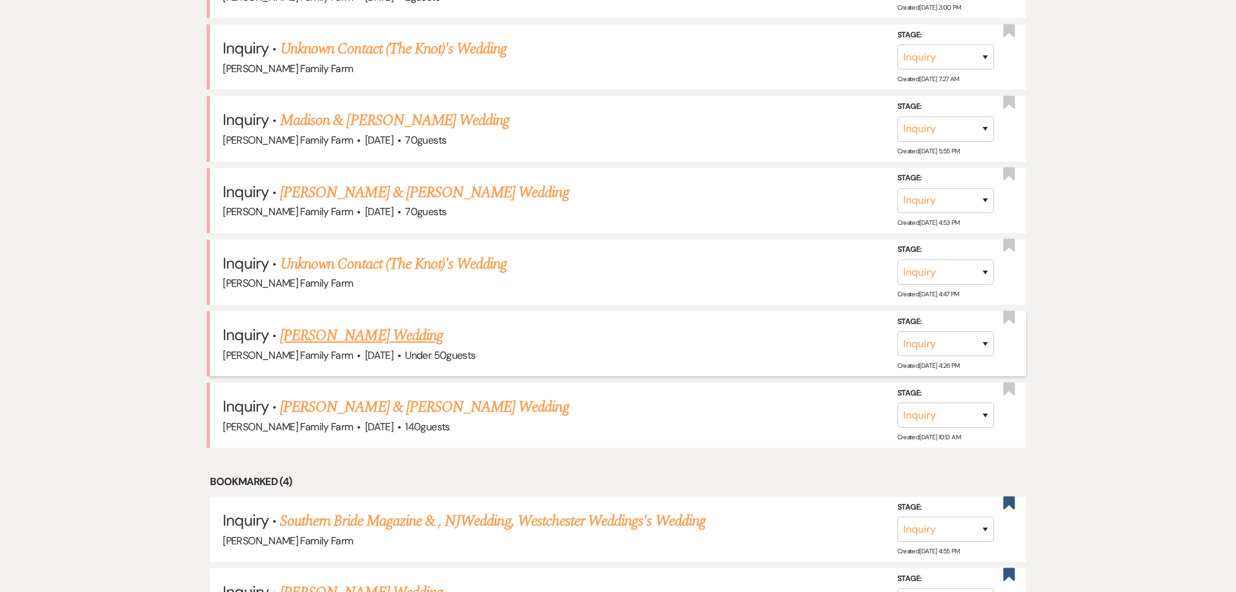
scroll to position [738, 0]
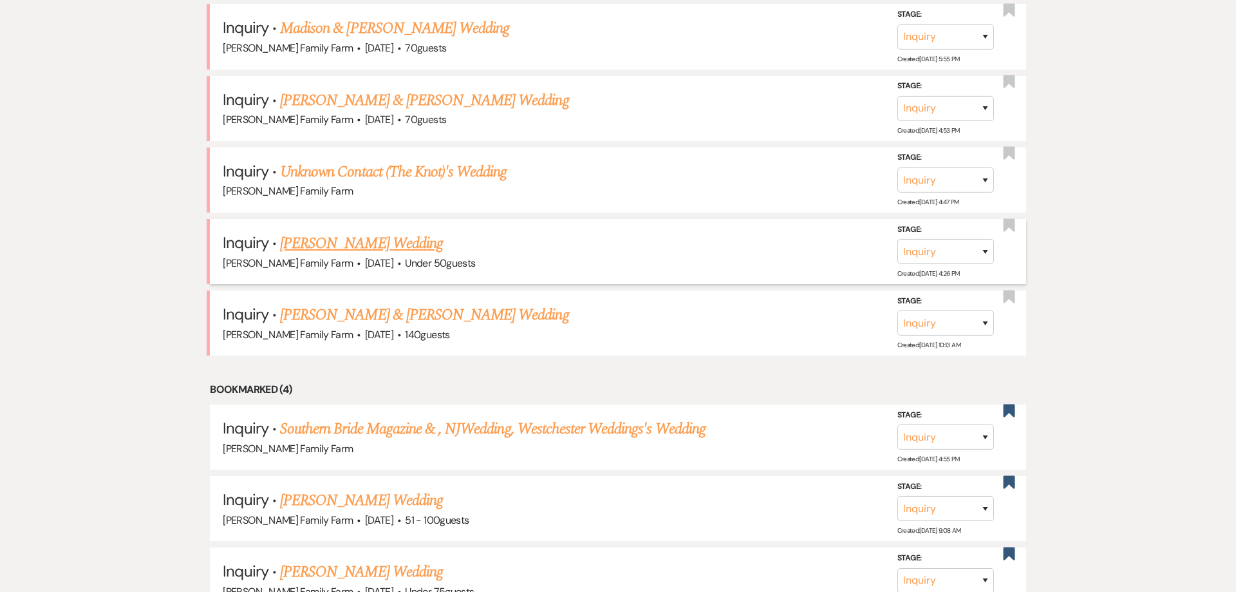
click at [337, 255] on link "[PERSON_NAME] Wedding" at bounding box center [361, 243] width 163 height 23
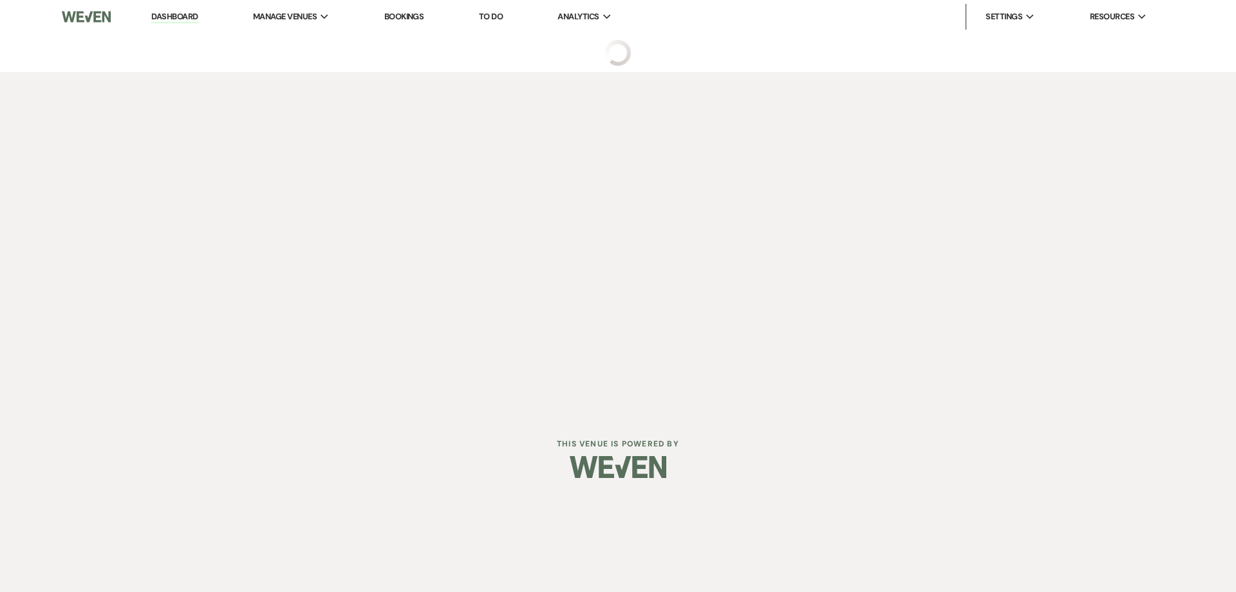
select select "2"
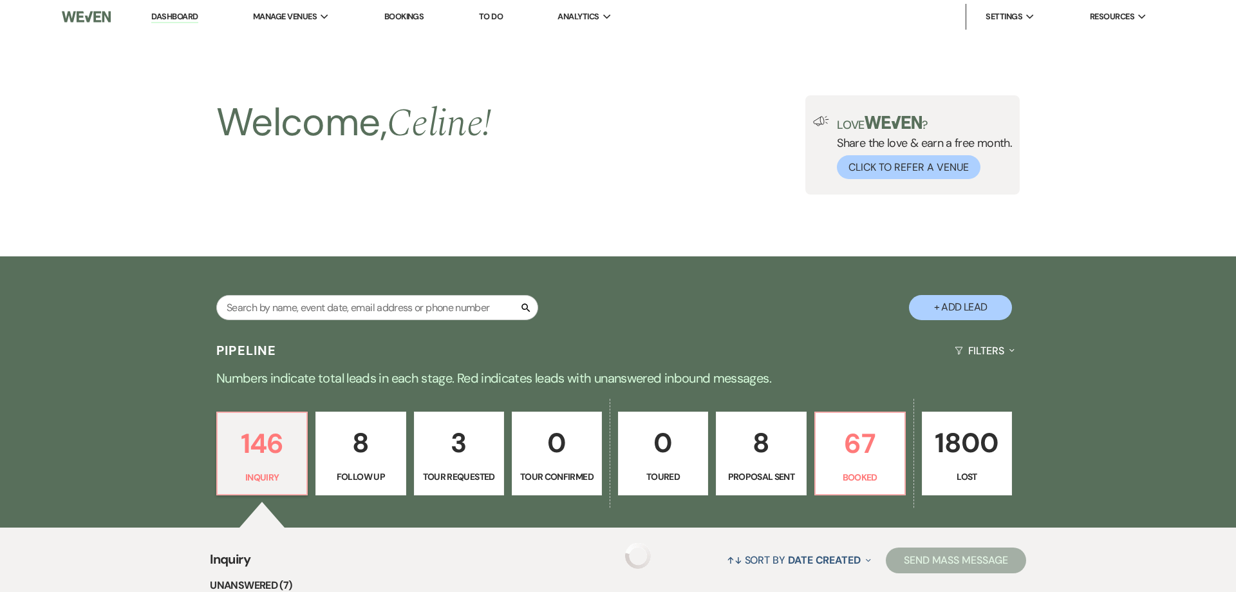
scroll to position [738, 0]
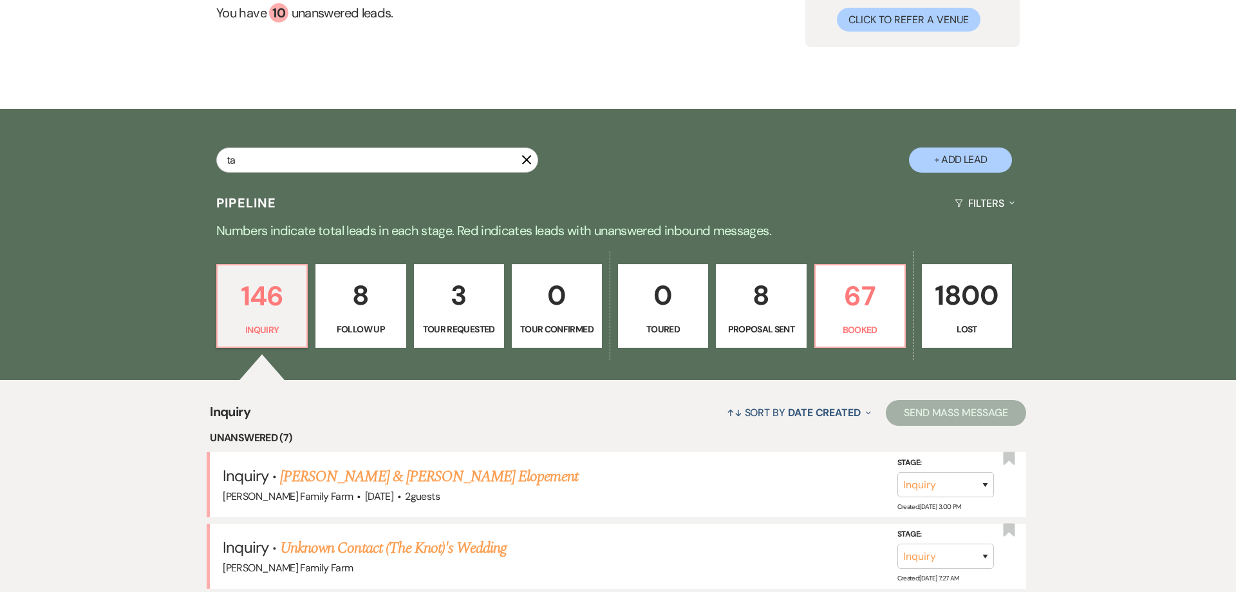
scroll to position [147, 0]
type input "[PERSON_NAME]"
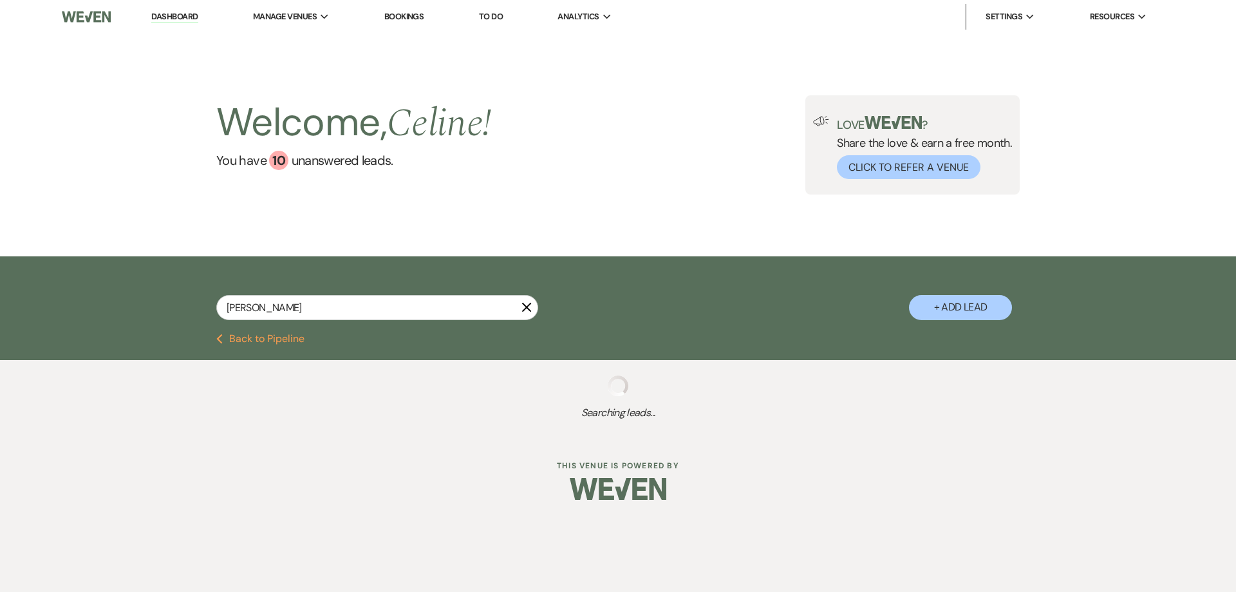
select select "6"
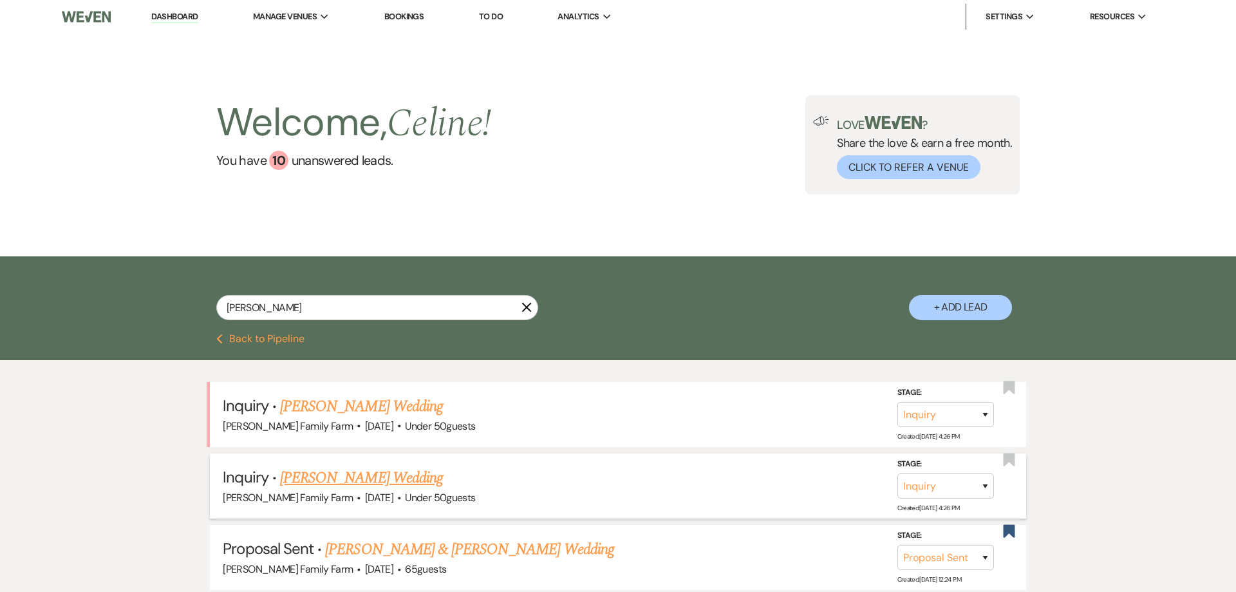
click at [359, 479] on link "[PERSON_NAME] Wedding" at bounding box center [361, 477] width 163 height 23
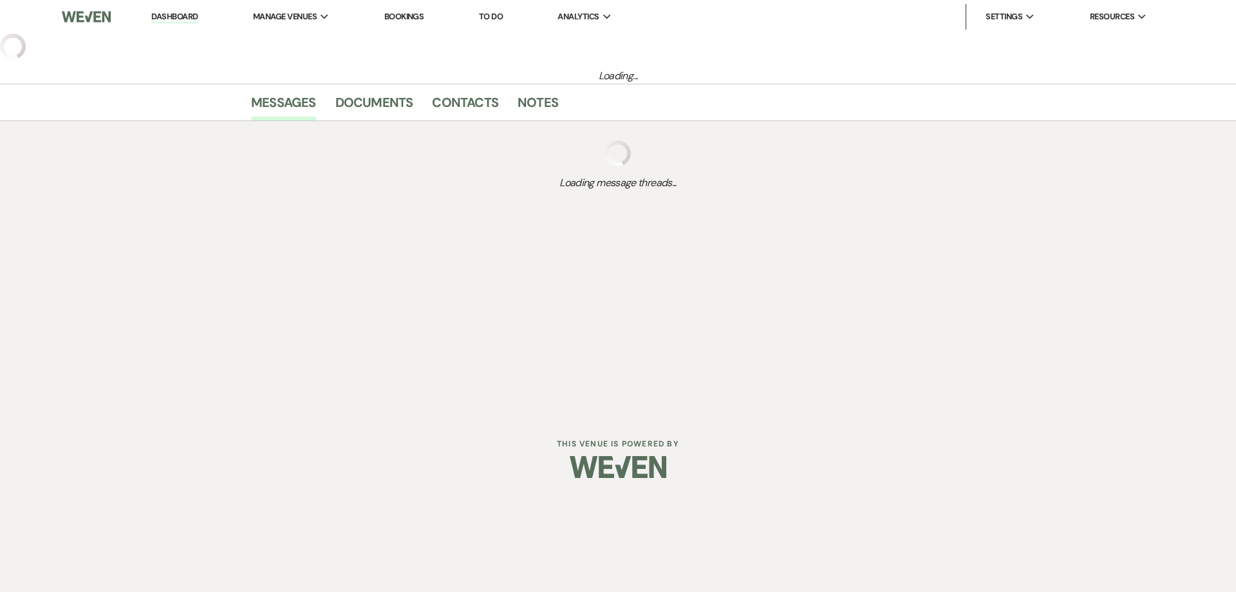
select select "2"
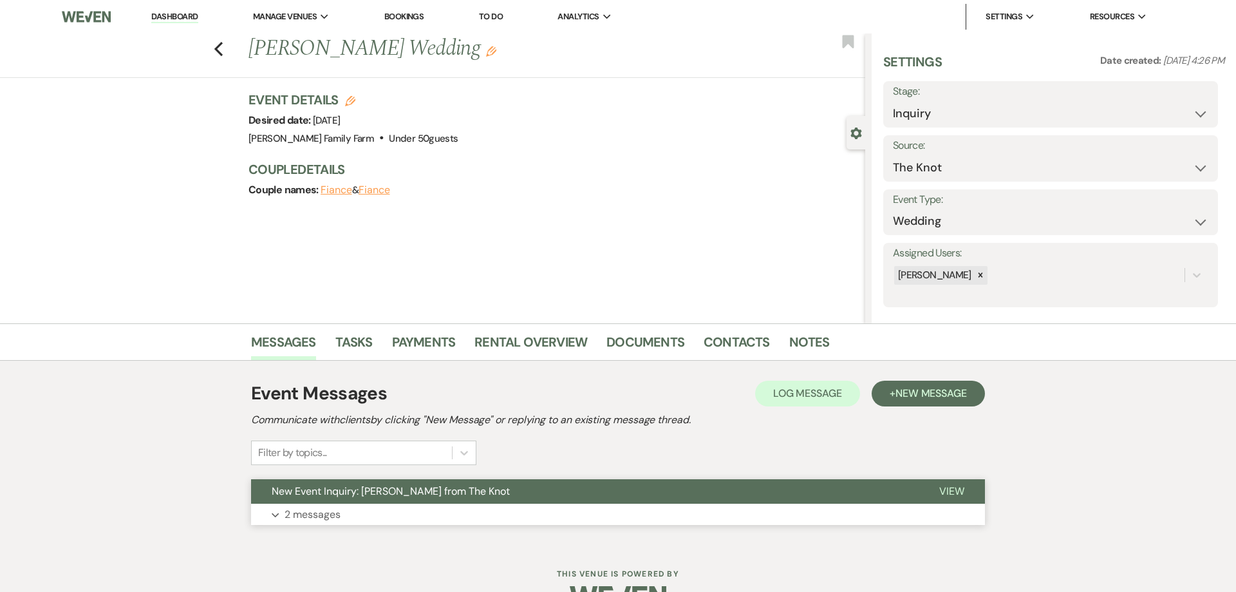
click at [325, 516] on p "2 messages" at bounding box center [313, 514] width 56 height 17
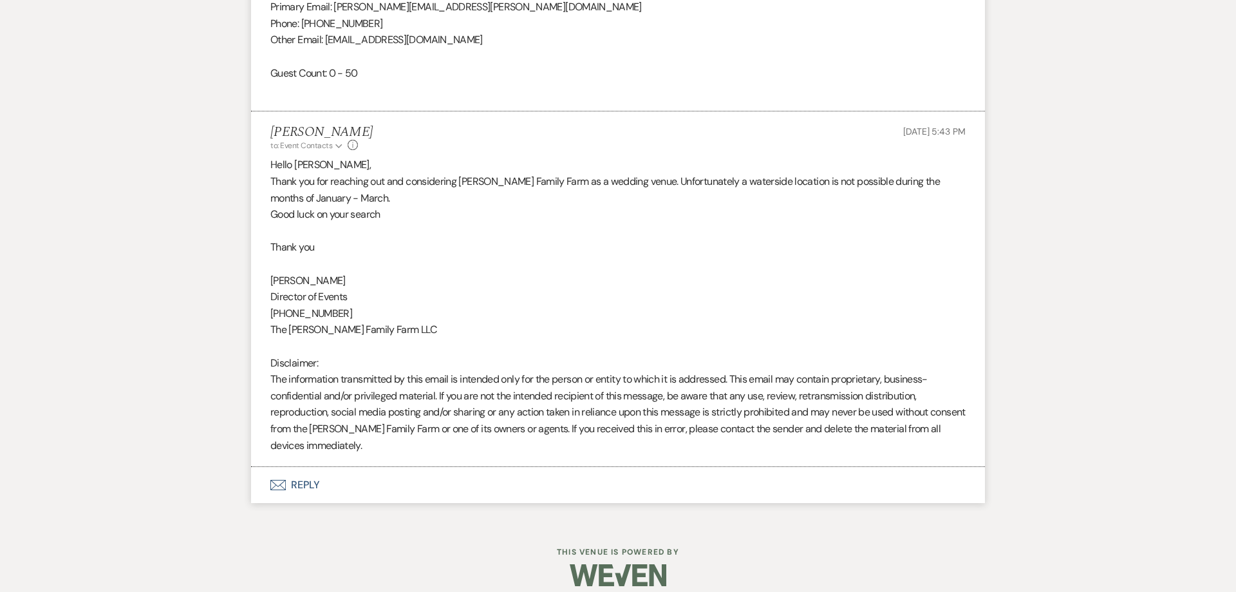
scroll to position [1046, 0]
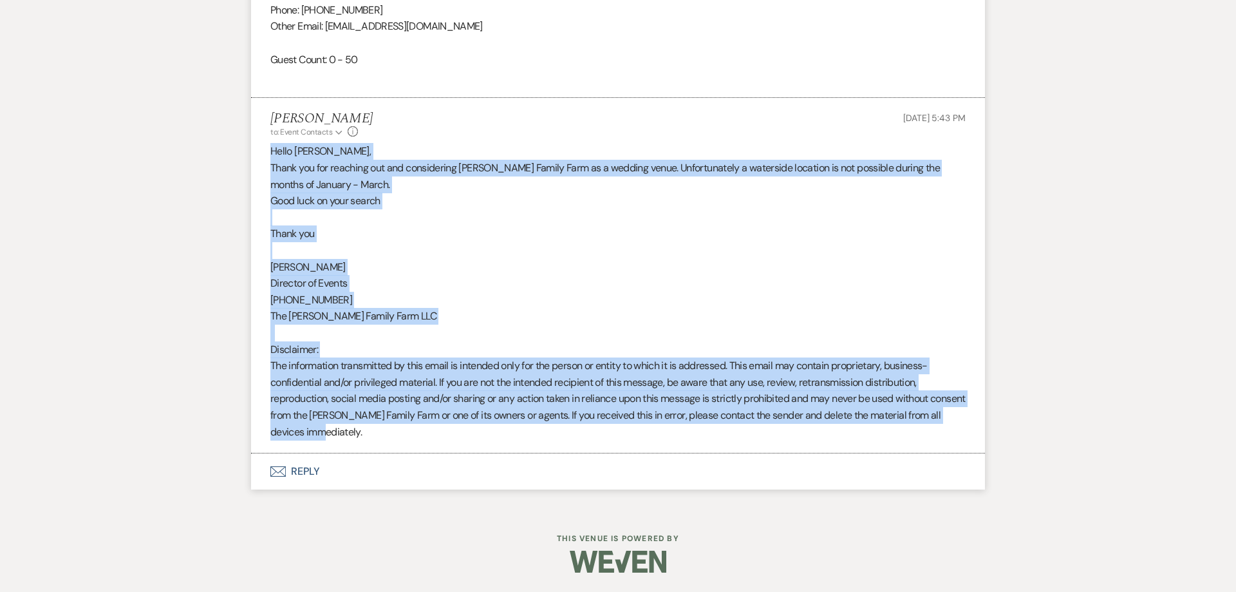
drag, startPoint x: 360, startPoint y: 386, endPoint x: 263, endPoint y: 148, distance: 256.4
click at [263, 148] on li "[PERSON_NAME] to: Event Contacts Expand Info [DATE] 5:43 PM Hello [PERSON_NAME]…" at bounding box center [618, 275] width 734 height 355
copy div "Hello [PERSON_NAME], Thank you for reaching out and considering [PERSON_NAME] F…"
select select "6"
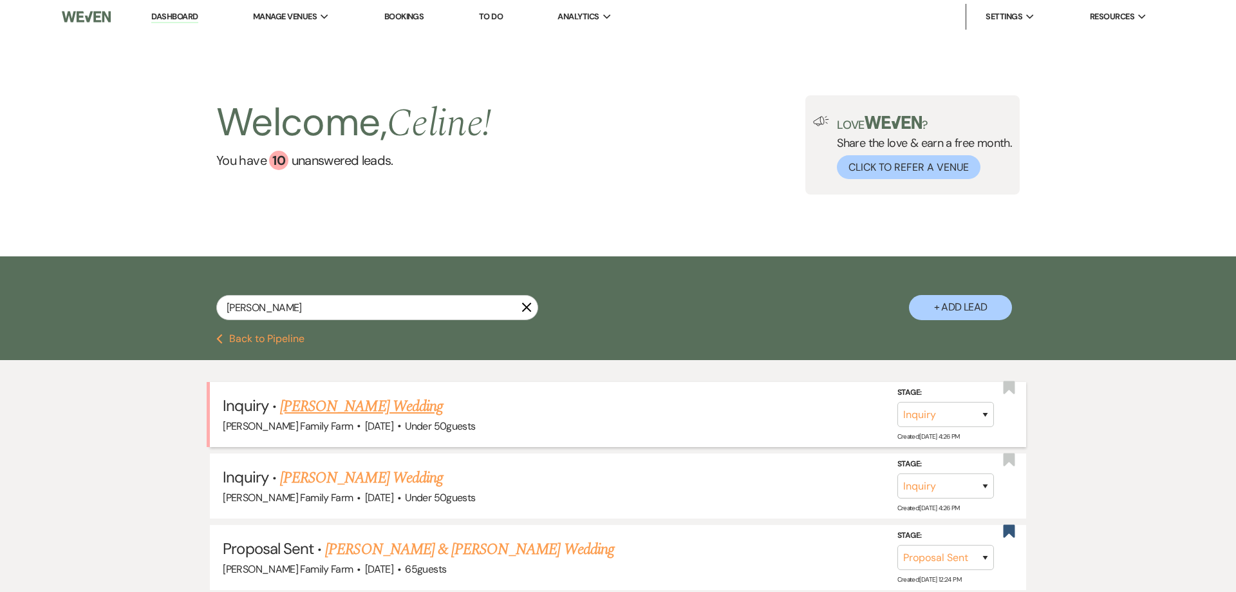
click at [330, 408] on link "[PERSON_NAME] Wedding" at bounding box center [361, 406] width 163 height 23
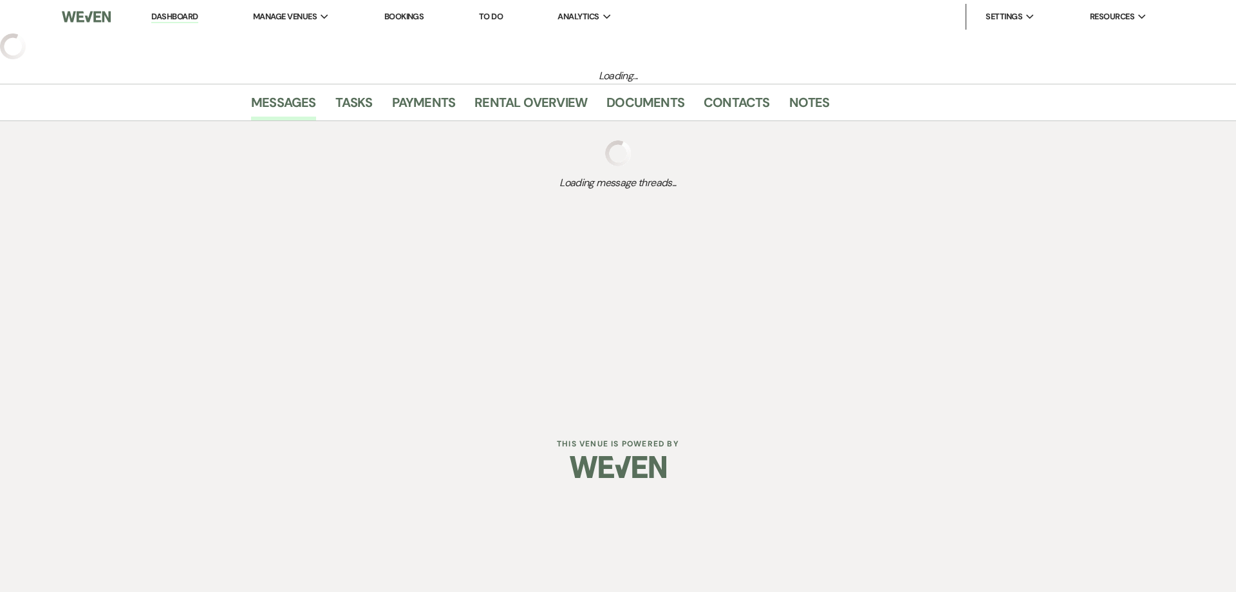
select select "2"
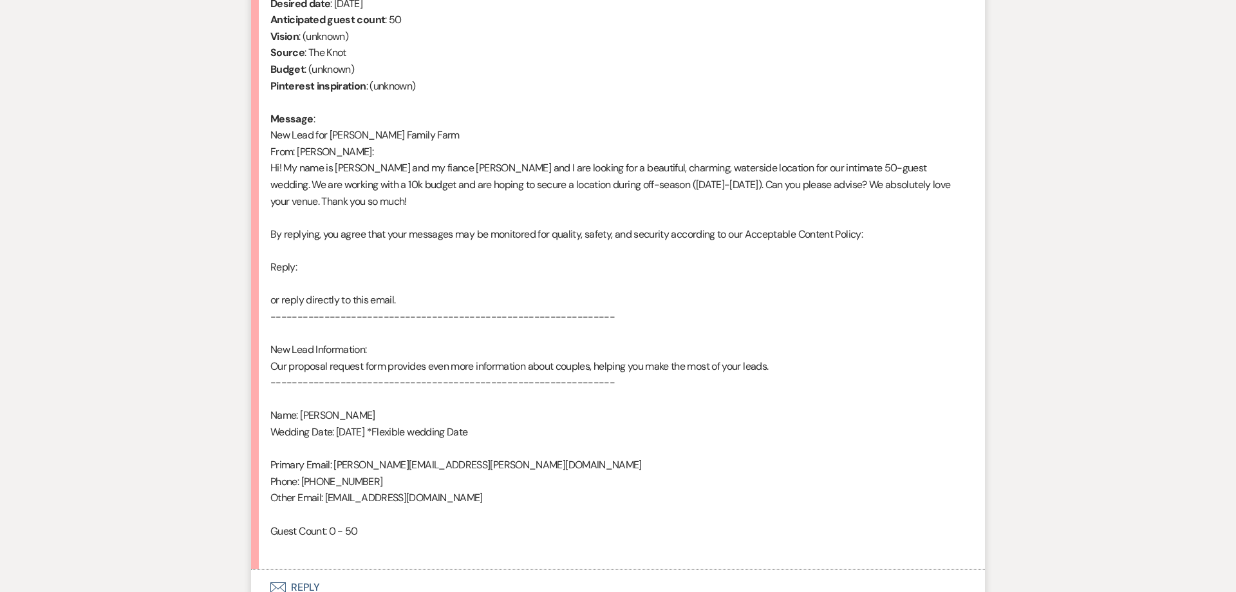
scroll to position [691, 0]
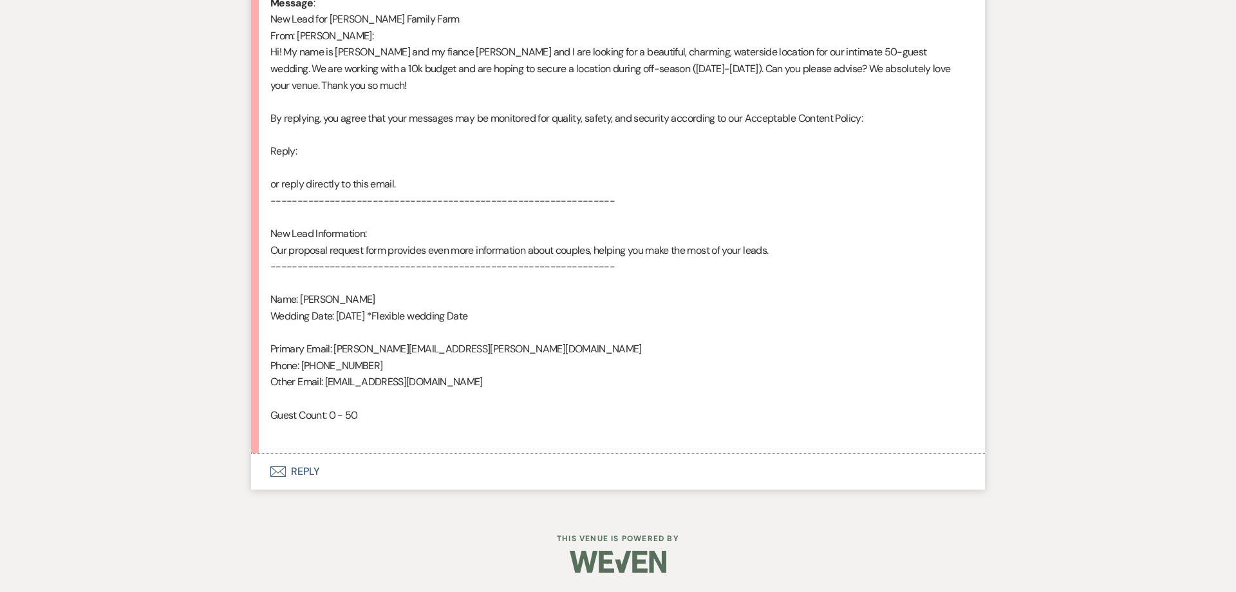
click at [307, 477] on button "Envelope Reply" at bounding box center [618, 471] width 734 height 36
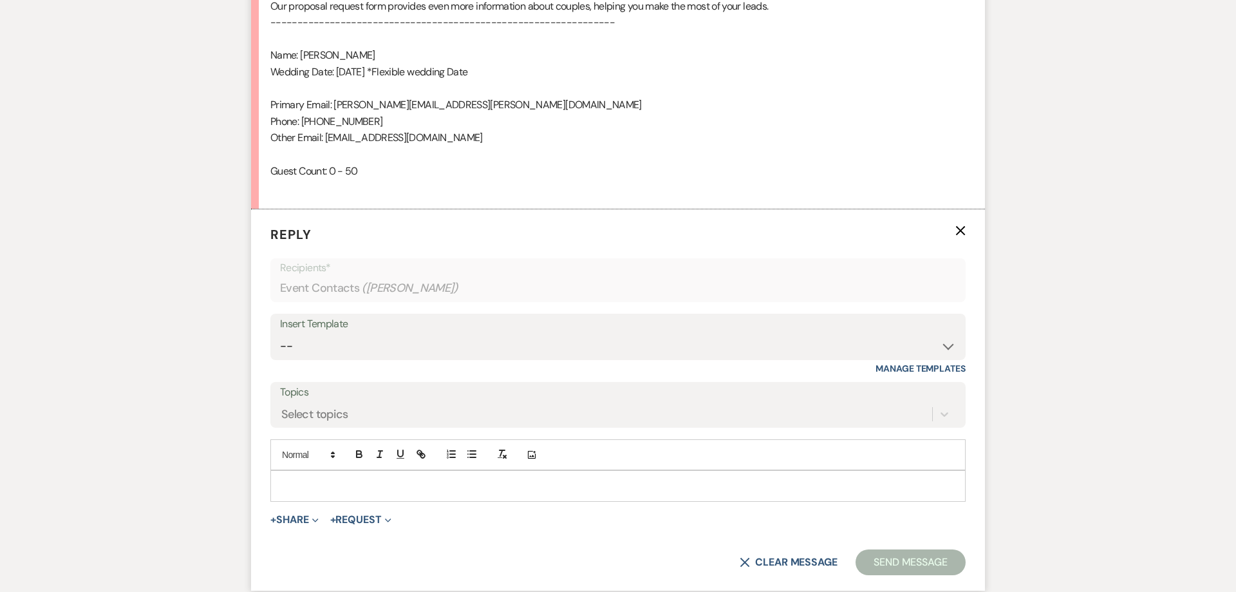
scroll to position [936, 0]
click at [309, 483] on p at bounding box center [618, 484] width 675 height 14
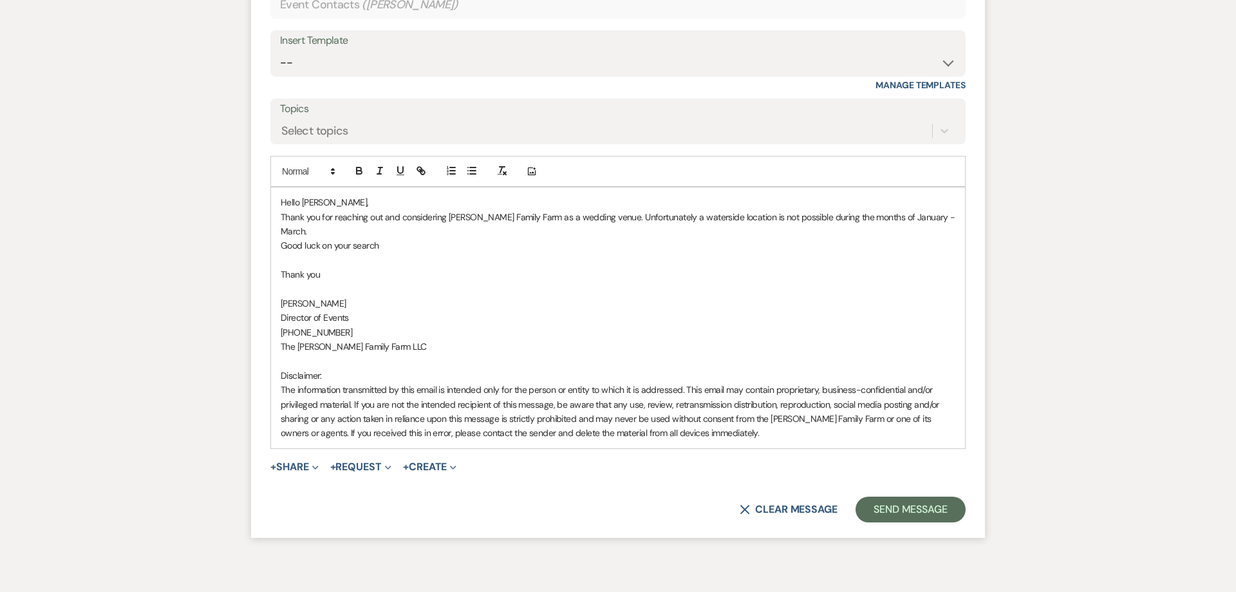
scroll to position [1267, 0]
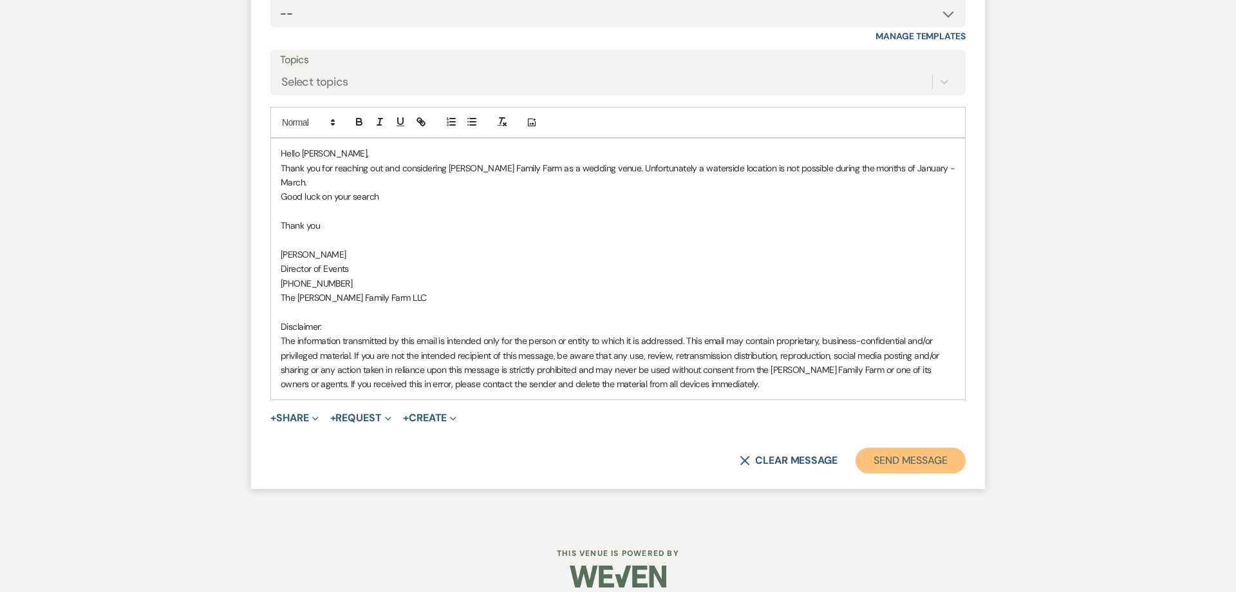
click at [891, 450] on button "Send Message" at bounding box center [911, 460] width 110 height 26
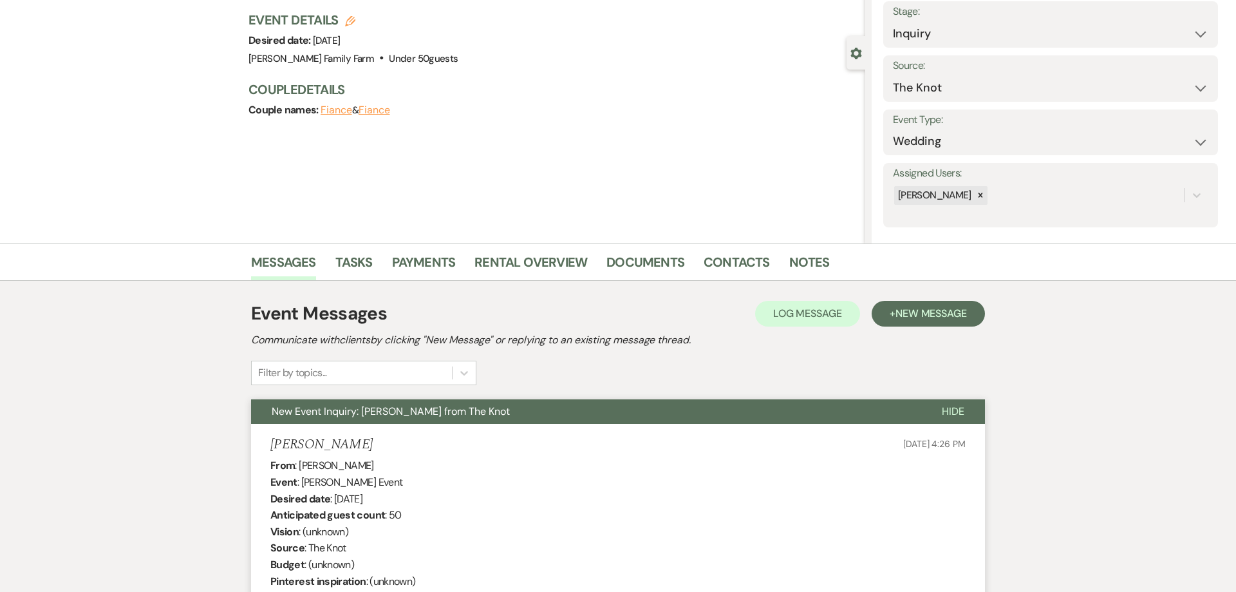
scroll to position [0, 0]
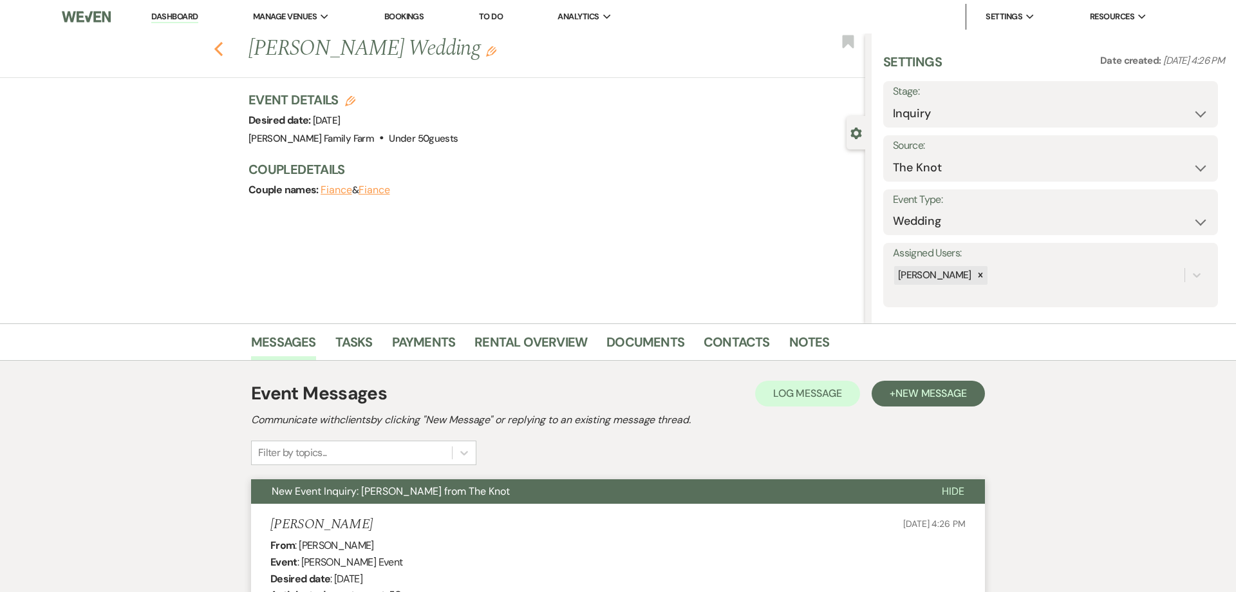
click at [217, 52] on use "button" at bounding box center [218, 49] width 8 height 14
select select "6"
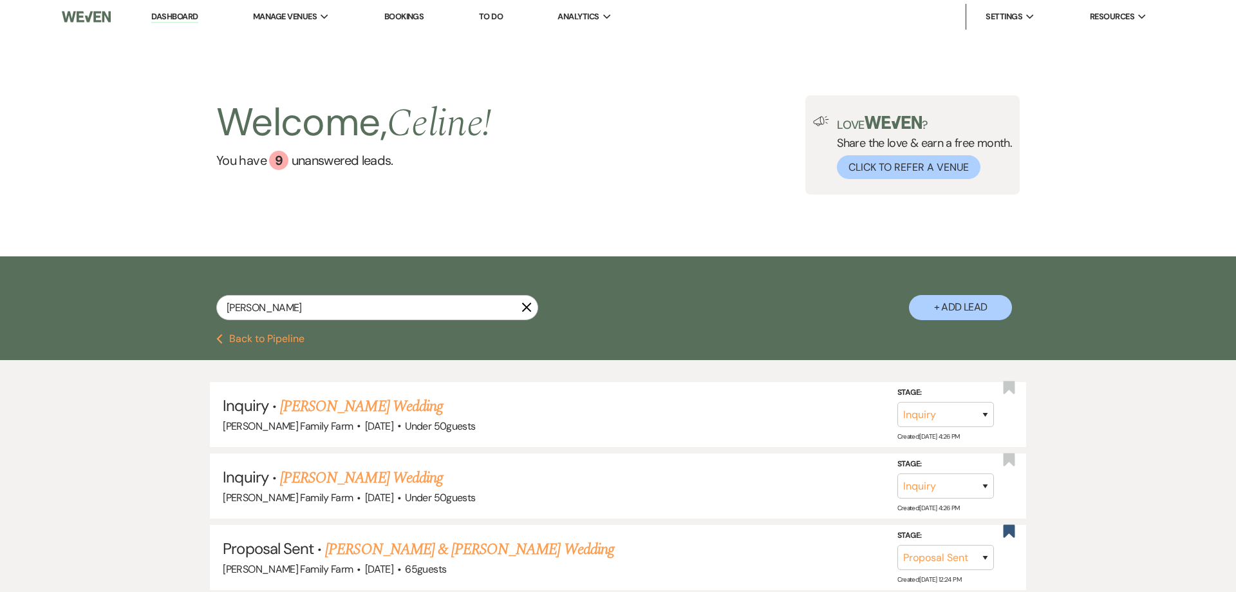
click at [525, 307] on icon "X" at bounding box center [526, 307] width 10 height 10
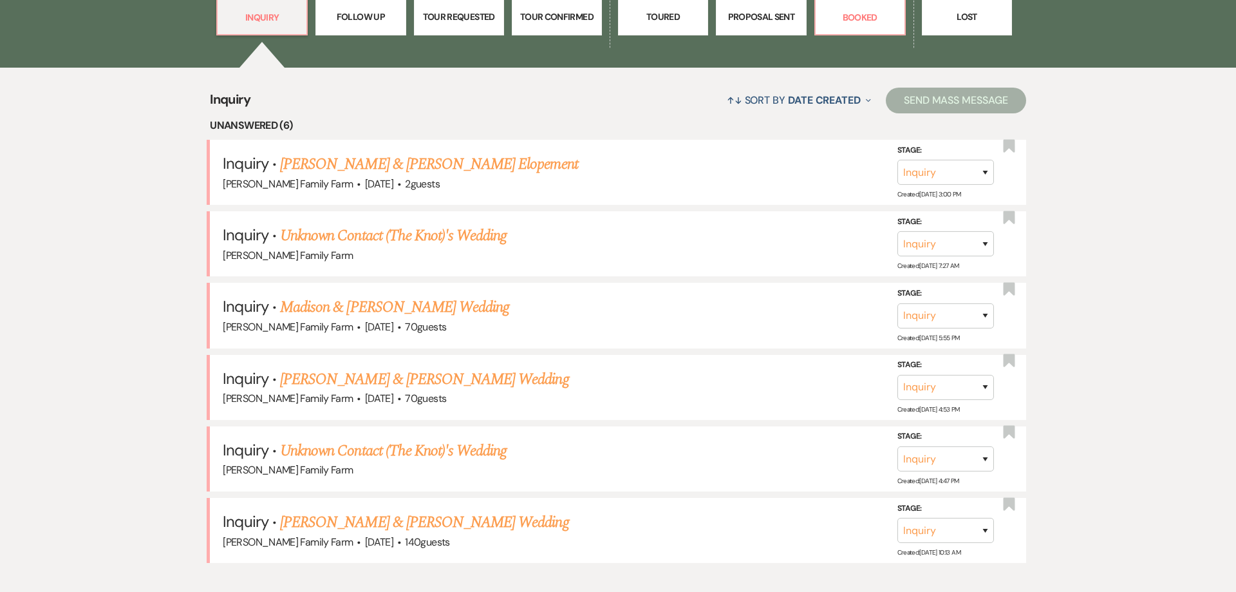
scroll to position [722, 0]
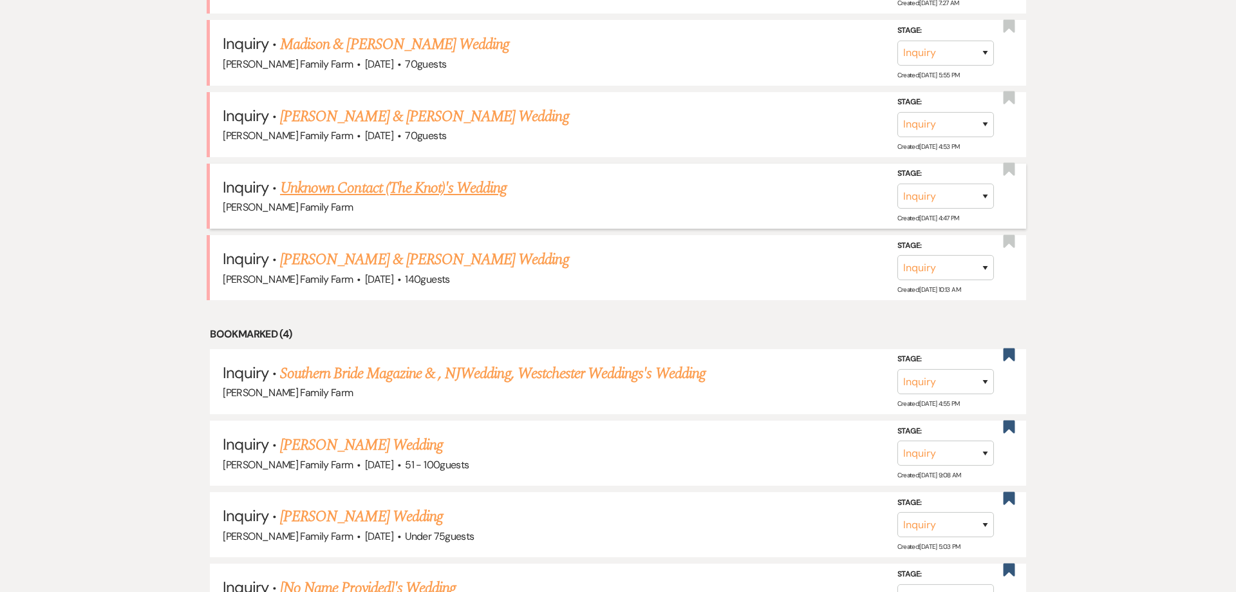
click at [314, 200] on link "Unknown Contact (The Knot)'s Wedding" at bounding box center [393, 187] width 227 height 23
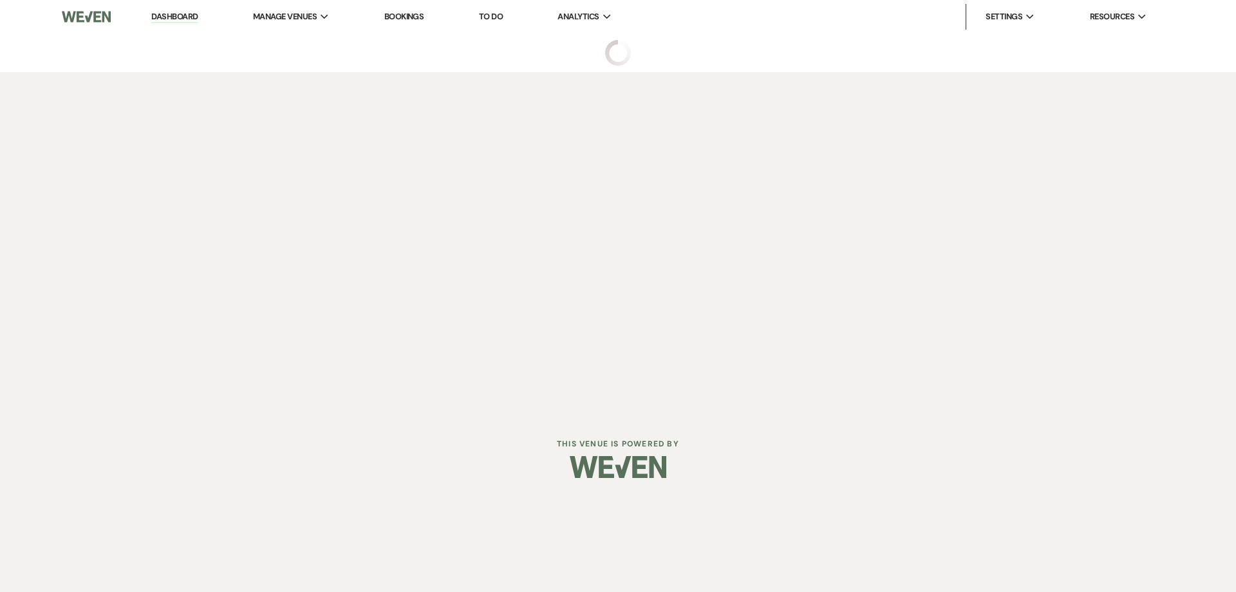
select select "2"
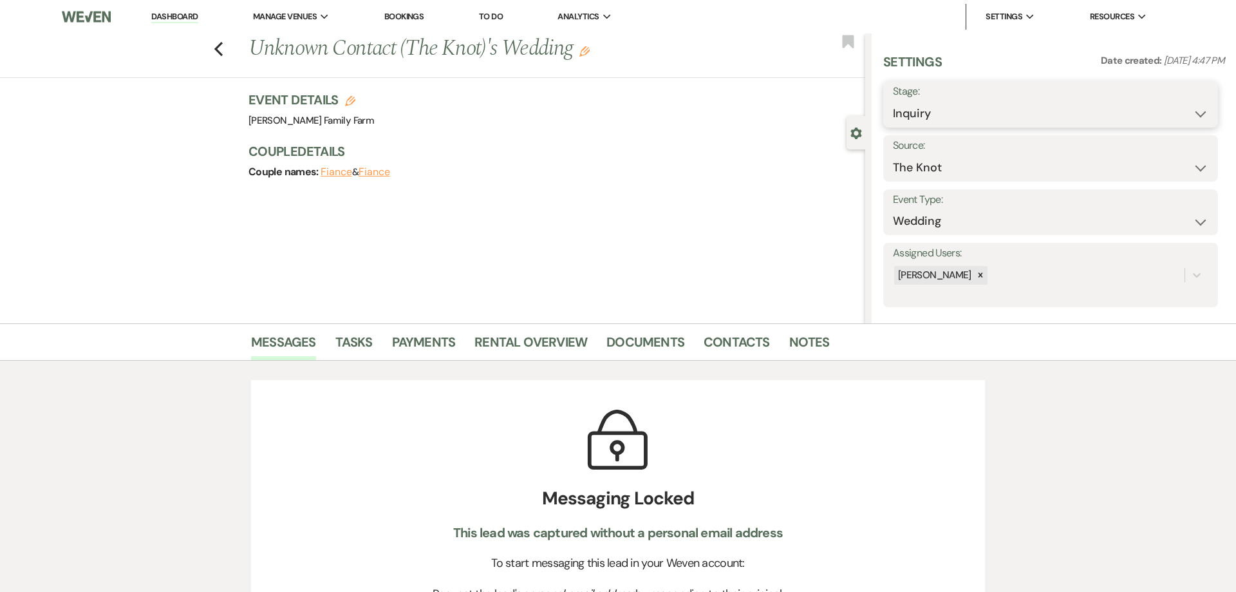
click at [893, 101] on select "Inquiry Follow Up Tour Requested Tour Confirmed Toured Proposal Sent Booked Lost" at bounding box center [1050, 113] width 315 height 25
select select "8"
click option "Lost" at bounding box center [0, 0] width 0 height 0
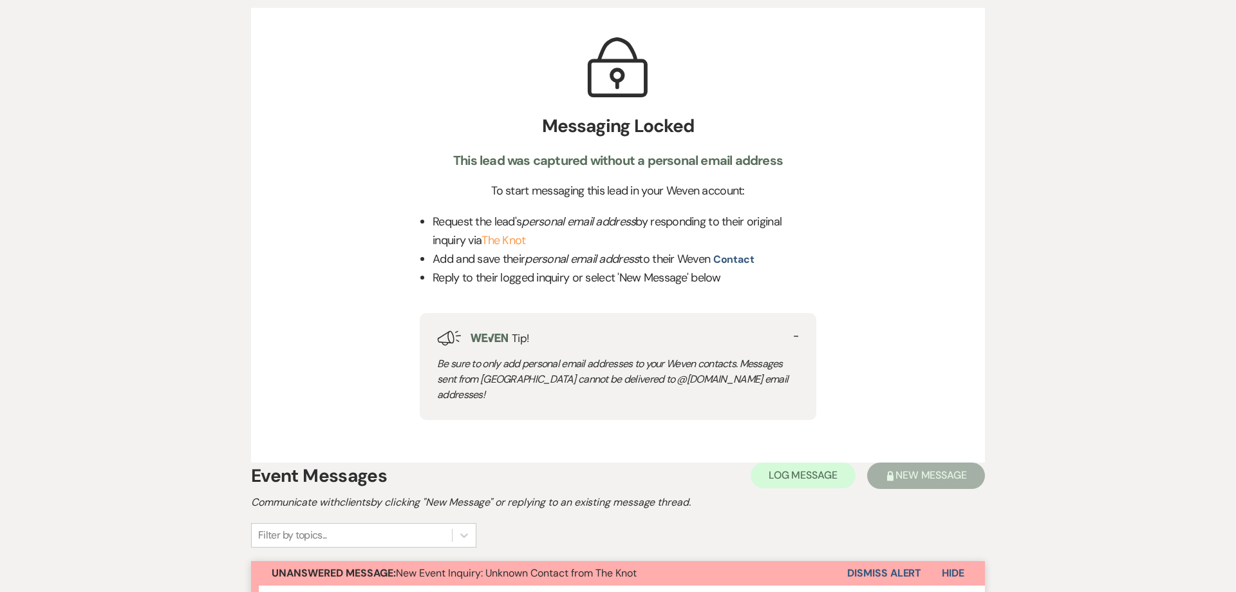
scroll to position [542, 0]
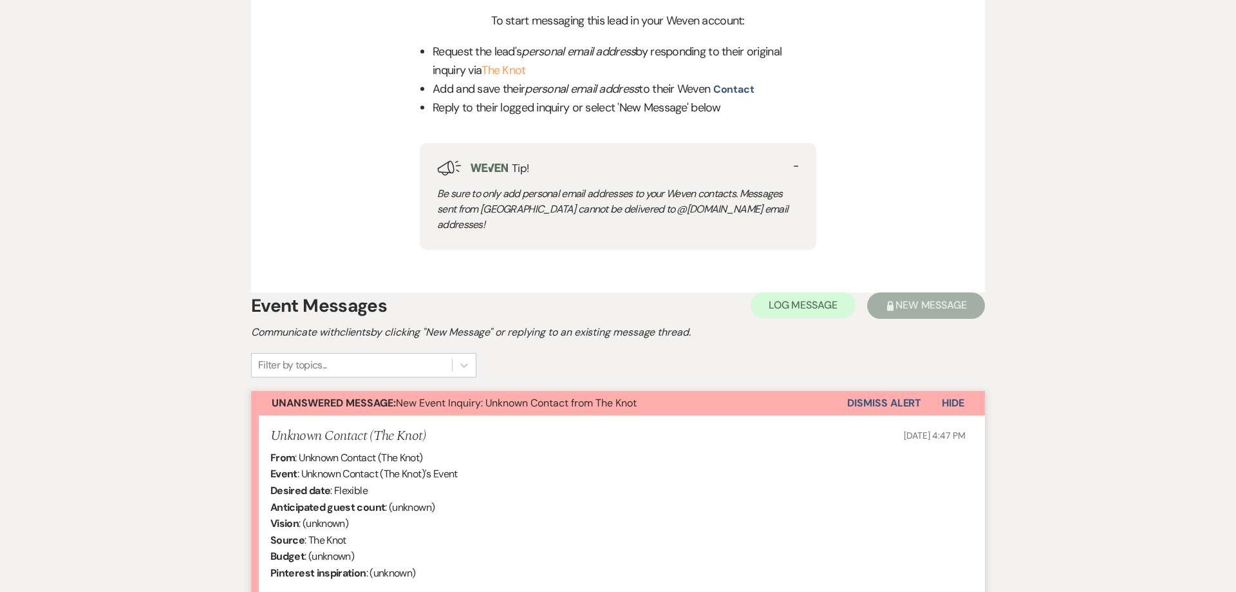
click at [909, 391] on button "Dismiss Alert" at bounding box center [884, 403] width 74 height 24
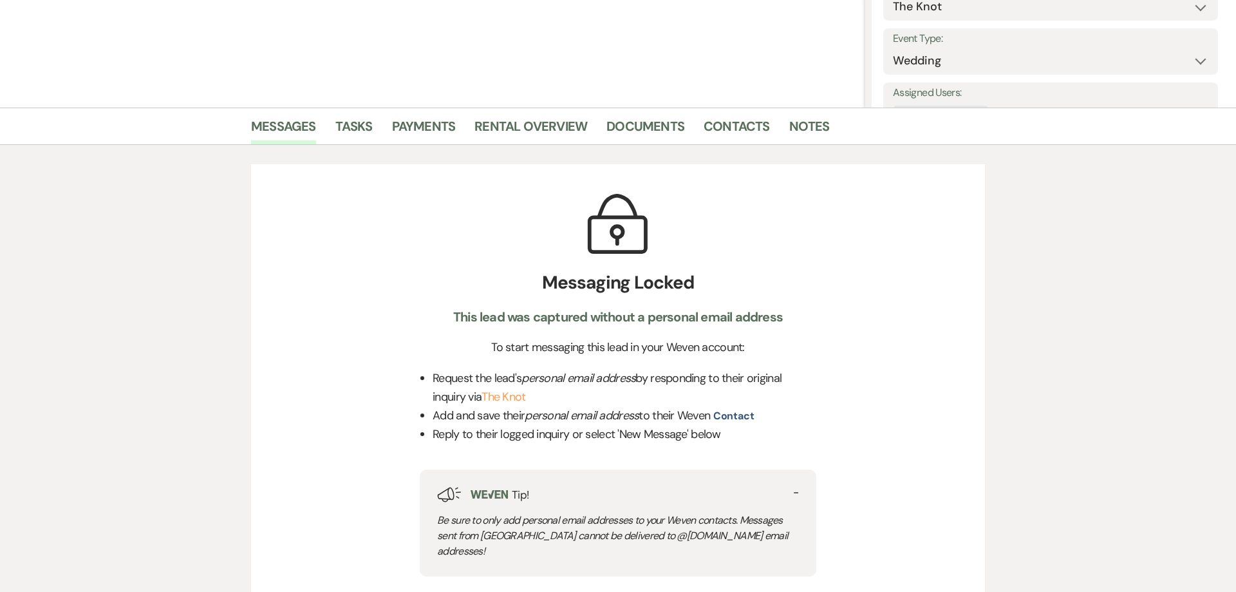
scroll to position [0, 0]
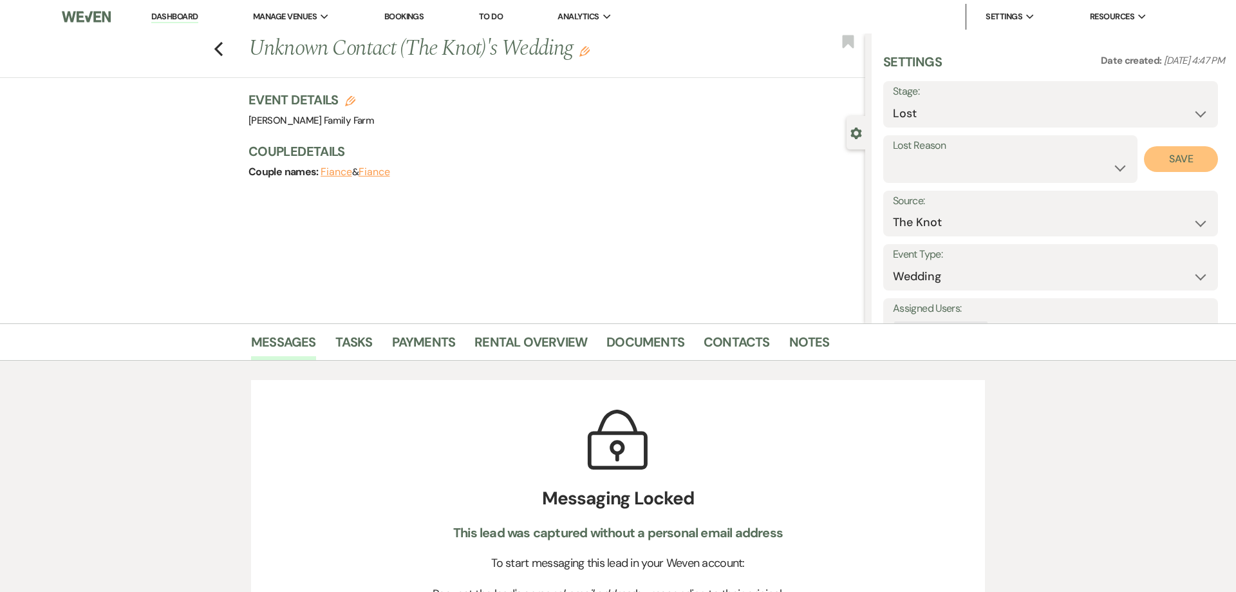
click at [1176, 150] on button "Save" at bounding box center [1181, 159] width 74 height 26
click at [221, 50] on icon "Previous" at bounding box center [219, 48] width 10 height 15
select select "8"
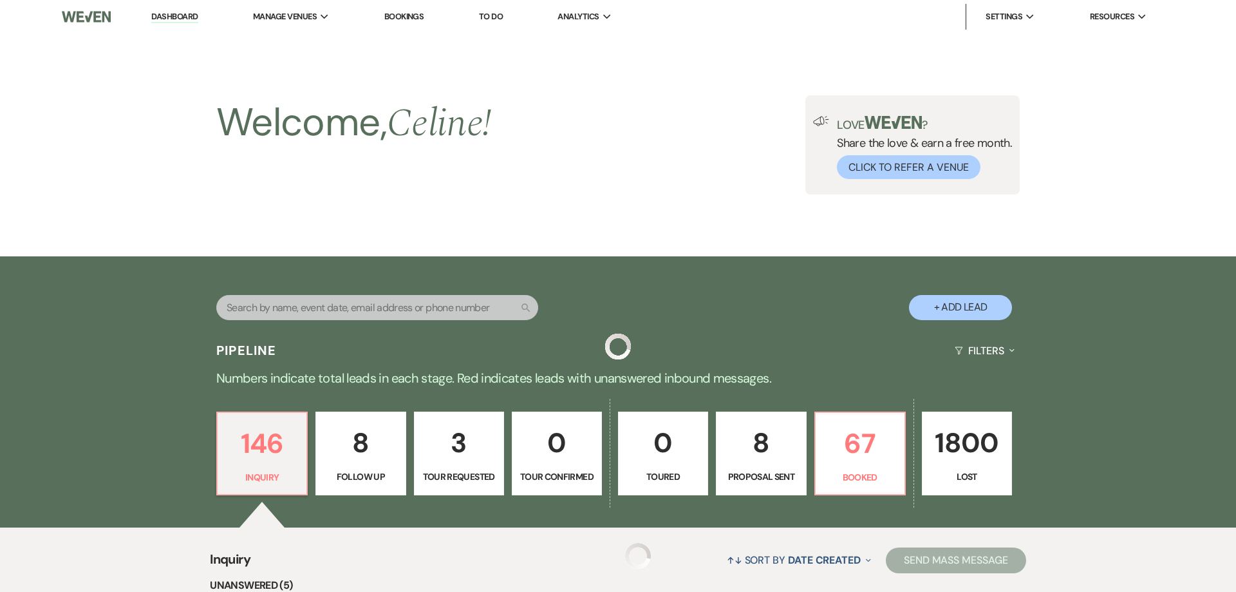
scroll to position [722, 0]
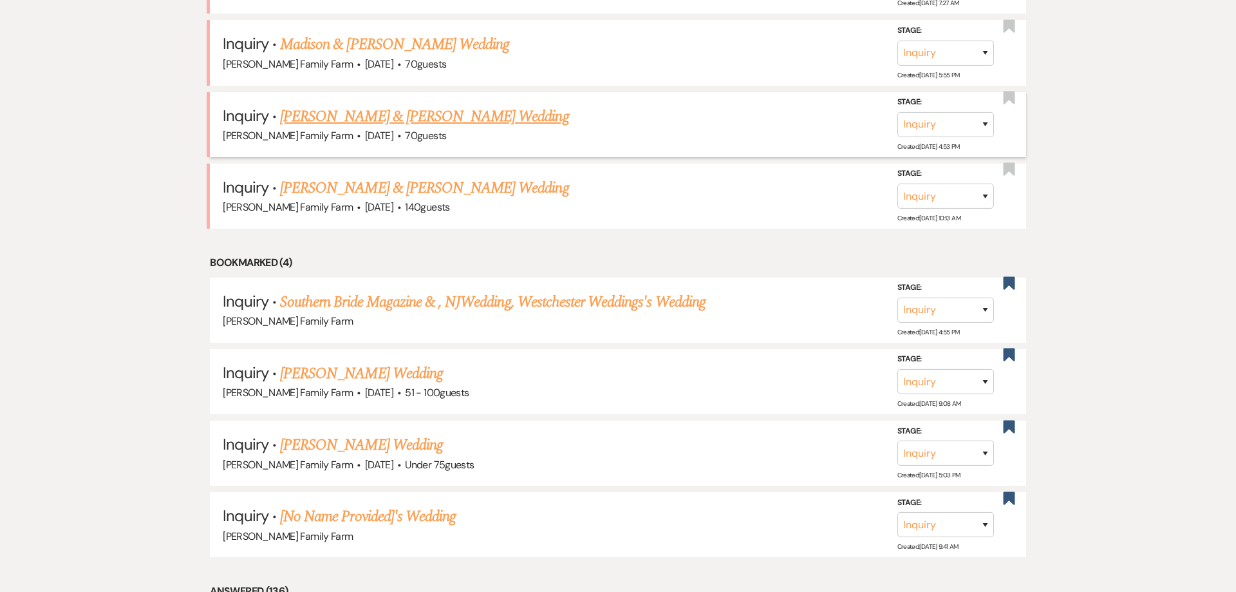
click at [324, 128] on link "[PERSON_NAME] & [PERSON_NAME] Wedding" at bounding box center [424, 116] width 288 height 23
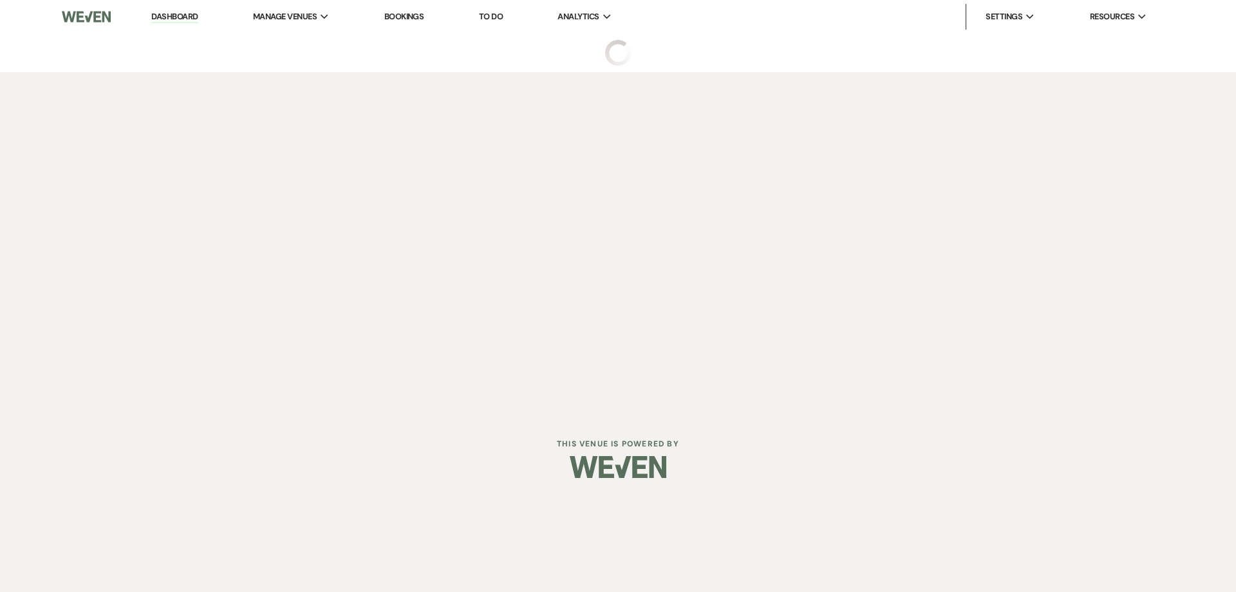
select select "5"
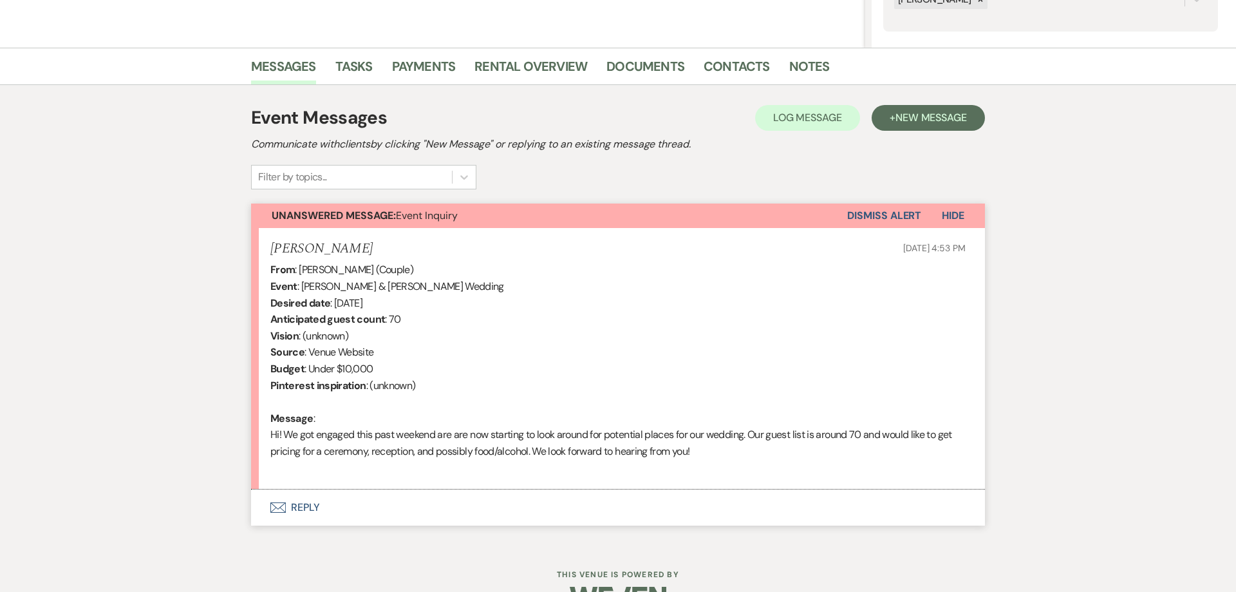
scroll to position [312, 0]
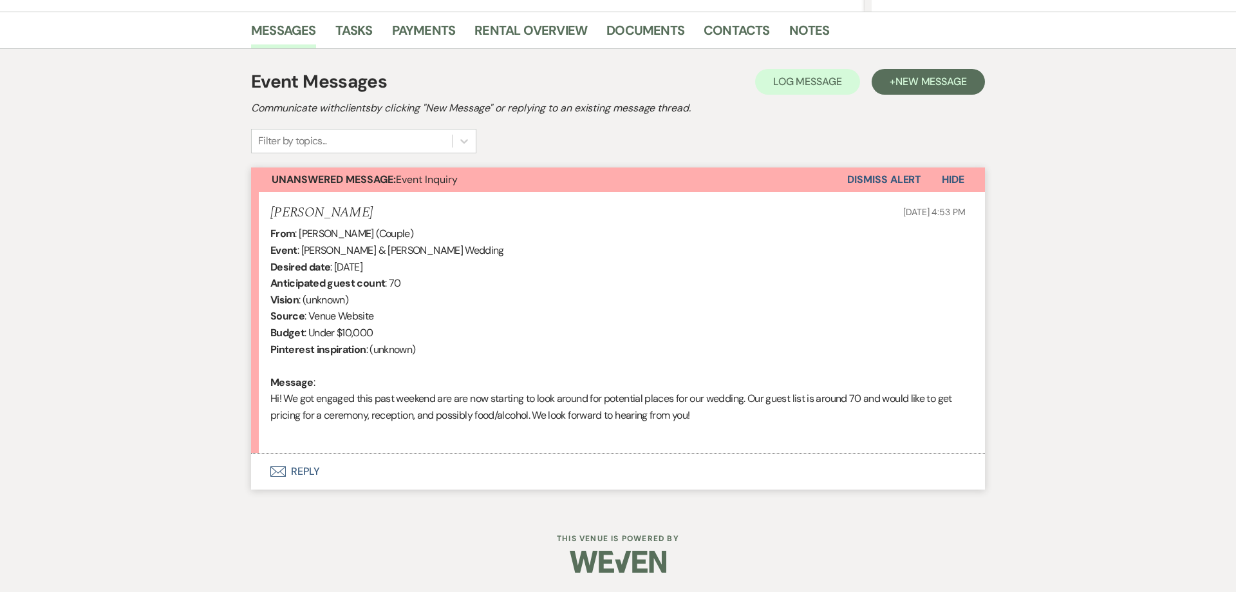
click at [299, 465] on button "Envelope Reply" at bounding box center [618, 471] width 734 height 36
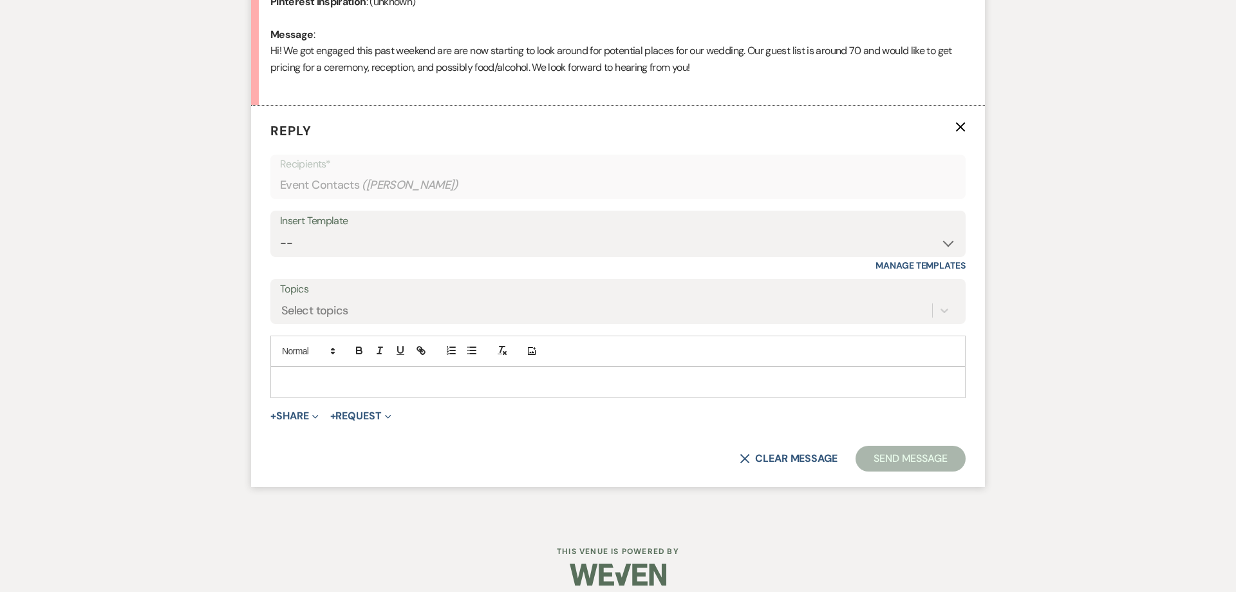
scroll to position [660, 0]
click at [280, 230] on select "-- Follow Up 1a. Non wedding request for info (Barn) 8. Proposal email Follow u…" at bounding box center [618, 242] width 676 height 25
select select "3857"
click option "1. First response (Wedding)" at bounding box center [0, 0] width 0 height 0
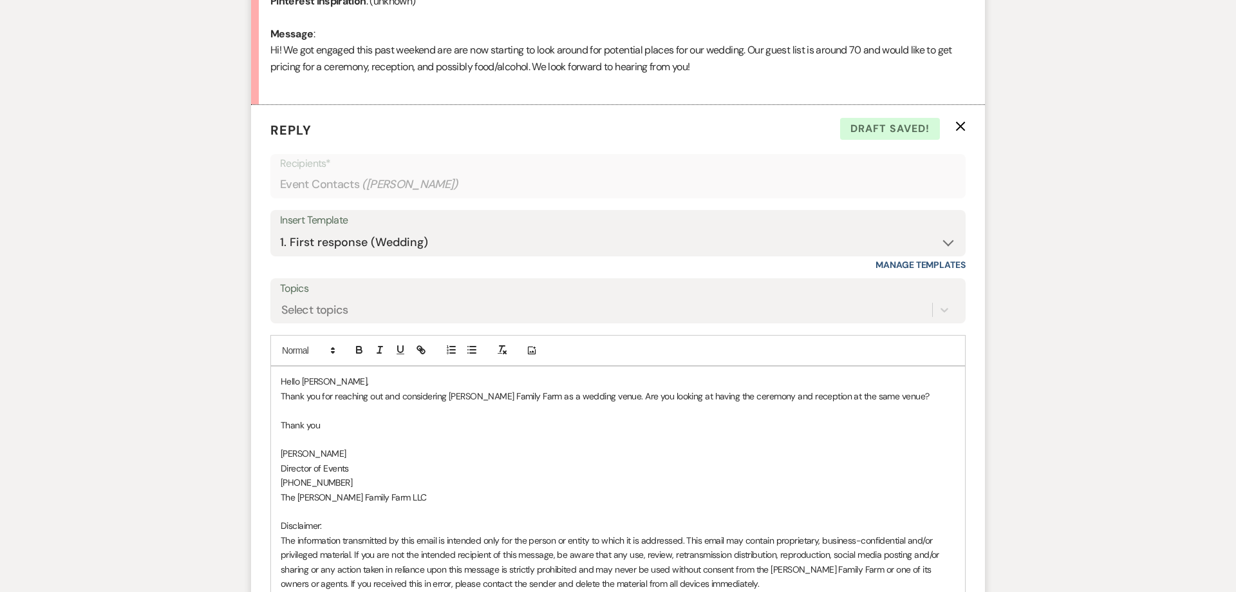
click at [893, 396] on p "Thank you for reaching out and considering [PERSON_NAME] Family Farm as a weddi…" at bounding box center [618, 396] width 675 height 14
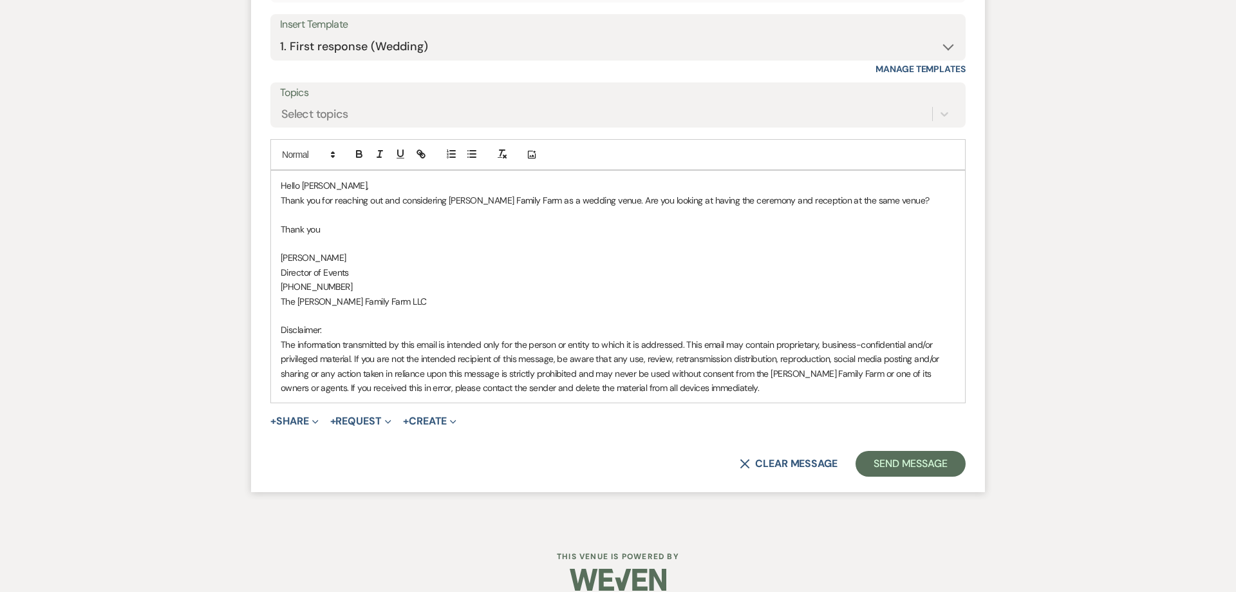
scroll to position [874, 0]
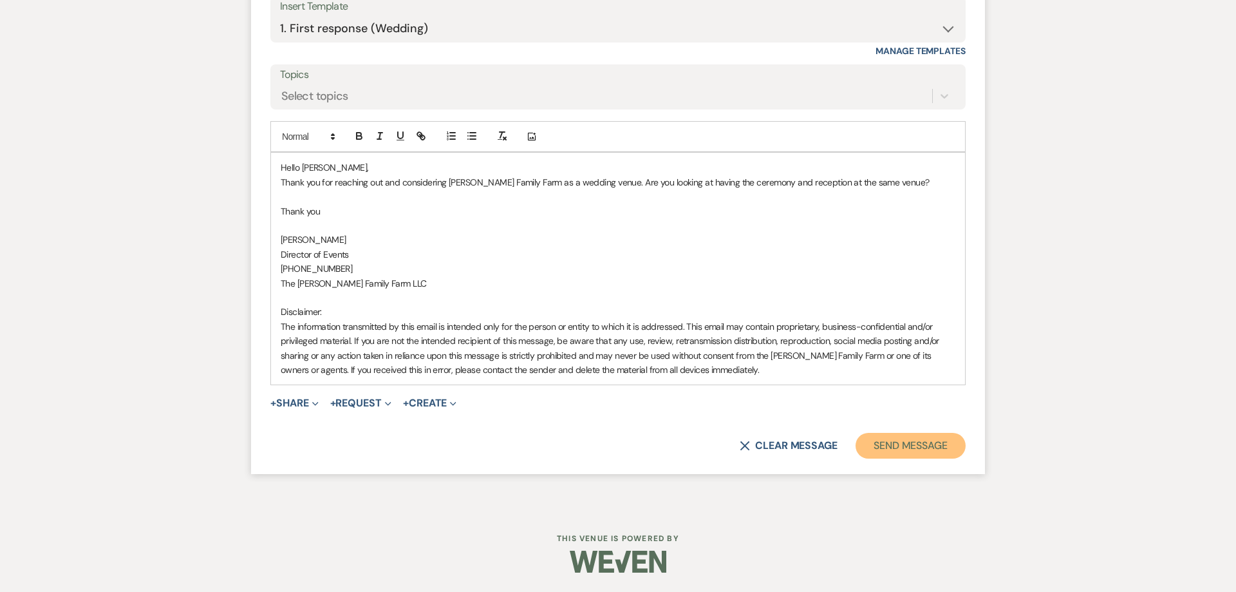
drag, startPoint x: 917, startPoint y: 445, endPoint x: 904, endPoint y: 442, distance: 14.1
click at [917, 446] on button "Send Message" at bounding box center [911, 446] width 110 height 26
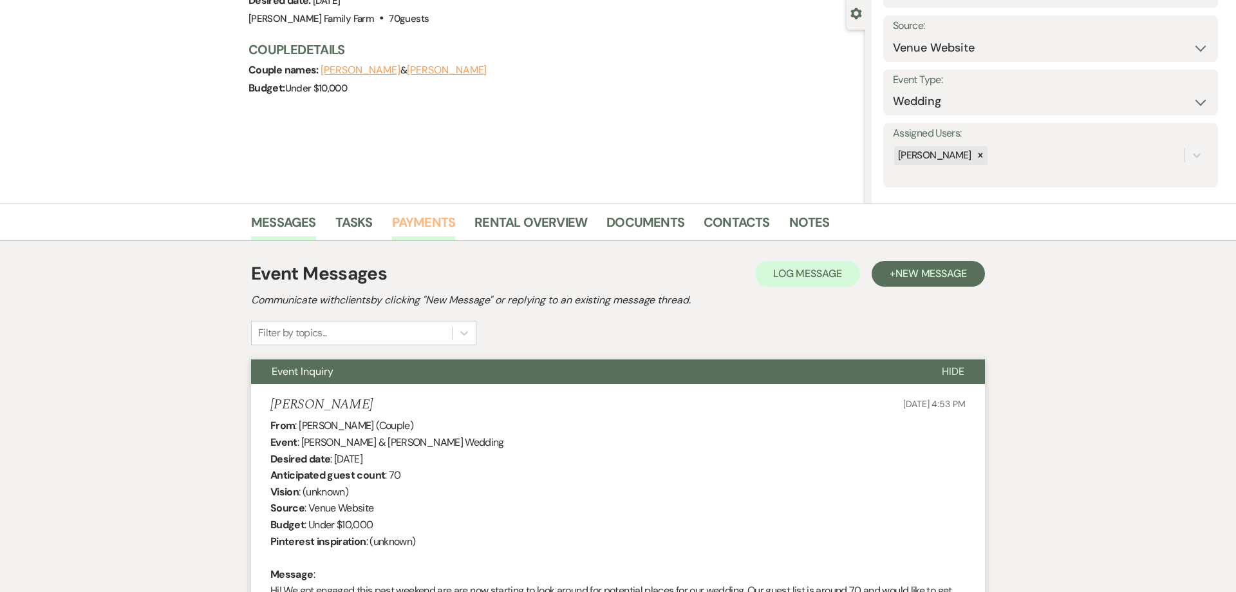
scroll to position [0, 0]
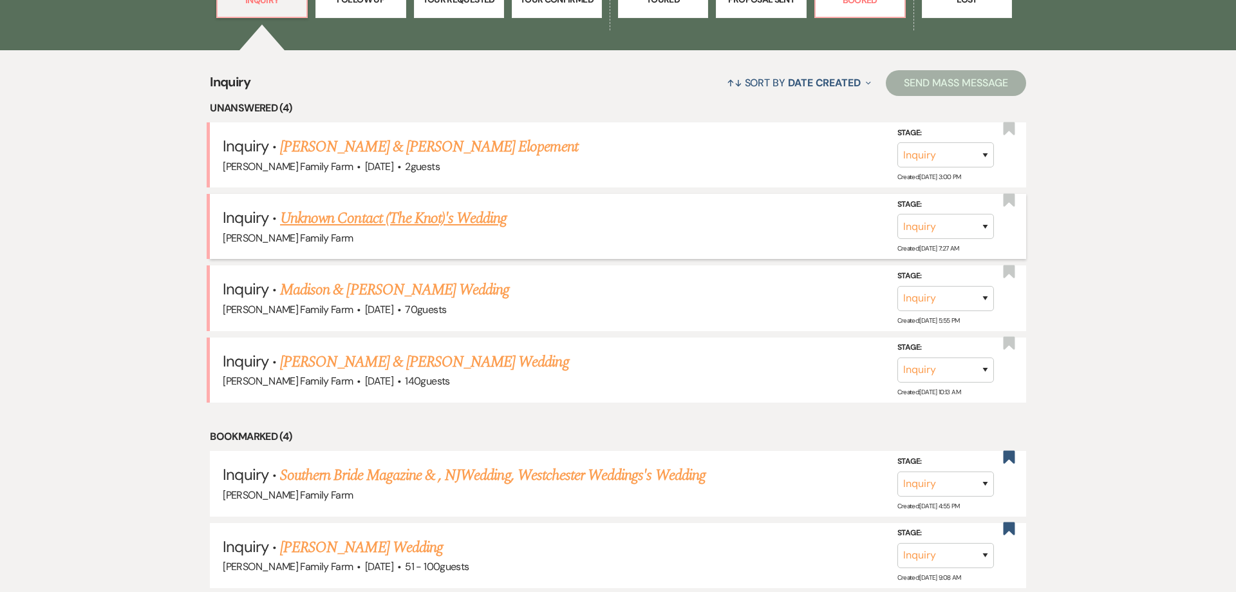
scroll to position [476, 0]
click at [305, 302] on link "Madison & [PERSON_NAME] Wedding" at bounding box center [394, 290] width 229 height 23
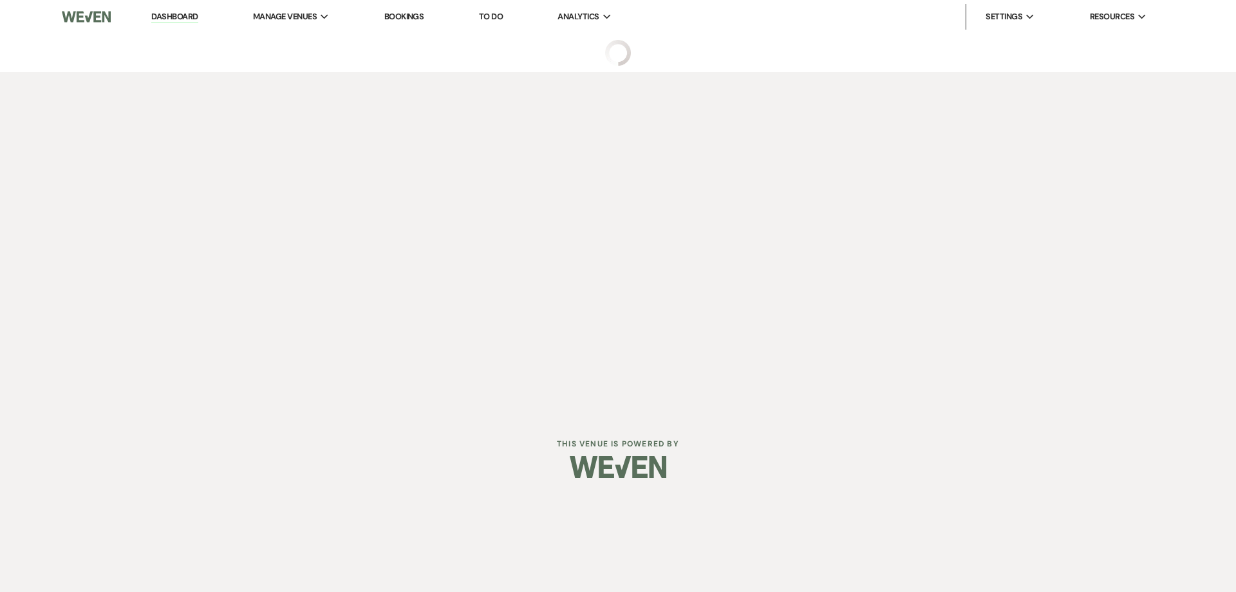
select select "5"
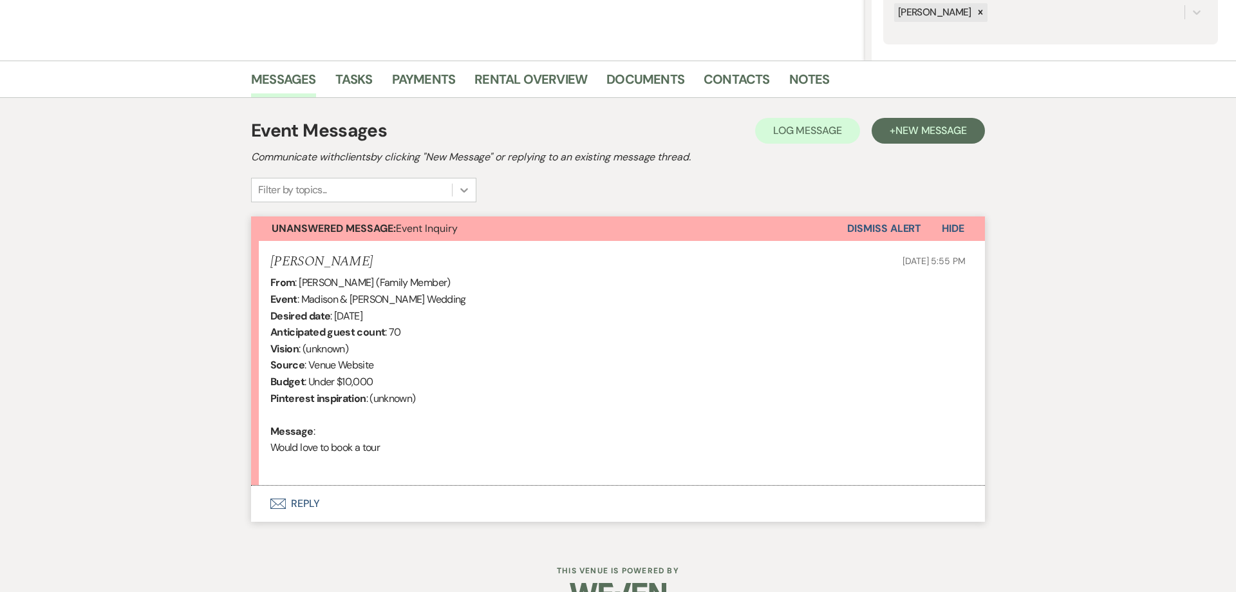
scroll to position [295, 0]
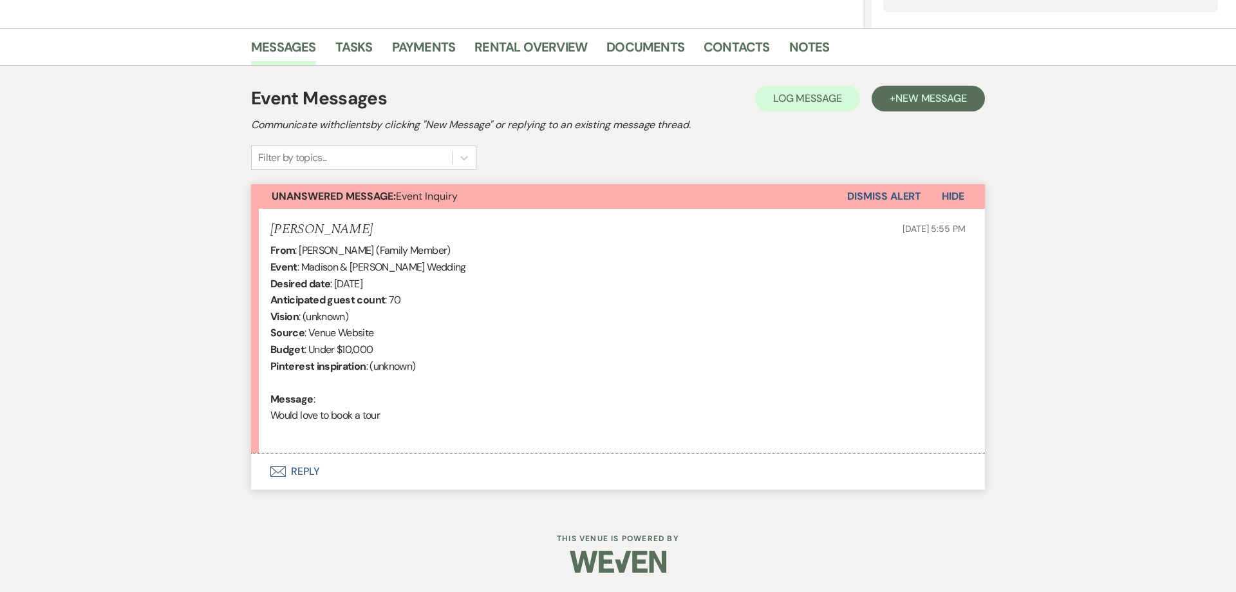
click at [296, 473] on button "Envelope Reply" at bounding box center [618, 471] width 734 height 36
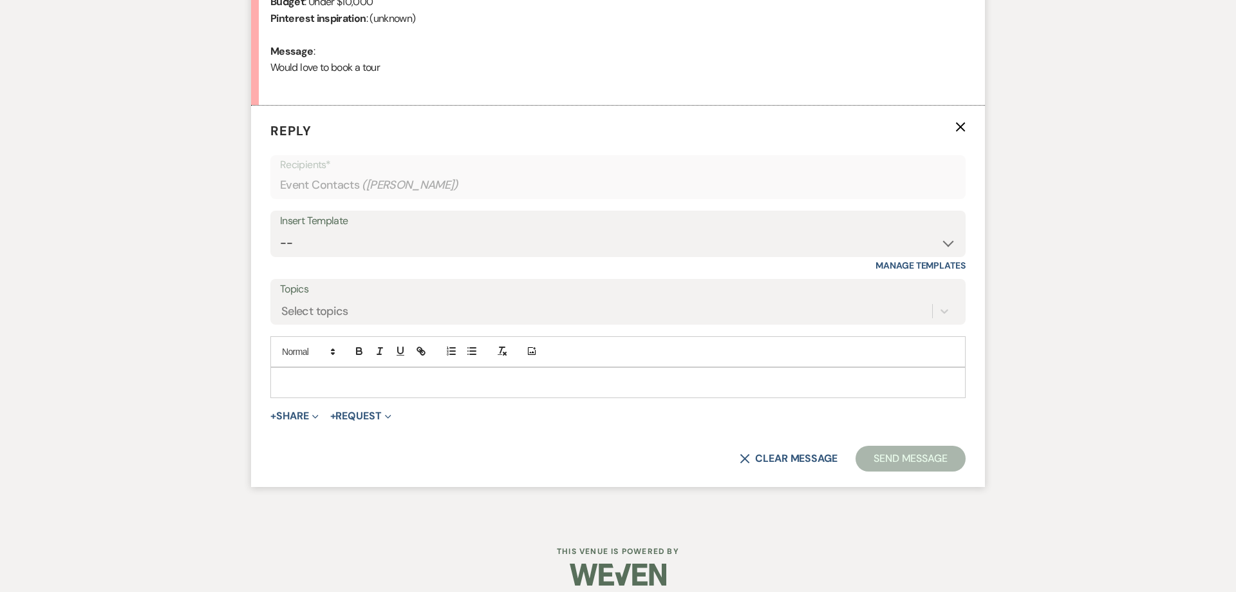
scroll to position [643, 0]
click at [280, 230] on select "-- Follow Up 1a. Non wedding request for info (Barn) 8. Proposal email Follow u…" at bounding box center [618, 242] width 676 height 25
select select "3857"
click option "1. First response (Wedding)" at bounding box center [0, 0] width 0 height 0
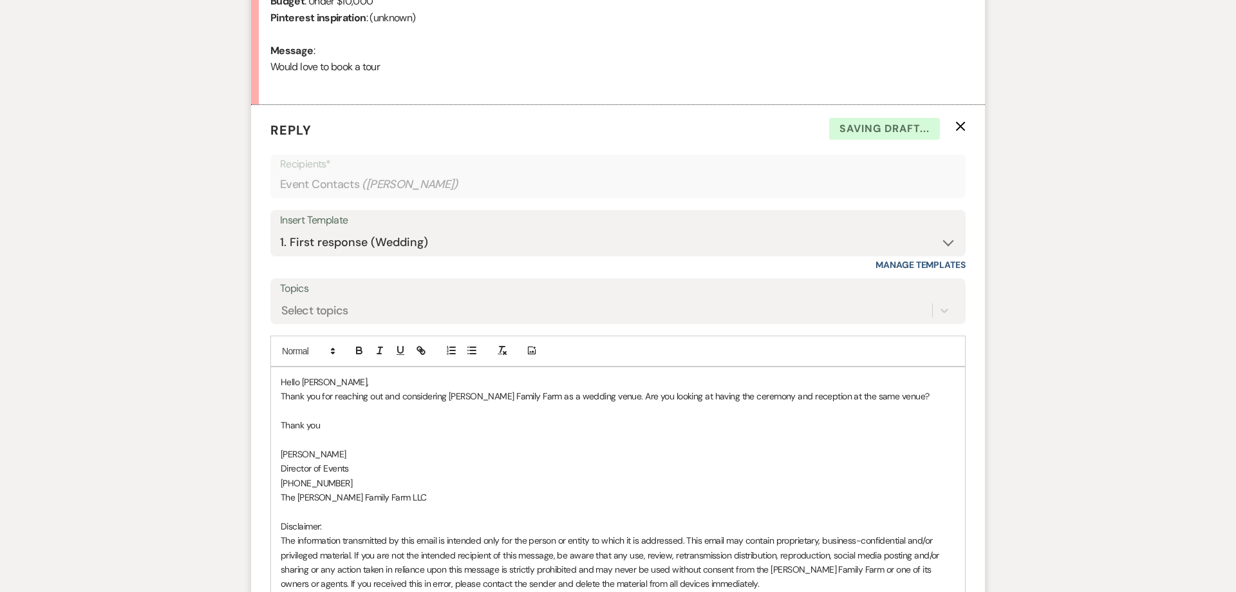
click at [886, 399] on p "Thank you for reaching out and considering [PERSON_NAME] Family Farm as a weddi…" at bounding box center [618, 396] width 675 height 14
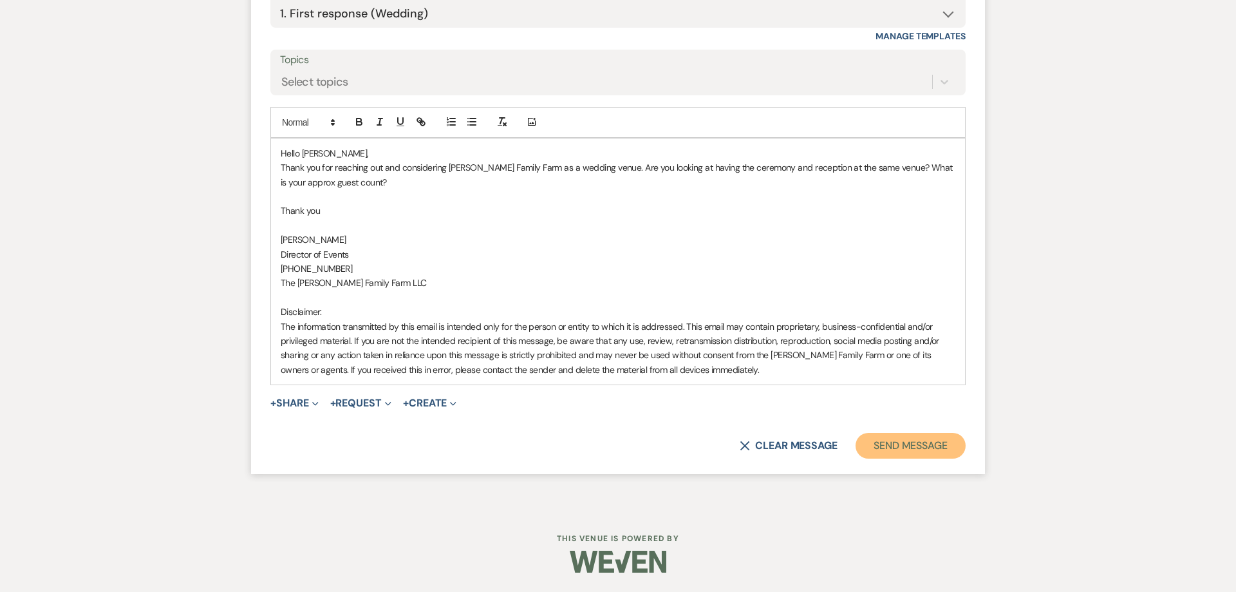
click at [912, 452] on button "Send Message" at bounding box center [911, 446] width 110 height 26
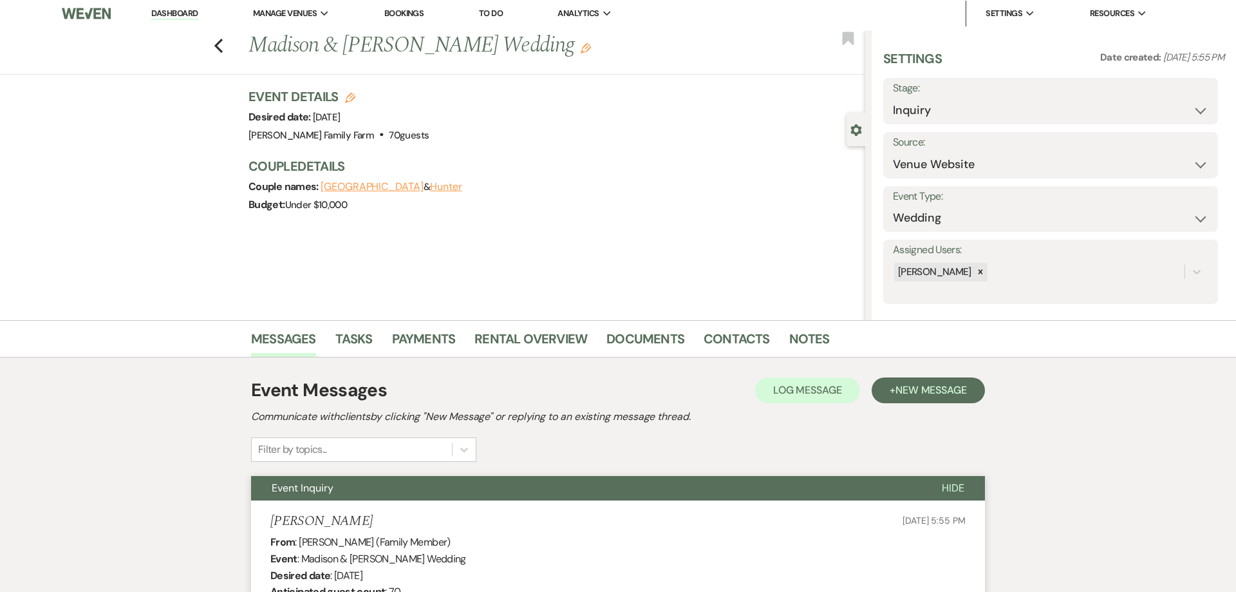
scroll to position [0, 0]
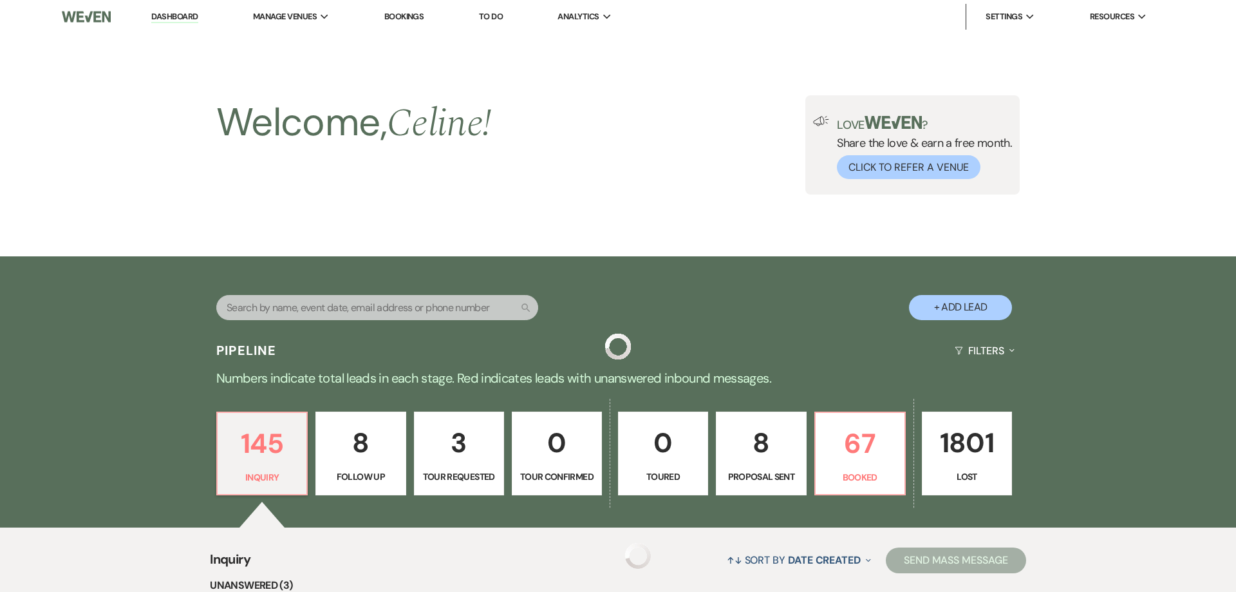
scroll to position [476, 0]
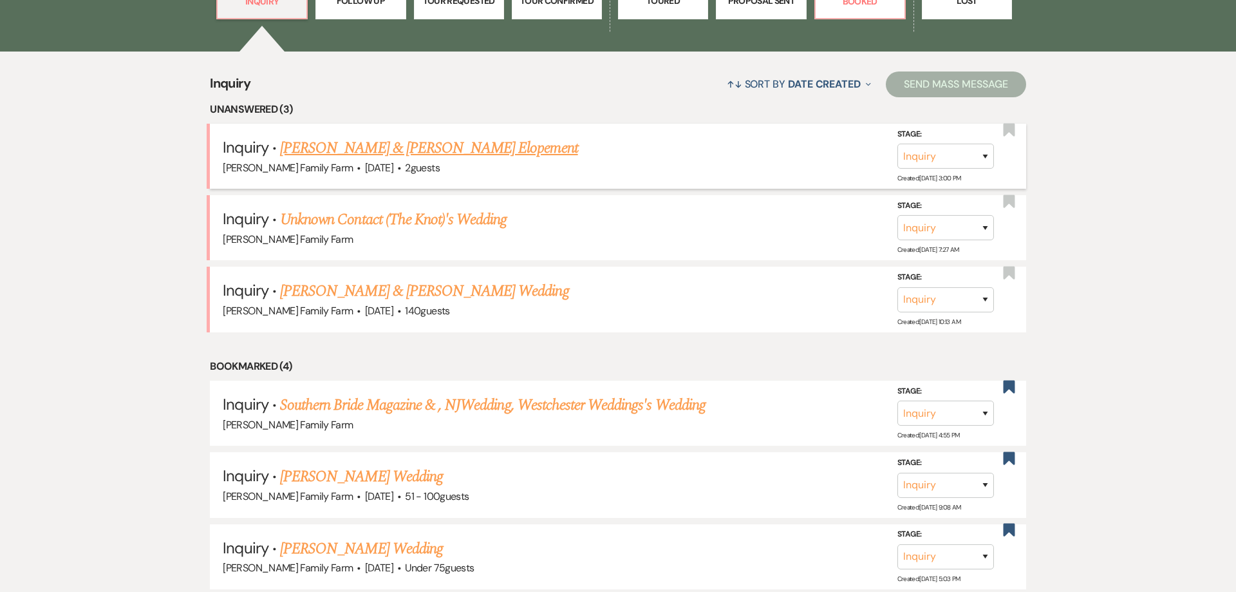
click at [368, 160] on link "[PERSON_NAME] & [PERSON_NAME] Elopement" at bounding box center [429, 147] width 298 height 23
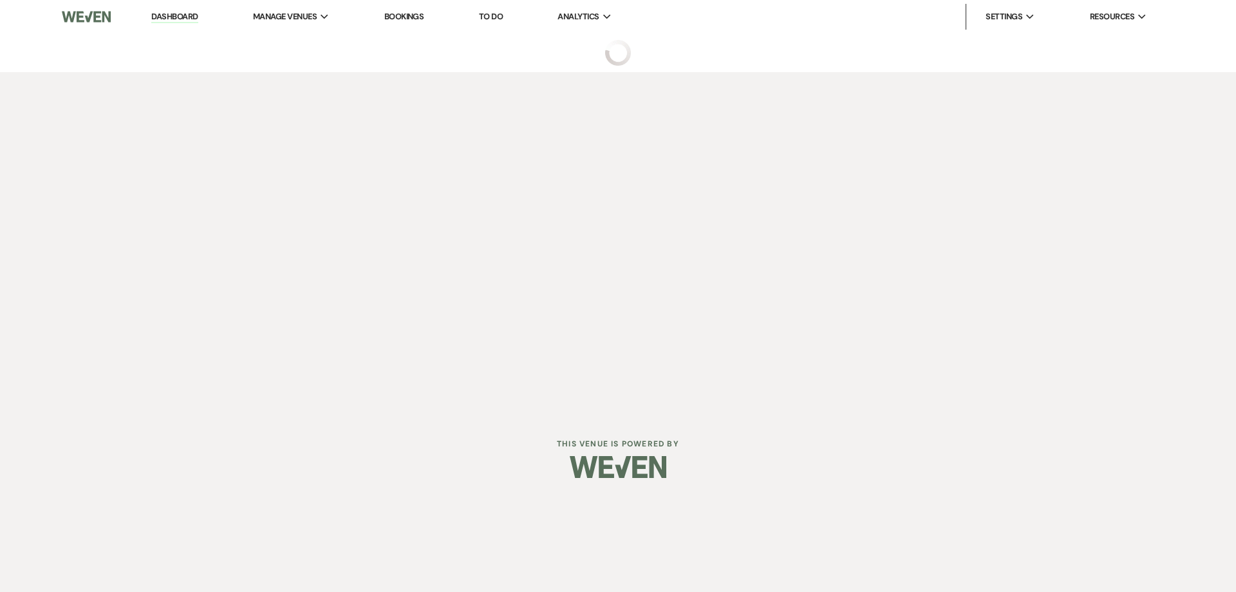
select select "5"
select select "22"
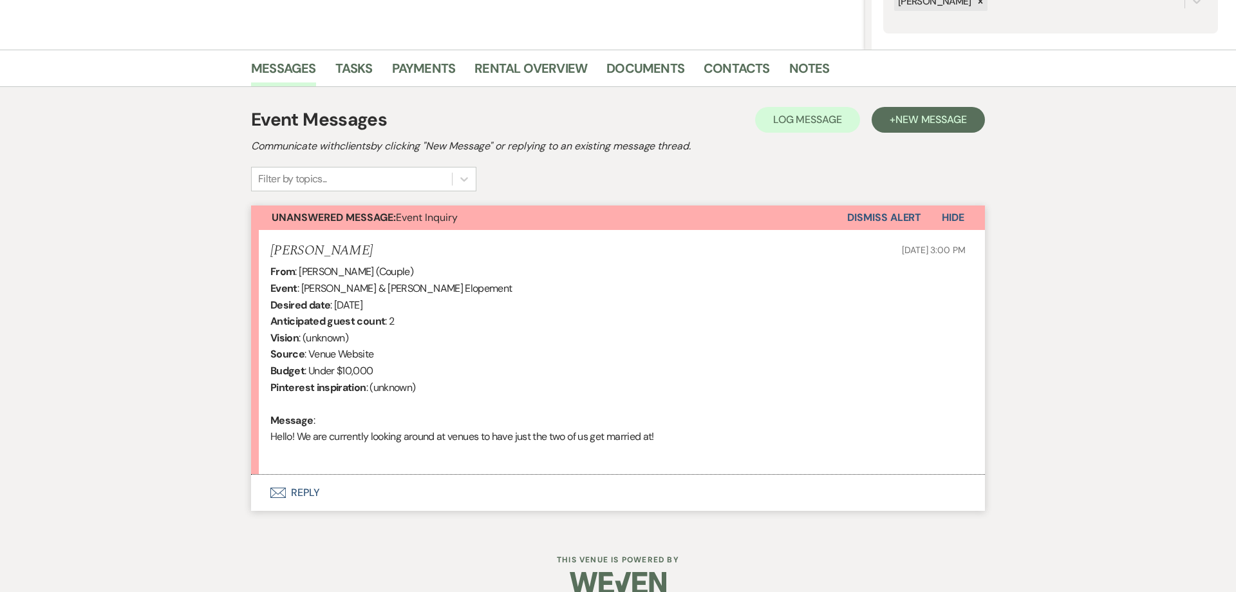
scroll to position [262, 0]
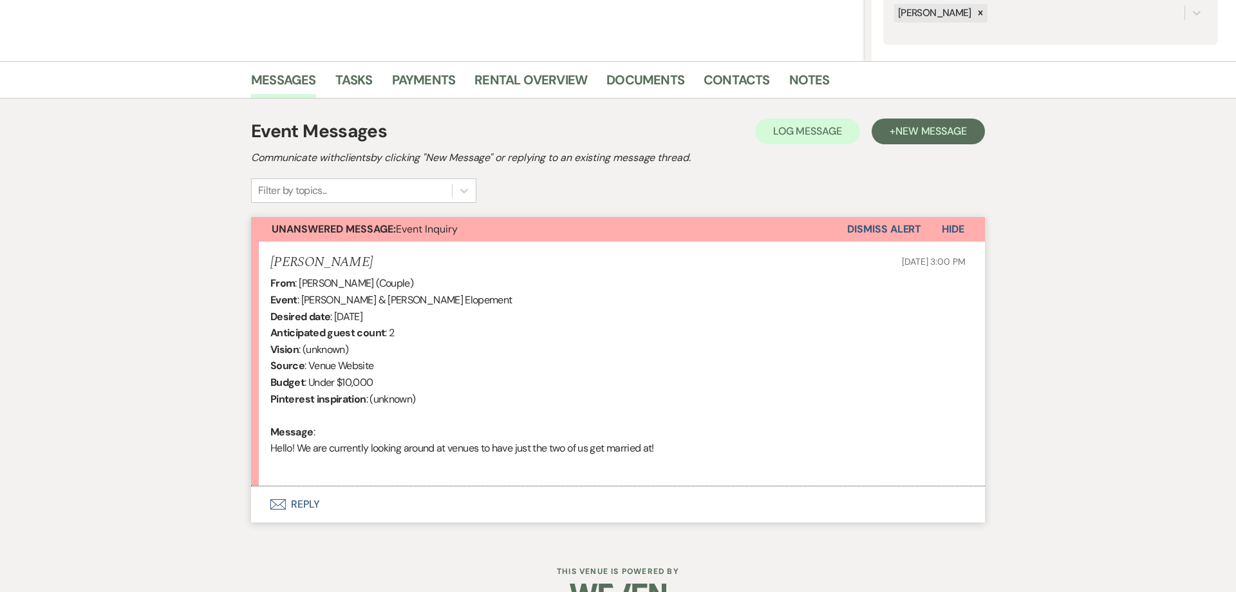
click at [300, 503] on button "Envelope Reply" at bounding box center [618, 504] width 734 height 36
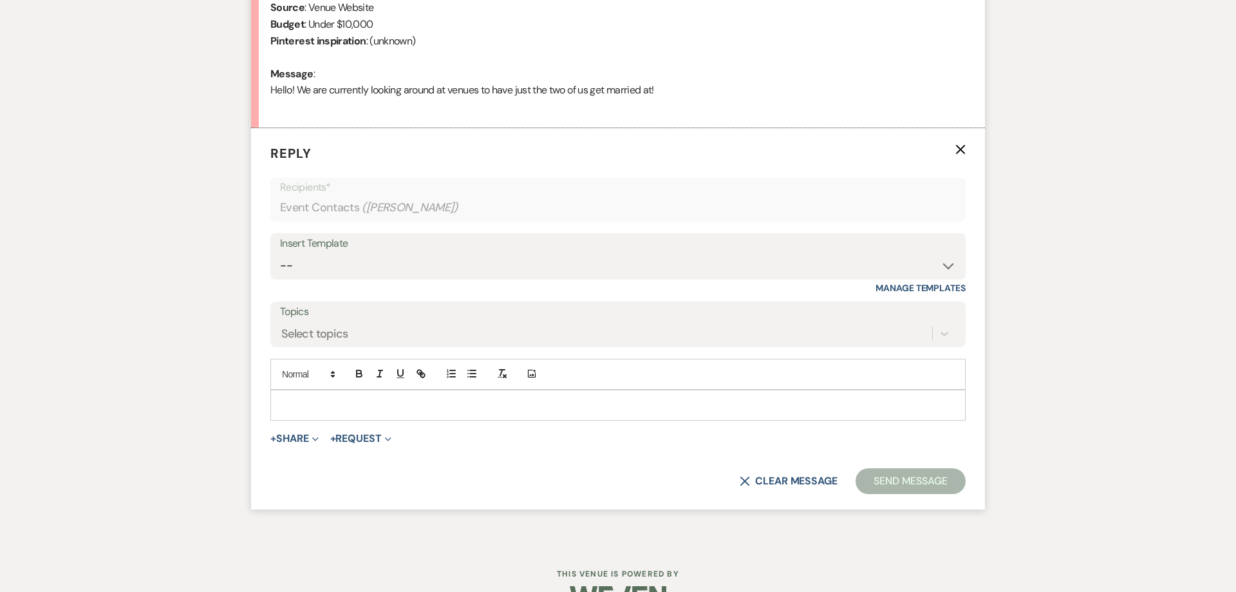
scroll to position [655, 0]
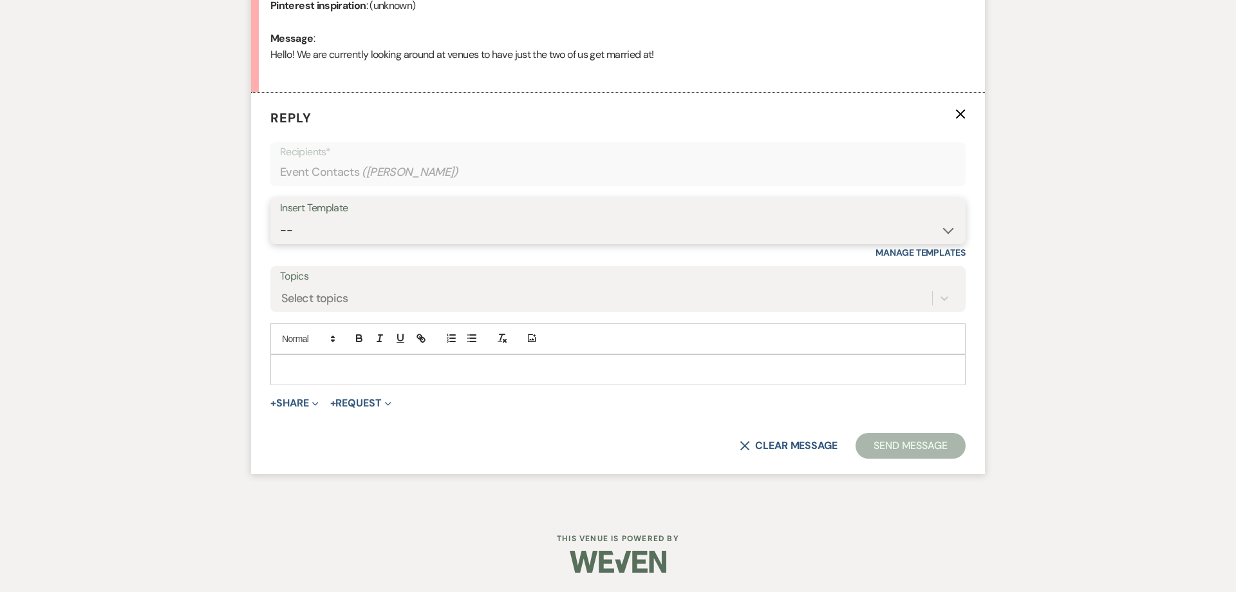
click at [280, 218] on select "-- Follow Up 1a. Non wedding request for info (Barn) 8. Proposal email Follow u…" at bounding box center [618, 230] width 676 height 25
select select "3857"
click option "1. First response (Wedding)" at bounding box center [0, 0] width 0 height 0
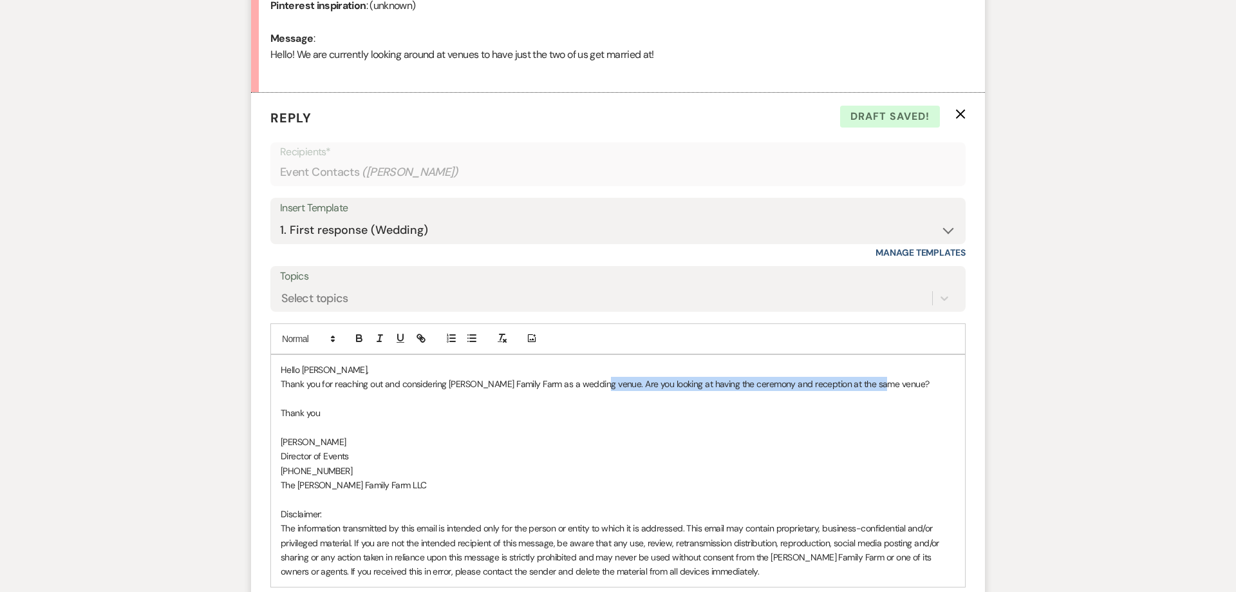
drag, startPoint x: 891, startPoint y: 383, endPoint x: 596, endPoint y: 388, distance: 294.9
click at [596, 388] on p "Thank you for reaching out and considering [PERSON_NAME] Family Farm as a weddi…" at bounding box center [618, 384] width 675 height 14
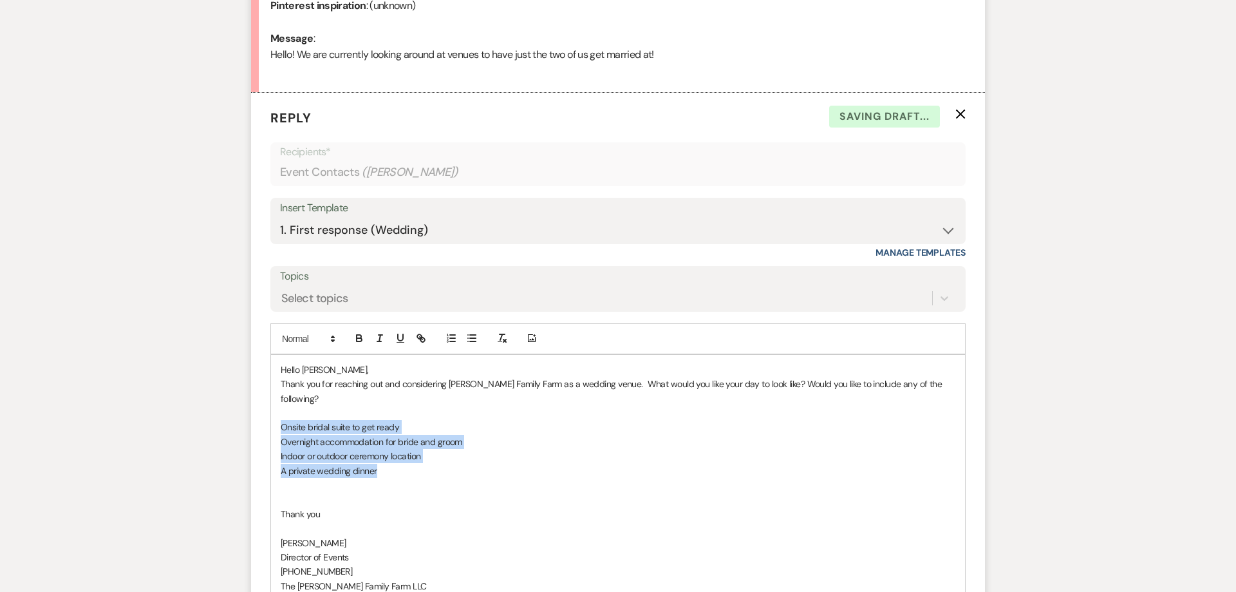
drag, startPoint x: 392, startPoint y: 460, endPoint x: 273, endPoint y: 417, distance: 126.7
click at [273, 417] on div "Hello [PERSON_NAME], Thank you for reaching out and considering [PERSON_NAME] F…" at bounding box center [618, 521] width 694 height 333
click at [473, 342] on icon "button" at bounding box center [472, 338] width 12 height 12
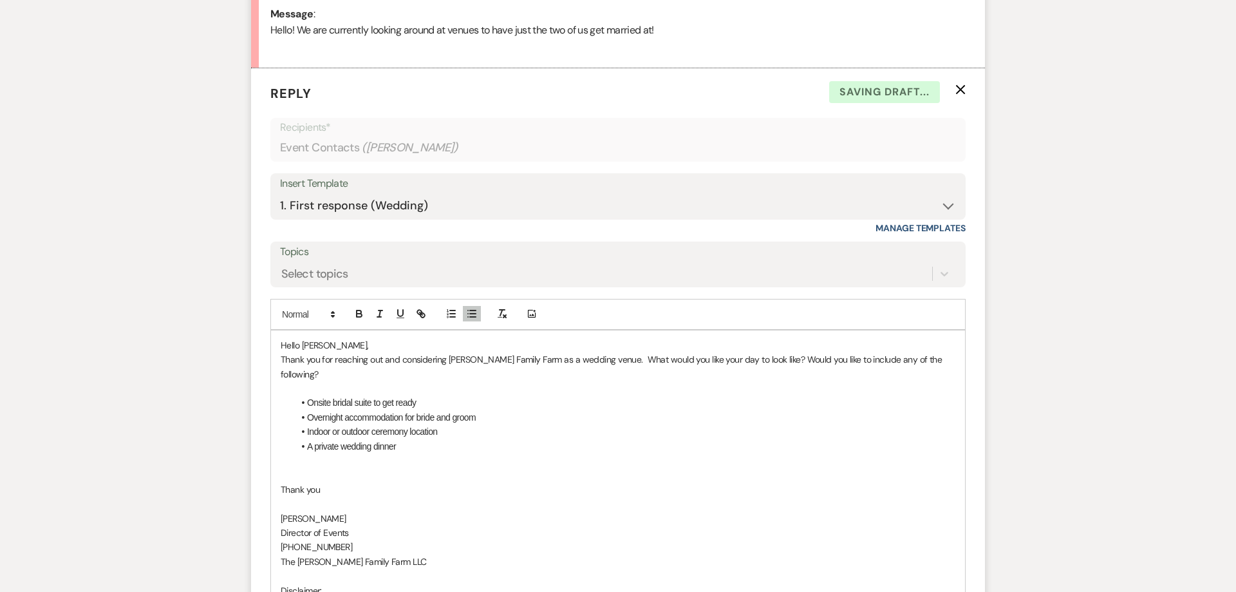
scroll to position [688, 0]
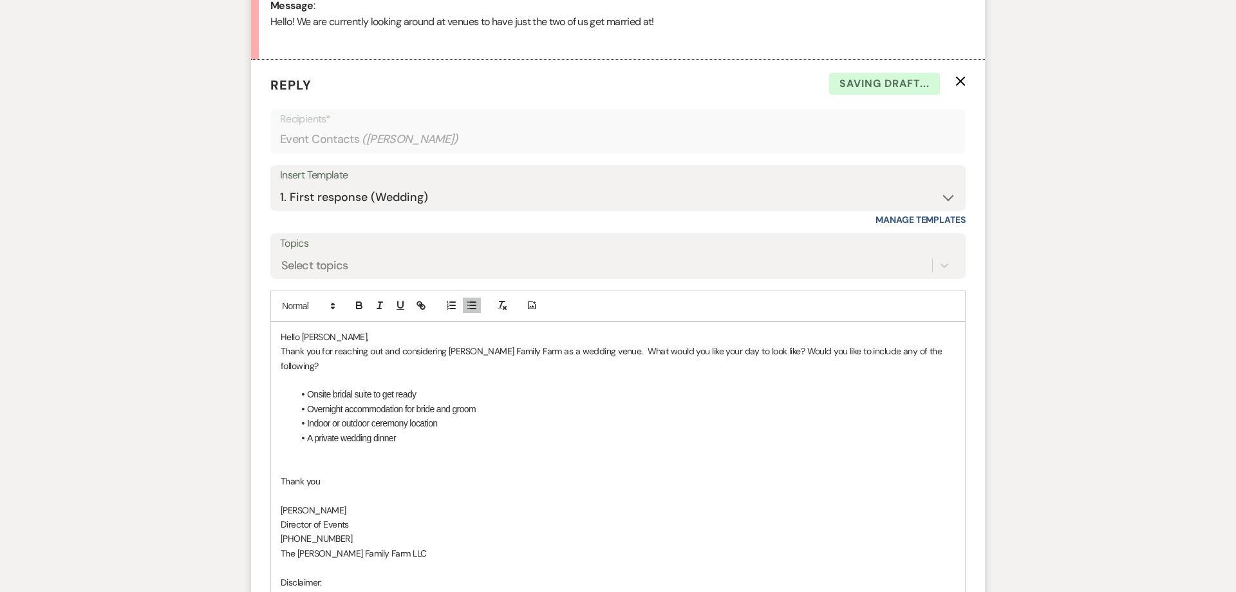
click at [430, 445] on p at bounding box center [618, 452] width 675 height 14
drag, startPoint x: 443, startPoint y: 391, endPoint x: 280, endPoint y: 397, distance: 163.0
click at [280, 397] on div "Hello [PERSON_NAME], Thank you for reaching out and considering [PERSON_NAME] F…" at bounding box center [618, 488] width 694 height 333
click at [438, 431] on li "A private wedding dinner" at bounding box center [625, 438] width 662 height 14
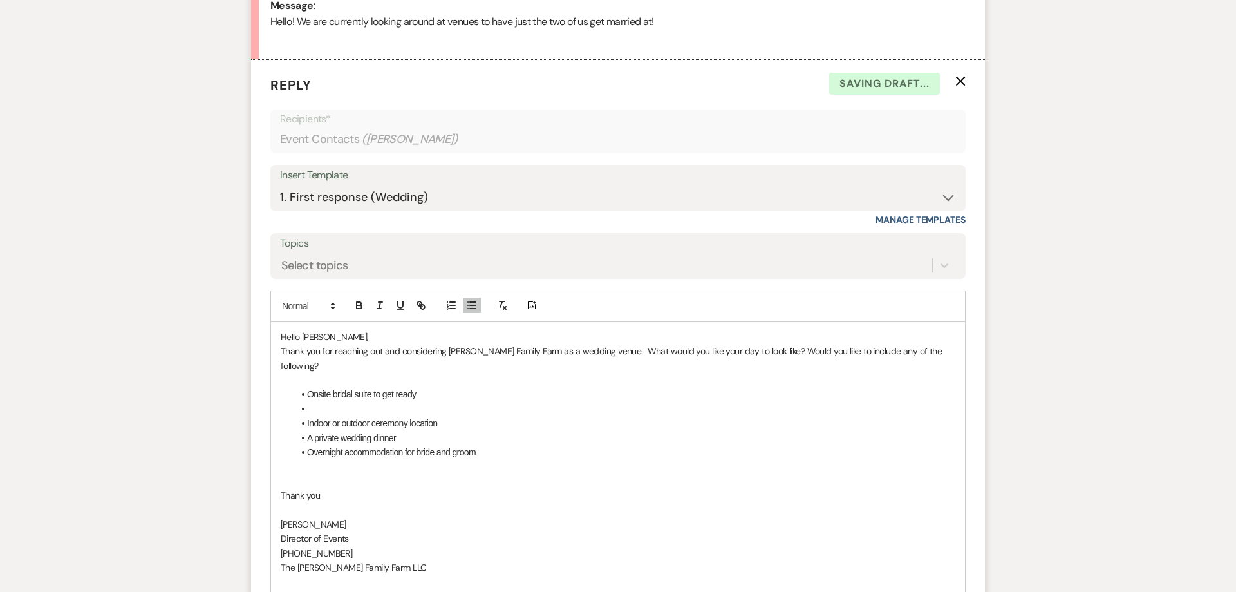
click at [426, 402] on li at bounding box center [625, 409] width 662 height 14
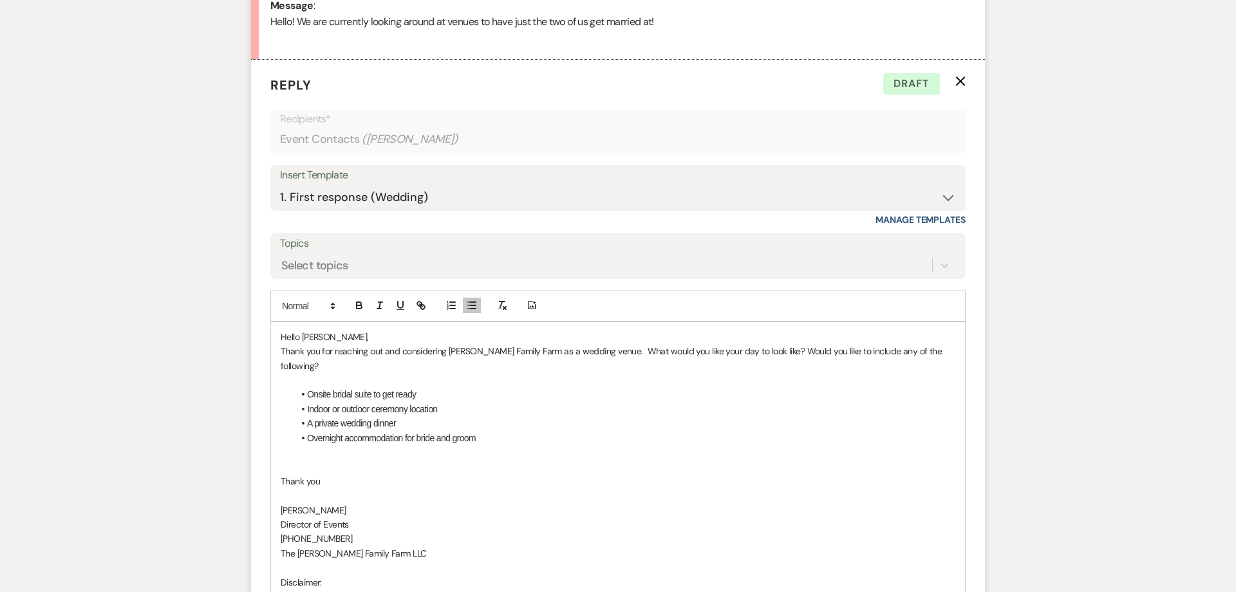
click at [451, 416] on li "A private wedding dinner" at bounding box center [625, 423] width 662 height 14
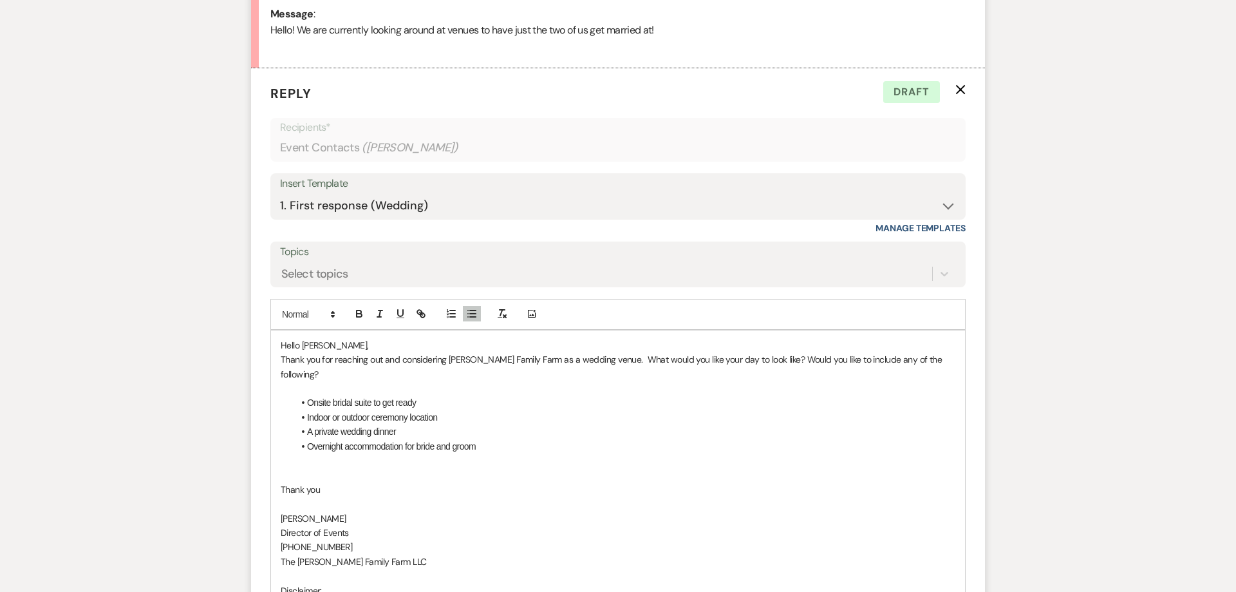
scroll to position [671, 0]
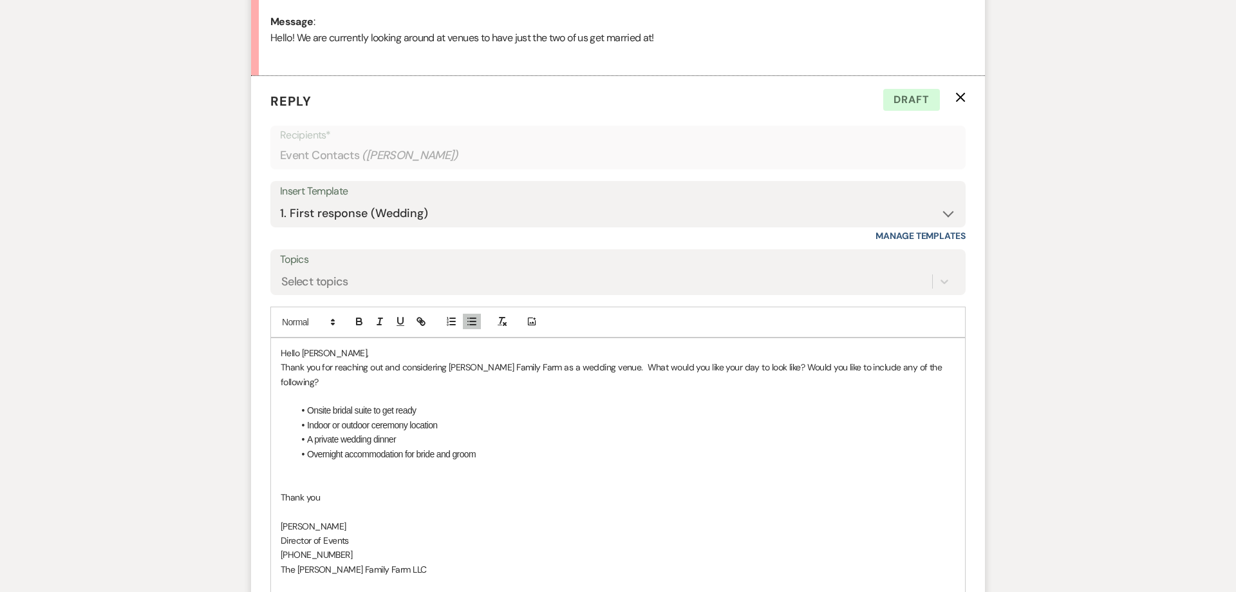
click at [451, 418] on li "Indoor or outdoor ceremony location" at bounding box center [625, 425] width 662 height 14
click at [432, 476] on p at bounding box center [618, 483] width 675 height 14
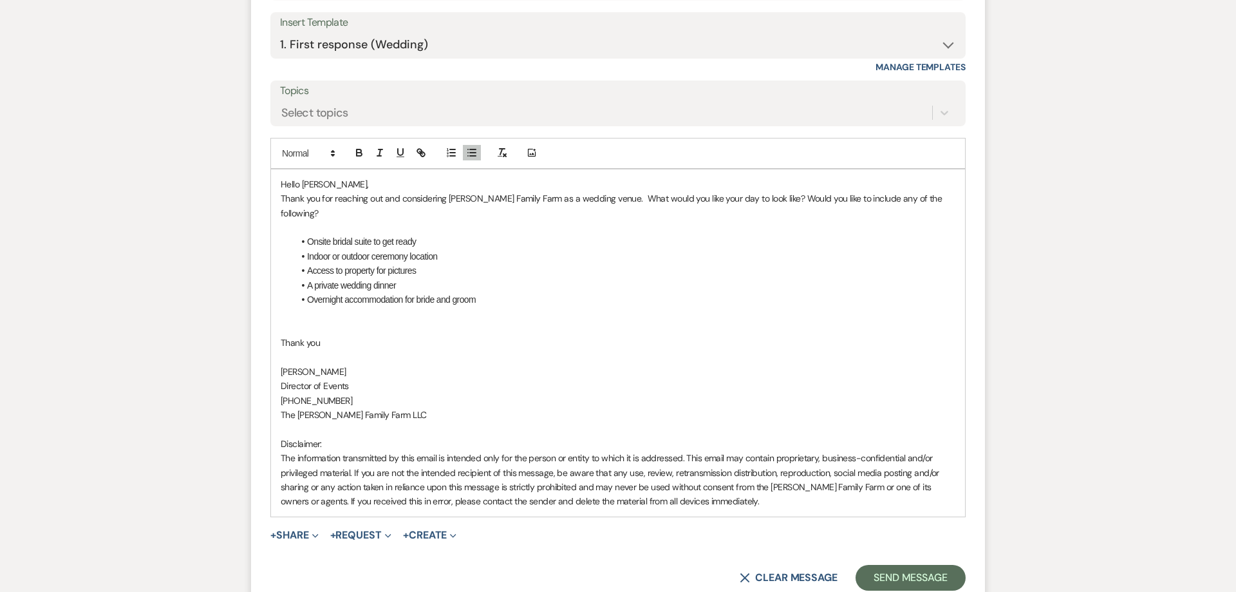
scroll to position [951, 0]
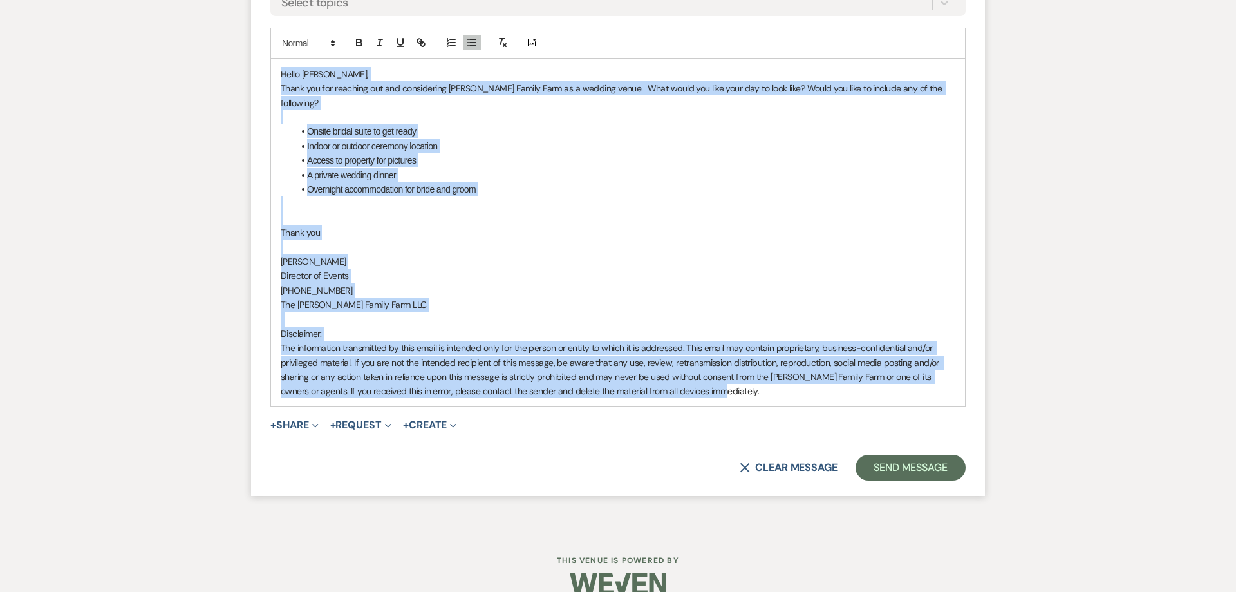
drag, startPoint x: 286, startPoint y: 256, endPoint x: 220, endPoint y: 70, distance: 196.9
click at [271, 70] on div "Hello [PERSON_NAME], Thank you for reaching out and considering [PERSON_NAME] F…" at bounding box center [618, 232] width 694 height 347
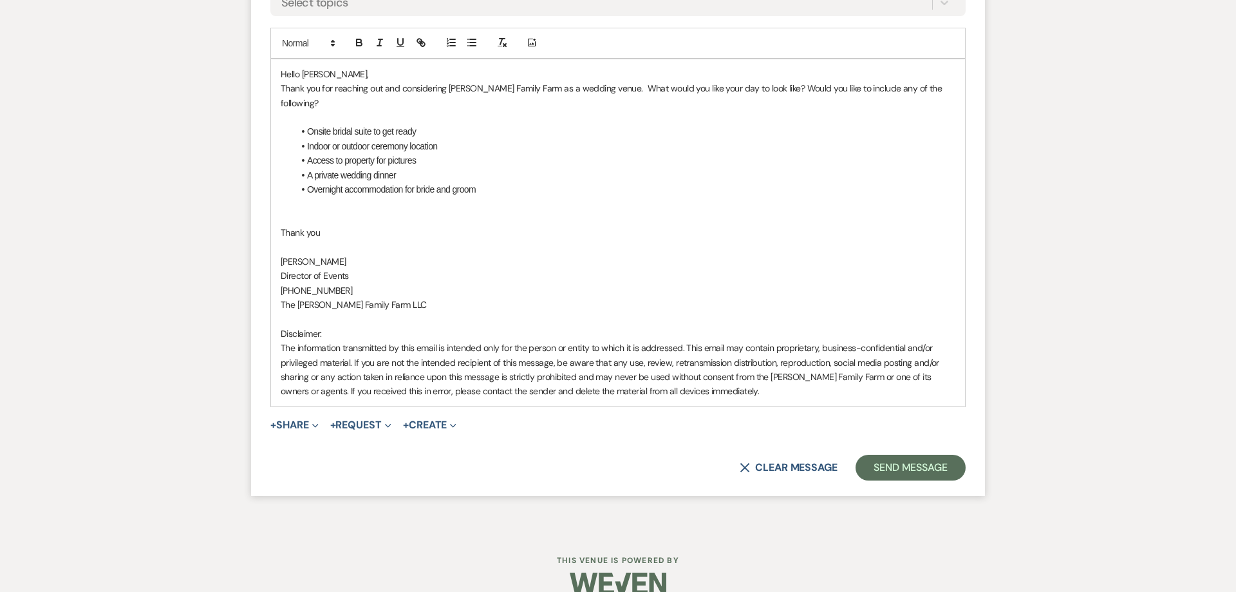
scroll to position [655, 0]
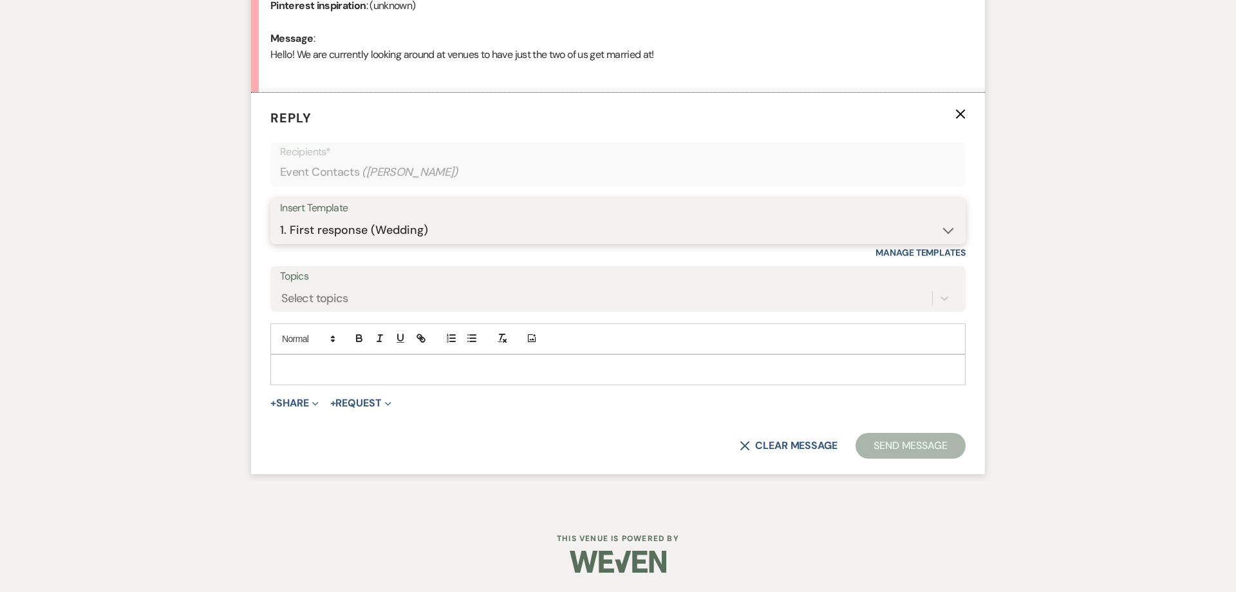
select select "5985"
click option "What would you like event to look like?" at bounding box center [0, 0] width 0 height 0
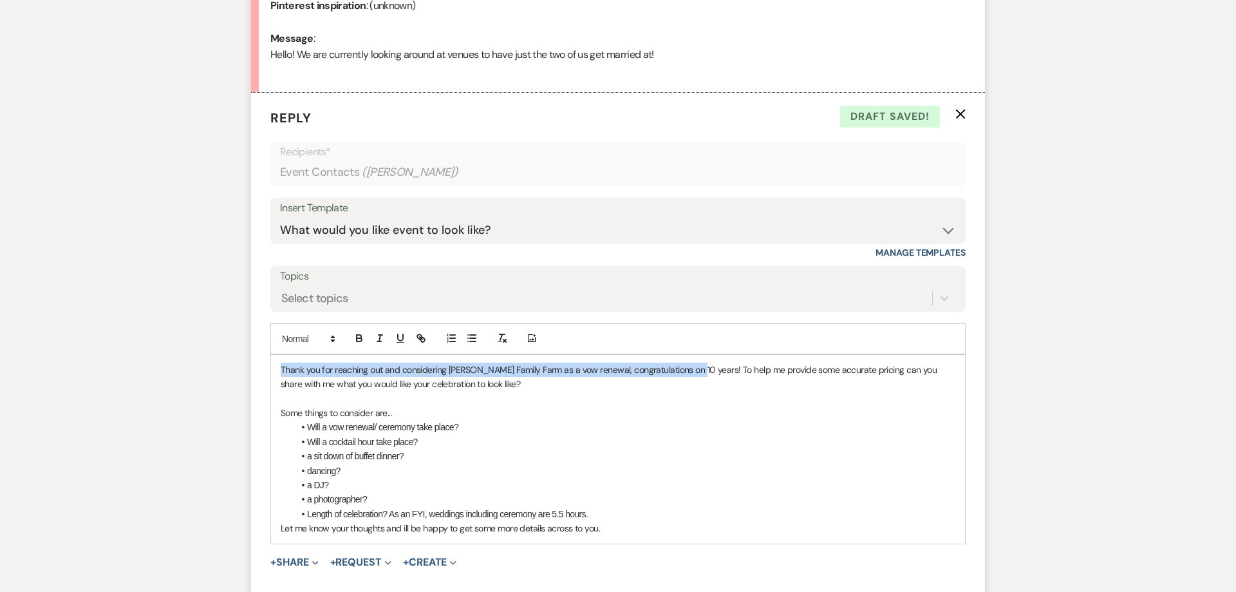
drag, startPoint x: 690, startPoint y: 371, endPoint x: 234, endPoint y: 371, distance: 455.8
click at [271, 371] on div "Thank you for reaching out and considering [PERSON_NAME] Family Farm as a vow r…" at bounding box center [618, 449] width 694 height 189
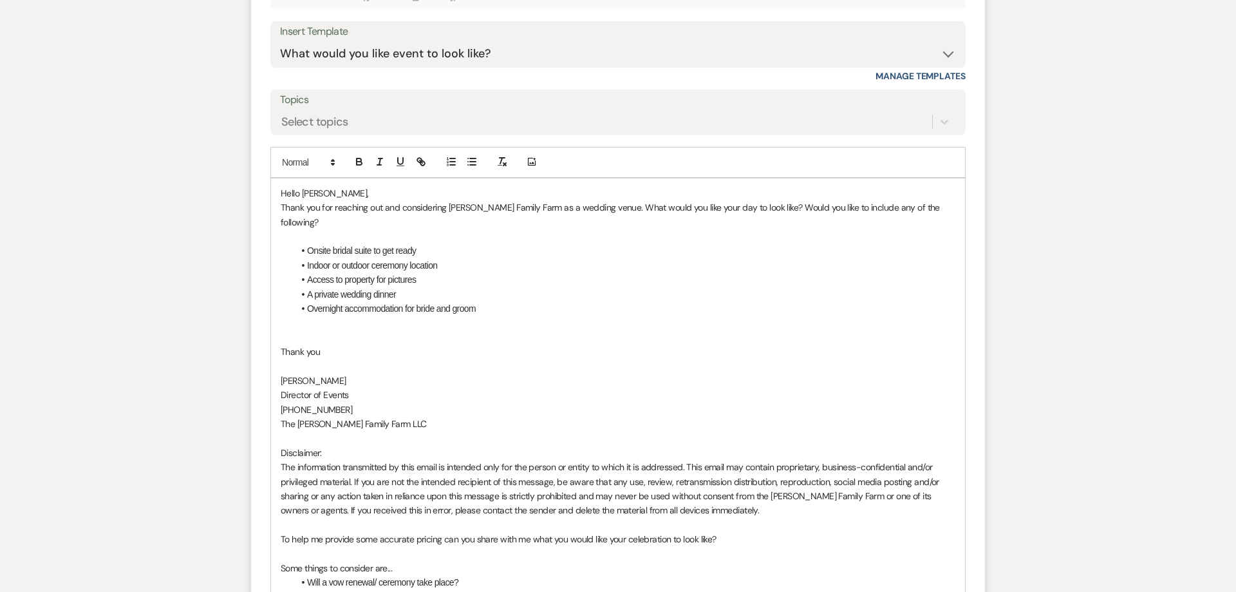
scroll to position [951, 0]
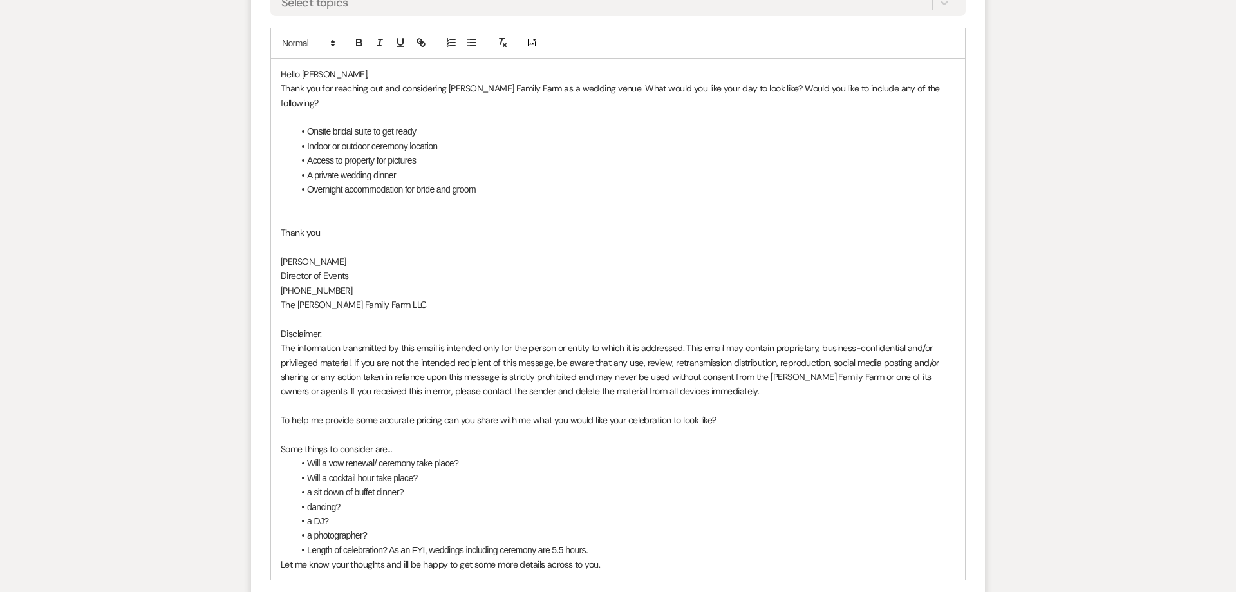
drag, startPoint x: 284, startPoint y: 407, endPoint x: 742, endPoint y: 410, distance: 457.7
click at [742, 413] on p "To help me provide some accurate pricing can you share with me what you would l…" at bounding box center [618, 420] width 675 height 14
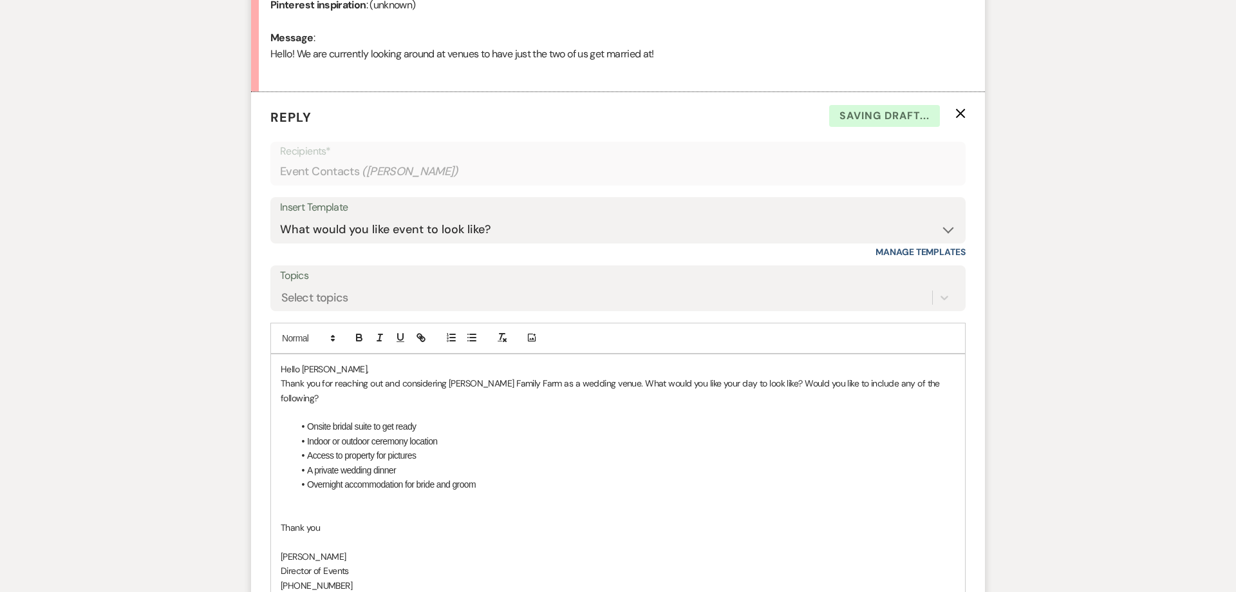
scroll to position [688, 0]
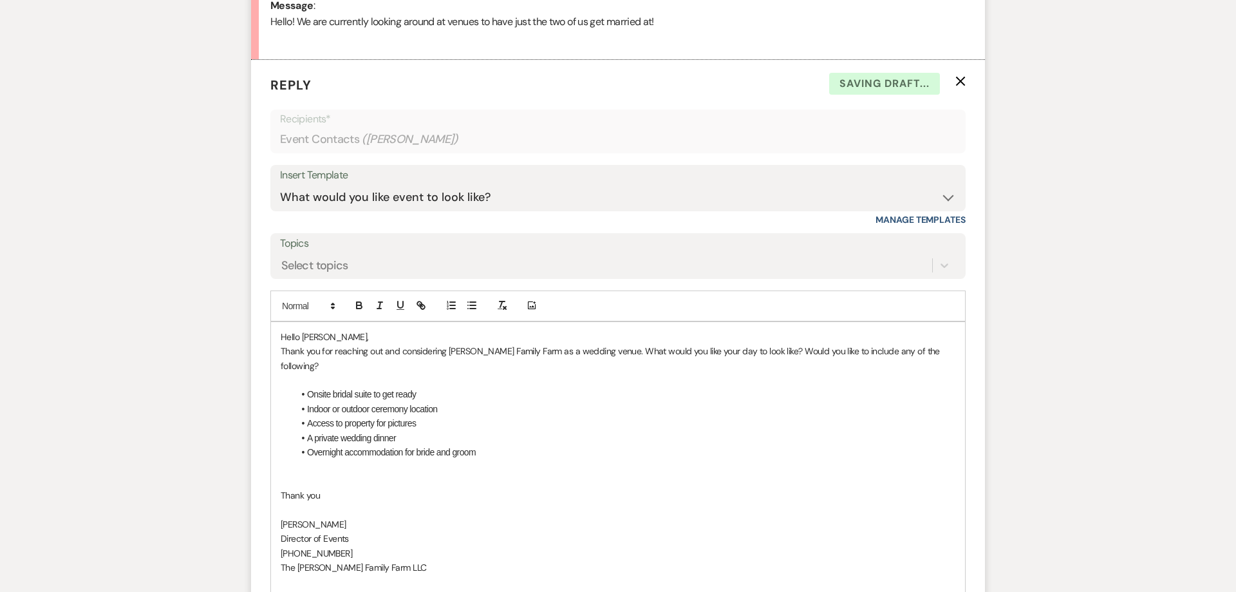
click at [597, 353] on p "Thank you for reaching out and considering [PERSON_NAME] Family Farm as a weddi…" at bounding box center [618, 358] width 675 height 29
drag, startPoint x: 476, startPoint y: 365, endPoint x: 375, endPoint y: 364, distance: 101.1
click at [375, 364] on p "Thank you for reaching out and considering [PERSON_NAME] Family Farm as a weddi…" at bounding box center [618, 358] width 675 height 29
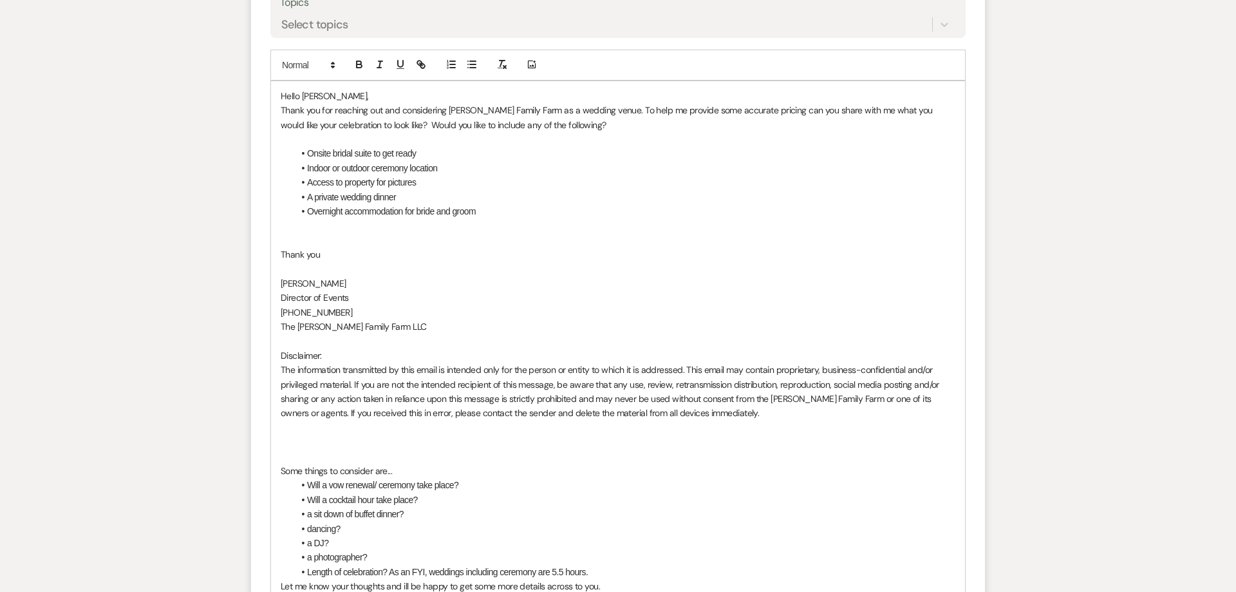
scroll to position [1033, 0]
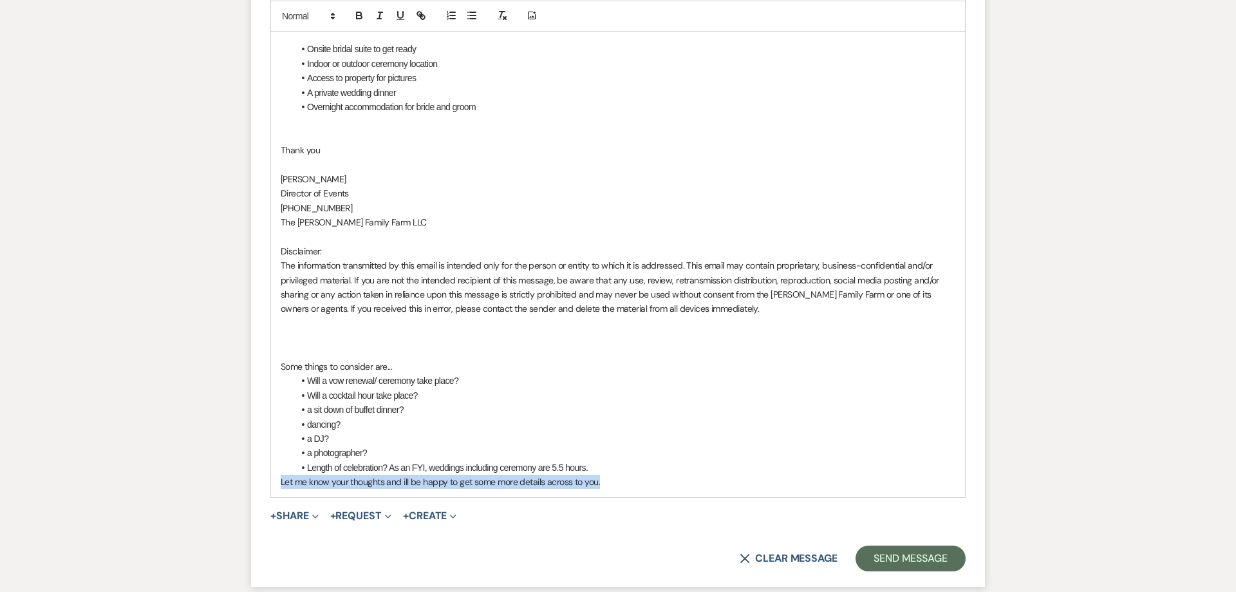
drag, startPoint x: 611, startPoint y: 483, endPoint x: 256, endPoint y: 485, distance: 354.7
click at [271, 485] on div "Hello [PERSON_NAME], Thank you for reaching out and considering [PERSON_NAME] F…" at bounding box center [618, 237] width 694 height 520
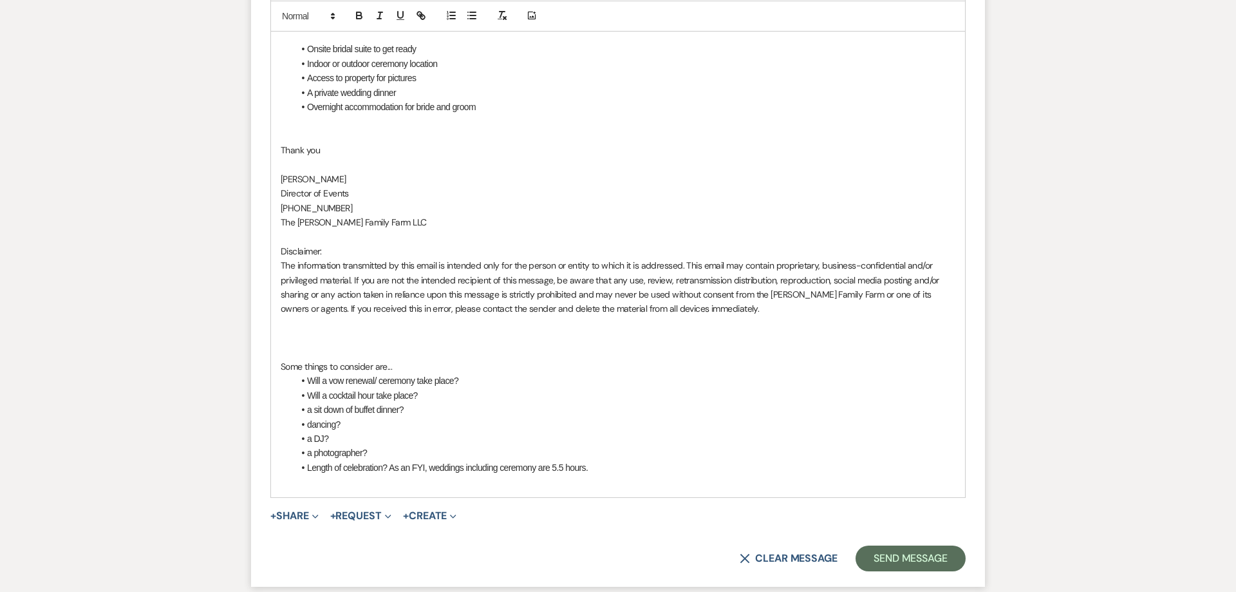
scroll to position [852, 0]
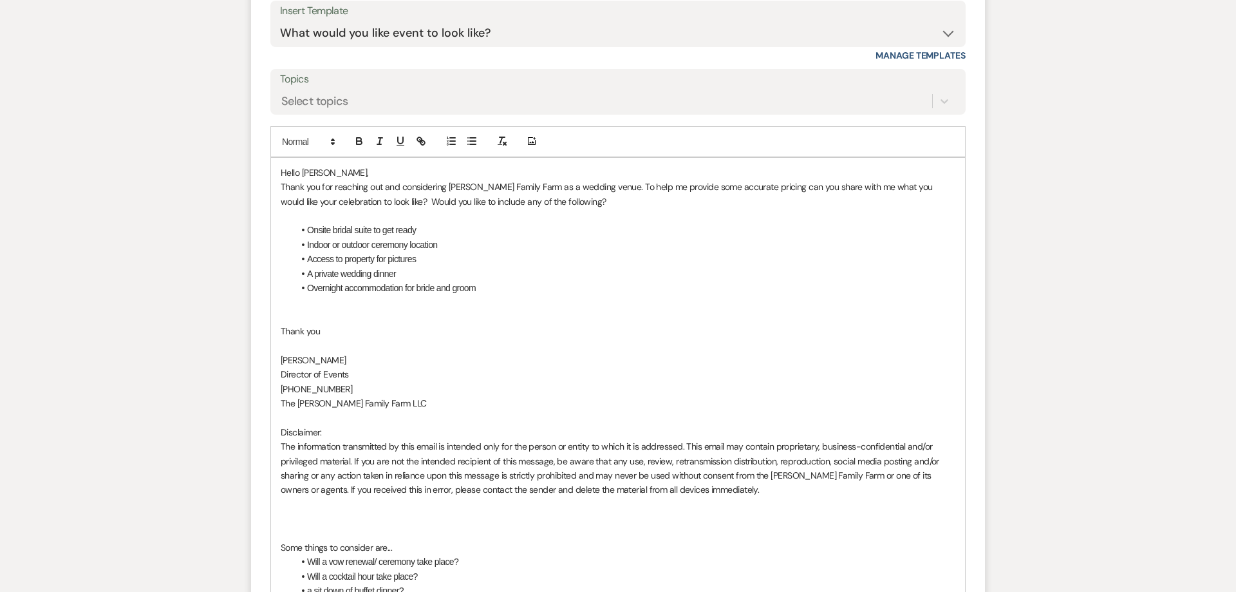
click at [297, 321] on p at bounding box center [618, 317] width 675 height 14
click at [521, 286] on li "Overnight accommodation for bride and groom" at bounding box center [625, 288] width 662 height 14
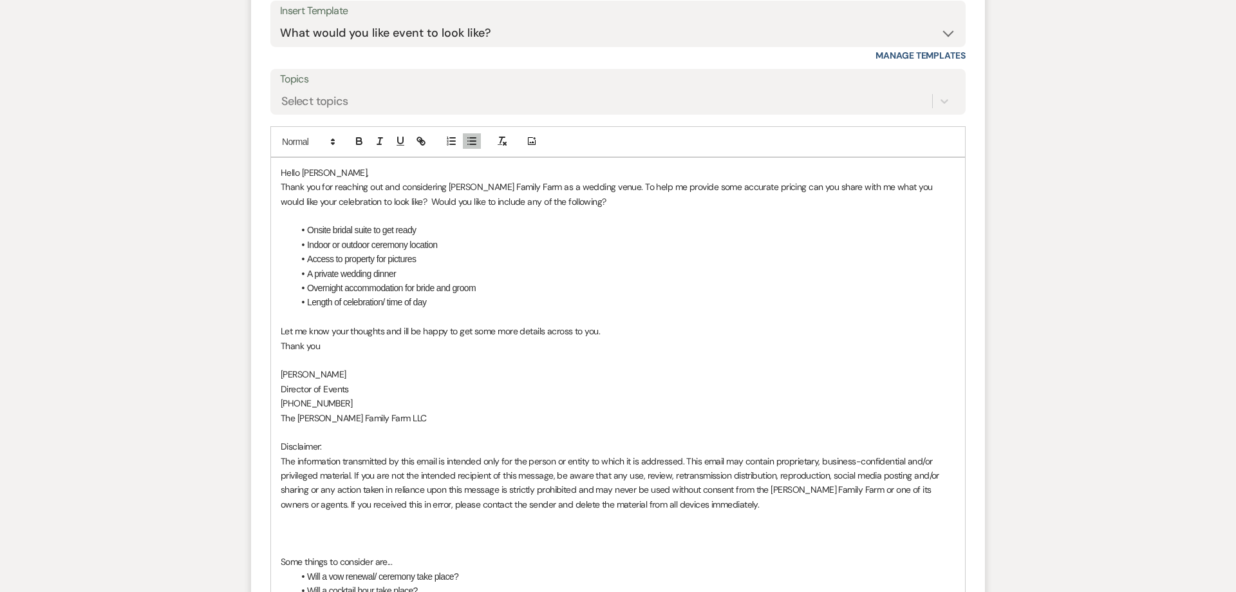
scroll to position [1160, 0]
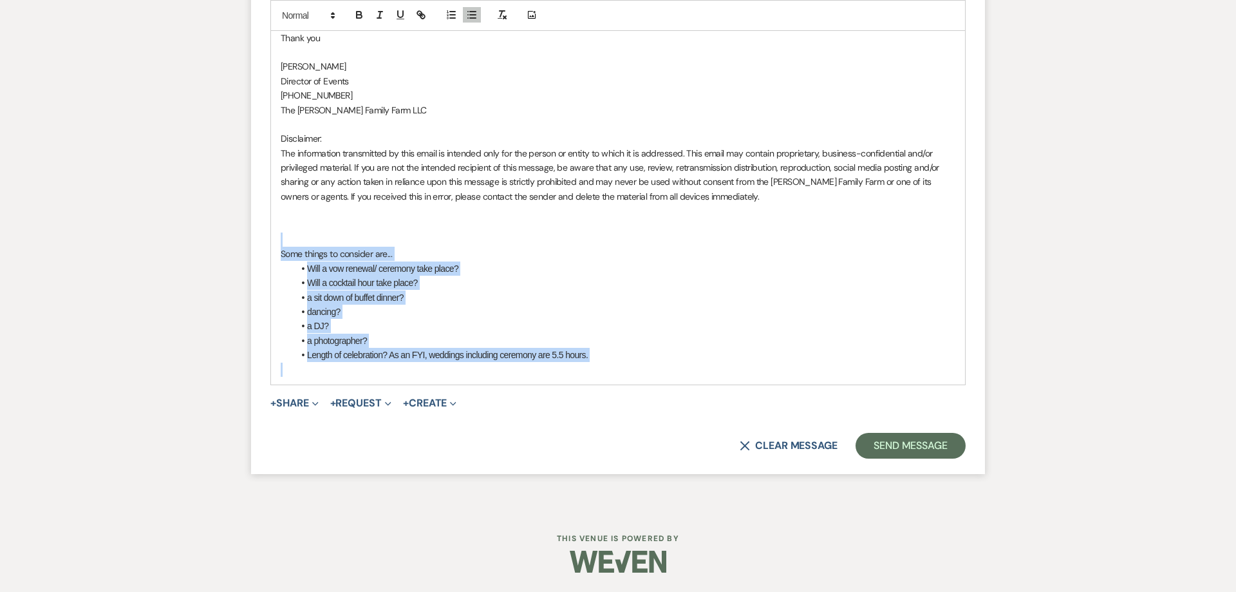
drag, startPoint x: 291, startPoint y: 238, endPoint x: 684, endPoint y: 377, distance: 416.6
click at [684, 377] on div "Hello [PERSON_NAME], Thank you for reaching out and considering [PERSON_NAME] F…" at bounding box center [618, 117] width 694 height 534
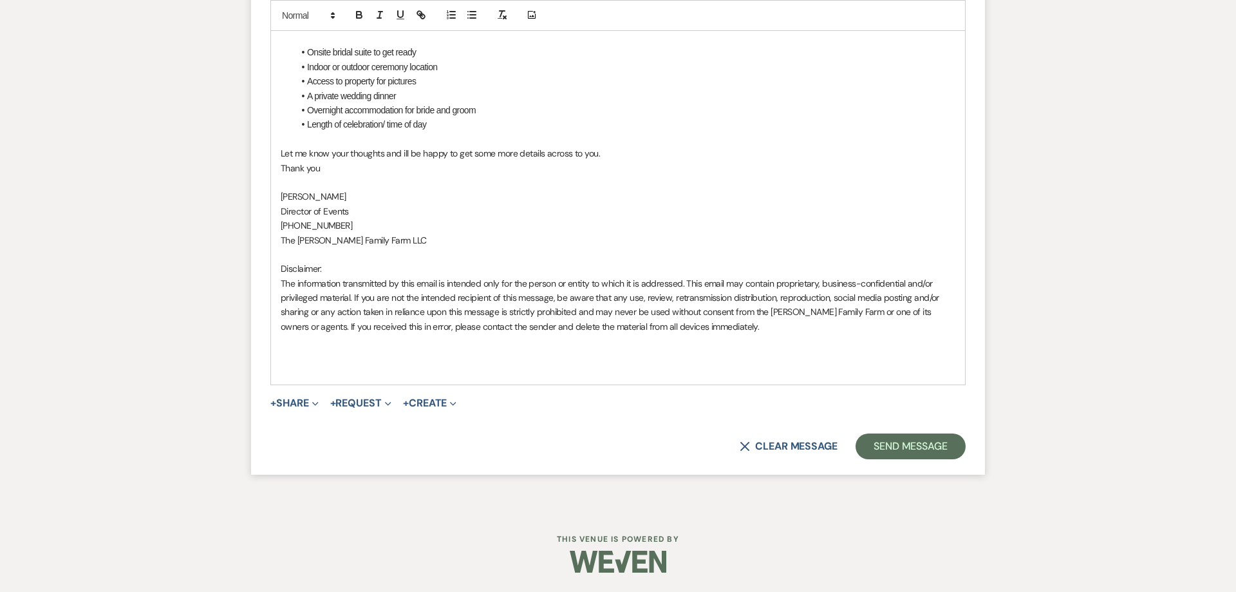
scroll to position [1030, 0]
click at [440, 245] on p "The [PERSON_NAME] Family Farm LLC" at bounding box center [618, 240] width 675 height 14
drag, startPoint x: 908, startPoint y: 440, endPoint x: 890, endPoint y: 434, distance: 18.5
click at [906, 441] on button "Send Message" at bounding box center [911, 446] width 110 height 26
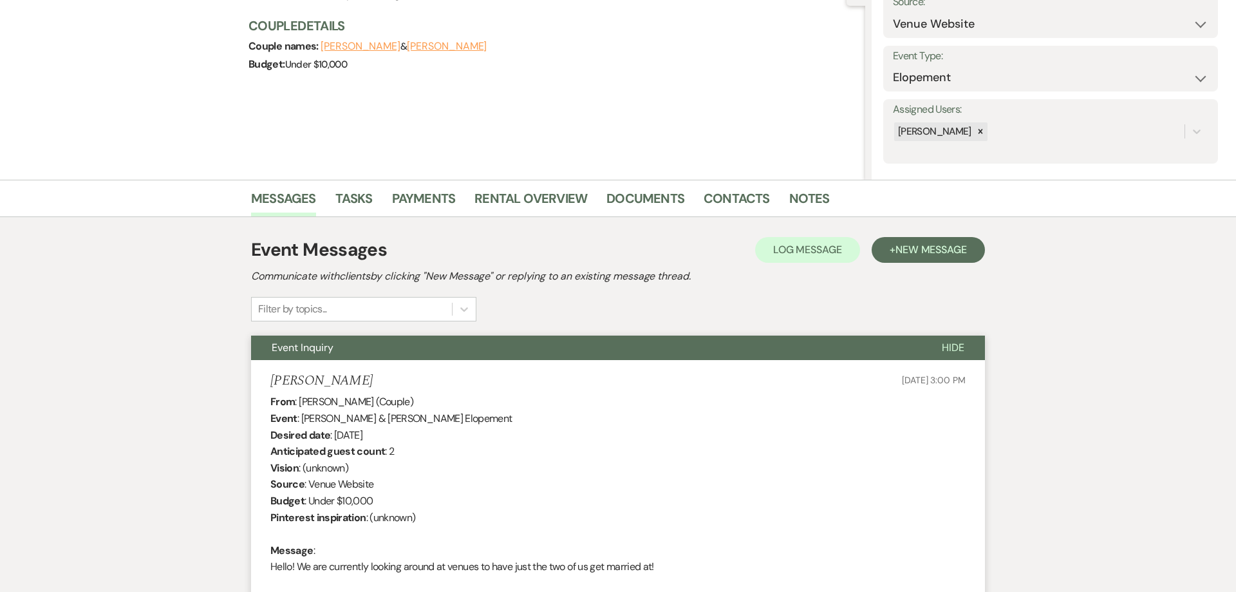
scroll to position [0, 0]
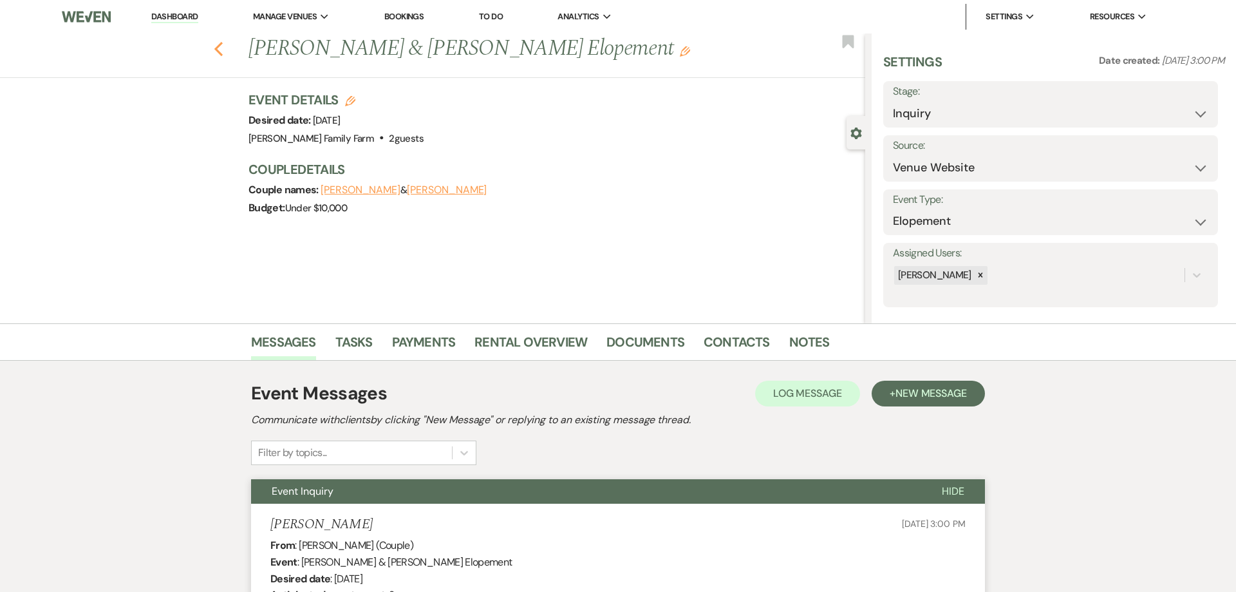
click at [218, 49] on icon "Previous" at bounding box center [219, 48] width 10 height 15
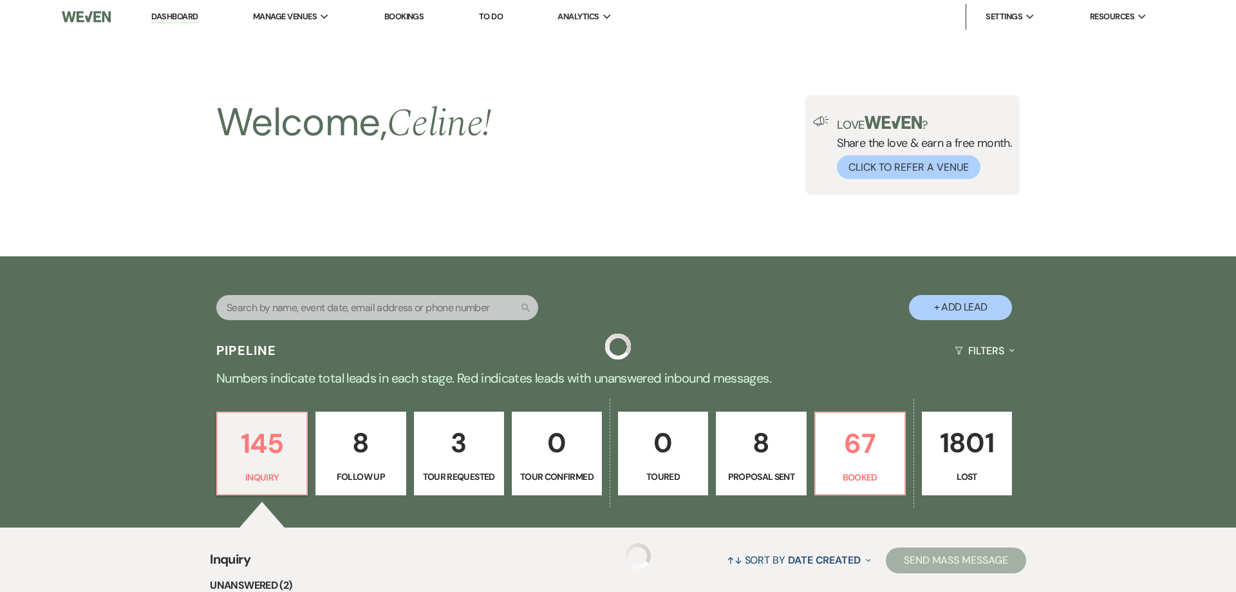
scroll to position [476, 0]
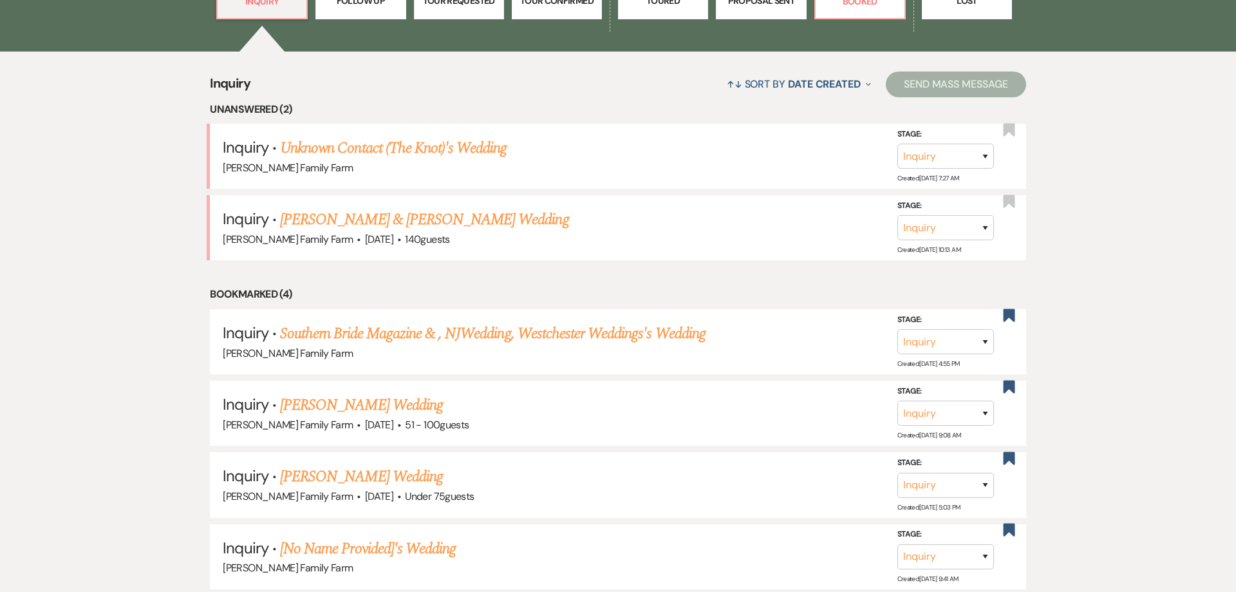
click at [410, 160] on link "Unknown Contact (The Knot)'s Wedding" at bounding box center [393, 147] width 227 height 23
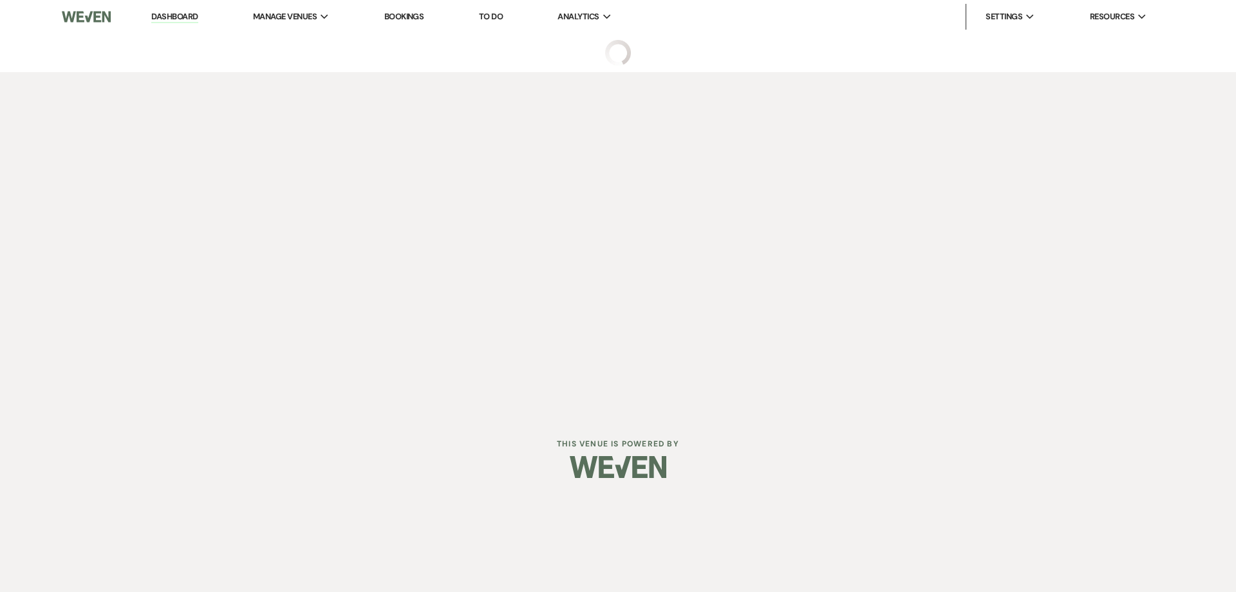
select select "2"
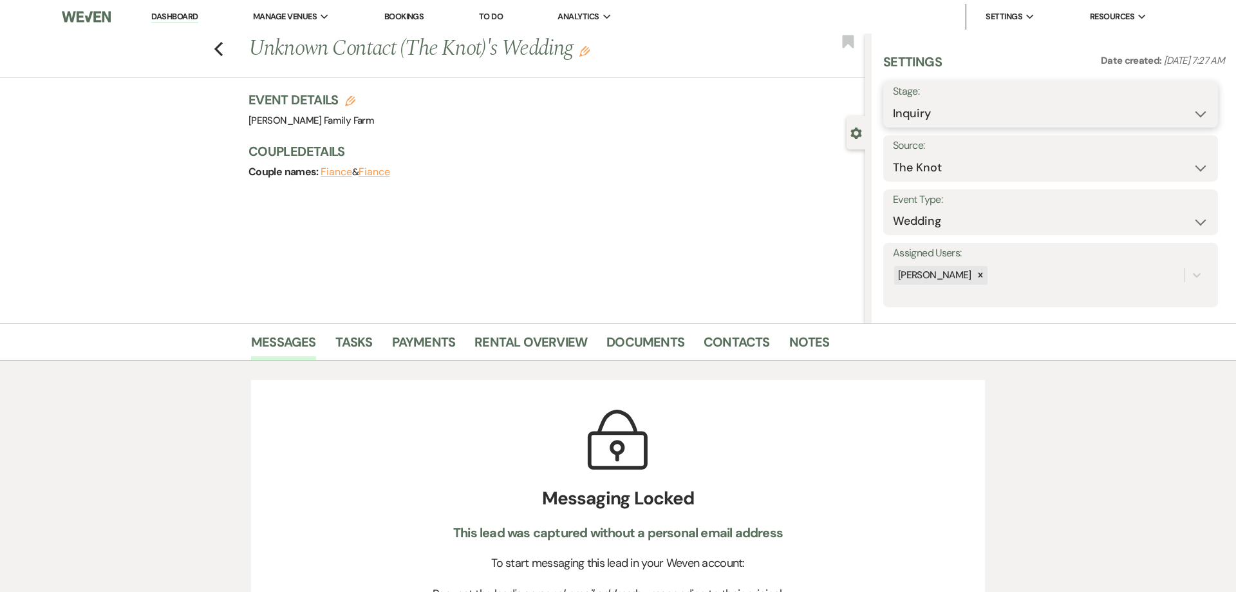
click at [893, 101] on select "Inquiry Follow Up Tour Requested Tour Confirmed Toured Proposal Sent Booked Lost" at bounding box center [1050, 113] width 315 height 25
select select "8"
click option "Lost" at bounding box center [0, 0] width 0 height 0
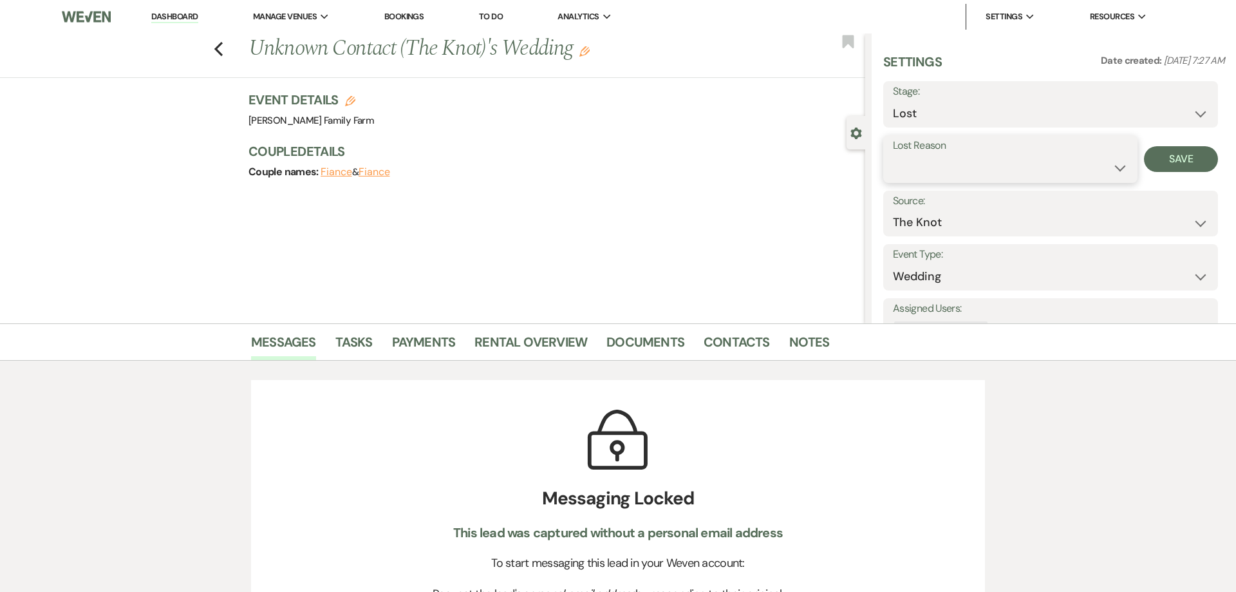
click at [893, 155] on select "Booked Elsewhere Budget Date Unavailable No Response Not a Good Match Capacity …" at bounding box center [1010, 167] width 235 height 25
drag, startPoint x: 914, startPoint y: 165, endPoint x: 1062, endPoint y: 460, distance: 329.4
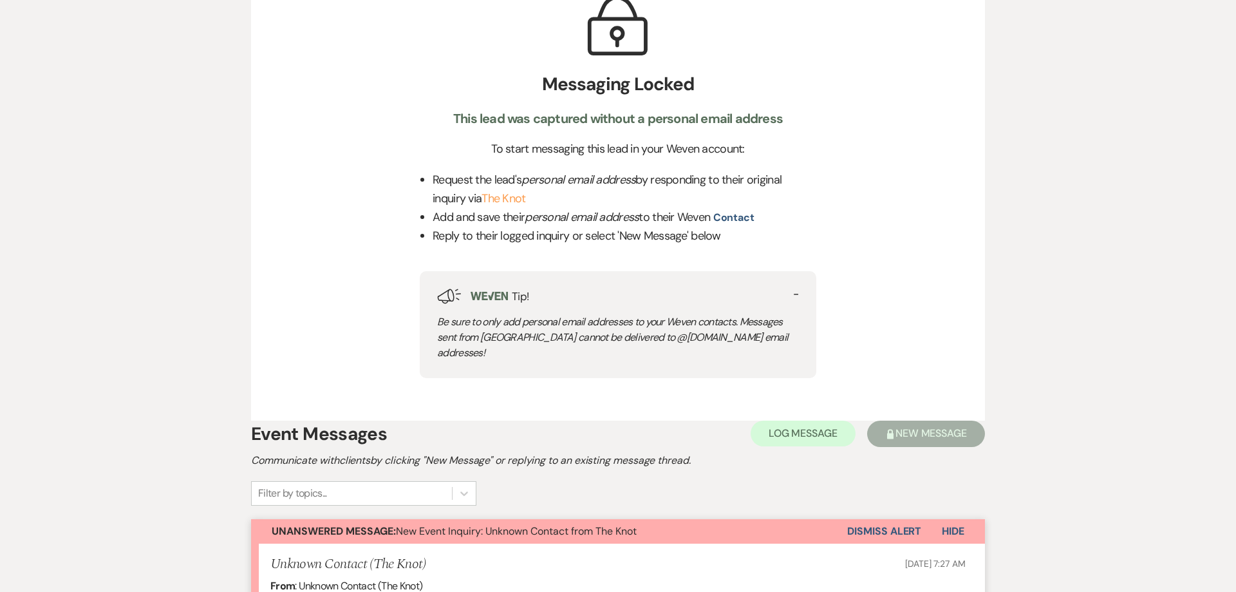
scroll to position [657, 0]
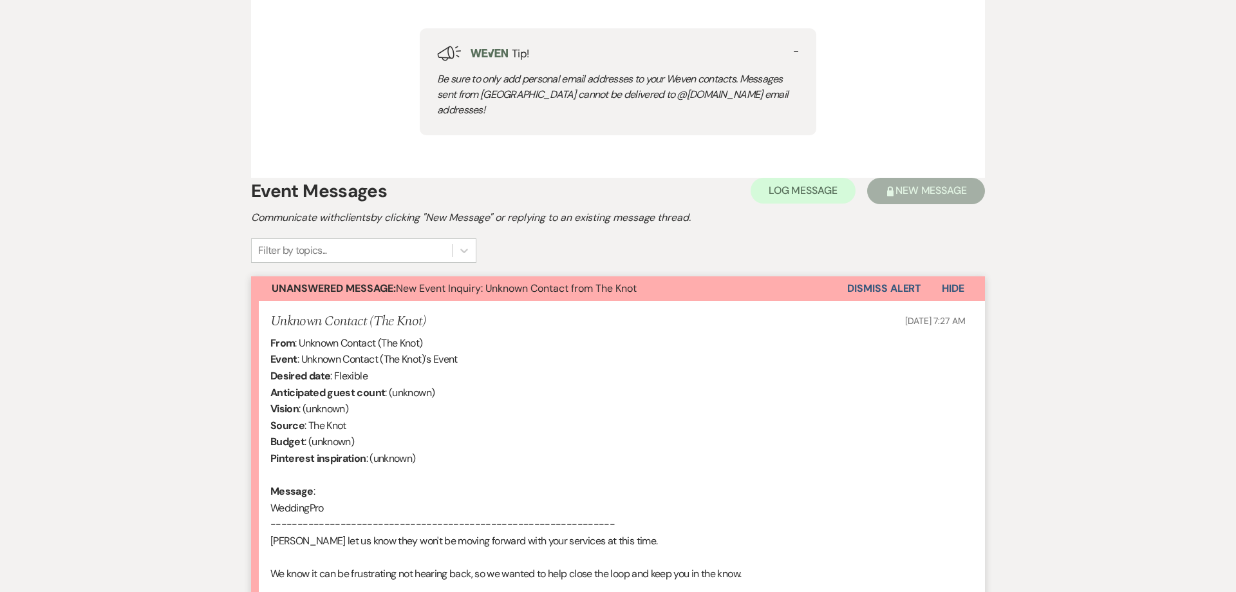
click at [870, 276] on button "Dismiss Alert" at bounding box center [884, 288] width 74 height 24
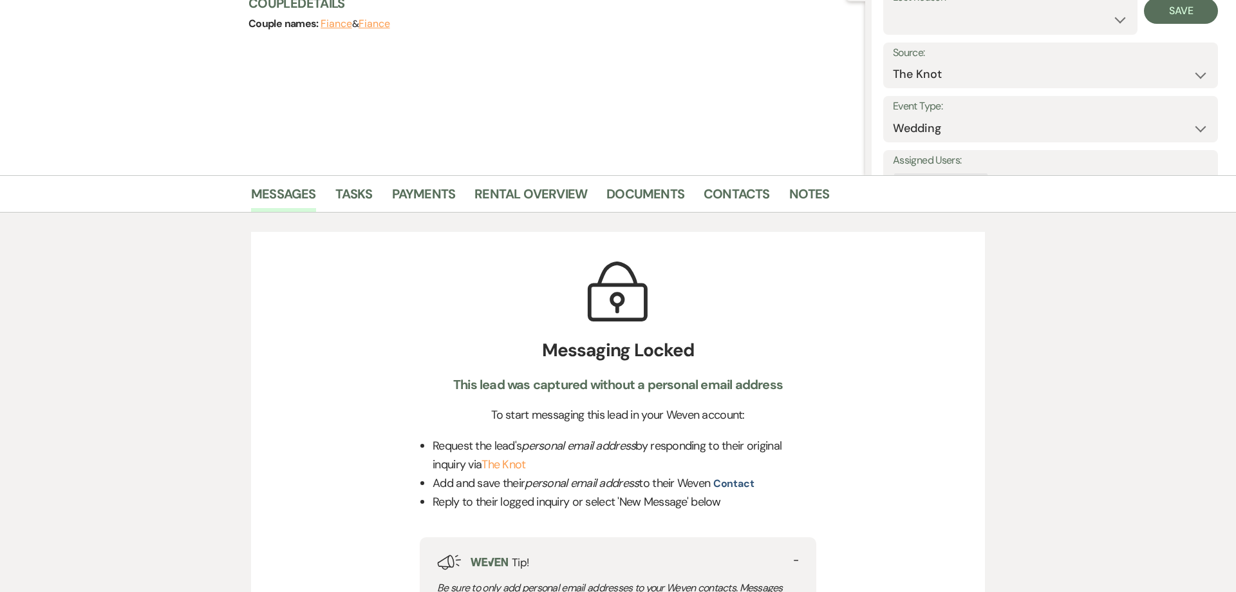
scroll to position [0, 0]
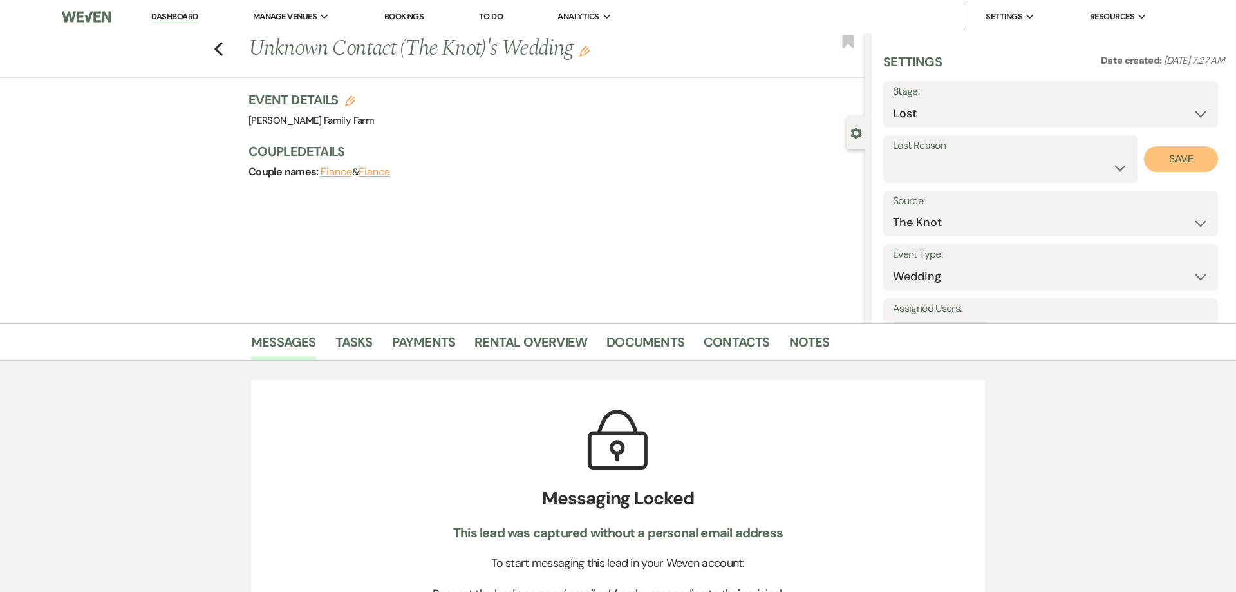
click at [1173, 153] on button "Save" at bounding box center [1181, 159] width 74 height 26
click at [216, 52] on icon "Previous" at bounding box center [219, 48] width 10 height 15
select select "8"
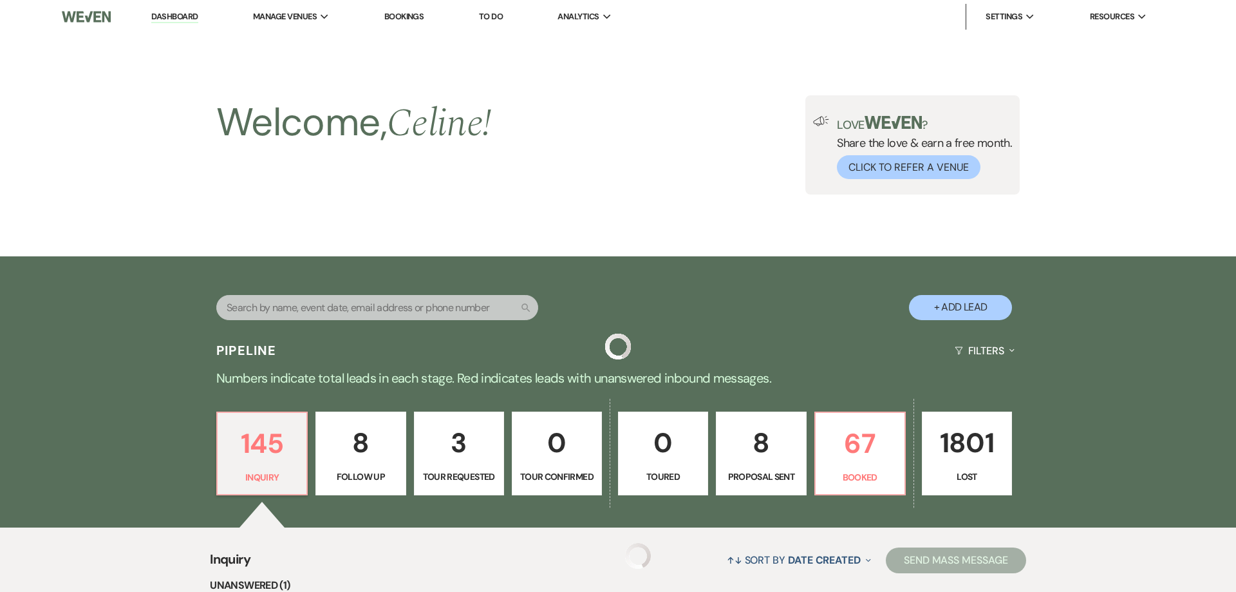
scroll to position [476, 0]
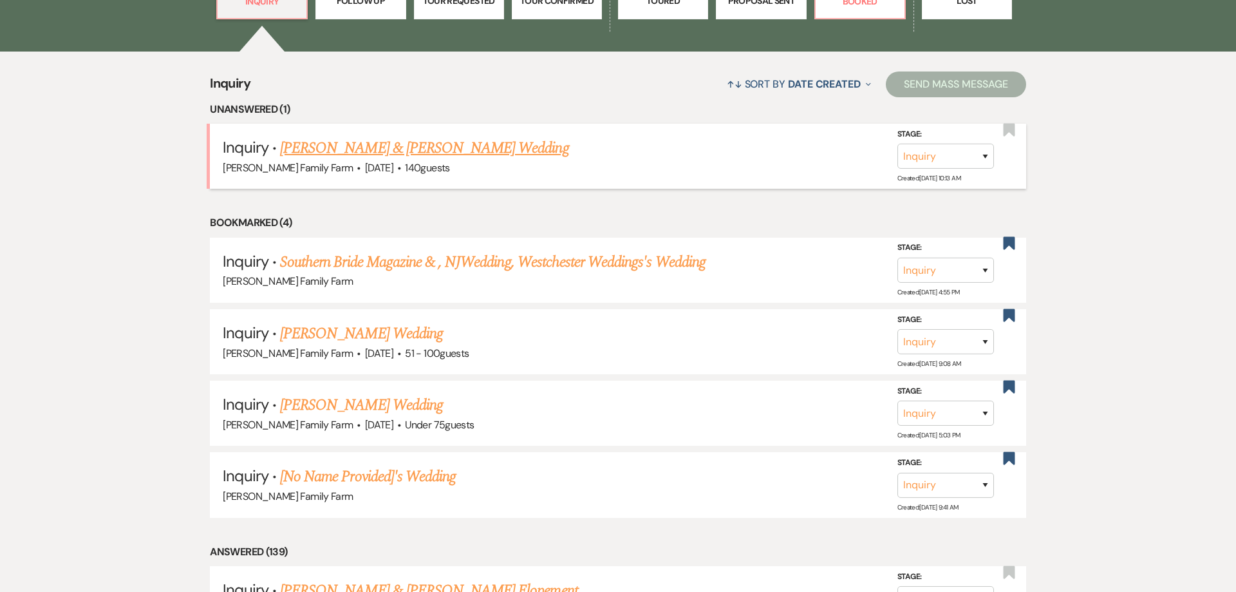
click at [337, 160] on link "[PERSON_NAME] & [PERSON_NAME] Wedding" at bounding box center [424, 147] width 288 height 23
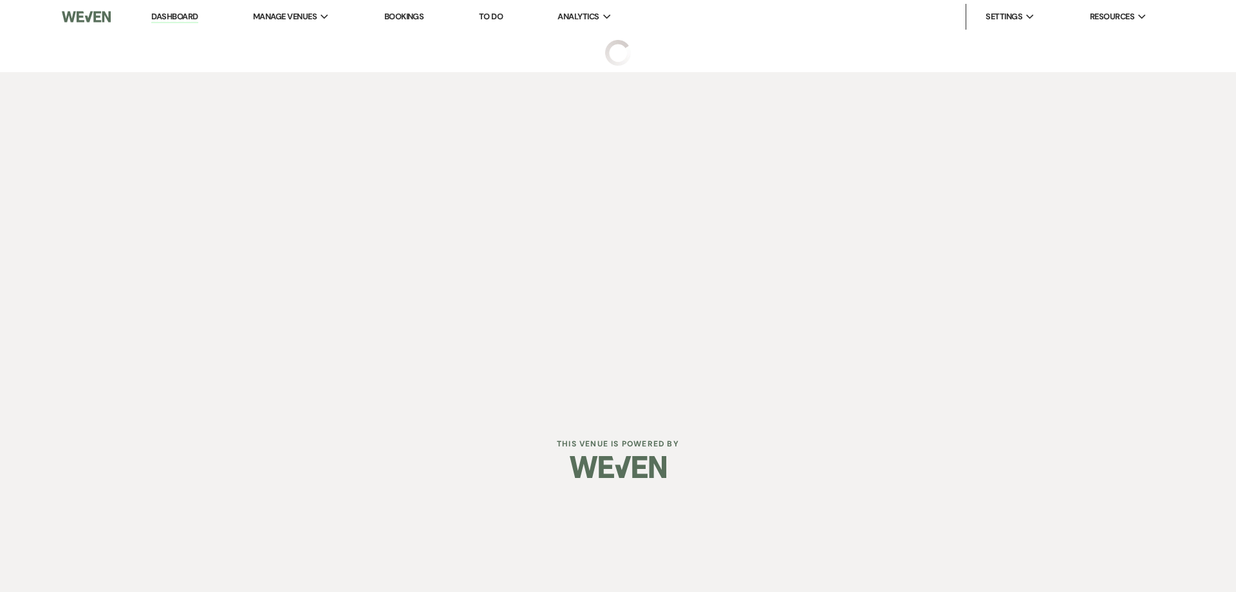
select select "5"
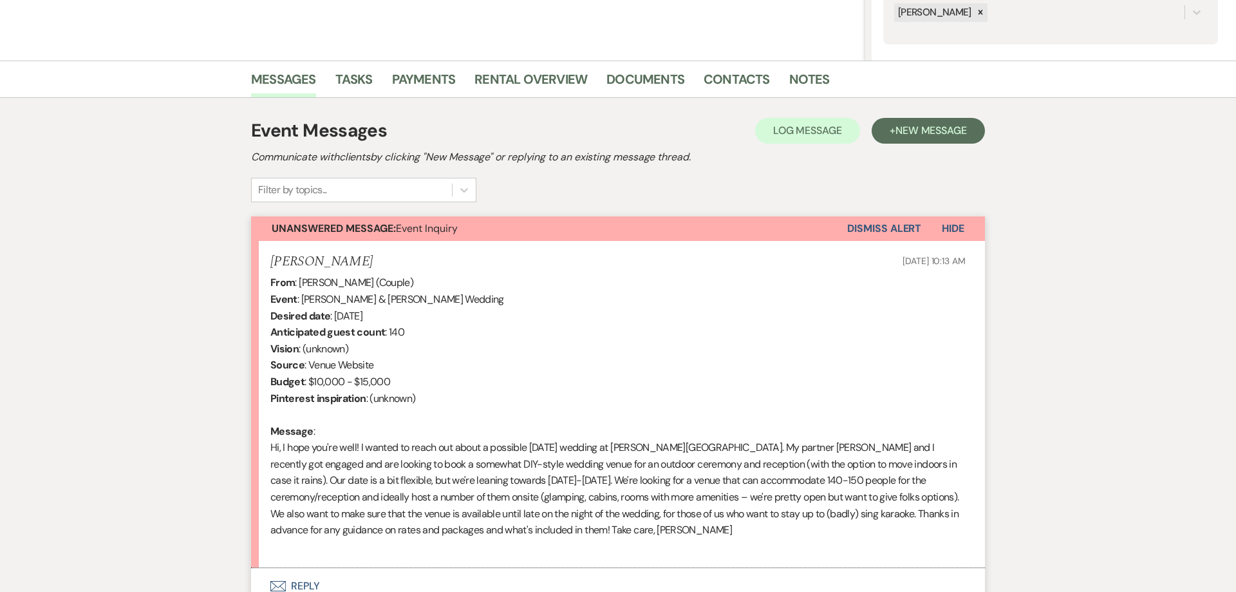
scroll to position [377, 0]
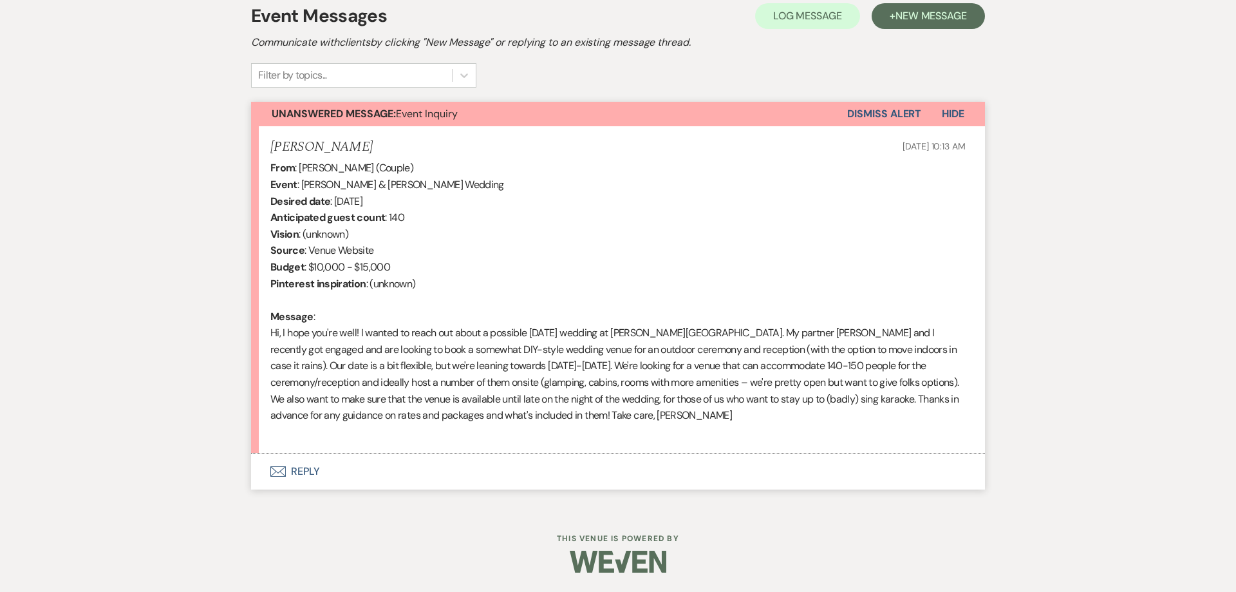
click at [308, 465] on button "Envelope Reply" at bounding box center [618, 471] width 734 height 36
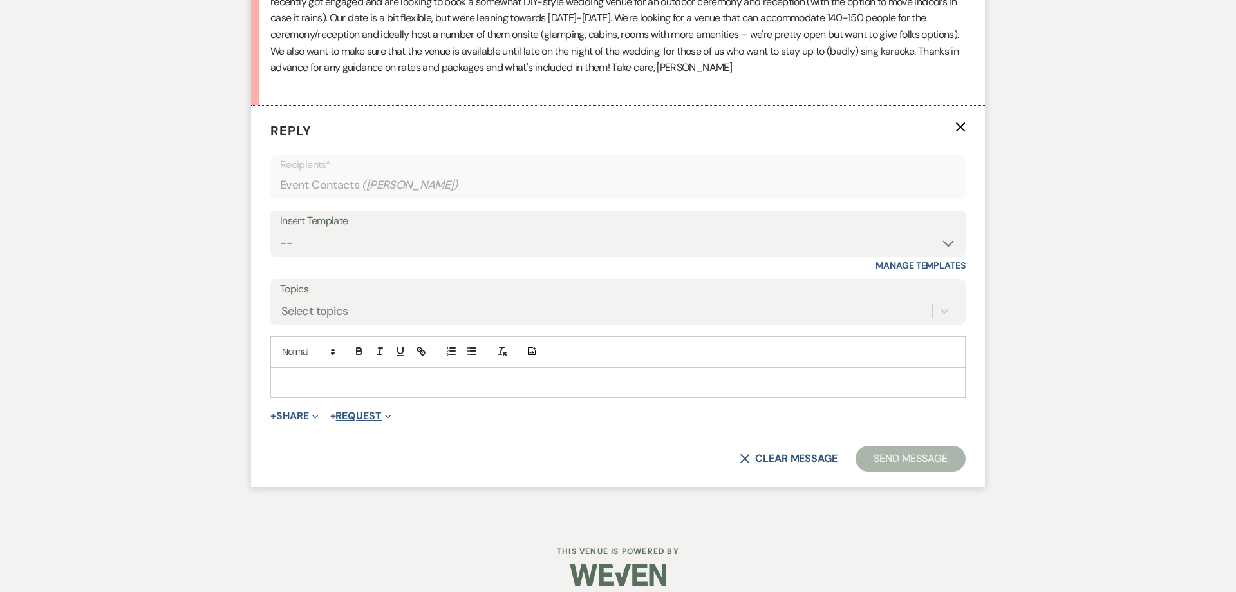
scroll to position [726, 0]
click at [280, 230] on select "-- Follow Up 1a. Non wedding request for info (Barn) 8. Proposal email Follow u…" at bounding box center [618, 242] width 676 height 25
select select "3857"
click option "1. First response (Wedding)" at bounding box center [0, 0] width 0 height 0
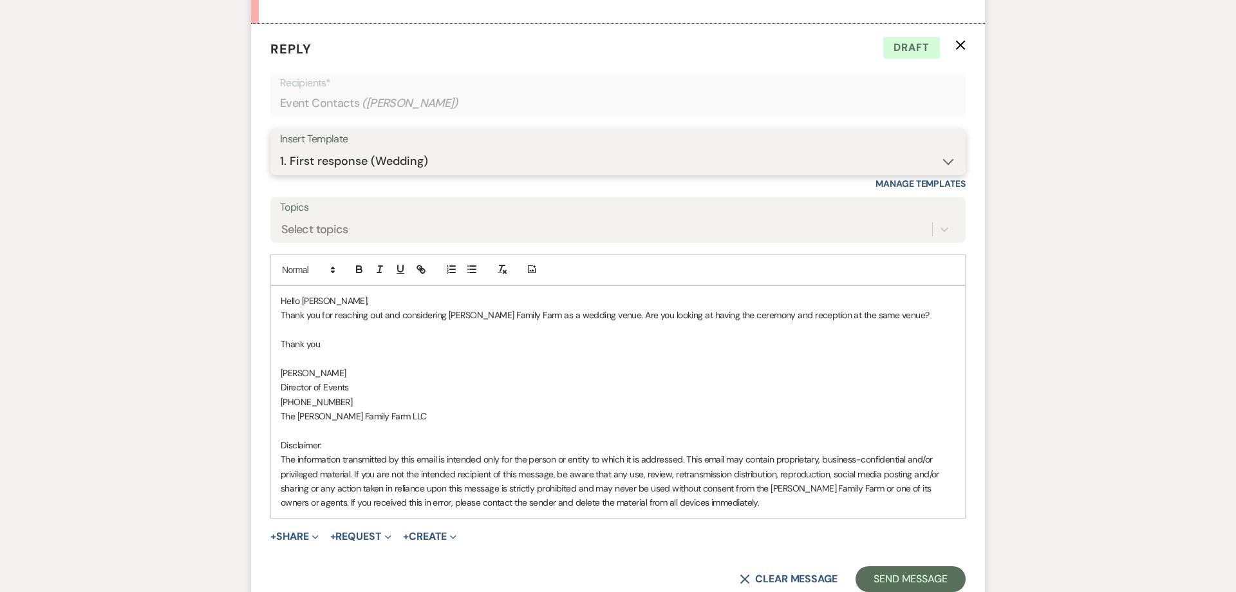
scroll to position [808, 0]
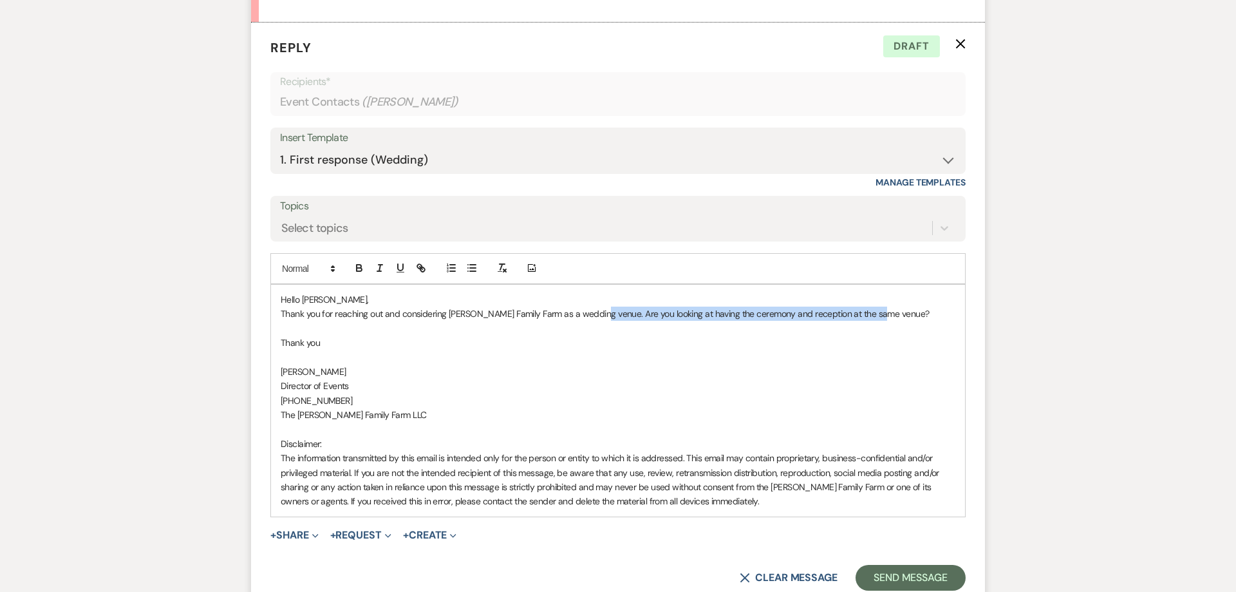
drag, startPoint x: 896, startPoint y: 312, endPoint x: 597, endPoint y: 317, distance: 298.8
click at [597, 317] on p "Thank you for reaching out and considering [PERSON_NAME] Family Farm as a weddi…" at bounding box center [618, 313] width 675 height 14
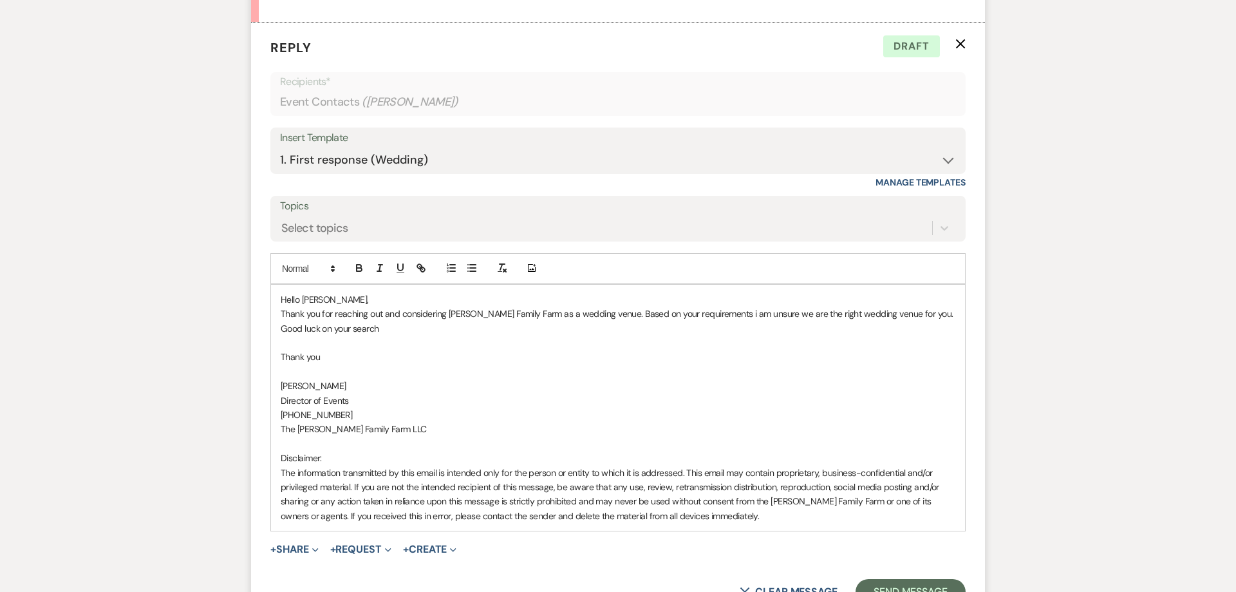
scroll to position [954, 0]
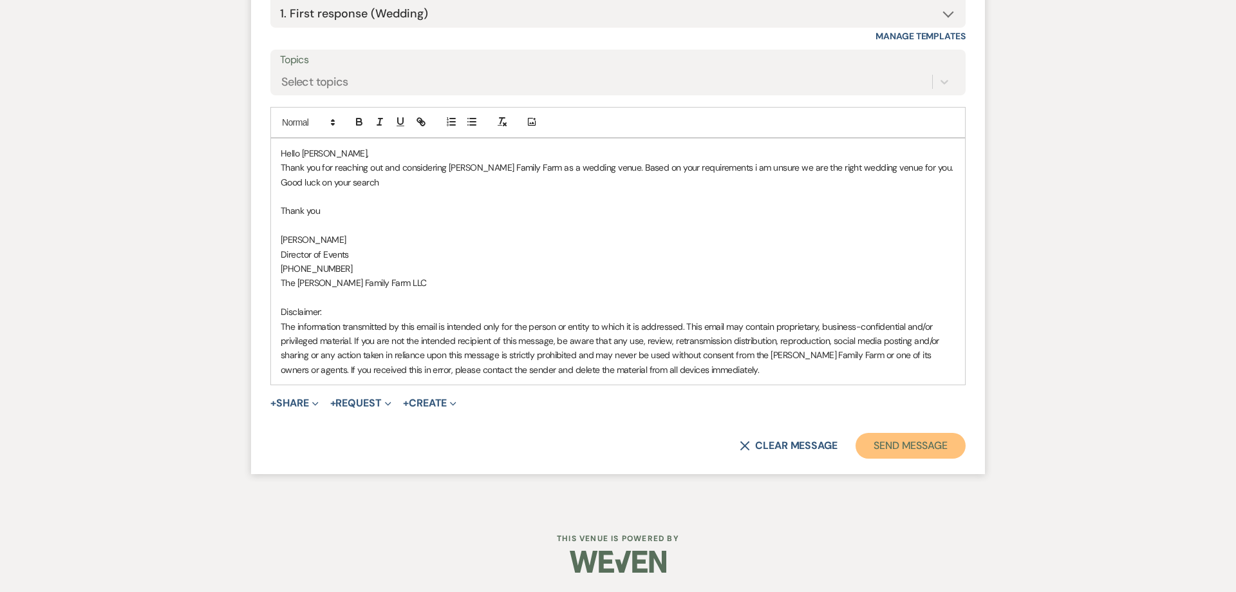
click at [921, 447] on button "Send Message" at bounding box center [911, 446] width 110 height 26
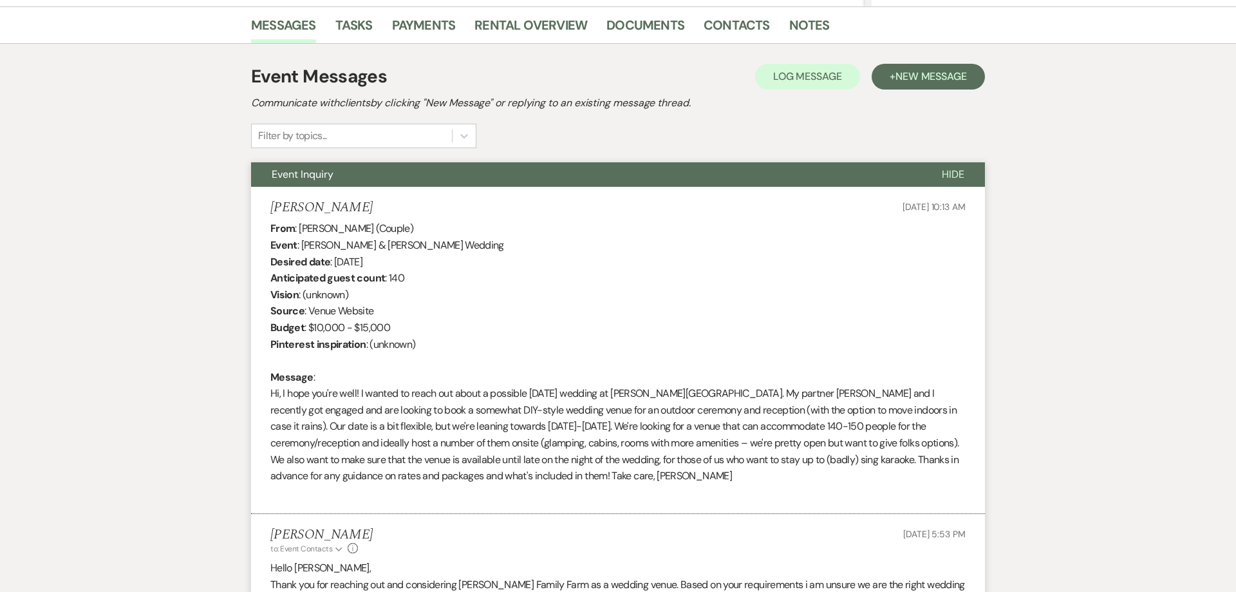
scroll to position [0, 0]
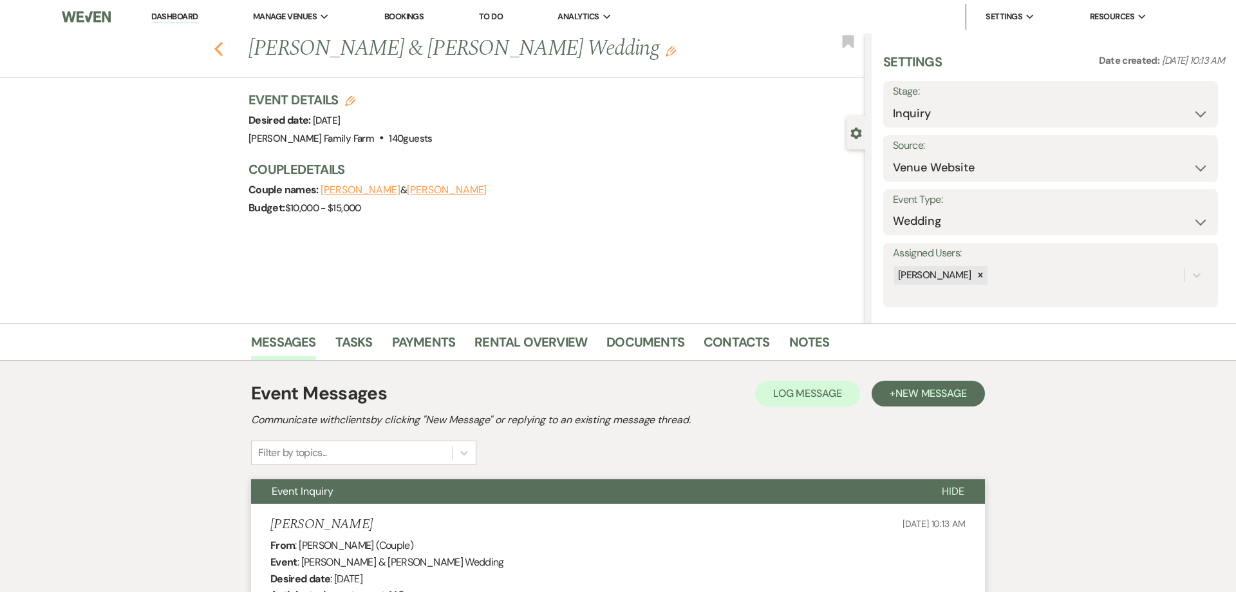
click at [219, 50] on icon "Previous" at bounding box center [219, 48] width 10 height 15
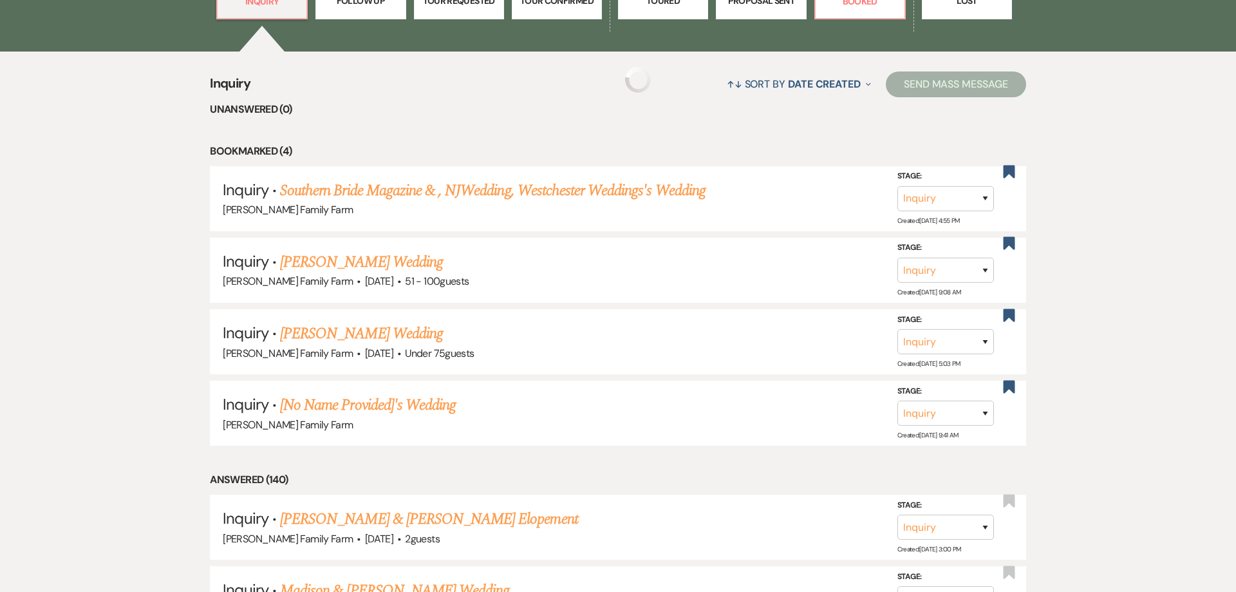
scroll to position [475, 0]
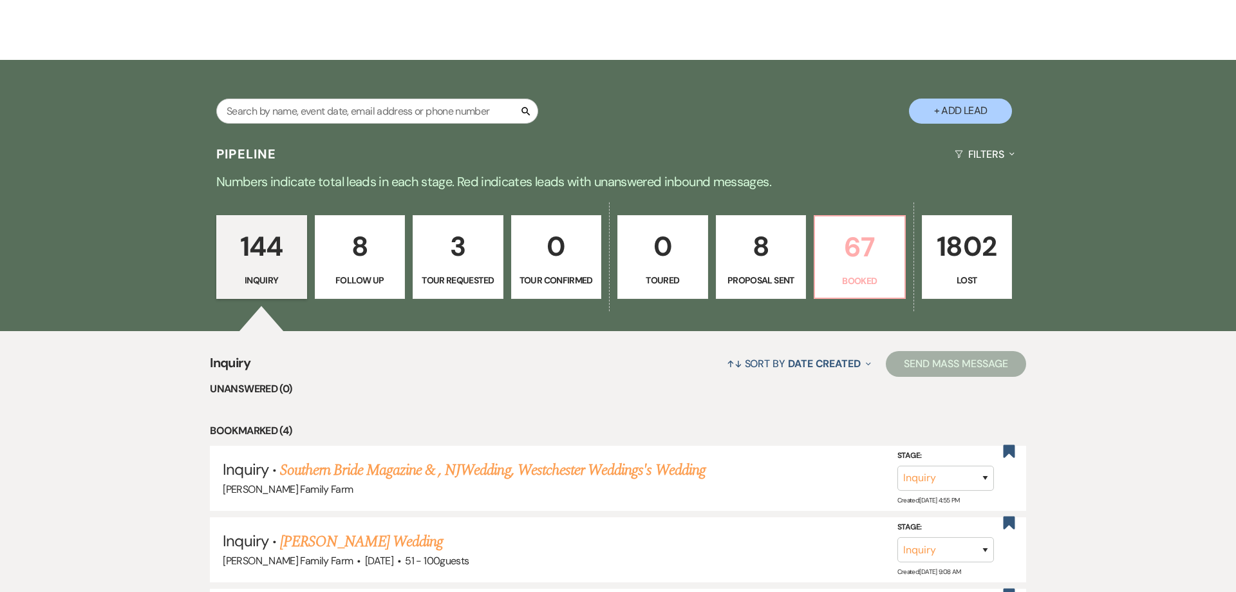
click at [861, 265] on p "67" at bounding box center [860, 247] width 74 height 43
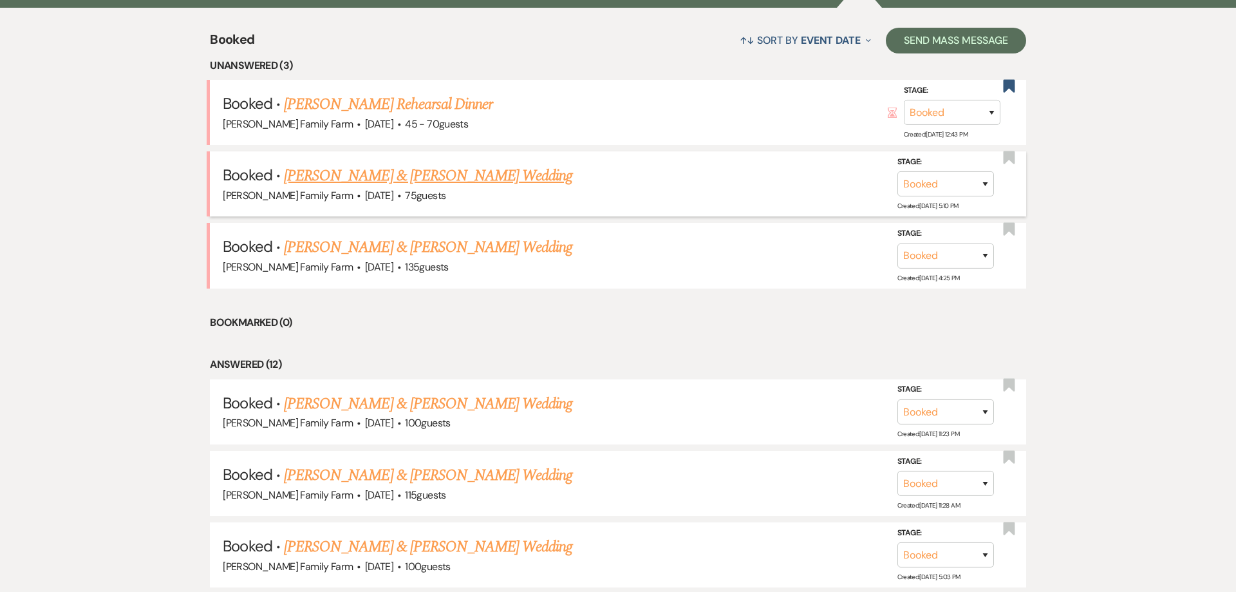
scroll to position [521, 0]
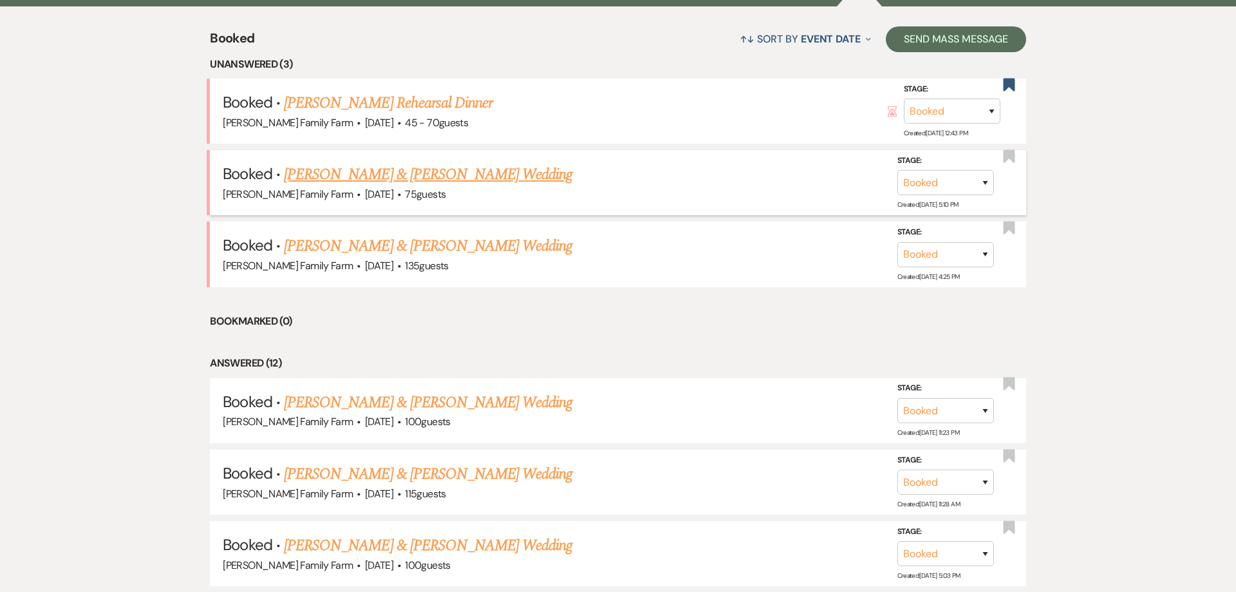
click at [410, 179] on link "[PERSON_NAME] & [PERSON_NAME] Wedding" at bounding box center [428, 174] width 288 height 23
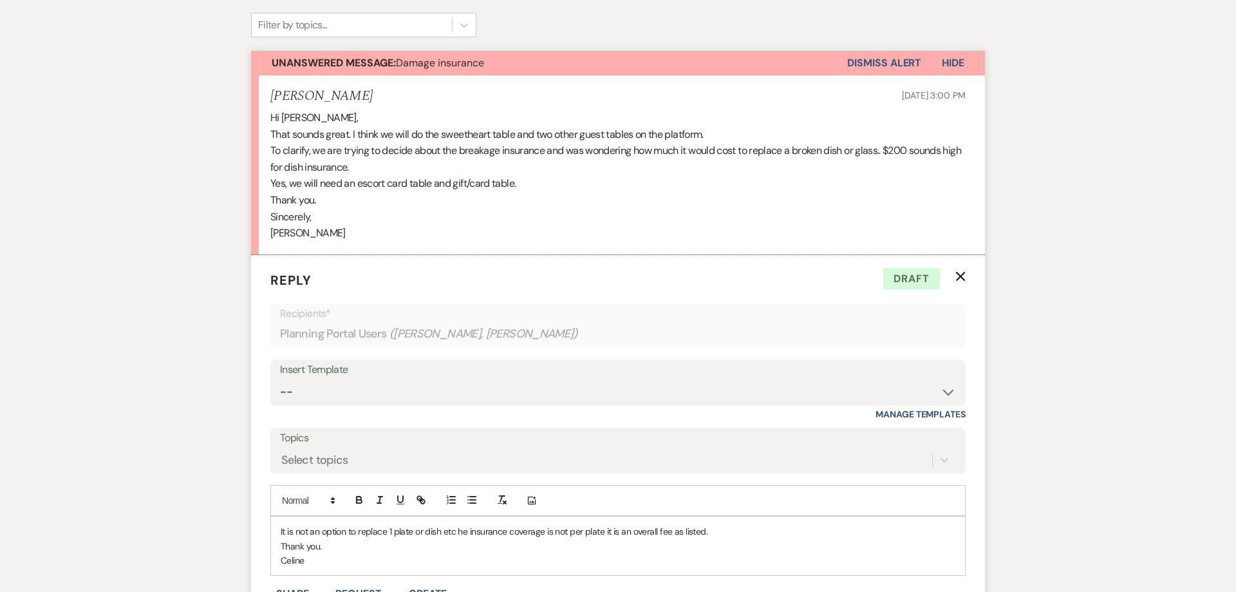
scroll to position [460, 0]
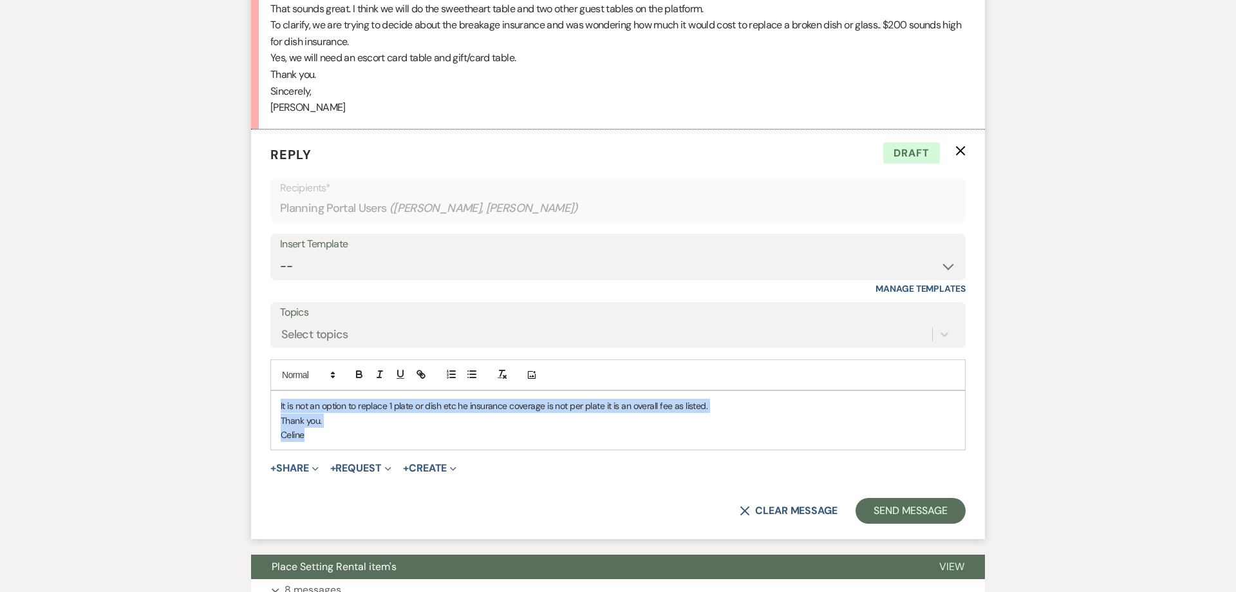
drag, startPoint x: 337, startPoint y: 435, endPoint x: 214, endPoint y: 371, distance: 139.1
click at [271, 391] on div "It is not an option to replace 1 plate or dish etc he insurance coverage is not…" at bounding box center [618, 420] width 694 height 59
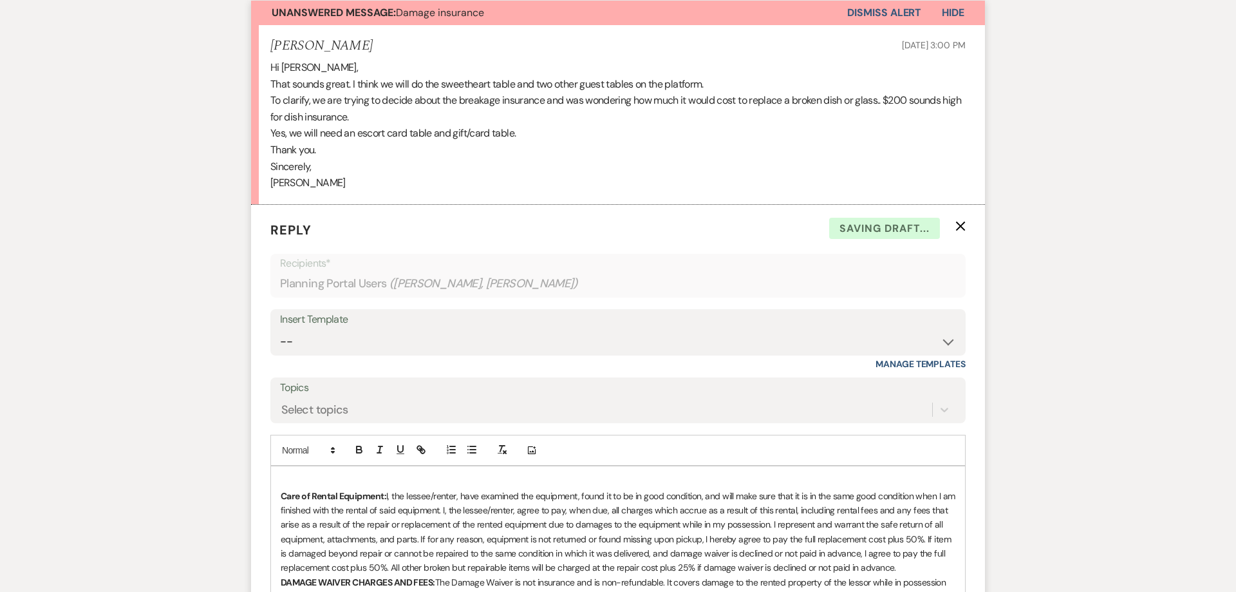
scroll to position [328, 0]
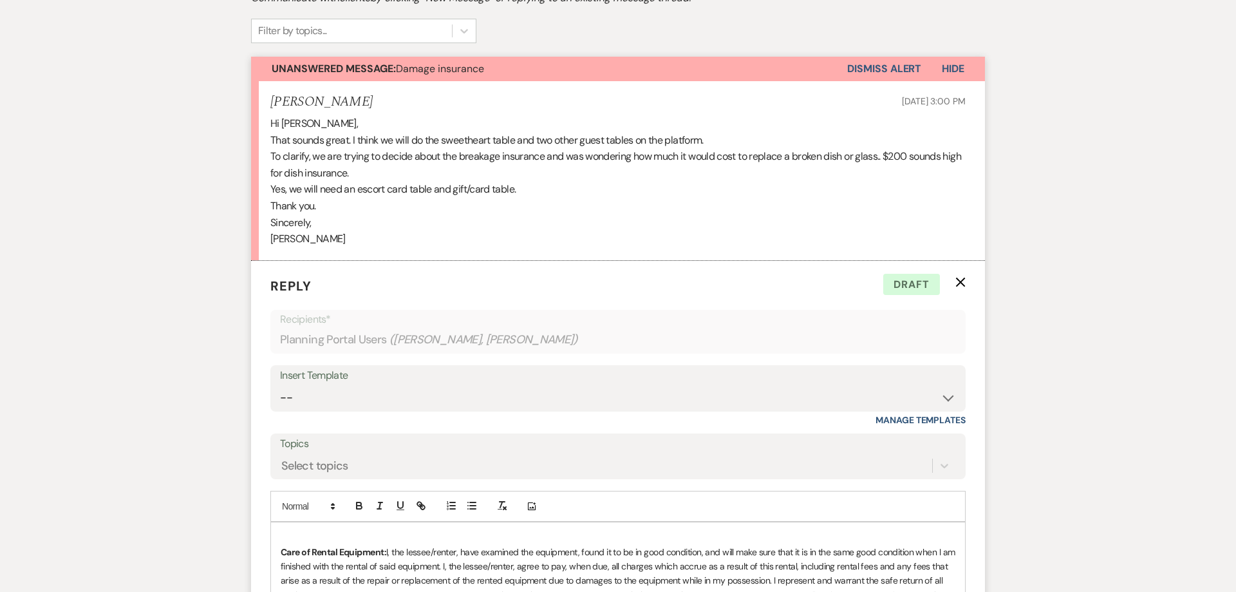
click at [307, 532] on p at bounding box center [618, 537] width 675 height 14
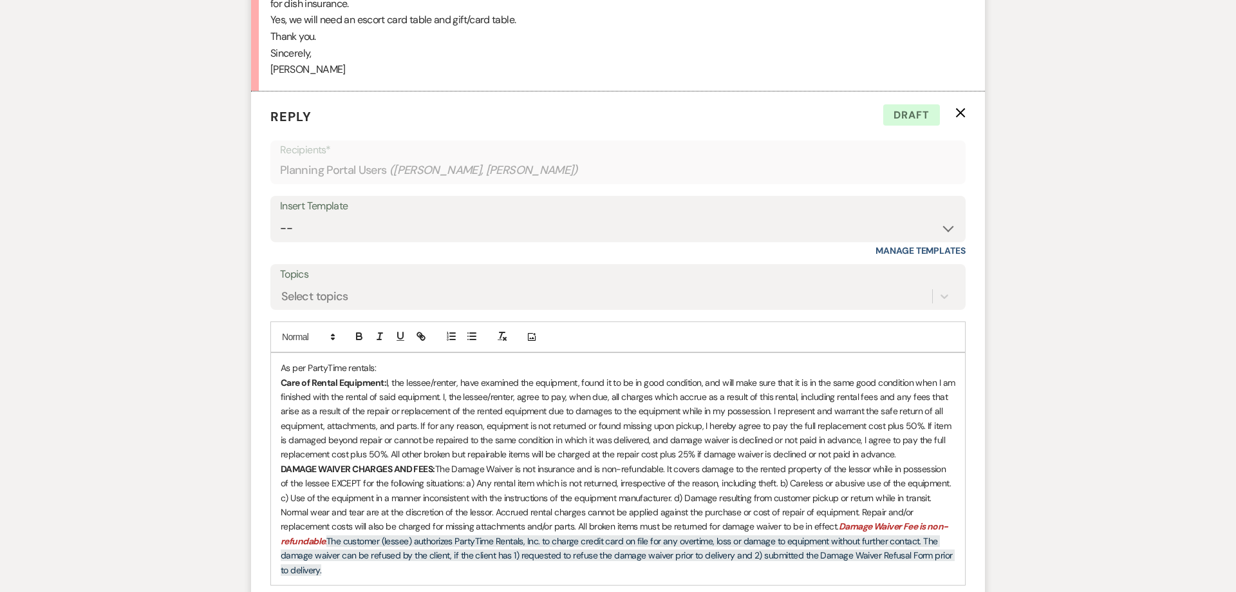
scroll to position [542, 0]
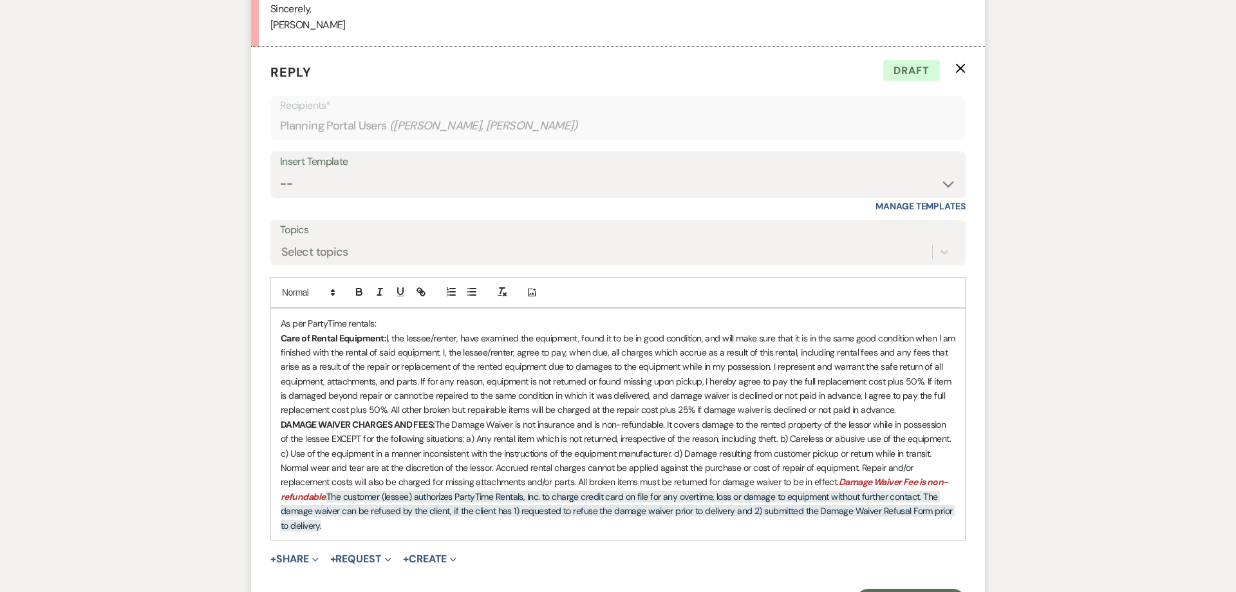
click at [433, 480] on p "Normal wear and tear are at the discretion of the lessor. Accrued rental charge…" at bounding box center [618, 496] width 675 height 72
click at [437, 521] on p "Normal wear and tear are at the discretion of the lessor. Accrued rental charge…" at bounding box center [618, 496] width 675 height 72
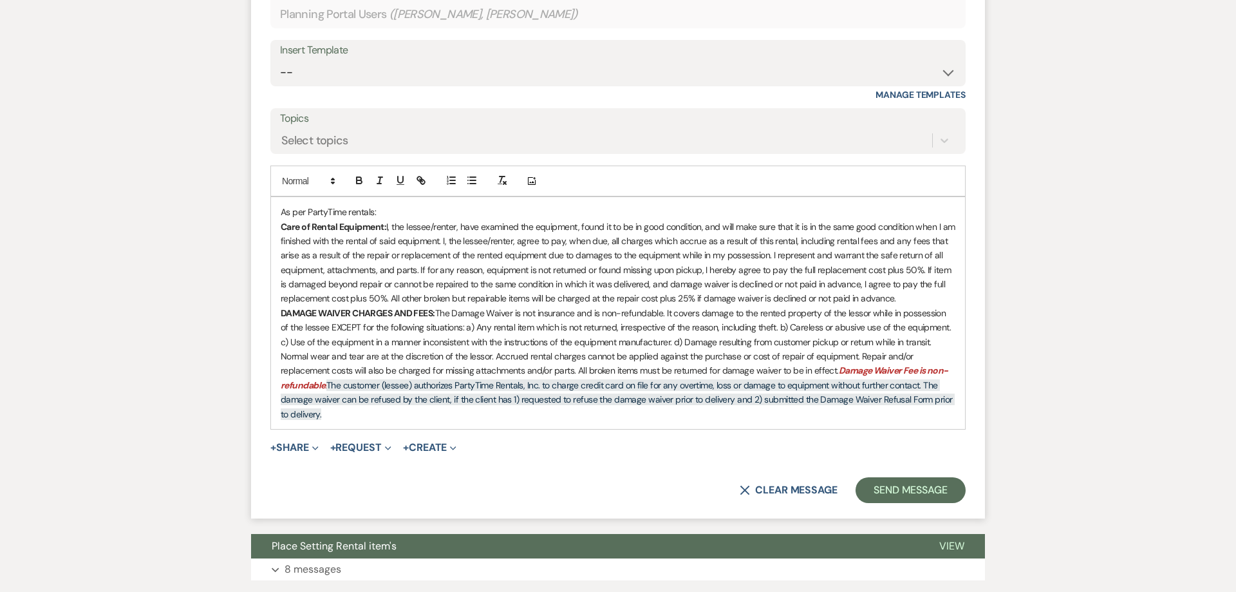
scroll to position [673, 0]
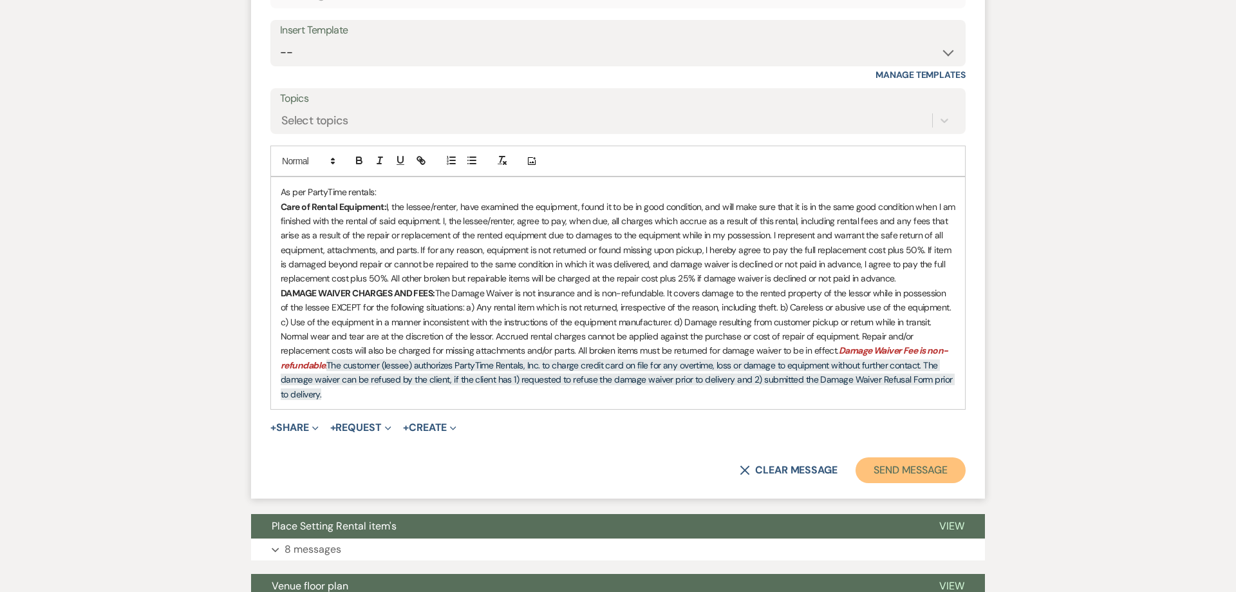
click at [914, 473] on button "Send Message" at bounding box center [911, 470] width 110 height 26
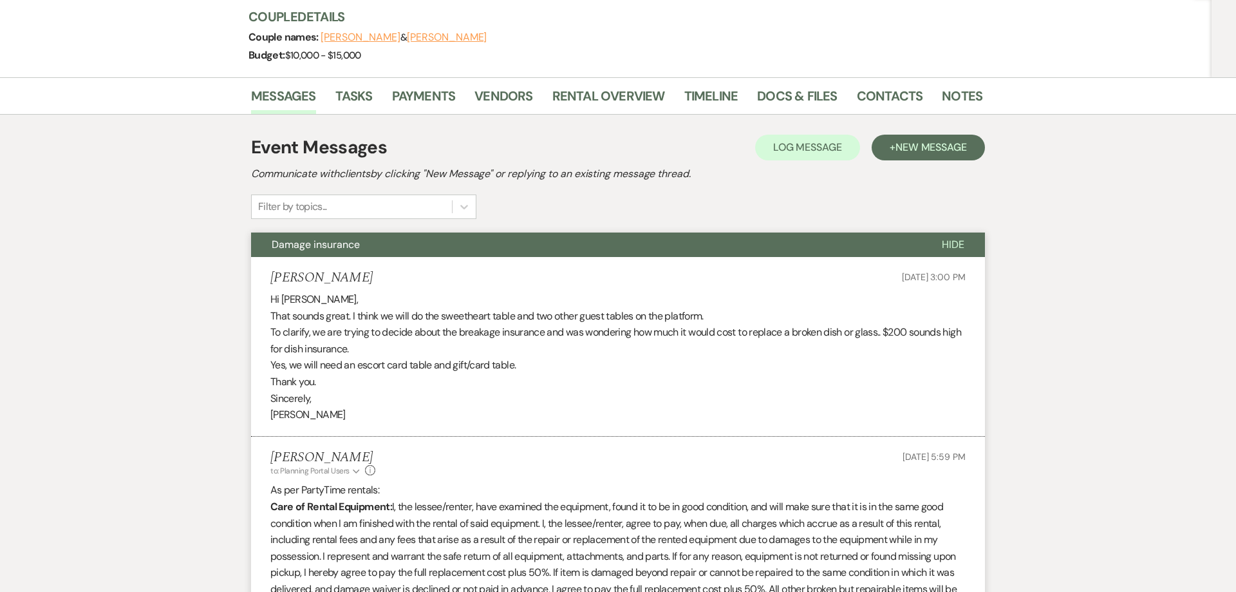
scroll to position [0, 0]
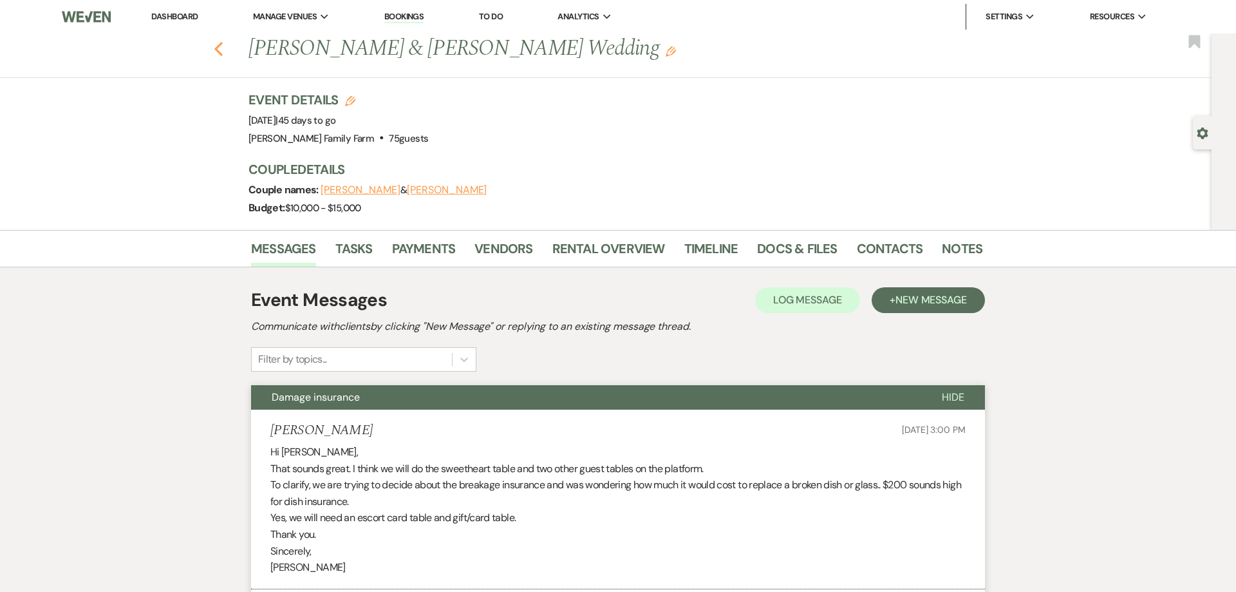
click at [222, 53] on icon "Previous" at bounding box center [219, 48] width 10 height 15
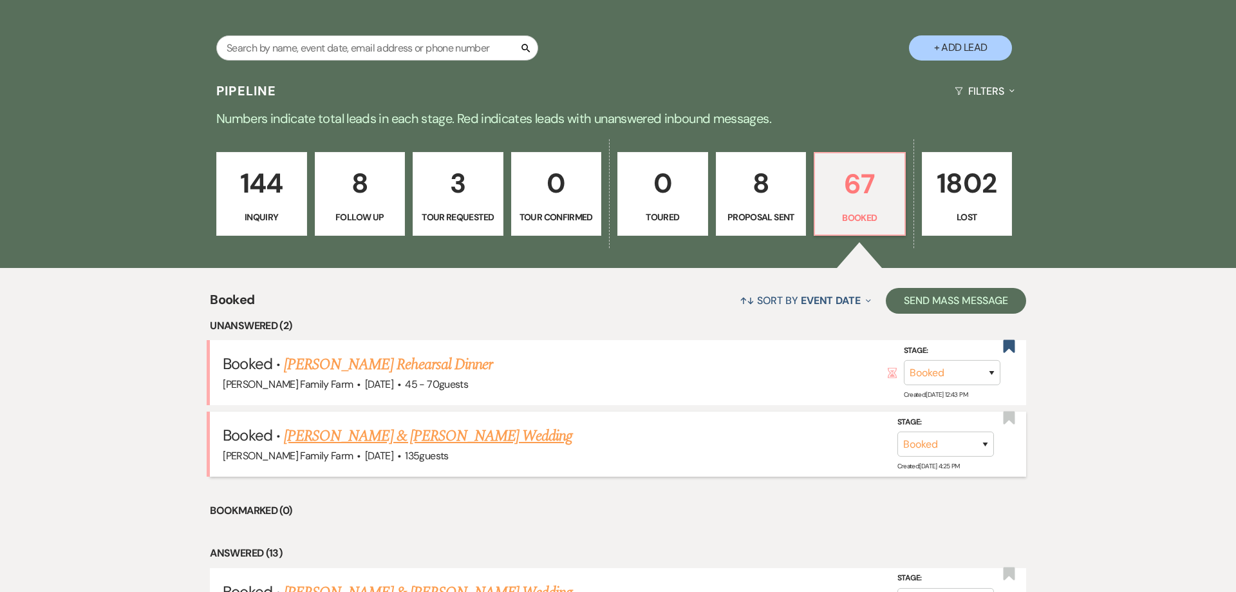
scroll to position [225, 0]
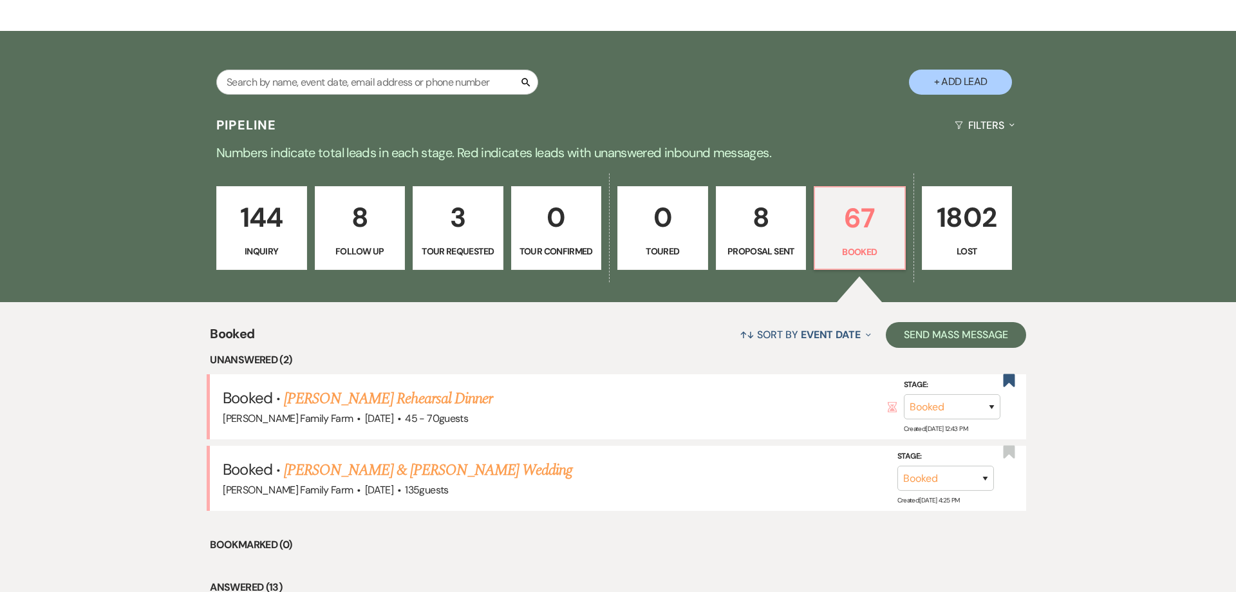
click at [462, 235] on p "3" at bounding box center [458, 217] width 74 height 43
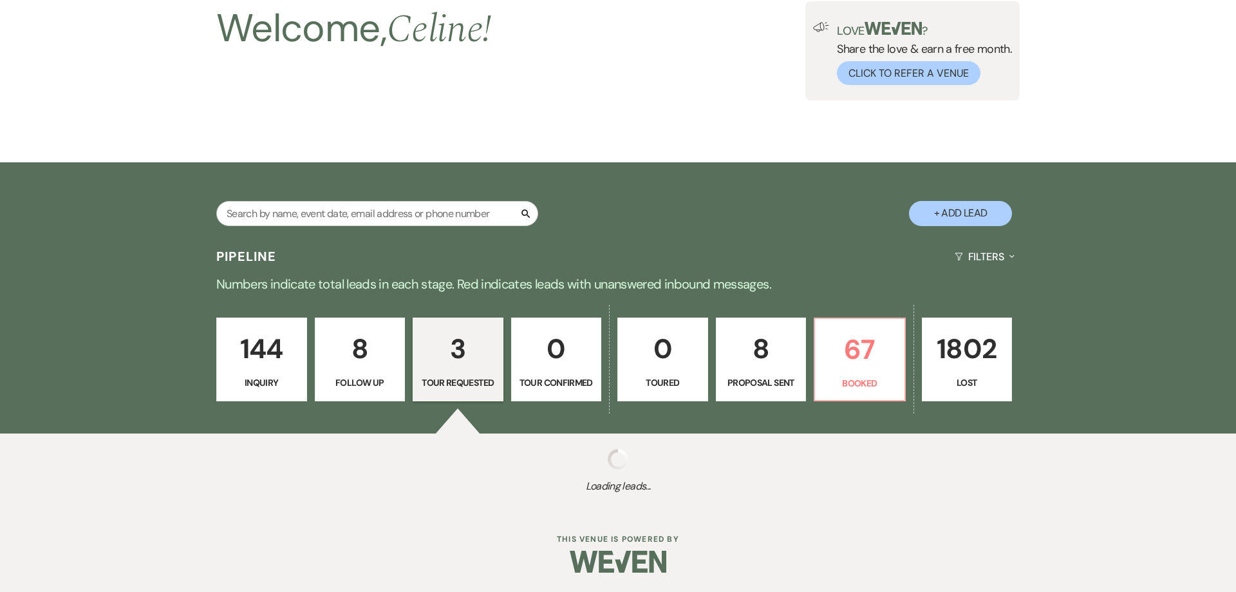
select select "2"
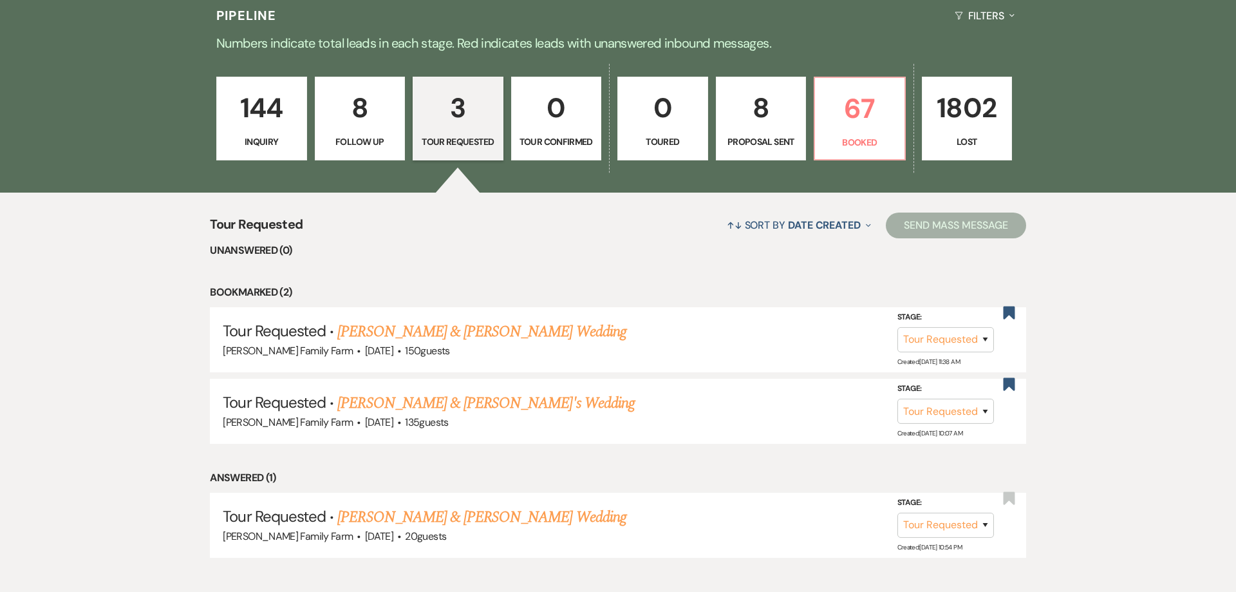
scroll to position [373, 0]
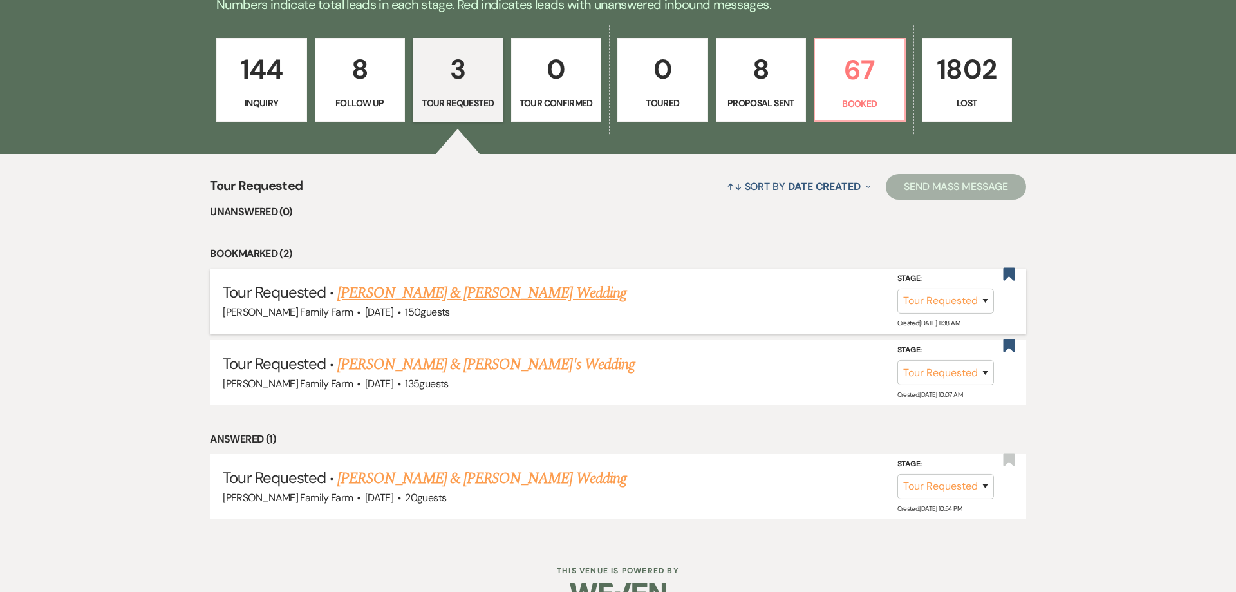
click at [419, 297] on link "[PERSON_NAME] & [PERSON_NAME] Wedding" at bounding box center [481, 292] width 288 height 23
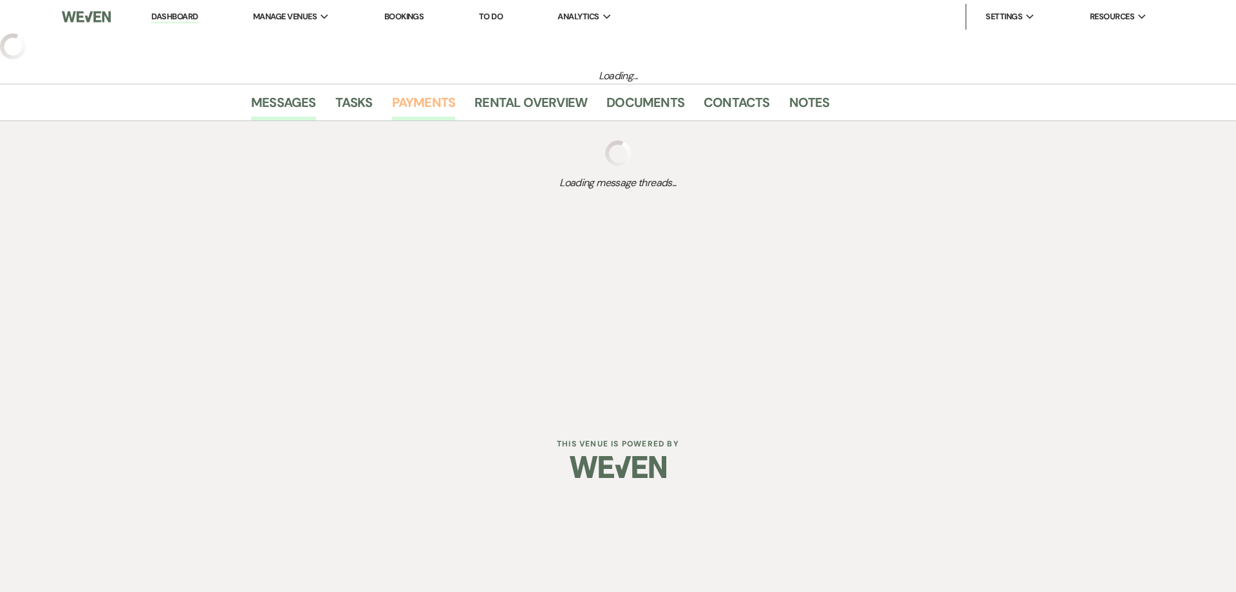
select select "2"
select select "5"
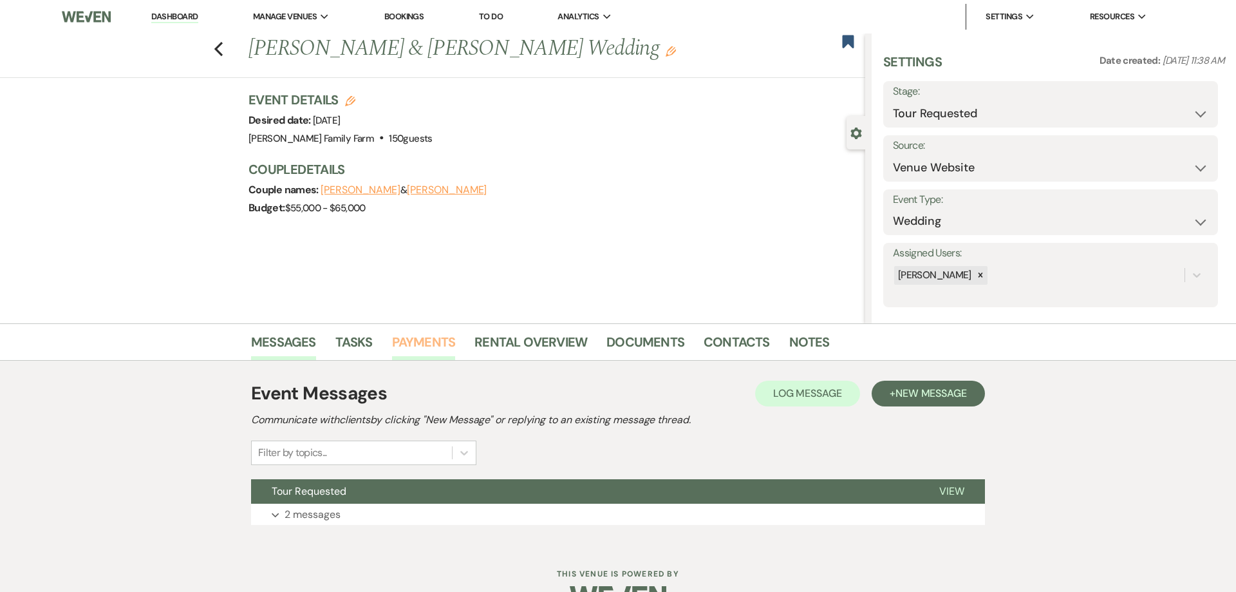
scroll to position [35, 0]
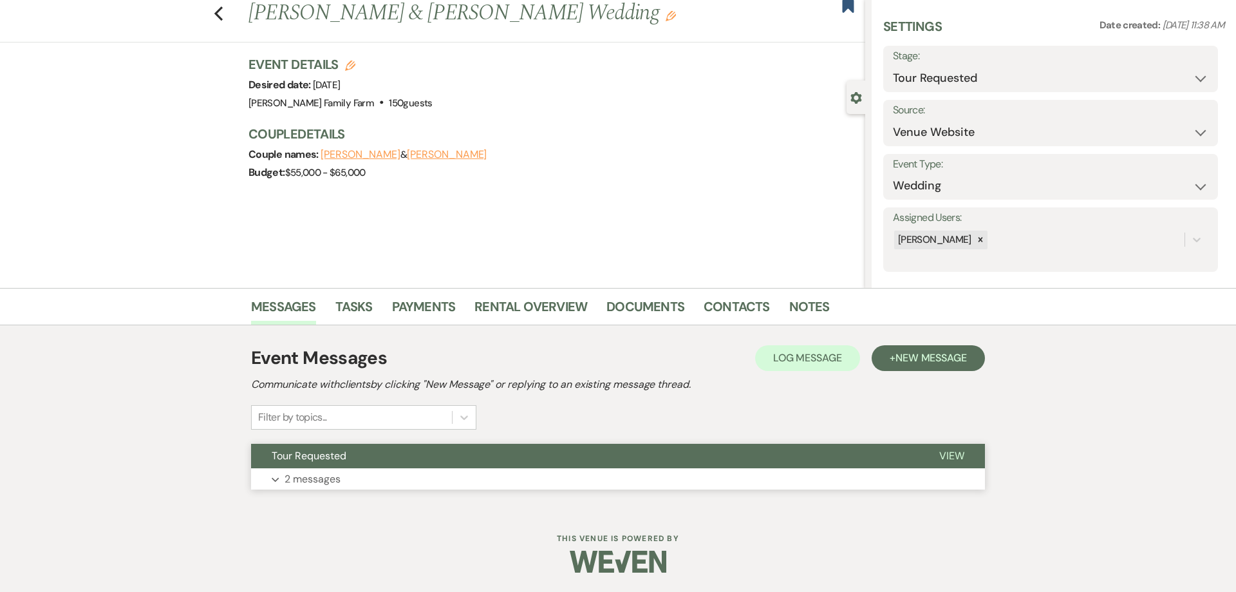
click at [344, 480] on button "Expand 2 messages" at bounding box center [618, 479] width 734 height 22
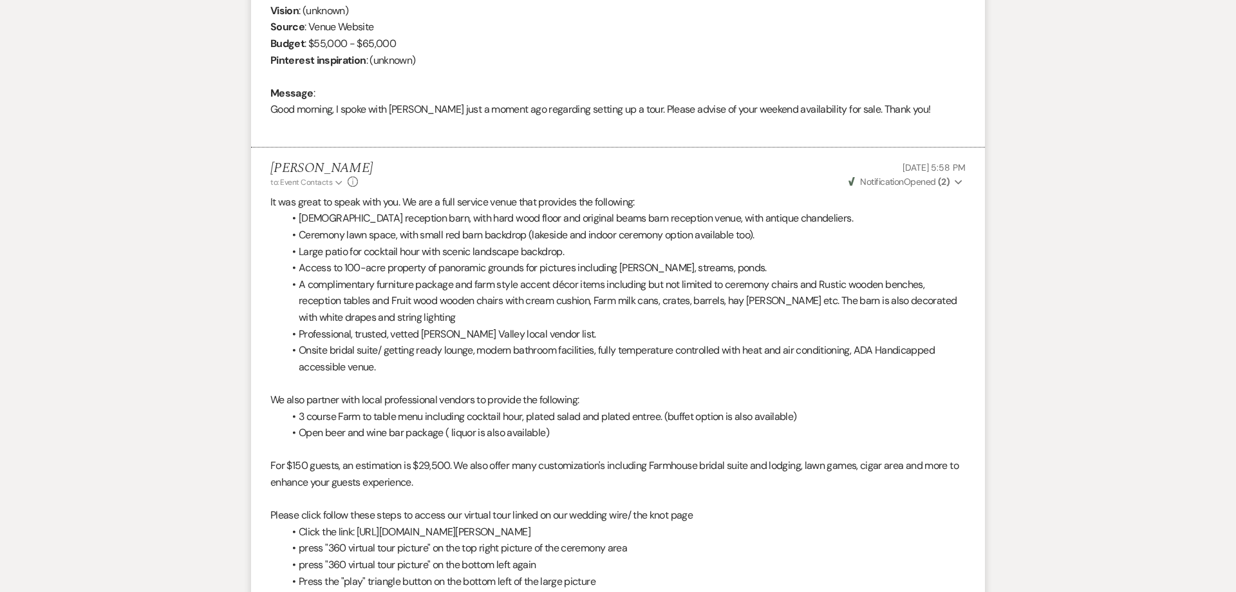
scroll to position [544, 0]
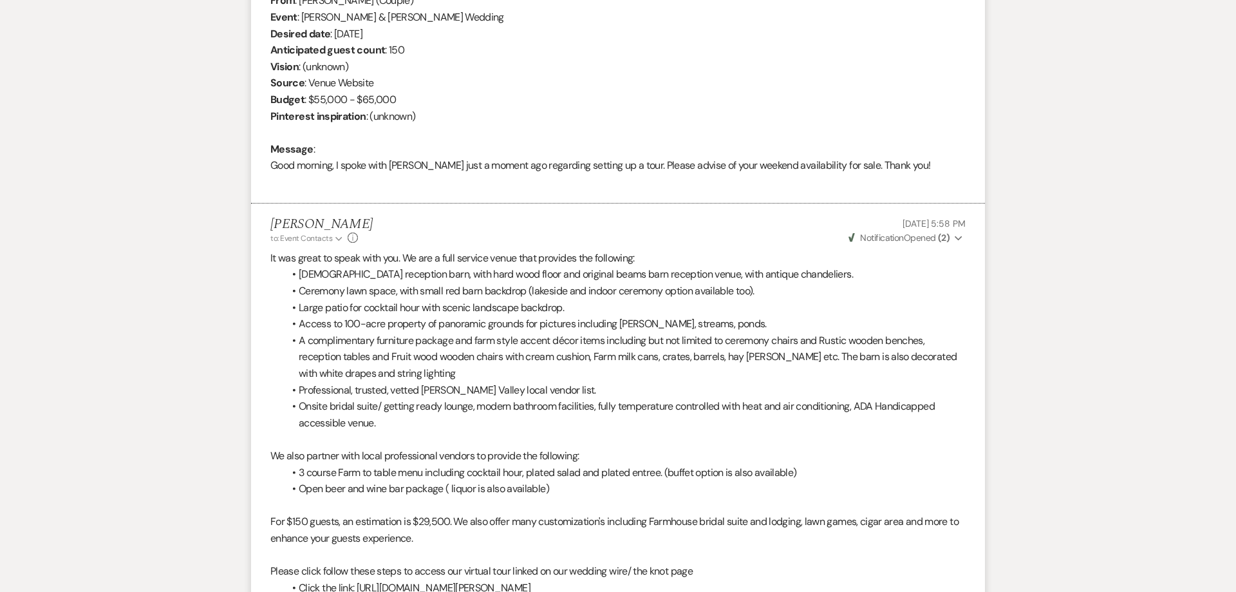
click at [915, 239] on span "Weven Check Notification Opened ( 2 )" at bounding box center [899, 238] width 101 height 12
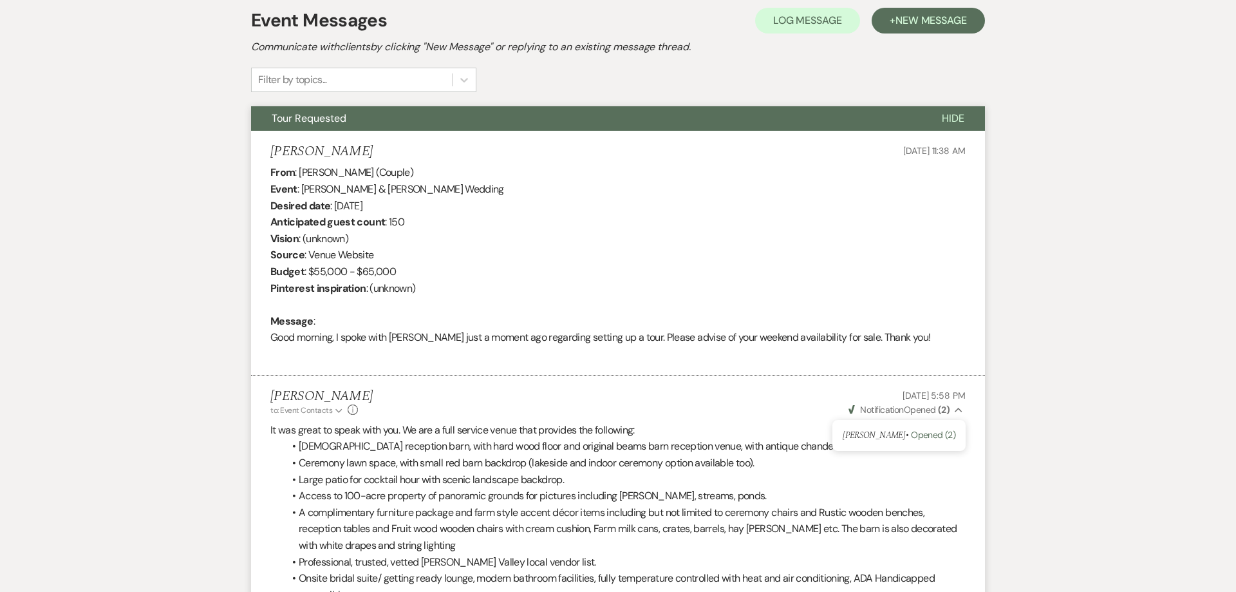
select select "2"
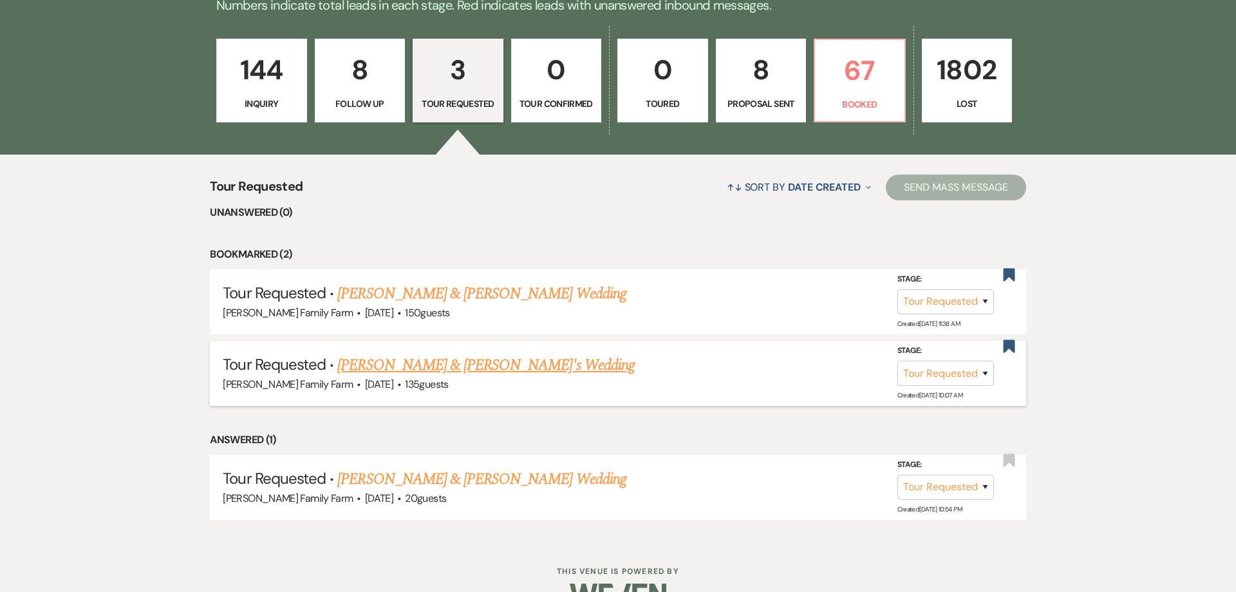
click at [445, 369] on link "[PERSON_NAME] & [PERSON_NAME]'s Wedding" at bounding box center [485, 364] width 297 height 23
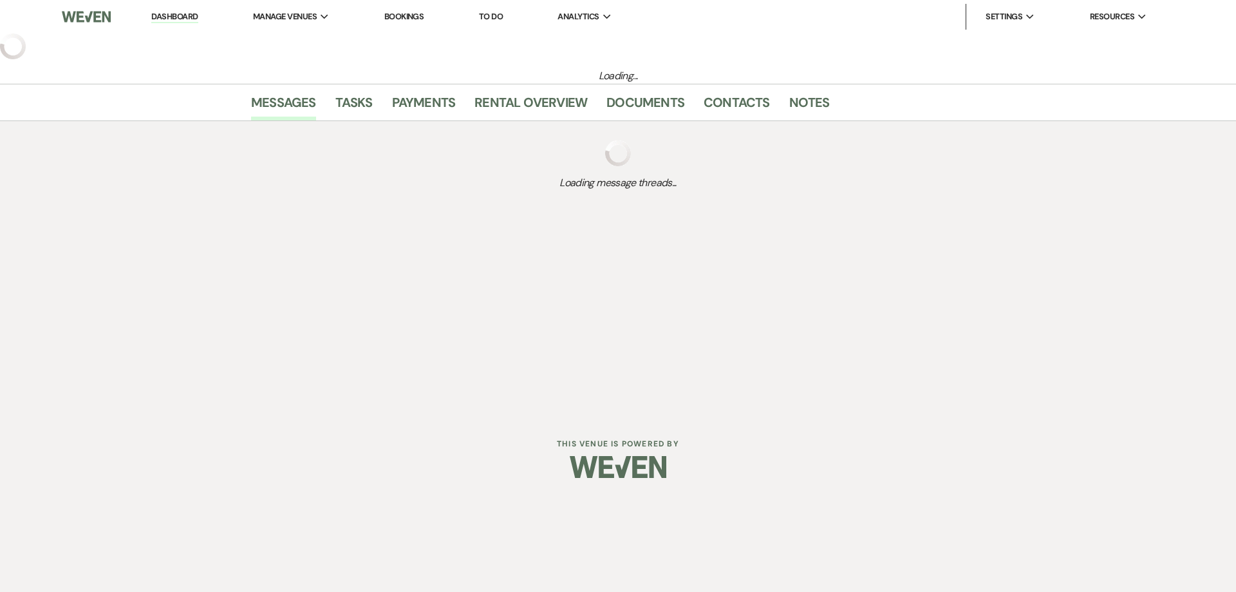
select select "2"
select select "5"
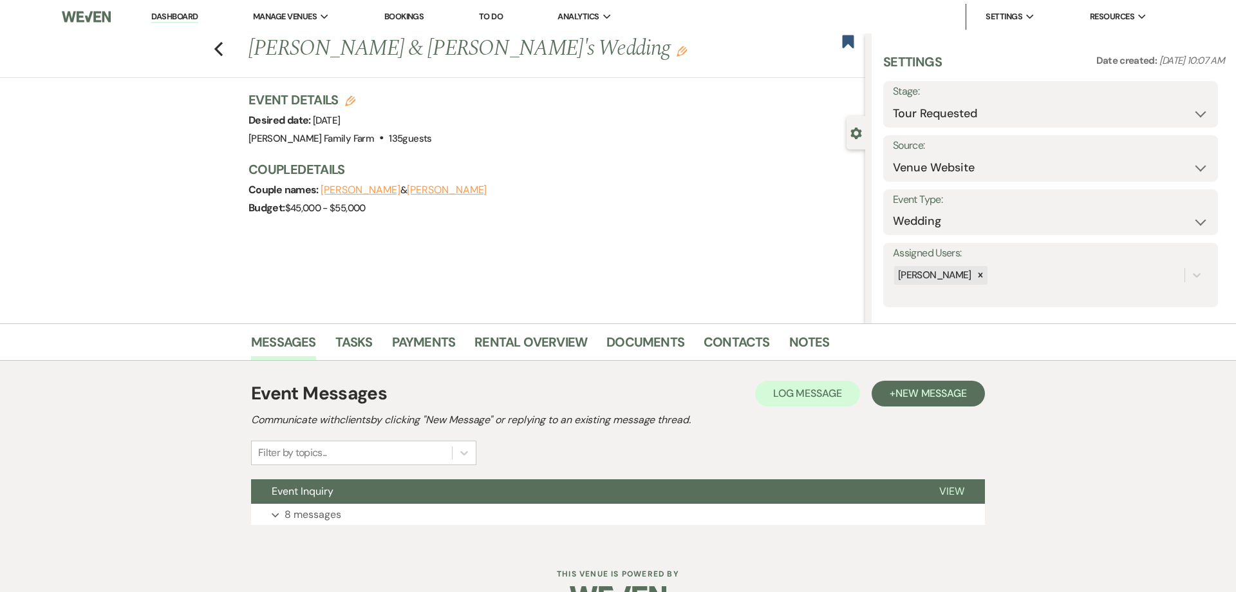
scroll to position [35, 0]
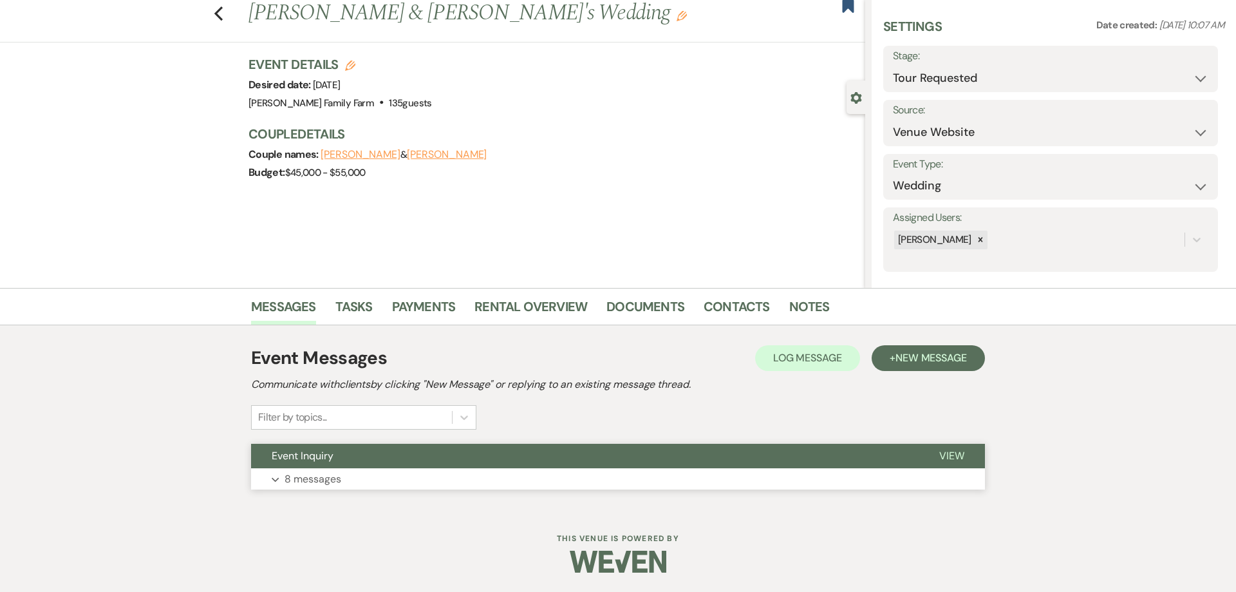
click at [355, 480] on button "Expand 8 messages" at bounding box center [618, 479] width 734 height 22
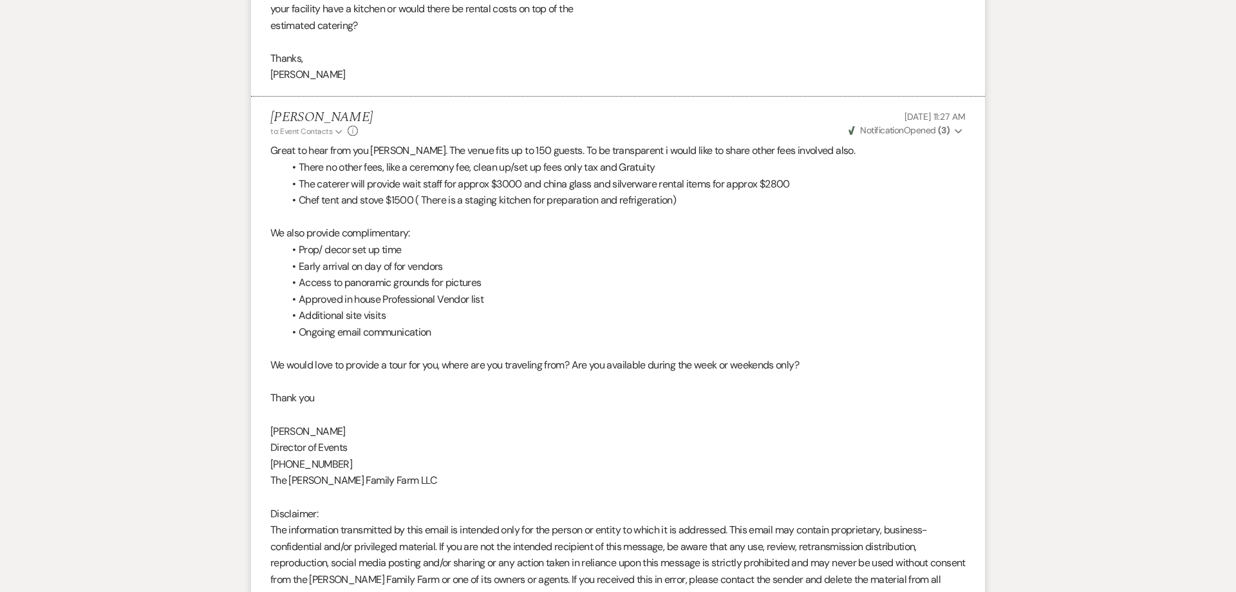
scroll to position [2208, 0]
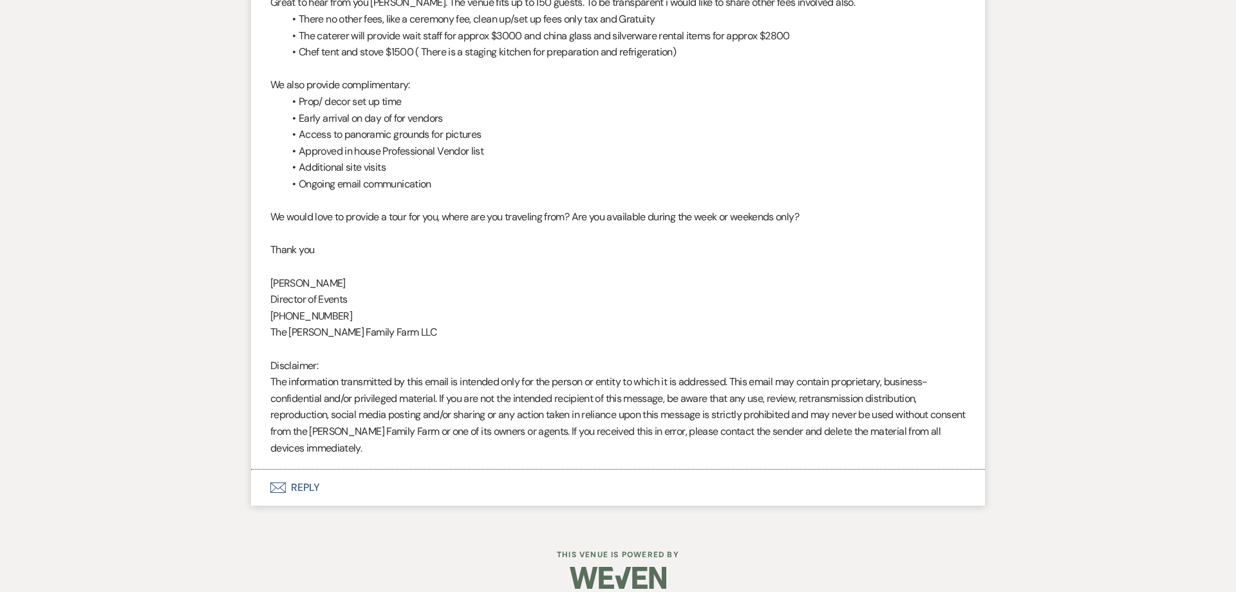
click at [317, 469] on button "Envelope Reply" at bounding box center [618, 487] width 734 height 36
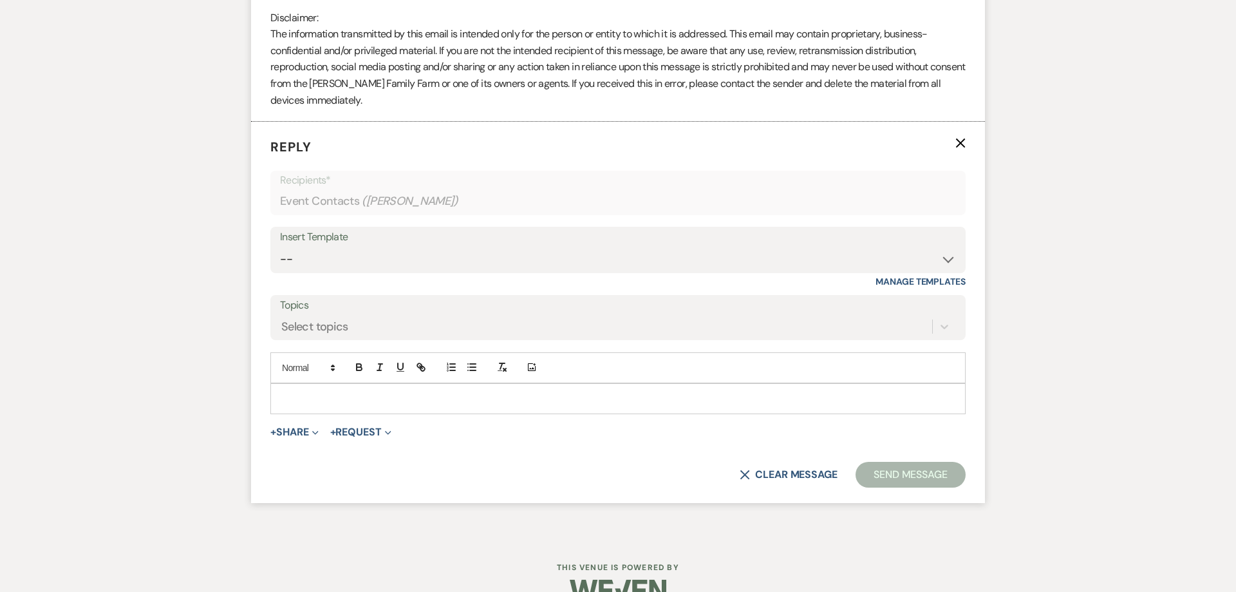
scroll to position [2556, 0]
click at [313, 391] on p at bounding box center [618, 398] width 675 height 14
click at [430, 391] on p "Are you still interested in a tour?" at bounding box center [618, 398] width 675 height 14
click at [919, 462] on button "Send Message" at bounding box center [911, 474] width 110 height 26
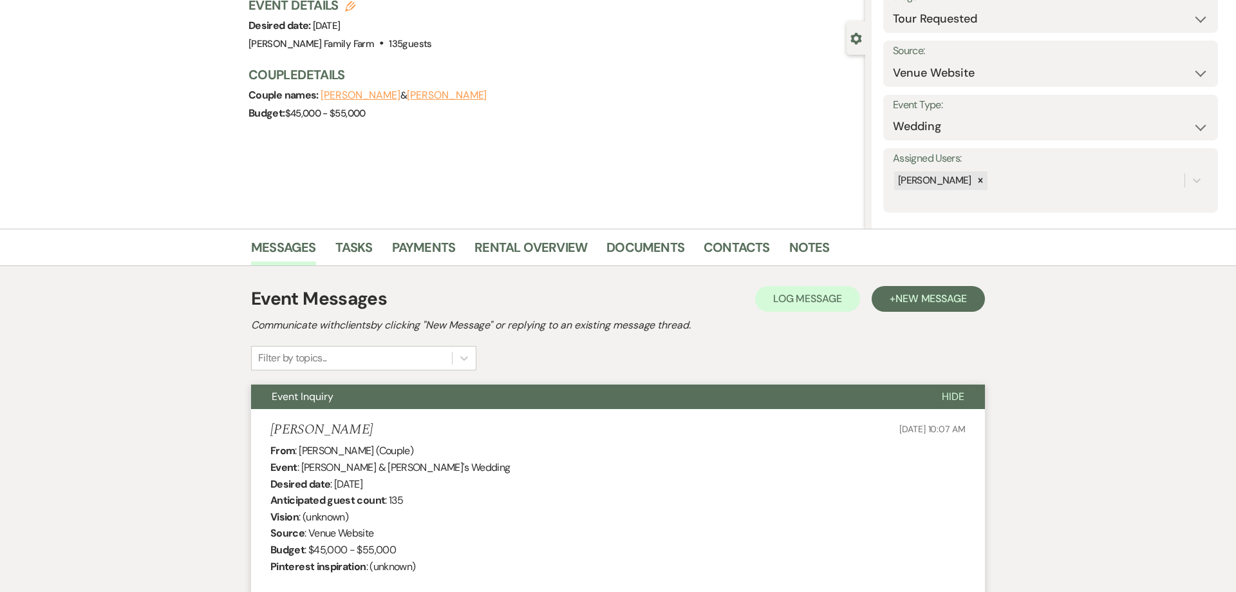
scroll to position [0, 0]
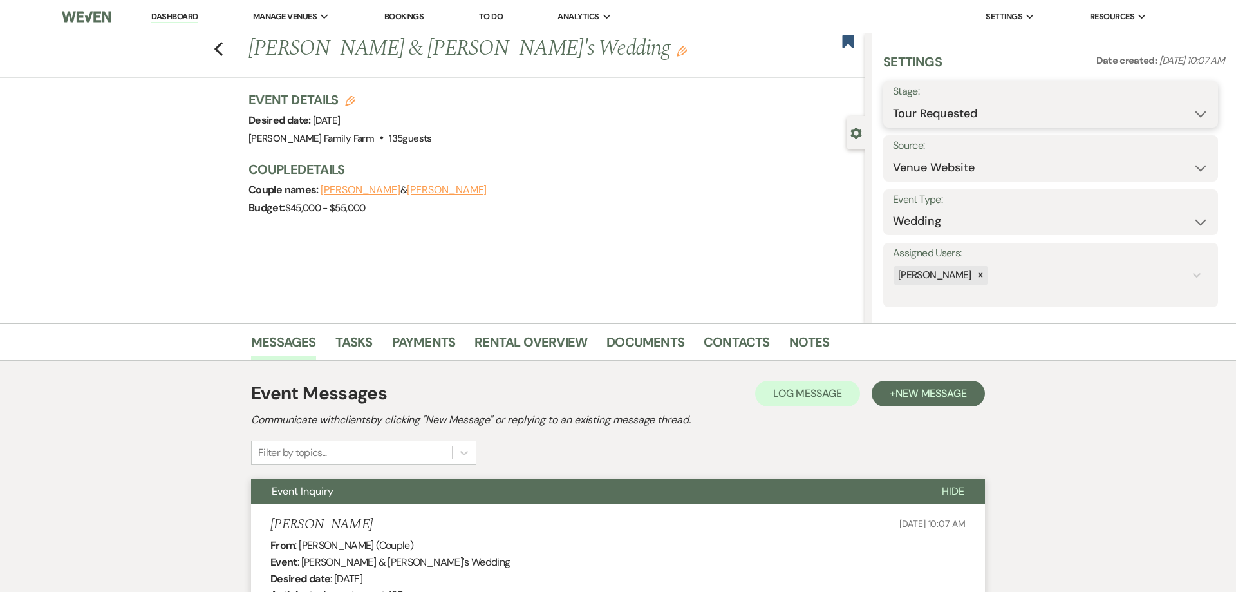
click at [893, 101] on select "Inquiry Follow Up Tour Requested Tour Confirmed Toured Proposal Sent Booked Lost" at bounding box center [1050, 113] width 315 height 25
click at [842, 32] on nav "Dashboard Manage Venues Expand [PERSON_NAME] Family Farm [PERSON_NAME] at [PERS…" at bounding box center [618, 16] width 1236 height 33
click at [850, 41] on use "button" at bounding box center [849, 41] width 12 height 13
click at [893, 101] on select "Inquiry Follow Up Tour Requested Tour Confirmed Toured Proposal Sent Booked Lost" at bounding box center [1050, 113] width 315 height 25
select select "8"
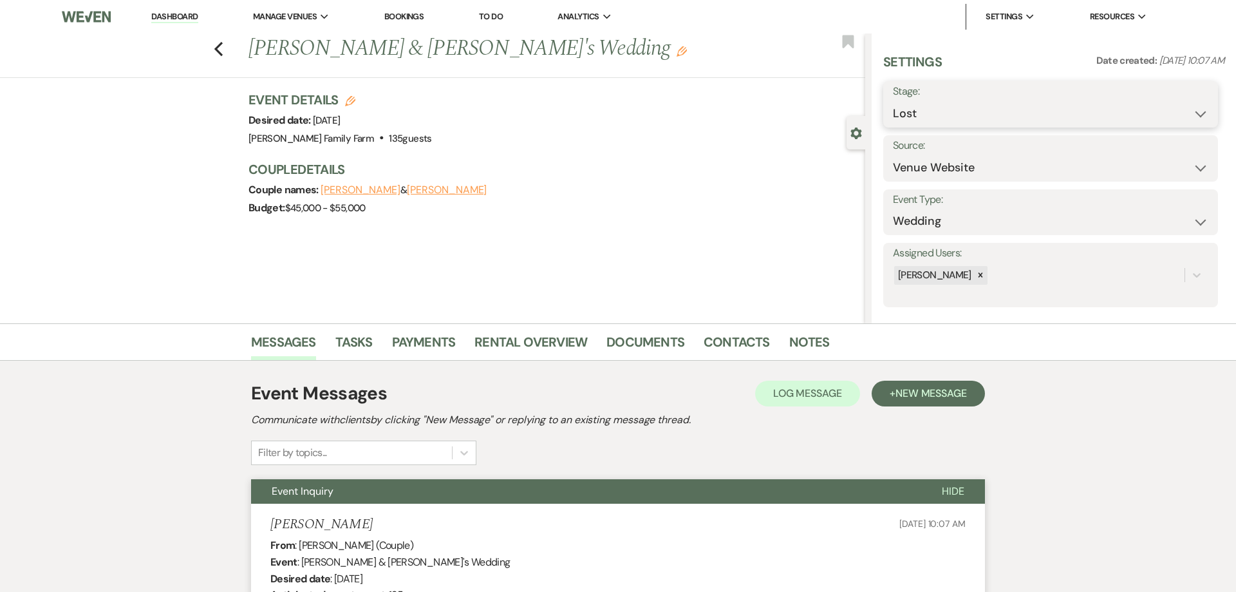
click option "Lost" at bounding box center [0, 0] width 0 height 0
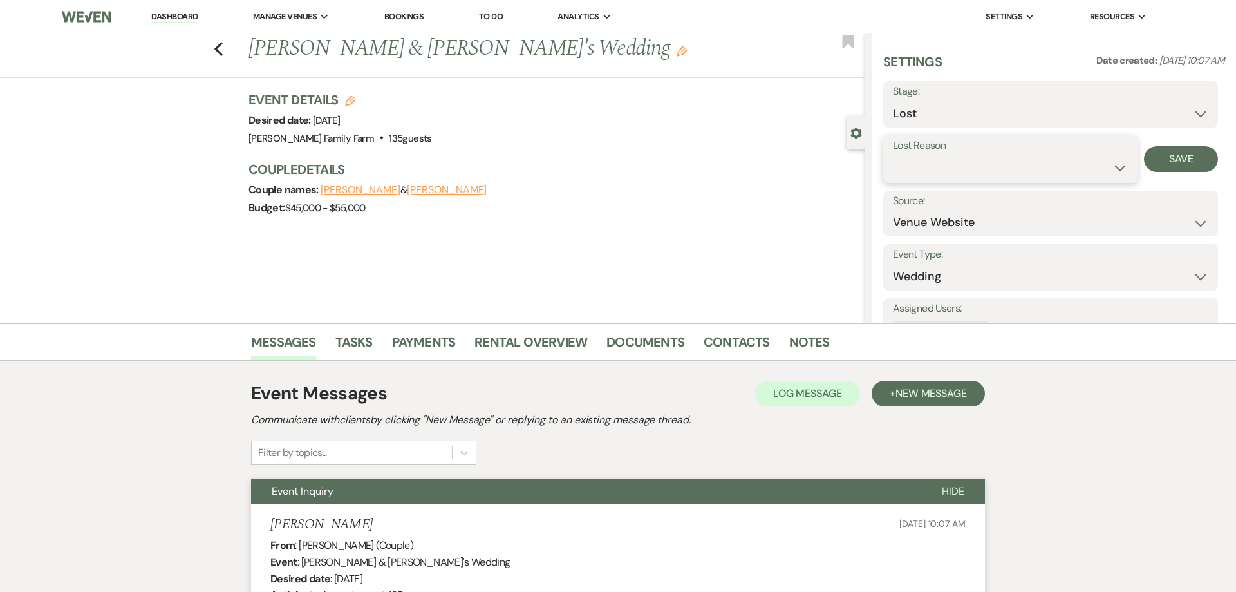
click at [893, 155] on select "Booked Elsewhere Budget Date Unavailable No Response Not a Good Match Capacity …" at bounding box center [1010, 167] width 235 height 25
select select "5"
click option "No Response" at bounding box center [0, 0] width 0 height 0
click at [1176, 156] on button "Save" at bounding box center [1181, 159] width 74 height 26
click at [218, 50] on icon "Previous" at bounding box center [219, 48] width 10 height 15
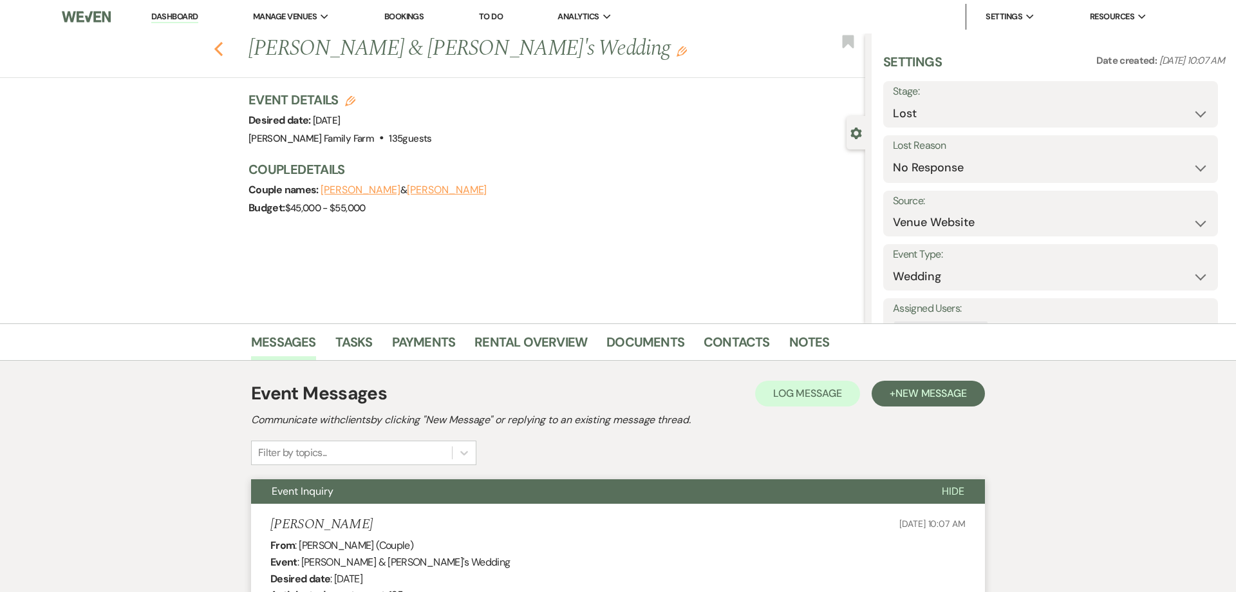
scroll to position [333, 0]
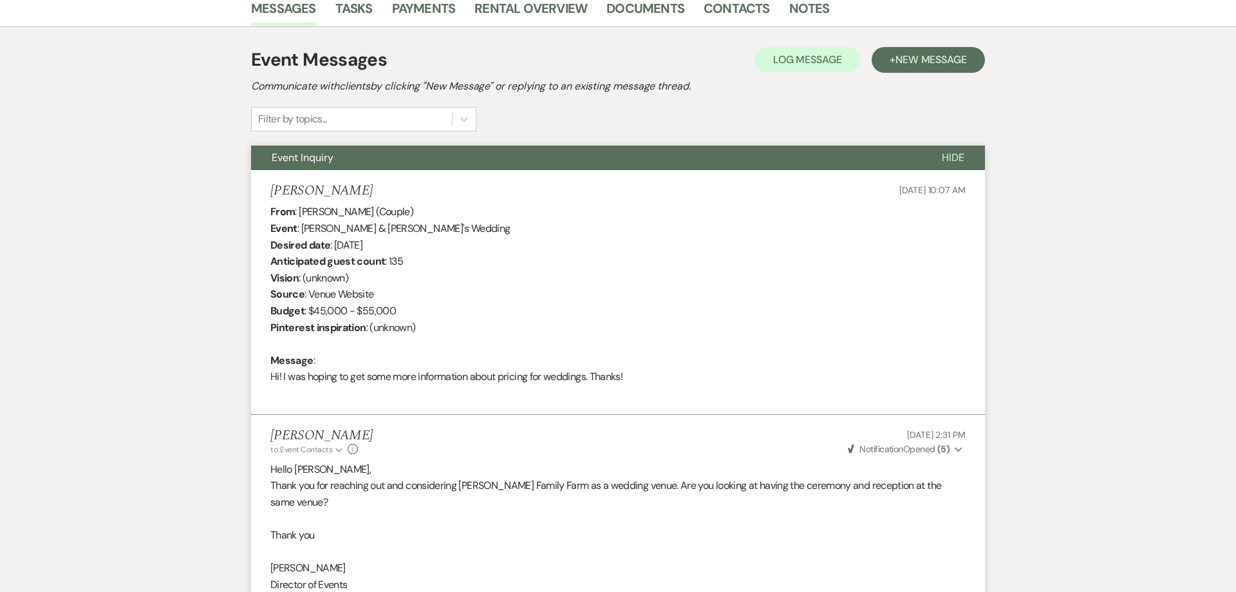
select select "2"
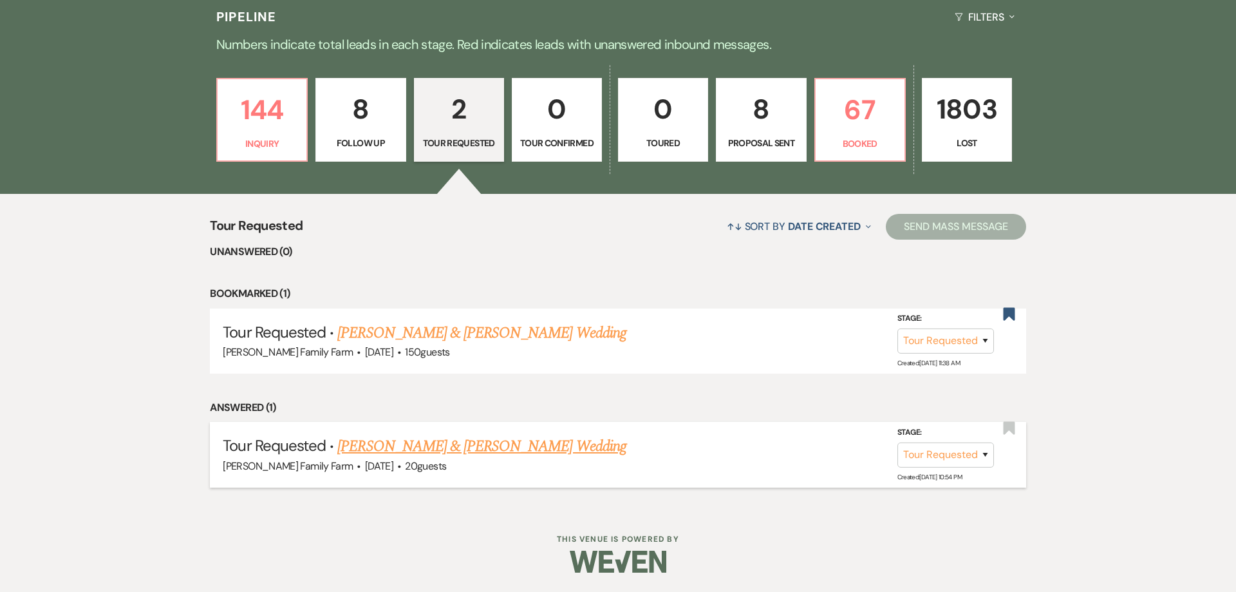
click at [459, 458] on link "[PERSON_NAME] & [PERSON_NAME] Wedding" at bounding box center [481, 446] width 288 height 23
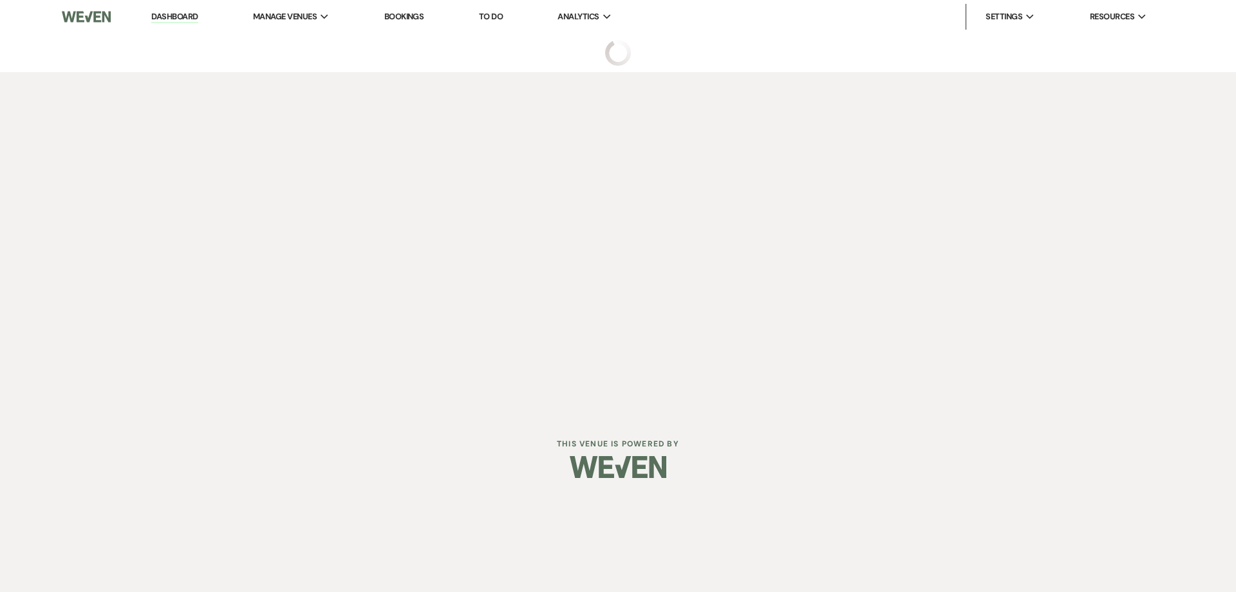
select select "2"
select select "5"
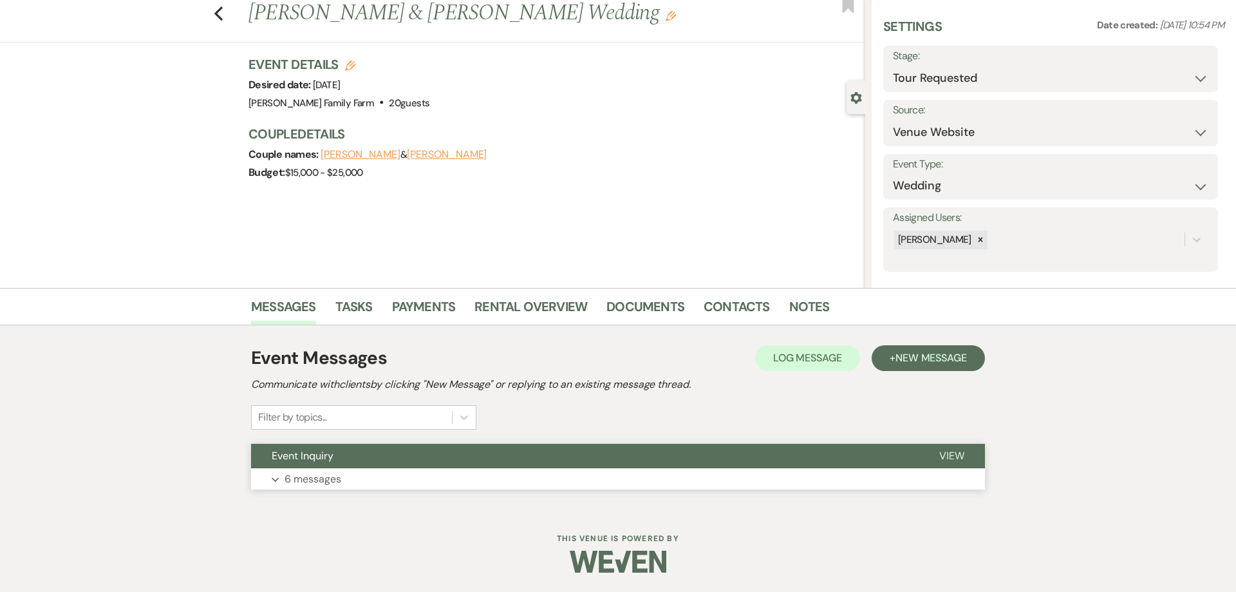
click at [347, 480] on button "Expand 6 messages" at bounding box center [618, 479] width 734 height 22
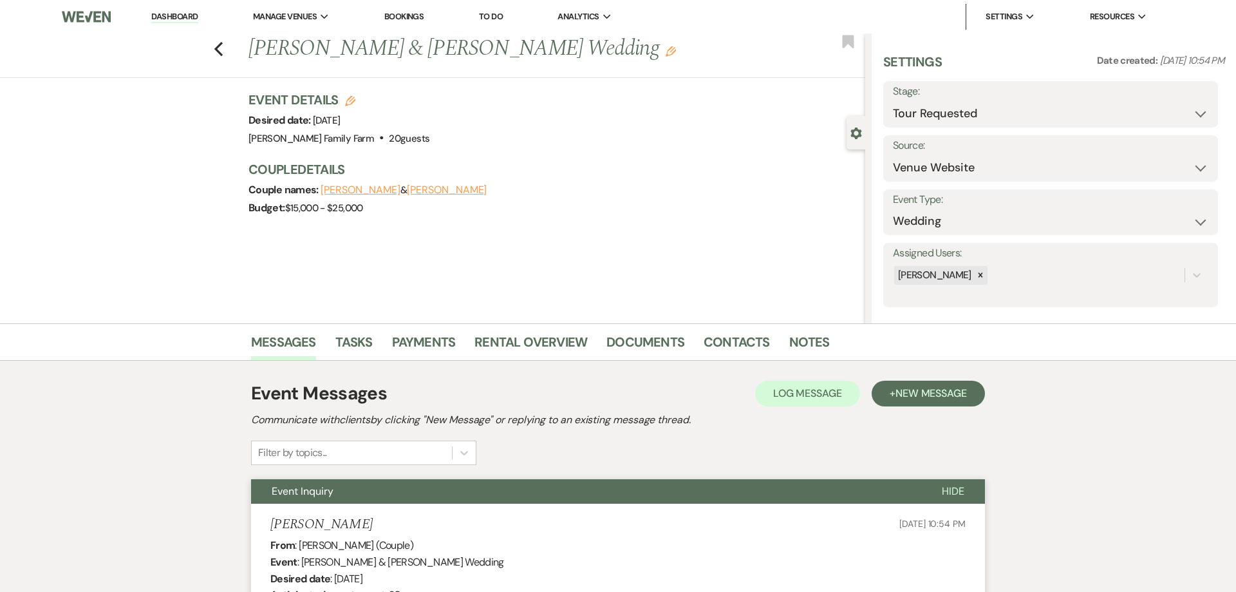
select select "2"
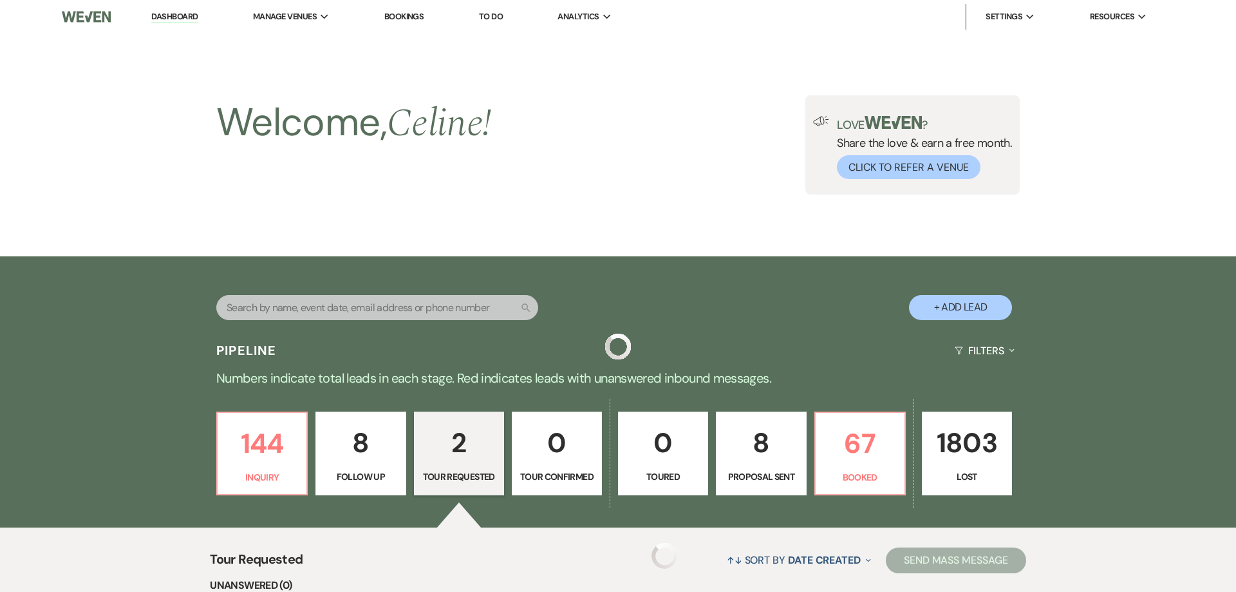
scroll to position [333, 0]
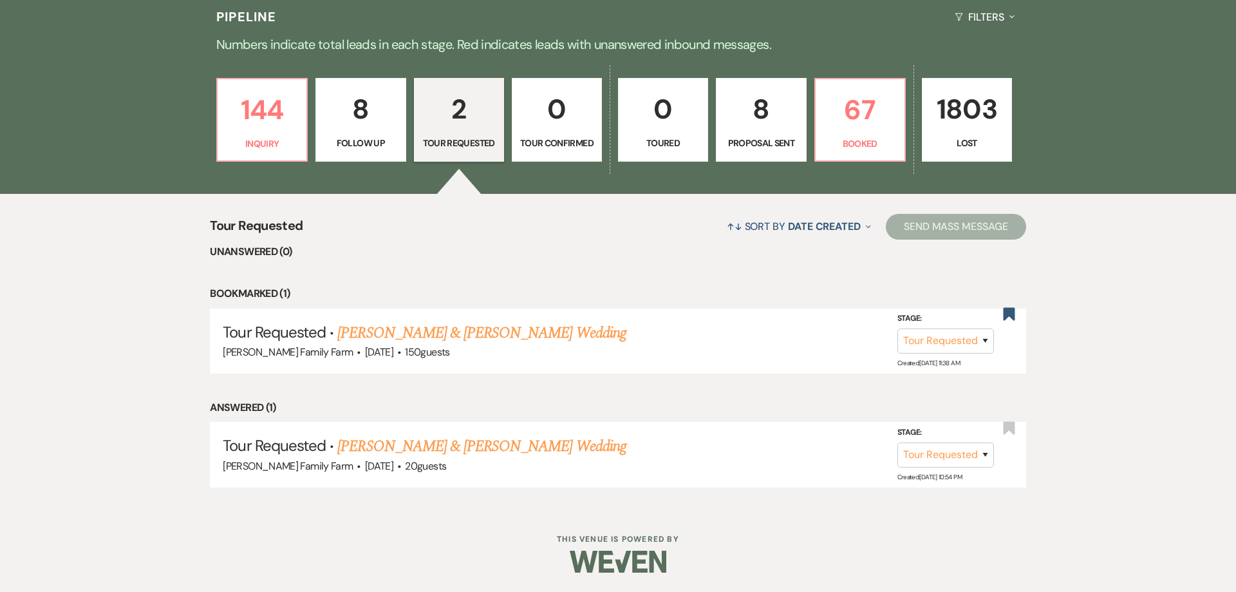
click at [382, 161] on link "8 Follow Up" at bounding box center [360, 120] width 90 height 84
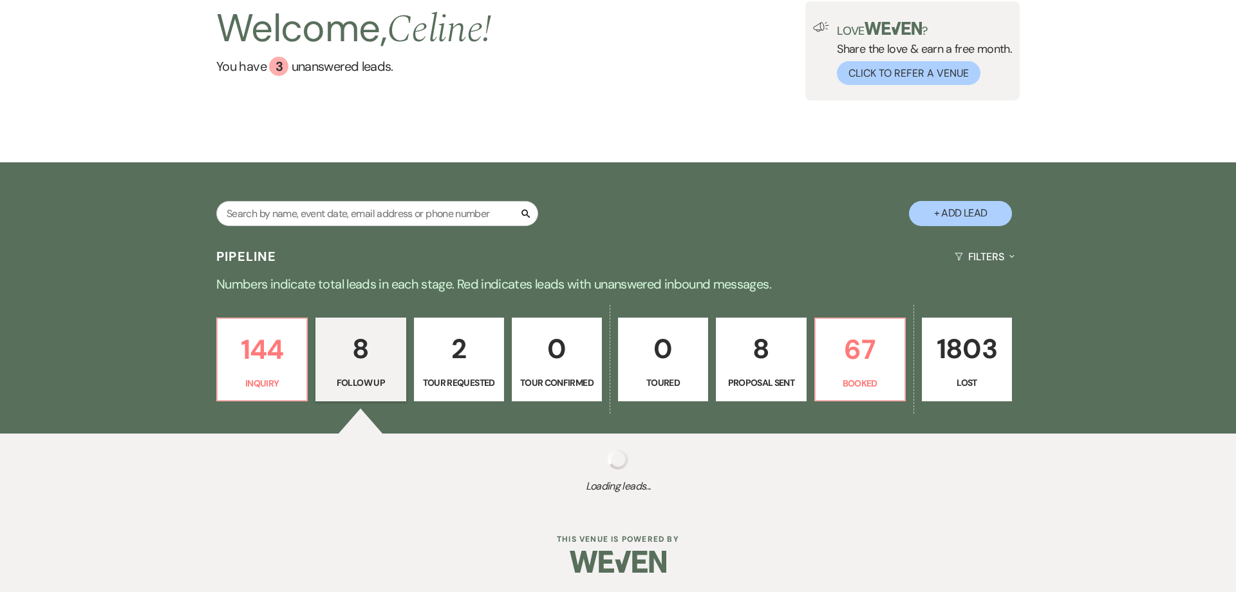
select select "9"
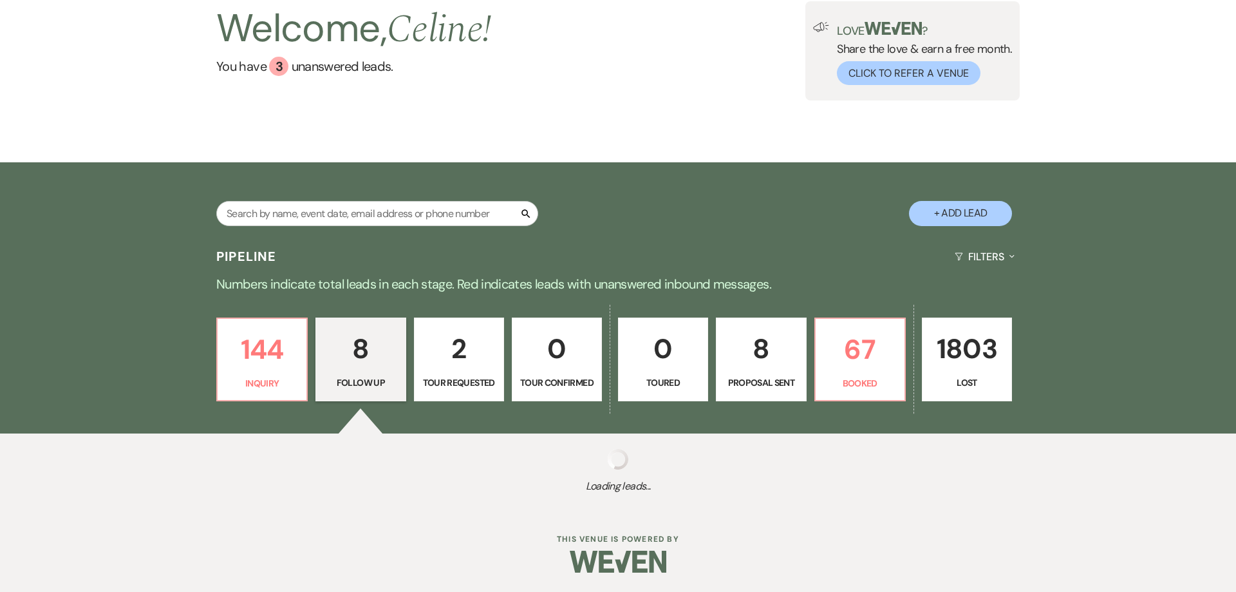
select select "9"
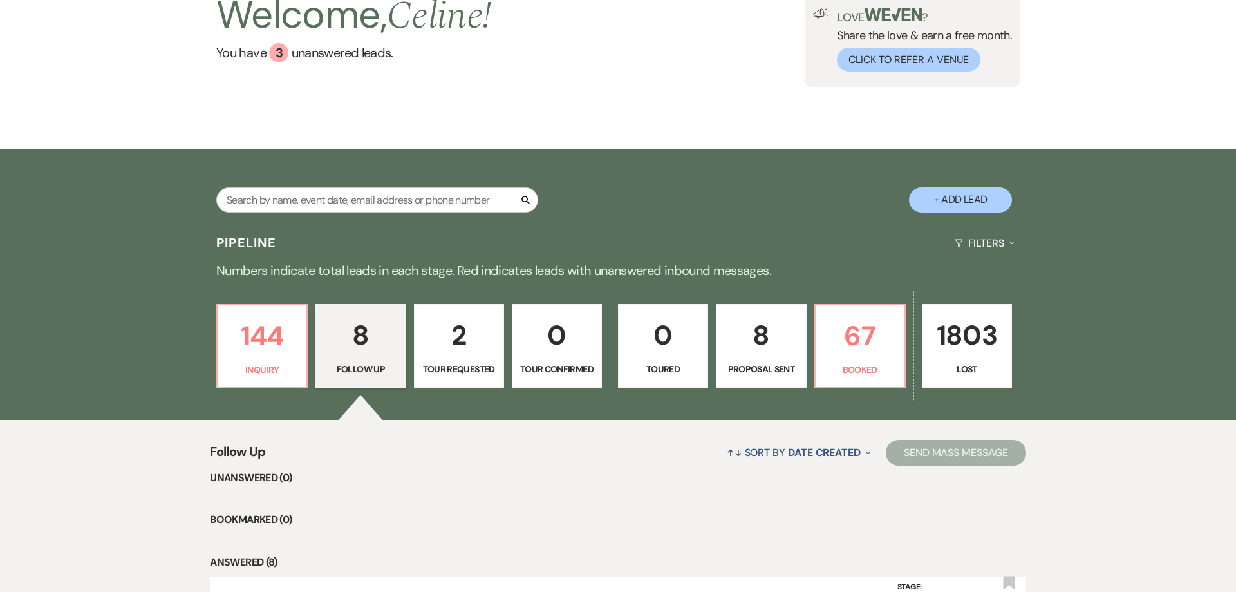
scroll to position [453, 0]
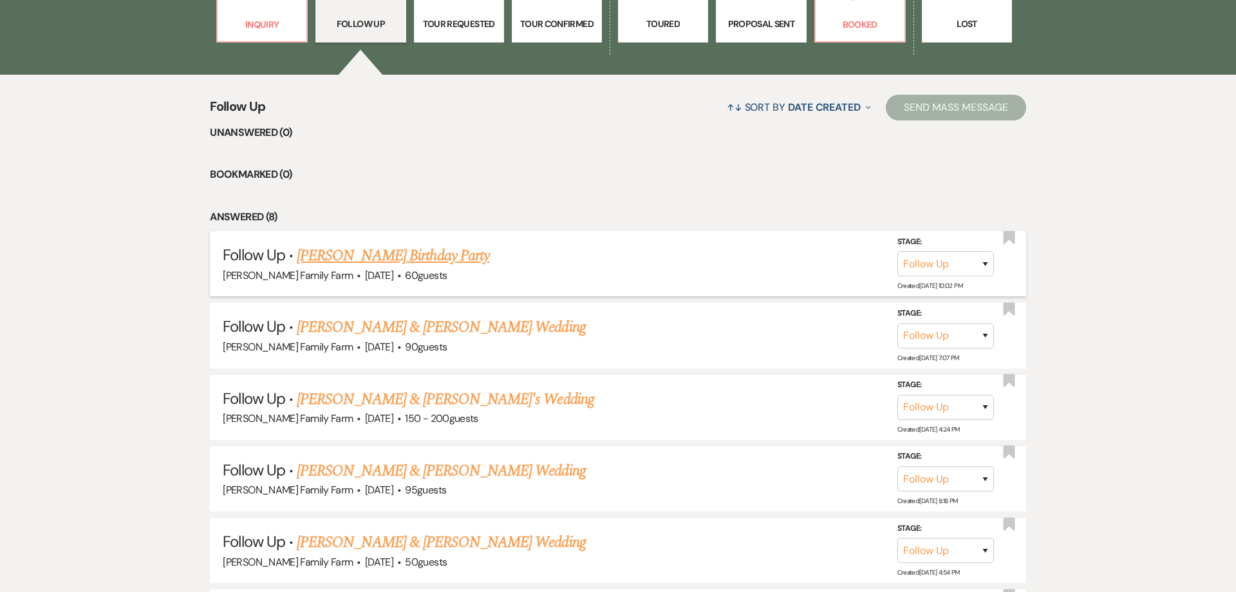
click at [382, 267] on link "[PERSON_NAME] Birthday Party" at bounding box center [393, 255] width 192 height 23
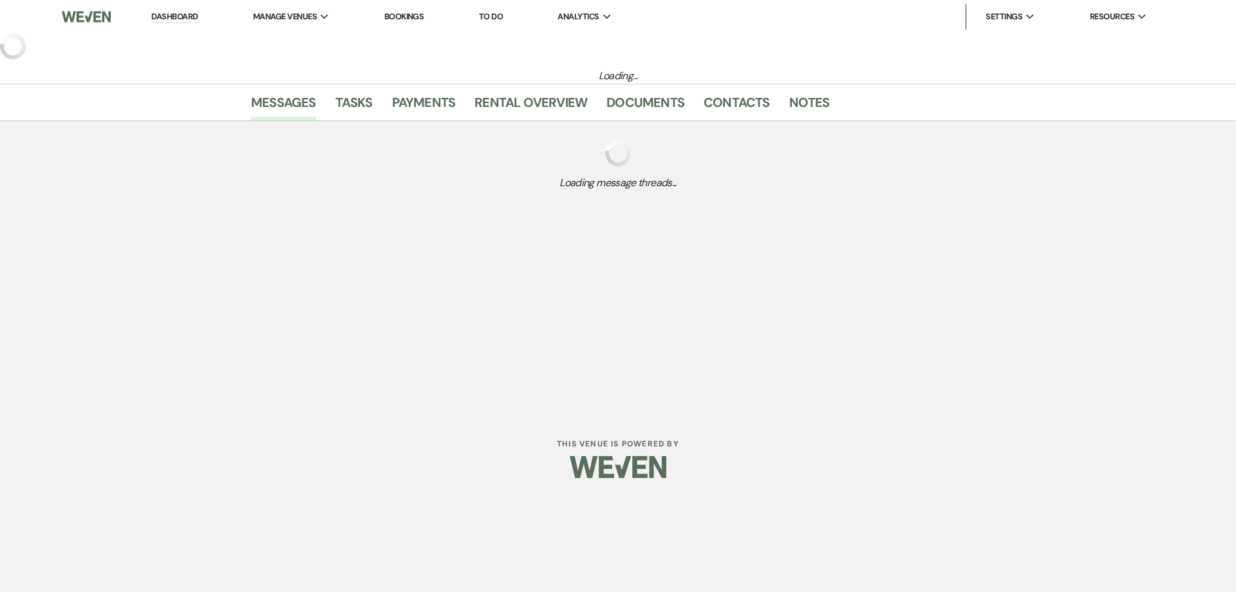
select select "9"
select select "5"
select select "4"
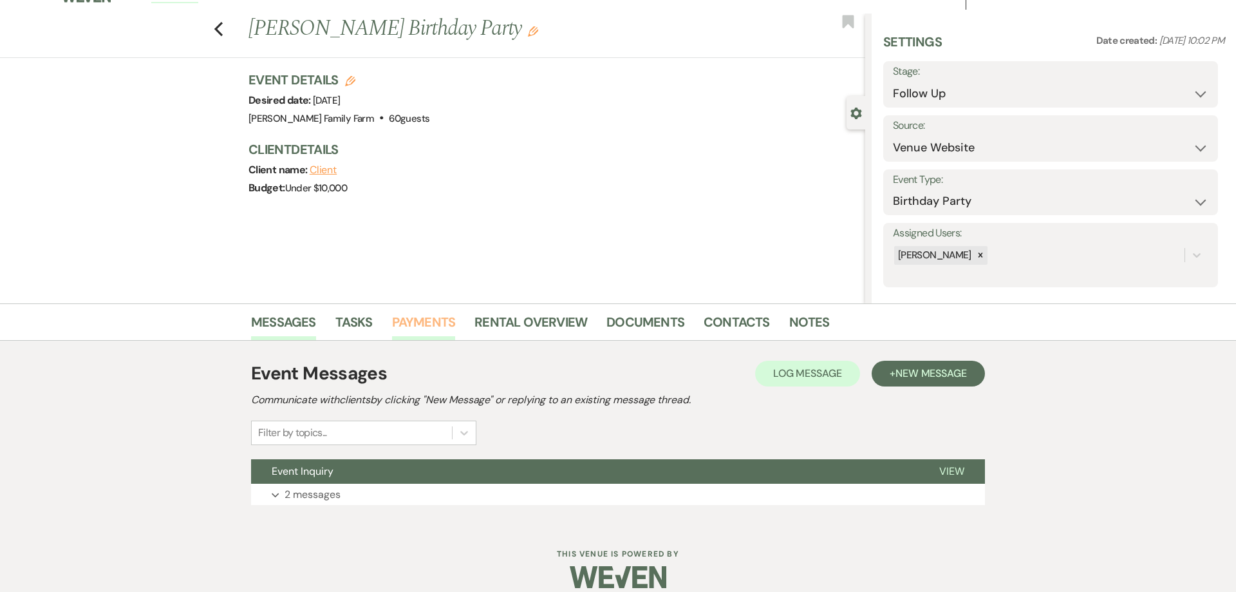
scroll to position [35, 0]
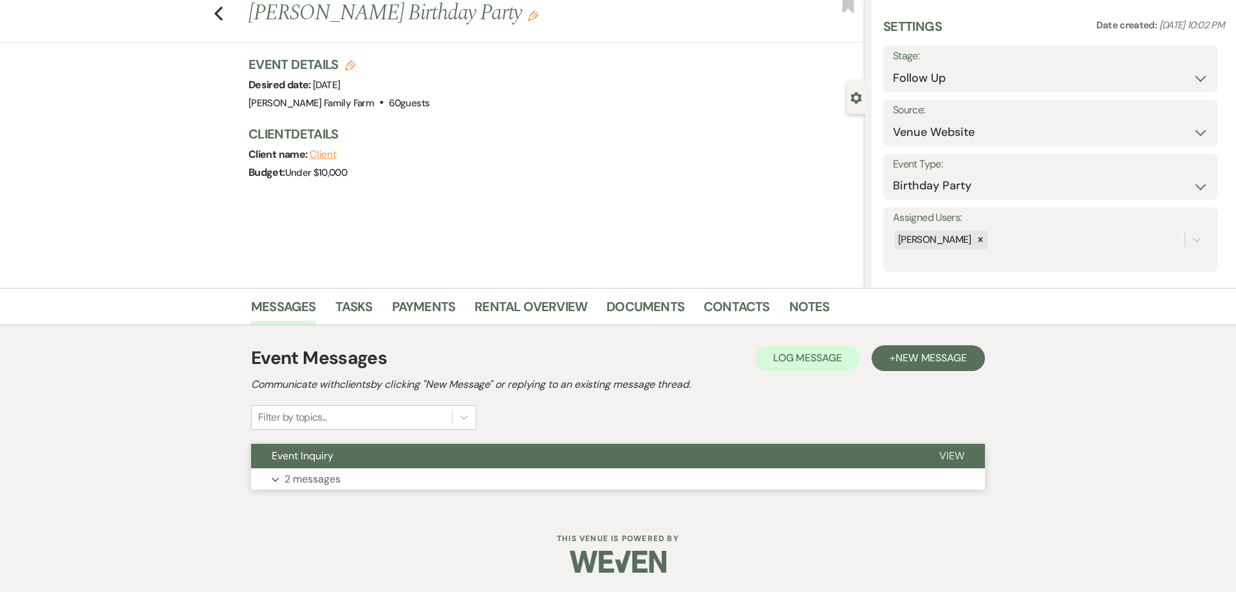
click at [334, 479] on p "2 messages" at bounding box center [313, 479] width 56 height 17
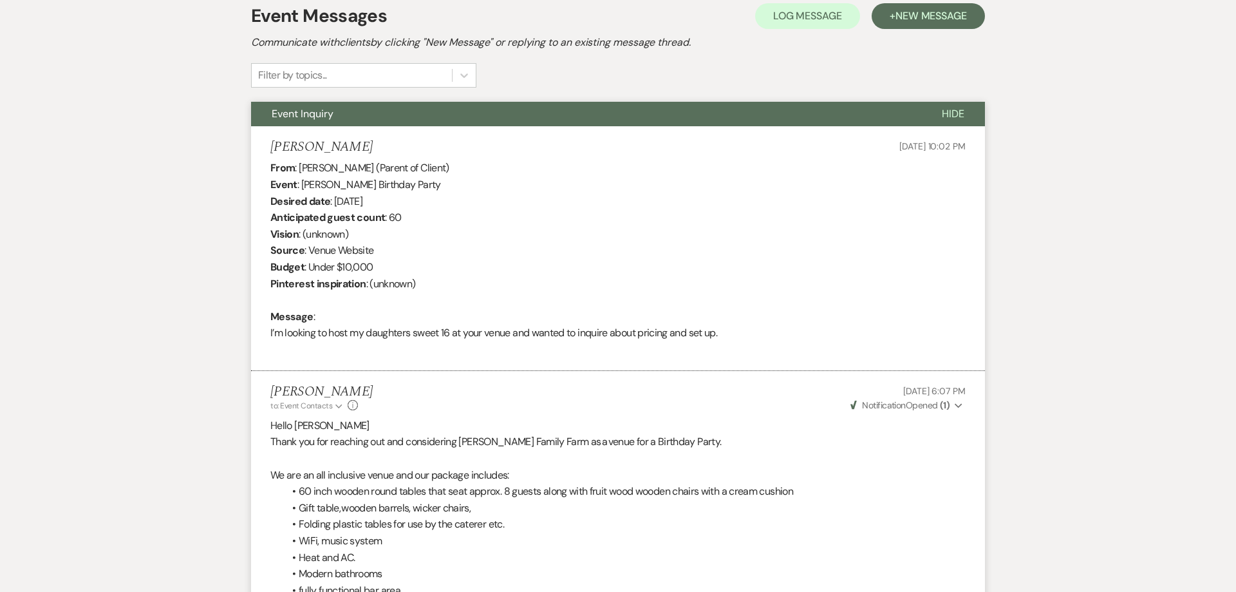
scroll to position [0, 0]
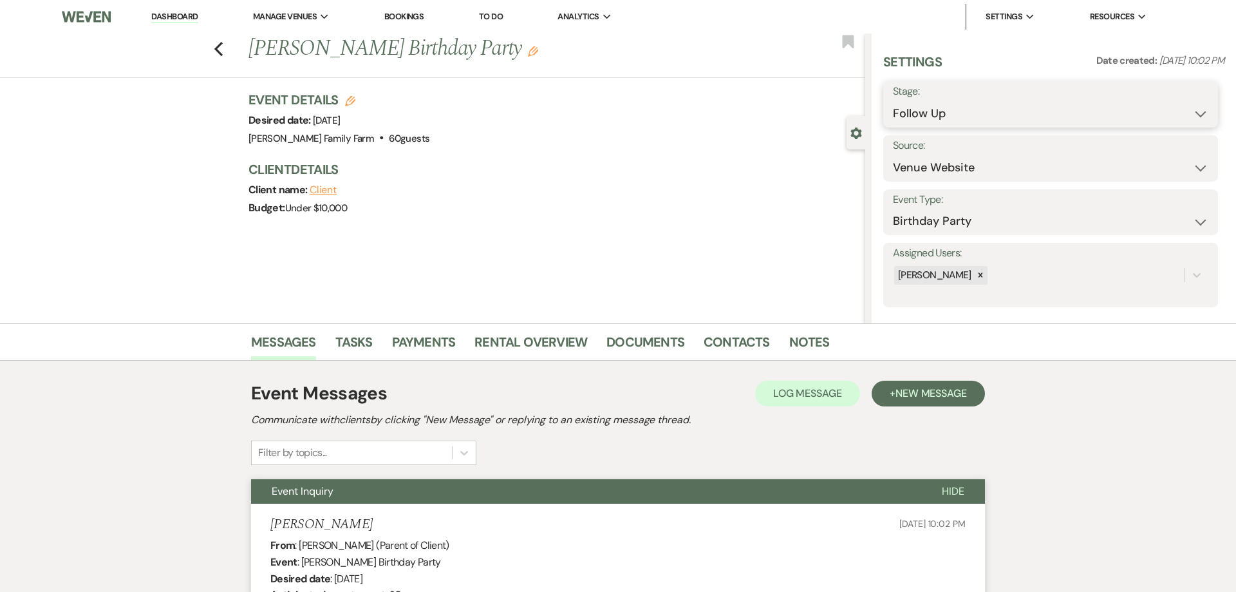
click at [893, 101] on select "Inquiry Follow Up Tour Requested Tour Confirmed Toured Proposal Sent Booked Lost" at bounding box center [1050, 113] width 315 height 25
select select "8"
click option "Lost" at bounding box center [0, 0] width 0 height 0
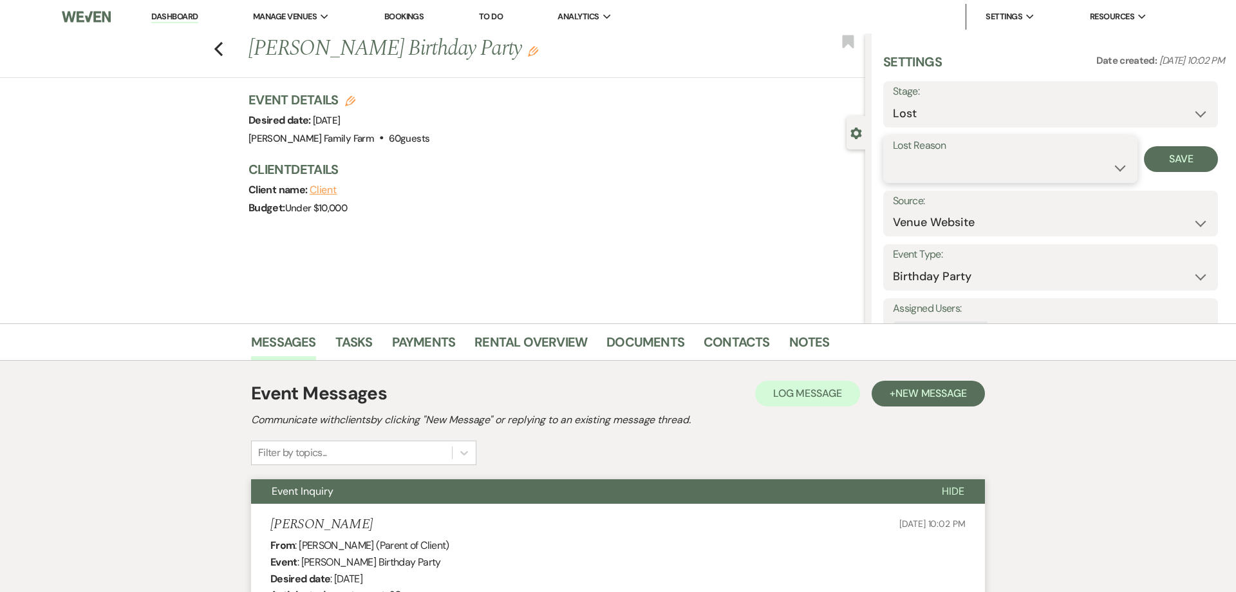
click at [893, 155] on select "Booked Elsewhere Budget Date Unavailable No Response Not a Good Match Capacity …" at bounding box center [1010, 167] width 235 height 25
select select "5"
click option "No Response" at bounding box center [0, 0] width 0 height 0
drag, startPoint x: 1177, startPoint y: 158, endPoint x: 966, endPoint y: 101, distance: 218.6
click at [1177, 158] on button "Save" at bounding box center [1181, 159] width 74 height 26
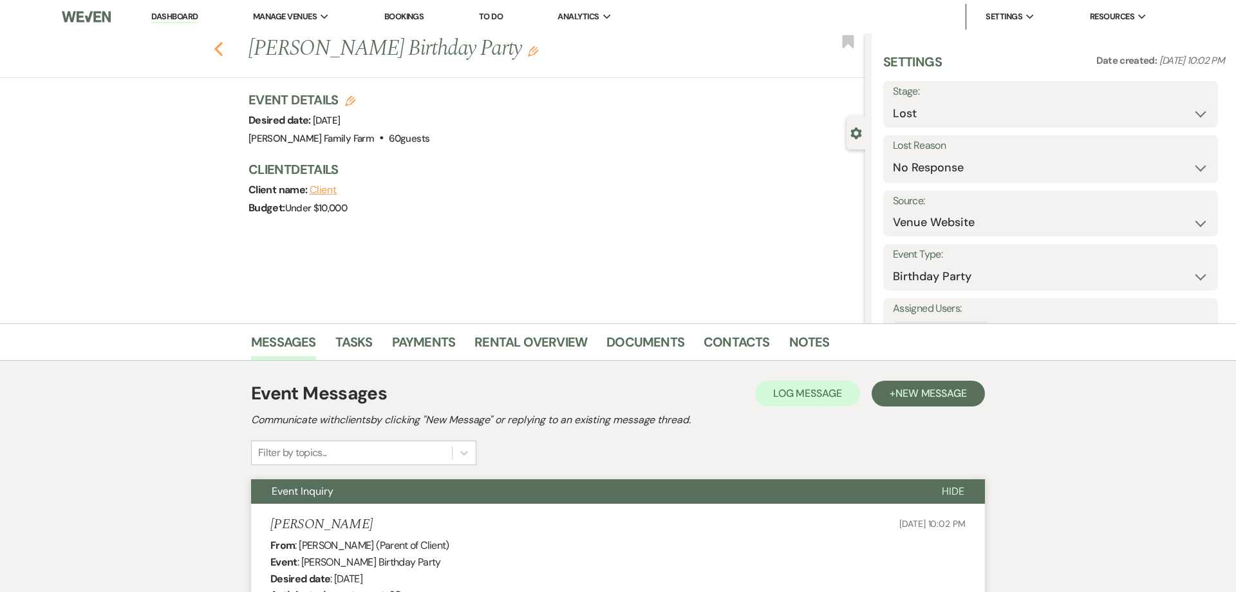
click at [220, 51] on icon "Previous" at bounding box center [219, 48] width 10 height 15
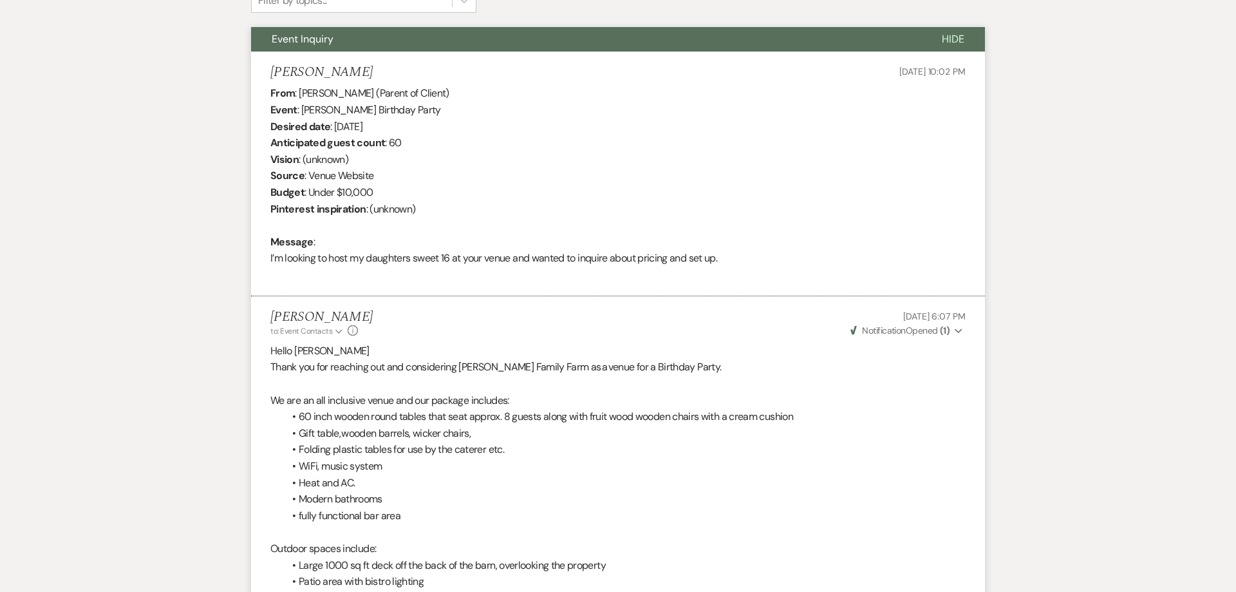
select select "9"
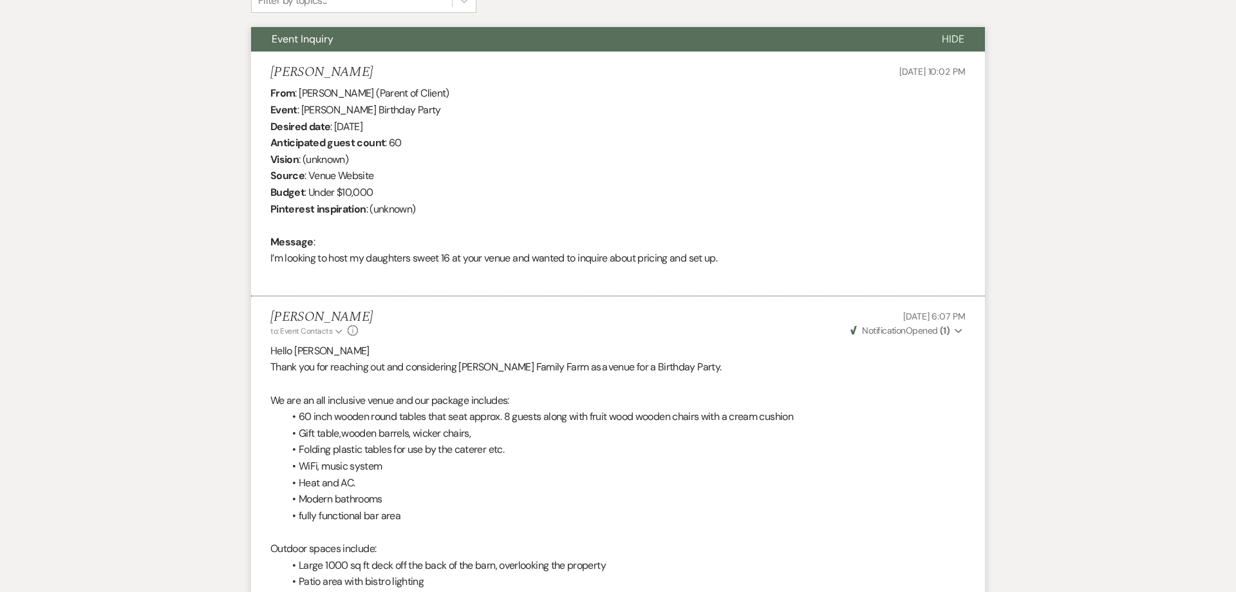
select select "9"
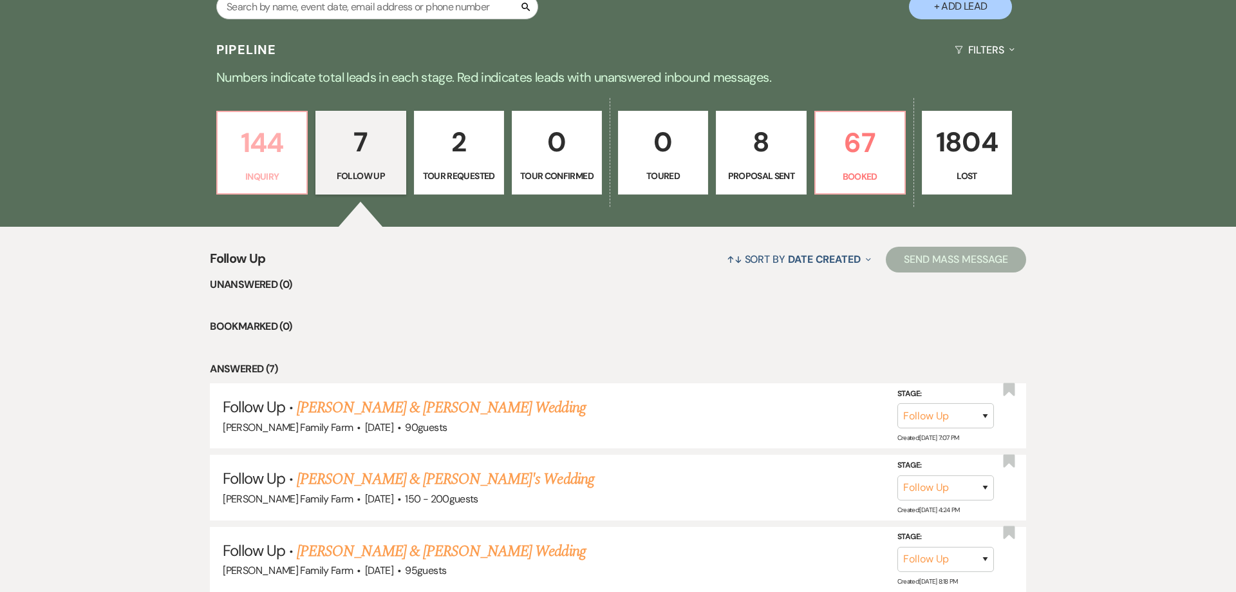
scroll to position [288, 0]
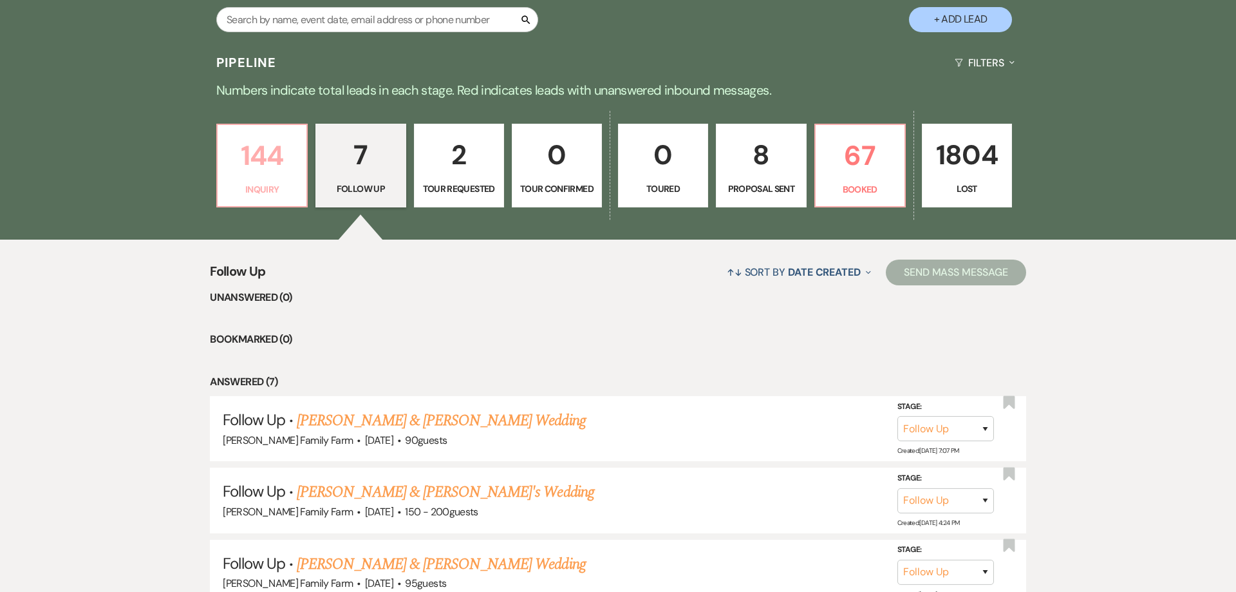
click at [269, 187] on p "Inquiry" at bounding box center [261, 189] width 73 height 14
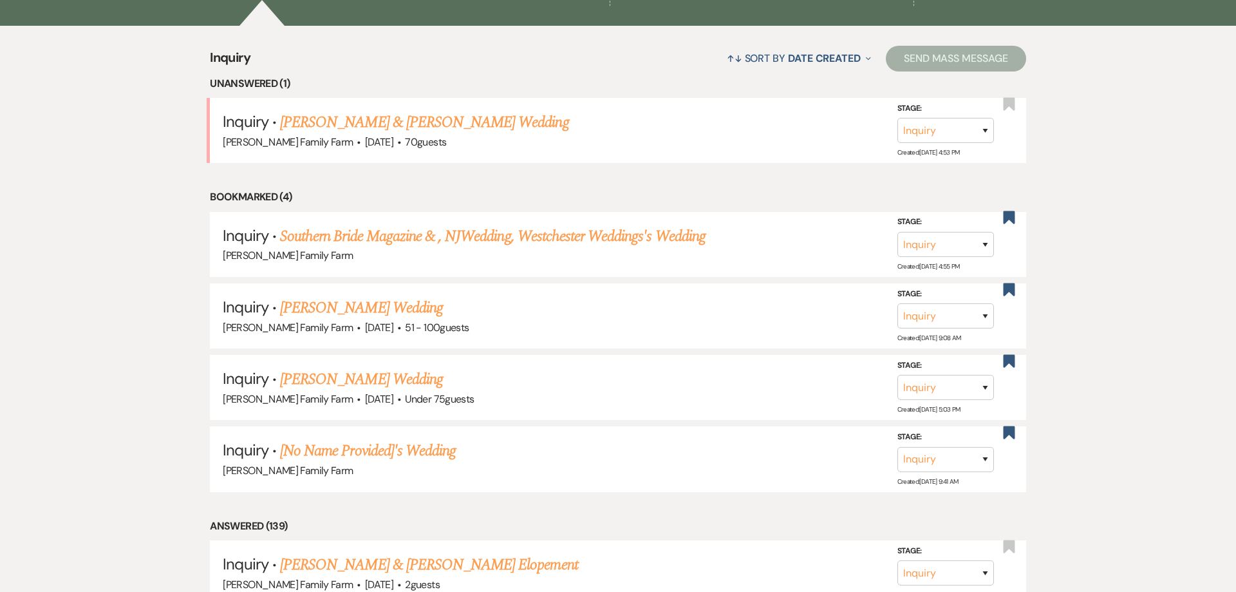
scroll to position [435, 0]
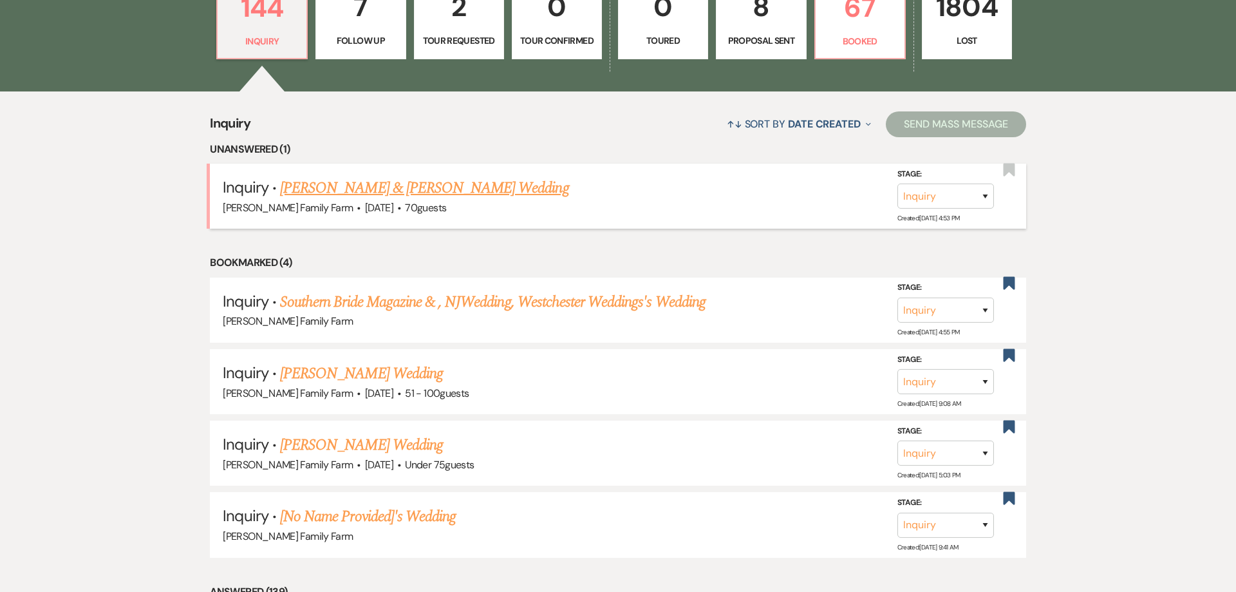
click at [339, 200] on link "[PERSON_NAME] & [PERSON_NAME] Wedding" at bounding box center [424, 188] width 288 height 23
select select "5"
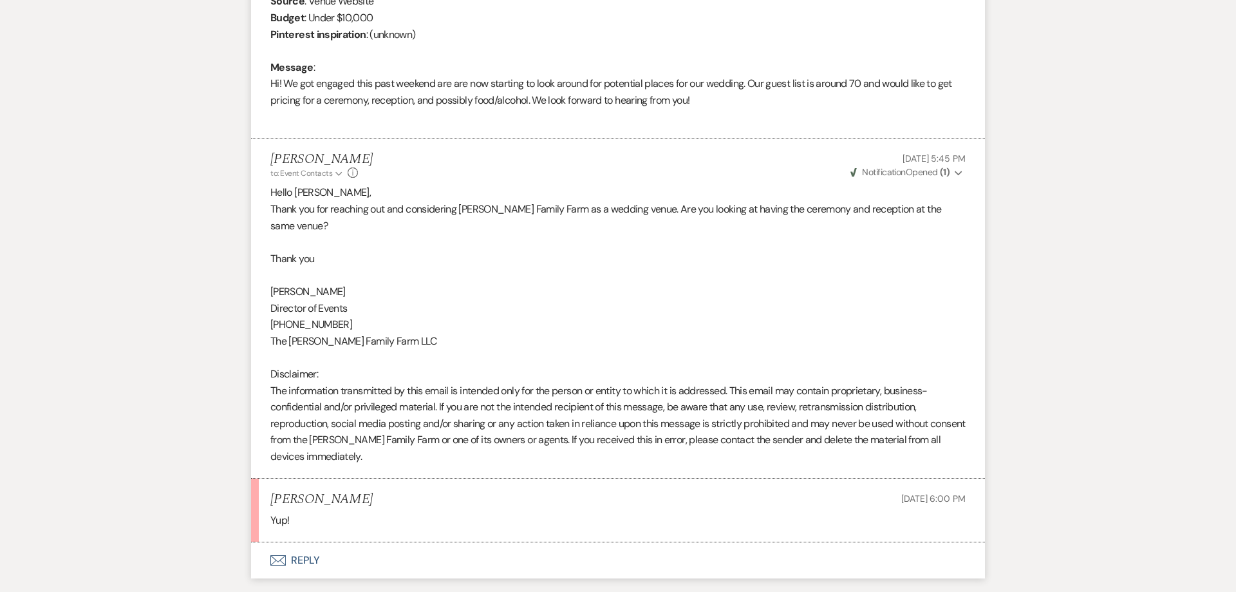
scroll to position [633, 0]
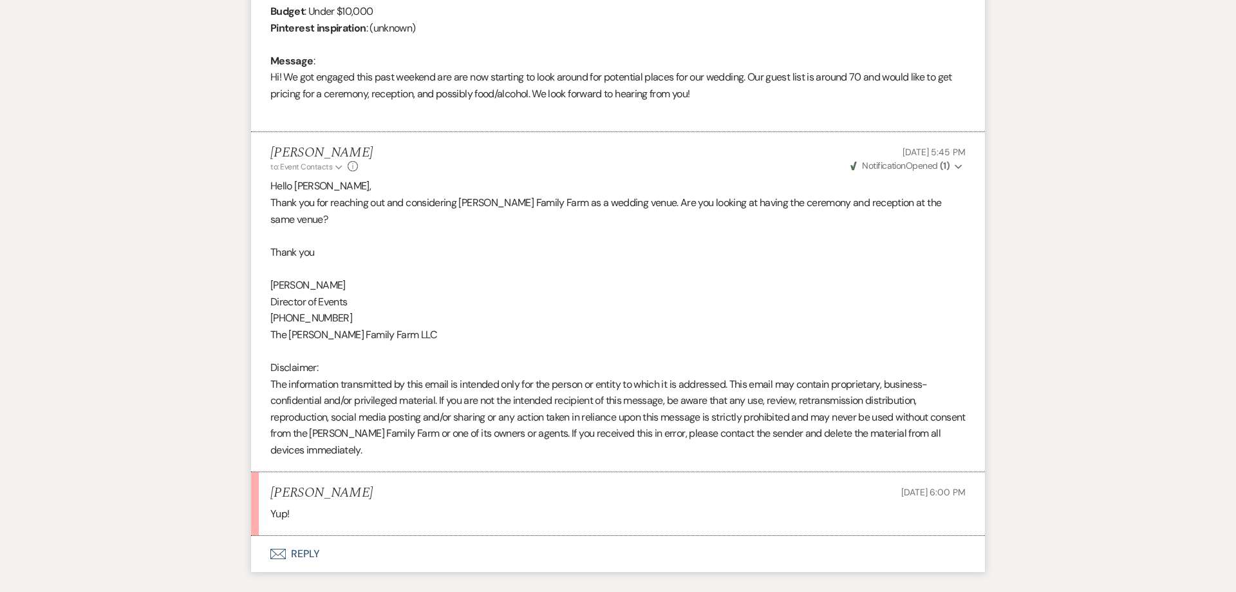
click at [304, 539] on button "Envelope Reply" at bounding box center [618, 554] width 734 height 36
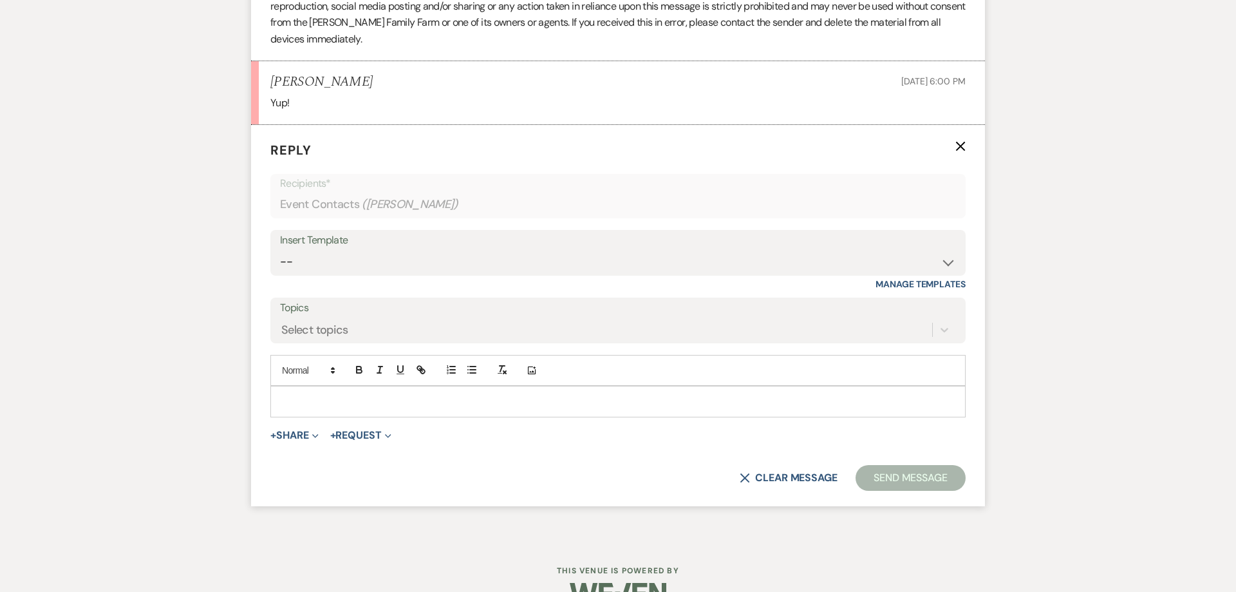
scroll to position [1047, 0]
click at [280, 246] on select "-- Follow Up 1a. Non wedding request for info (Barn) 8. Proposal email Follow u…" at bounding box center [618, 258] width 676 height 25
select select "1316"
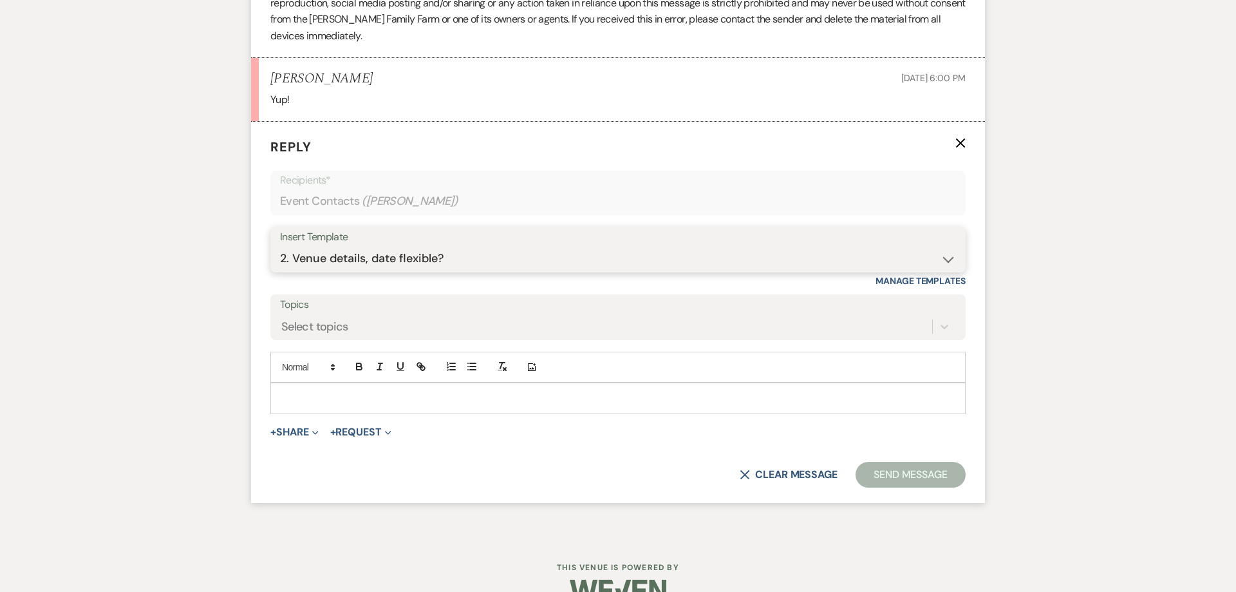
click option "2. Venue details, date flexible?" at bounding box center [0, 0] width 0 height 0
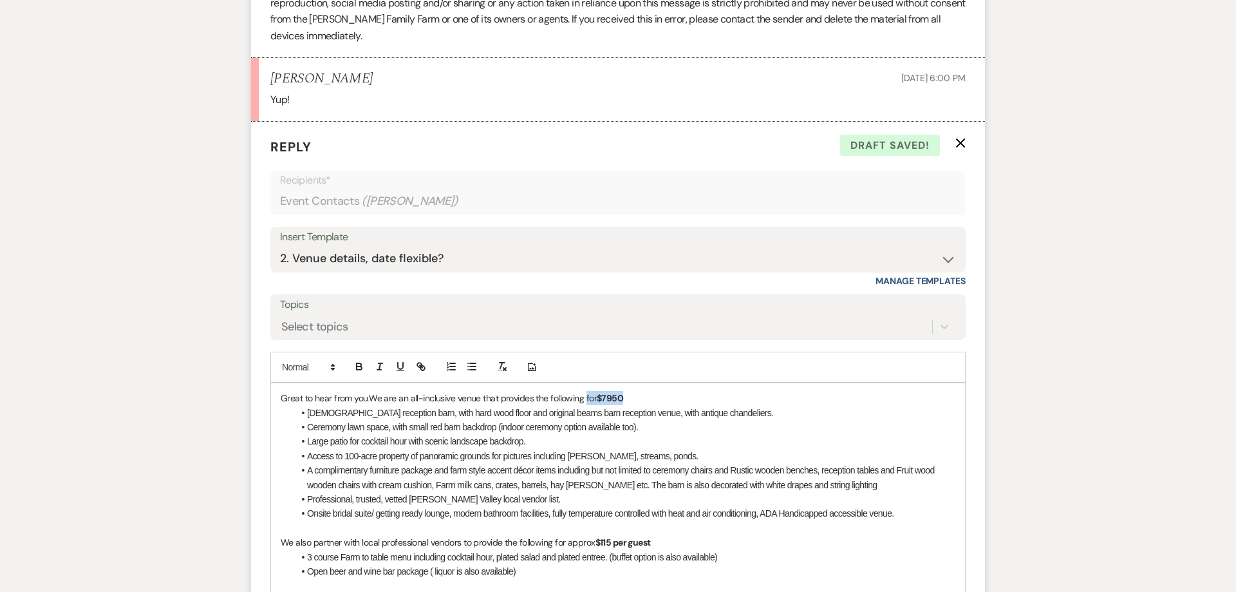
drag, startPoint x: 626, startPoint y: 379, endPoint x: 588, endPoint y: 384, distance: 38.9
click at [588, 391] on p "Great to hear from you. We are an all-inclusive venue that provides the followi…" at bounding box center [618, 398] width 675 height 14
drag, startPoint x: 406, startPoint y: 383, endPoint x: 455, endPoint y: 383, distance: 48.3
click at [455, 392] on span "We are an all-inclusive venue that provides the following" at bounding box center [476, 398] width 215 height 12
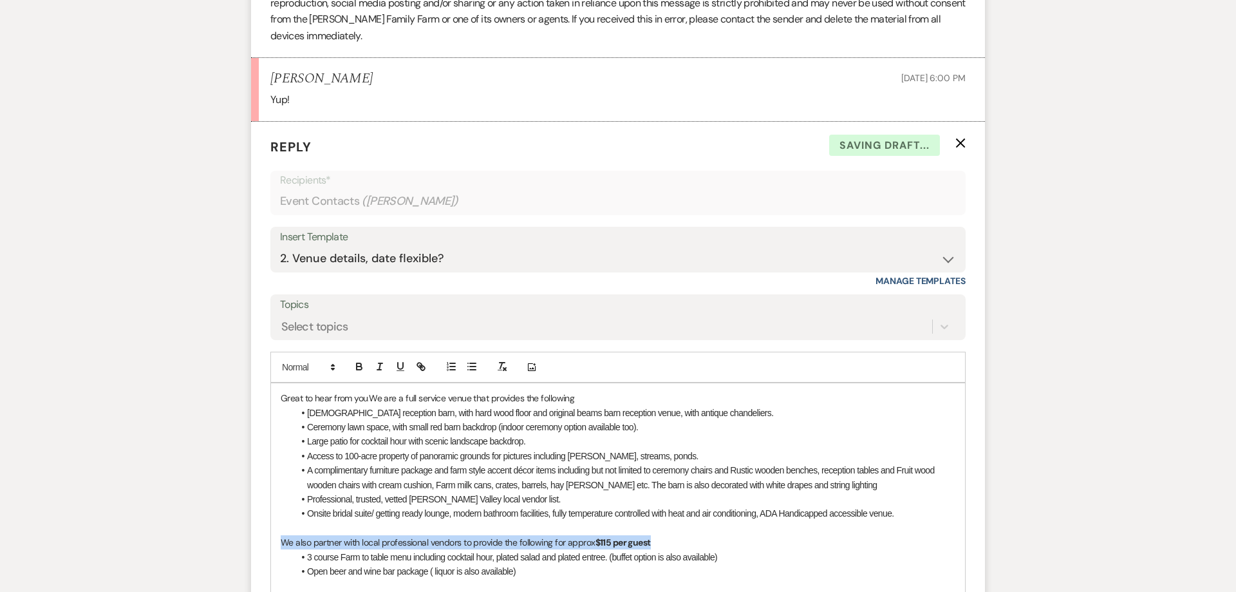
drag, startPoint x: 666, startPoint y: 529, endPoint x: 187, endPoint y: 530, distance: 479.0
click at [271, 530] on div "Great to hear from you. We are a full service venue that provides the following…" at bounding box center [618, 599] width 694 height 433
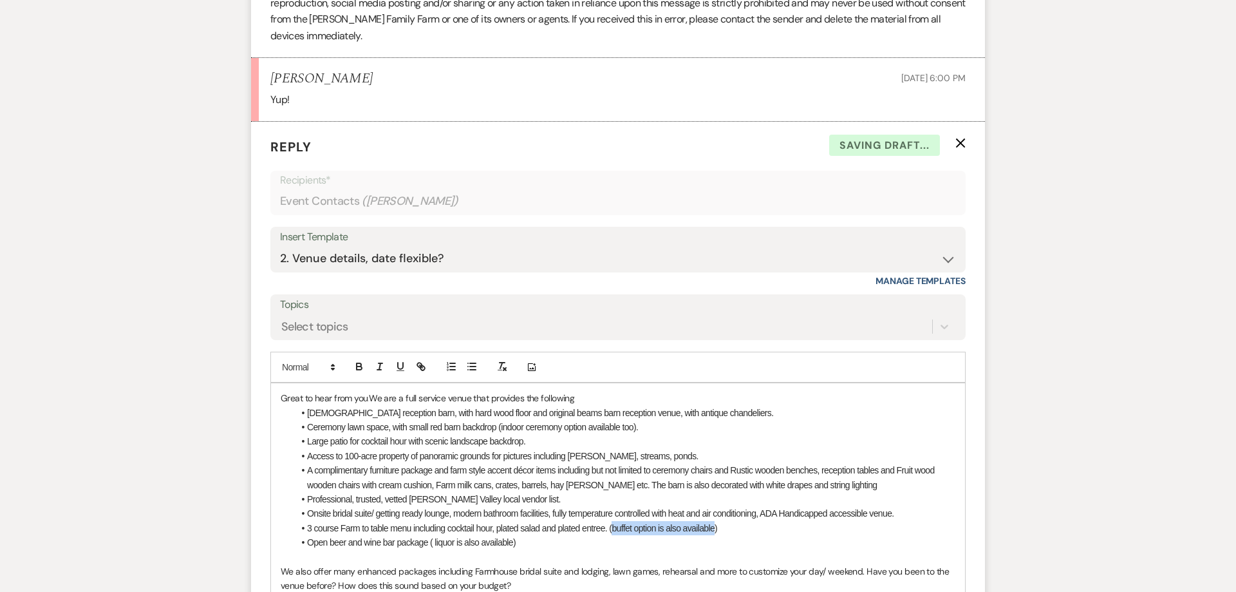
drag, startPoint x: 713, startPoint y: 515, endPoint x: 612, endPoint y: 510, distance: 101.2
click at [612, 523] on span "3 course Farm to table menu including cocktail hour, plated salad and plated en…" at bounding box center [512, 528] width 410 height 10
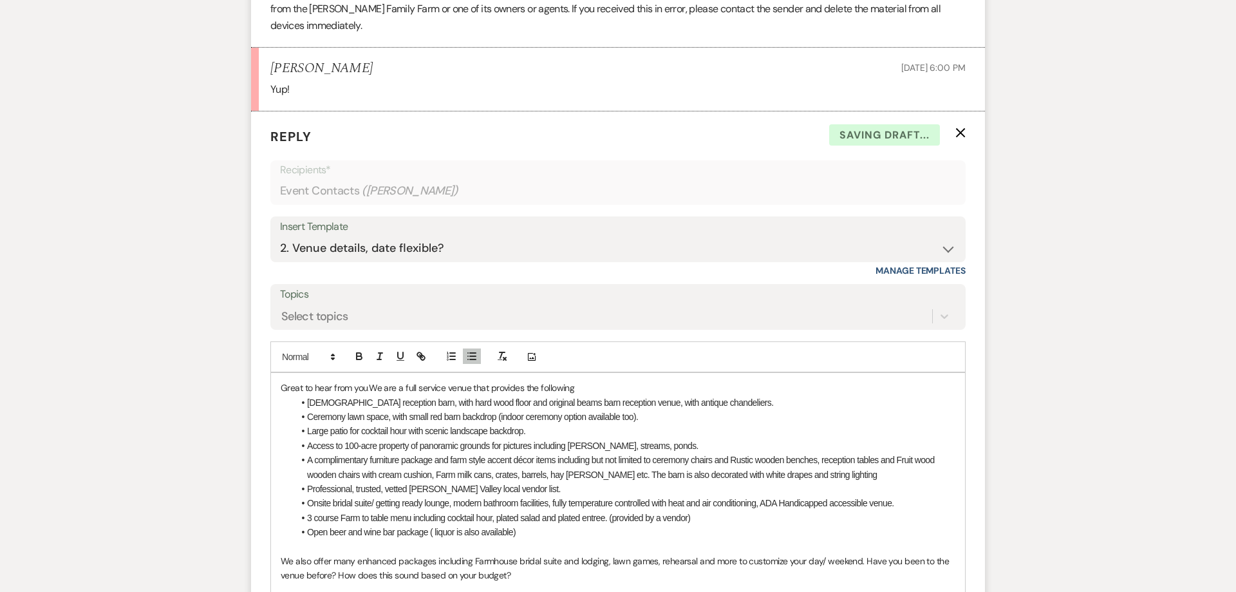
drag, startPoint x: 698, startPoint y: 514, endPoint x: 608, endPoint y: 516, distance: 89.5
click at [608, 525] on li "Open beer and wine bar package ( liquor is also available)" at bounding box center [625, 532] width 662 height 14
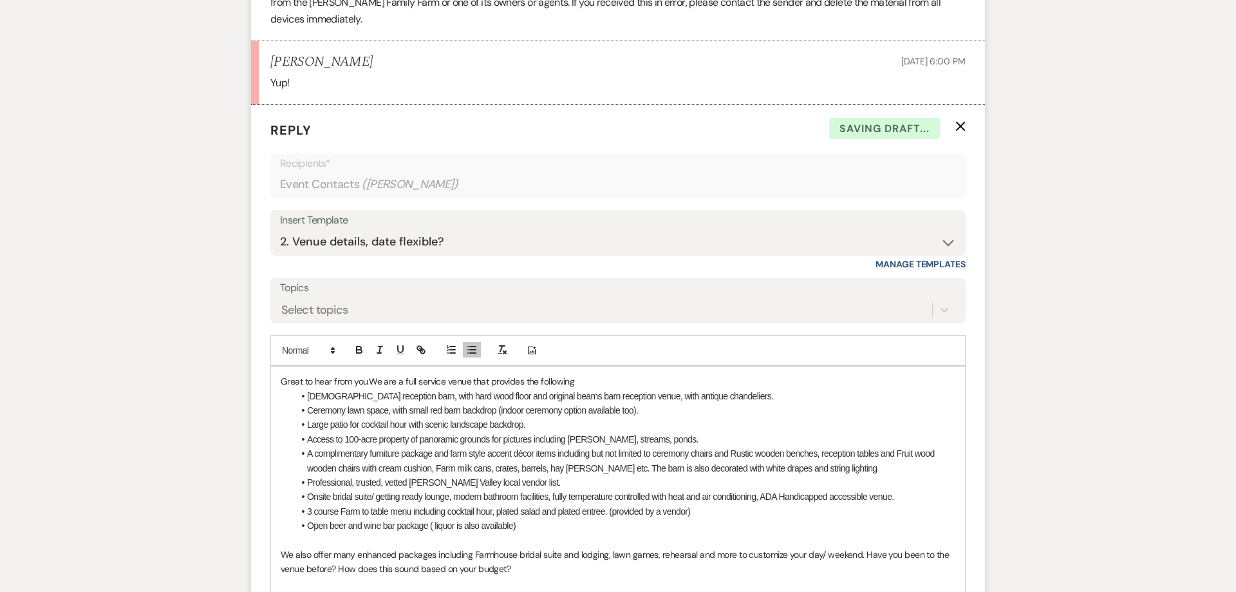
click at [619, 506] on span "3 course Farm to table menu including cocktail hour, plated salad and plated en…" at bounding box center [498, 511] width 383 height 10
click at [547, 518] on li "Open beer and wine bar package ( liquor is also available)" at bounding box center [625, 525] width 662 height 14
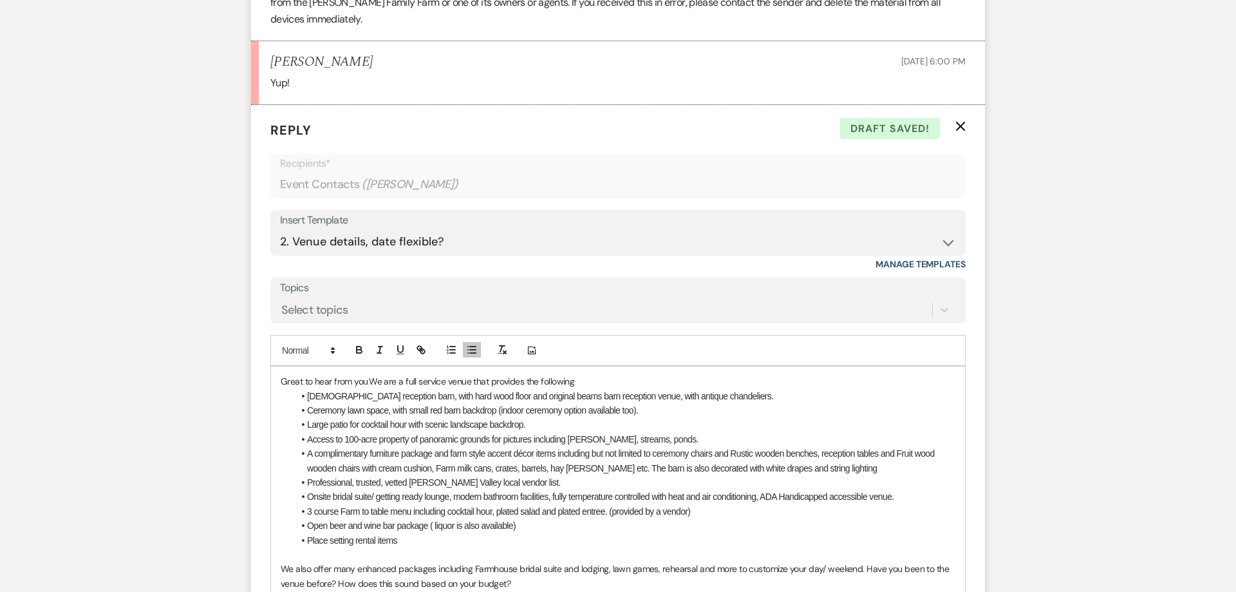
drag, startPoint x: 693, startPoint y: 493, endPoint x: 611, endPoint y: 494, distance: 81.8
click at [611, 504] on li "3 course Farm to table menu including cocktail hour, plated salad and plated en…" at bounding box center [625, 511] width 662 height 14
copy span "(provided by a vendor)"
drag, startPoint x: 529, startPoint y: 510, endPoint x: 430, endPoint y: 511, distance: 98.5
click at [430, 518] on li "Open beer and wine bar package ( liquor is also available)" at bounding box center [625, 525] width 662 height 14
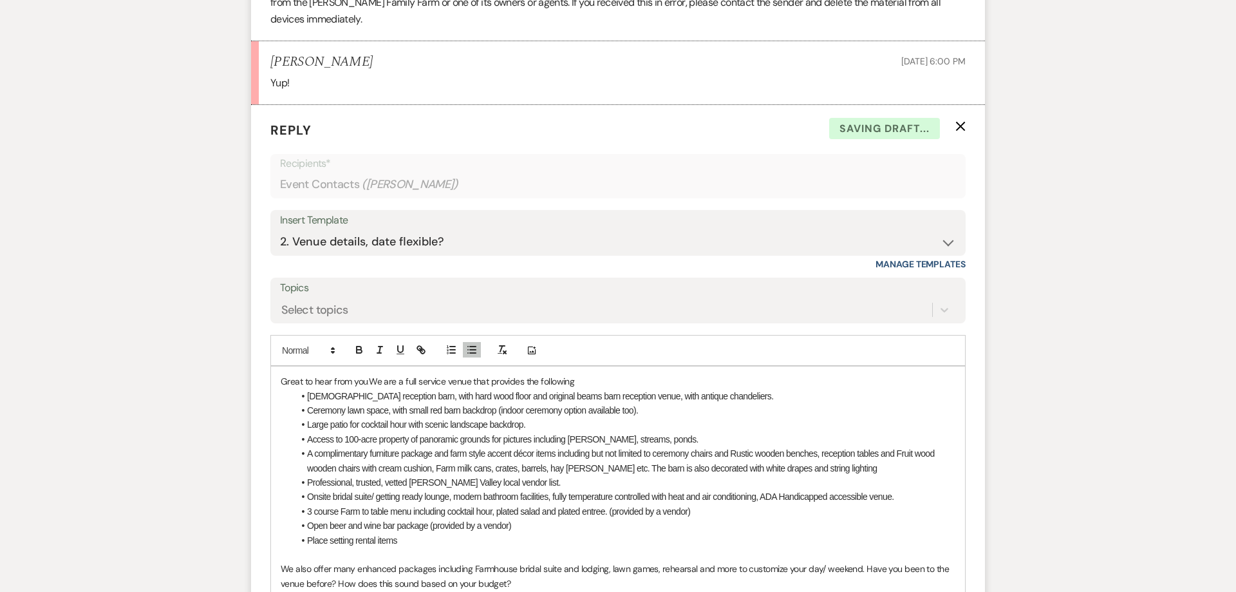
click at [427, 533] on li "Place setting rental items" at bounding box center [625, 540] width 662 height 14
click at [306, 518] on li "Open beer and wine bar package (provided by a vendor)" at bounding box center [625, 525] width 662 height 14
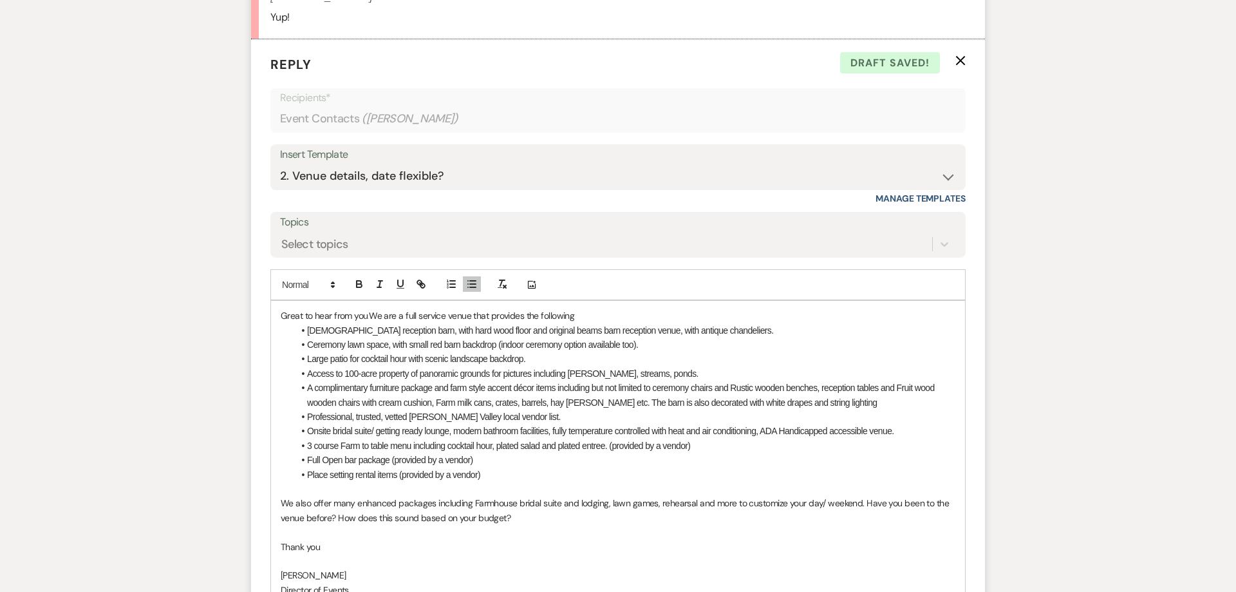
scroll to position [1162, 0]
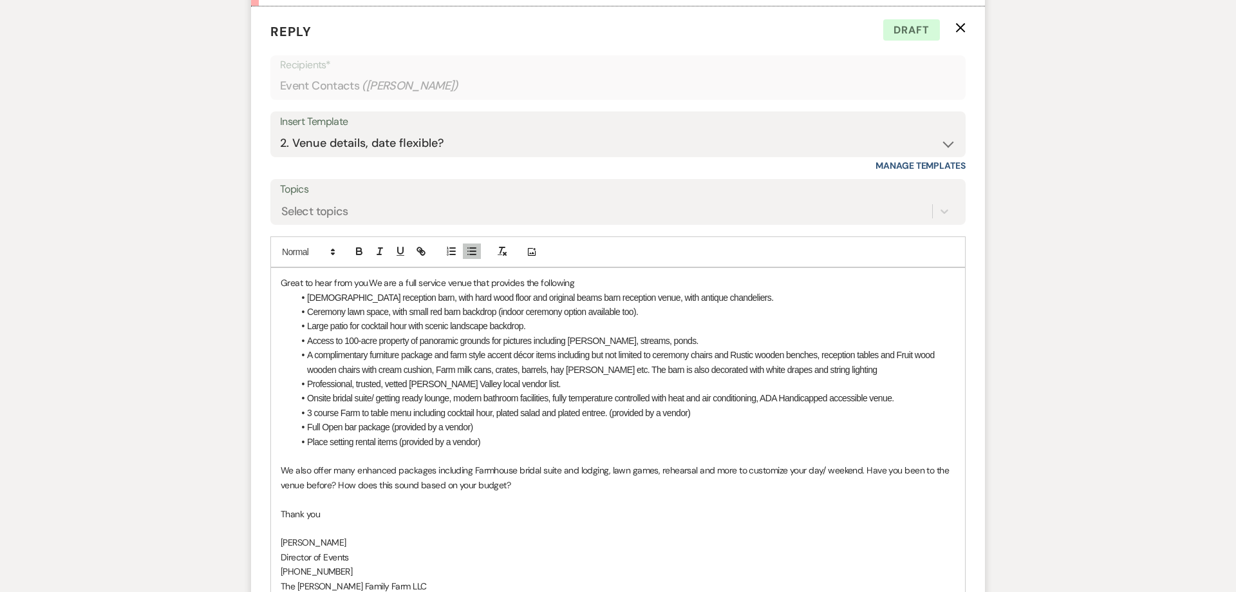
click at [593, 276] on p "Great to hear from you. We are a full service venue that provides the following" at bounding box center [618, 283] width 675 height 14
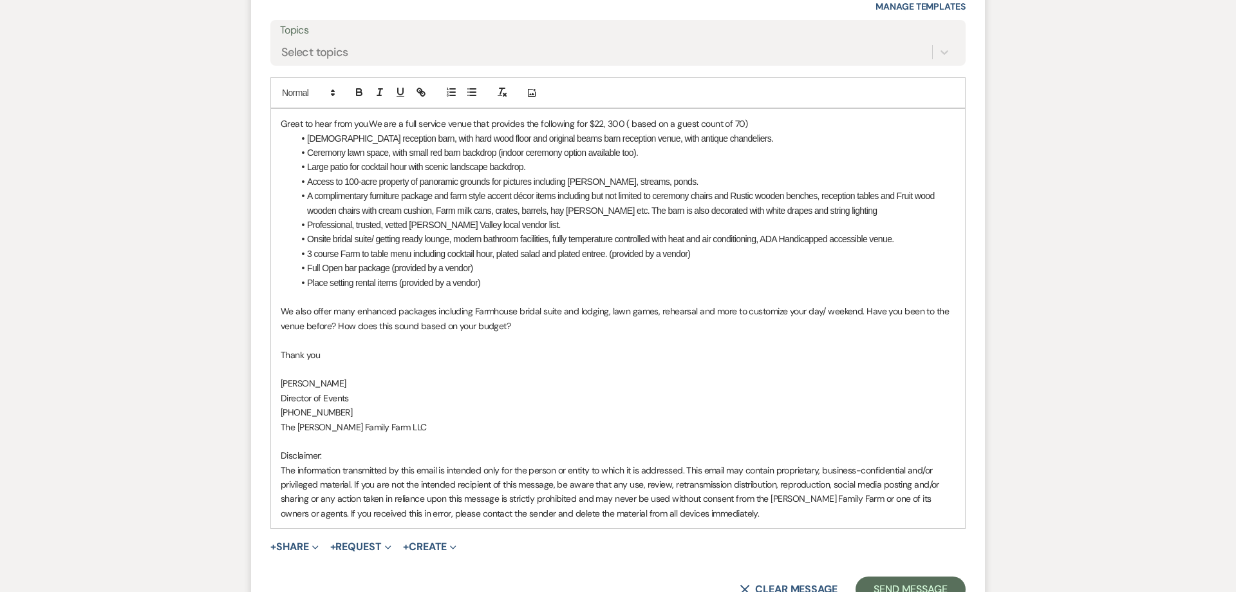
scroll to position [1392, 0]
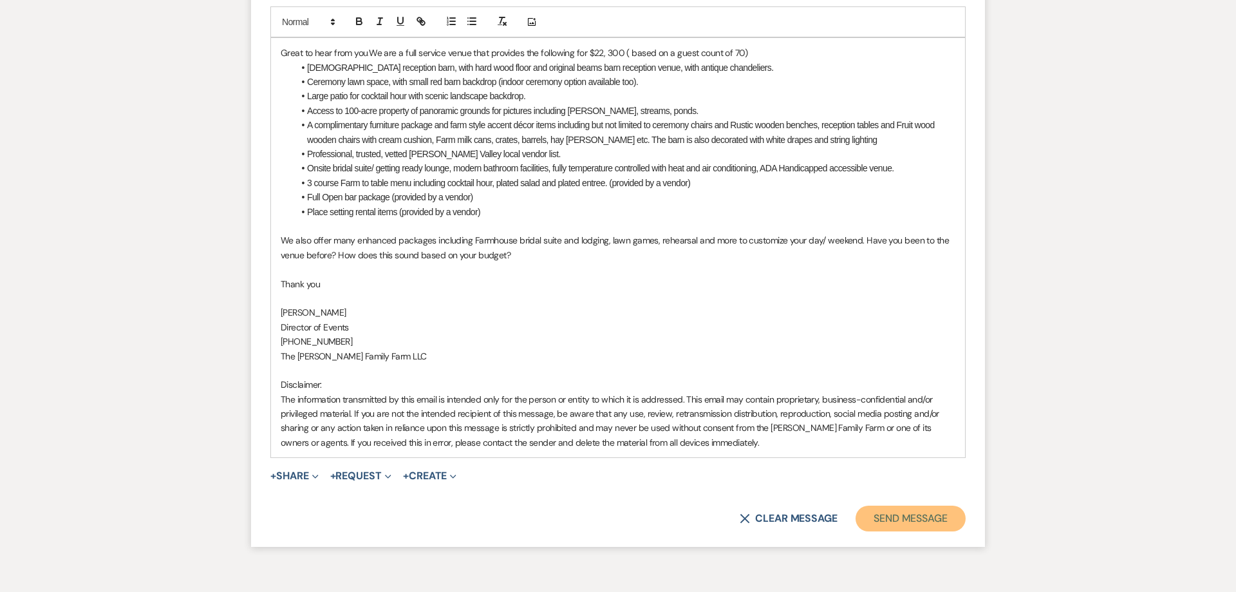
click at [871, 507] on button "Send Message" at bounding box center [911, 518] width 110 height 26
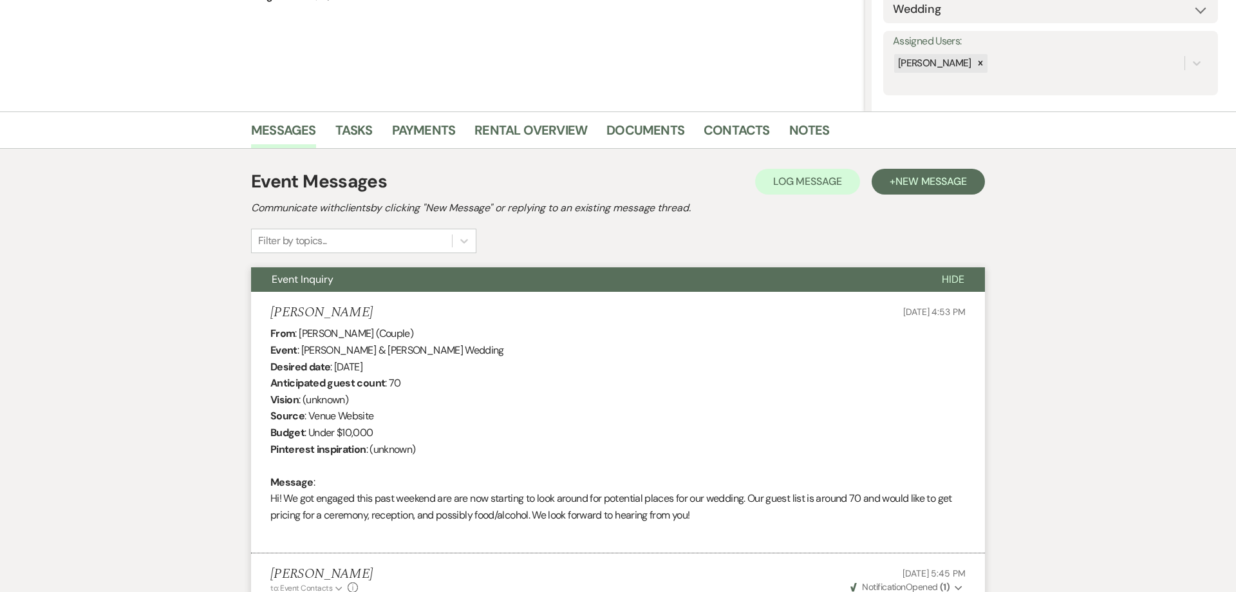
scroll to position [0, 0]
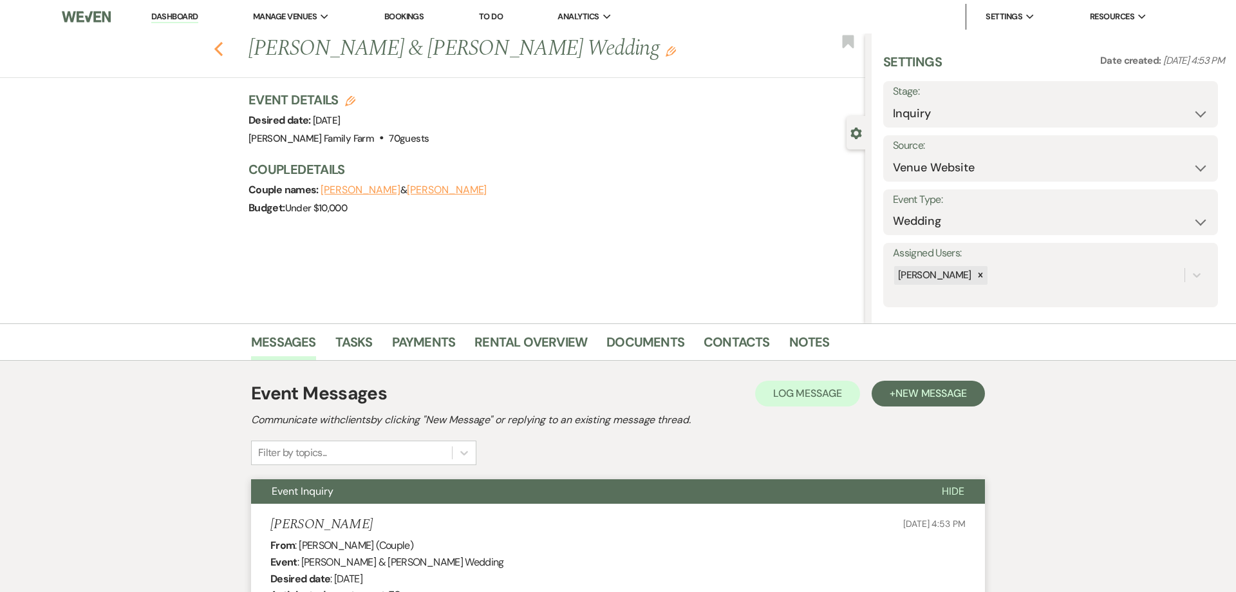
click at [217, 50] on use "button" at bounding box center [218, 49] width 8 height 14
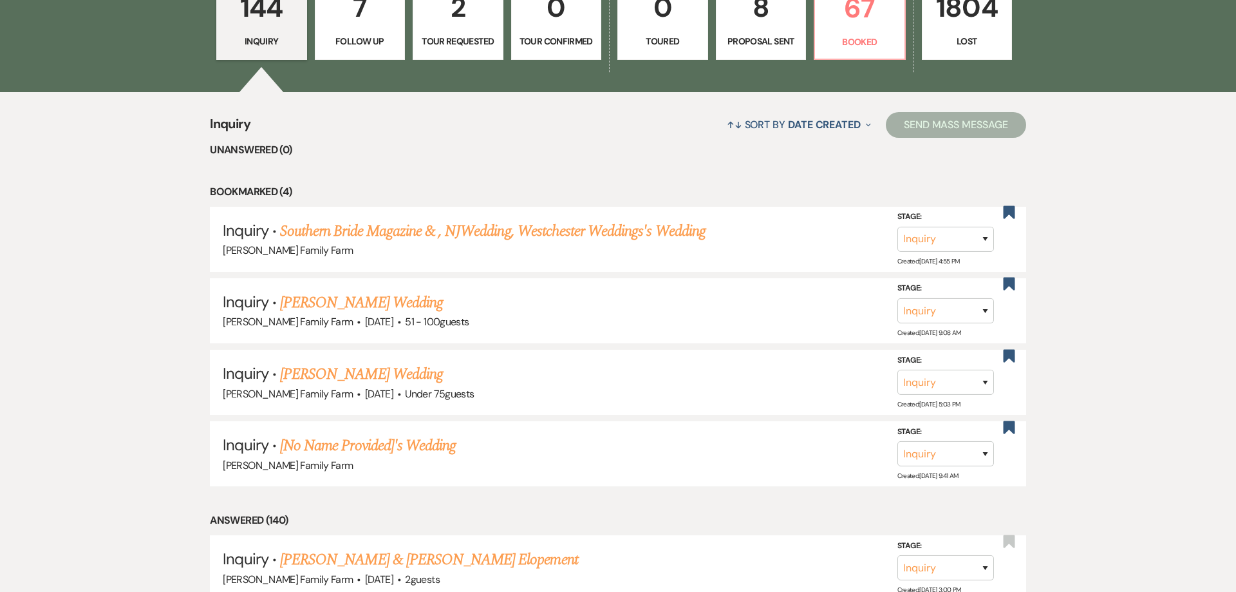
scroll to position [320, 0]
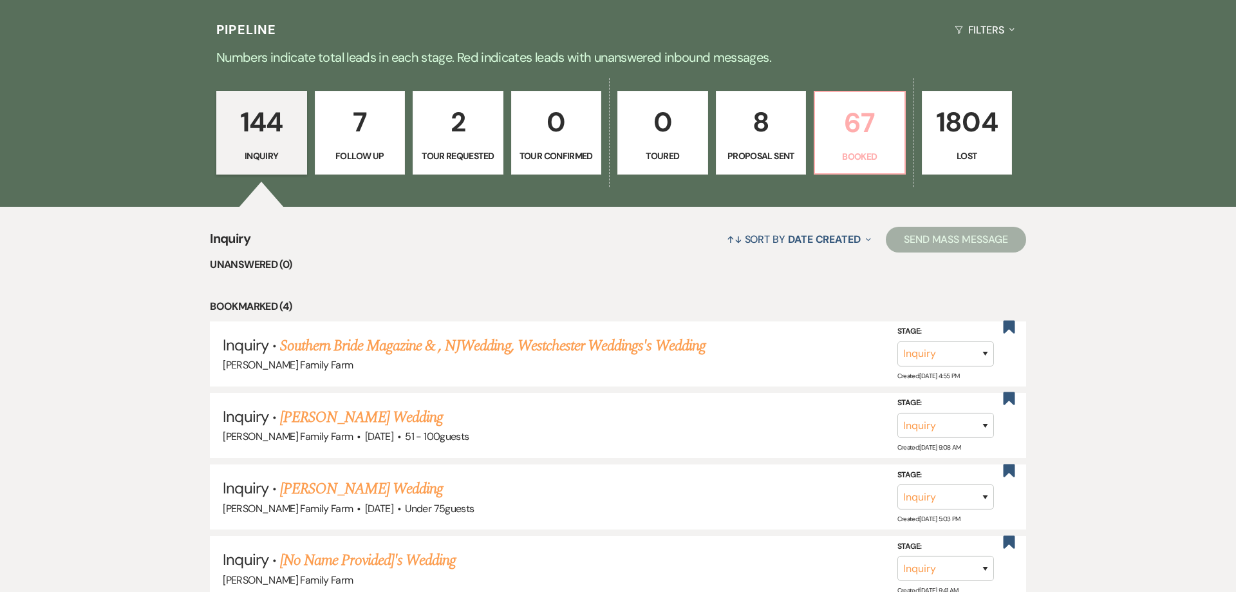
click at [854, 143] on p "67" at bounding box center [860, 123] width 74 height 43
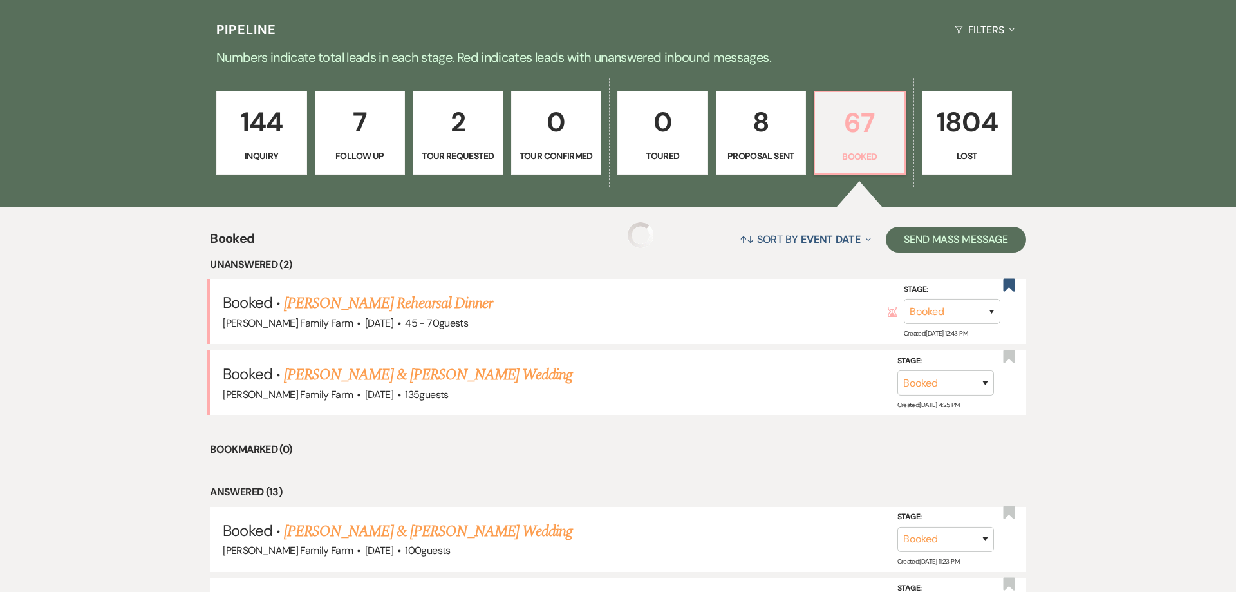
click at [854, 142] on p "67" at bounding box center [860, 123] width 74 height 43
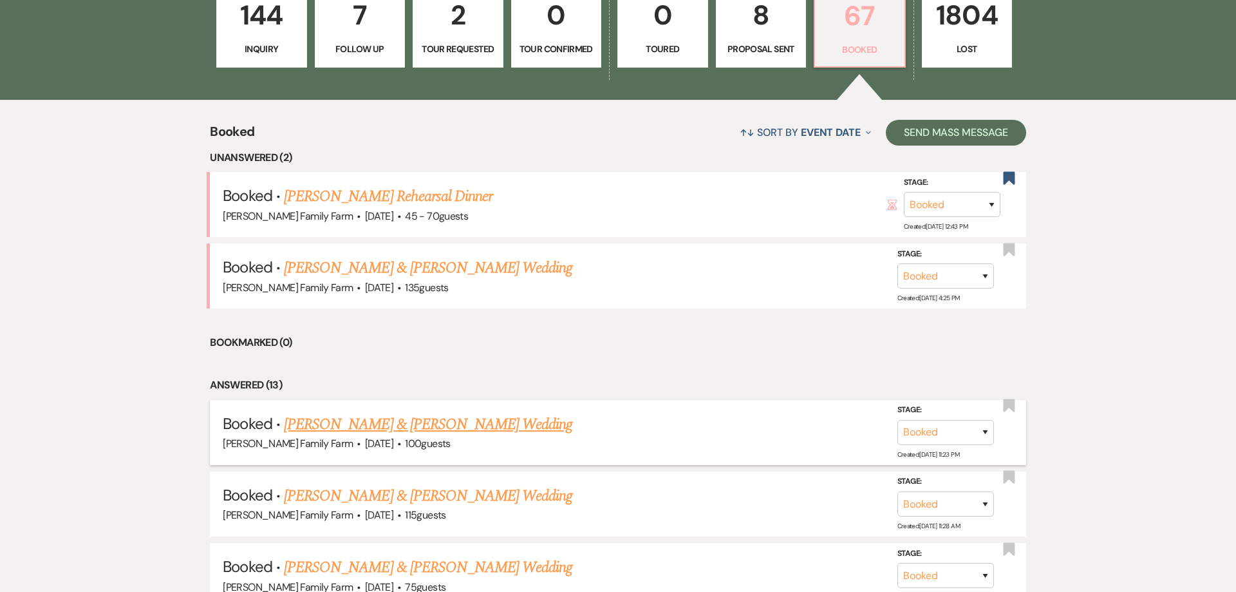
scroll to position [444, 0]
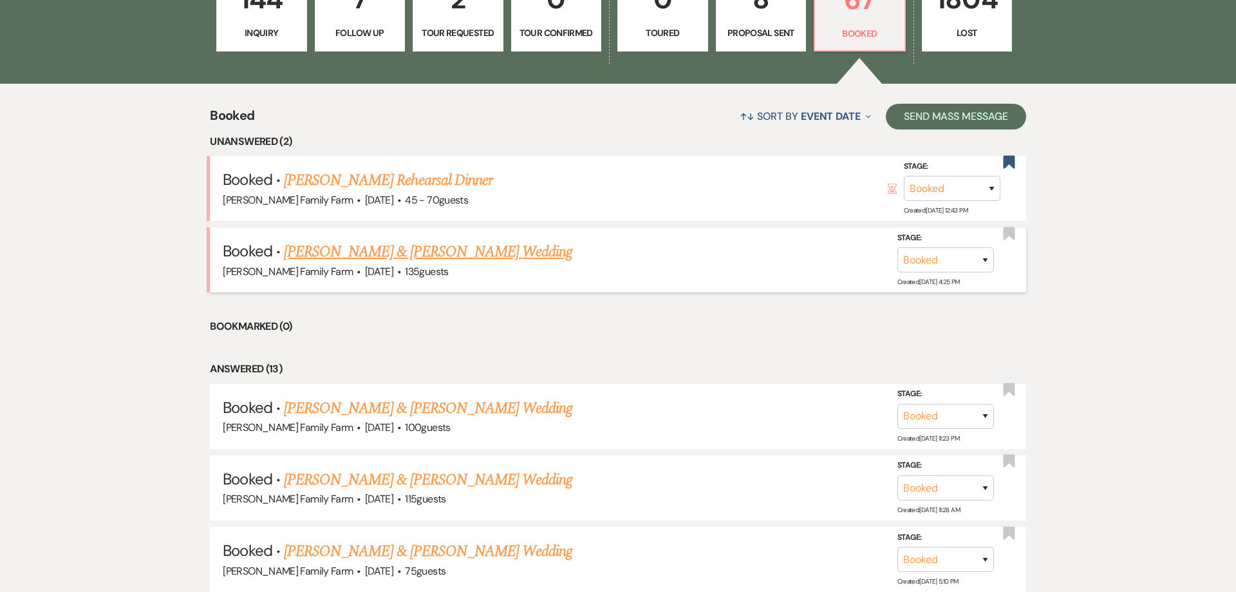
click at [365, 251] on link "[PERSON_NAME] & [PERSON_NAME] Wedding" at bounding box center [428, 251] width 288 height 23
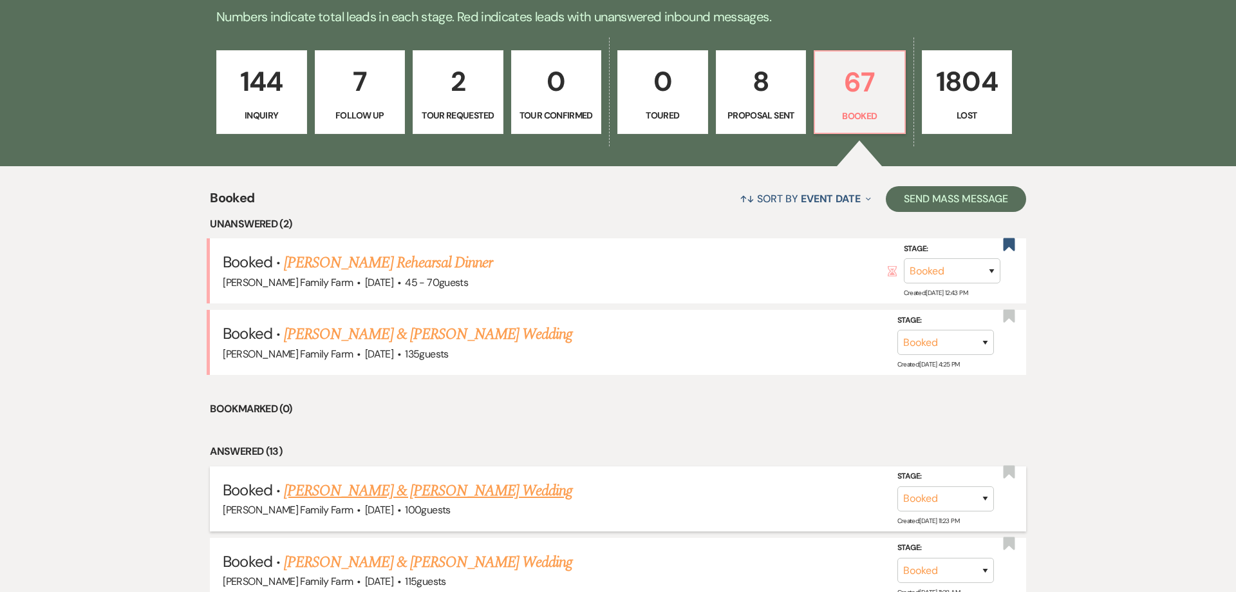
scroll to position [476, 0]
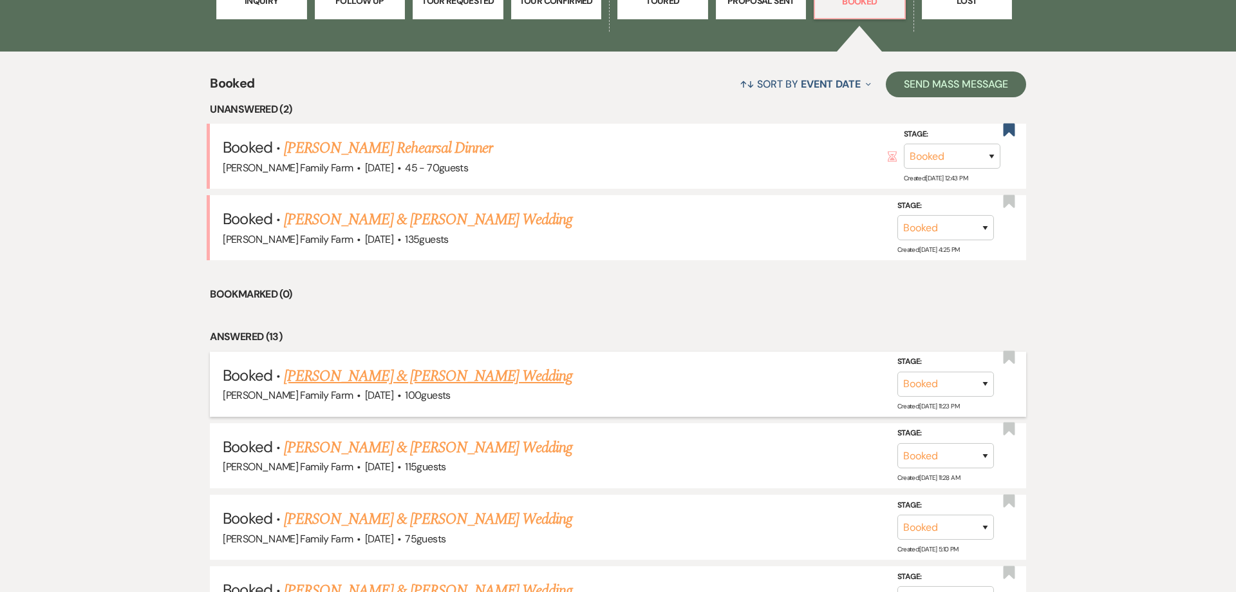
click at [448, 377] on link "[PERSON_NAME] & [PERSON_NAME] Wedding" at bounding box center [428, 375] width 288 height 23
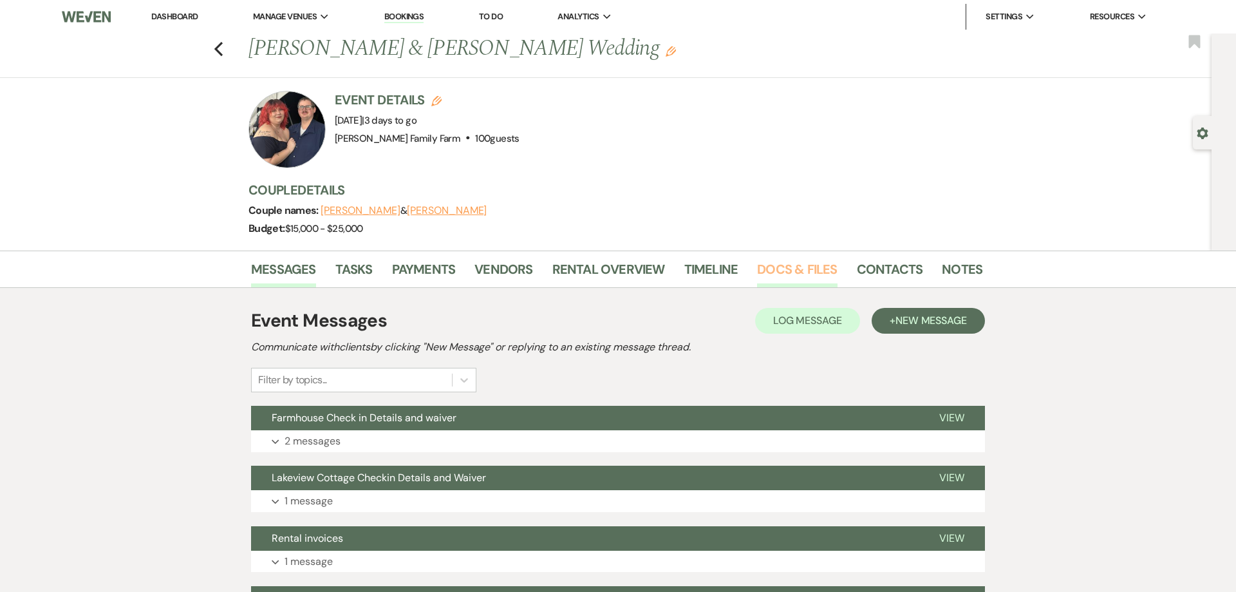
click at [774, 268] on link "Docs & Files" at bounding box center [797, 273] width 80 height 28
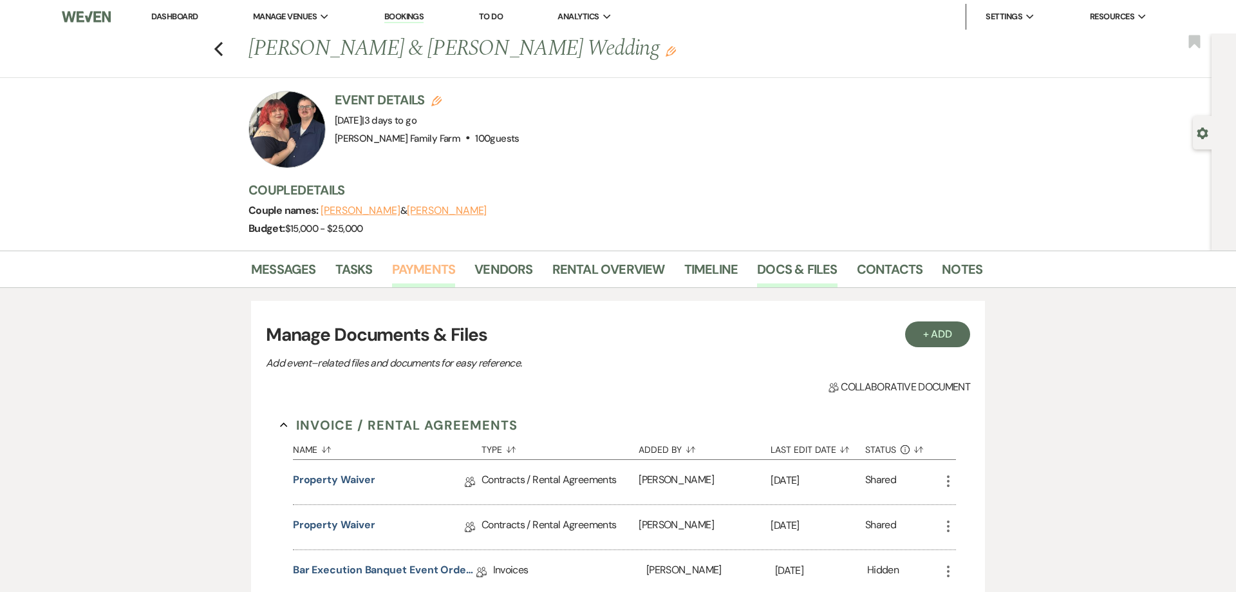
click at [424, 273] on link "Payments" at bounding box center [424, 273] width 64 height 28
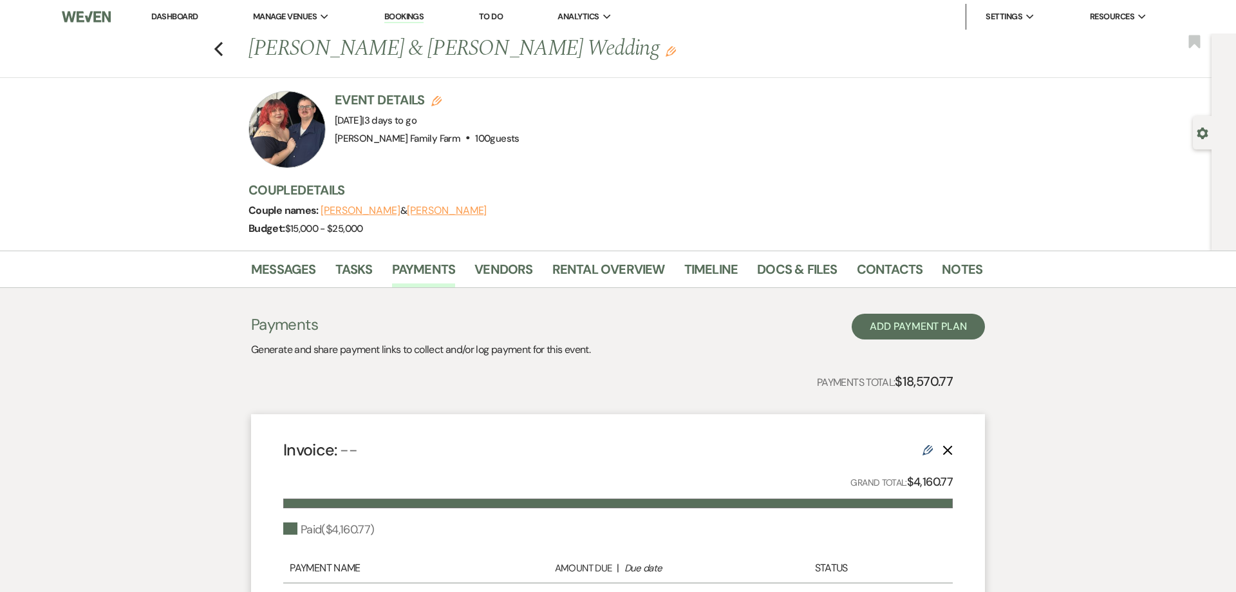
click at [184, 18] on link "Dashboard" at bounding box center [174, 16] width 46 height 11
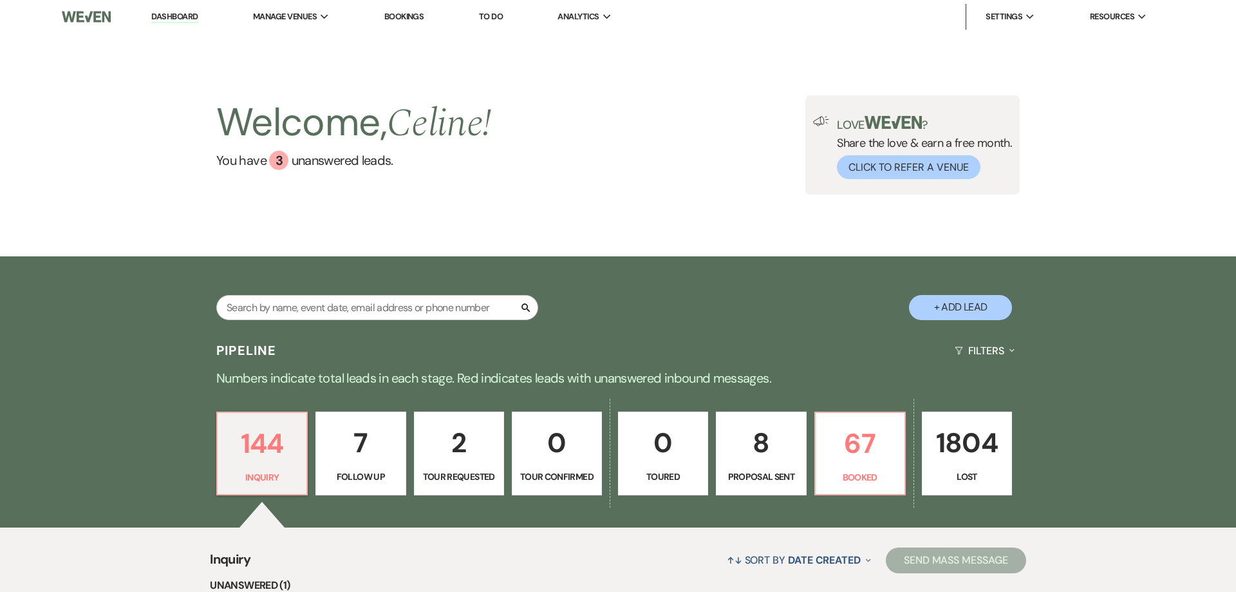
scroll to position [411, 0]
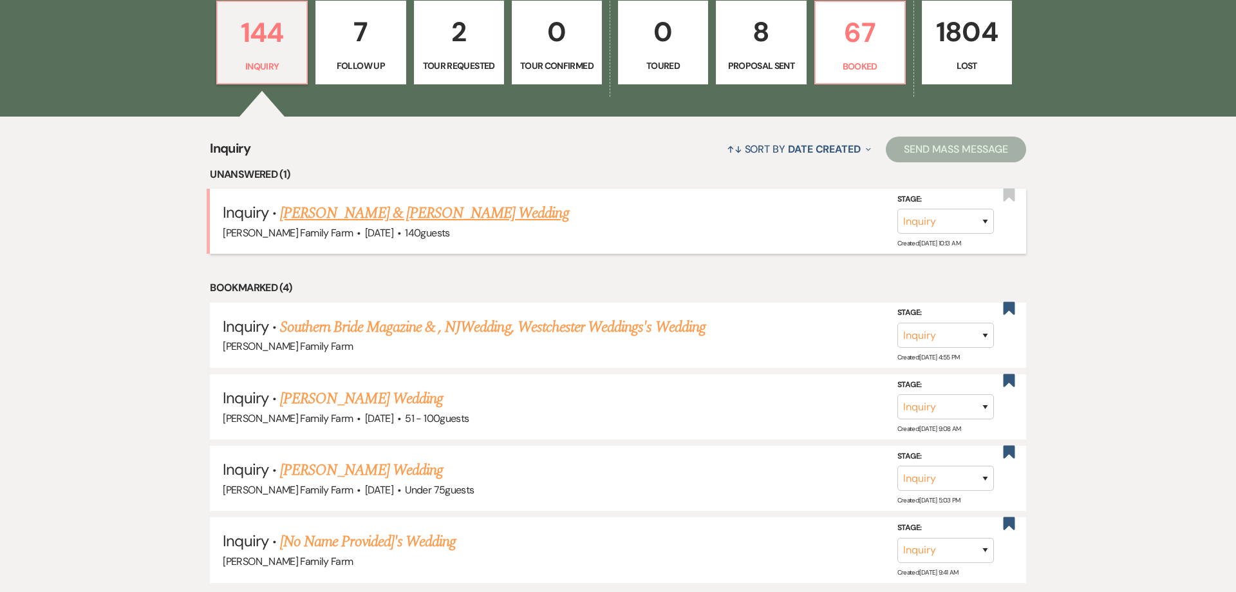
click at [336, 224] on link "[PERSON_NAME] & [PERSON_NAME] Wedding" at bounding box center [424, 213] width 288 height 23
select select "5"
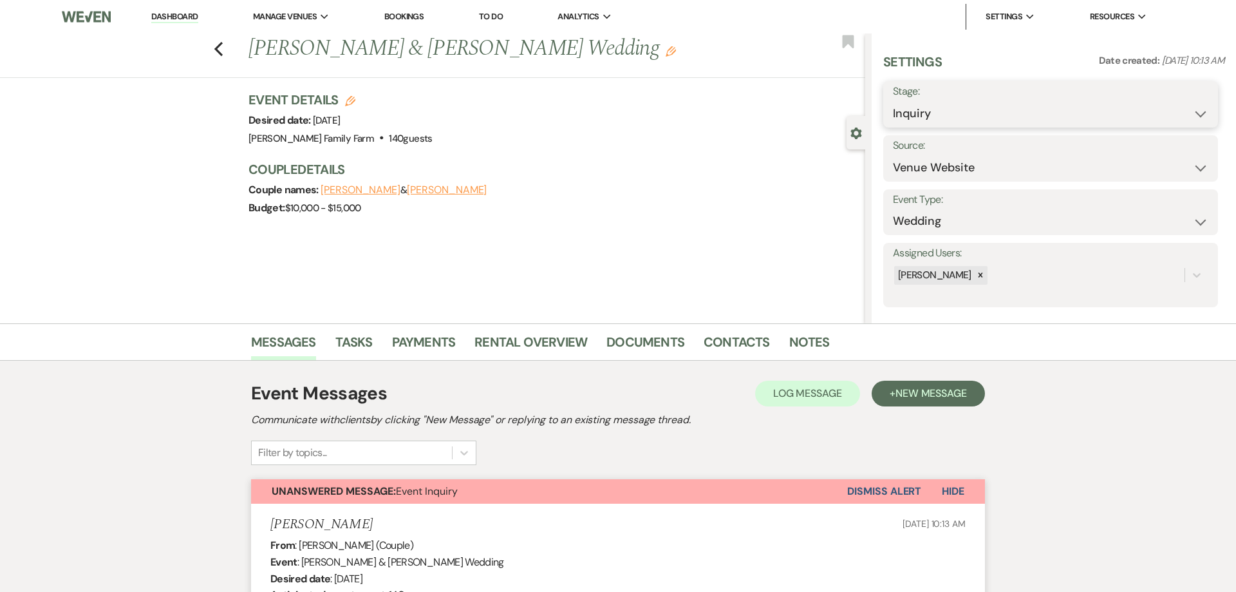
click at [893, 101] on select "Inquiry Follow Up Tour Requested Tour Confirmed Toured Proposal Sent Booked Lost" at bounding box center [1050, 113] width 315 height 25
click at [952, 493] on span "Hide" at bounding box center [953, 491] width 23 height 14
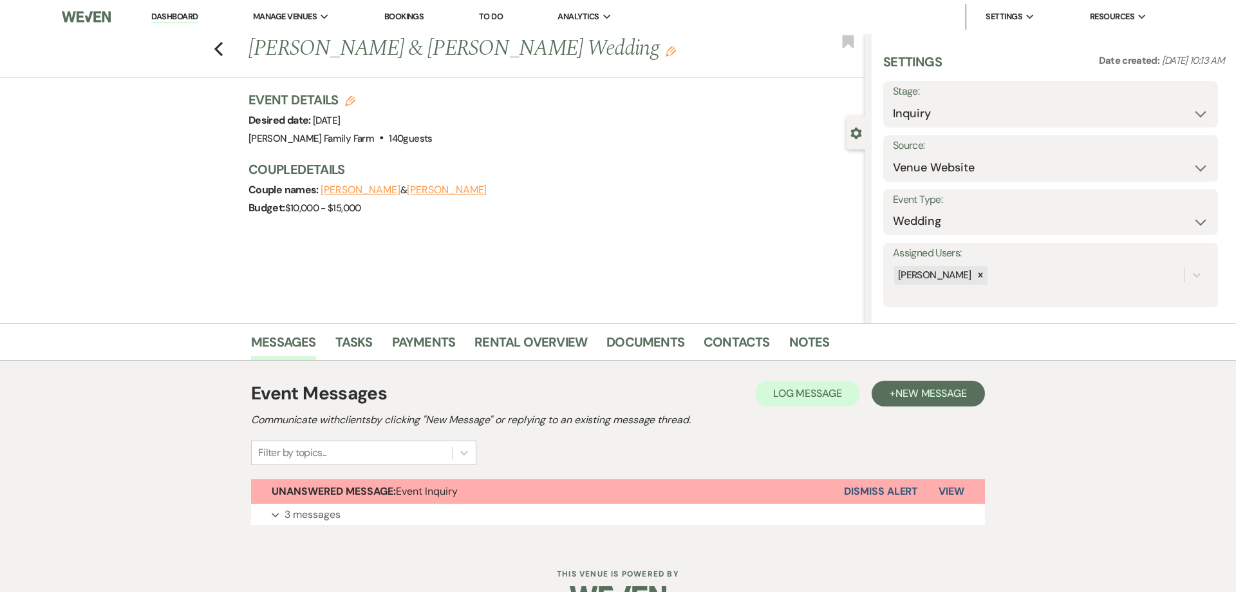
click at [911, 489] on button "Dismiss Alert" at bounding box center [881, 491] width 74 height 24
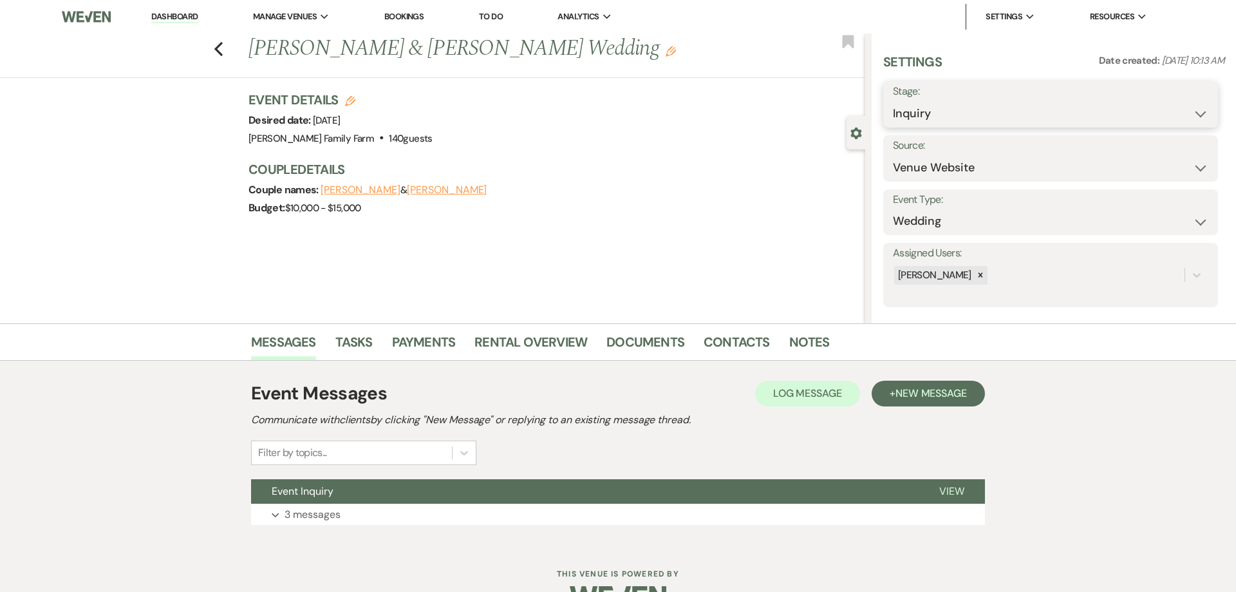
click at [893, 101] on select "Inquiry Follow Up Tour Requested Tour Confirmed Toured Proposal Sent Booked Lost" at bounding box center [1050, 113] width 315 height 25
select select "8"
click option "Lost" at bounding box center [0, 0] width 0 height 0
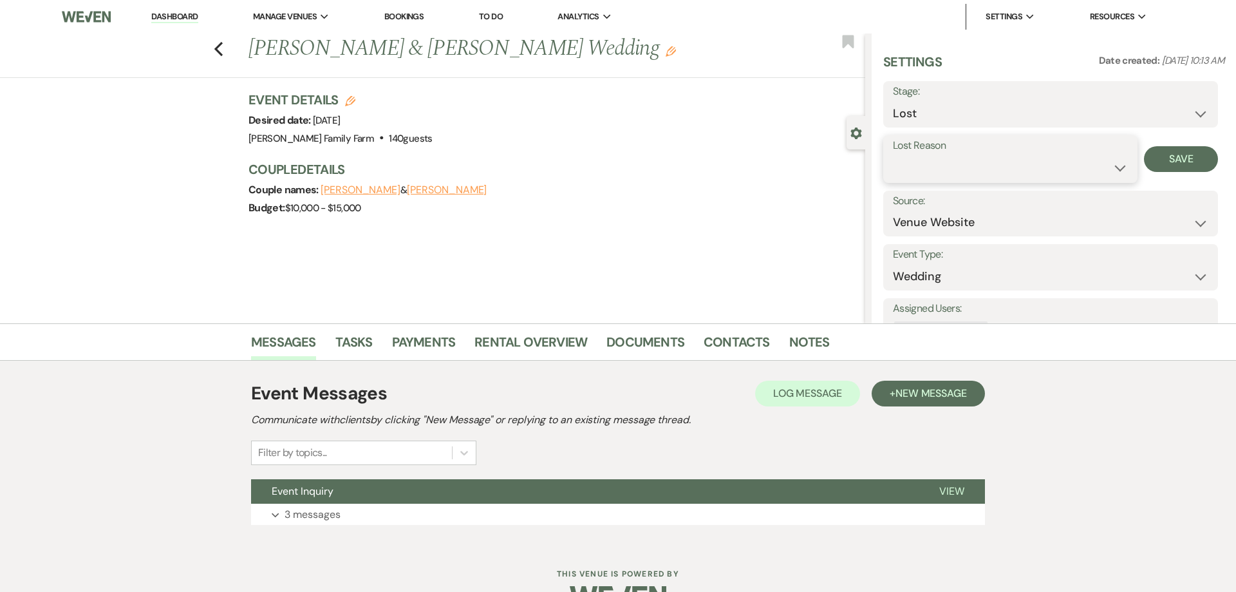
click at [893, 155] on select "Booked Elsewhere Budget Date Unavailable No Response Not a Good Match Capacity …" at bounding box center [1010, 167] width 235 height 25
select select "10"
click option "Not a Good Match" at bounding box center [0, 0] width 0 height 0
click at [1168, 155] on button "Save" at bounding box center [1181, 159] width 74 height 26
click at [221, 49] on icon "Previous" at bounding box center [219, 48] width 10 height 15
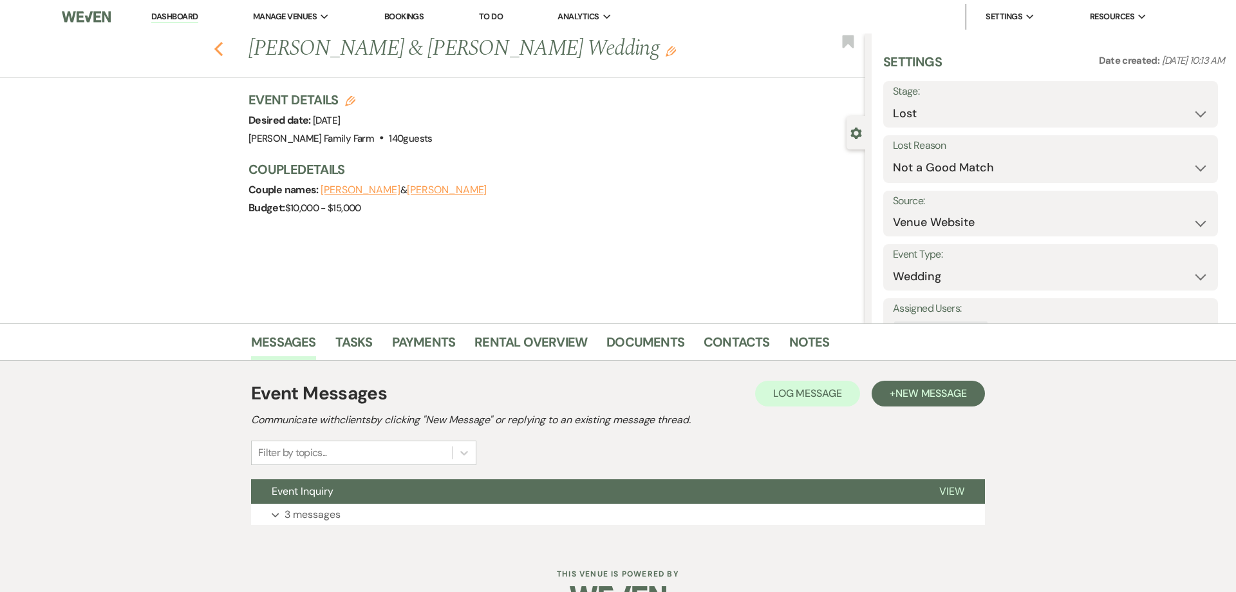
select select "8"
select select "10"
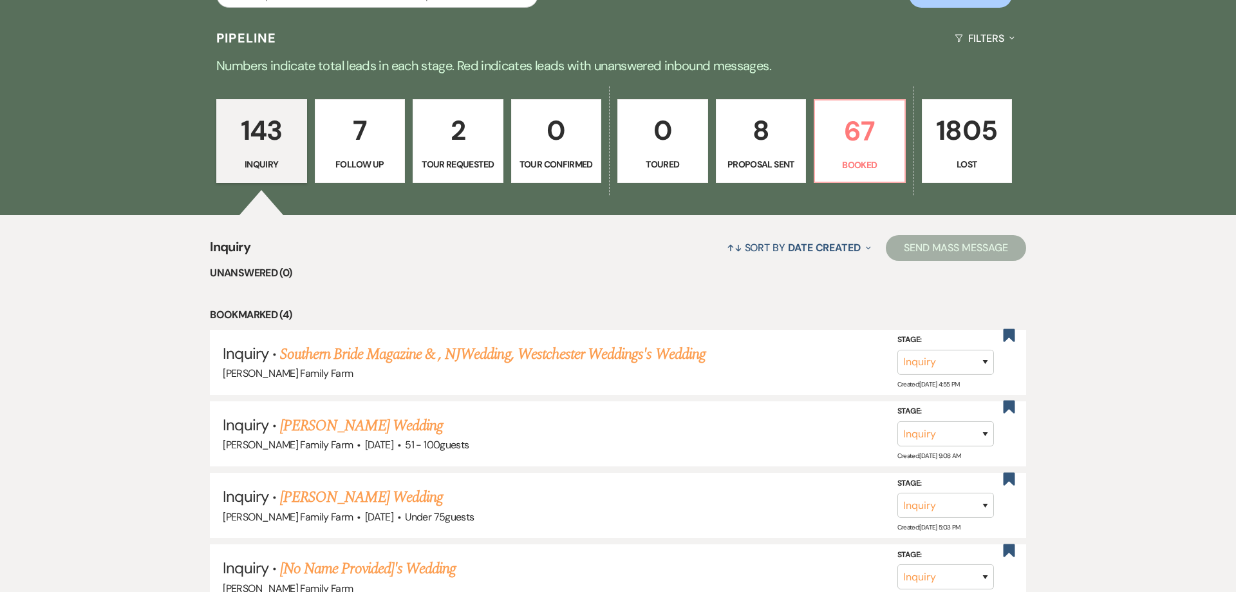
scroll to position [246, 0]
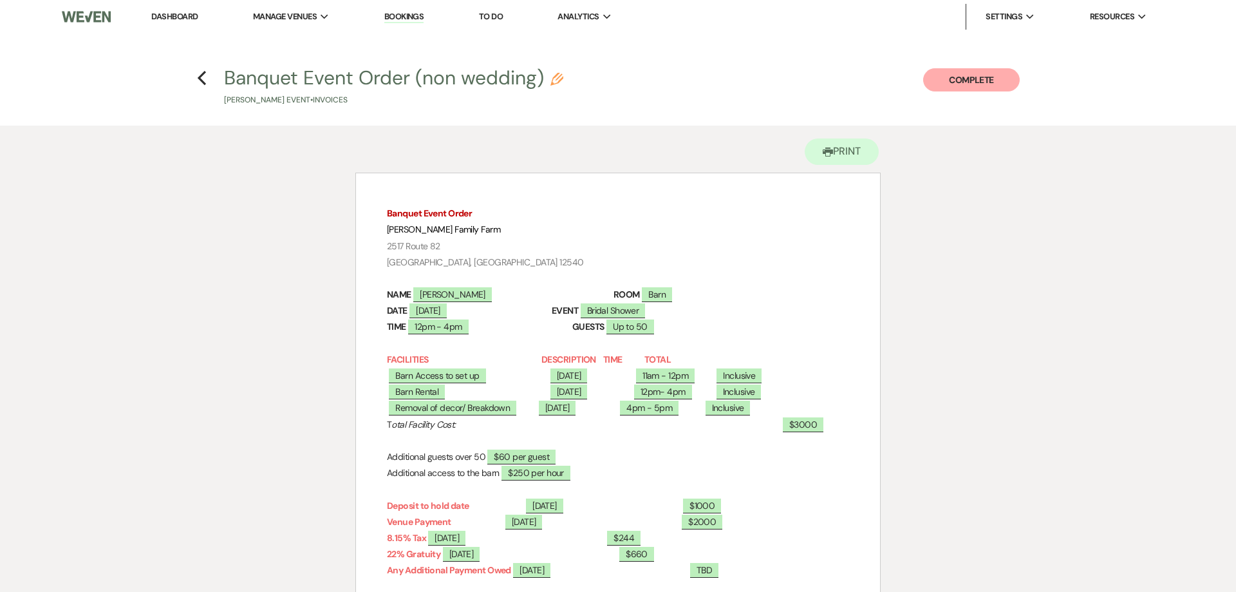
scroll to position [619, 0]
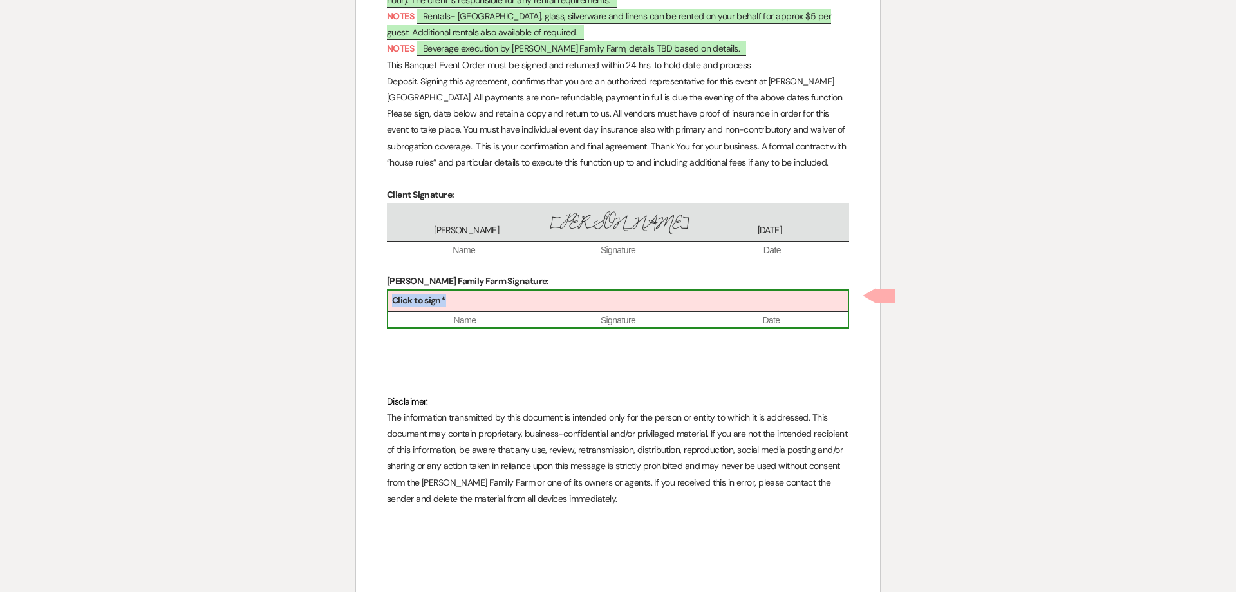
click at [492, 306] on div "Click to sign*" at bounding box center [618, 300] width 460 height 21
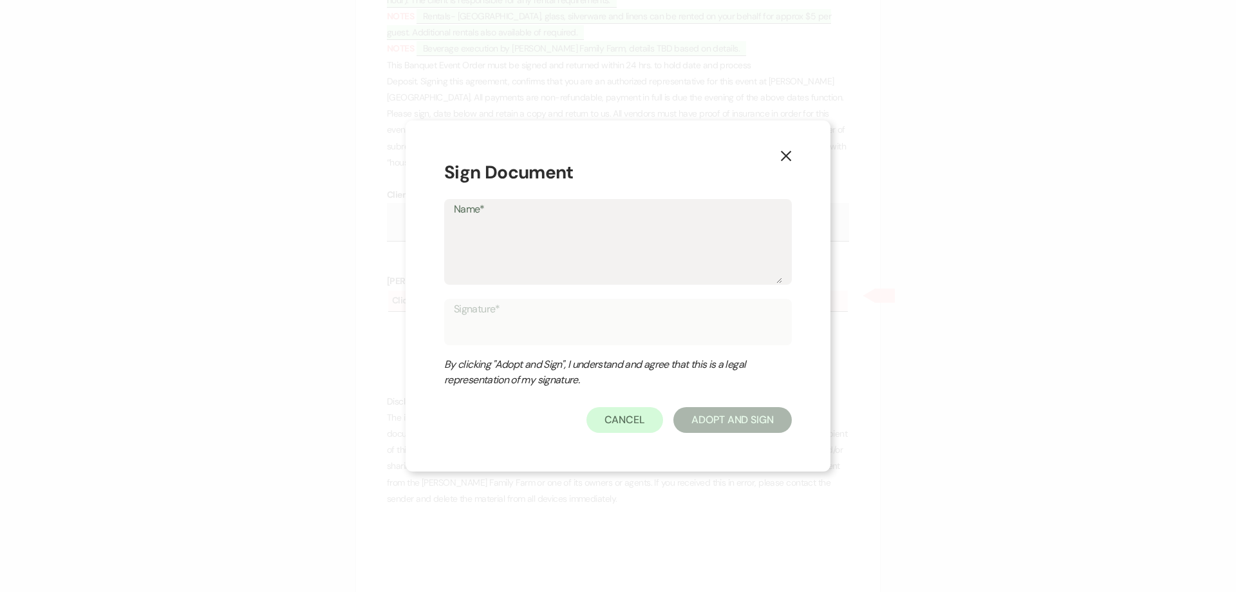
click at [499, 261] on textarea "Name*" at bounding box center [618, 251] width 328 height 64
type textarea "c"
type input "c"
type textarea "cm"
type input "cm"
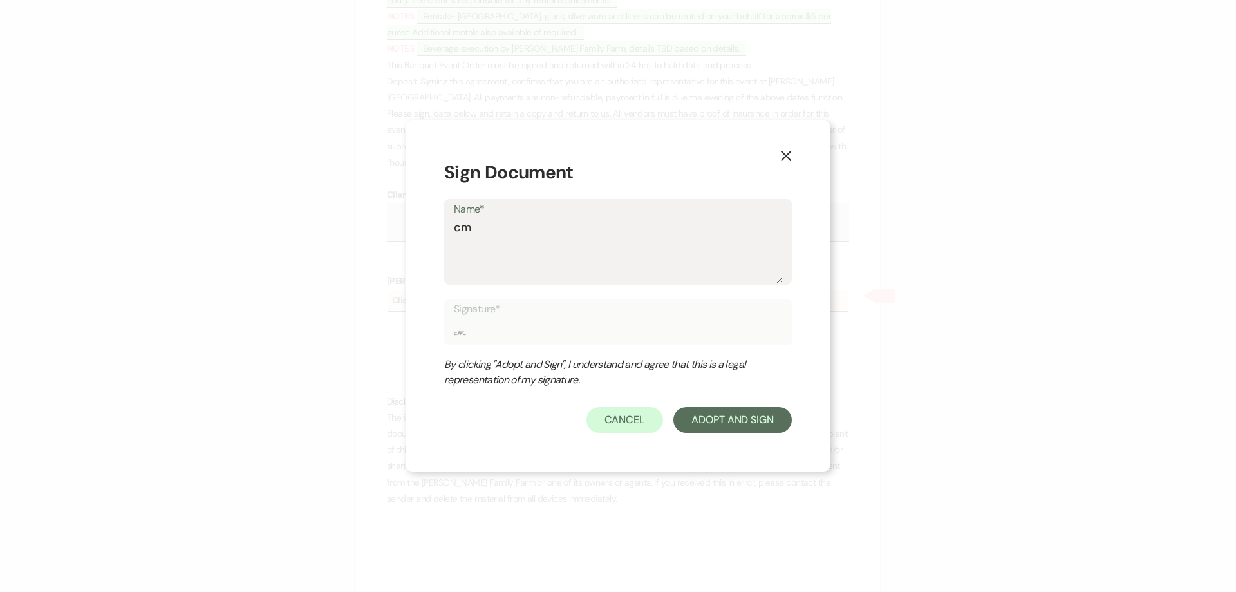
type textarea "cmf"
type input "cmf"
type textarea "cm"
type input "cm"
type textarea "c"
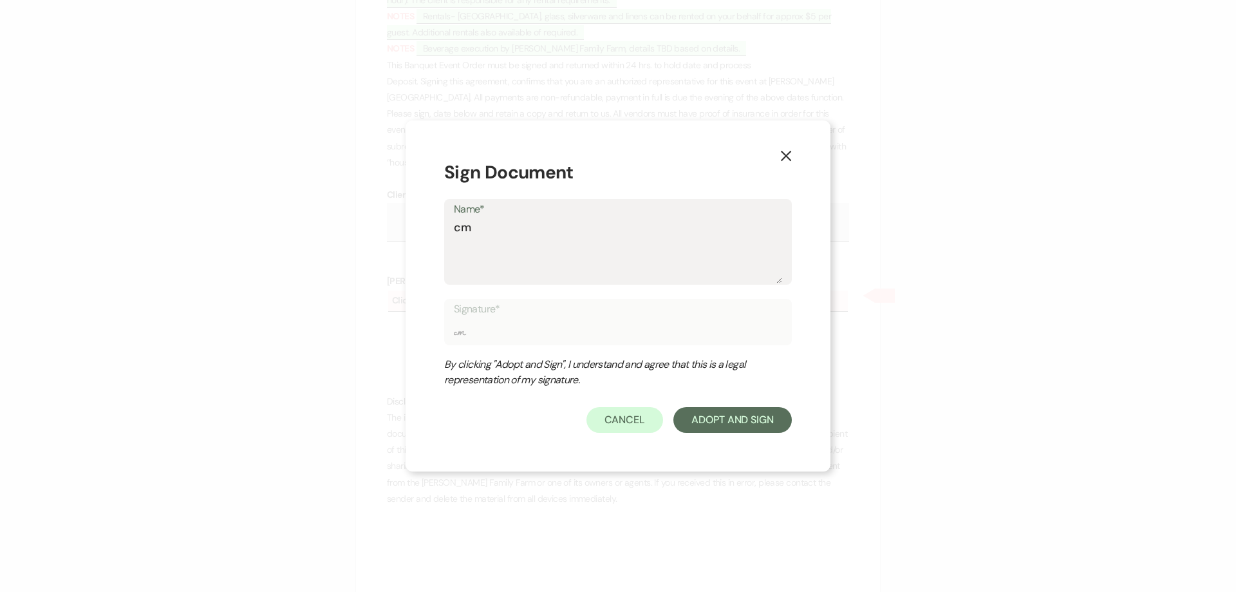
type input "c"
type textarea "C"
type input "C"
type textarea "CM"
type input "CM"
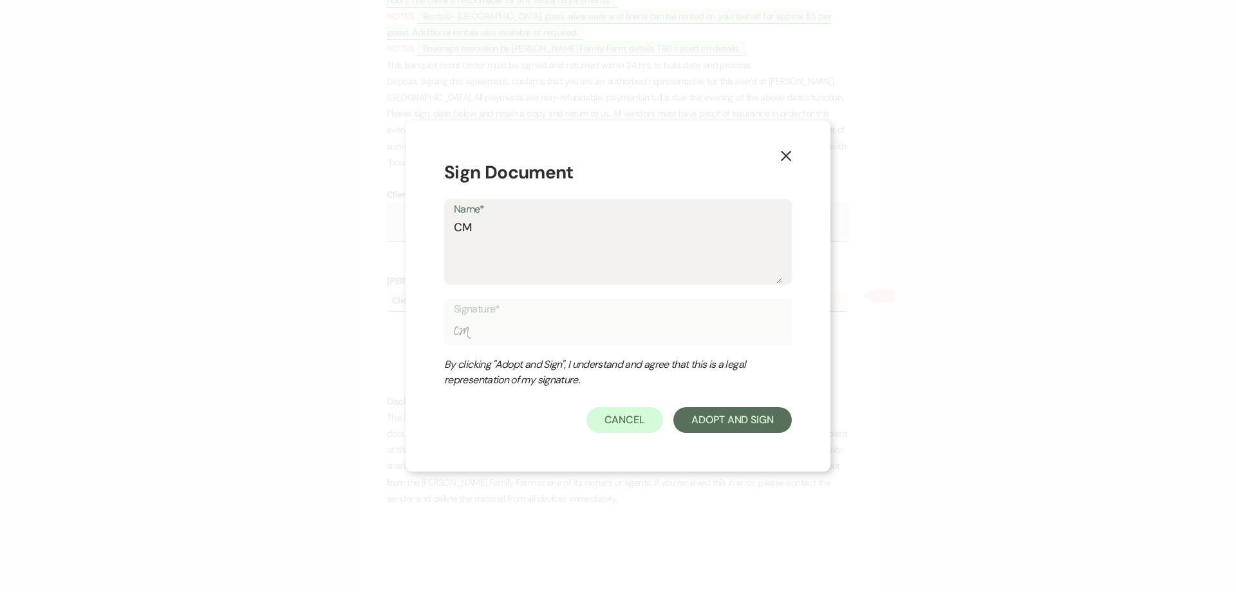
type textarea "CMF"
type input "CMF"
type textarea "CMFM"
type input "CMFM"
type textarea "CMFMa"
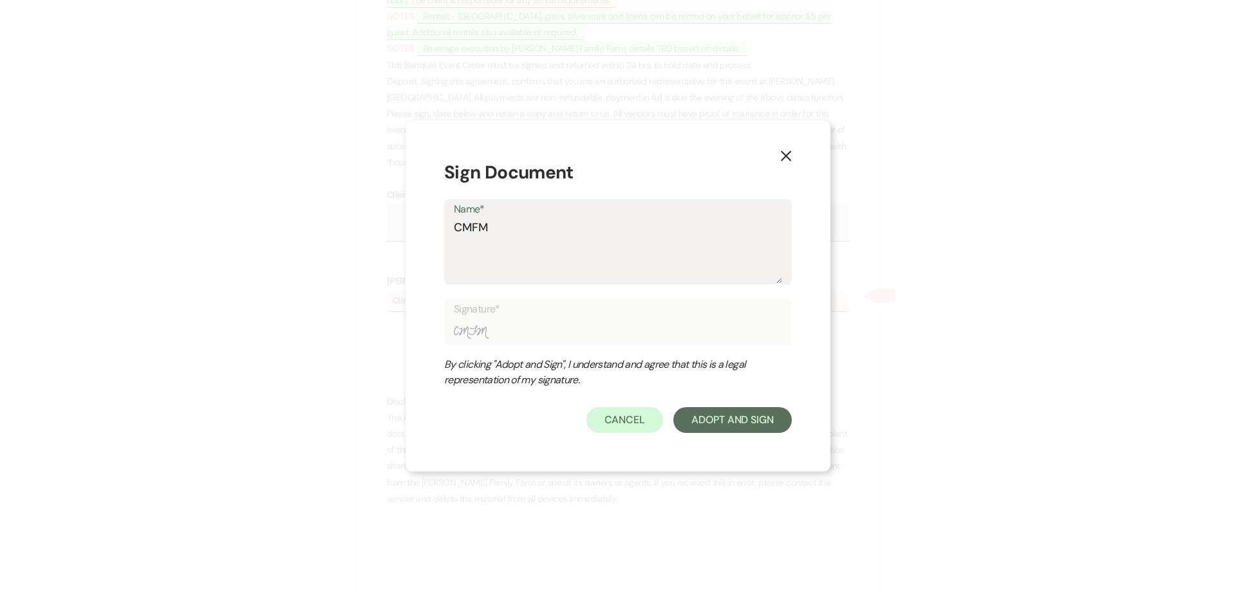
type input "CMFMa"
type textarea "CMFMar"
type input "CMFMar"
type textarea "CMFMart"
type input "CMFMart"
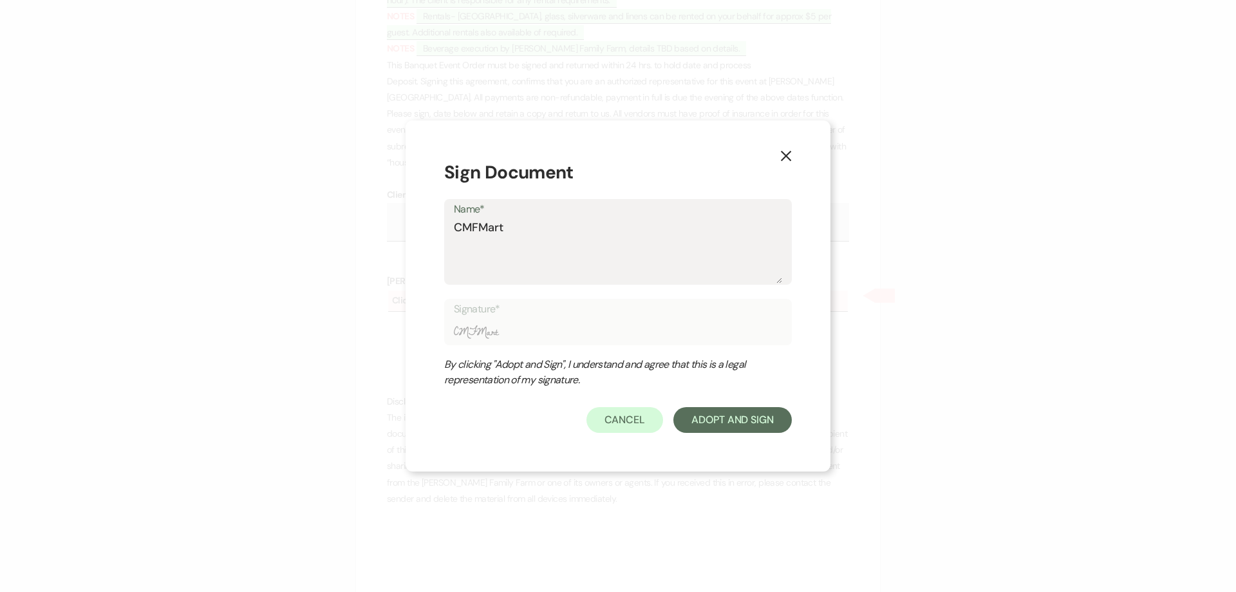
type textarea "CMFMarti"
type input "CMFMarti"
type textarea "CMFMartin"
type input "CMFMartin"
type textarea "CMFMartin"
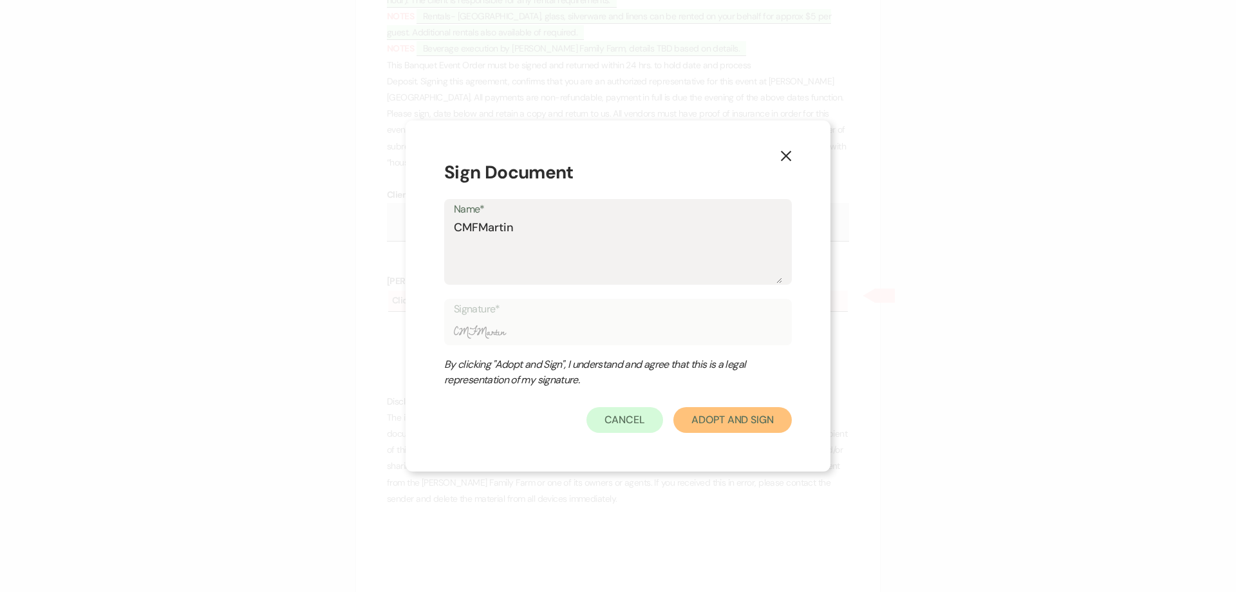
click at [746, 420] on button "Adopt And Sign" at bounding box center [732, 420] width 118 height 26
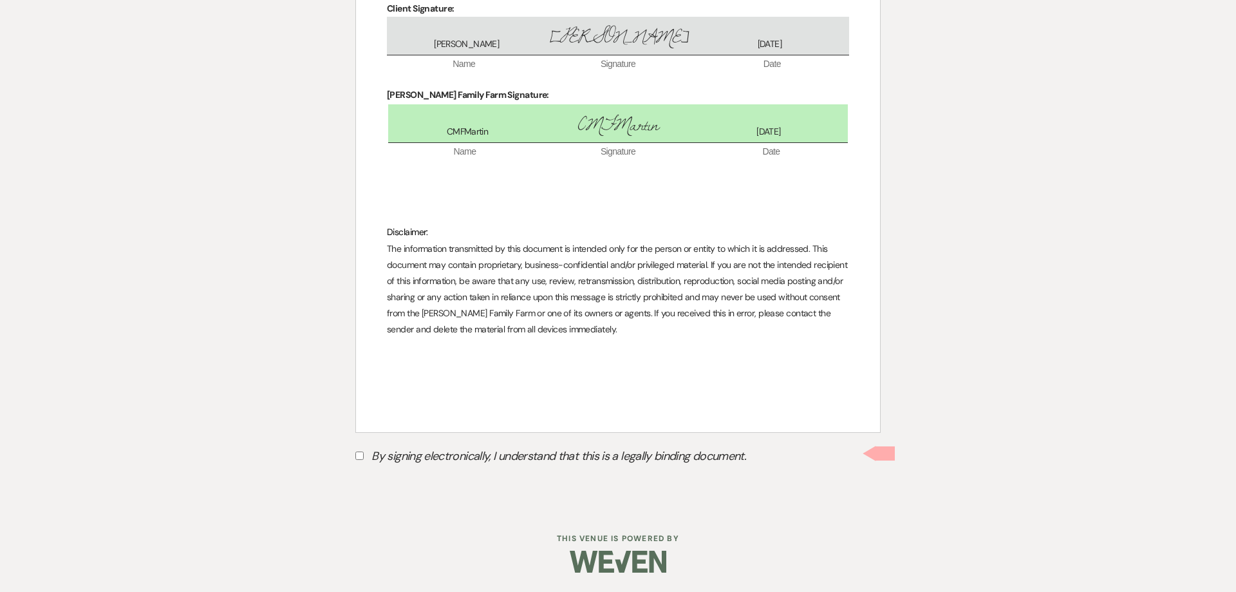
scroll to position [806, 0]
click at [362, 457] on input "By signing electronically, I understand that this is a legally binding document." at bounding box center [359, 455] width 8 height 8
checkbox input "true"
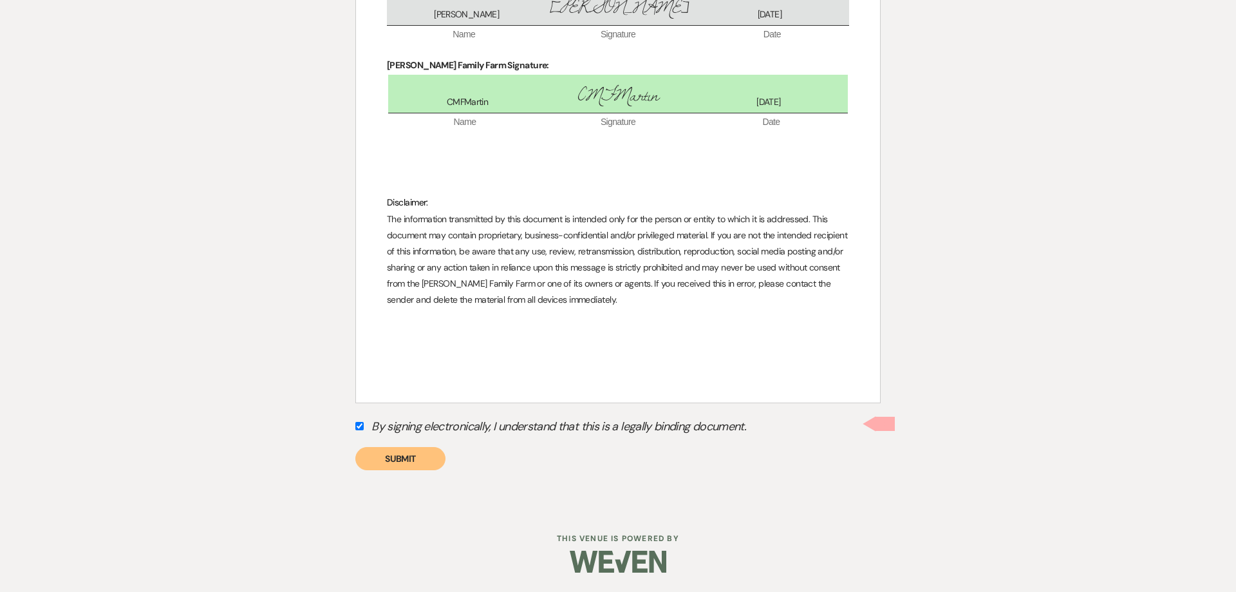
click at [429, 458] on button "Submit" at bounding box center [400, 458] width 90 height 23
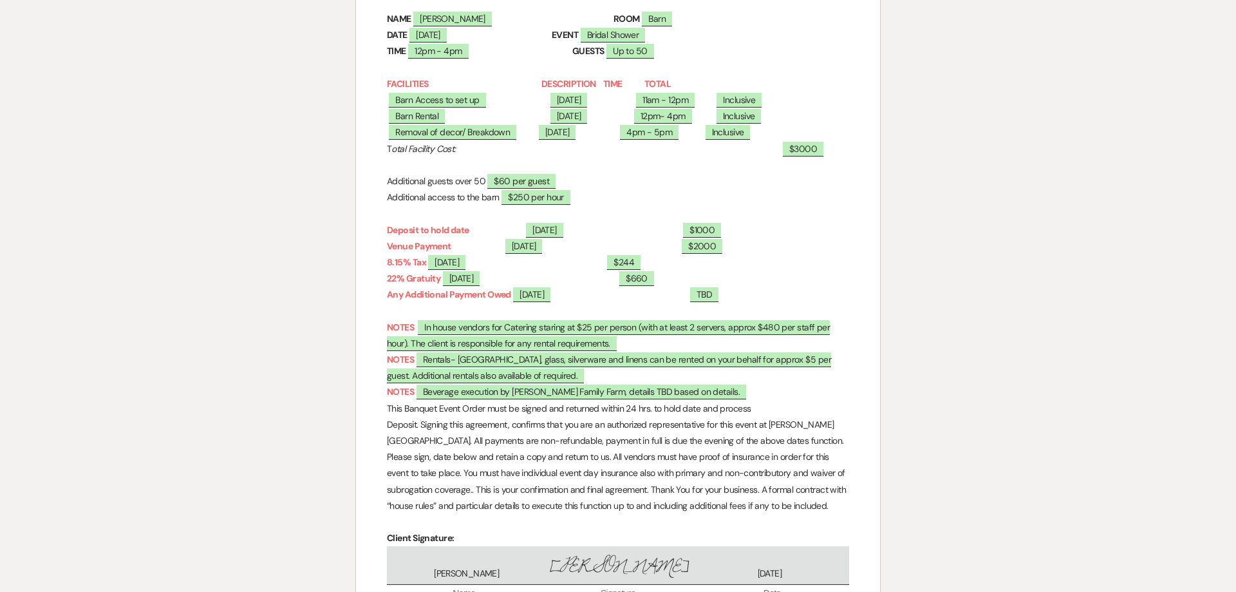
scroll to position [0, 0]
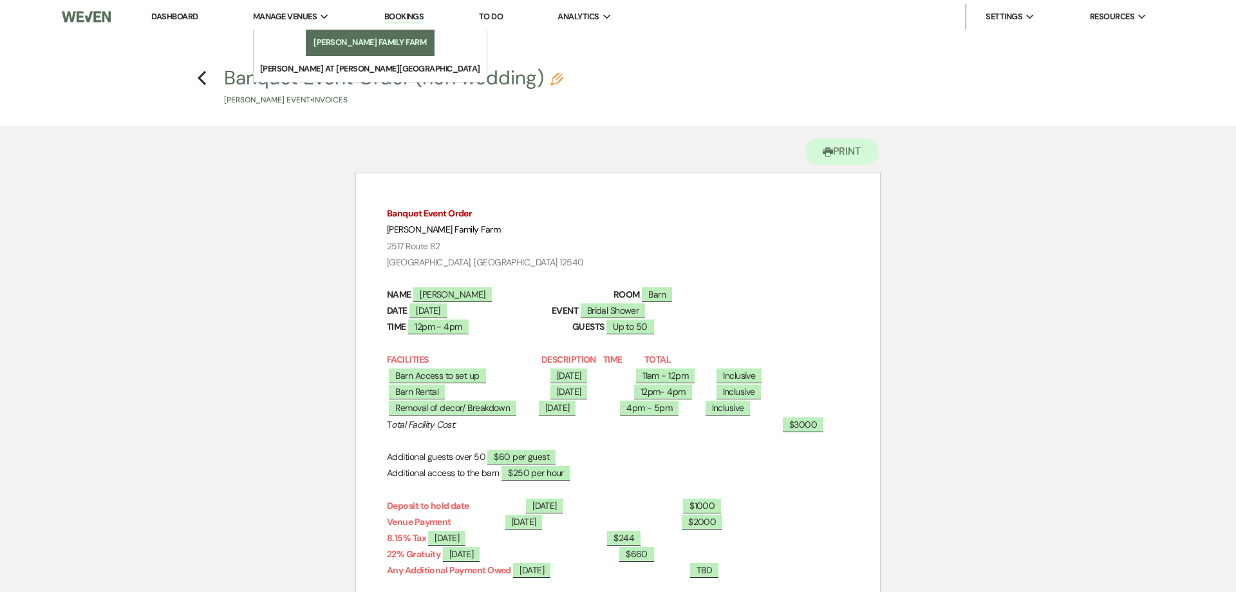
click at [319, 39] on li "[PERSON_NAME] Family Farm" at bounding box center [370, 42] width 116 height 13
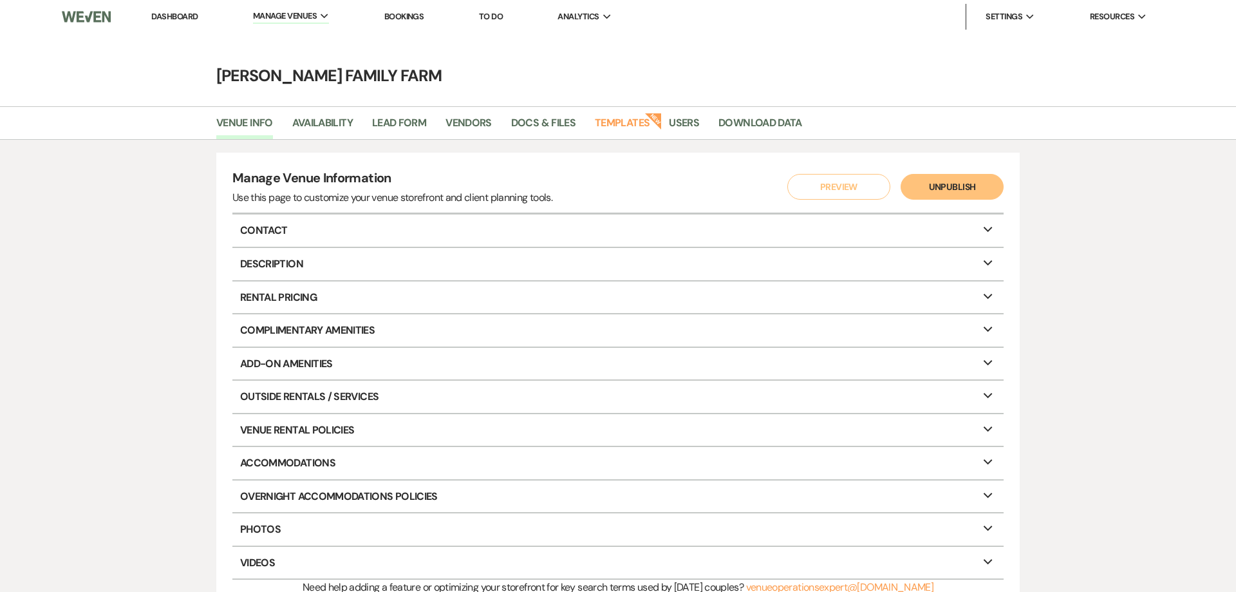
click at [180, 15] on link "Dashboard" at bounding box center [174, 16] width 46 height 11
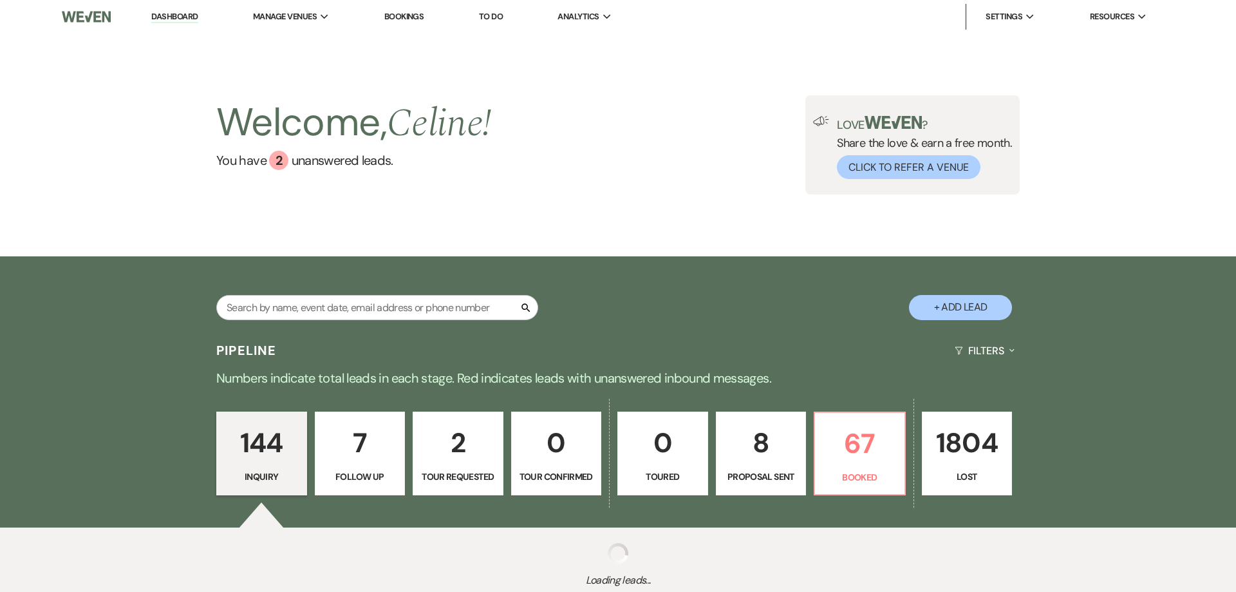
scroll to position [94, 0]
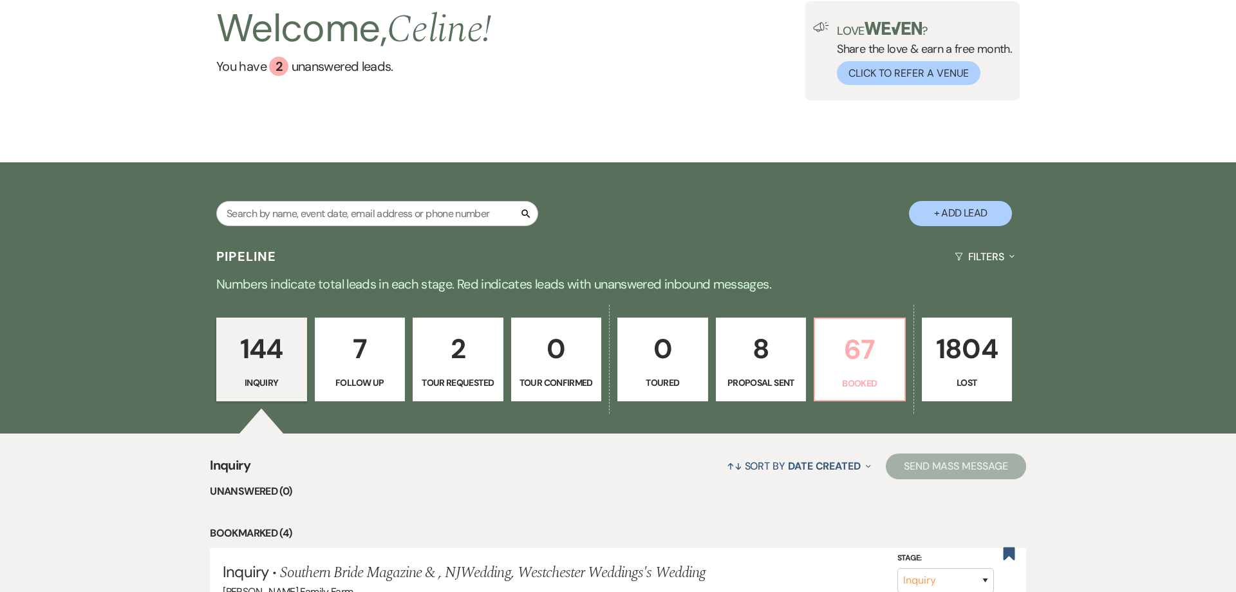
click at [849, 239] on div "Pipeline Filters Expand" at bounding box center [618, 256] width 927 height 34
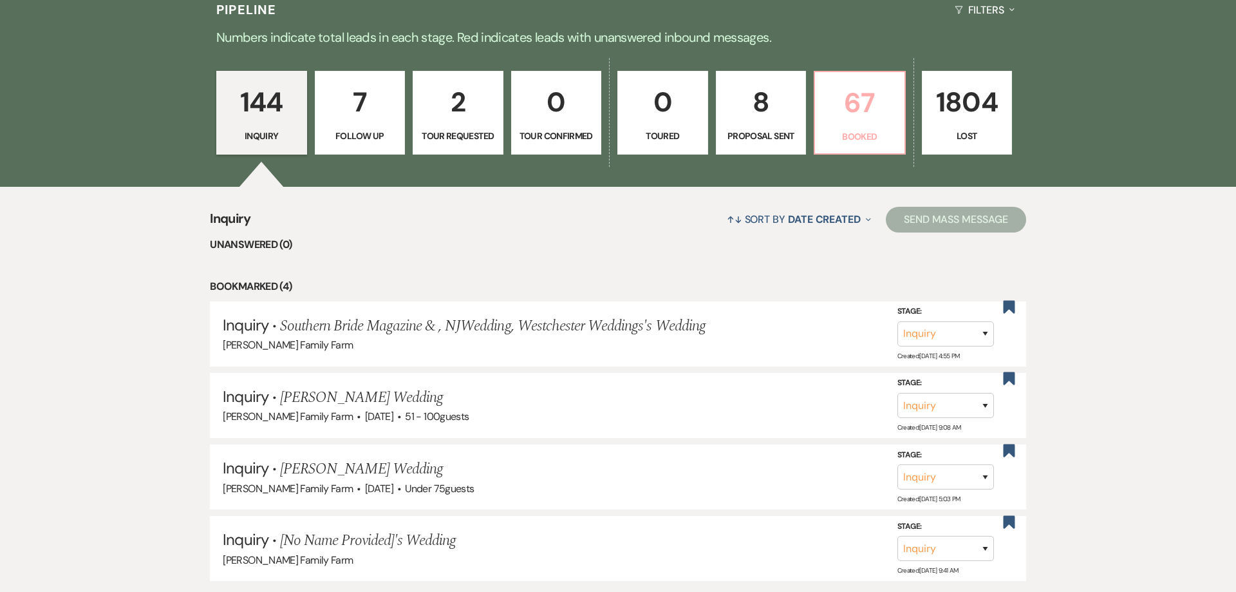
click at [861, 116] on p "67" at bounding box center [860, 103] width 74 height 43
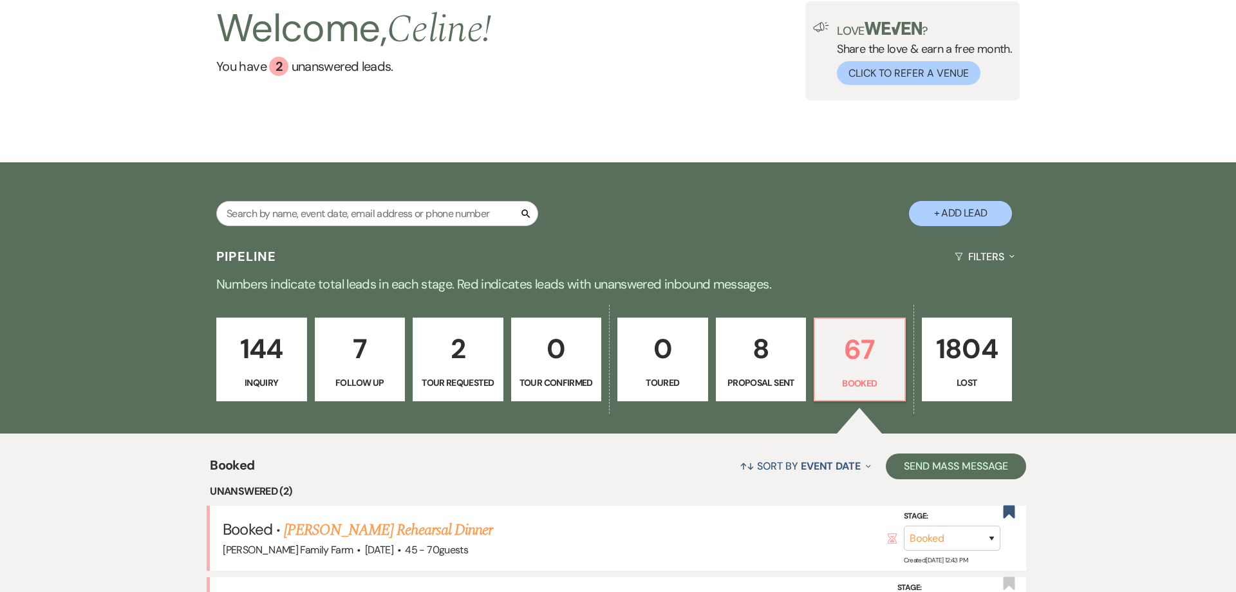
scroll to position [521, 0]
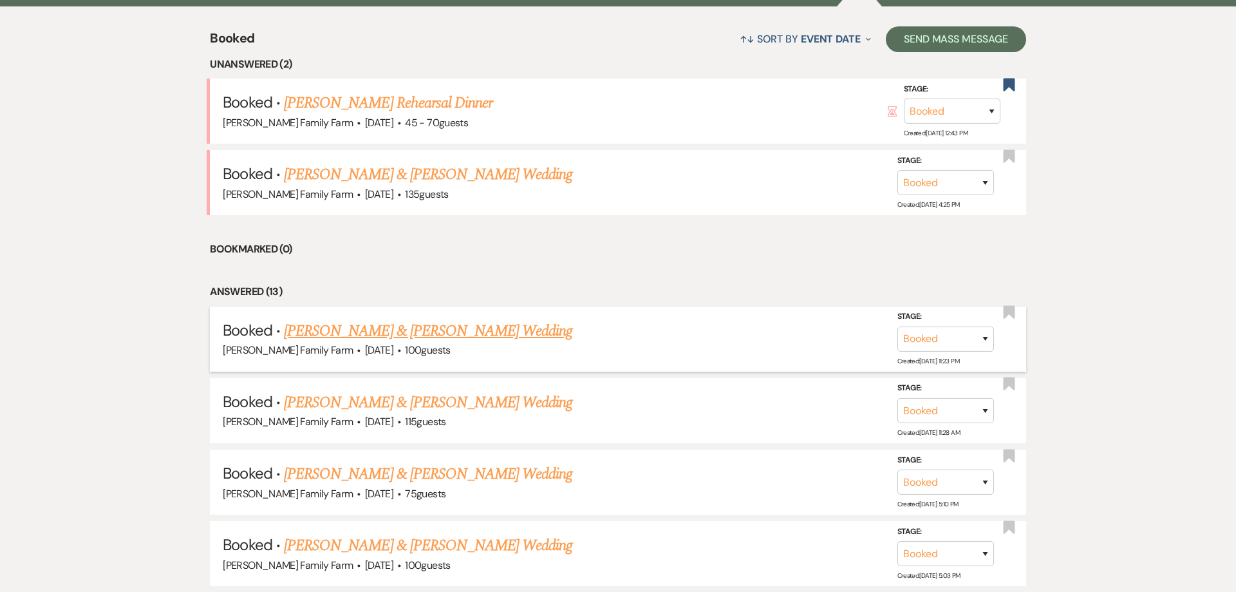
click at [385, 330] on link "[PERSON_NAME] & [PERSON_NAME] Wedding" at bounding box center [428, 330] width 288 height 23
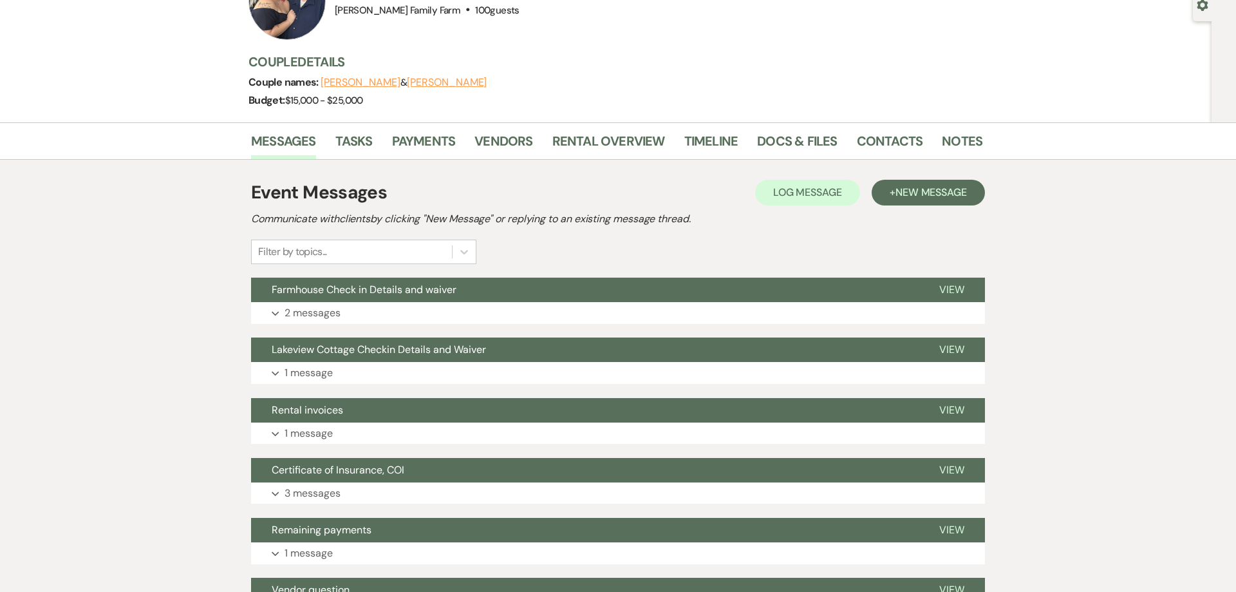
scroll to position [131, 0]
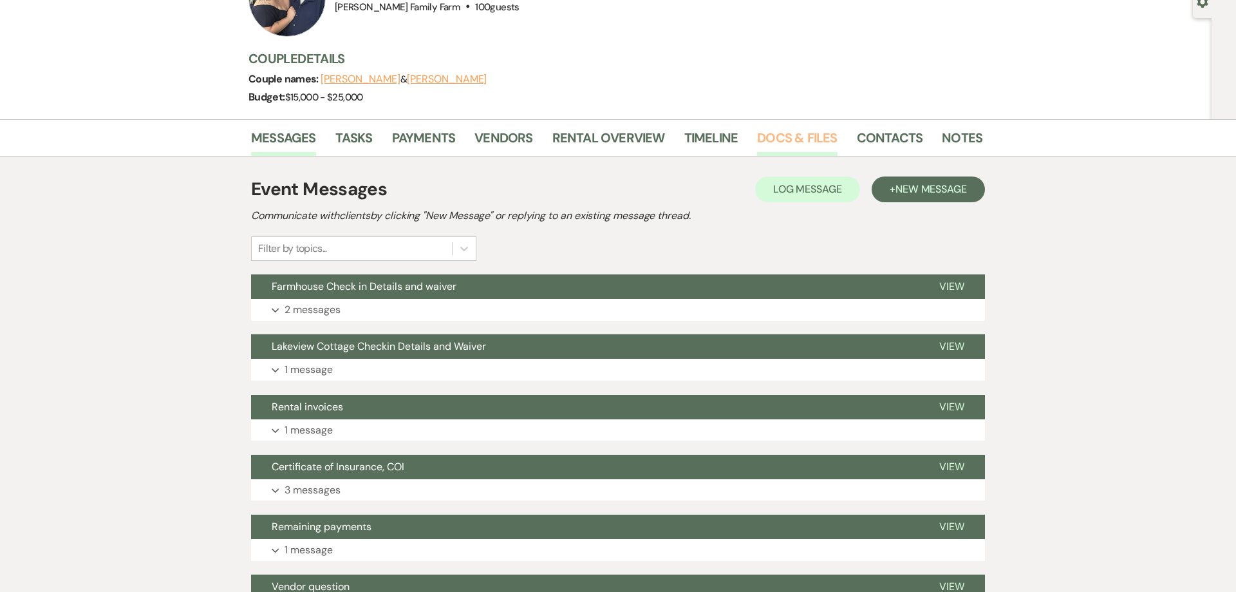
click at [811, 136] on link "Docs & Files" at bounding box center [797, 141] width 80 height 28
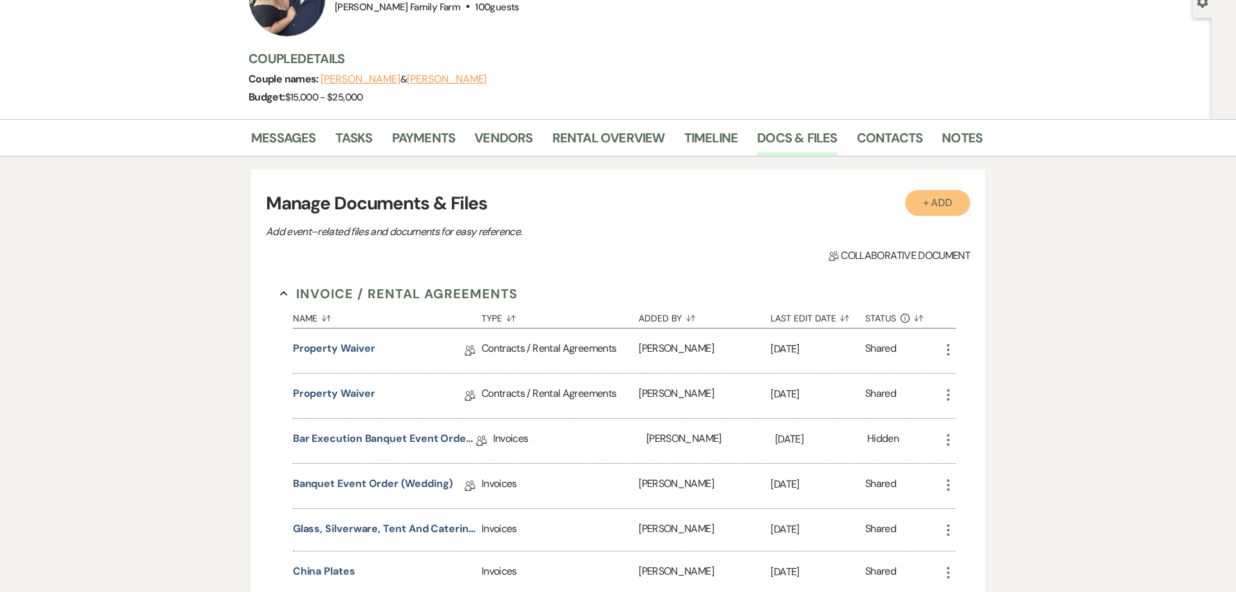
click at [938, 200] on button "+ Add" at bounding box center [938, 203] width 66 height 26
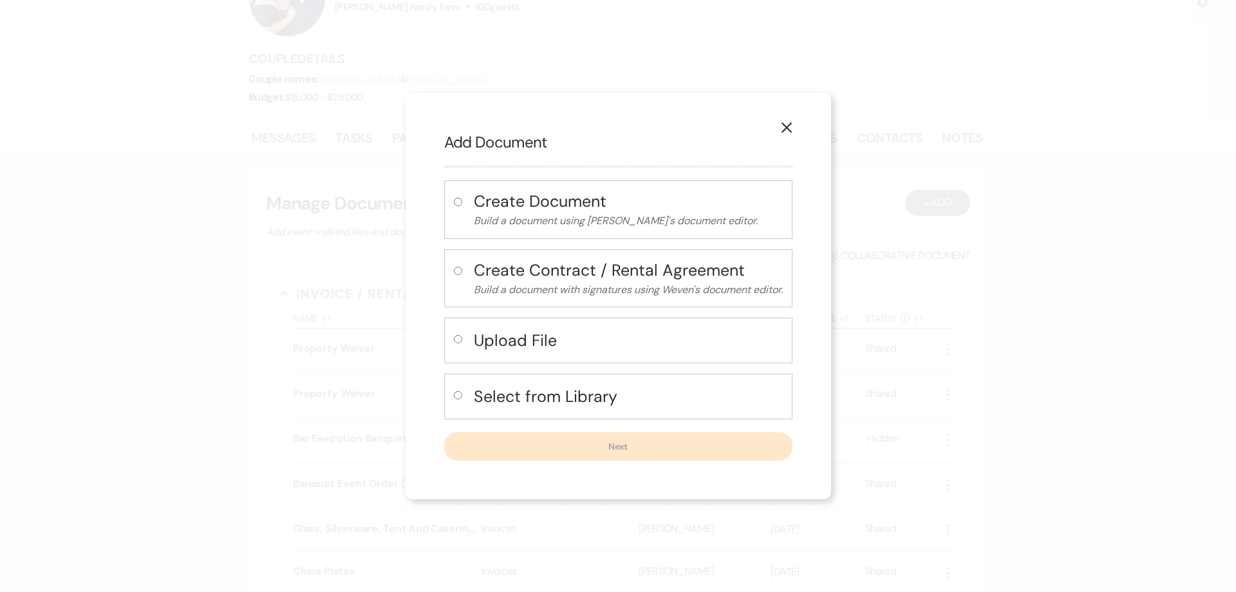
click at [455, 337] on input "radio" at bounding box center [458, 339] width 8 height 8
radio input "true"
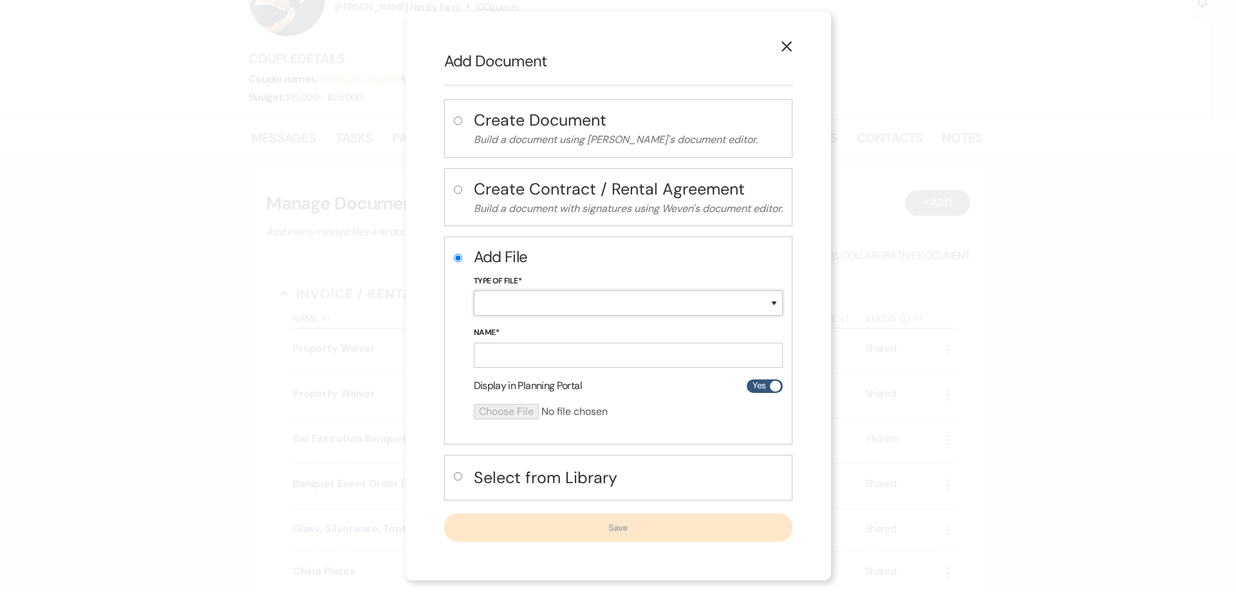
click at [474, 290] on select "Special Event Insurance Vendor Certificate of Insurance Contracts / Rental Agre…" at bounding box center [628, 302] width 309 height 25
select select "11"
click option "Receipts" at bounding box center [0, 0] width 0 height 0
click at [507, 348] on input "Name*" at bounding box center [628, 354] width 309 height 25
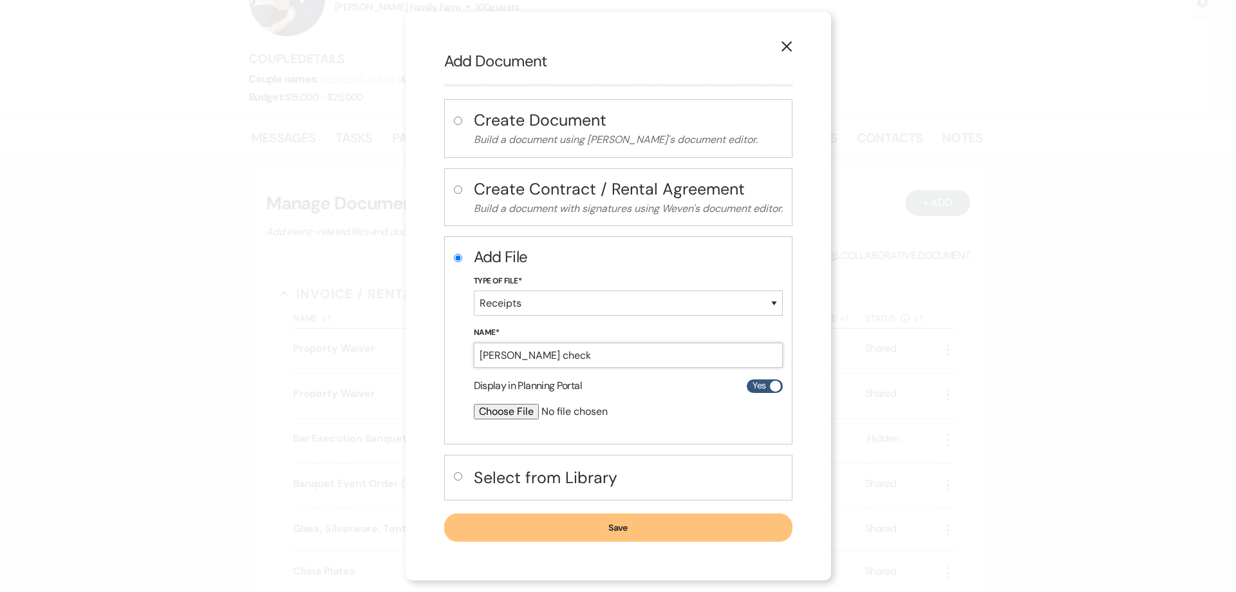
type input "Cantele check"
click at [504, 413] on input "file" at bounding box center [594, 411] width 241 height 15
type input "C:\fakepath\IMG_9637.jpg"
click at [633, 537] on button "Save" at bounding box center [618, 528] width 348 height 28
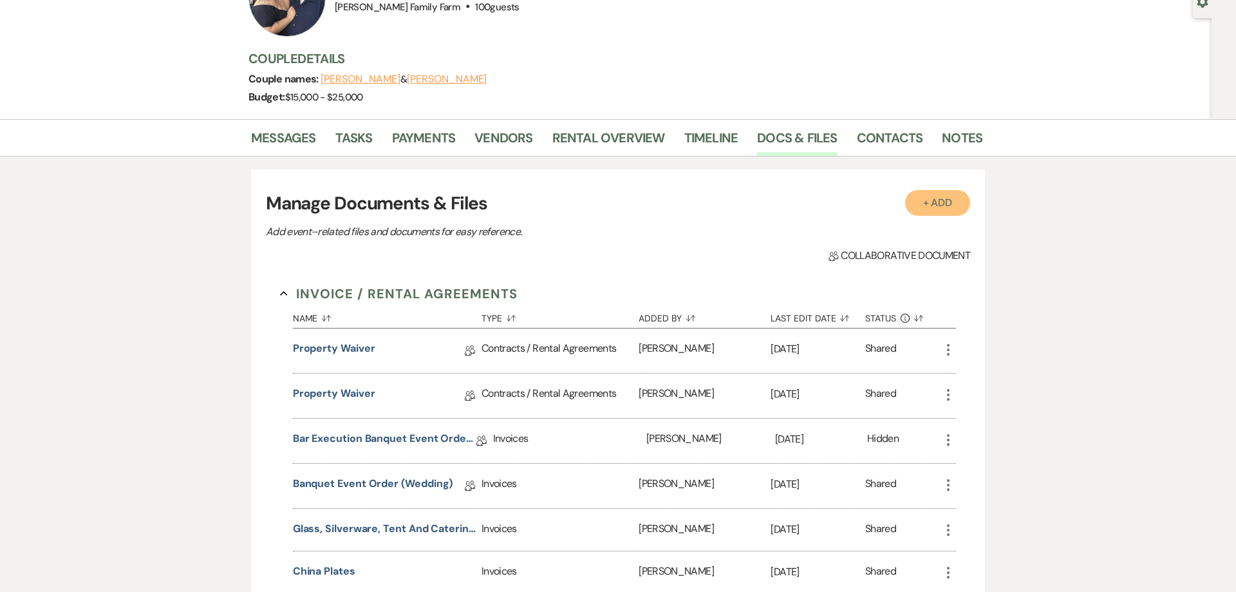
click at [936, 202] on button "+ Add" at bounding box center [938, 203] width 66 height 26
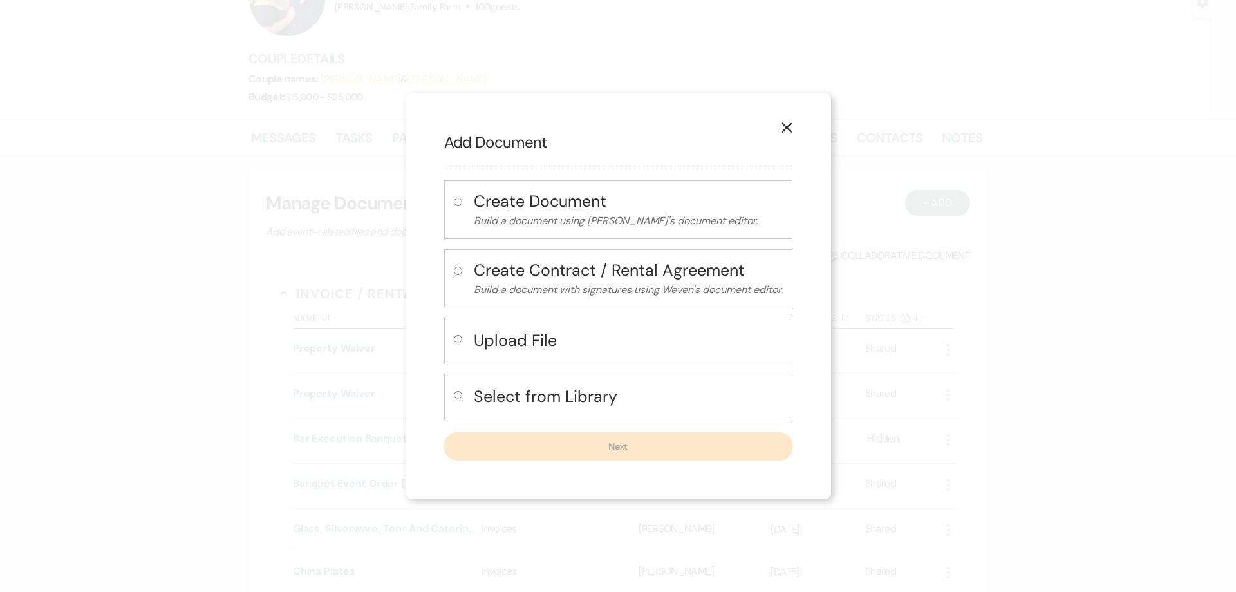
click at [457, 341] on input "radio" at bounding box center [458, 339] width 8 height 8
radio input "true"
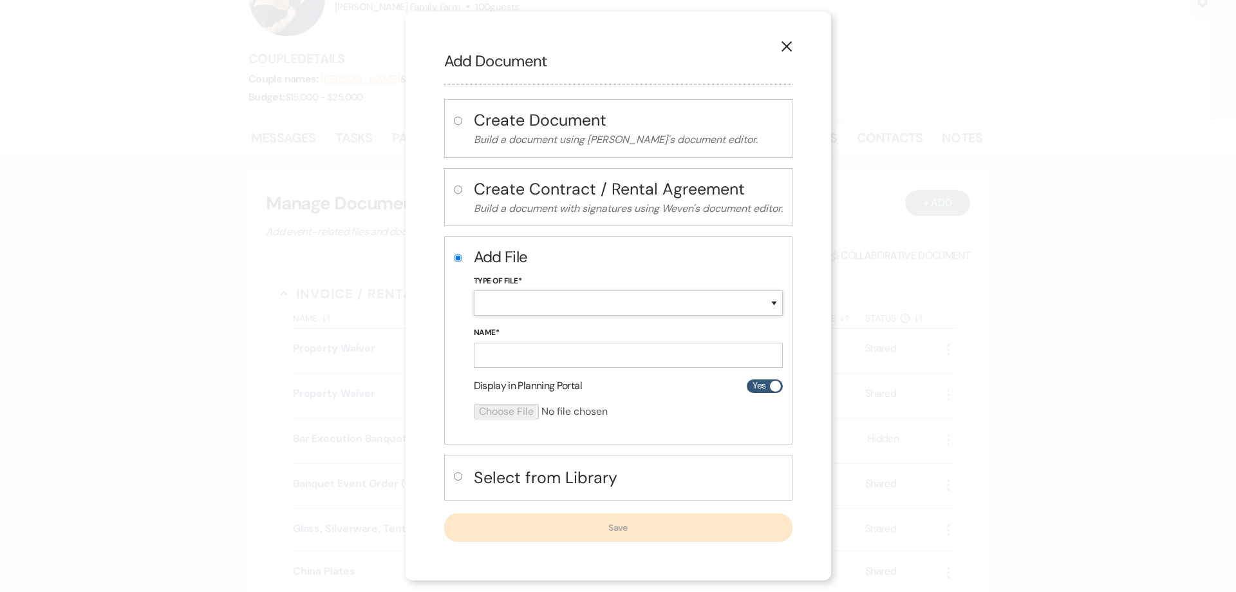
click at [474, 290] on select "Special Event Insurance Vendor Certificate of Insurance Contracts / Rental Agre…" at bounding box center [628, 302] width 309 height 25
select select "11"
click option "Receipts" at bounding box center [0, 0] width 0 height 0
click at [511, 357] on input "Name*" at bounding box center [628, 354] width 309 height 25
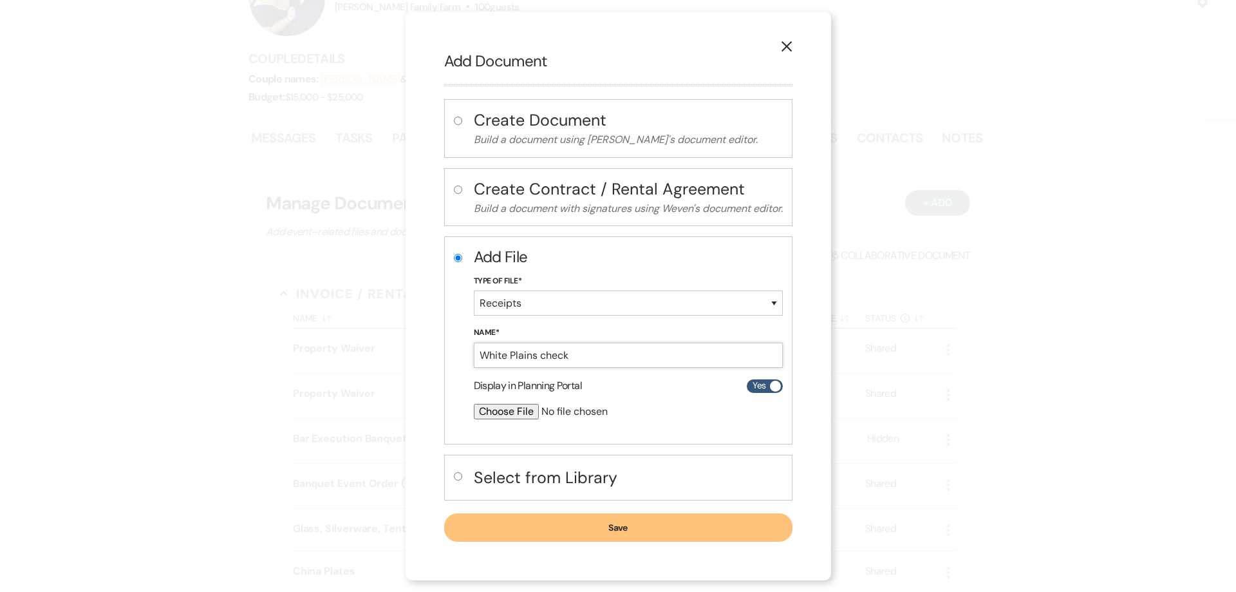
type input "White Plains check"
click at [505, 416] on input "file" at bounding box center [594, 411] width 241 height 15
type input "C:\fakepath\IMG_9638.jpg"
click at [621, 528] on button "Save" at bounding box center [618, 528] width 348 height 28
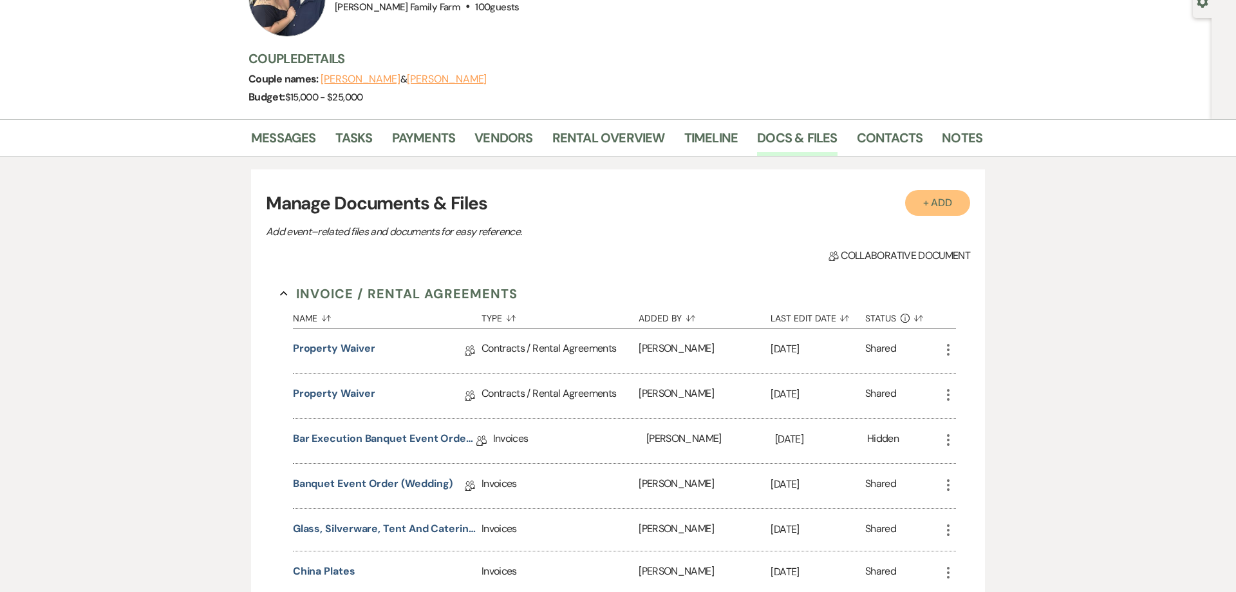
click at [935, 206] on button "+ Add" at bounding box center [938, 203] width 66 height 26
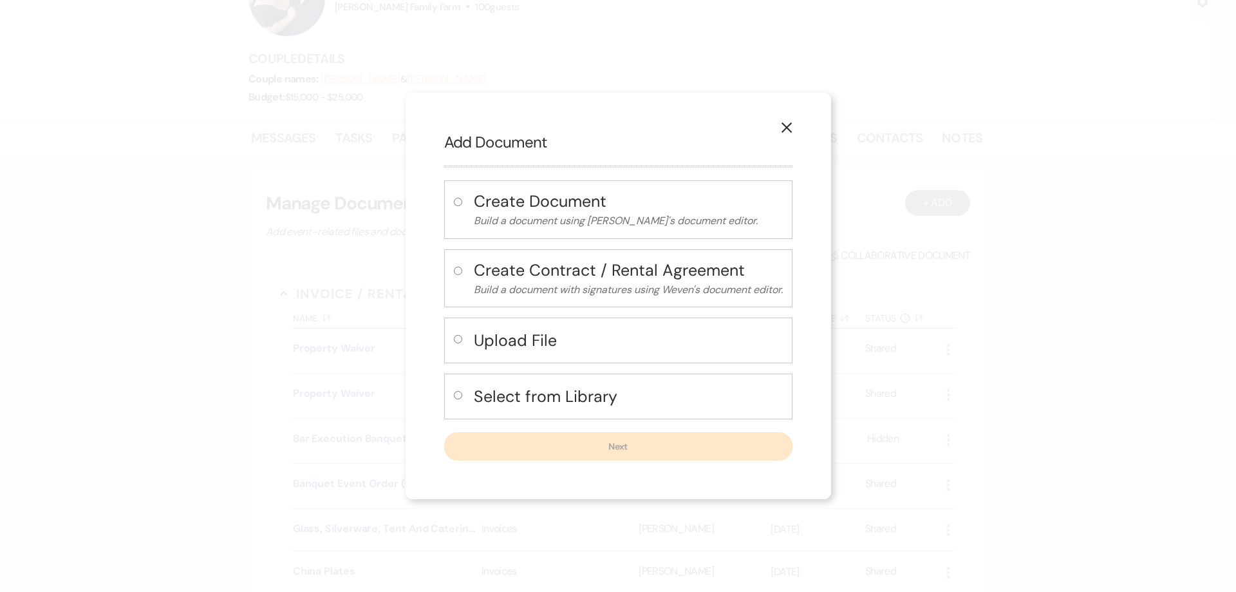
click at [458, 340] on input "radio" at bounding box center [458, 339] width 8 height 8
radio input "true"
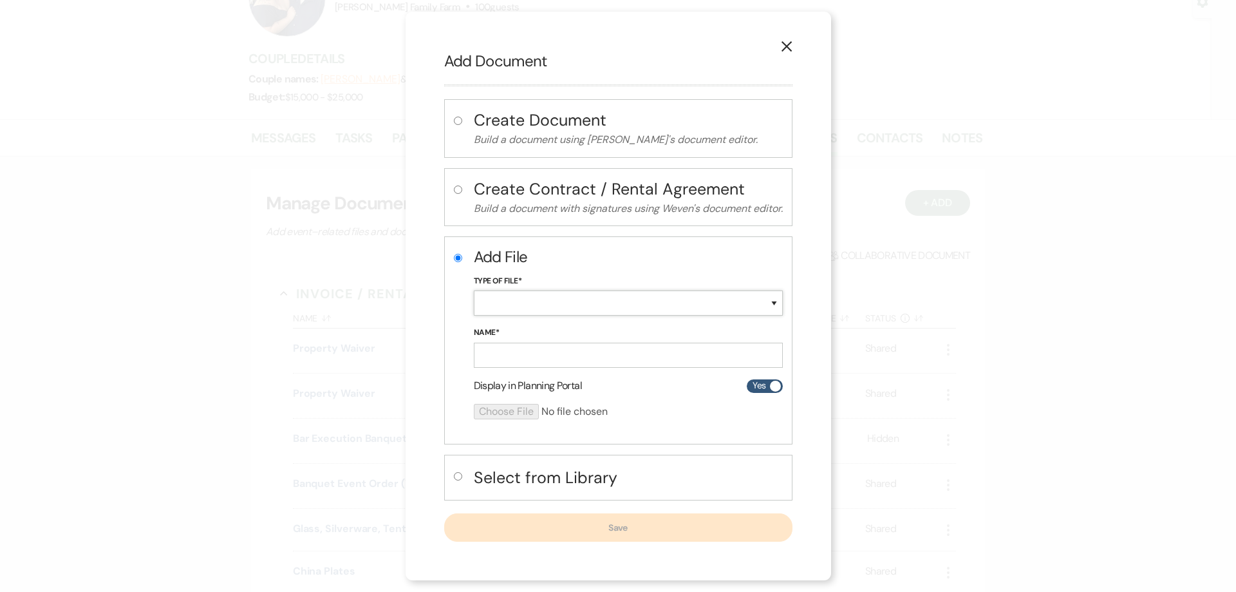
click at [474, 290] on select "Special Event Insurance Vendor Certificate of Insurance Contracts / Rental Agre…" at bounding box center [628, 302] width 309 height 25
select select "11"
click option "Receipts" at bounding box center [0, 0] width 0 height 0
click at [512, 358] on input "Name*" at bounding box center [628, 354] width 309 height 25
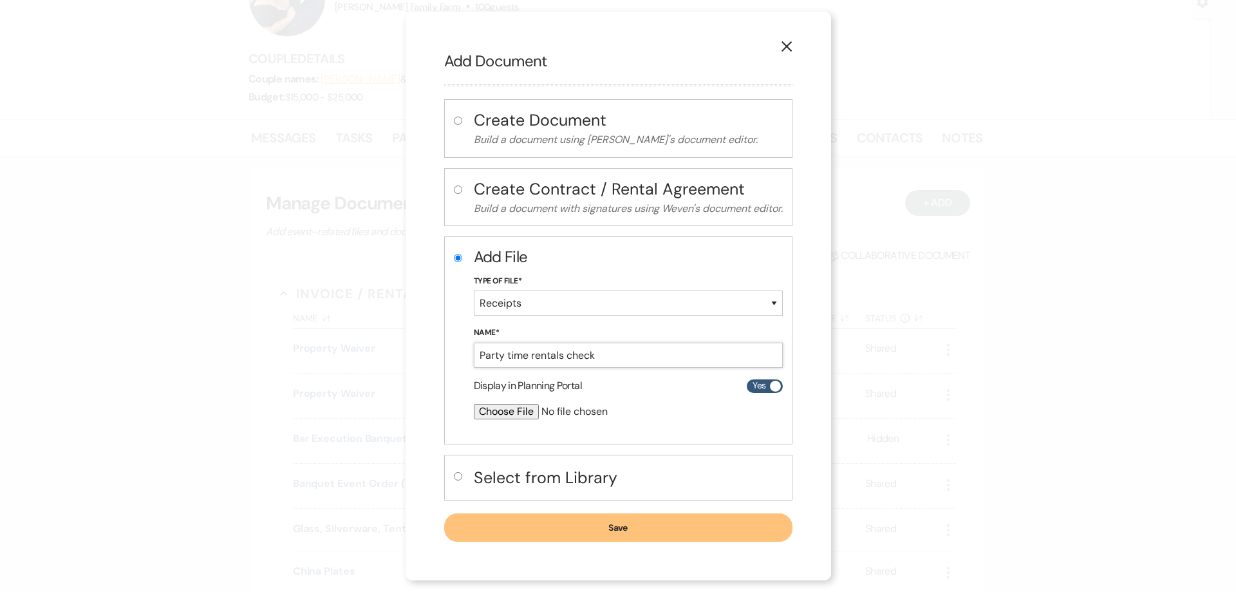
type input "Party time rentals check"
click at [488, 415] on input "file" at bounding box center [594, 411] width 241 height 15
type input "C:\fakepath\IMG_9639.jpg"
click at [627, 528] on button "Save" at bounding box center [618, 528] width 348 height 28
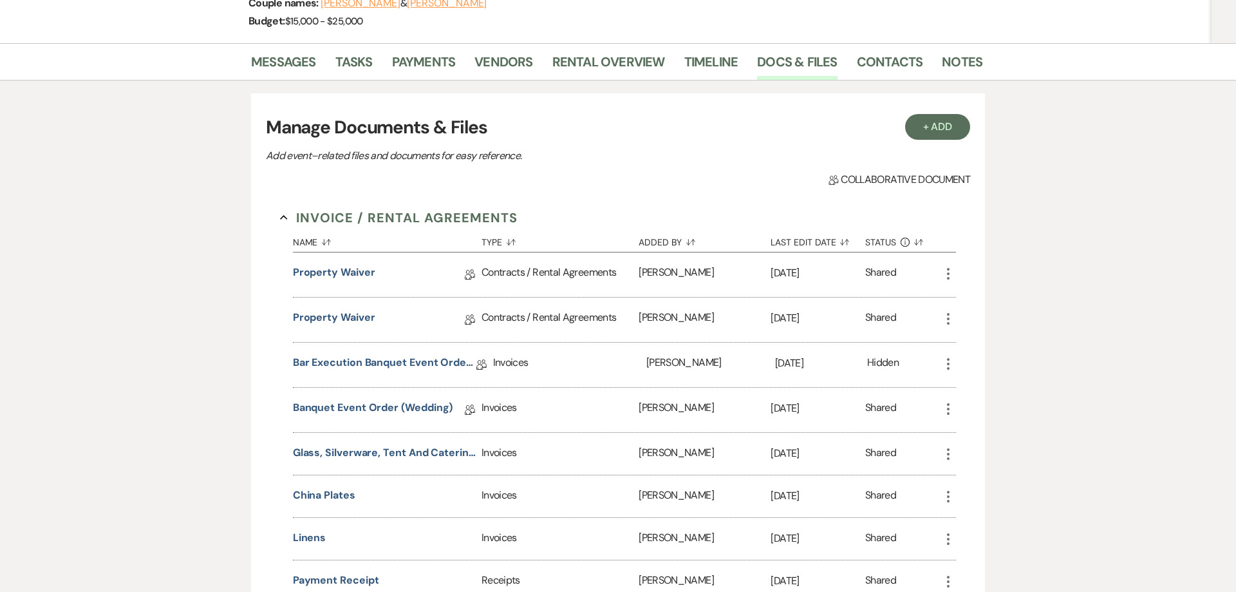
scroll to position [214, 0]
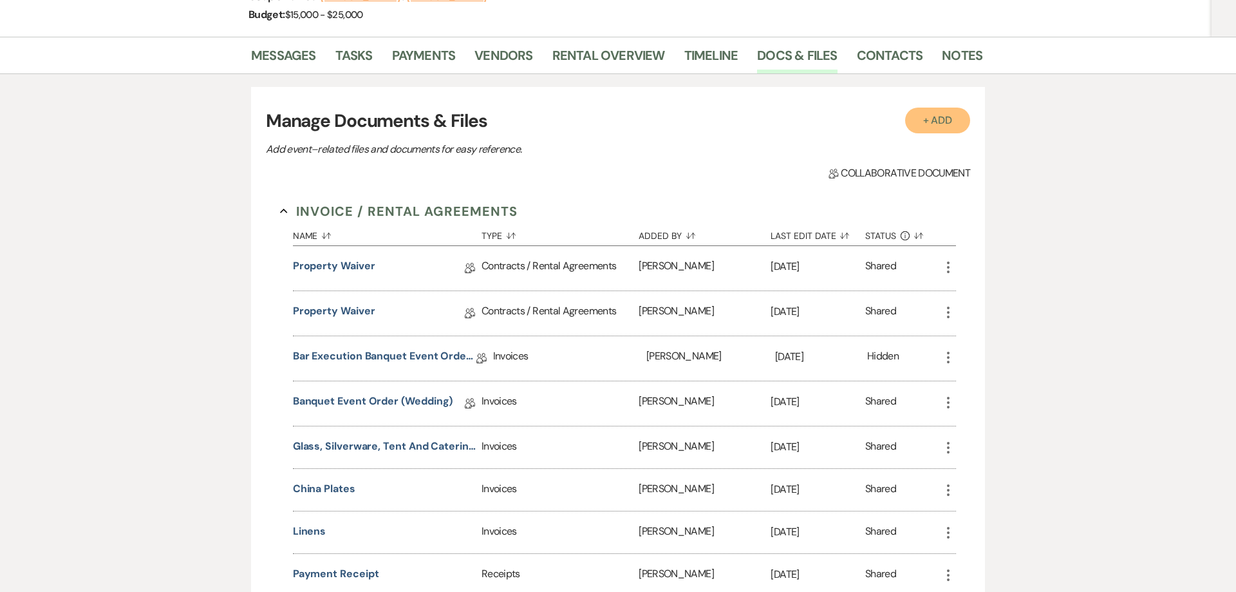
click at [947, 123] on button "+ Add" at bounding box center [938, 121] width 66 height 26
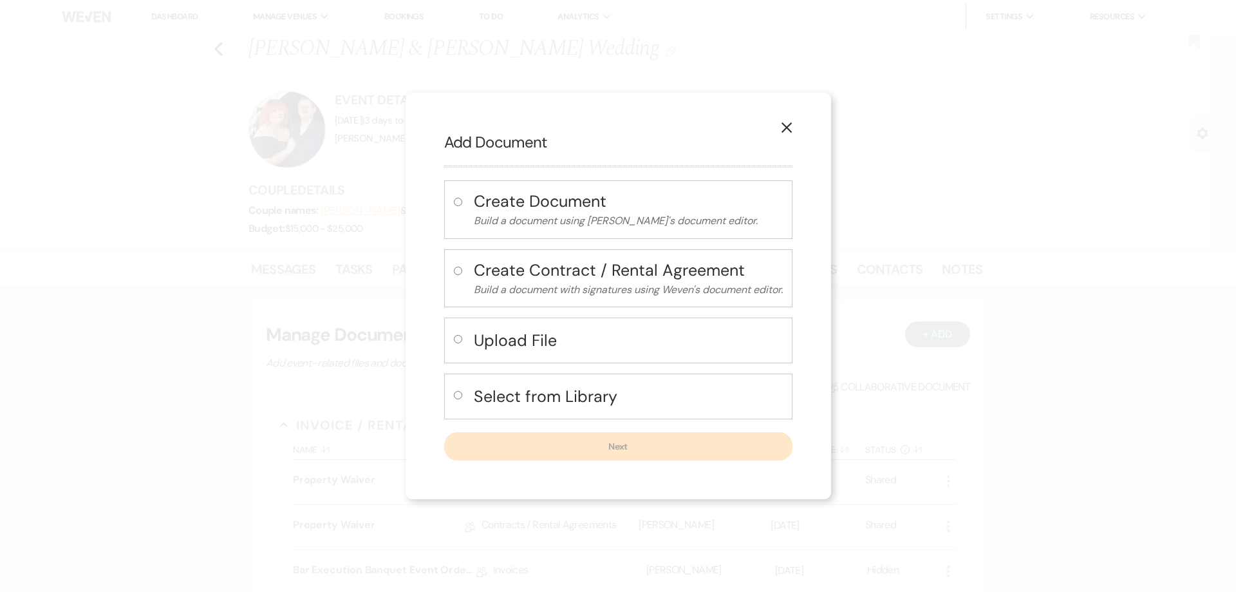
click at [455, 341] on input "radio" at bounding box center [458, 339] width 8 height 8
radio input "true"
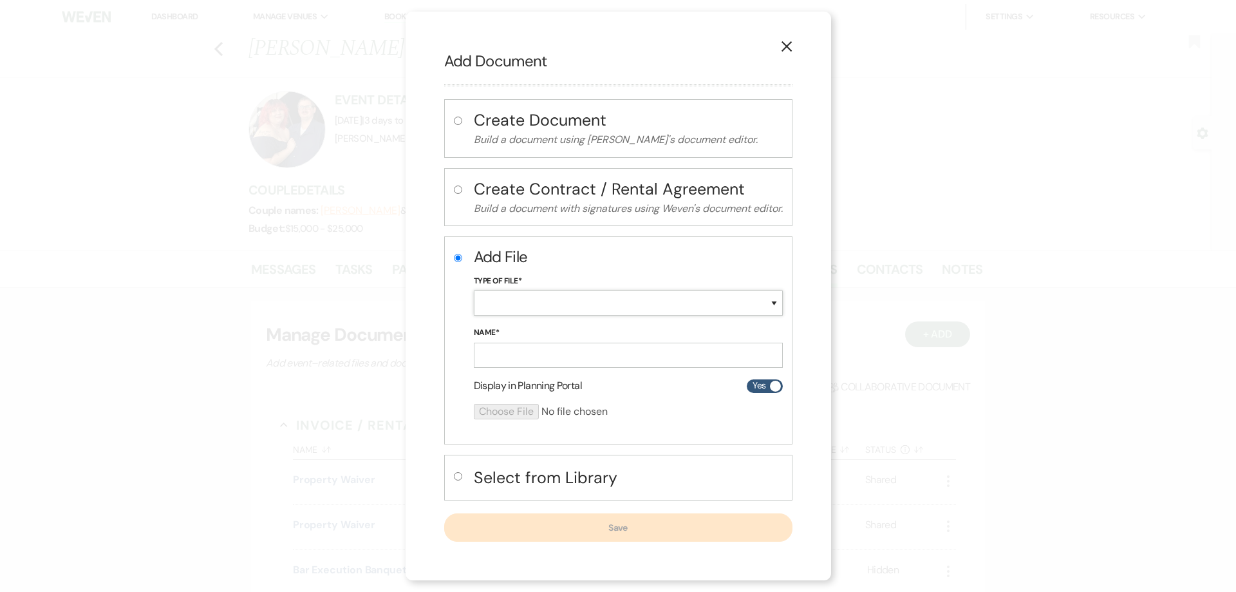
click at [474, 290] on select "Special Event Insurance Vendor Certificate of Insurance Contracts / Rental Agre…" at bounding box center [628, 302] width 309 height 25
select select "11"
click option "Receipts" at bounding box center [0, 0] width 0 height 0
click at [508, 356] on input "Name*" at bounding box center [628, 354] width 309 height 25
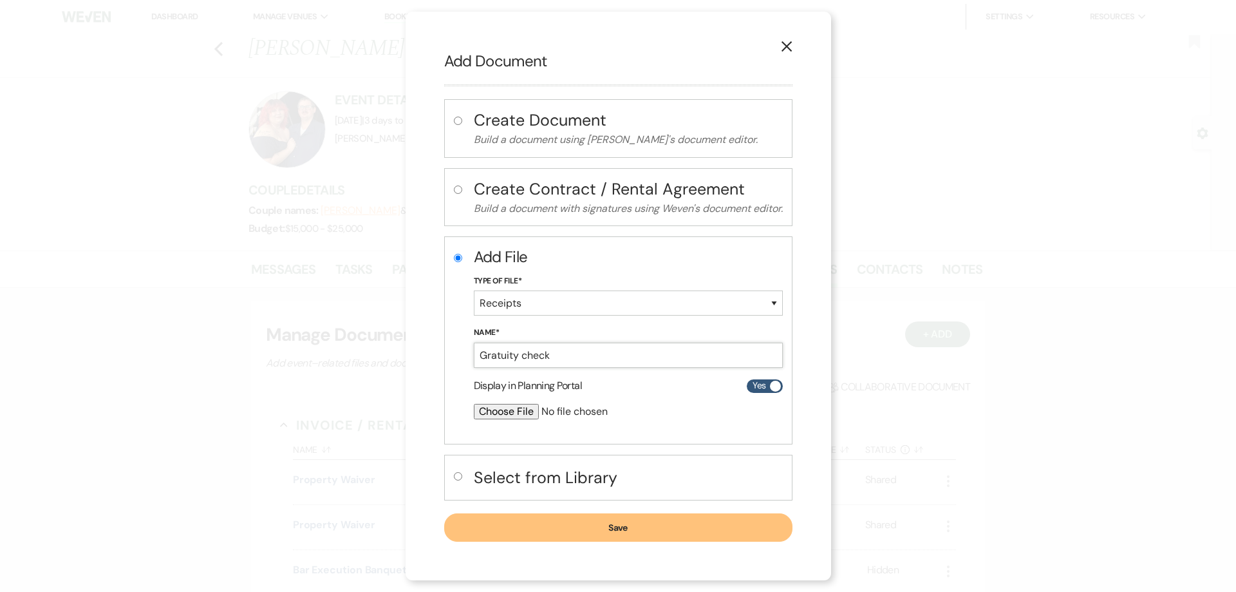
type input "Gratuity check"
click at [505, 408] on input "file" at bounding box center [594, 411] width 241 height 15
type input "C:\fakepath\IMG_9640.jpg"
